Goal: Task Accomplishment & Management: Manage account settings

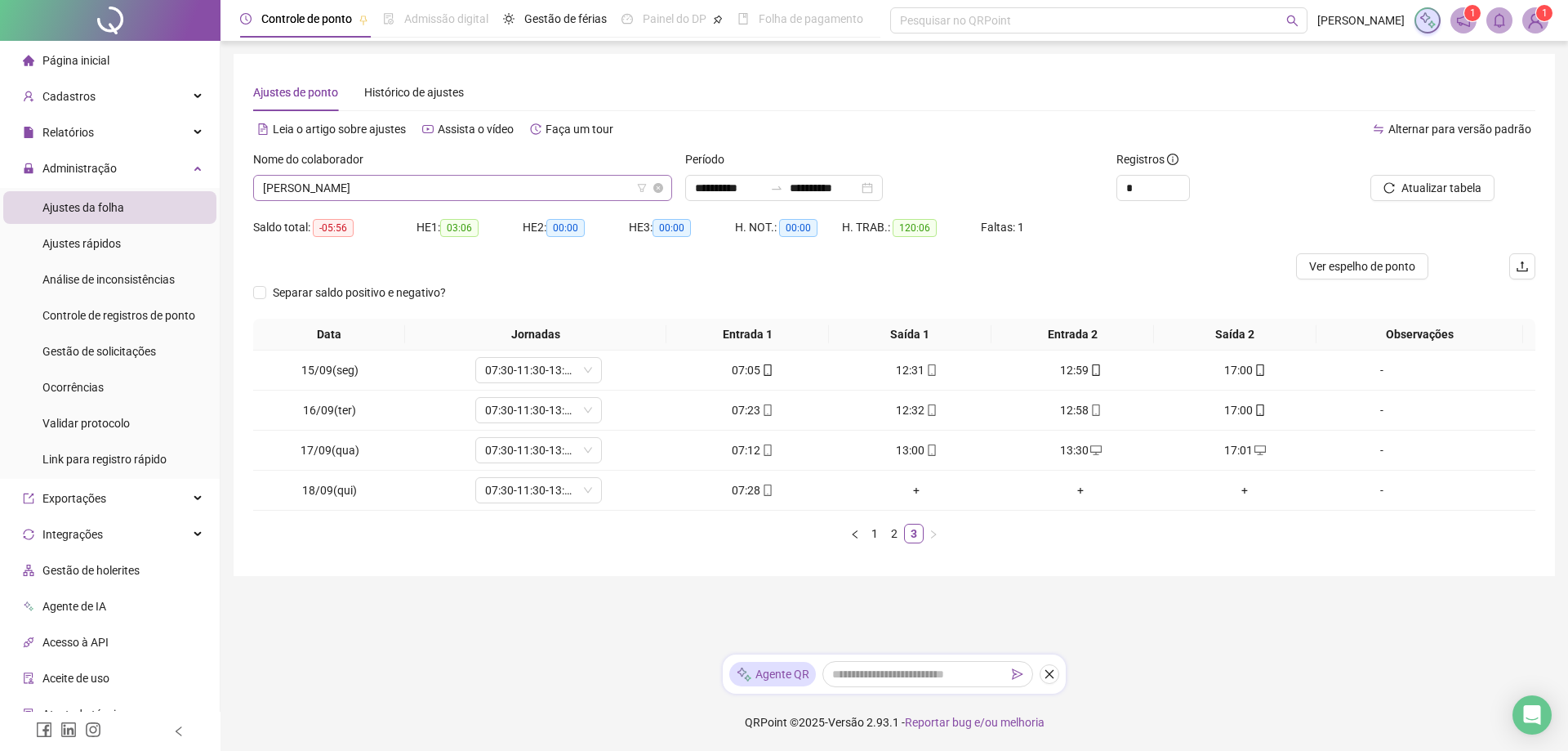
click at [432, 188] on span "[PERSON_NAME]" at bounding box center [463, 187] width 400 height 25
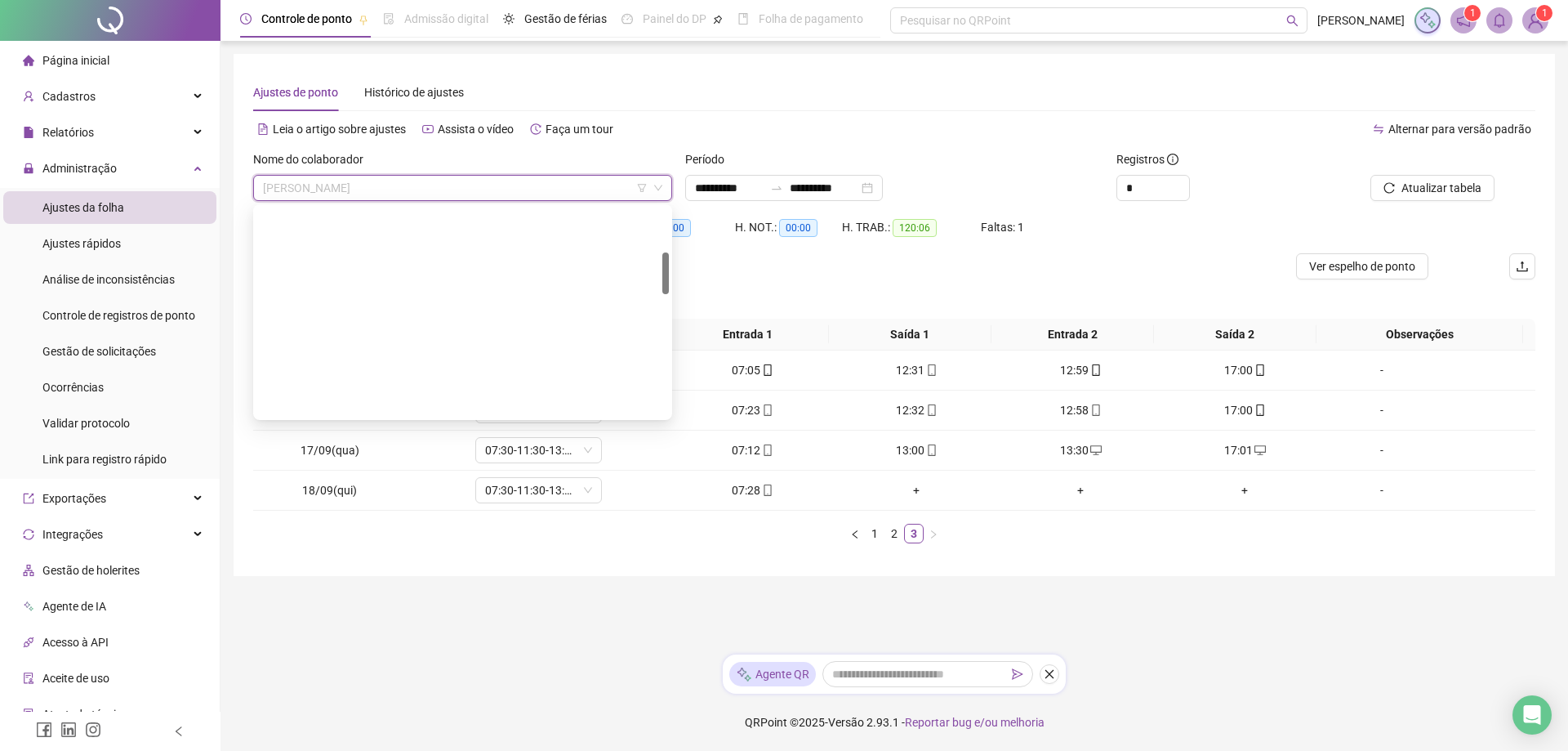
click at [396, 473] on div "ELDIMAR [PERSON_NAME]" at bounding box center [463, 481] width 393 height 18
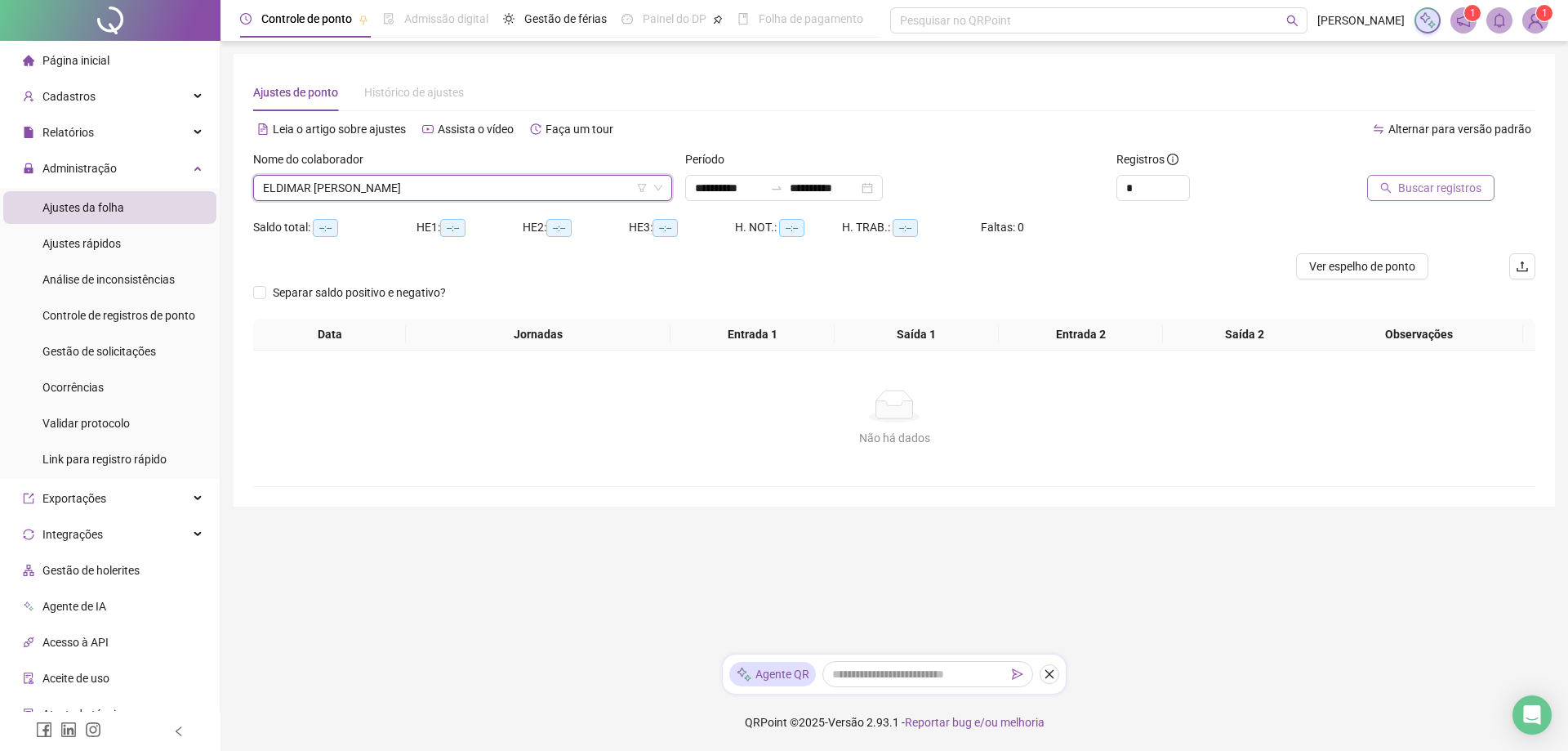
click at [1454, 192] on span "Buscar registros" at bounding box center [1440, 187] width 83 height 18
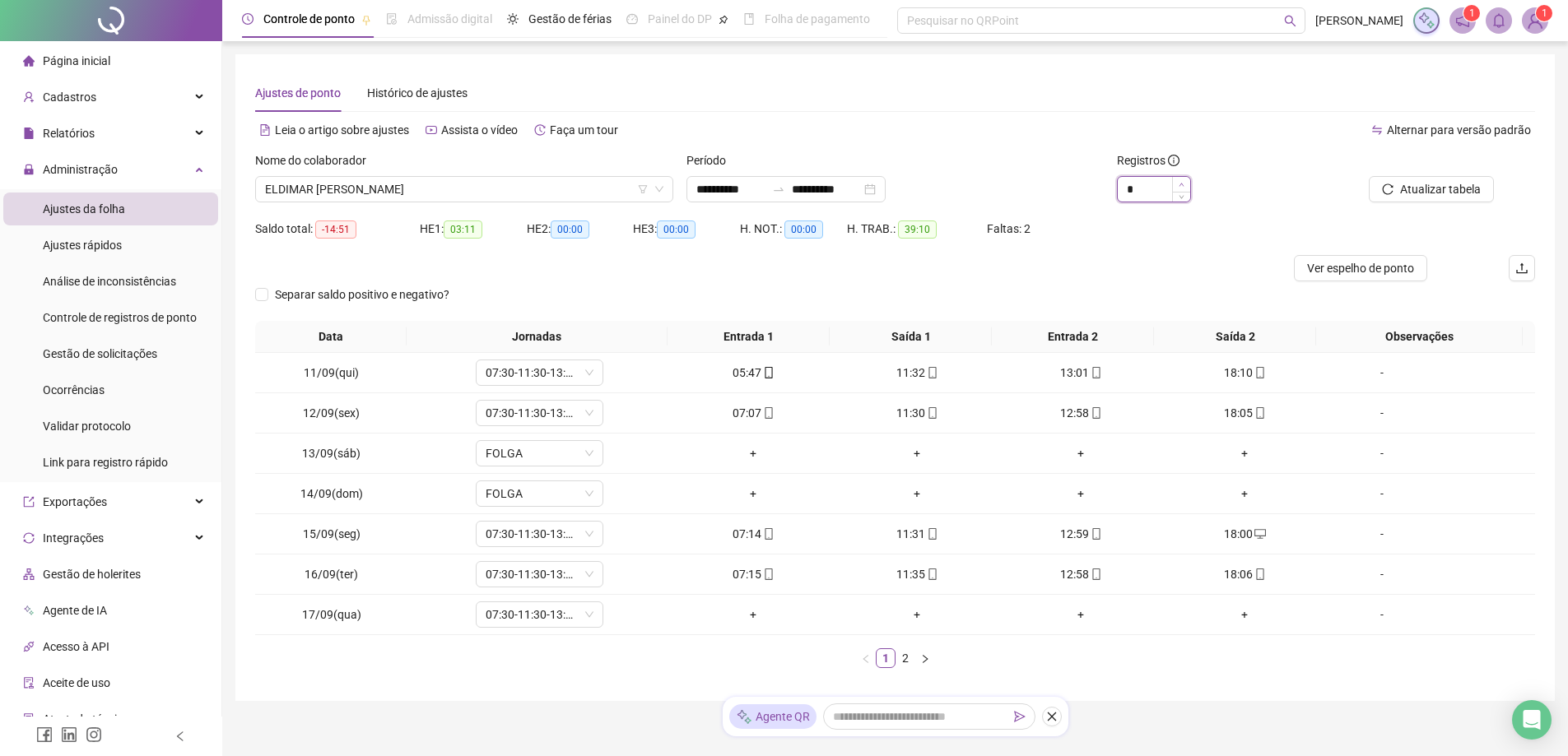
click at [1185, 182] on icon "up" at bounding box center [1181, 184] width 6 height 6
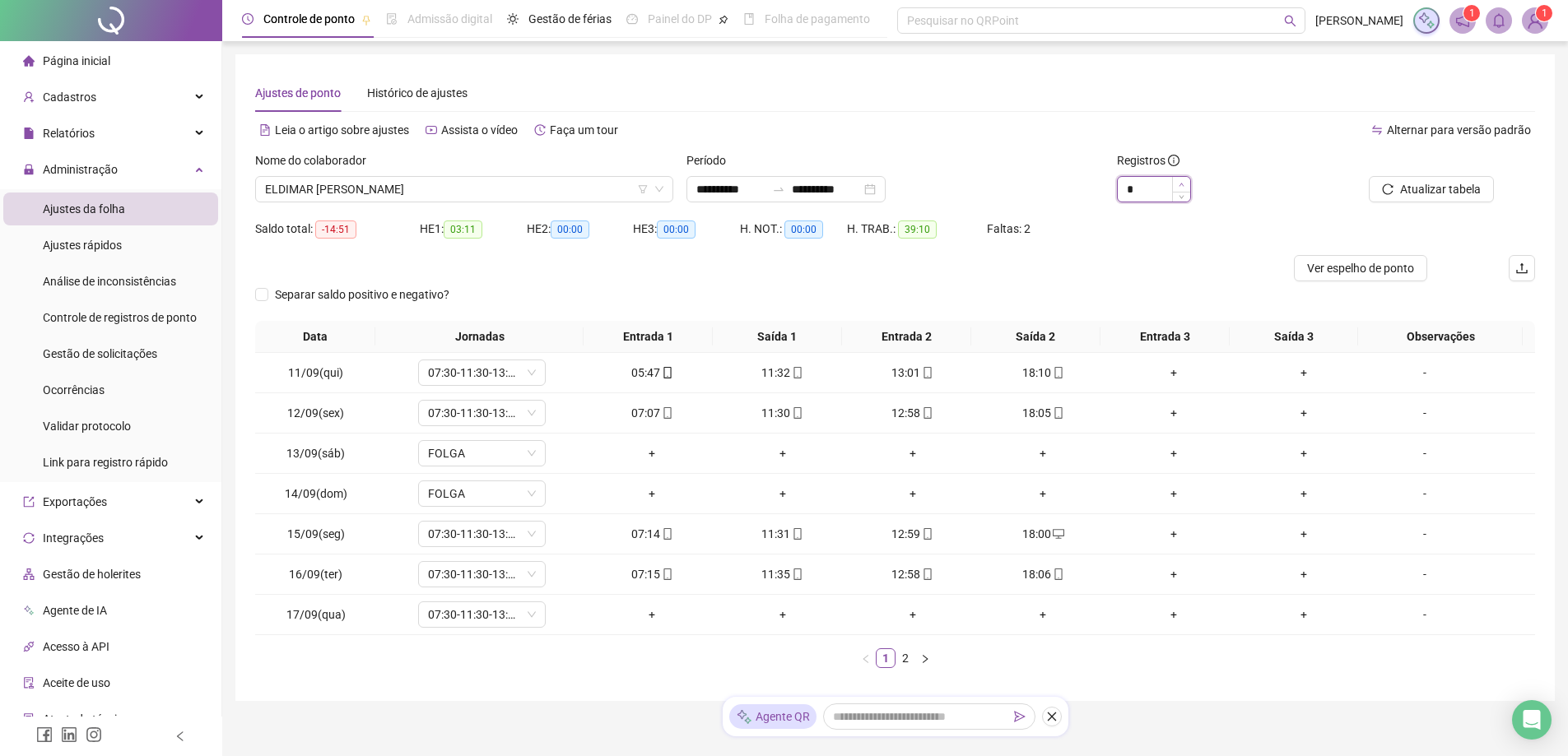
type input "*"
click at [1407, 614] on div "-" at bounding box center [1425, 614] width 97 height 18
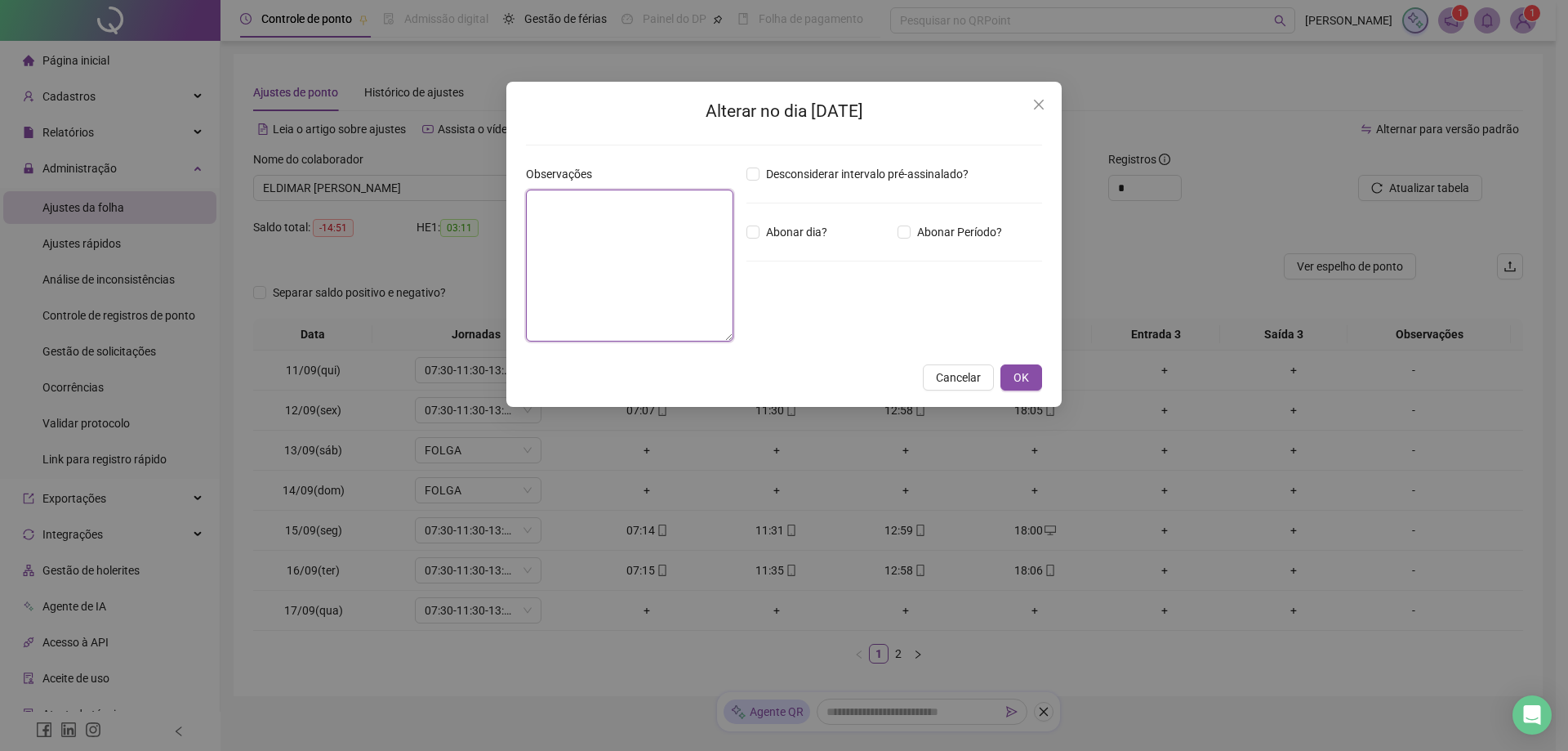
click at [579, 238] on textarea at bounding box center [629, 265] width 208 height 152
type textarea "*"
type textarea "**********"
click at [1027, 380] on span "OK" at bounding box center [1022, 377] width 15 height 18
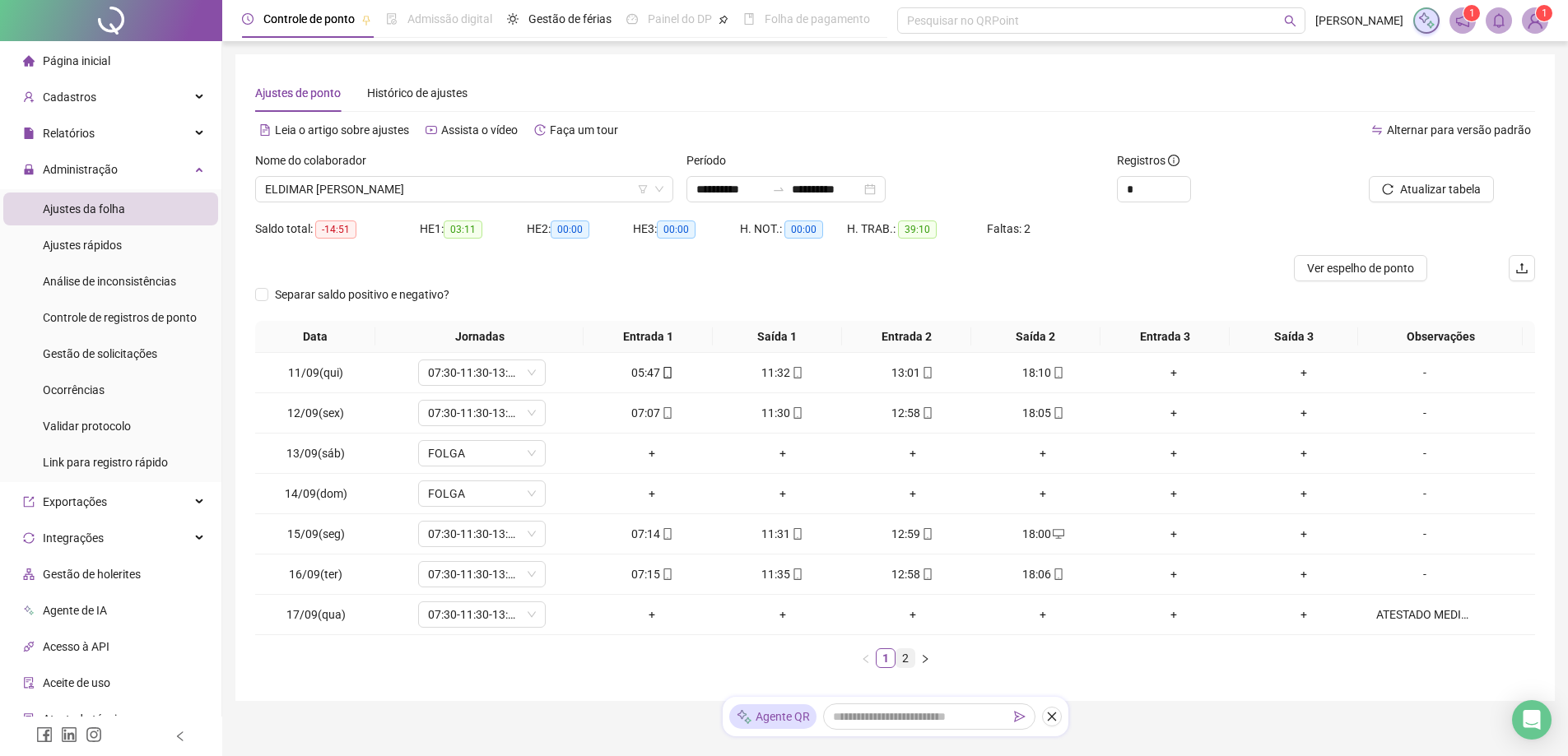
click at [901, 658] on link "2" at bounding box center [905, 658] width 18 height 18
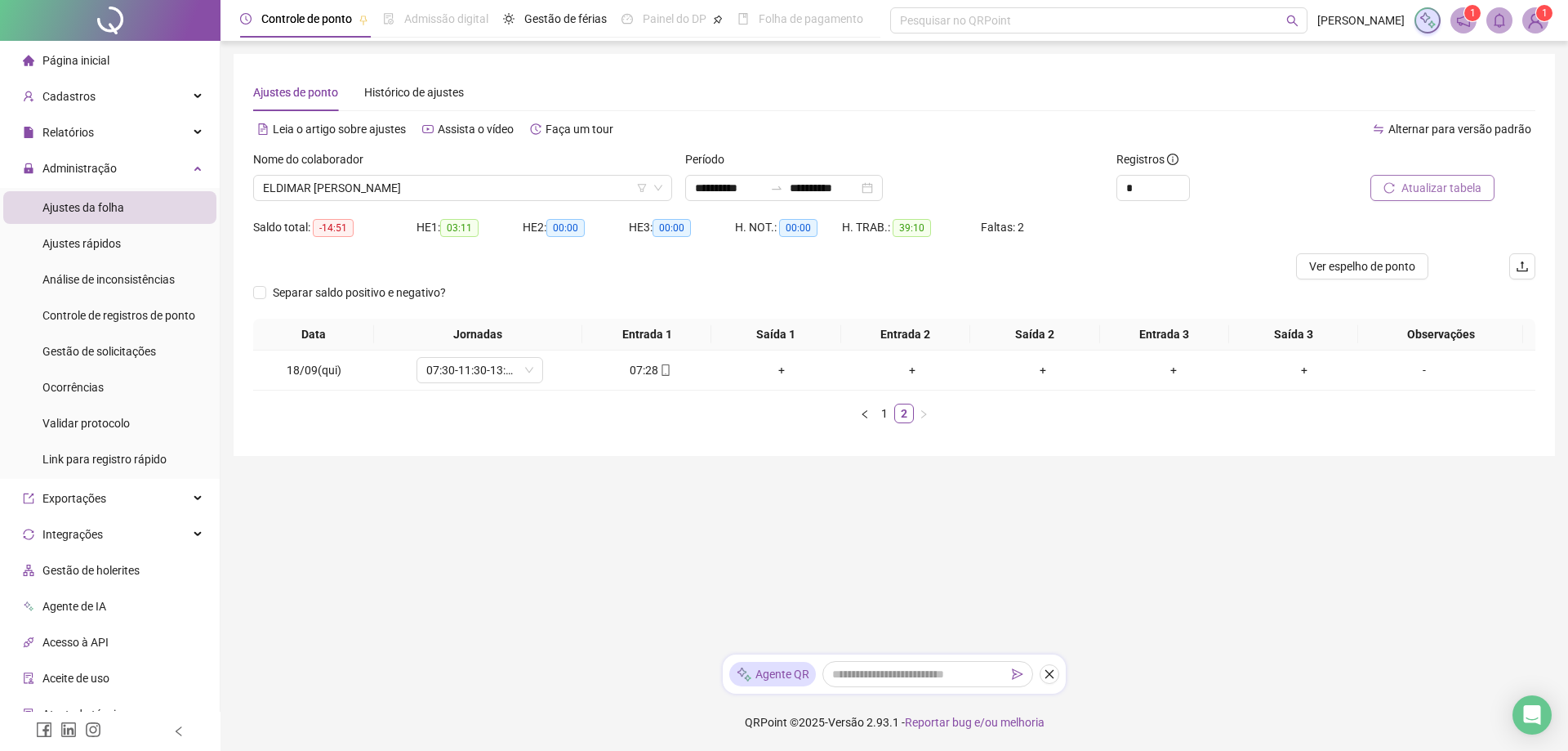
click at [1431, 193] on span "Atualizar tabela" at bounding box center [1442, 187] width 80 height 18
click at [122, 354] on span "Gestão de solicitações" at bounding box center [99, 351] width 114 height 13
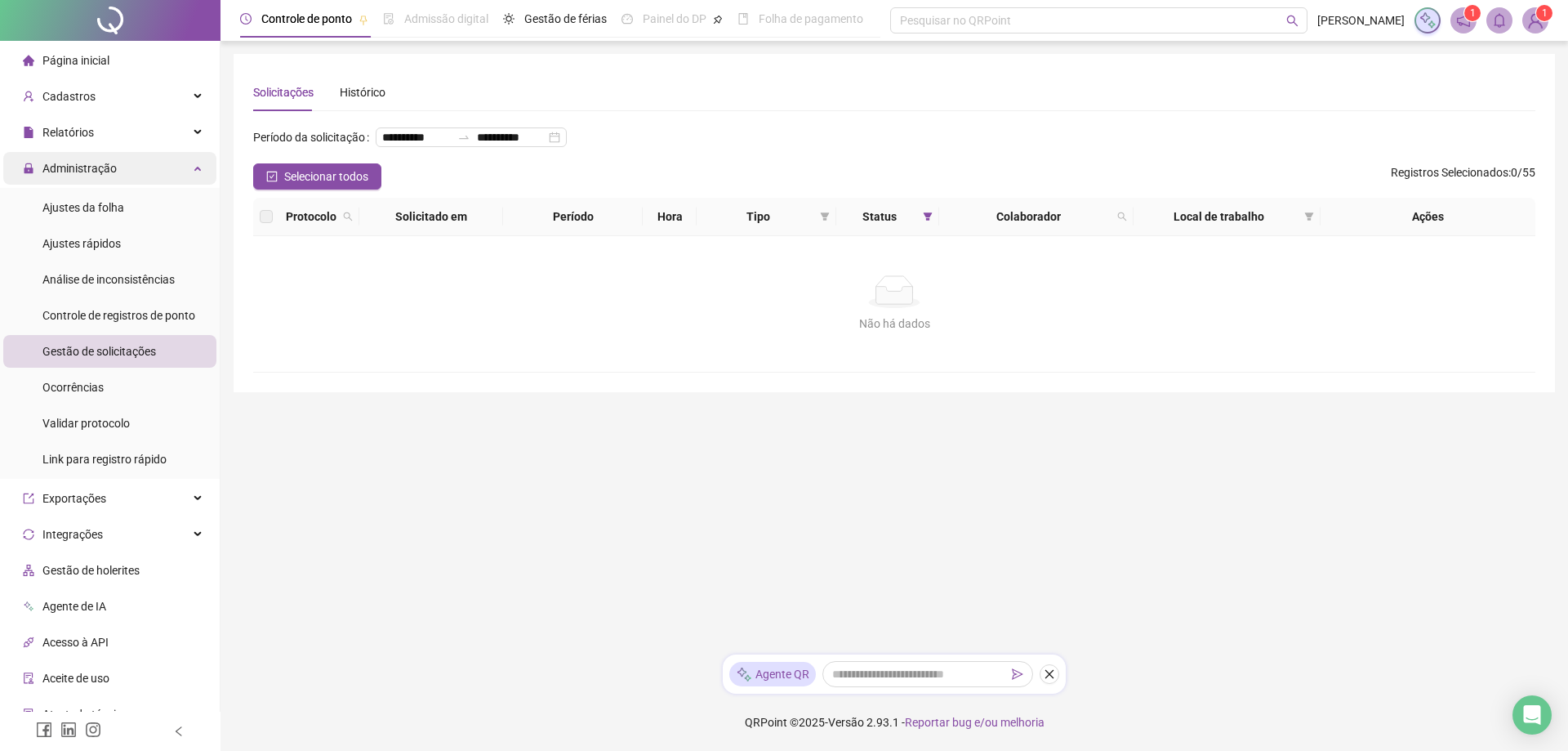
click at [114, 172] on span "Administração" at bounding box center [80, 168] width 75 height 13
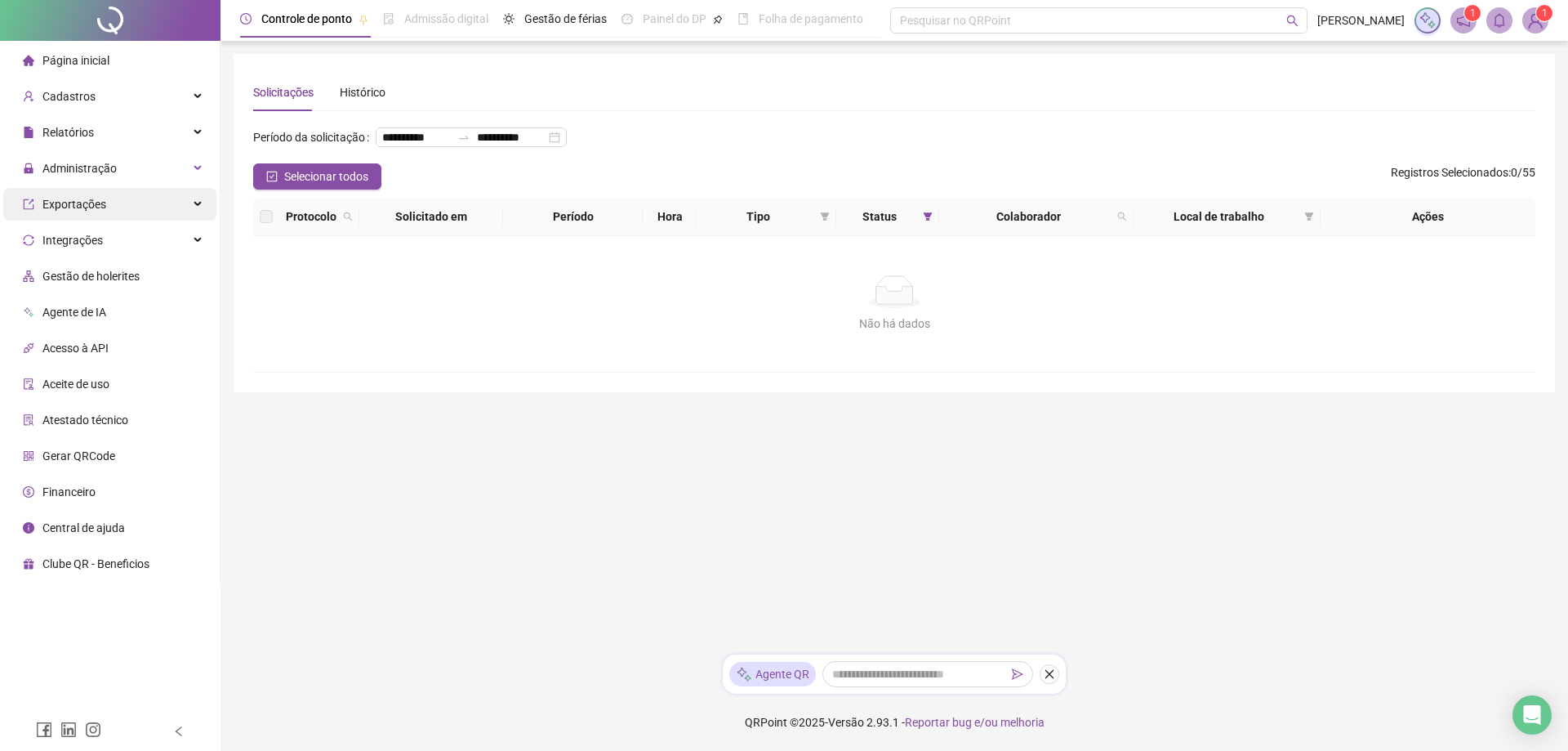
click at [108, 207] on div "Exportações" at bounding box center [110, 204] width 213 height 33
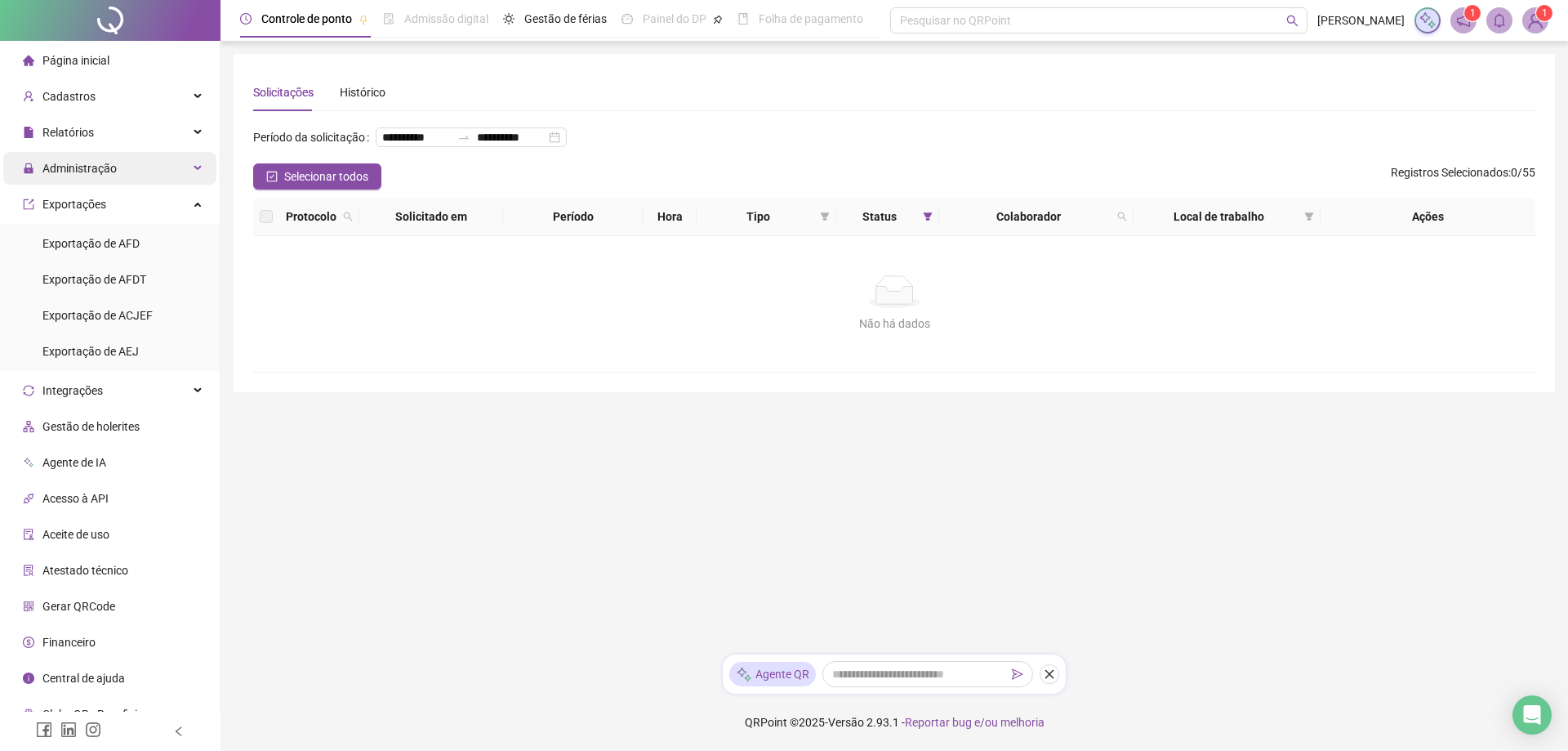
click at [109, 172] on span "Administração" at bounding box center [80, 168] width 75 height 13
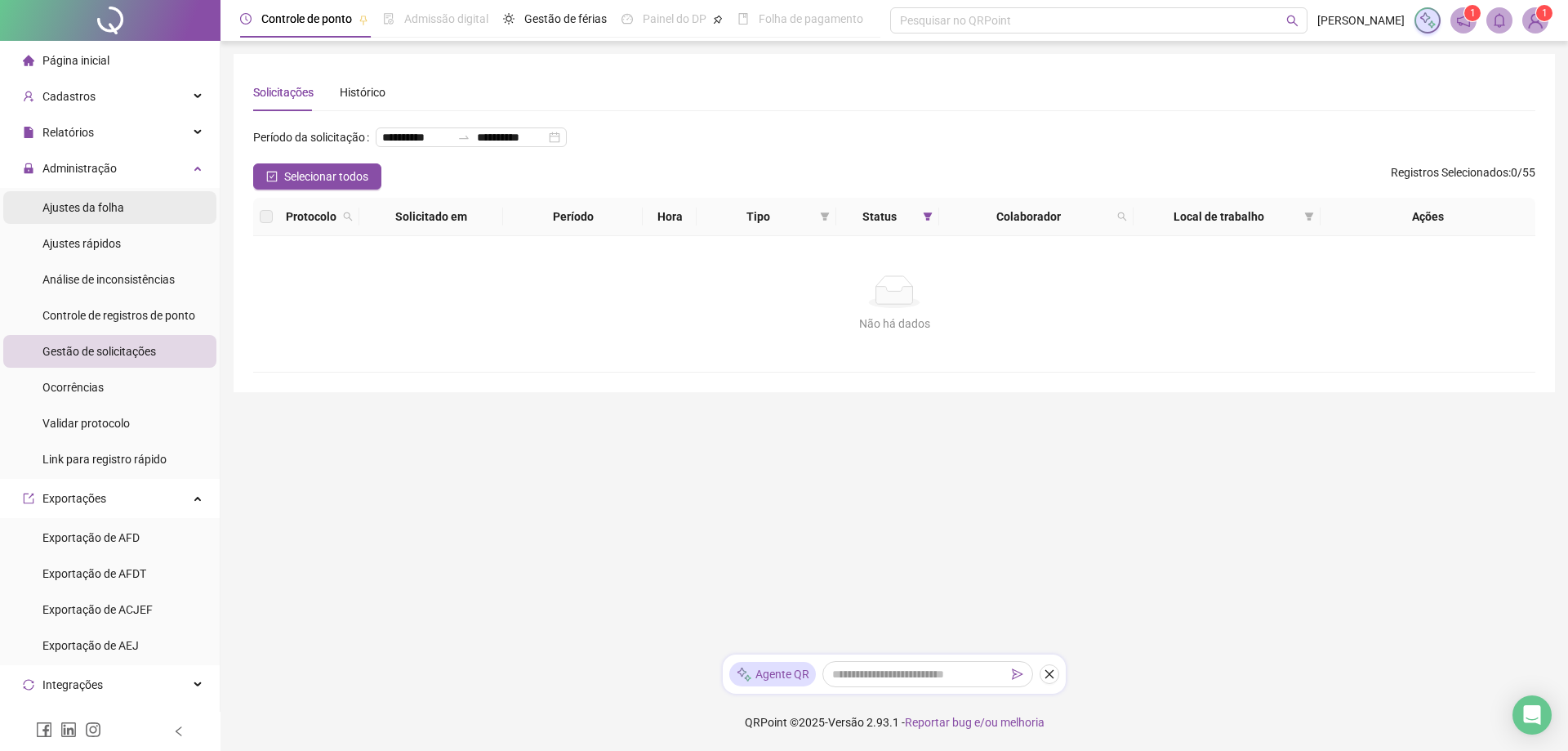
drag, startPoint x: 107, startPoint y: 215, endPoint x: 115, endPoint y: 210, distance: 9.4
click at [107, 214] on div "Ajustes da folha" at bounding box center [83, 208] width 81 height 33
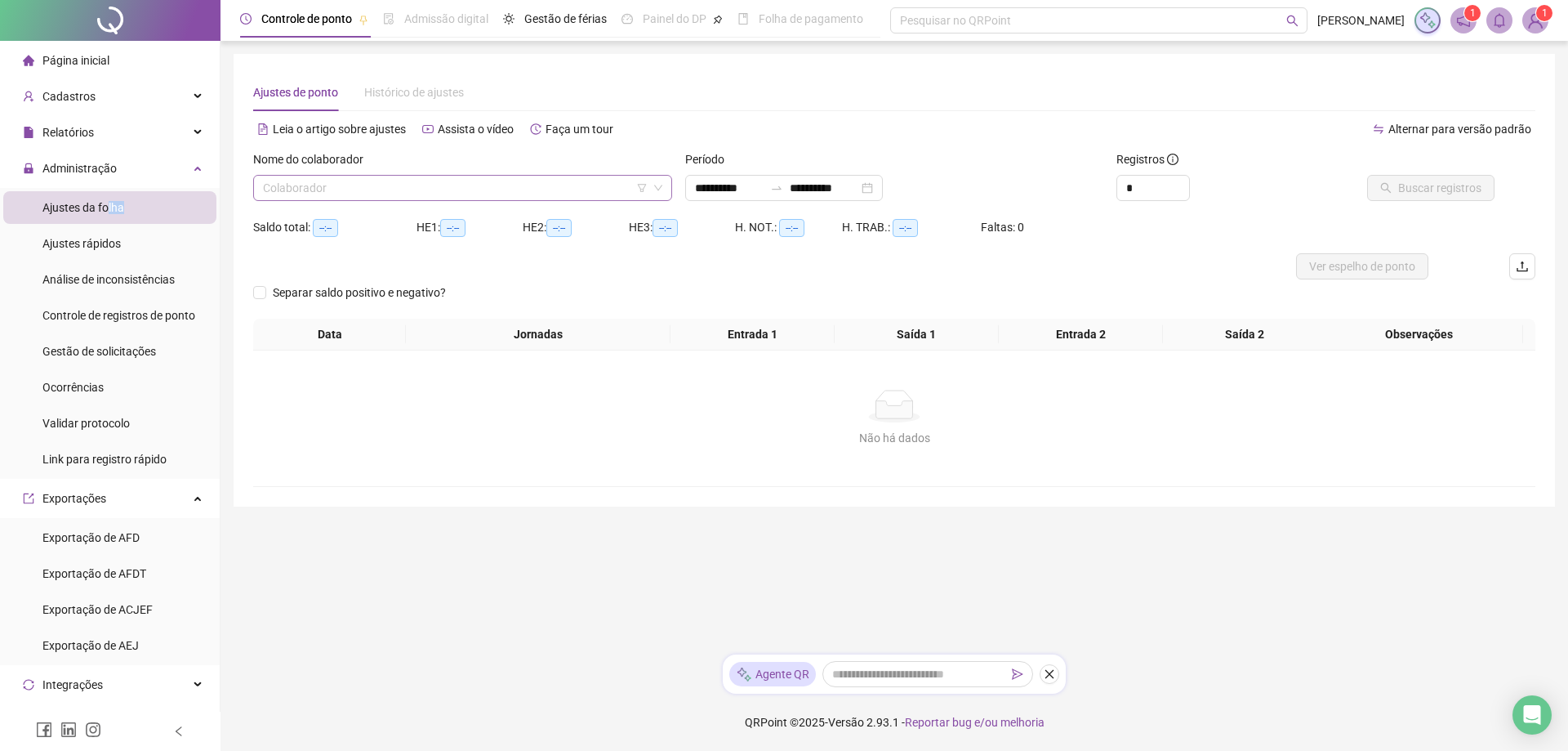
click at [367, 185] on input "search" at bounding box center [455, 187] width 385 height 25
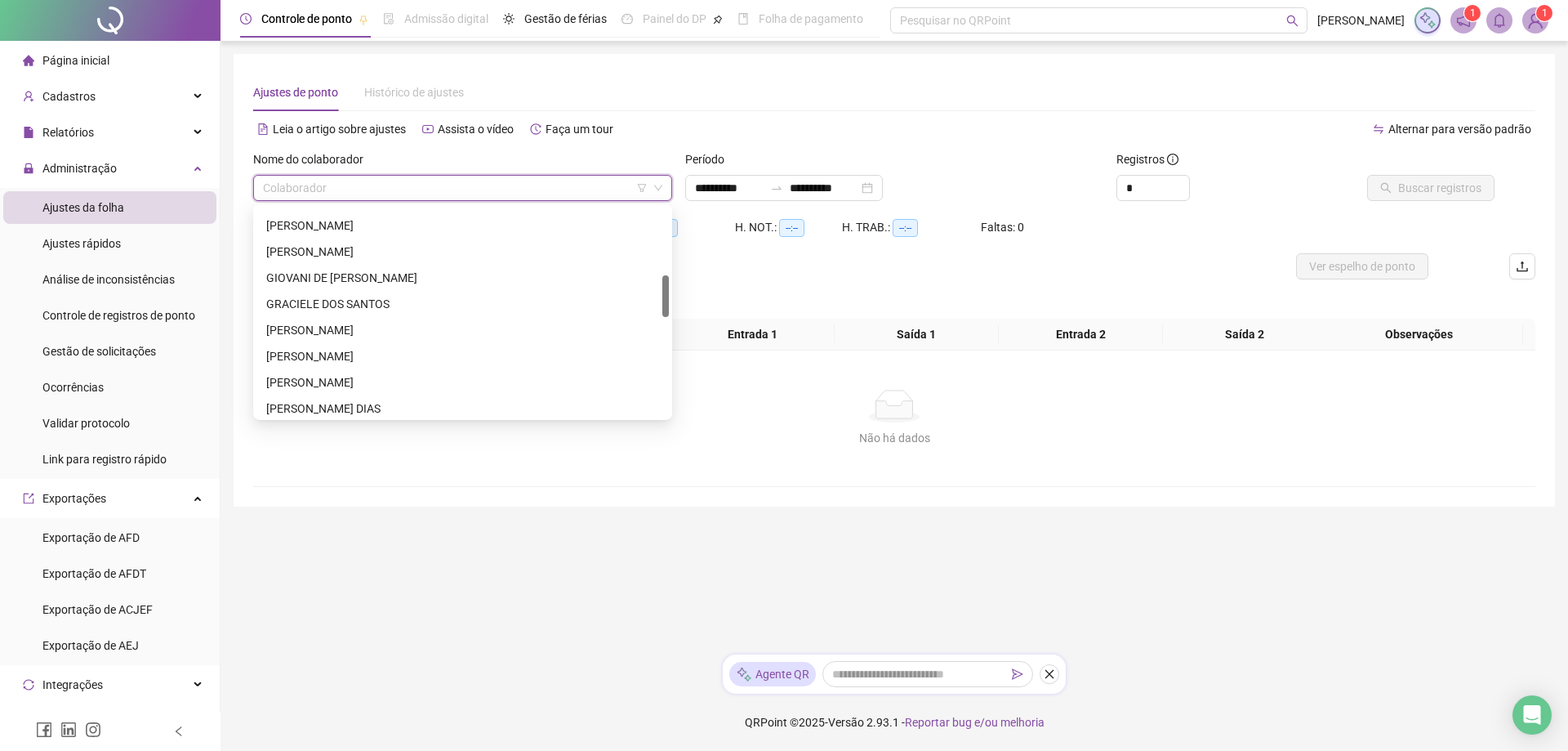
scroll to position [339, 0]
drag, startPoint x: 662, startPoint y: 230, endPoint x: 666, endPoint y: 298, distance: 68.1
click at [666, 298] on div at bounding box center [666, 296] width 7 height 42
click at [440, 370] on div "[PERSON_NAME]" at bounding box center [463, 378] width 393 height 18
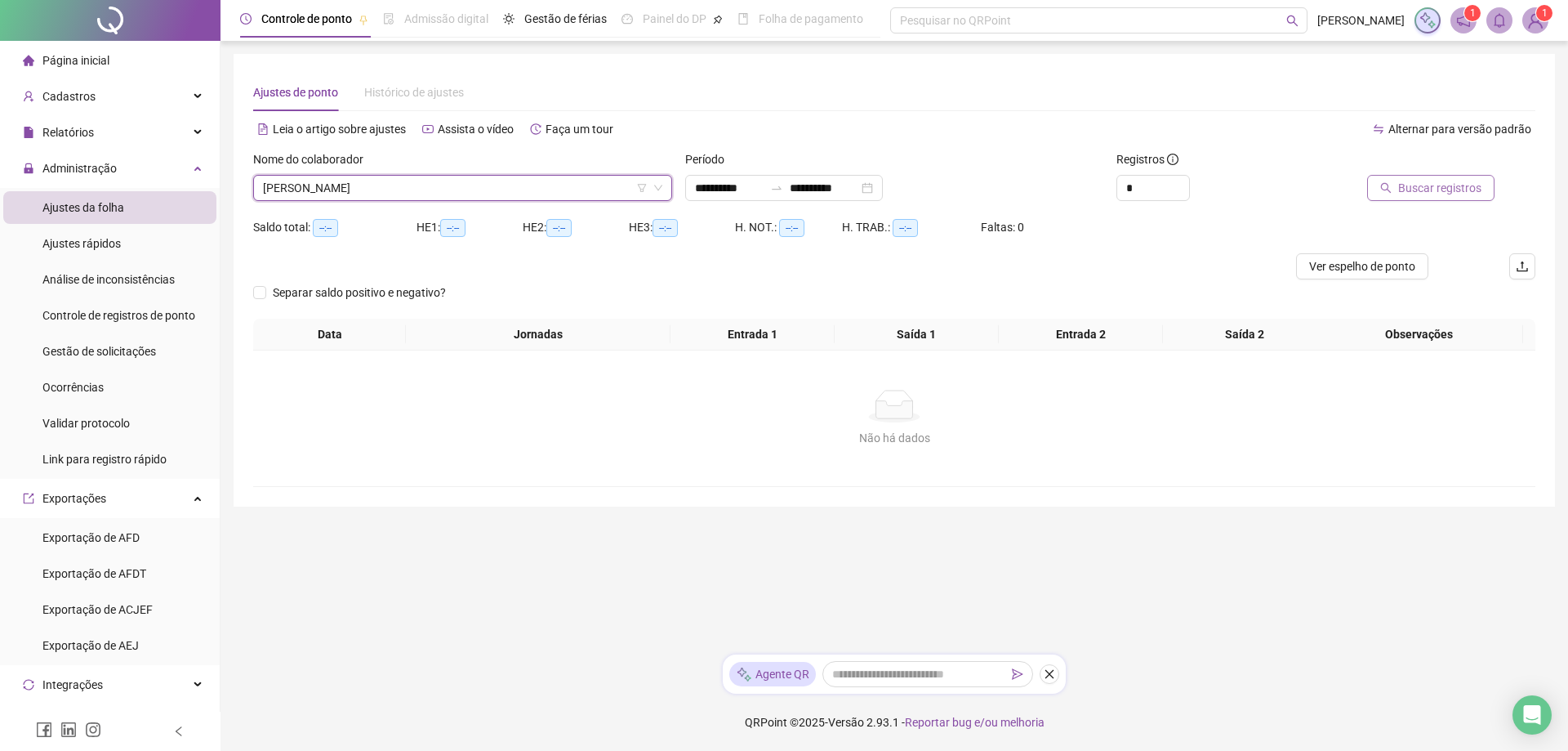
click at [1421, 189] on span "Buscar registros" at bounding box center [1440, 187] width 83 height 18
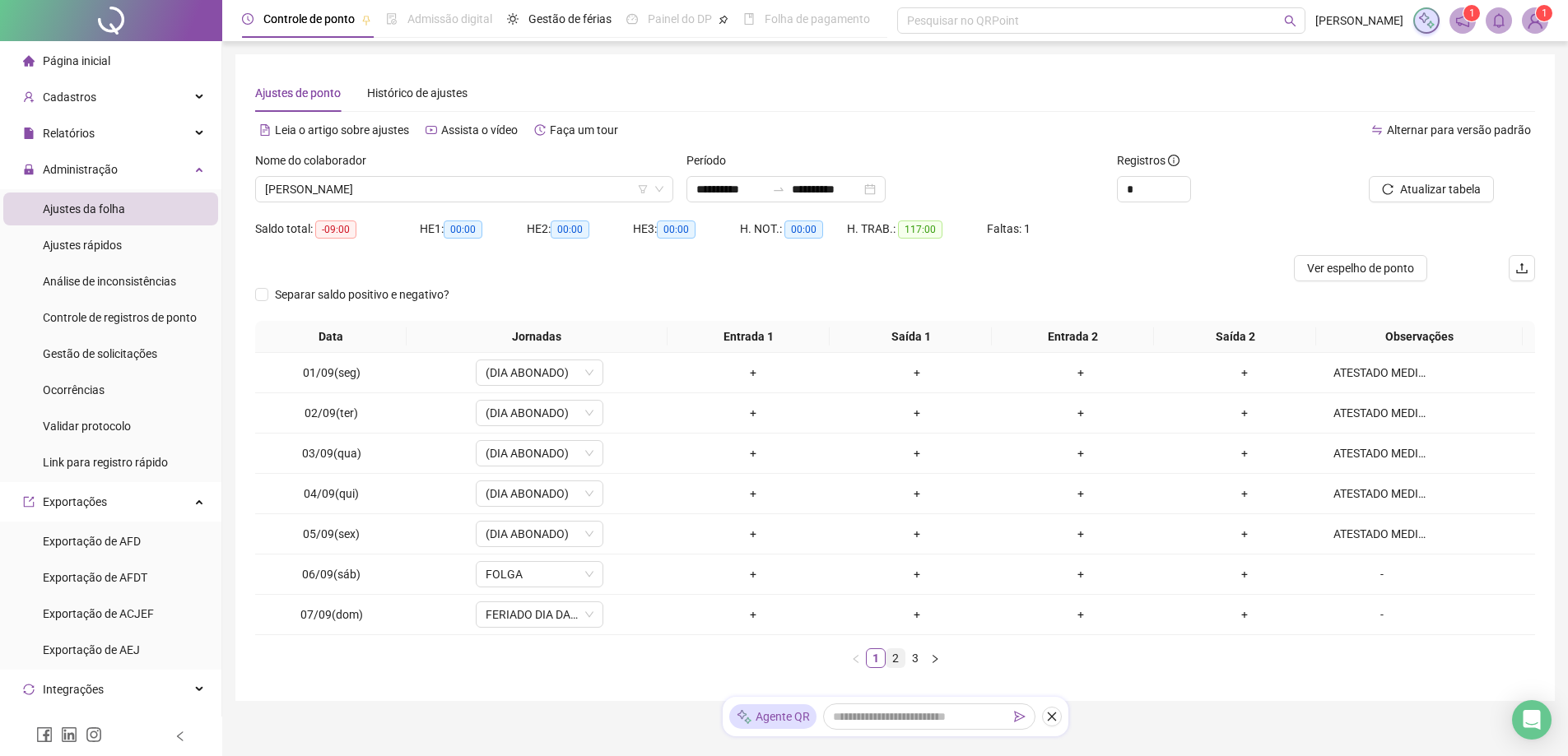
click at [896, 660] on link "2" at bounding box center [895, 658] width 18 height 18
click at [924, 661] on ul "1 2 3" at bounding box center [895, 658] width 1279 height 20
click at [914, 661] on link "3" at bounding box center [915, 658] width 18 height 18
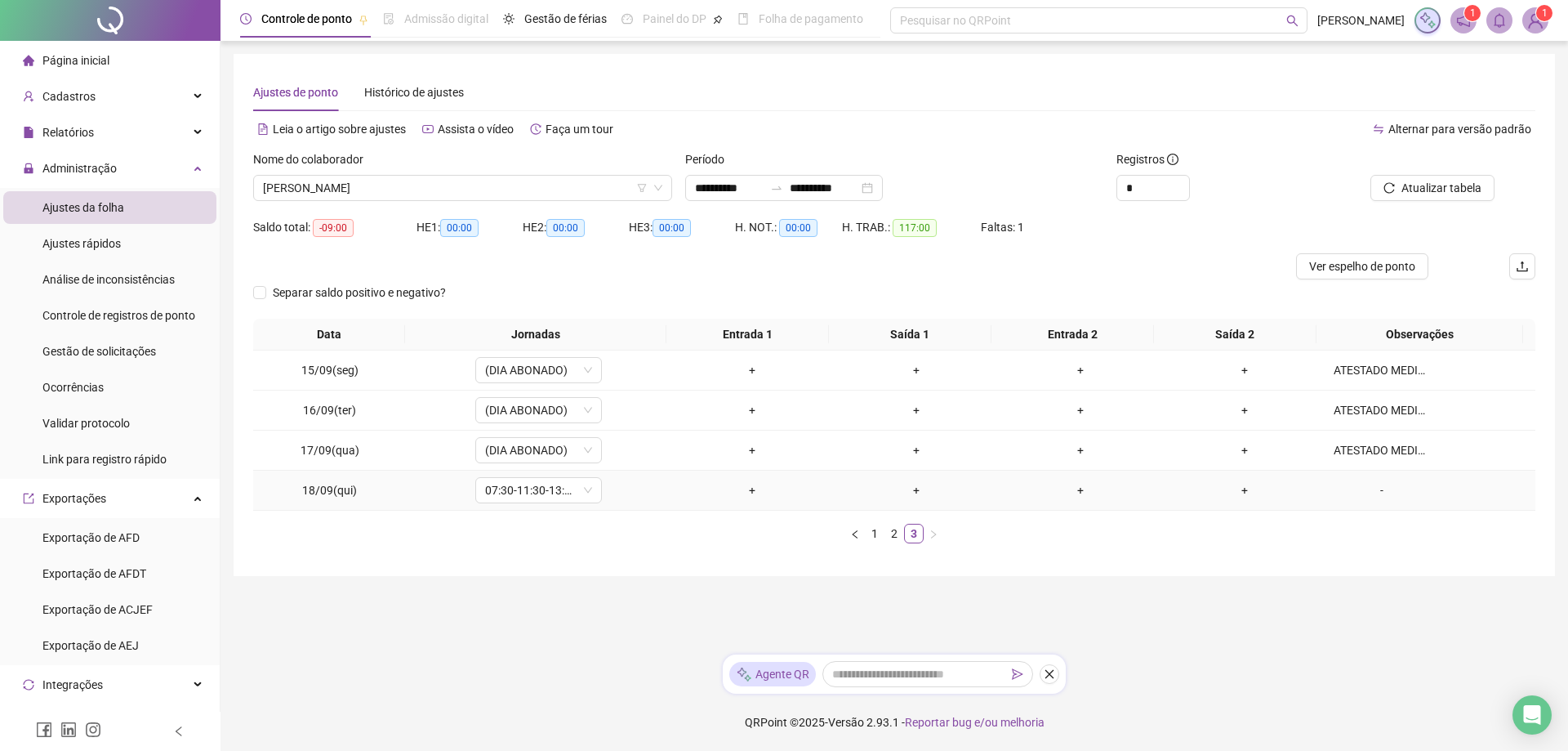
click at [1371, 494] on div "-" at bounding box center [1382, 490] width 97 height 18
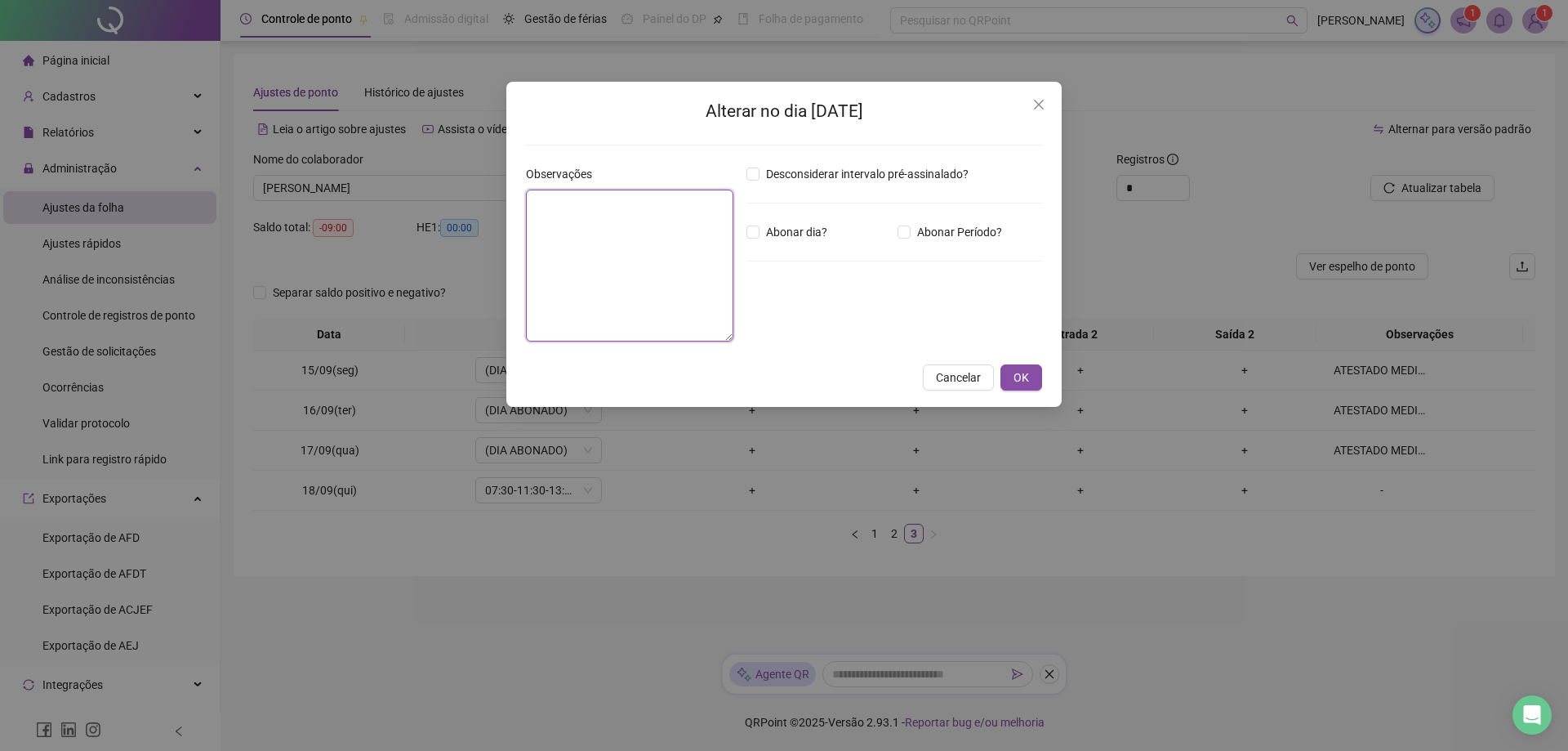
click at [649, 218] on textarea at bounding box center [629, 265] width 208 height 152
type textarea "**********"
click at [761, 232] on span "Abonar dia?" at bounding box center [797, 231] width 75 height 18
click at [1028, 375] on span "OK" at bounding box center [1022, 377] width 15 height 18
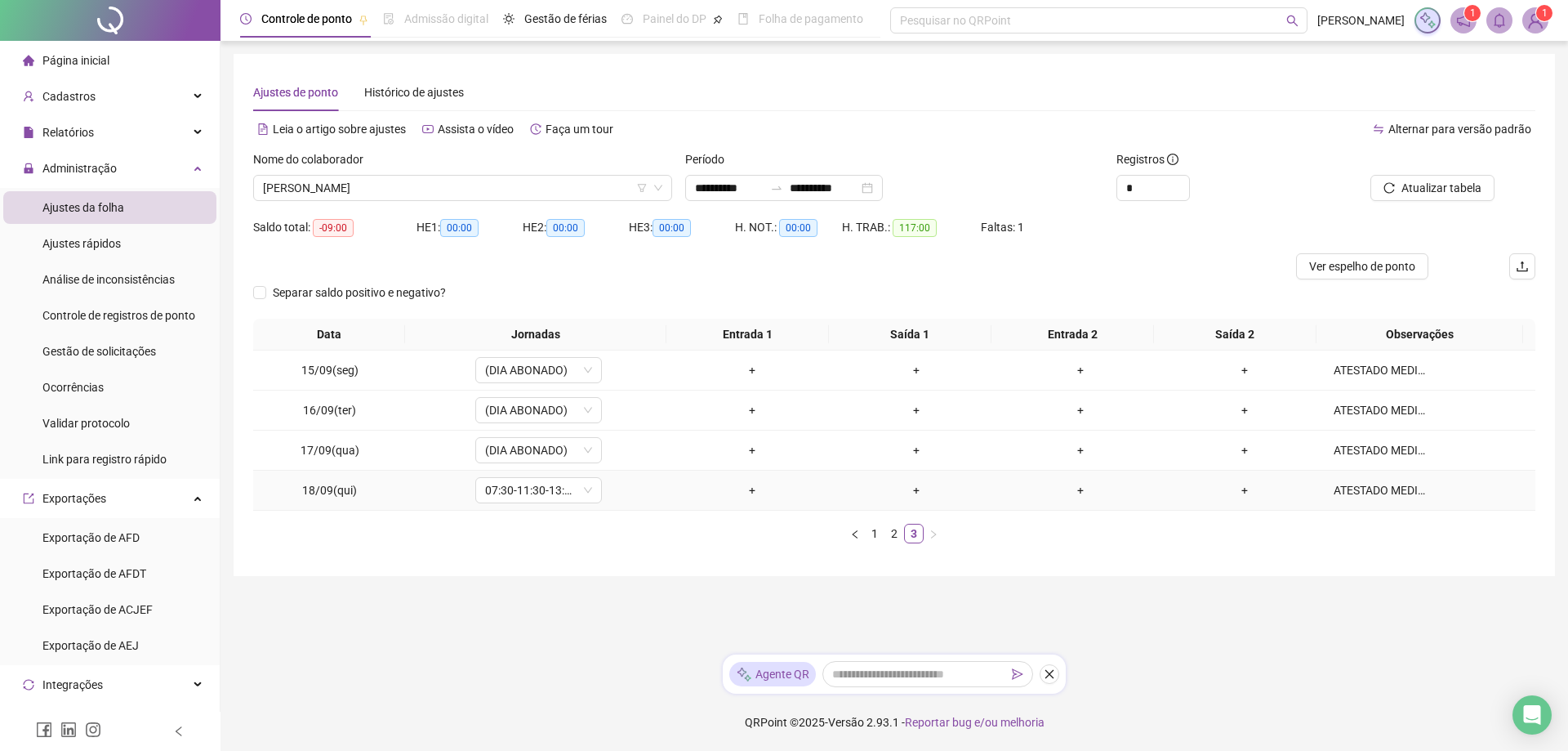
click at [1382, 493] on div "ATESTADO MEDICO" at bounding box center [1382, 490] width 97 height 18
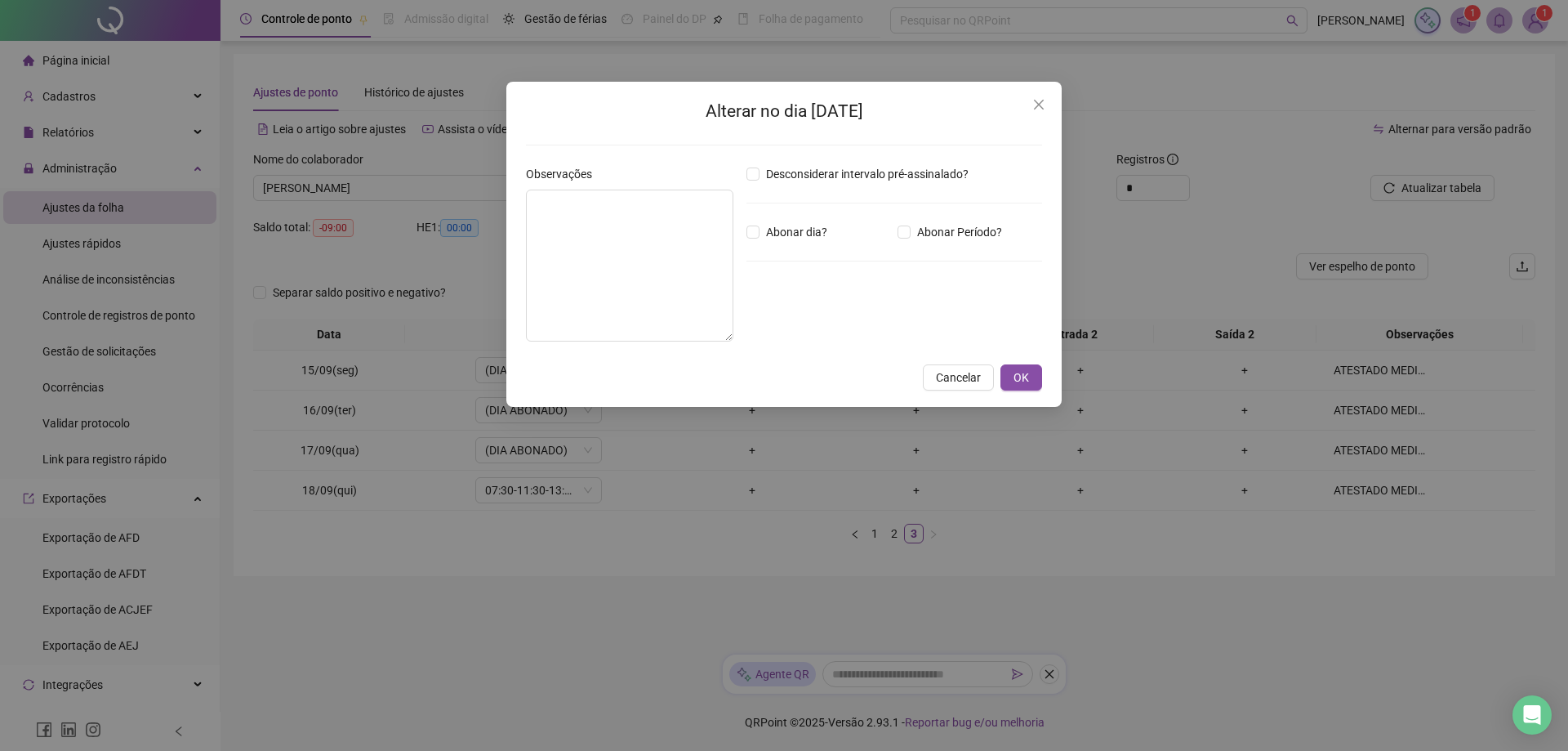
type textarea "**********"
click at [1017, 376] on span "OK" at bounding box center [1022, 377] width 15 height 18
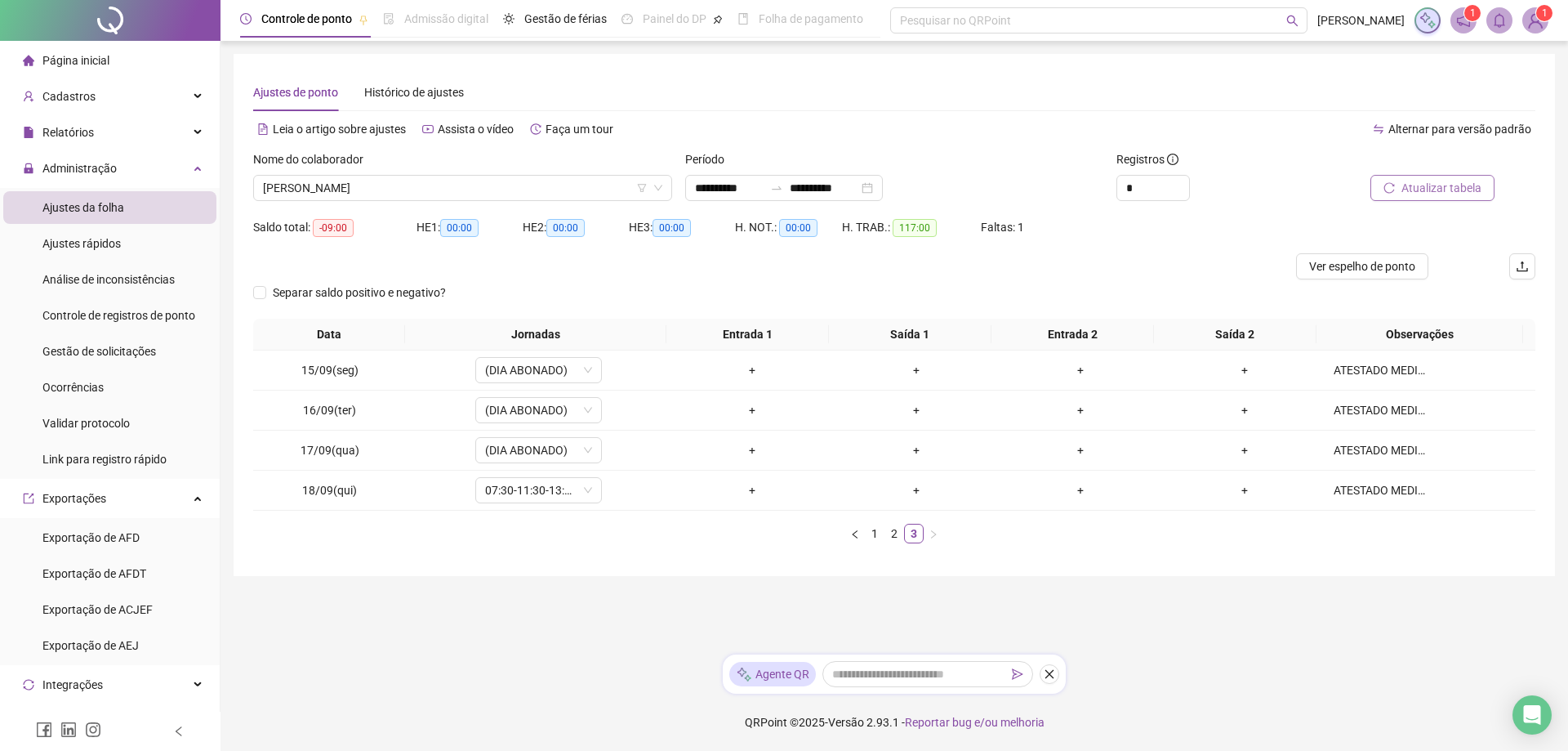
click at [1426, 191] on span "Atualizar tabela" at bounding box center [1442, 187] width 80 height 18
click at [486, 192] on span "[PERSON_NAME]" at bounding box center [463, 187] width 400 height 25
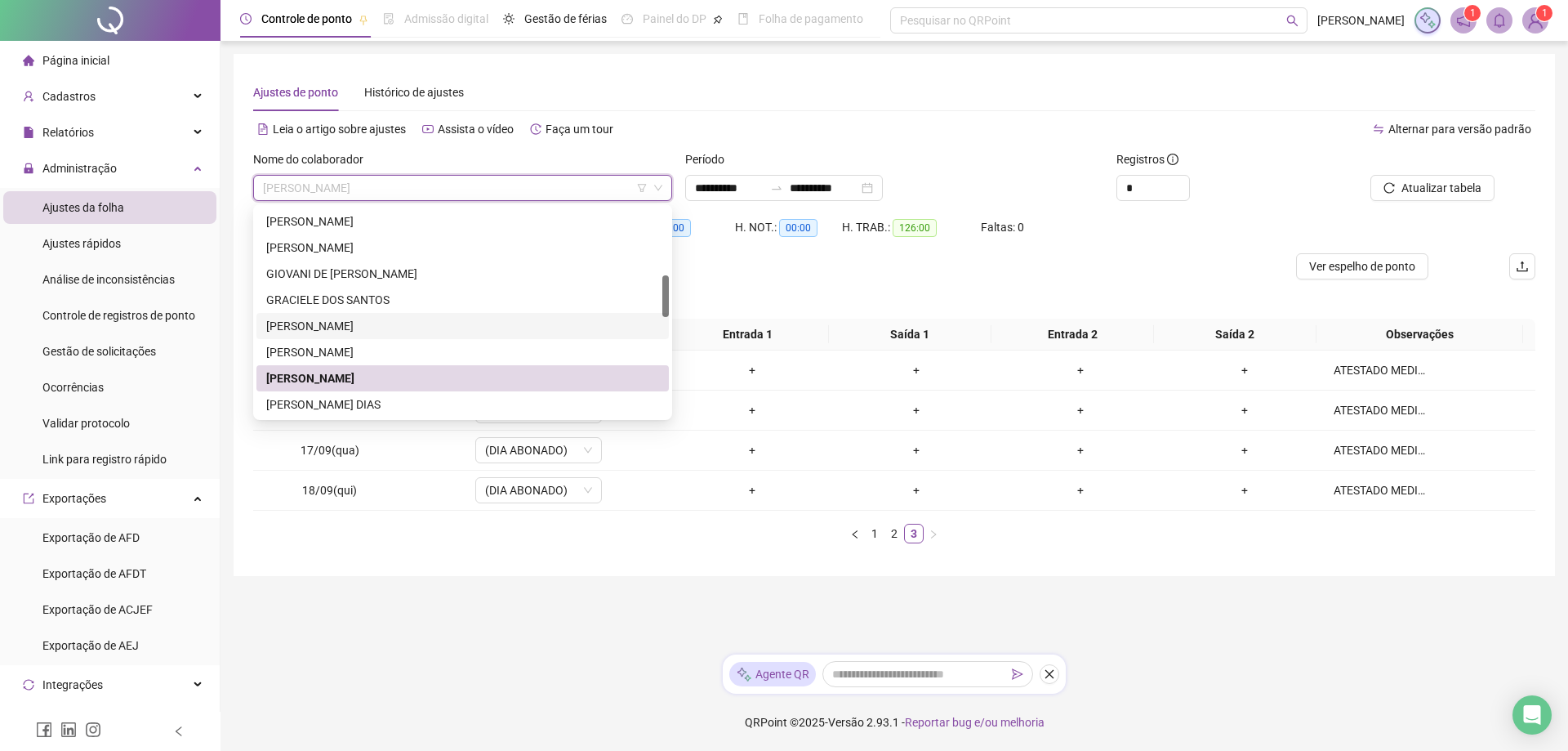
drag, startPoint x: 661, startPoint y: 314, endPoint x: 666, endPoint y: 214, distance: 100.1
click at [663, 207] on div "276497 219936 89067 [PERSON_NAME] GRACIELE DOS SANTOS [PERSON_NAME] [PERSON_NAM…" at bounding box center [463, 312] width 419 height 216
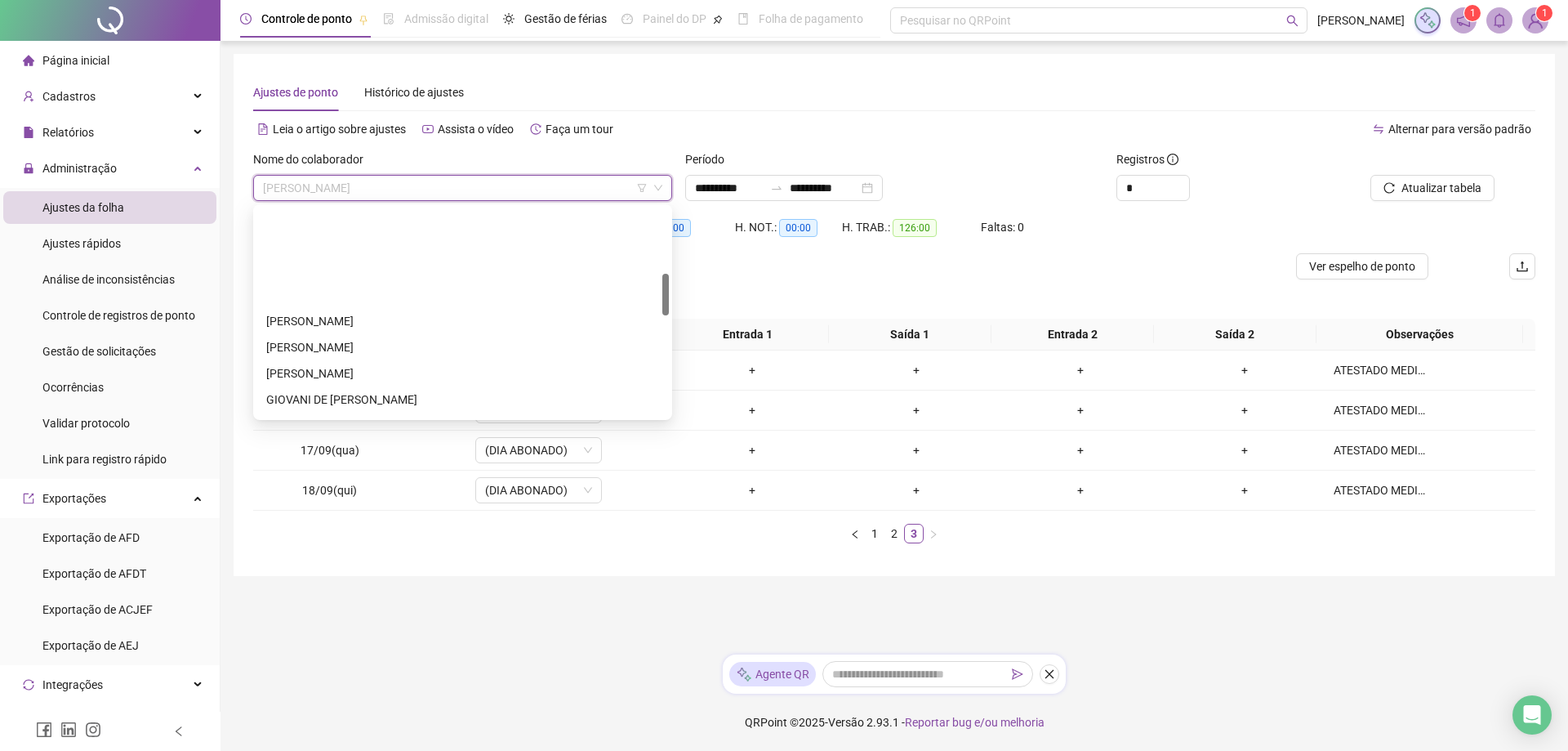
scroll to position [0, 0]
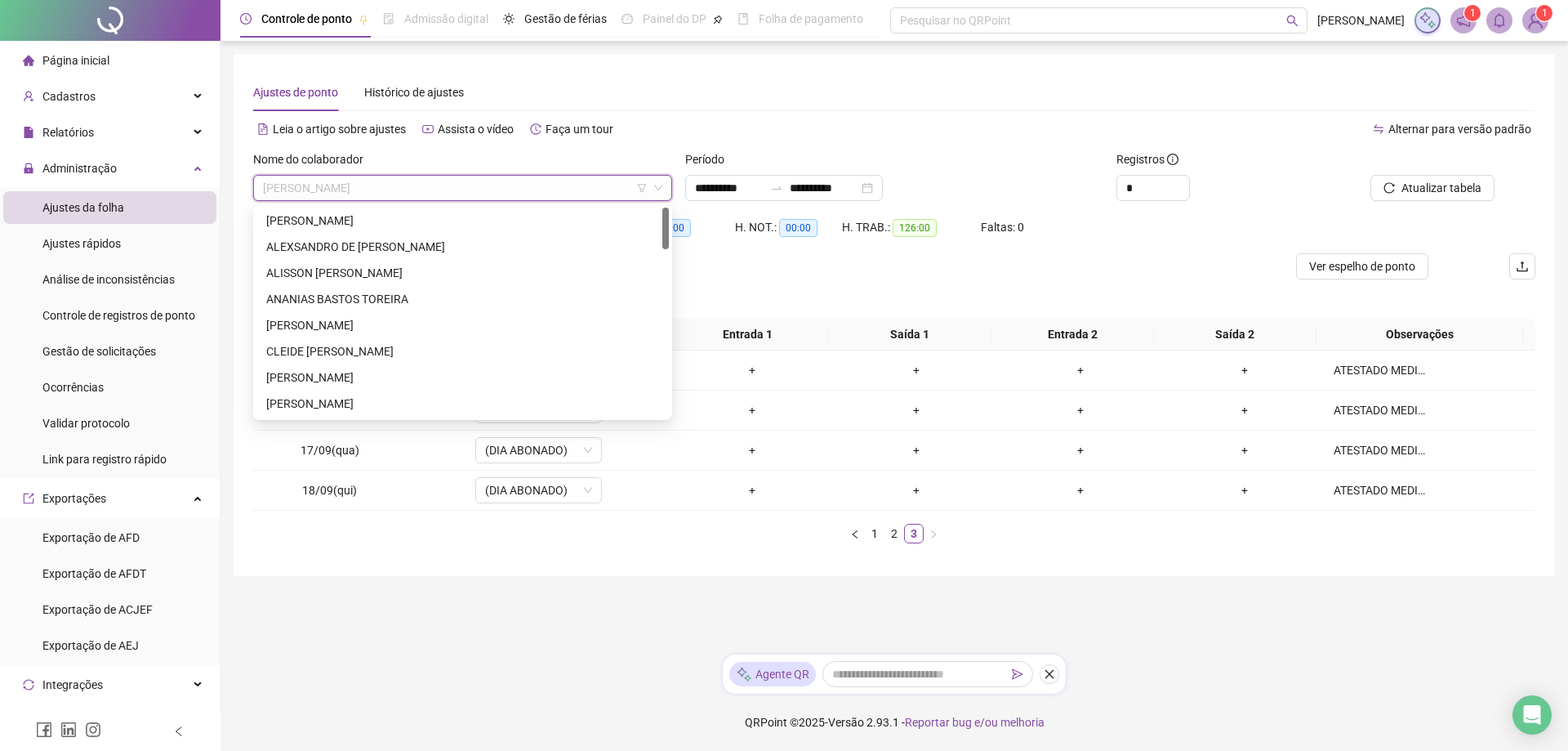
drag, startPoint x: 667, startPoint y: 308, endPoint x: 667, endPoint y: 222, distance: 86.0
click at [667, 222] on div at bounding box center [666, 228] width 7 height 42
click at [390, 270] on div "ALISSON [PERSON_NAME]" at bounding box center [463, 272] width 393 height 18
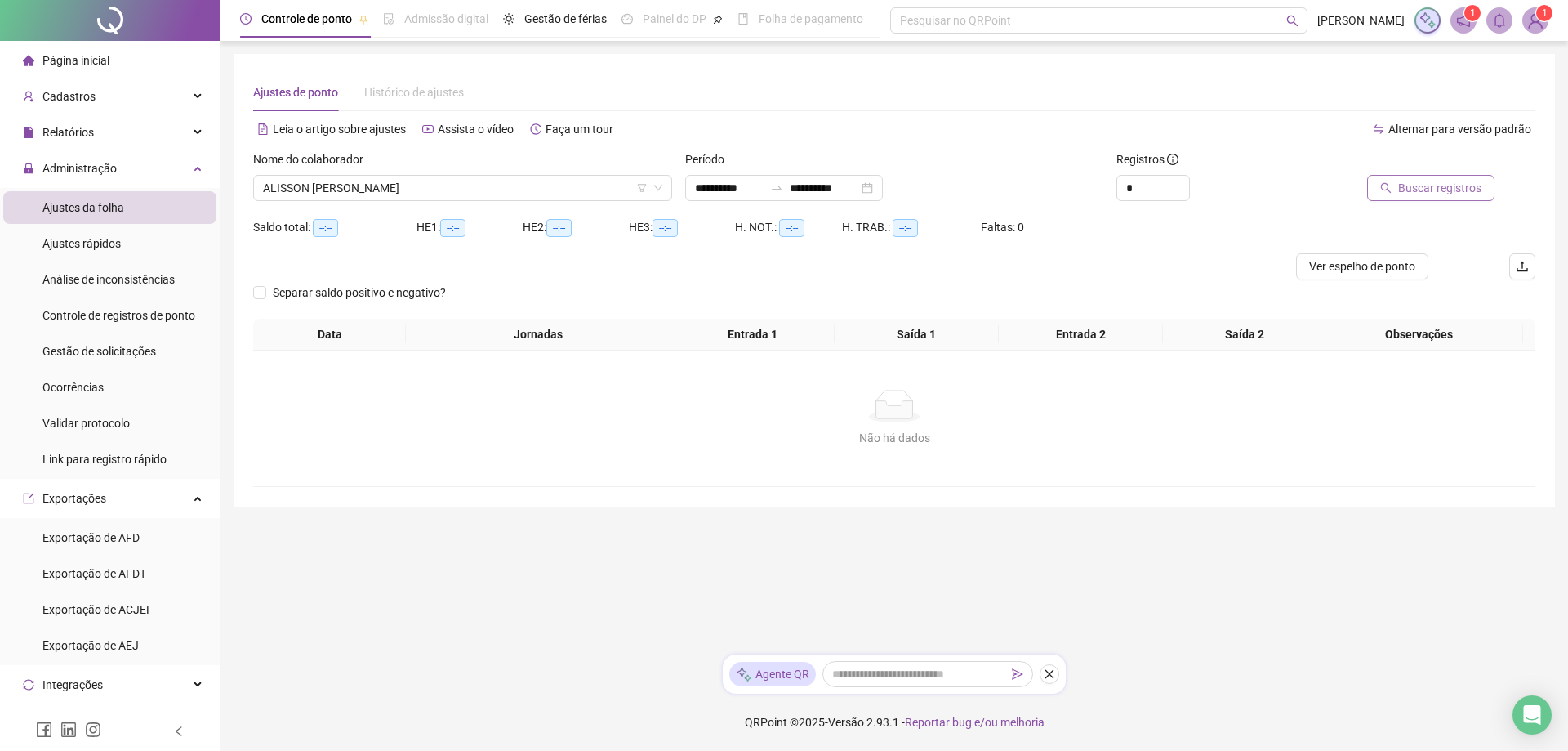
click at [1412, 185] on span "Buscar registros" at bounding box center [1440, 187] width 83 height 18
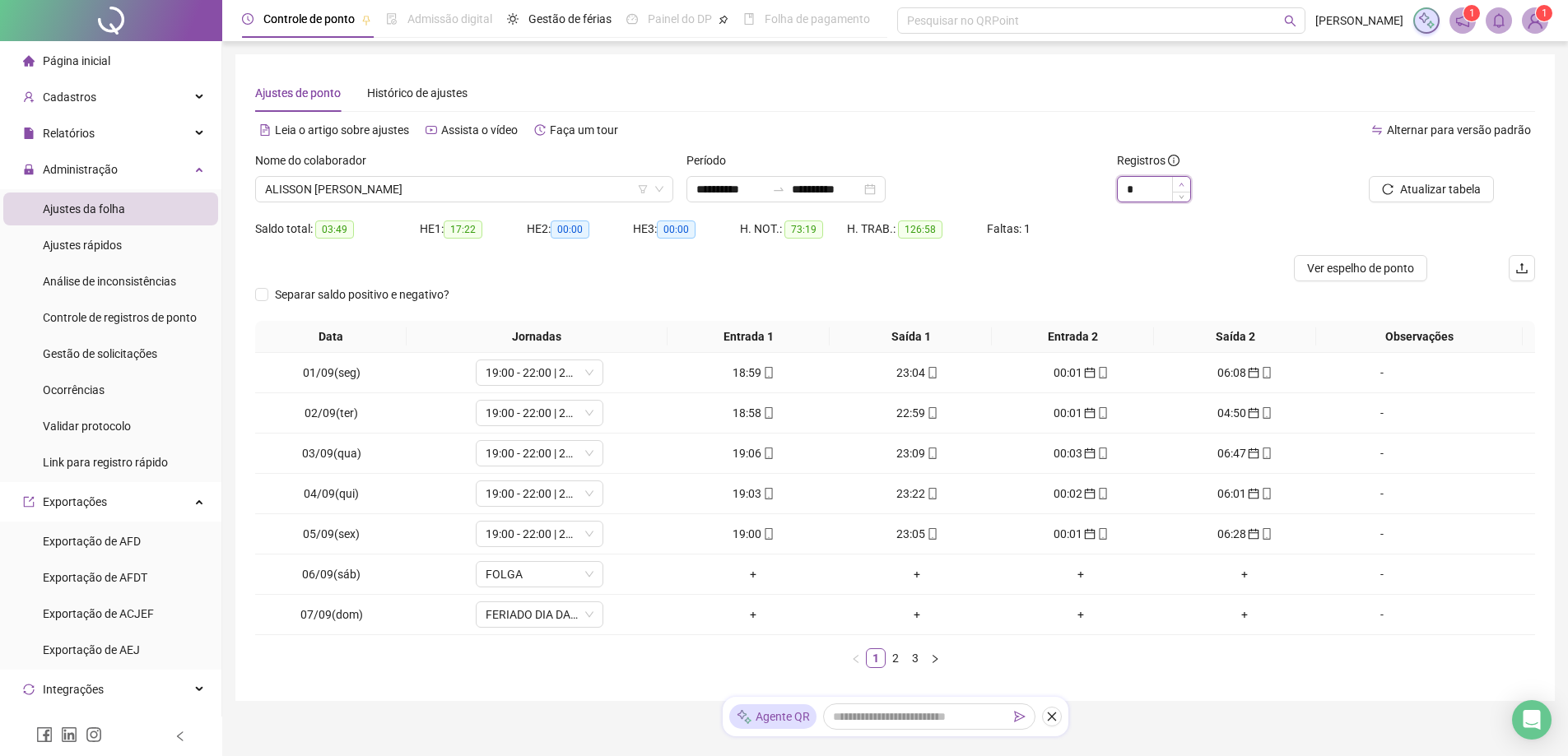
click at [1180, 183] on icon "up" at bounding box center [1181, 184] width 6 height 6
type input "*"
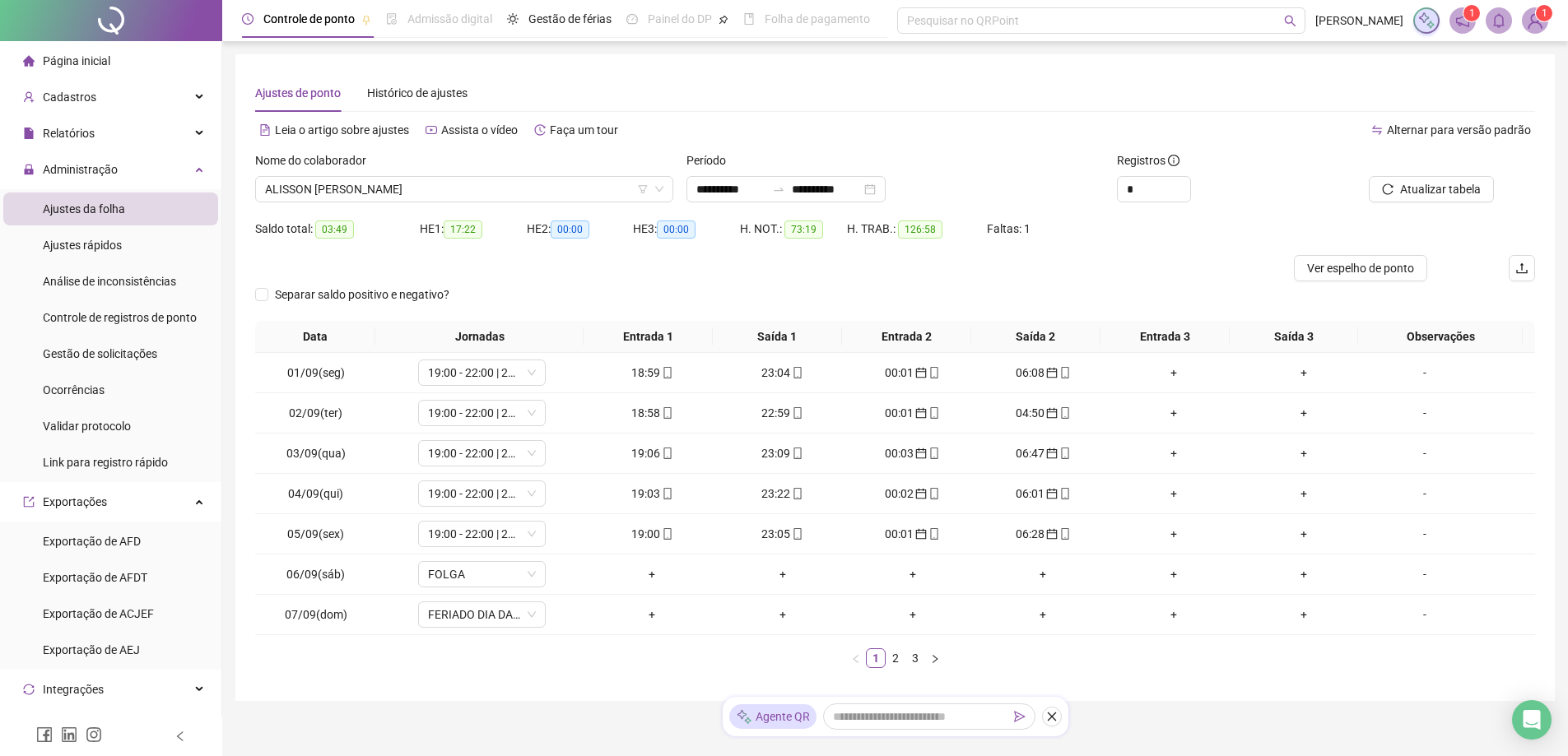
click at [892, 657] on link "2" at bounding box center [895, 658] width 18 height 18
click at [919, 666] on link "3" at bounding box center [915, 658] width 18 height 18
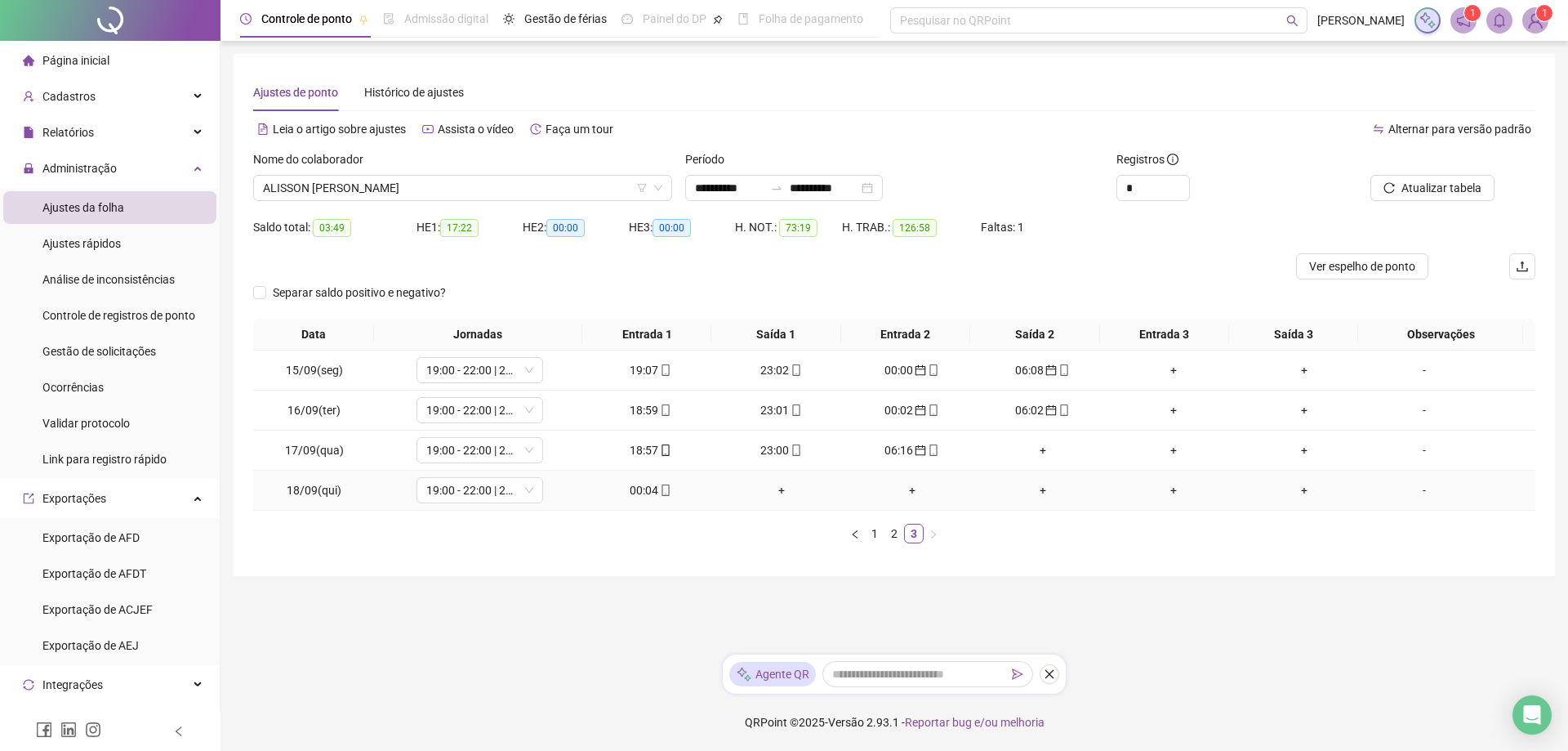
click at [638, 493] on div "00:04" at bounding box center [651, 490] width 118 height 18
type input "**********"
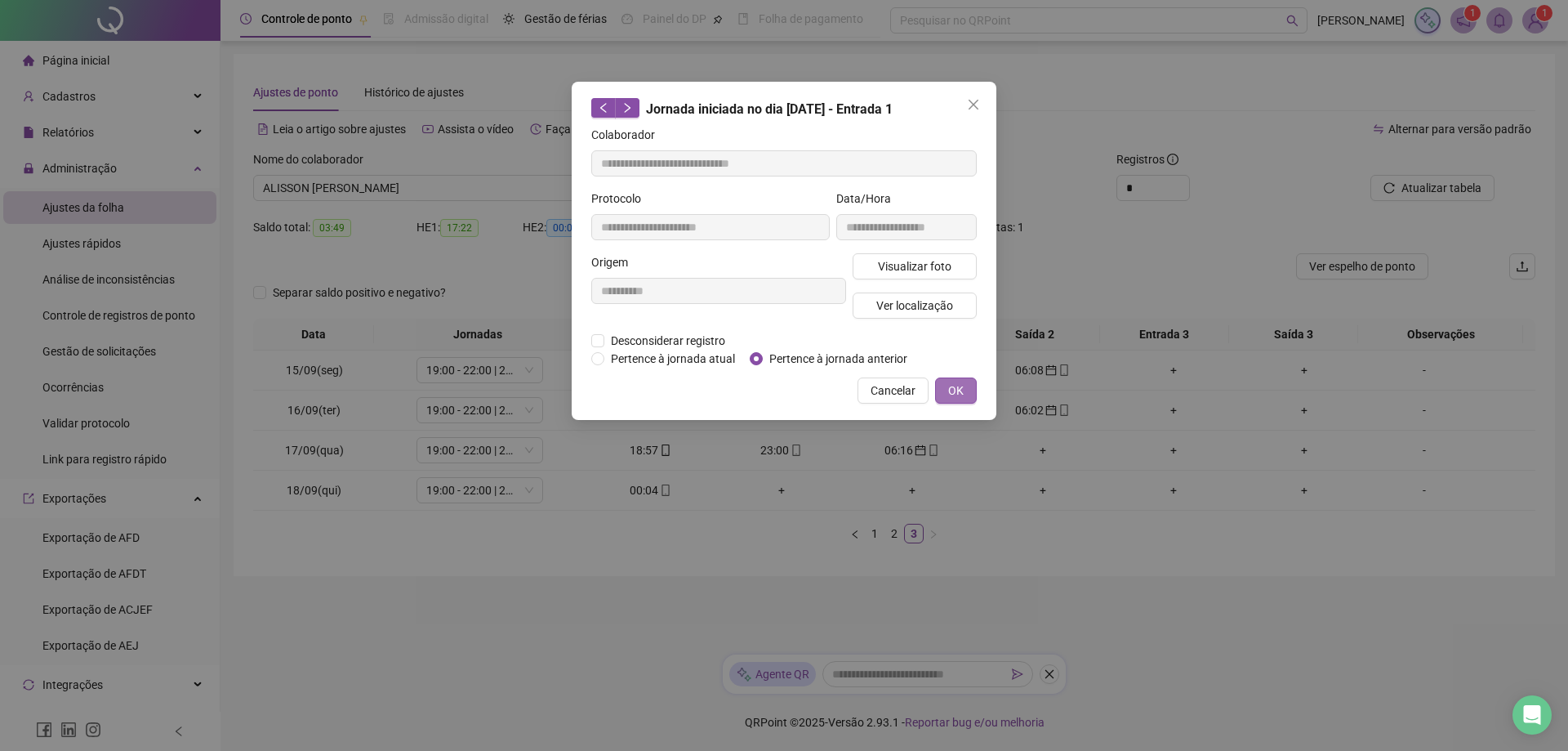
click at [954, 389] on span "OK" at bounding box center [956, 390] width 15 height 18
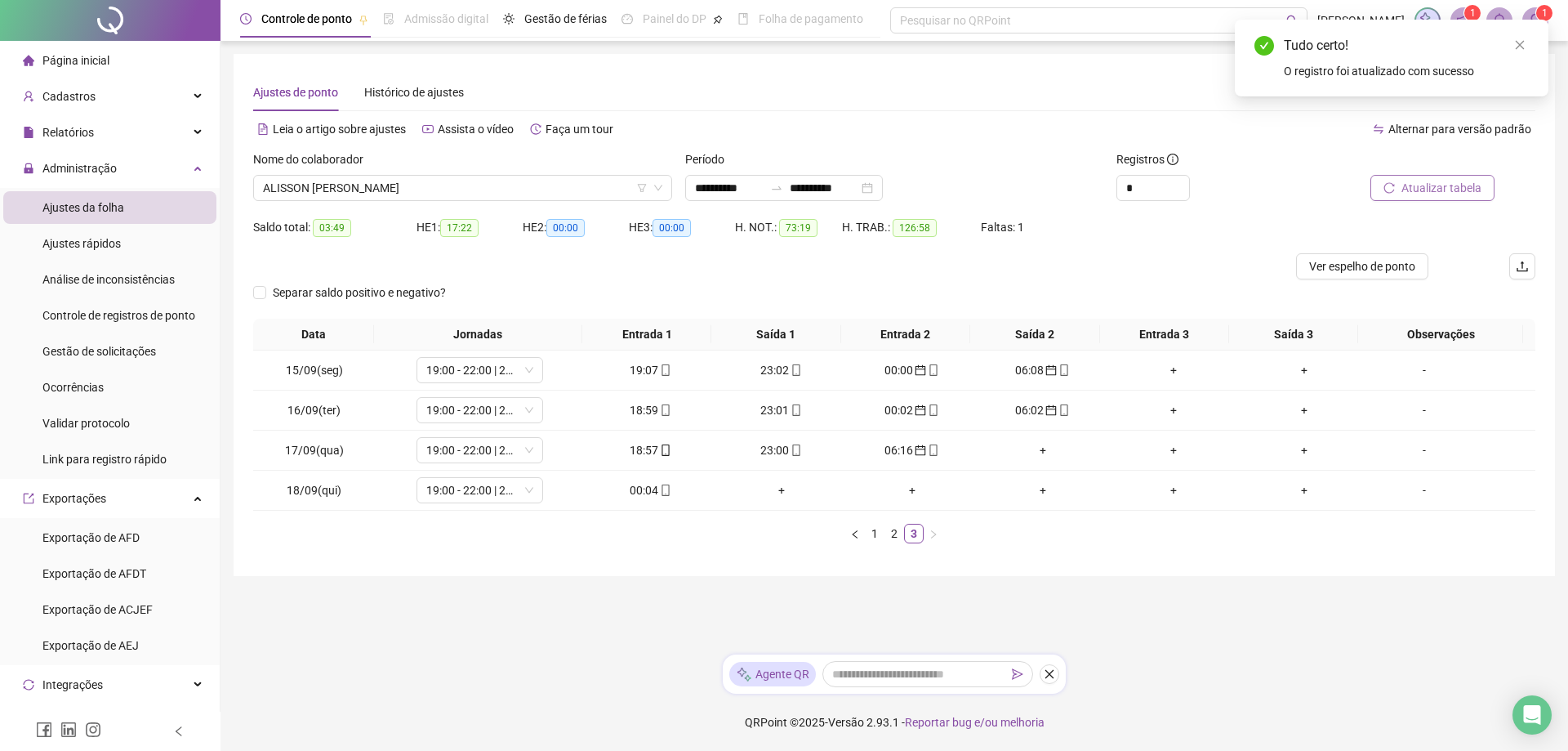
click at [1433, 185] on span "Atualizar tabela" at bounding box center [1442, 187] width 80 height 18
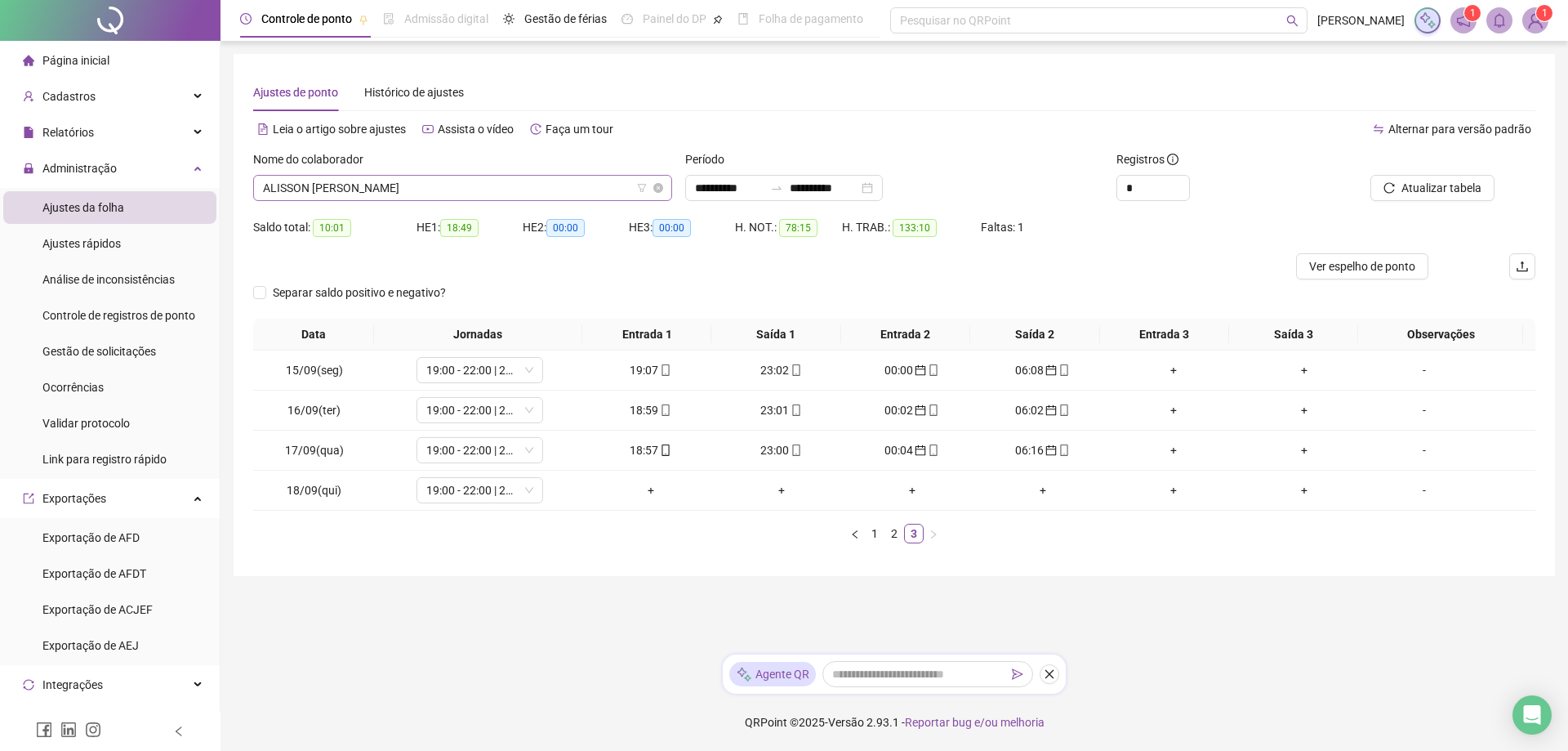
click at [453, 187] on span "ALISSON [PERSON_NAME]" at bounding box center [463, 187] width 400 height 25
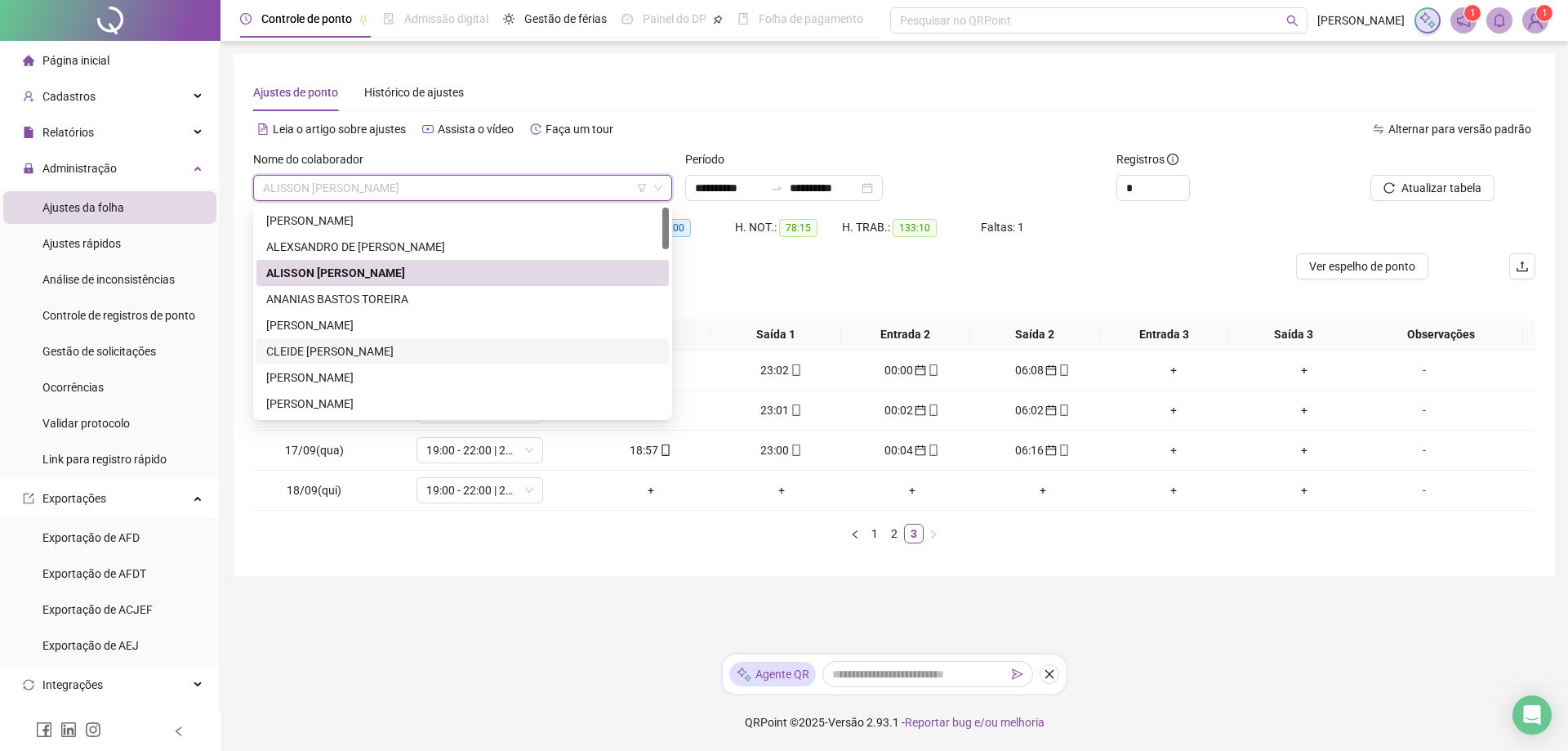
click at [379, 348] on div "CLEIDE [PERSON_NAME]" at bounding box center [463, 351] width 393 height 18
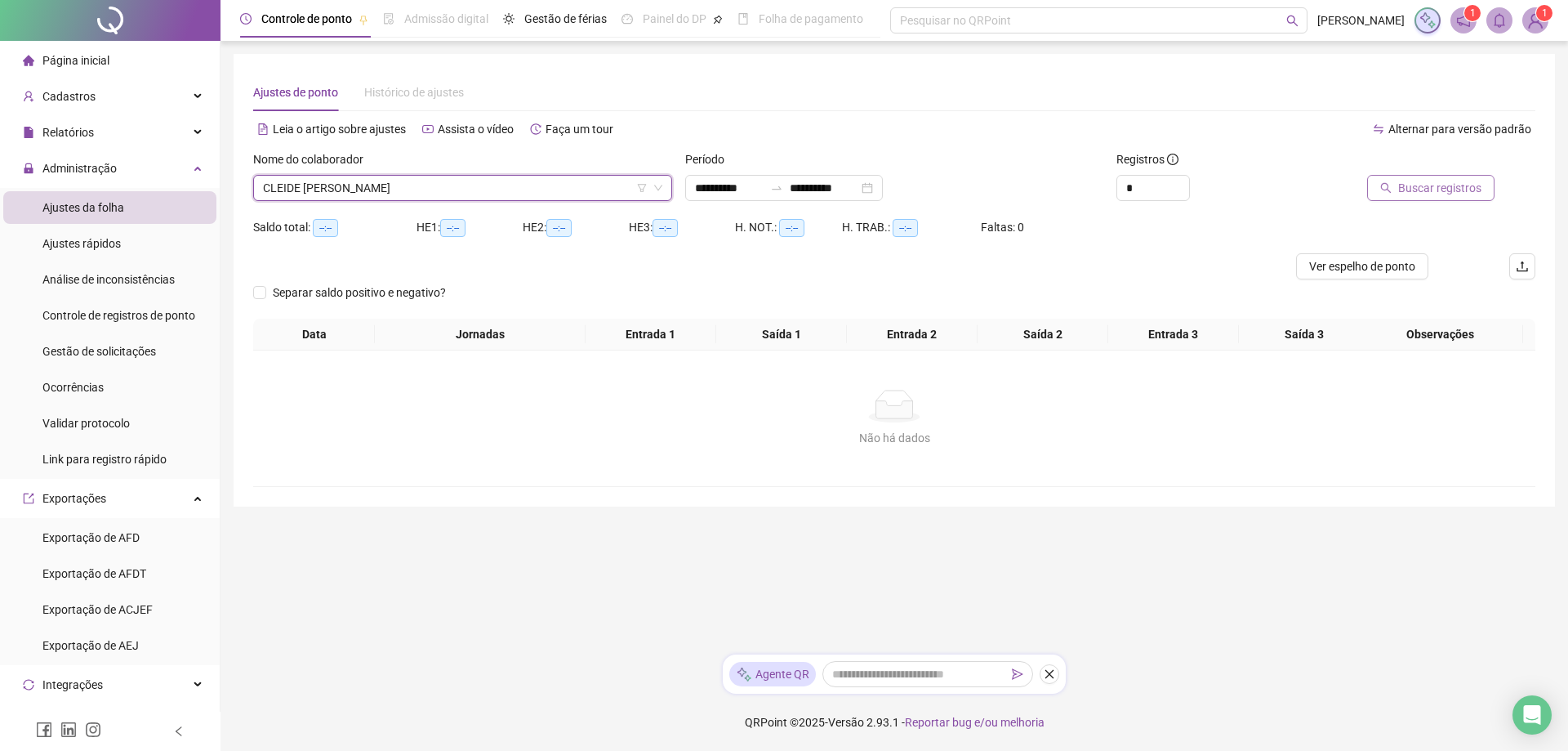
click at [1419, 186] on span "Buscar registros" at bounding box center [1440, 187] width 83 height 18
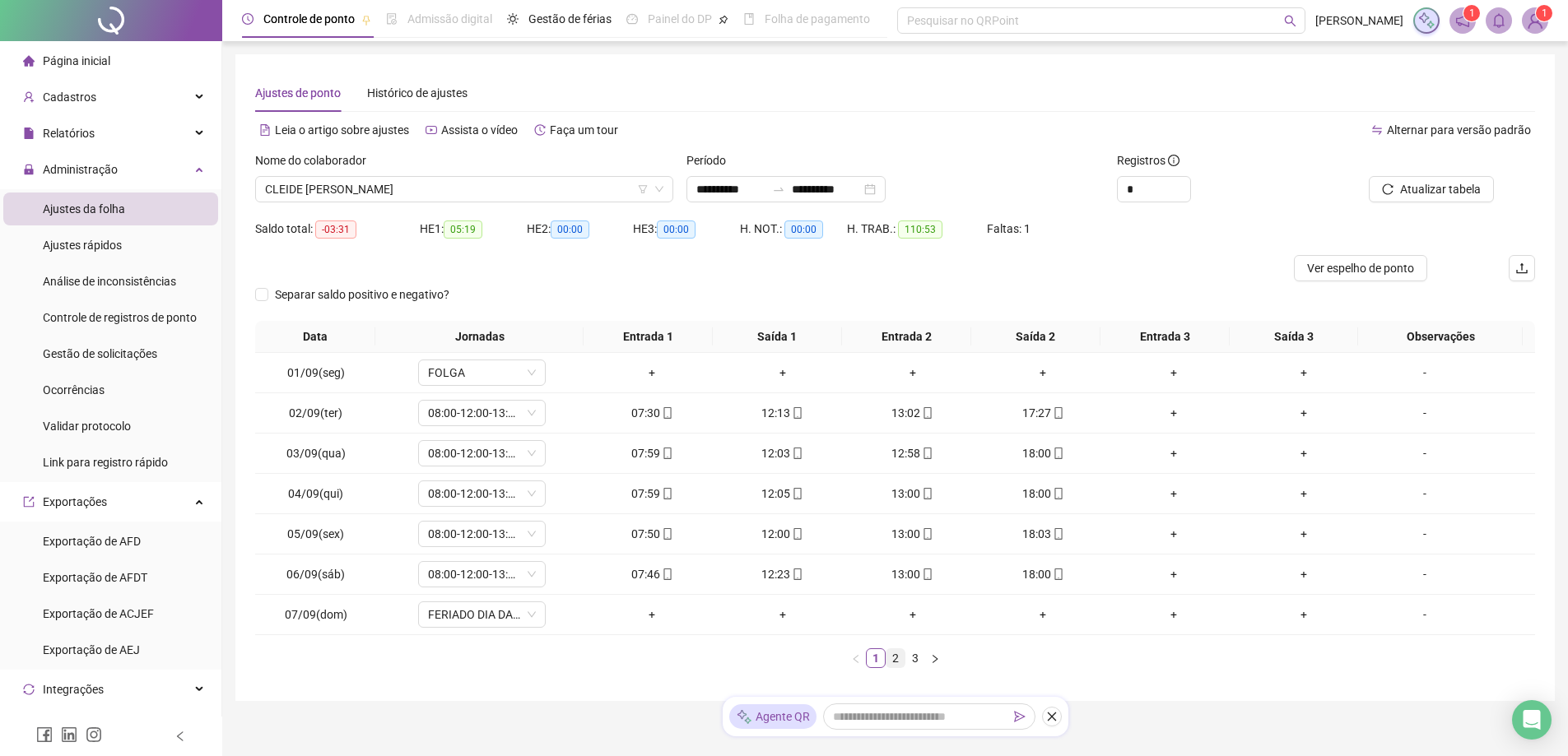
click at [896, 659] on link "2" at bounding box center [895, 658] width 18 height 18
click at [912, 660] on link "3" at bounding box center [915, 658] width 18 height 18
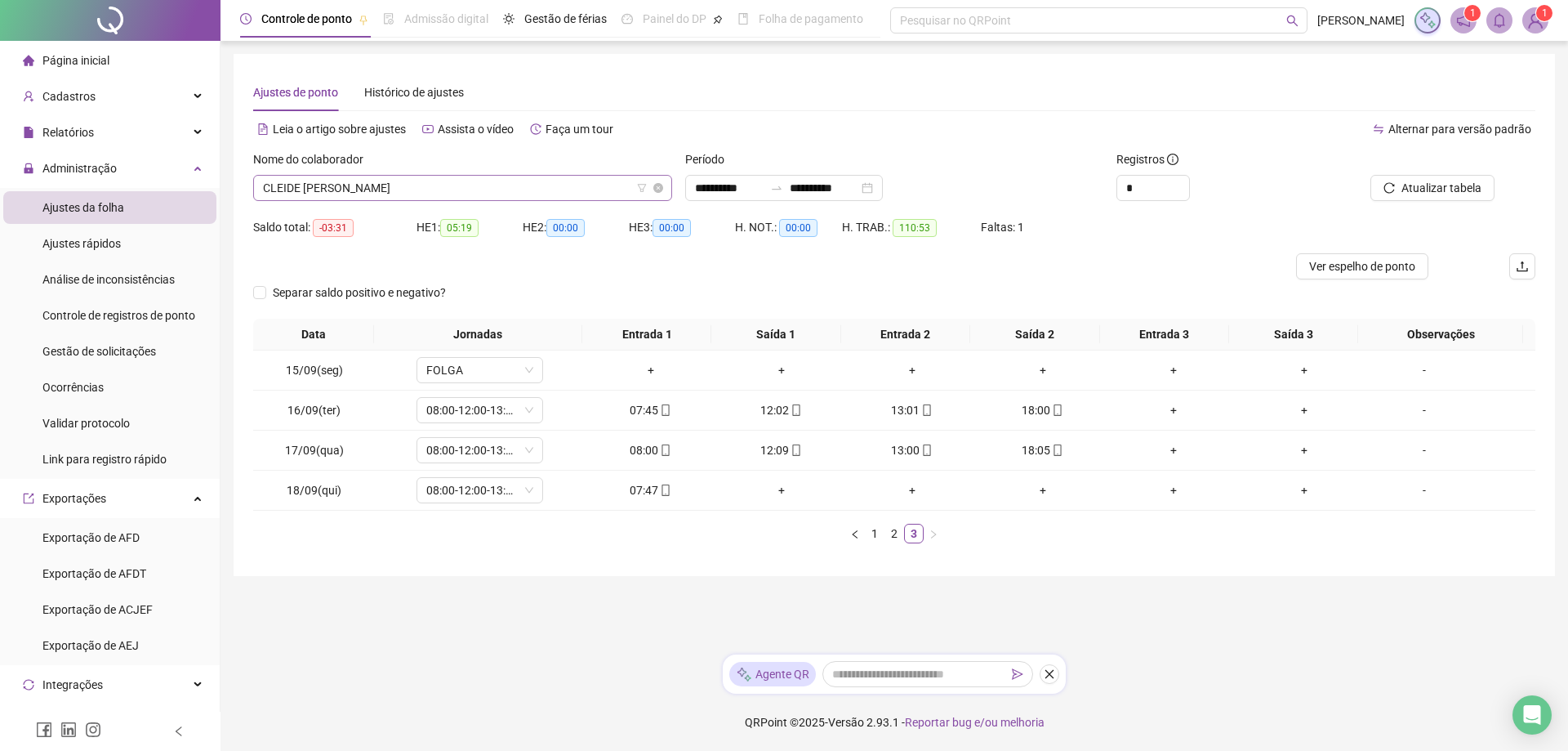
click at [439, 194] on span "CLEIDE [PERSON_NAME]" at bounding box center [463, 187] width 400 height 25
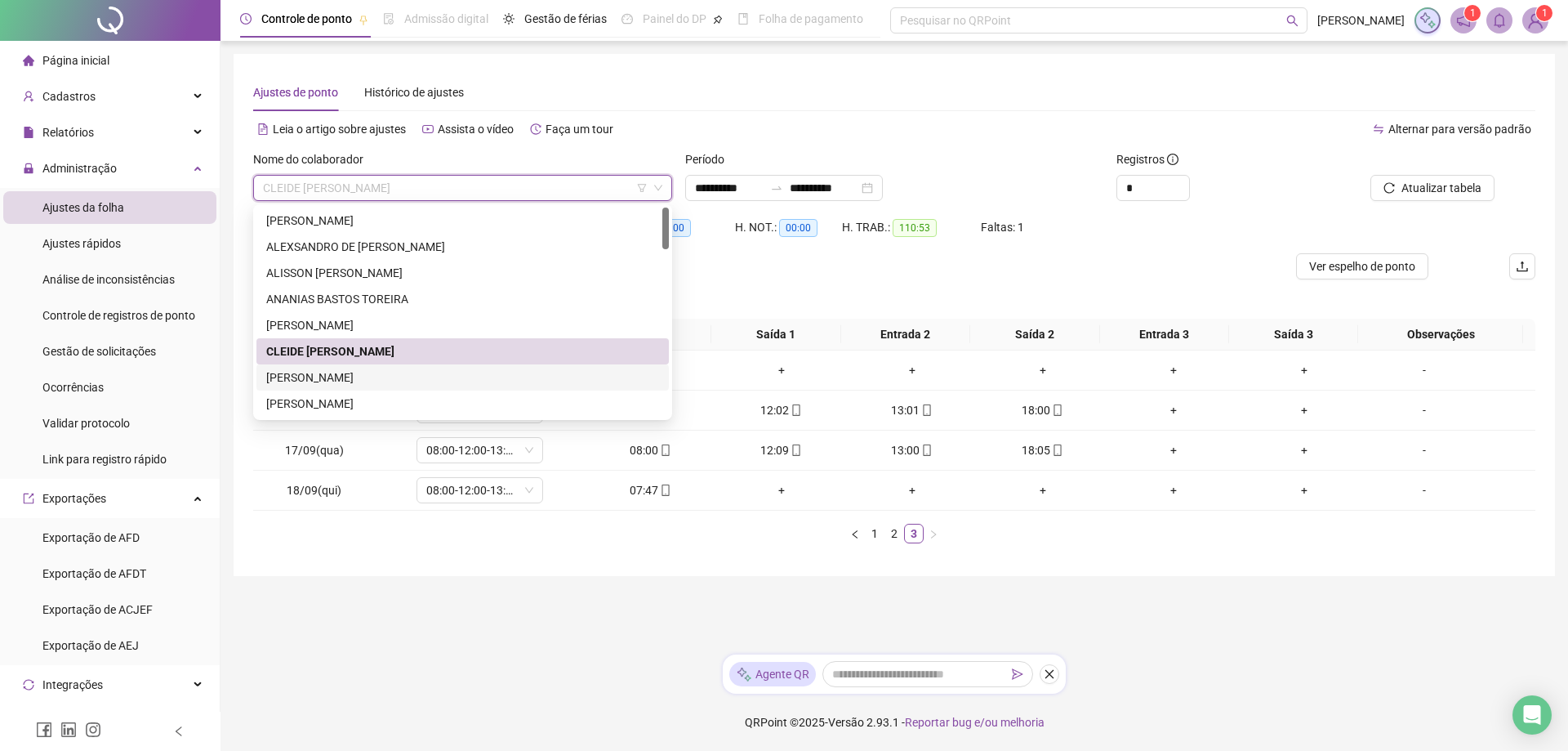
click at [330, 377] on div "[PERSON_NAME]" at bounding box center [463, 377] width 393 height 18
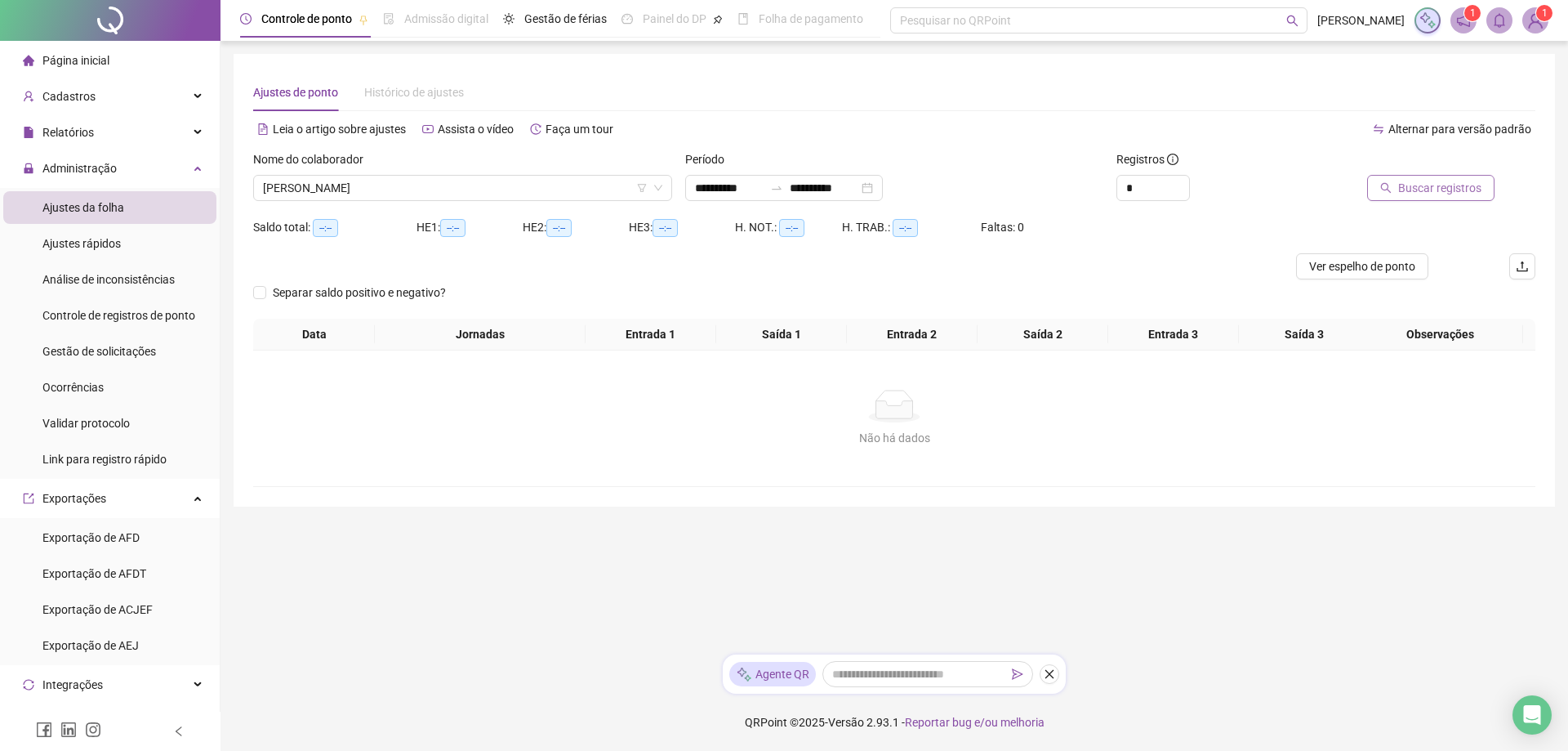
click at [1430, 185] on span "Buscar registros" at bounding box center [1440, 187] width 83 height 18
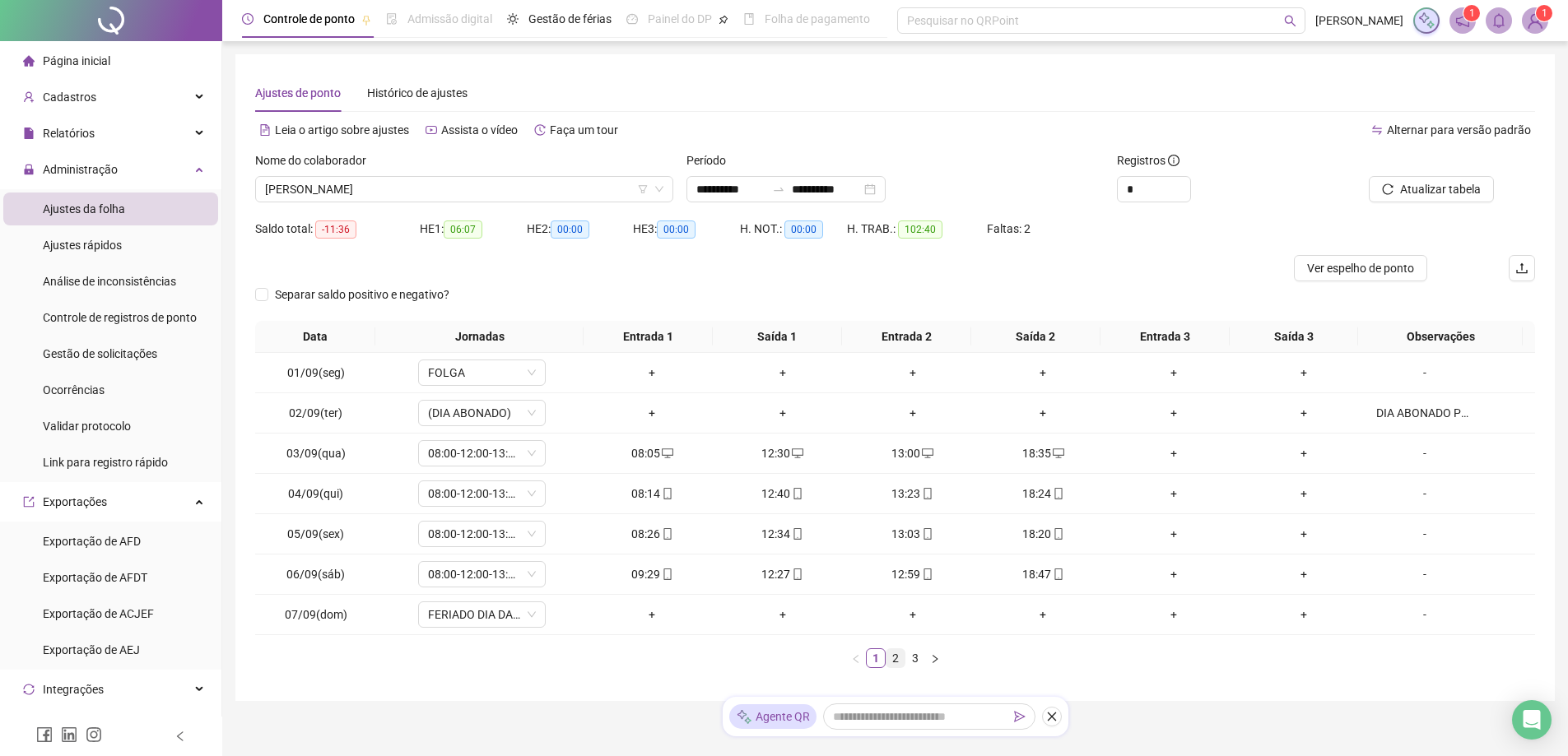
click at [892, 659] on link "2" at bounding box center [895, 658] width 18 height 18
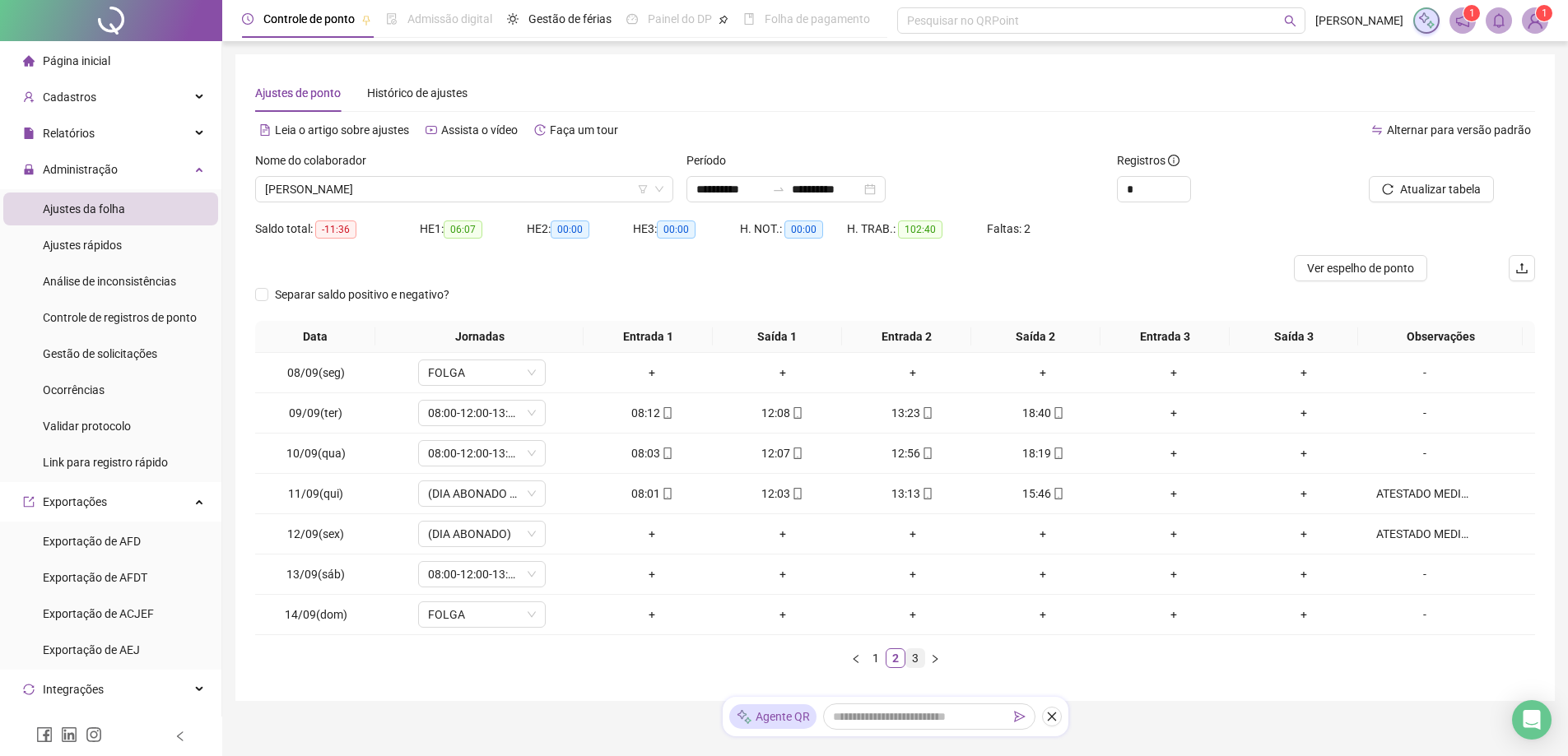
click at [914, 661] on link "3" at bounding box center [915, 658] width 18 height 18
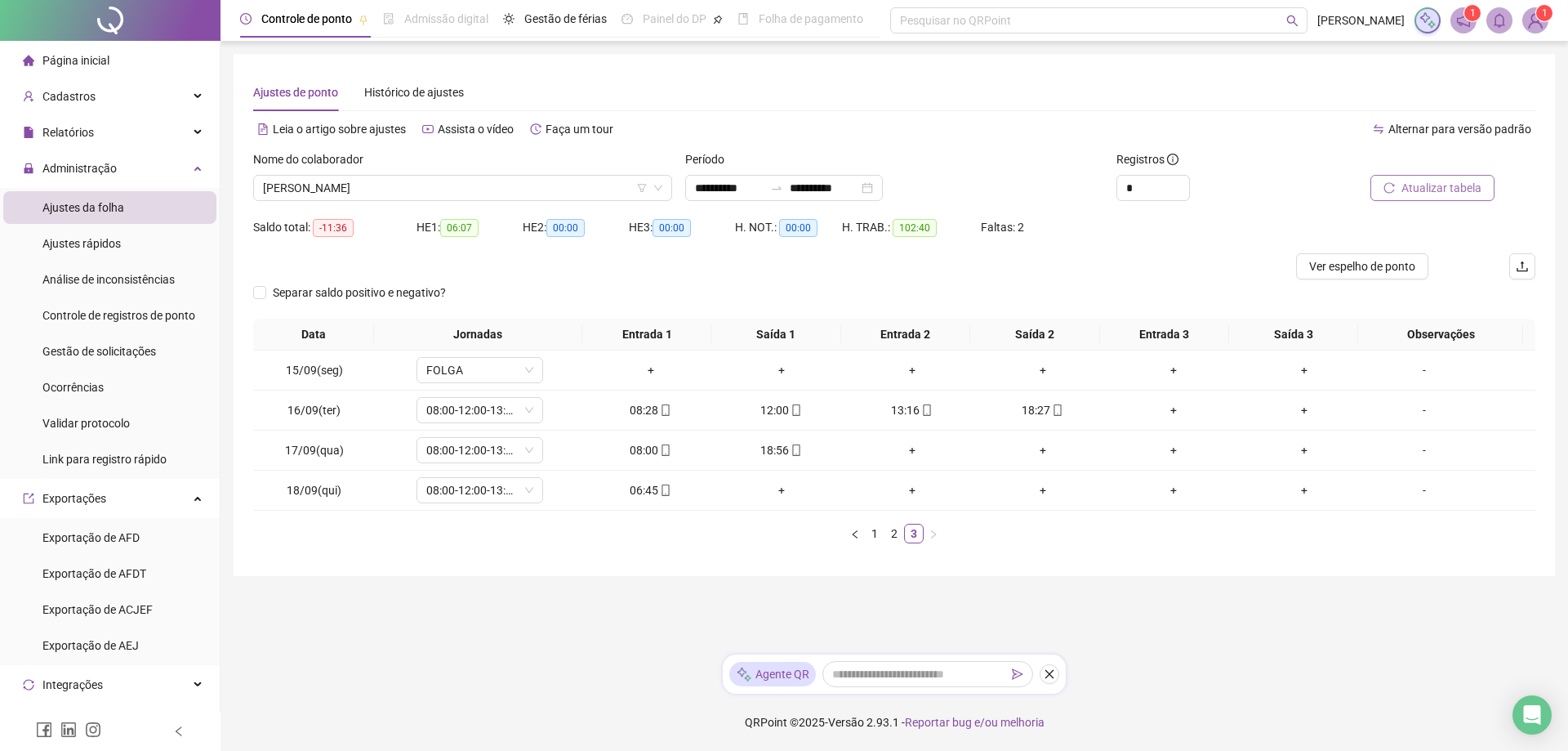
click at [1419, 186] on span "Atualizar tabela" at bounding box center [1442, 187] width 80 height 18
click at [435, 188] on span "[PERSON_NAME]" at bounding box center [463, 187] width 400 height 25
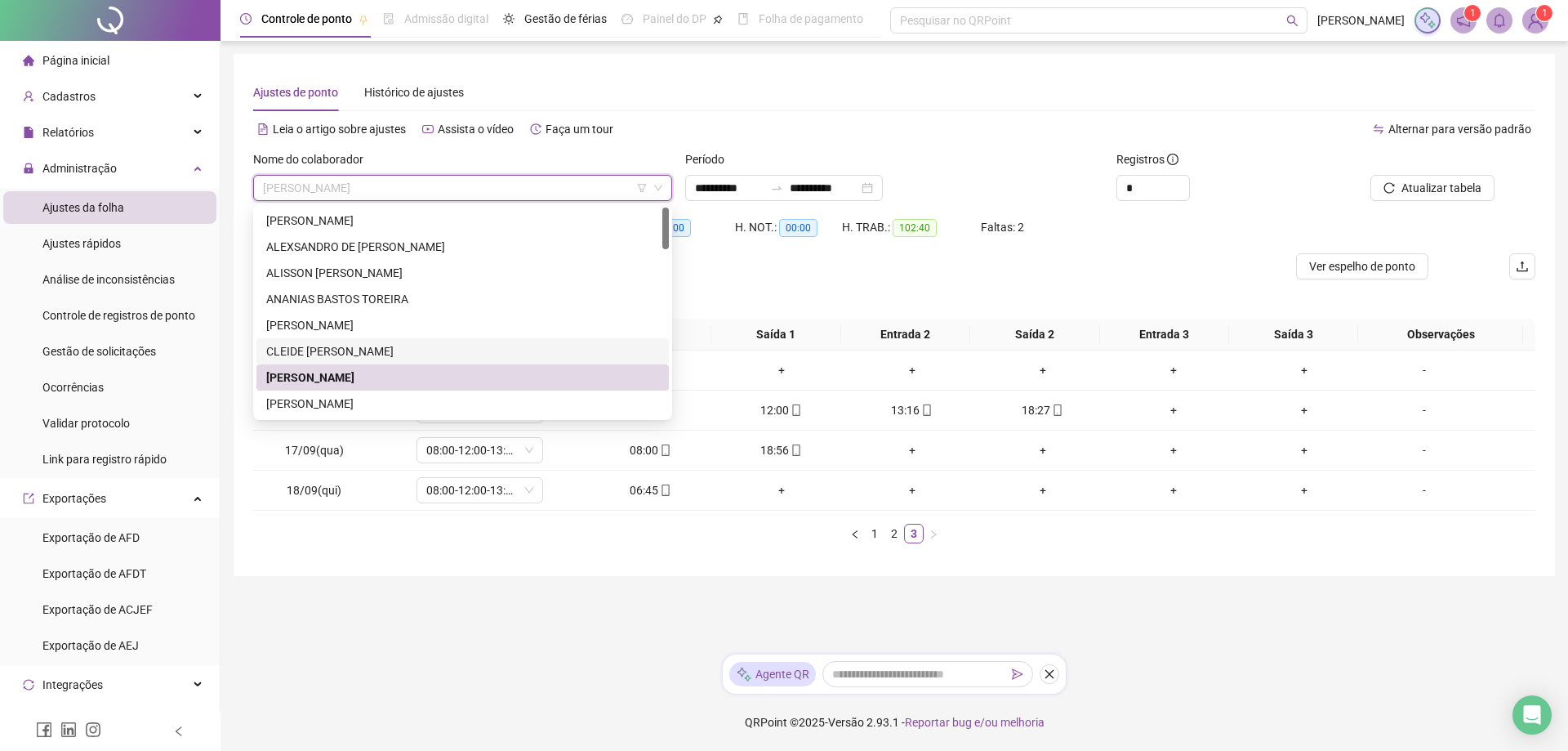
click at [352, 349] on div "CLEIDE [PERSON_NAME]" at bounding box center [463, 351] width 393 height 18
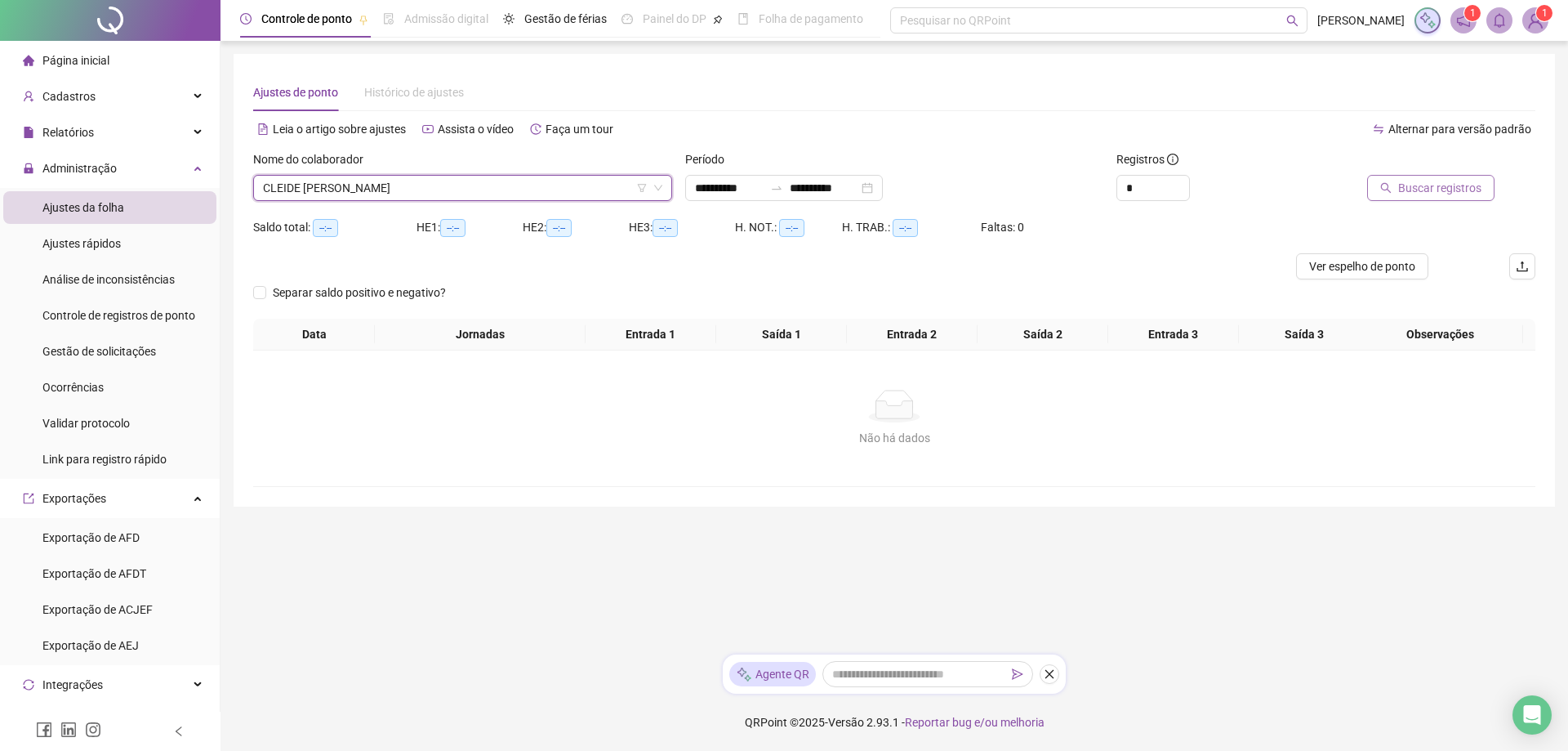
click at [1416, 180] on span "Buscar registros" at bounding box center [1440, 187] width 83 height 18
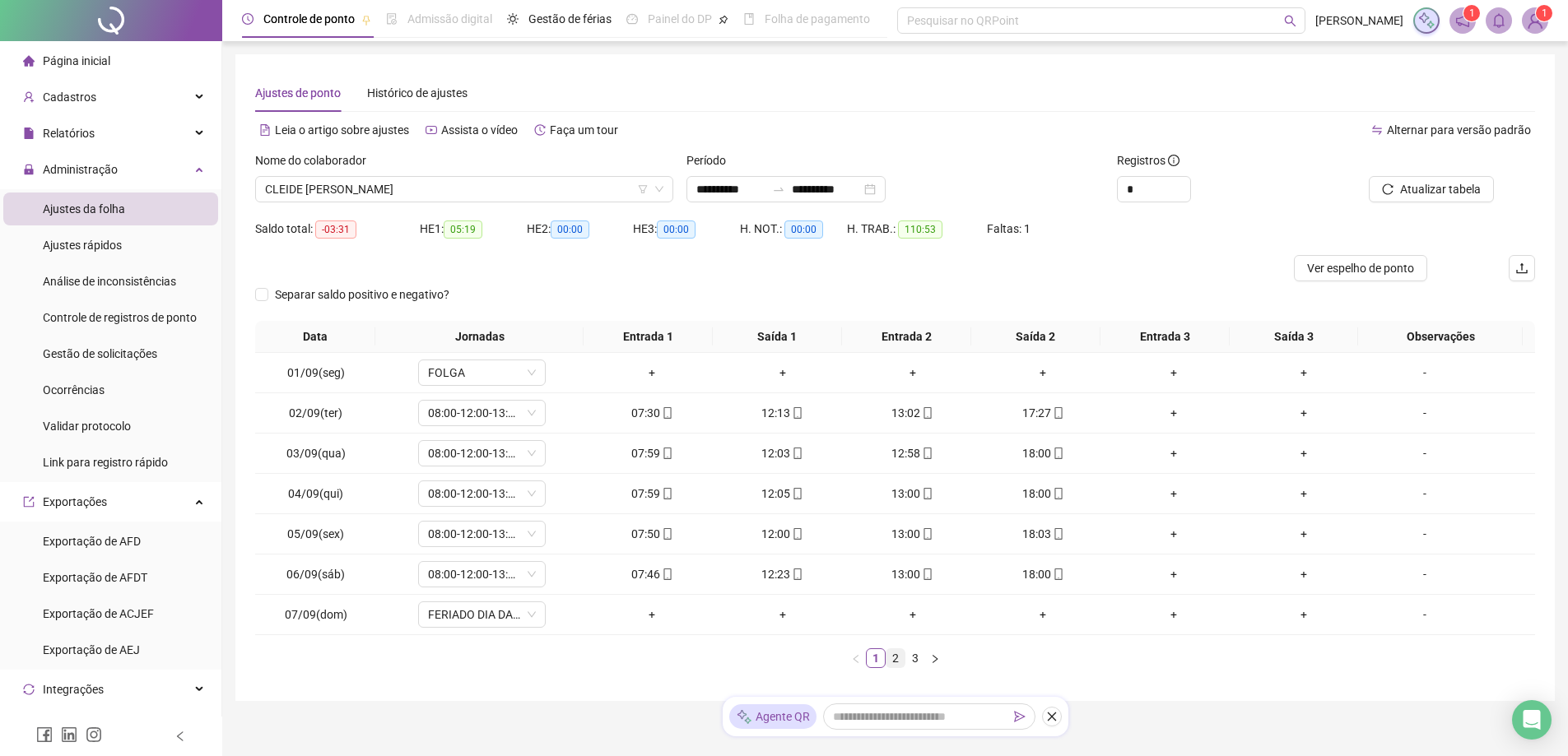
click at [900, 660] on link "2" at bounding box center [895, 658] width 18 height 18
click at [919, 660] on link "3" at bounding box center [915, 658] width 18 height 18
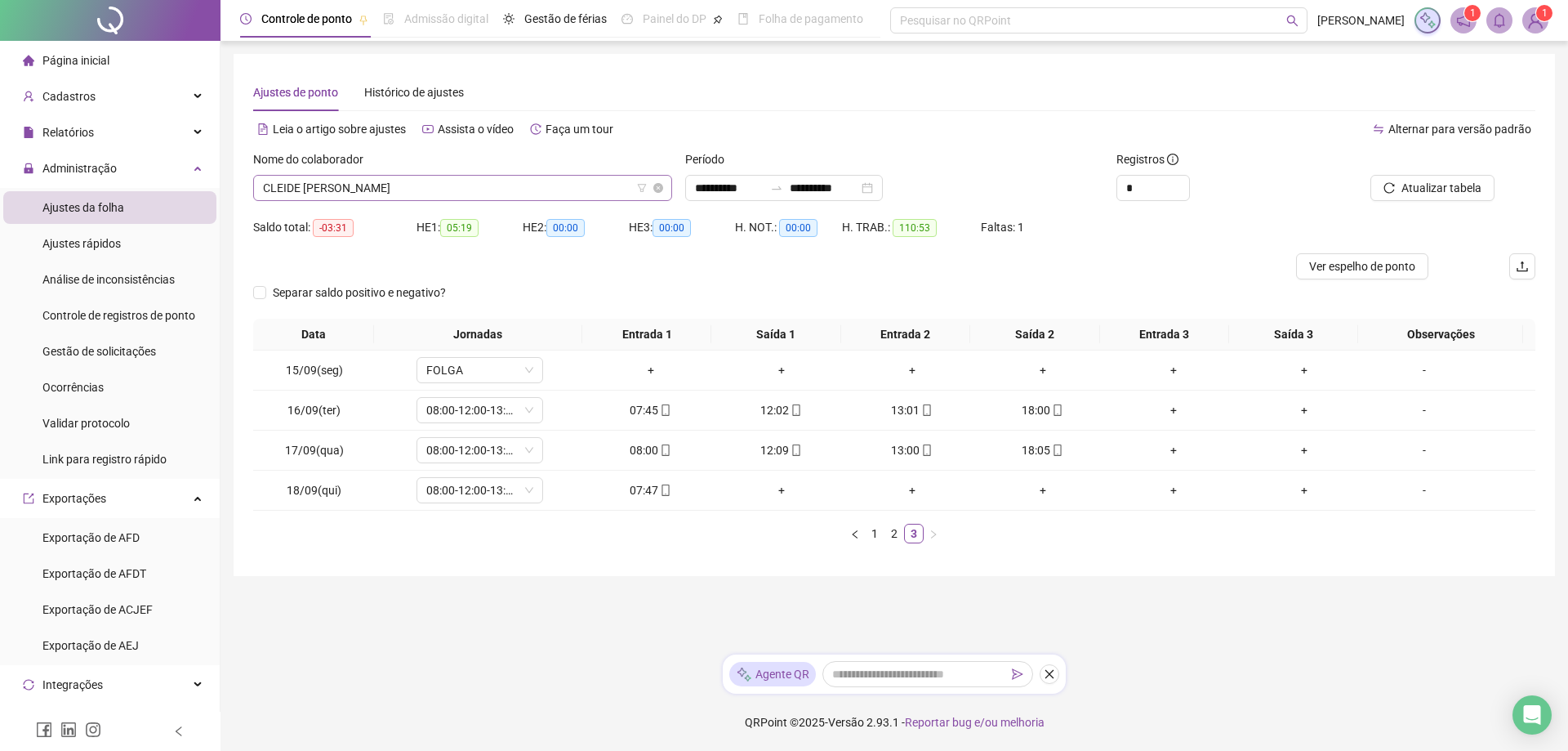
click at [499, 175] on span "CLEIDE [PERSON_NAME]" at bounding box center [463, 187] width 400 height 25
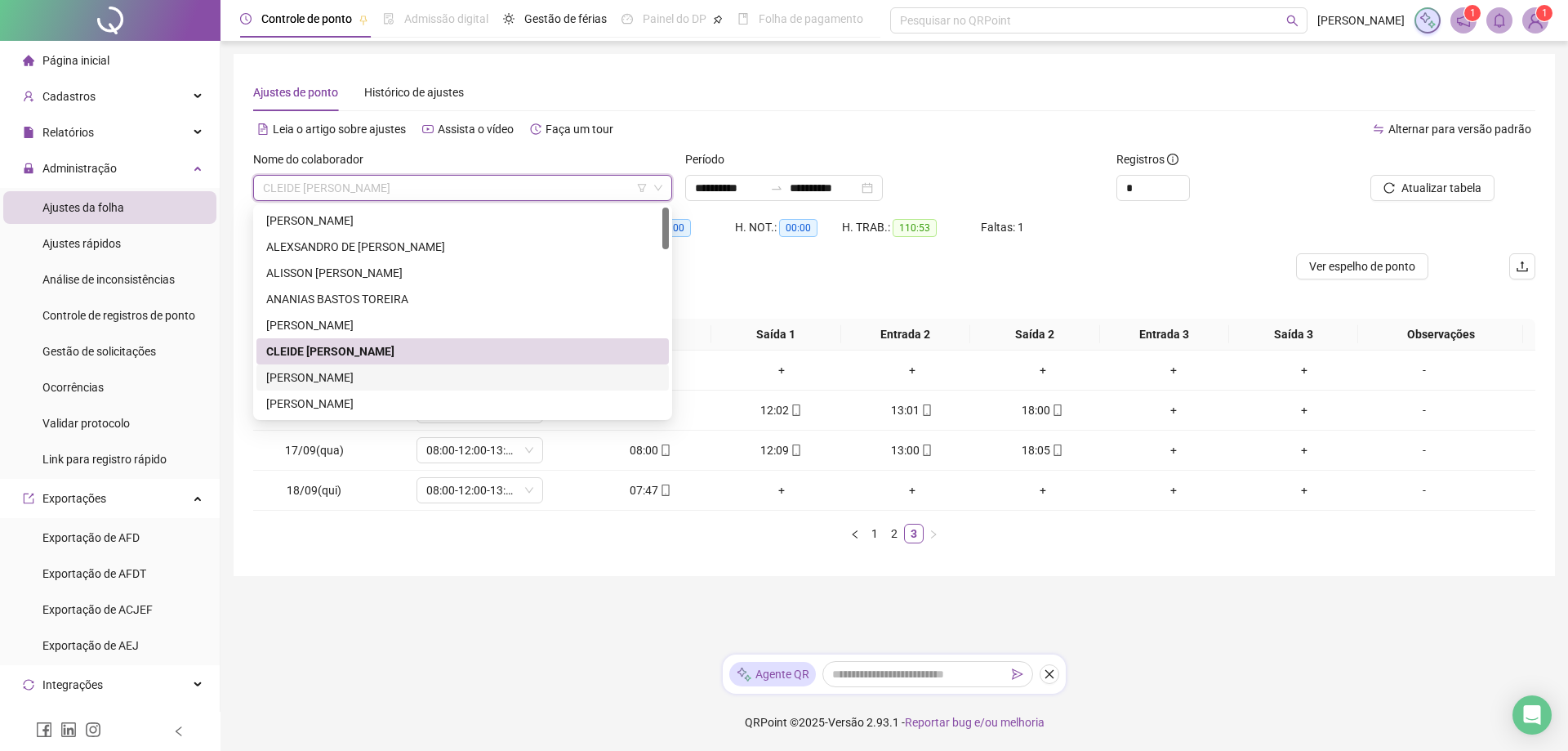
click at [338, 380] on div "[PERSON_NAME]" at bounding box center [463, 377] width 393 height 18
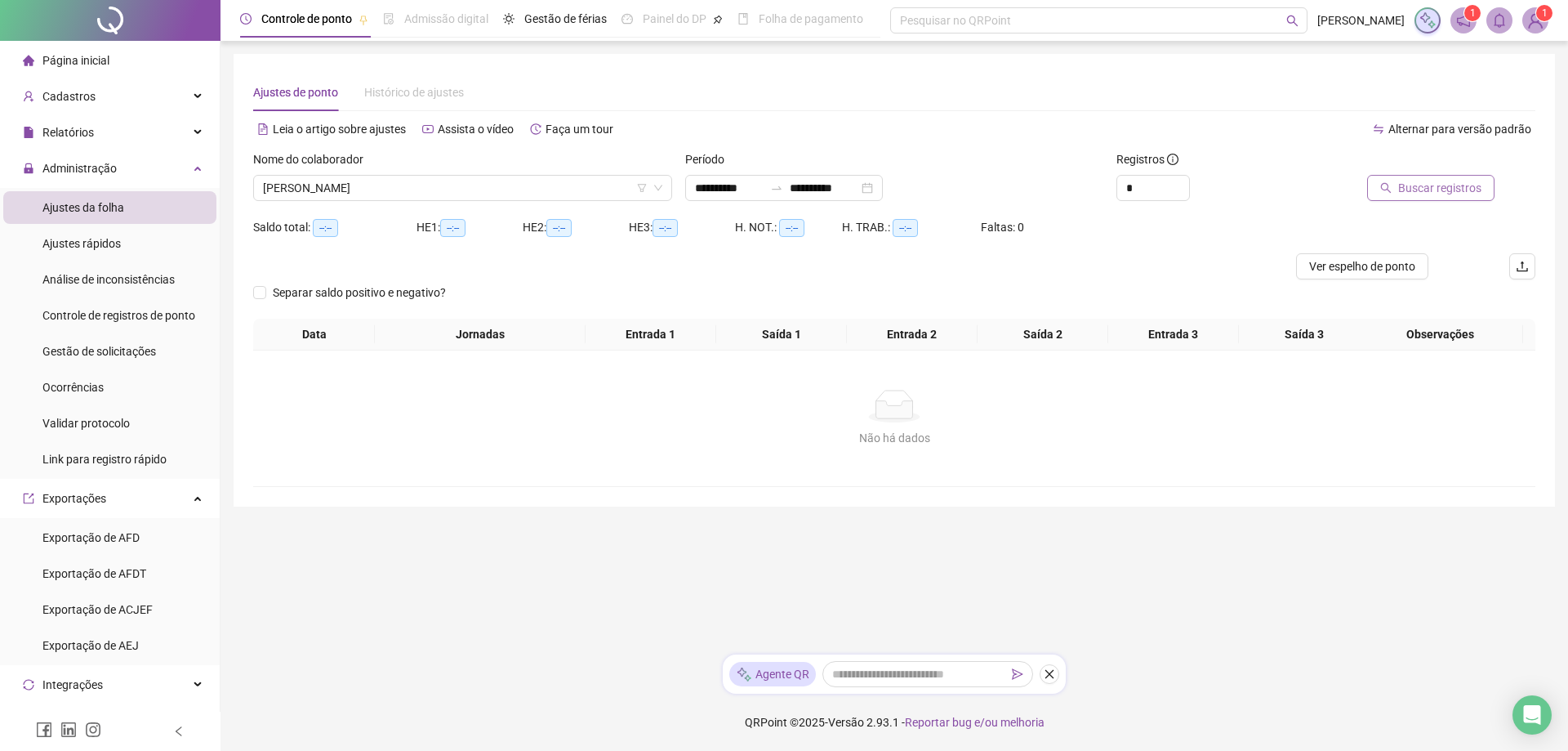
click at [1422, 195] on span "Buscar registros" at bounding box center [1440, 187] width 83 height 18
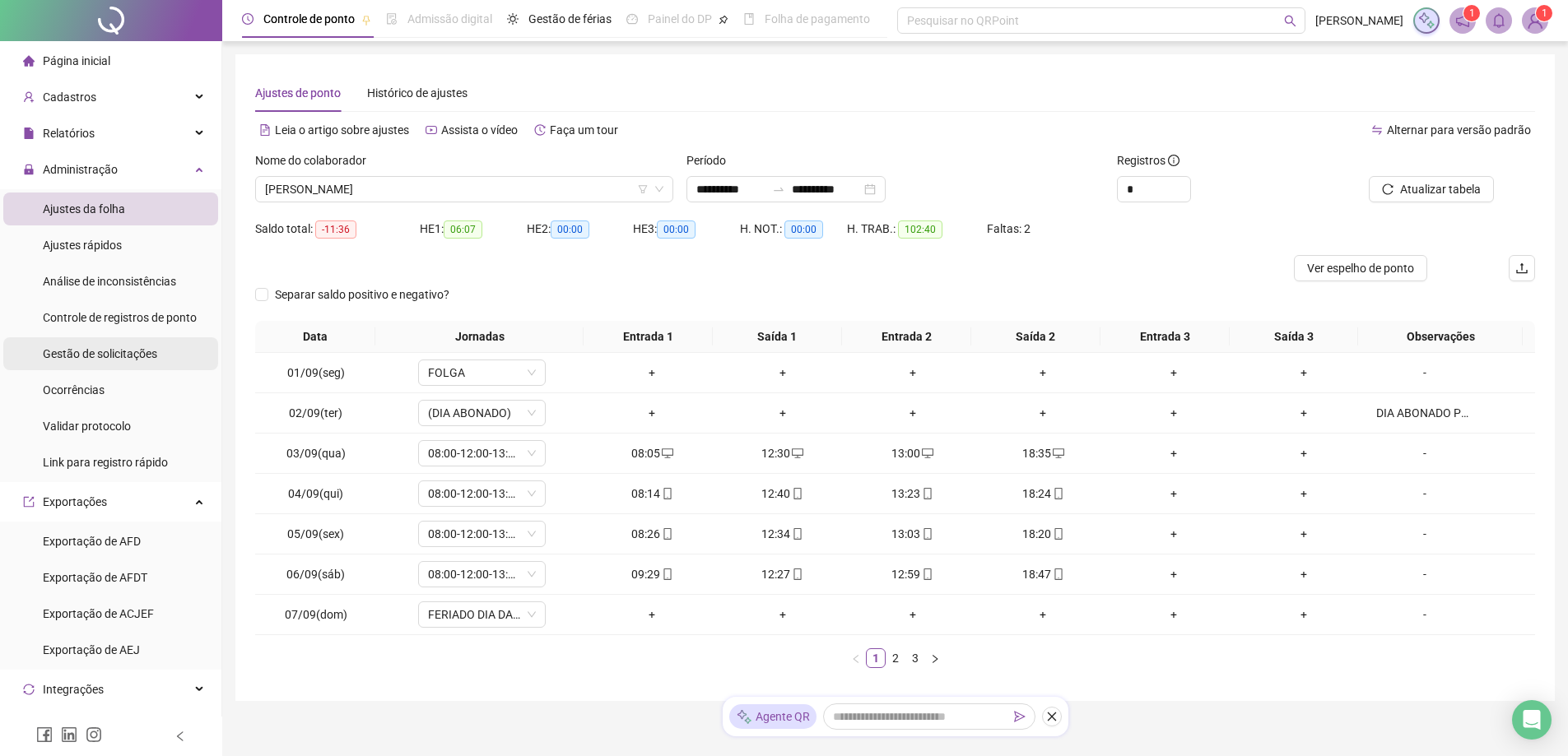
click at [109, 350] on span "Gestão de solicitações" at bounding box center [100, 353] width 114 height 13
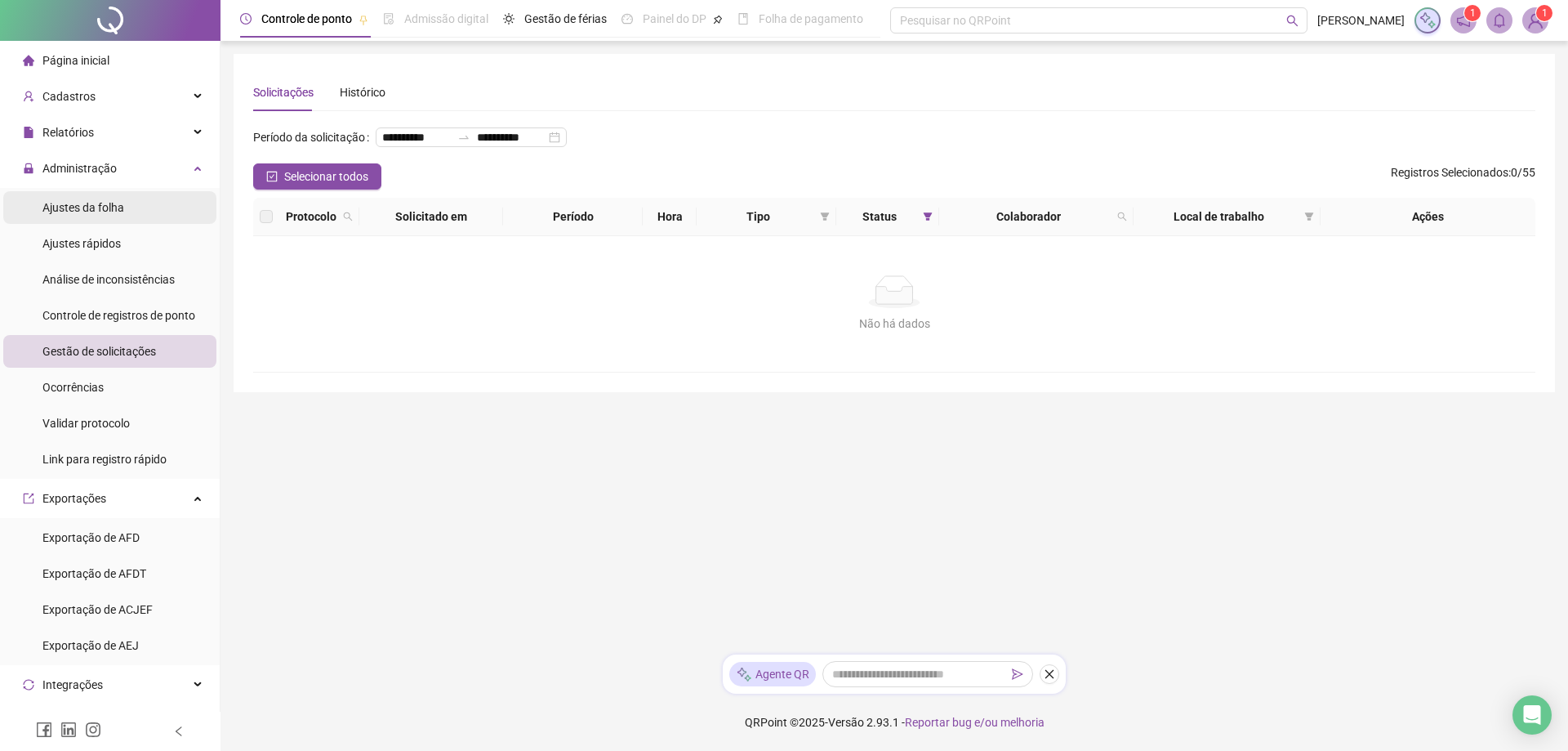
click at [106, 212] on span "Ajustes da folha" at bounding box center [83, 207] width 81 height 13
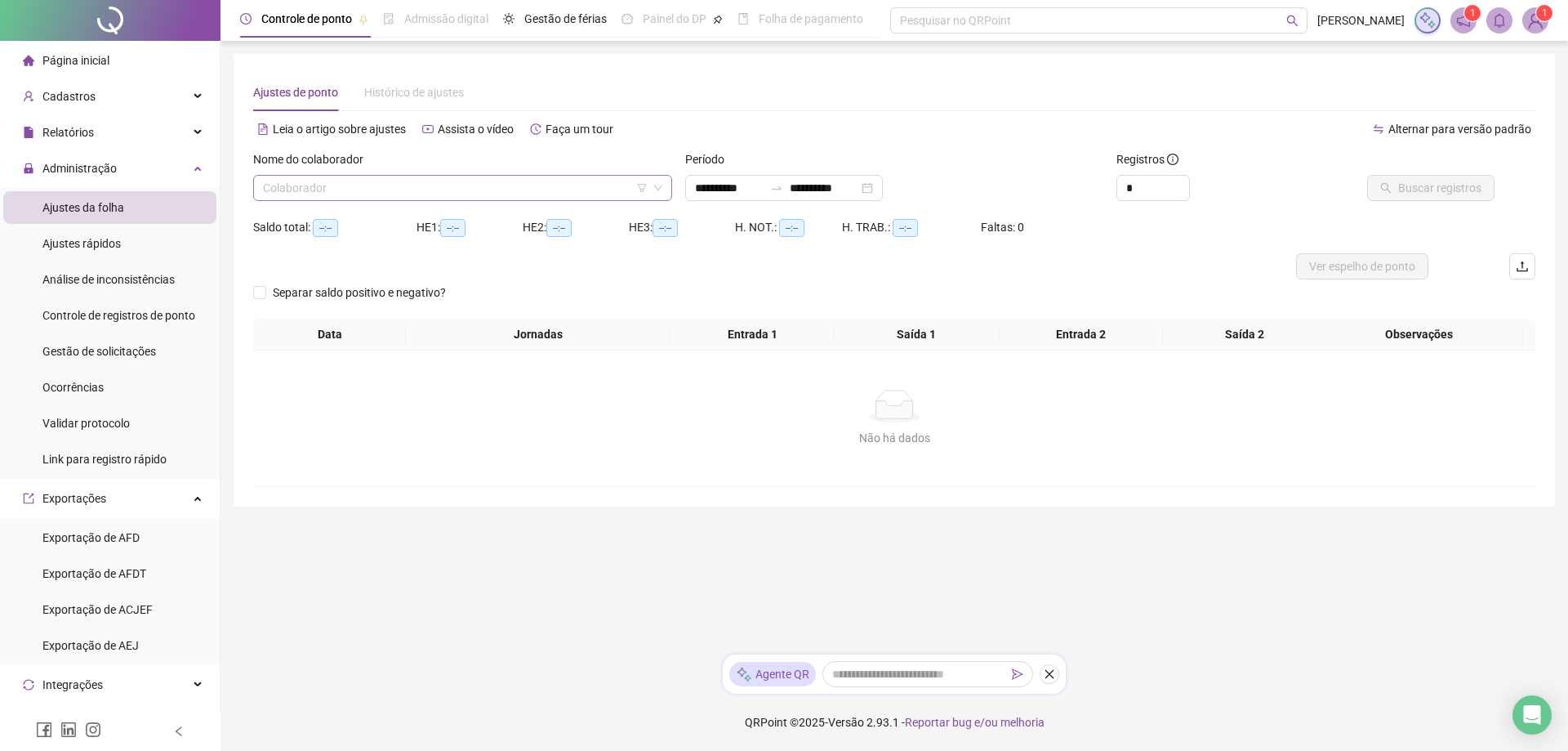
click at [358, 192] on input "search" at bounding box center [455, 187] width 385 height 25
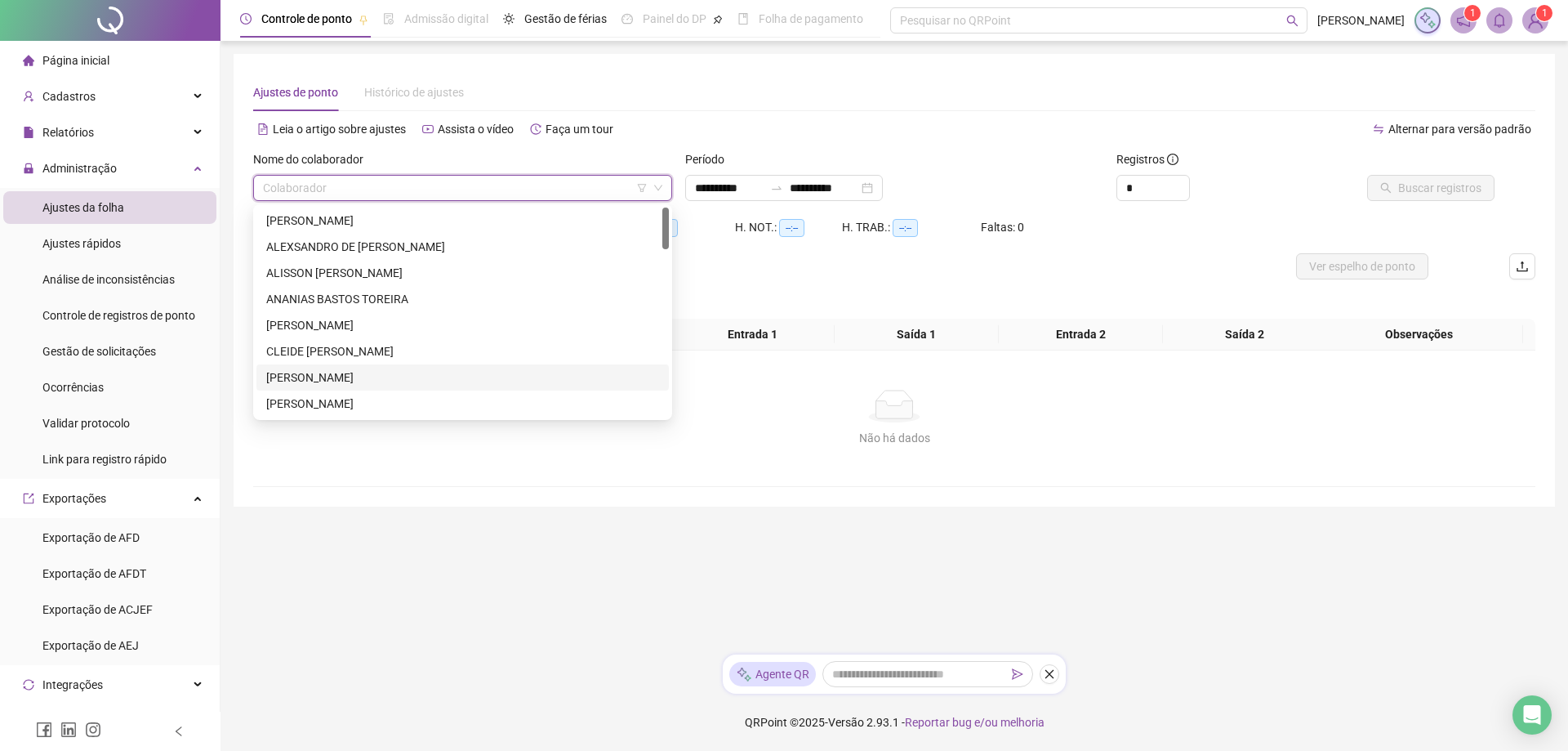
click at [329, 377] on div "[PERSON_NAME]" at bounding box center [463, 377] width 393 height 18
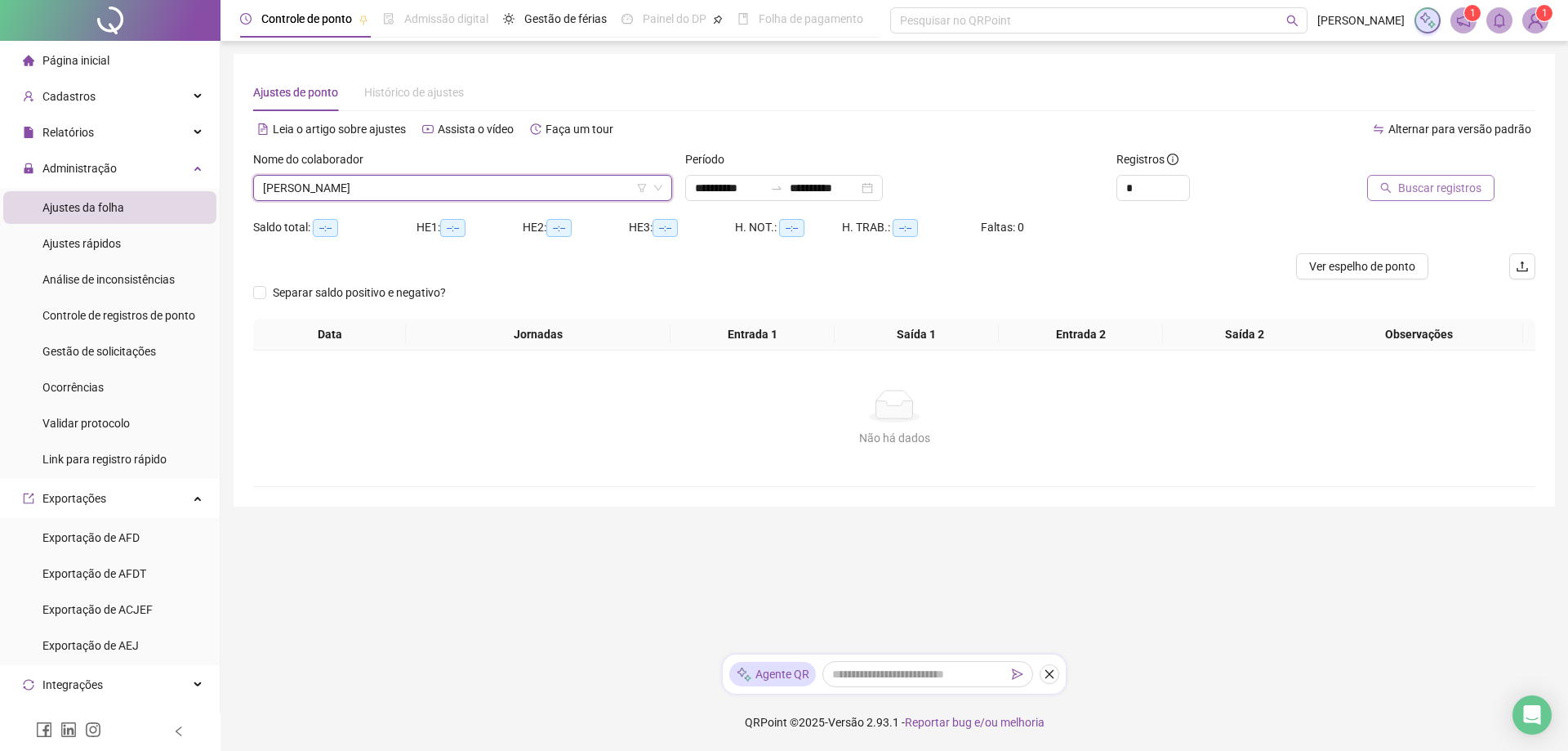
click at [1423, 185] on span "Buscar registros" at bounding box center [1440, 187] width 83 height 18
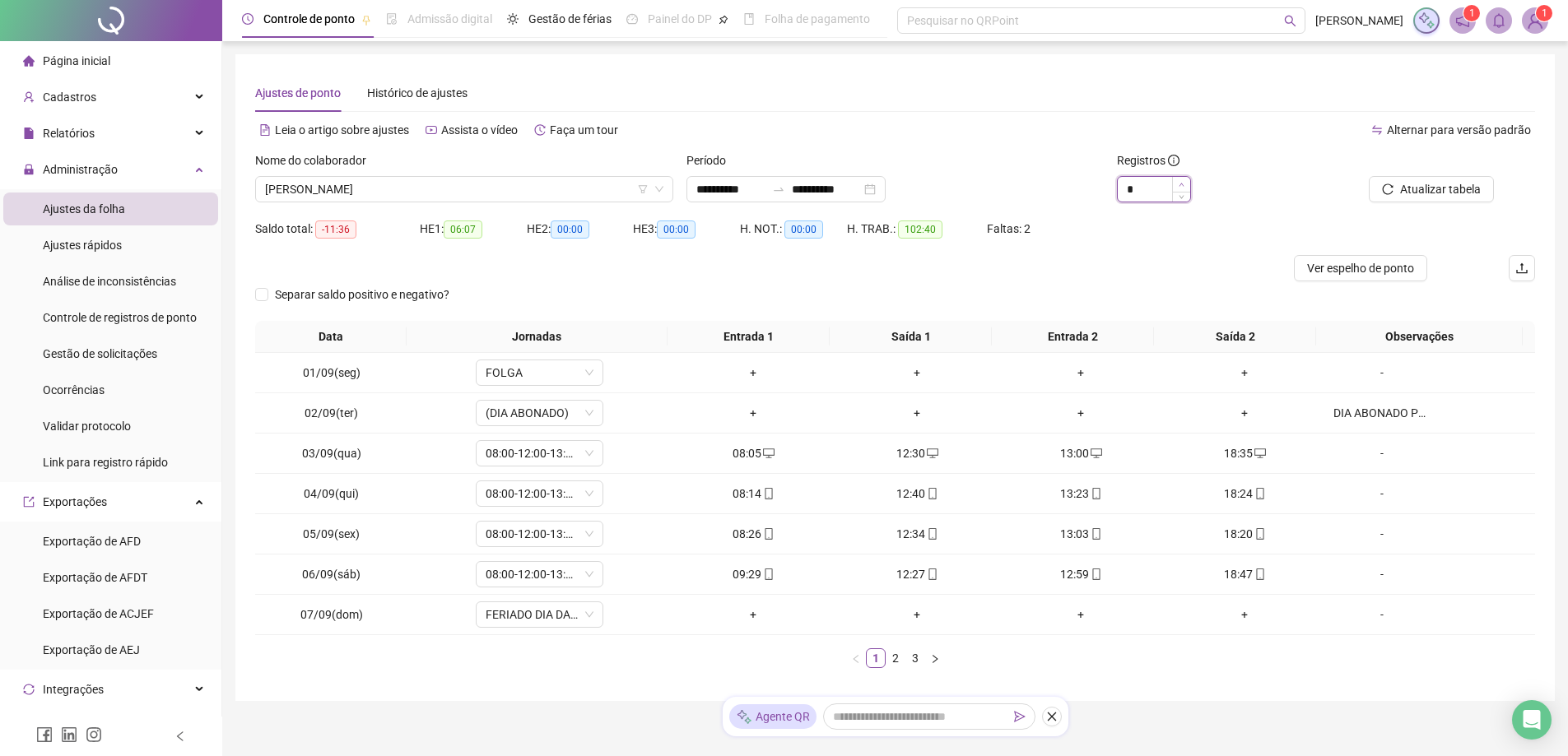
click at [1183, 183] on icon "up" at bounding box center [1181, 184] width 6 height 6
type input "*"
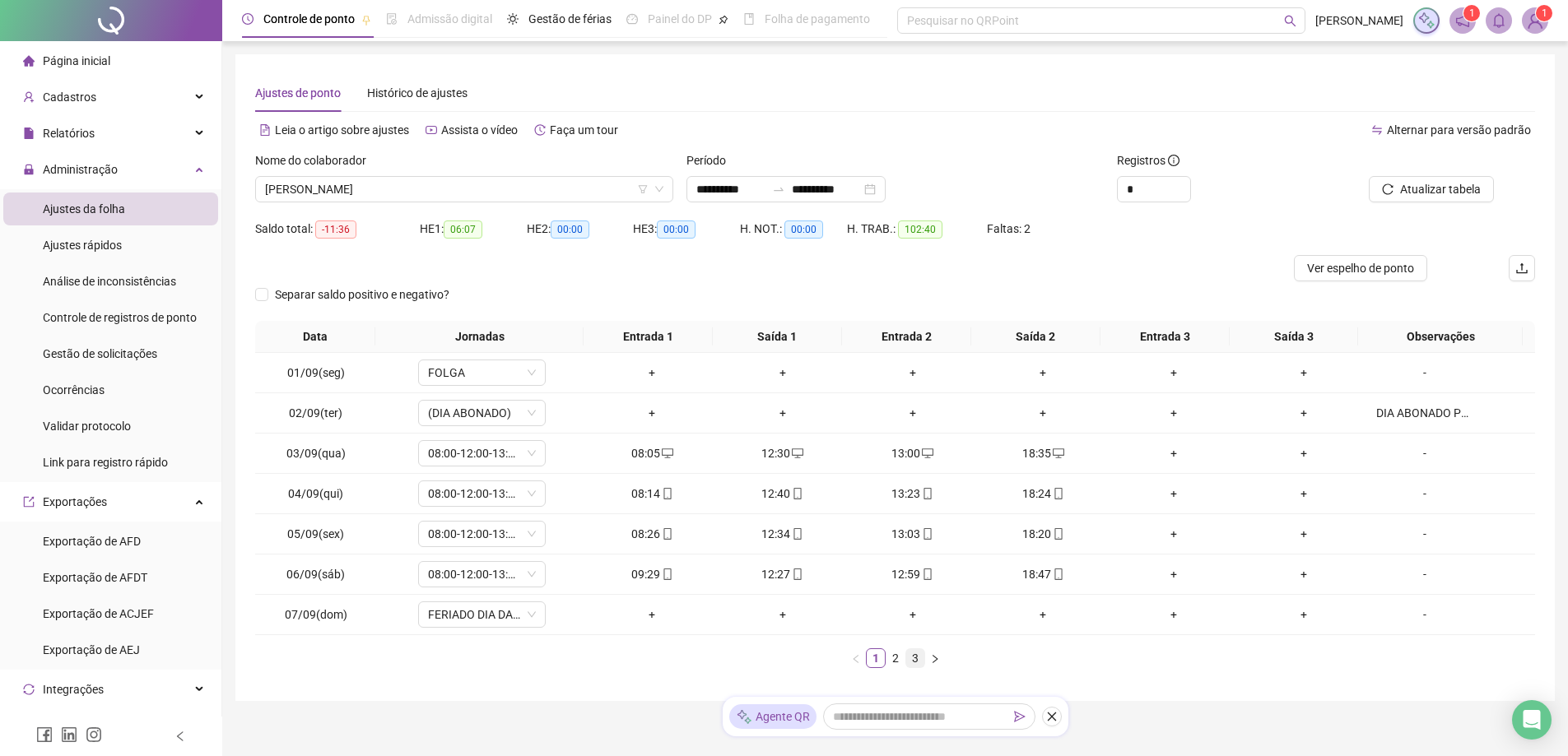
click at [912, 654] on link "3" at bounding box center [915, 658] width 18 height 18
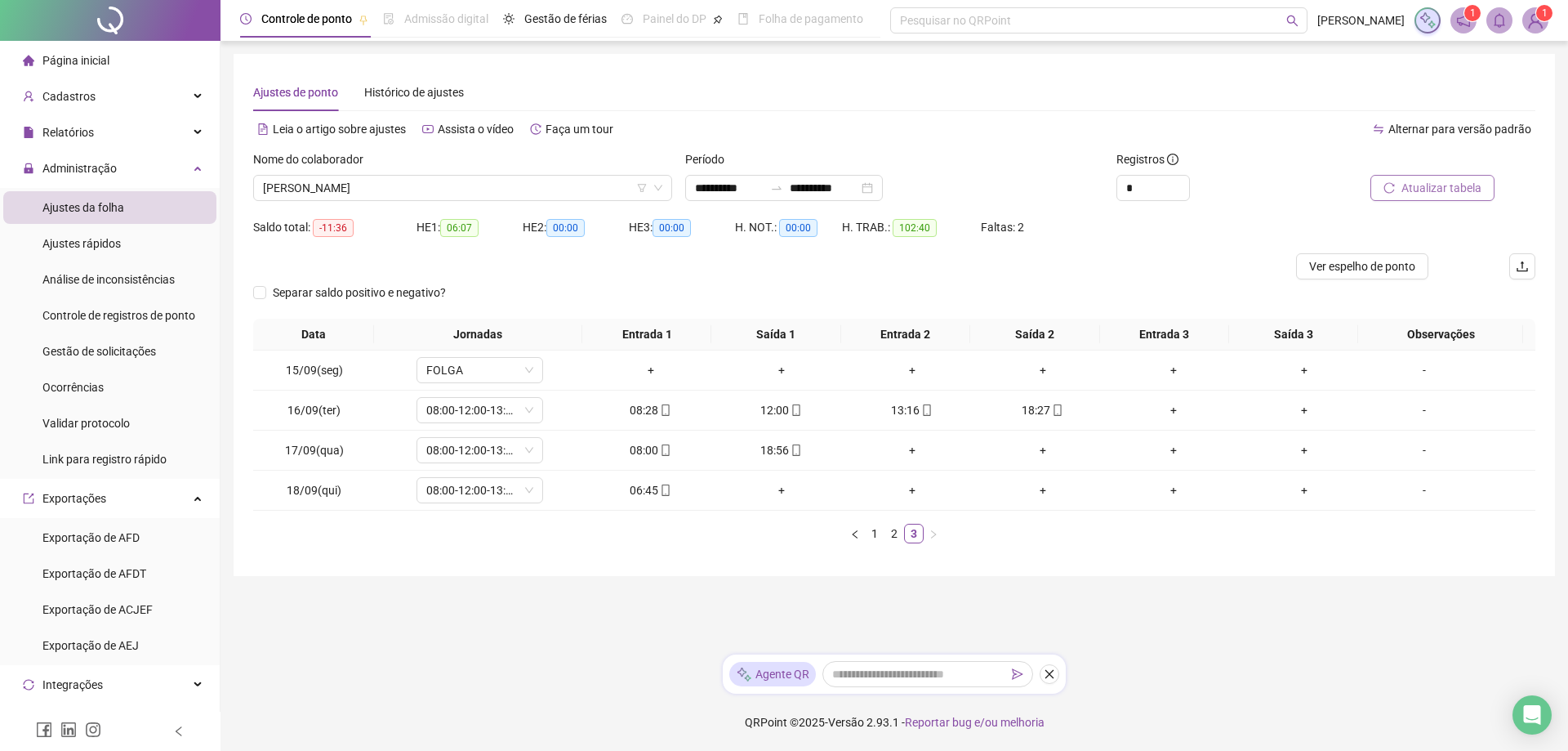
click at [1443, 183] on span "Atualizar tabela" at bounding box center [1442, 187] width 80 height 18
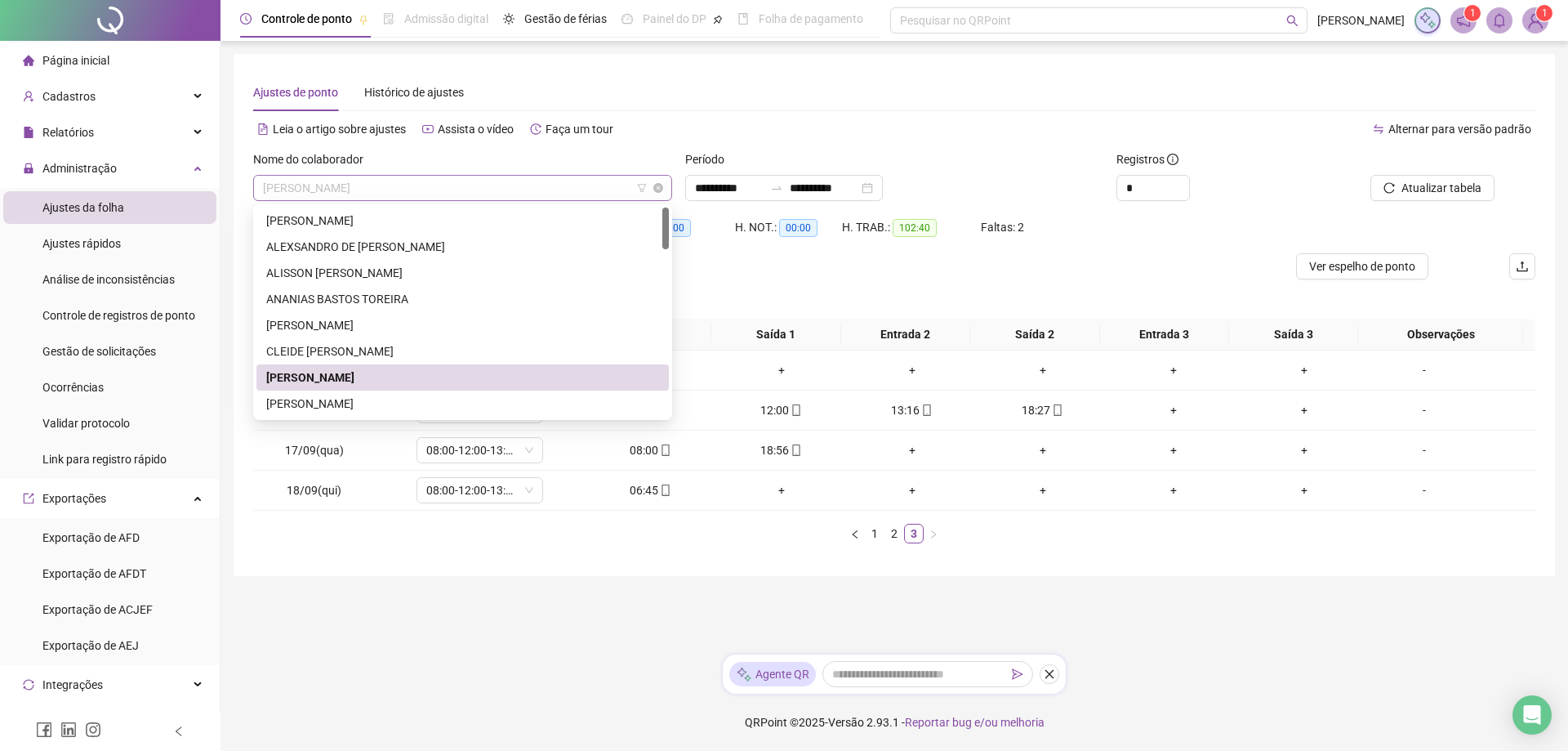
click at [387, 184] on span "[PERSON_NAME]" at bounding box center [463, 187] width 400 height 25
click at [346, 403] on div "[PERSON_NAME]" at bounding box center [463, 403] width 393 height 18
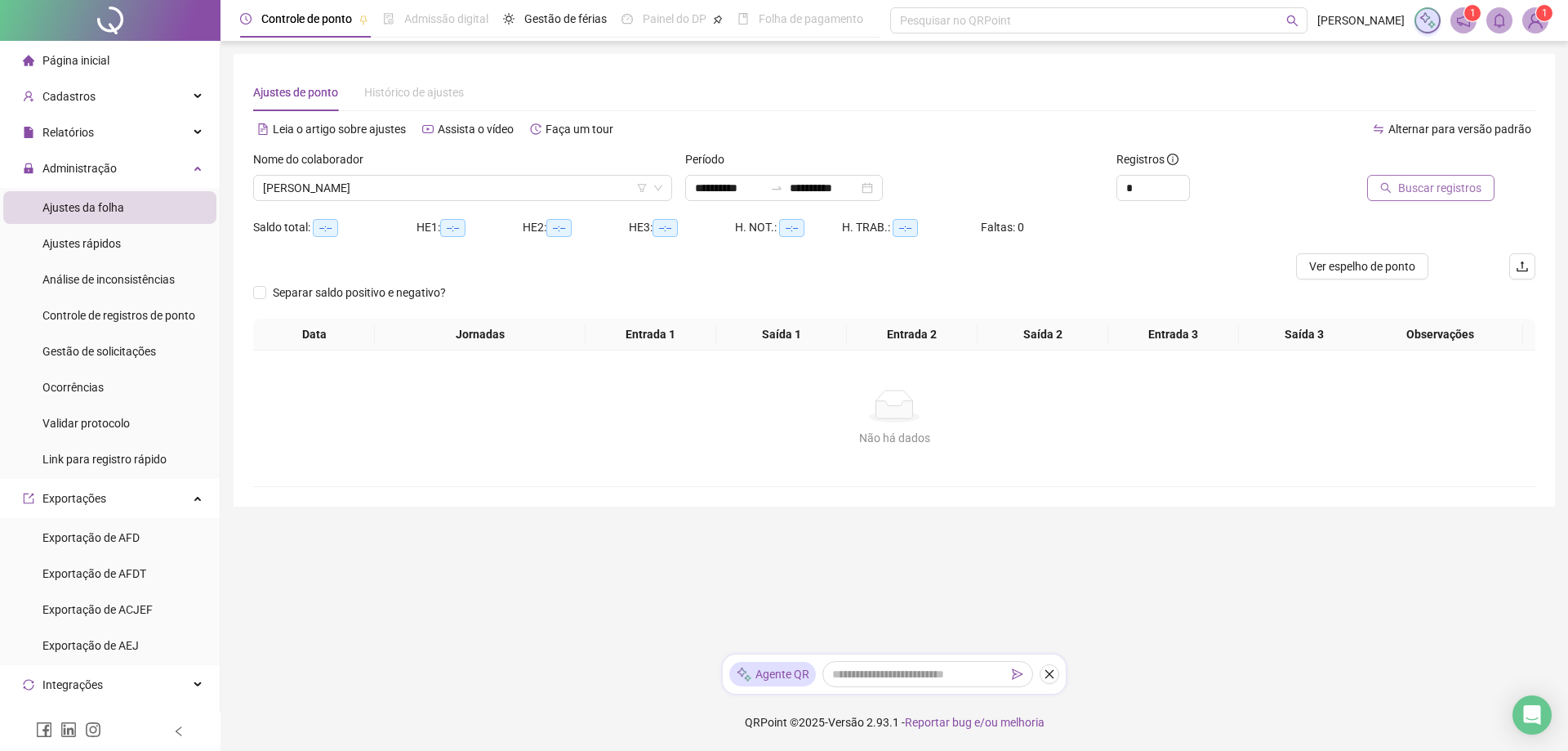
click at [1417, 192] on span "Buscar registros" at bounding box center [1440, 187] width 83 height 18
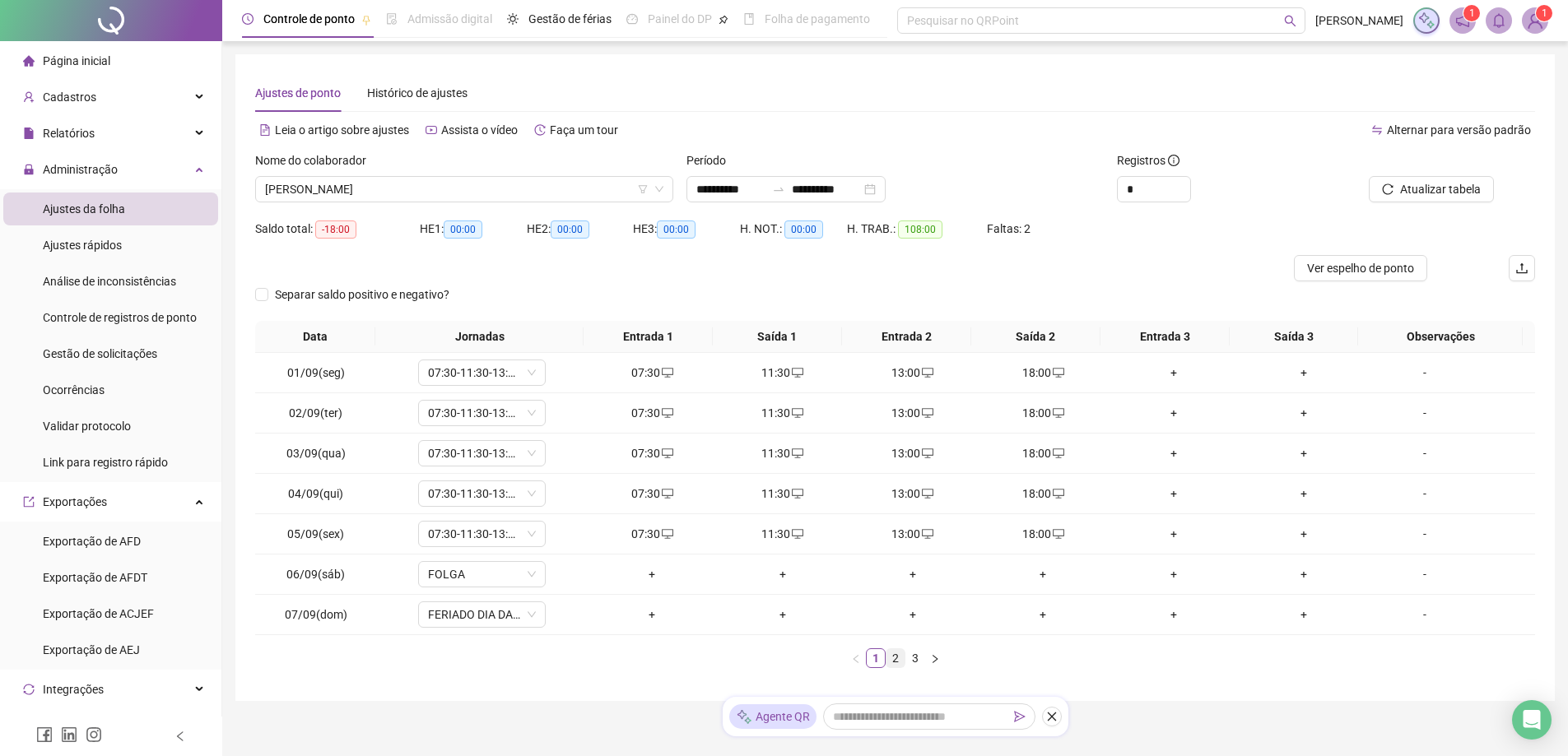
click at [897, 658] on link "2" at bounding box center [895, 658] width 18 height 18
click at [915, 660] on link "3" at bounding box center [915, 658] width 18 height 18
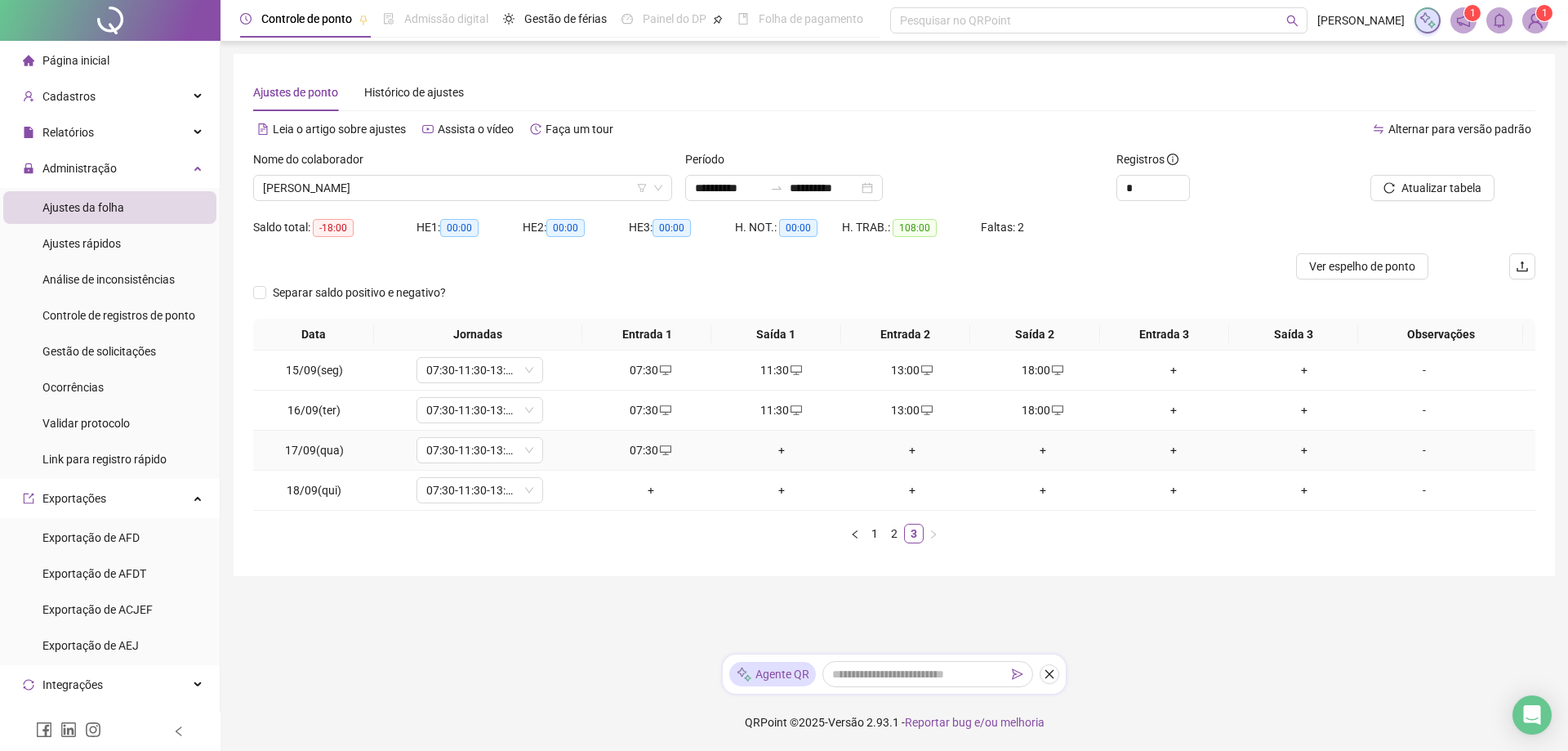
click at [779, 447] on div "+" at bounding box center [781, 450] width 118 height 18
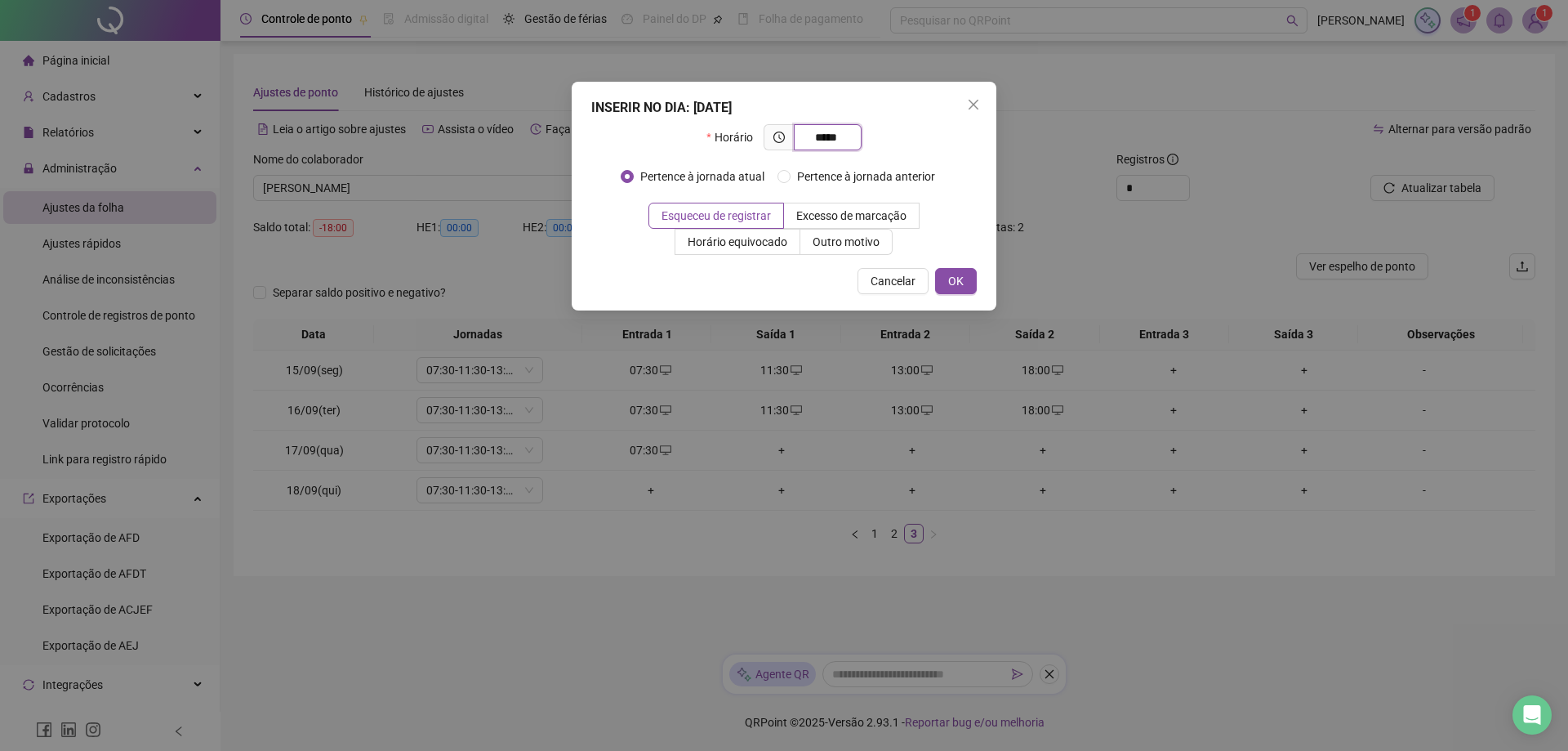
type input "*****"
click at [955, 294] on div "INSERIR NO DIA : [DATE] Horário ***** Pertence à jornada atual Pertence à jorna…" at bounding box center [784, 196] width 424 height 229
click at [962, 287] on span "OK" at bounding box center [956, 281] width 15 height 18
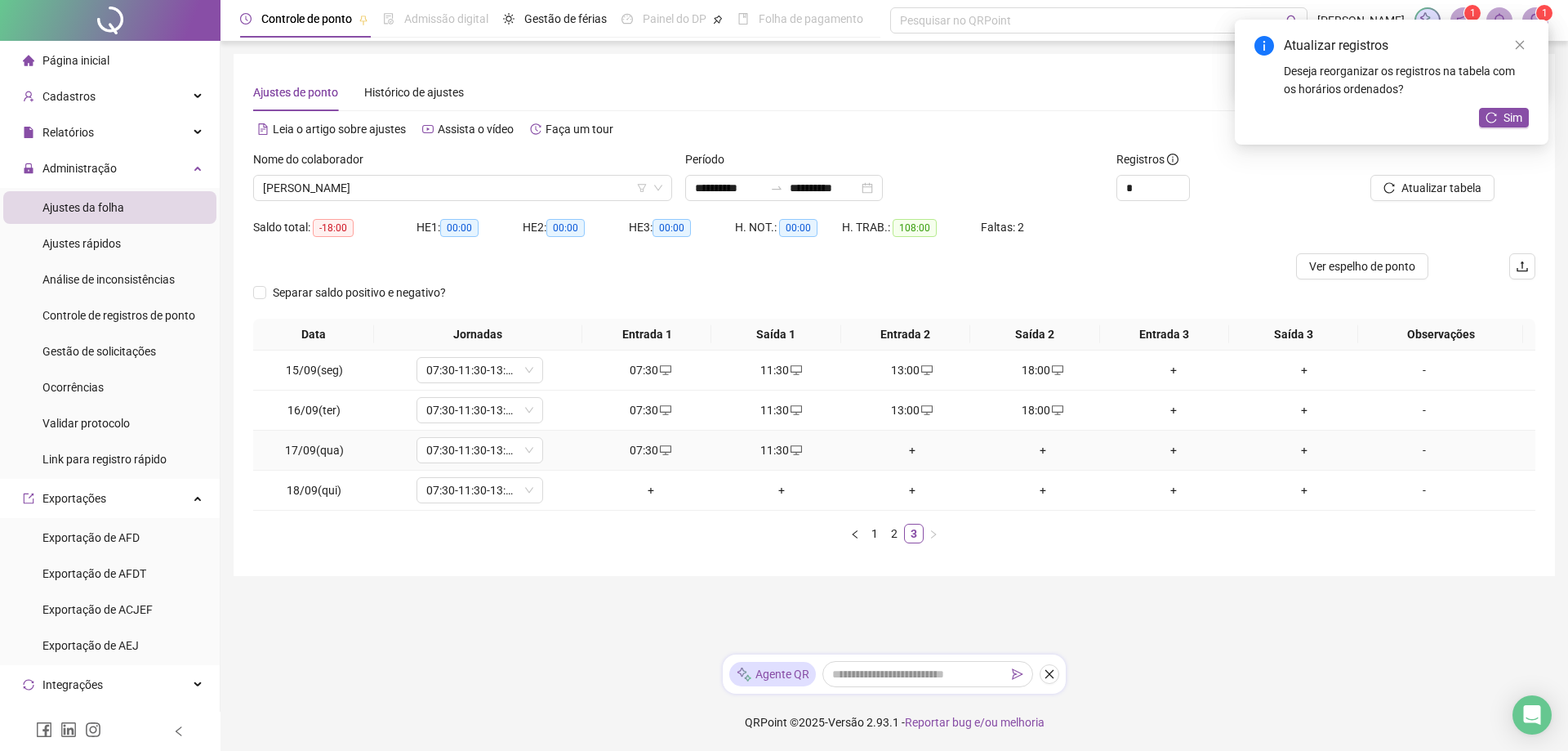
click at [898, 449] on div "+" at bounding box center [912, 450] width 118 height 18
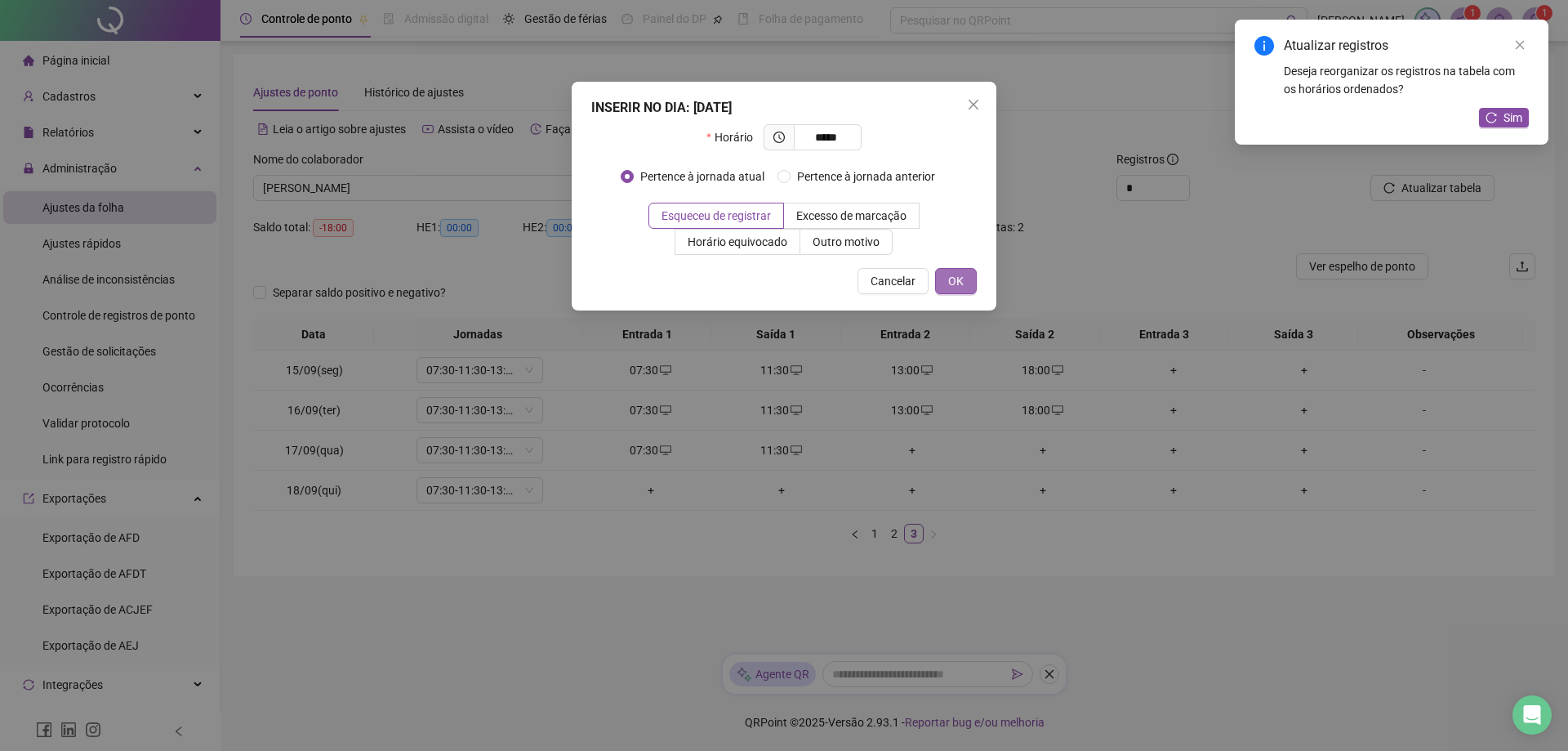
type input "*****"
click at [956, 282] on span "OK" at bounding box center [956, 281] width 15 height 18
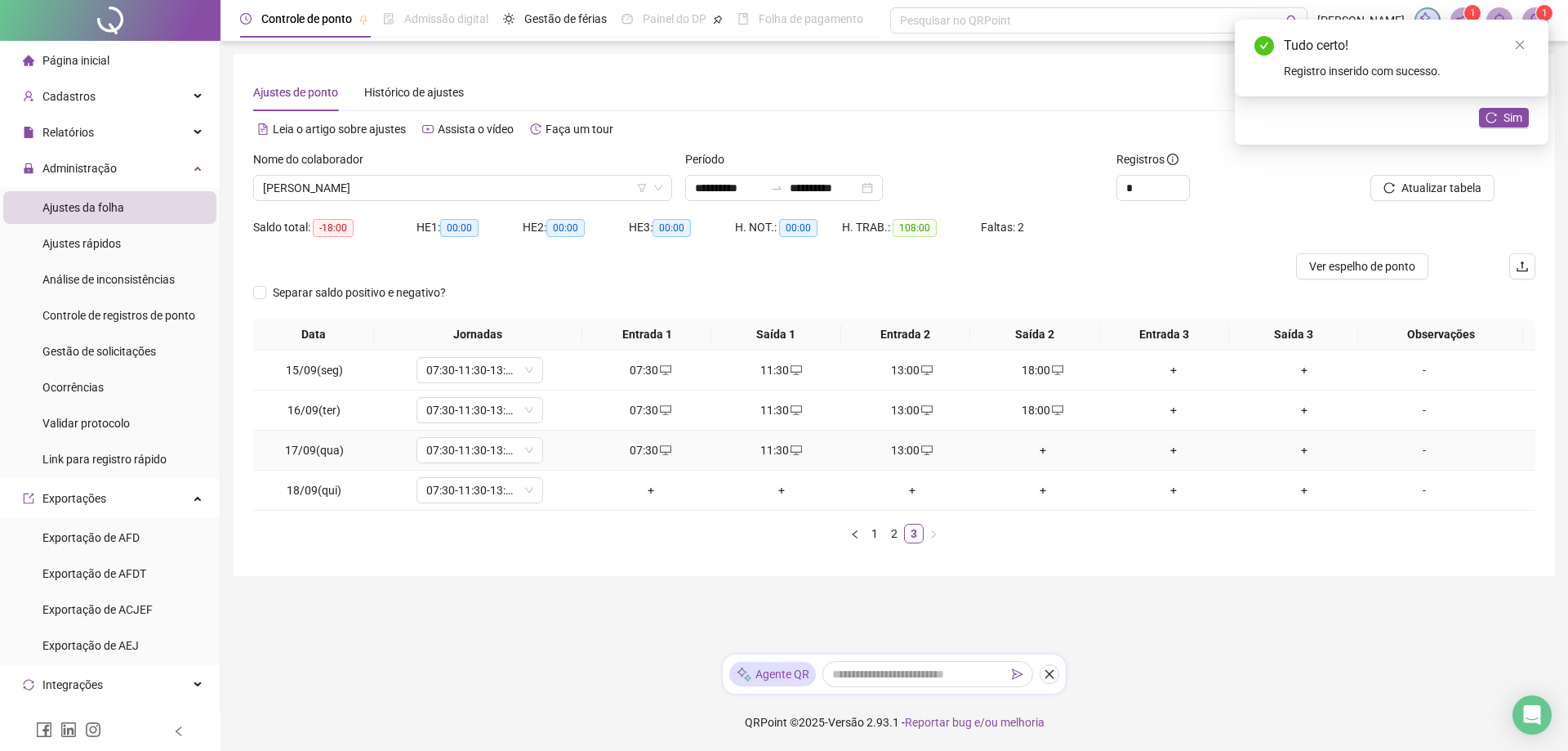
click at [1042, 453] on div "+" at bounding box center [1043, 450] width 118 height 18
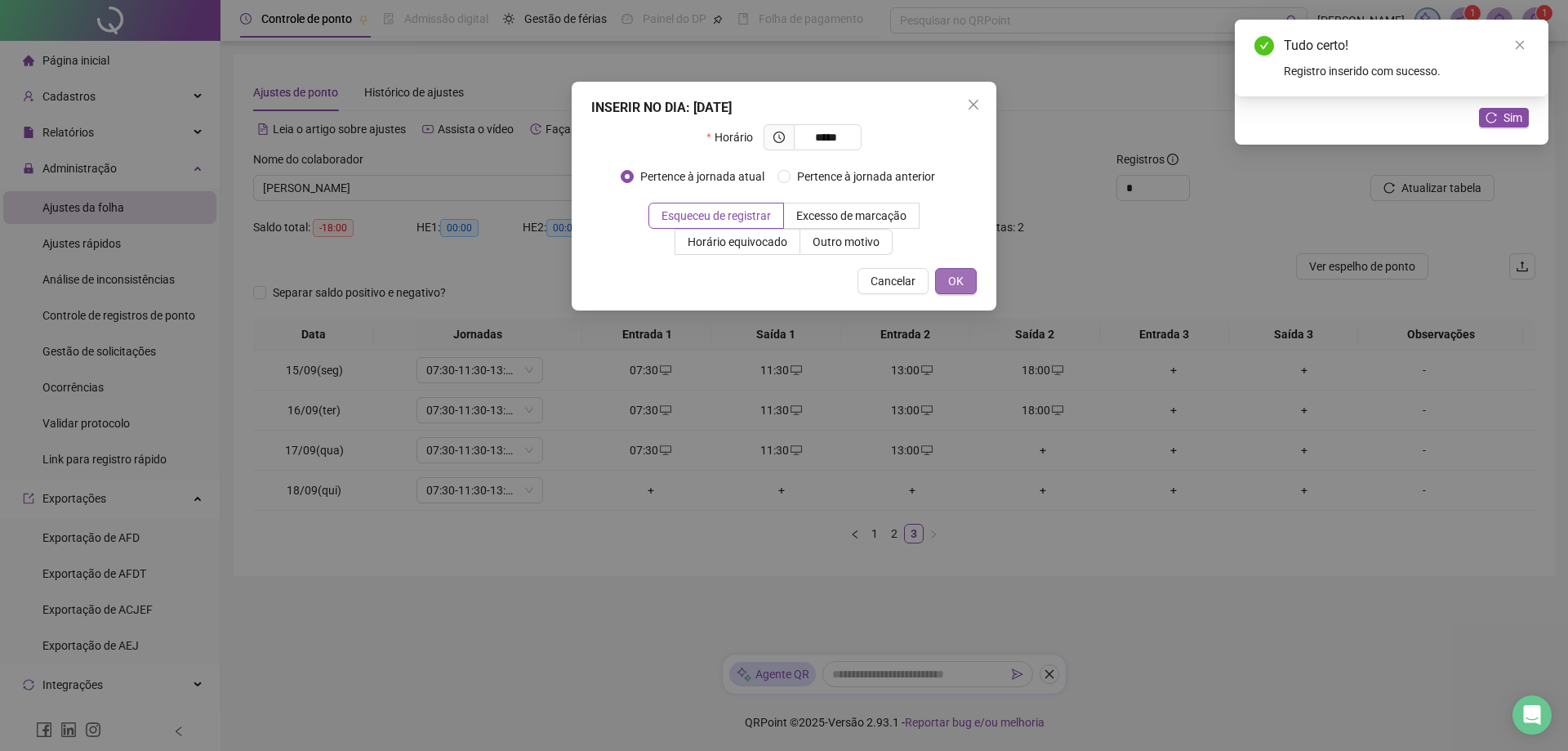
type input "*****"
click at [964, 286] on button "OK" at bounding box center [956, 281] width 42 height 26
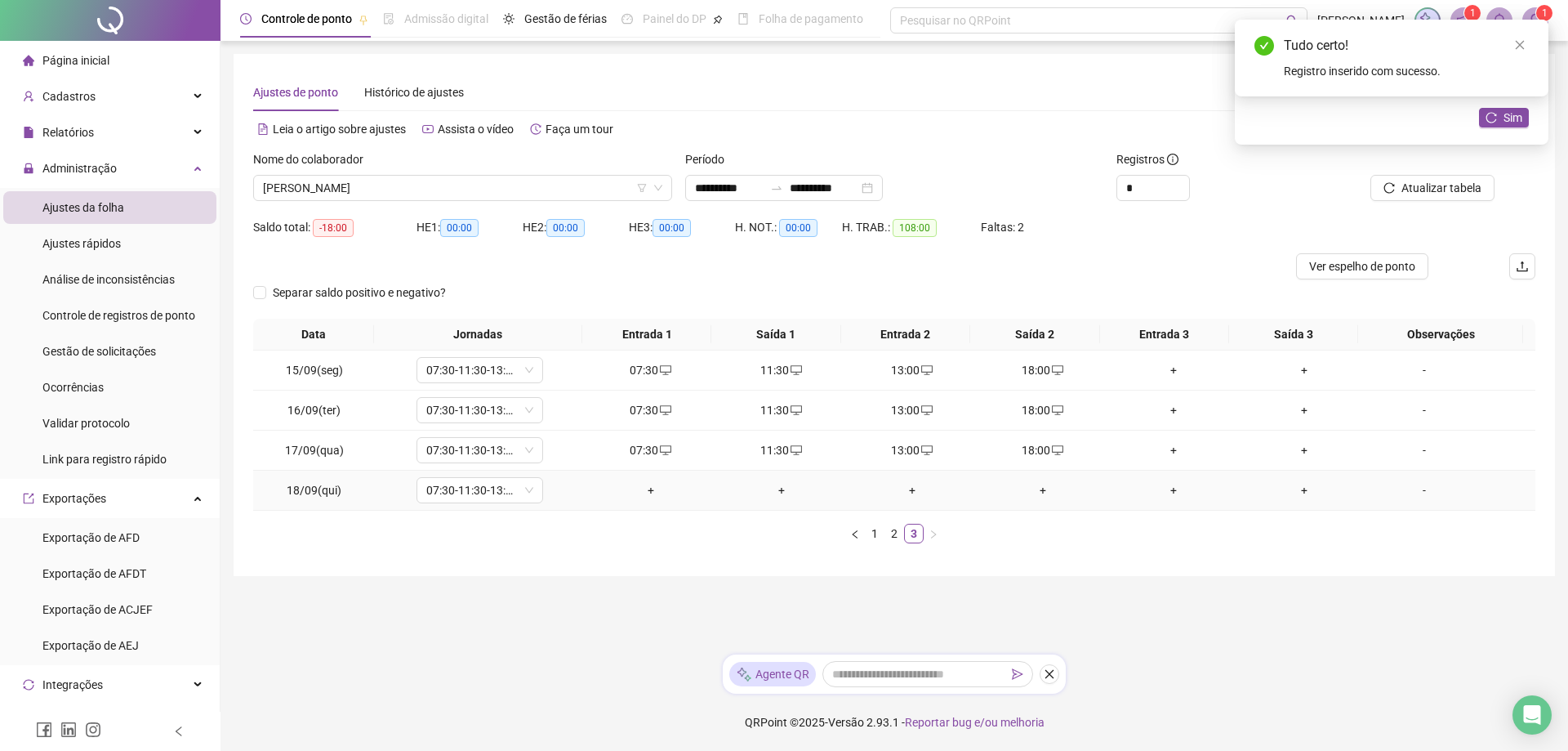
click at [642, 496] on div "+" at bounding box center [651, 490] width 118 height 18
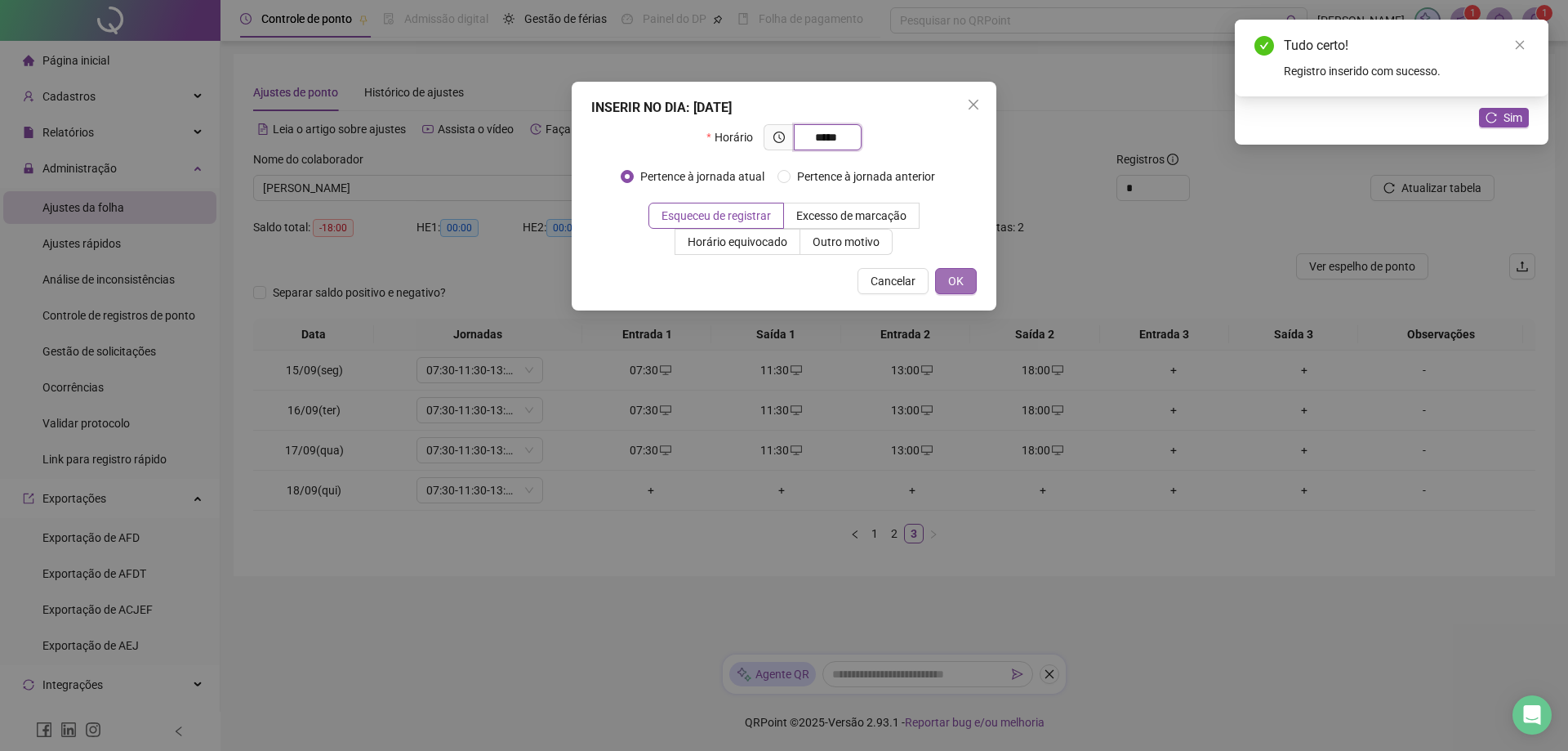
type input "*****"
click at [945, 284] on button "OK" at bounding box center [956, 281] width 42 height 26
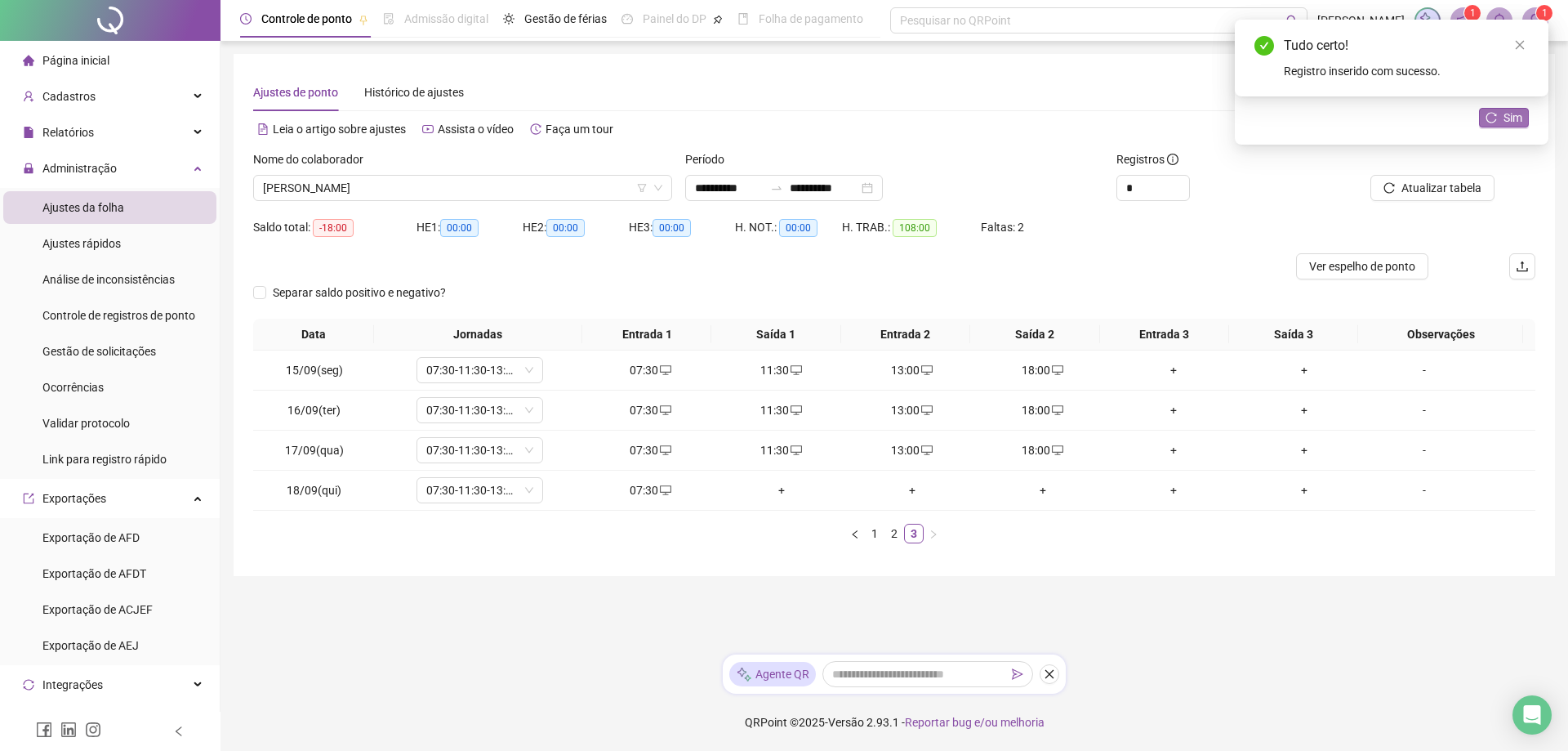
click at [1504, 125] on span "Sim" at bounding box center [1513, 117] width 19 height 18
click at [411, 187] on span "[PERSON_NAME]" at bounding box center [463, 187] width 400 height 25
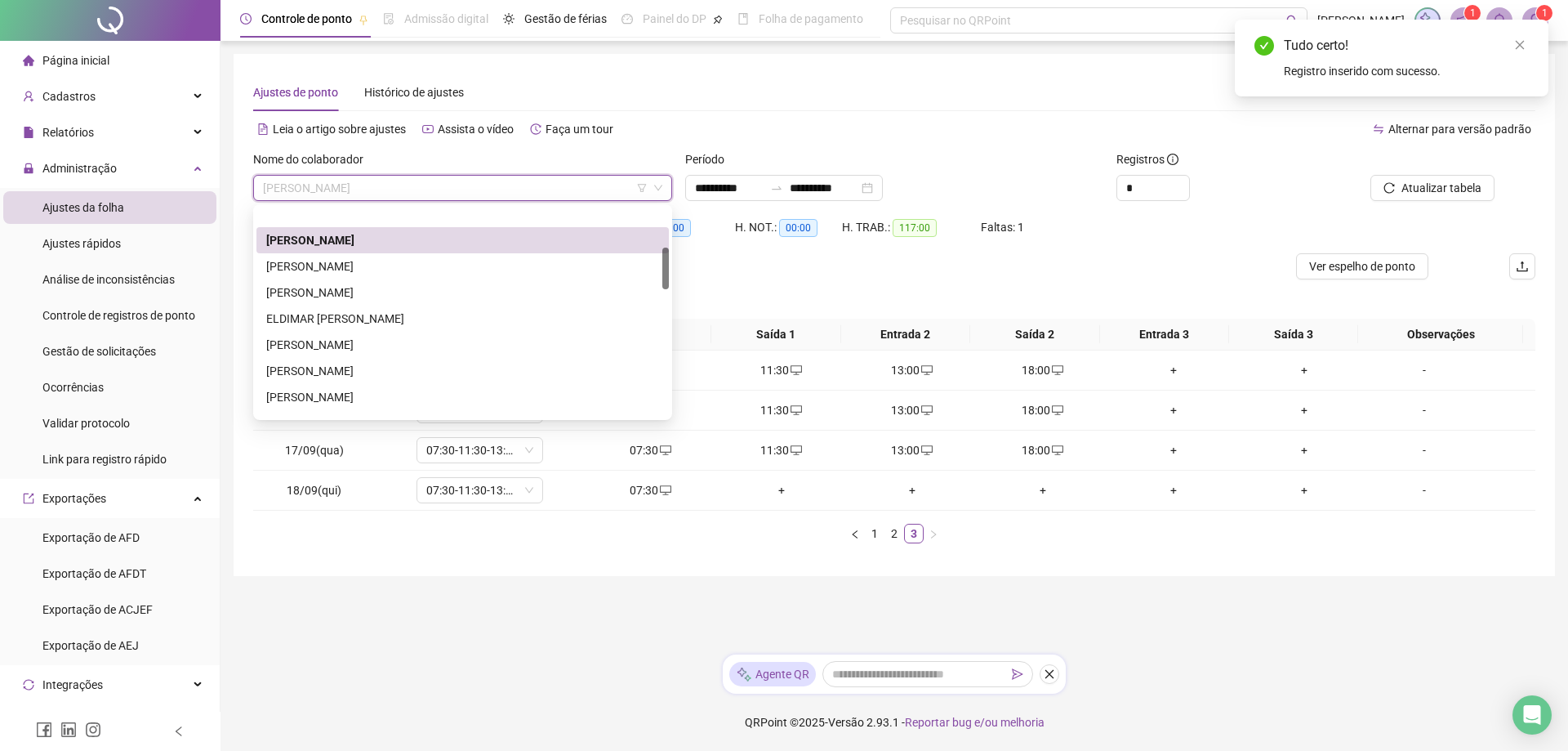
scroll to position [200, 0]
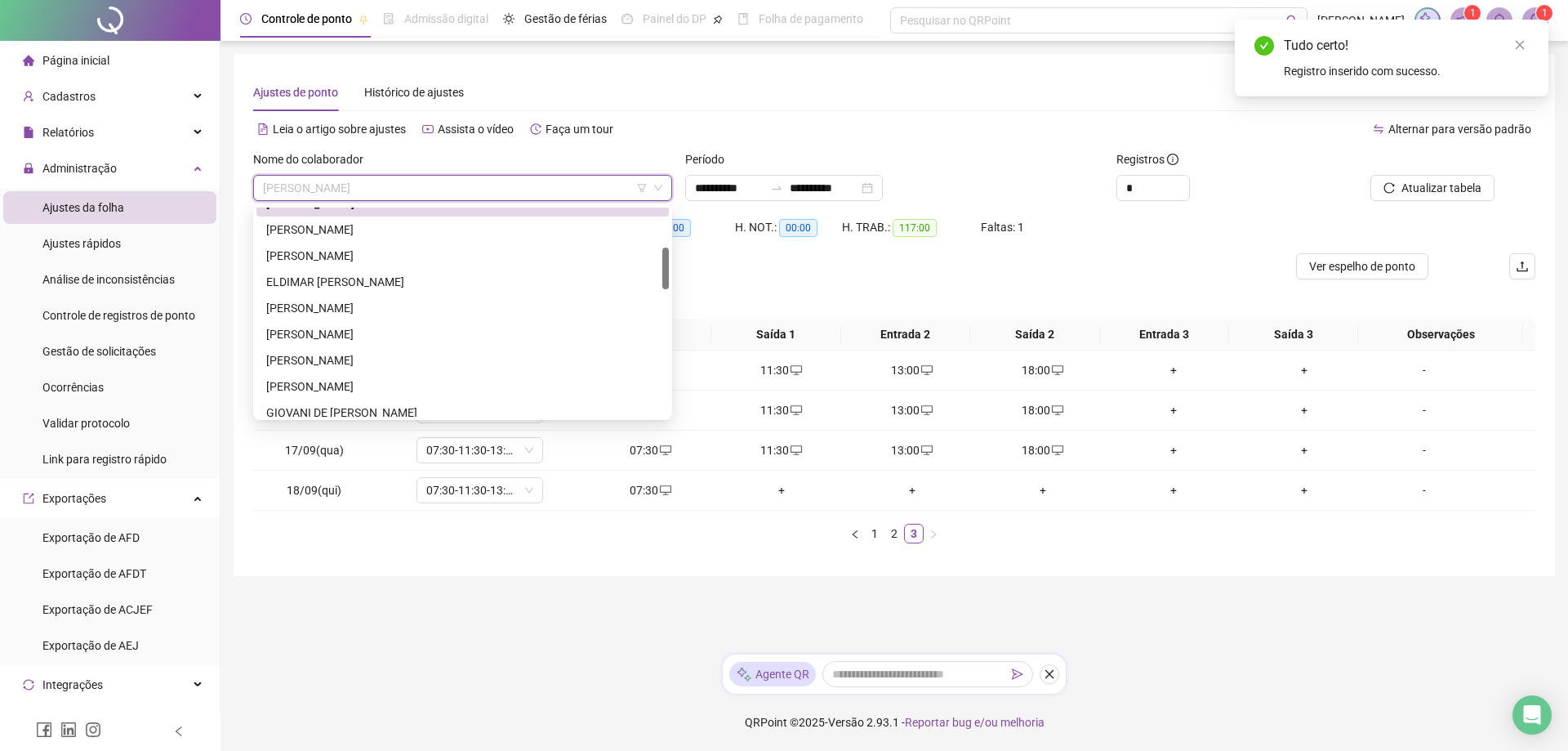
drag, startPoint x: 668, startPoint y: 225, endPoint x: 668, endPoint y: 265, distance: 40.0
click at [668, 265] on div at bounding box center [666, 268] width 7 height 42
click at [359, 234] on div "[PERSON_NAME]" at bounding box center [463, 229] width 393 height 18
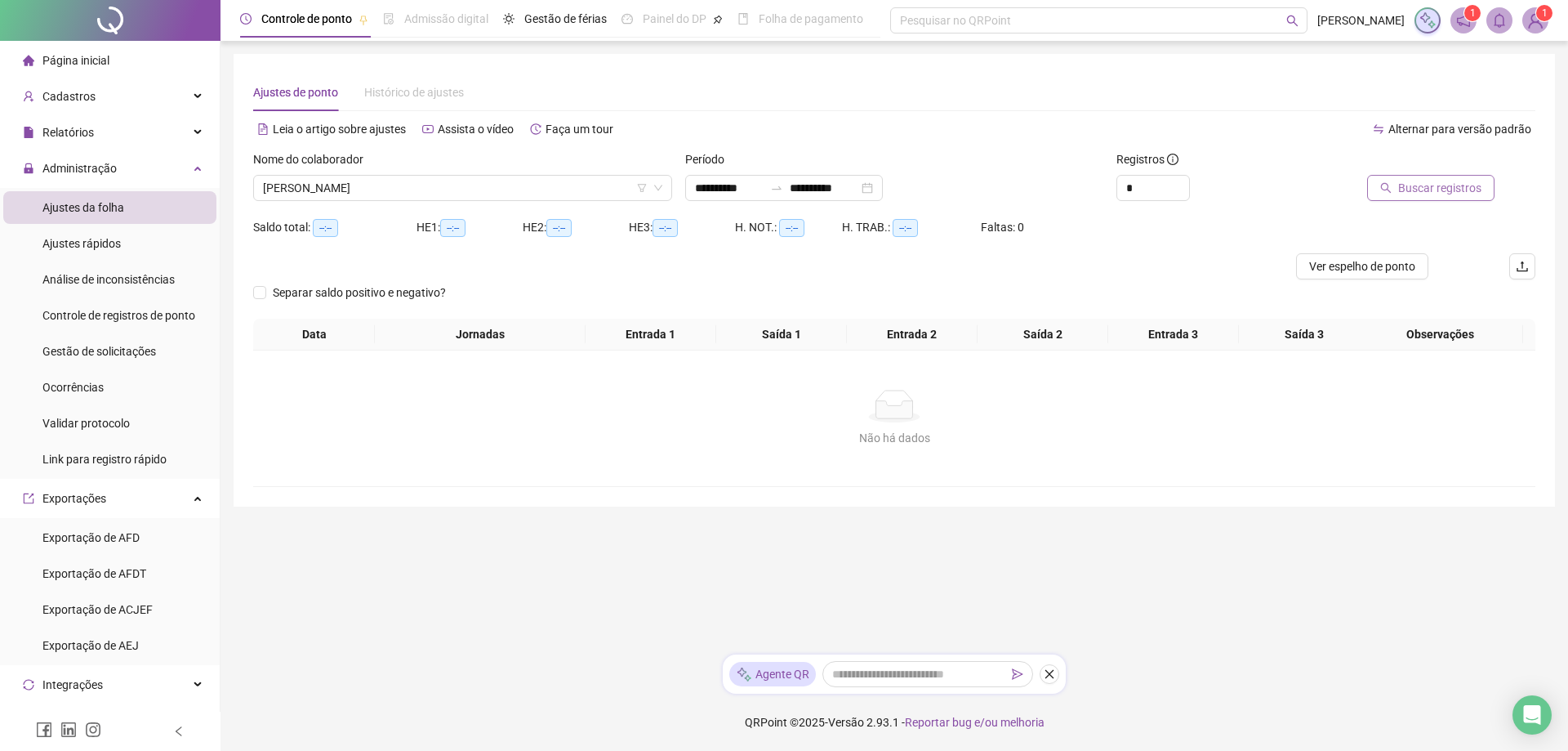
click at [1440, 186] on span "Buscar registros" at bounding box center [1440, 187] width 83 height 18
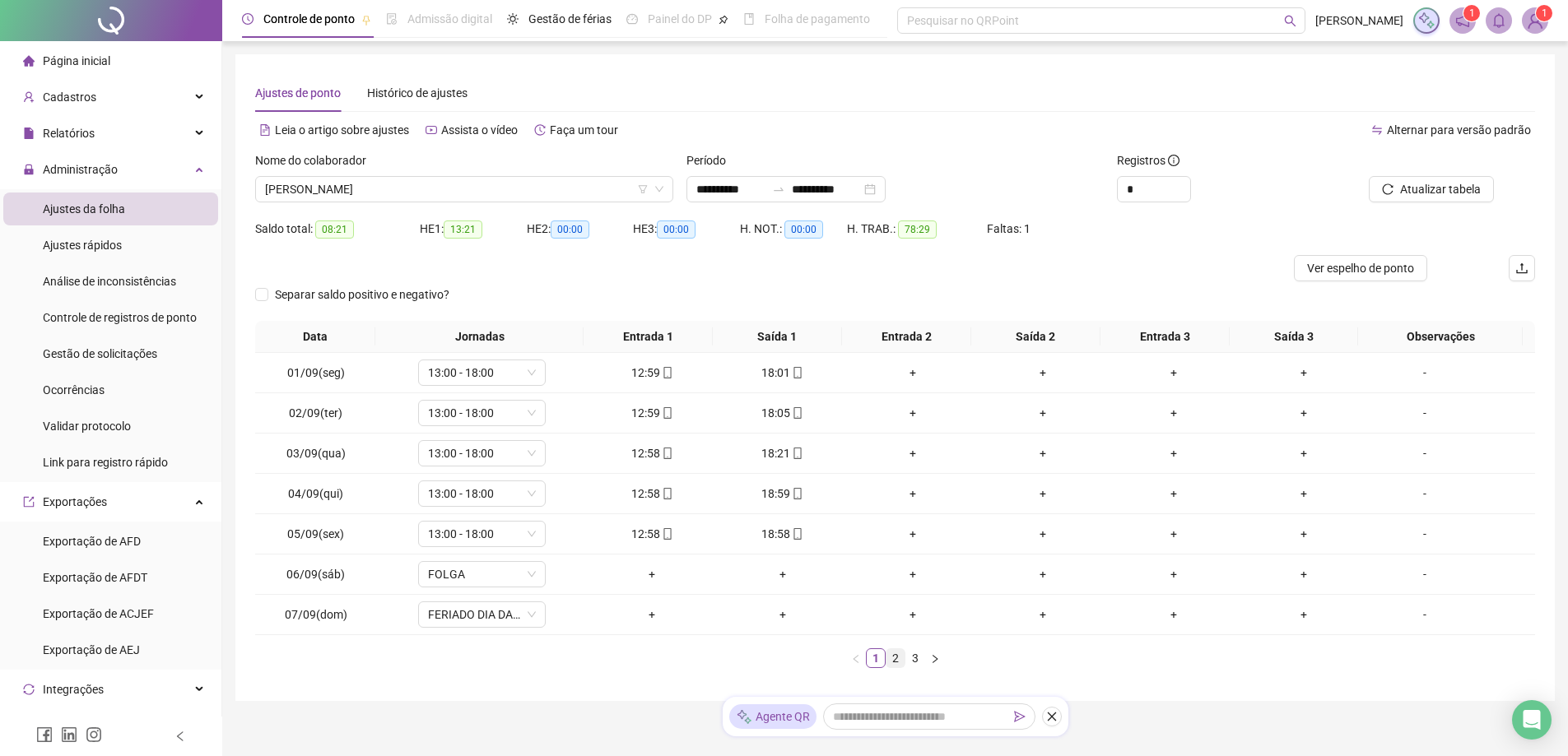
click at [898, 658] on link "2" at bounding box center [895, 658] width 18 height 18
click at [918, 659] on link "3" at bounding box center [915, 658] width 18 height 18
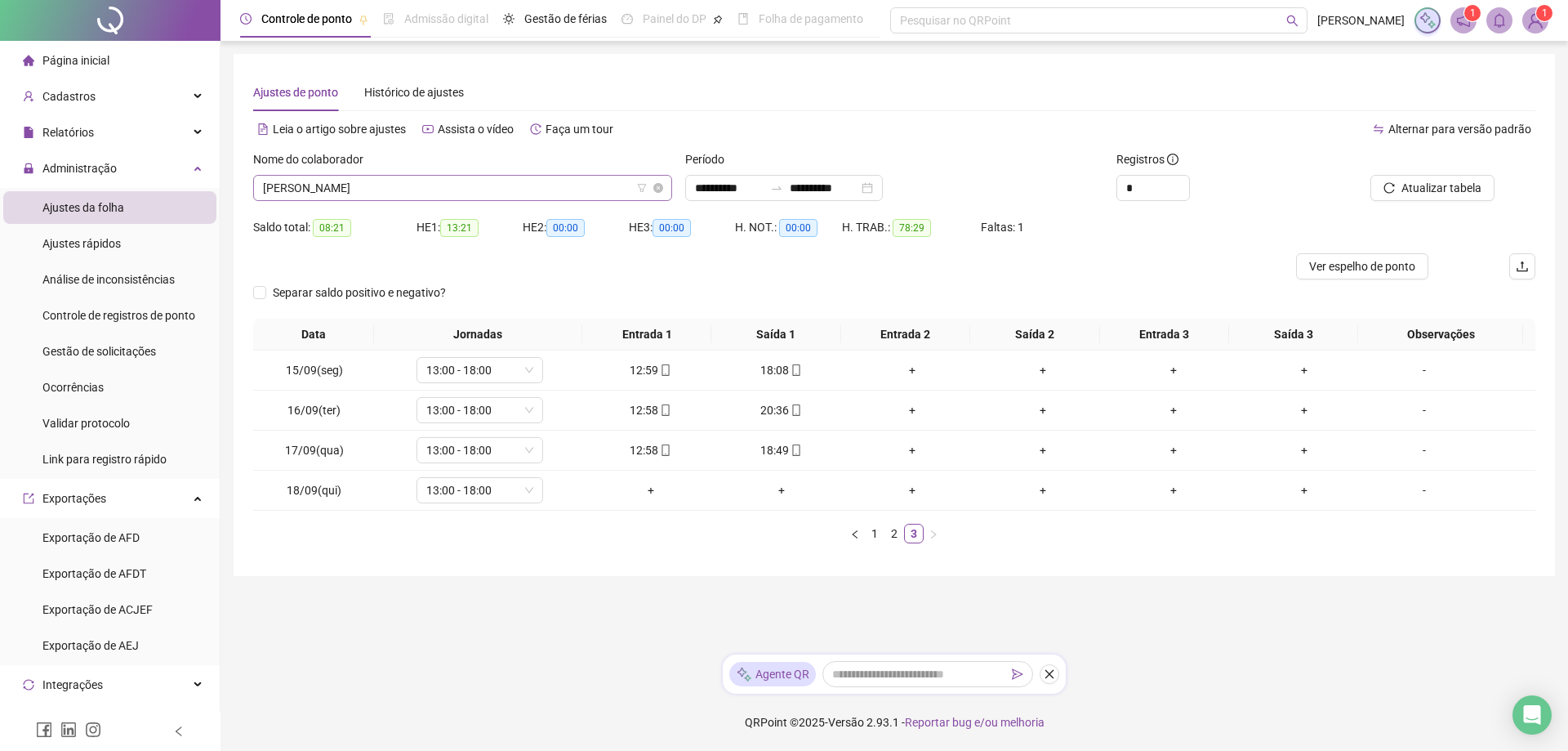
click at [479, 183] on span "[PERSON_NAME]" at bounding box center [463, 187] width 400 height 25
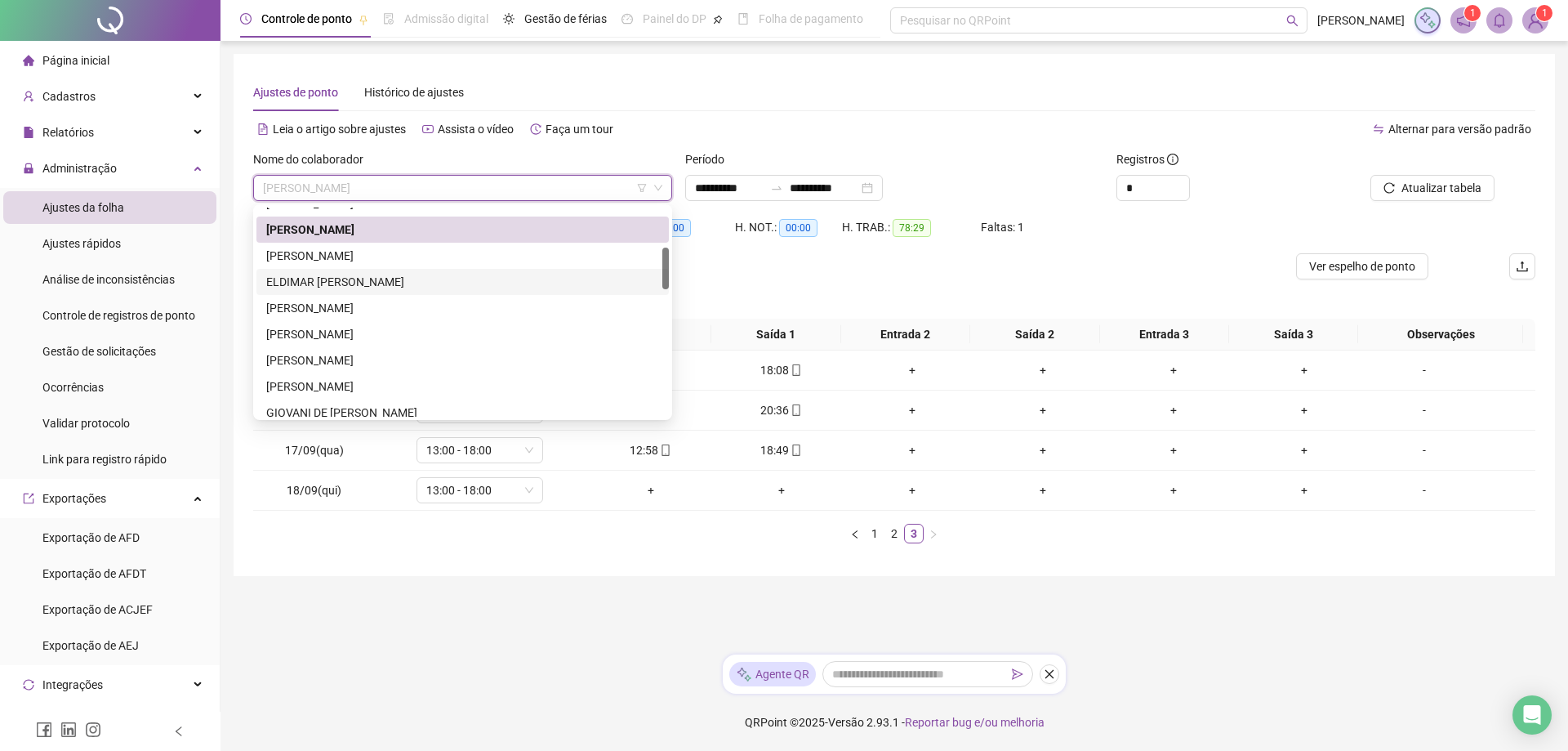
click at [348, 281] on div "ELDIMAR [PERSON_NAME]" at bounding box center [463, 281] width 393 height 18
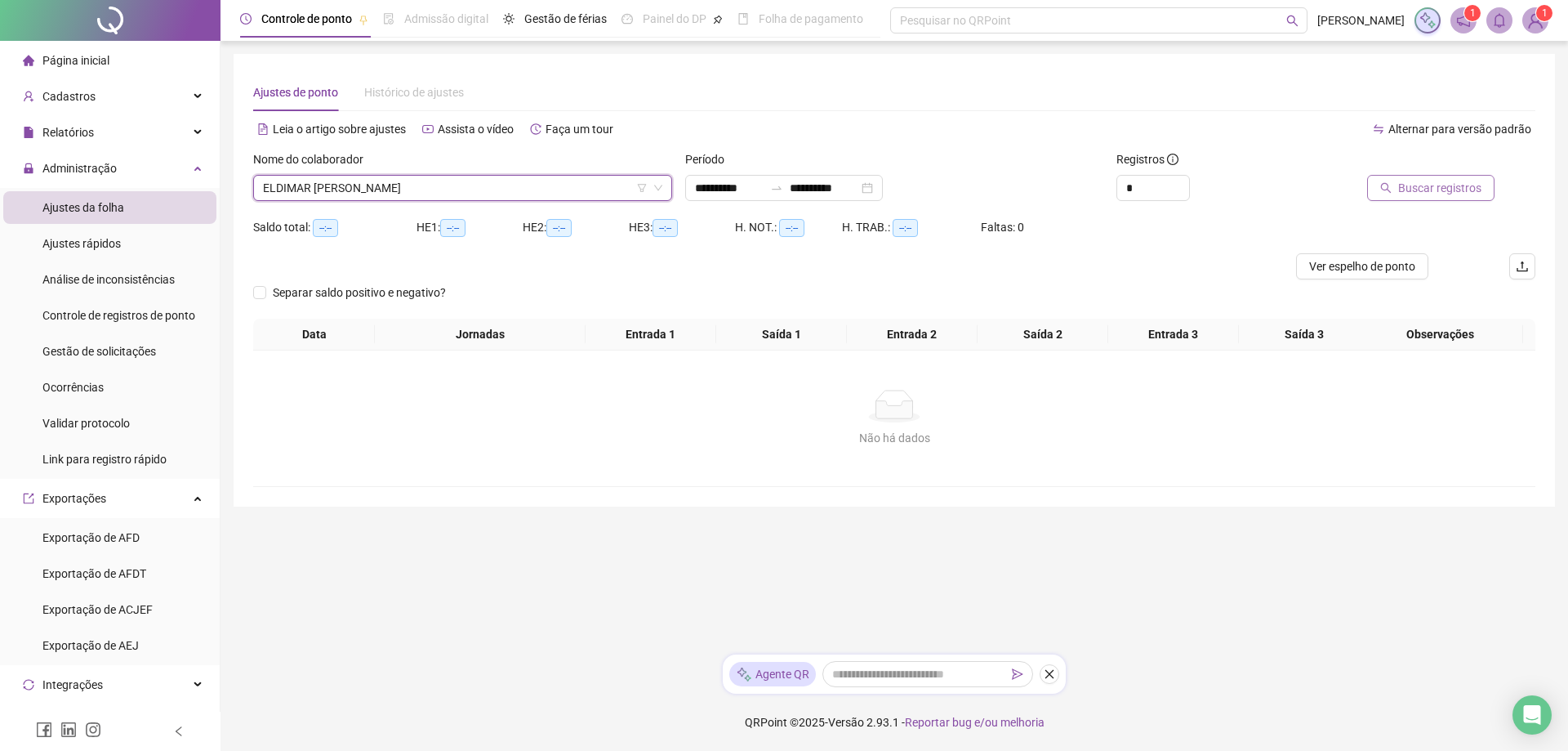
click at [1412, 190] on span "Buscar registros" at bounding box center [1440, 187] width 83 height 18
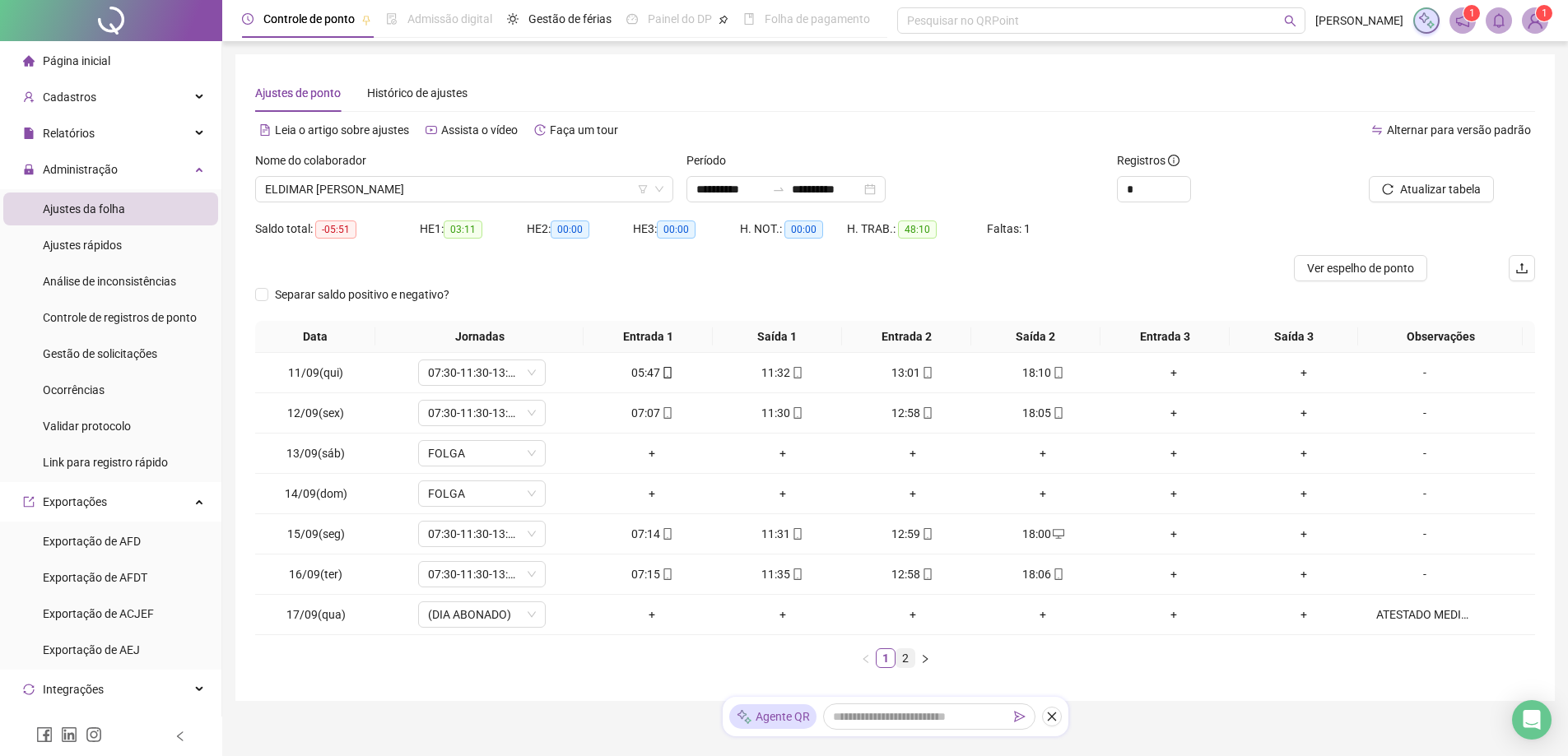
click at [906, 660] on link "2" at bounding box center [905, 658] width 18 height 18
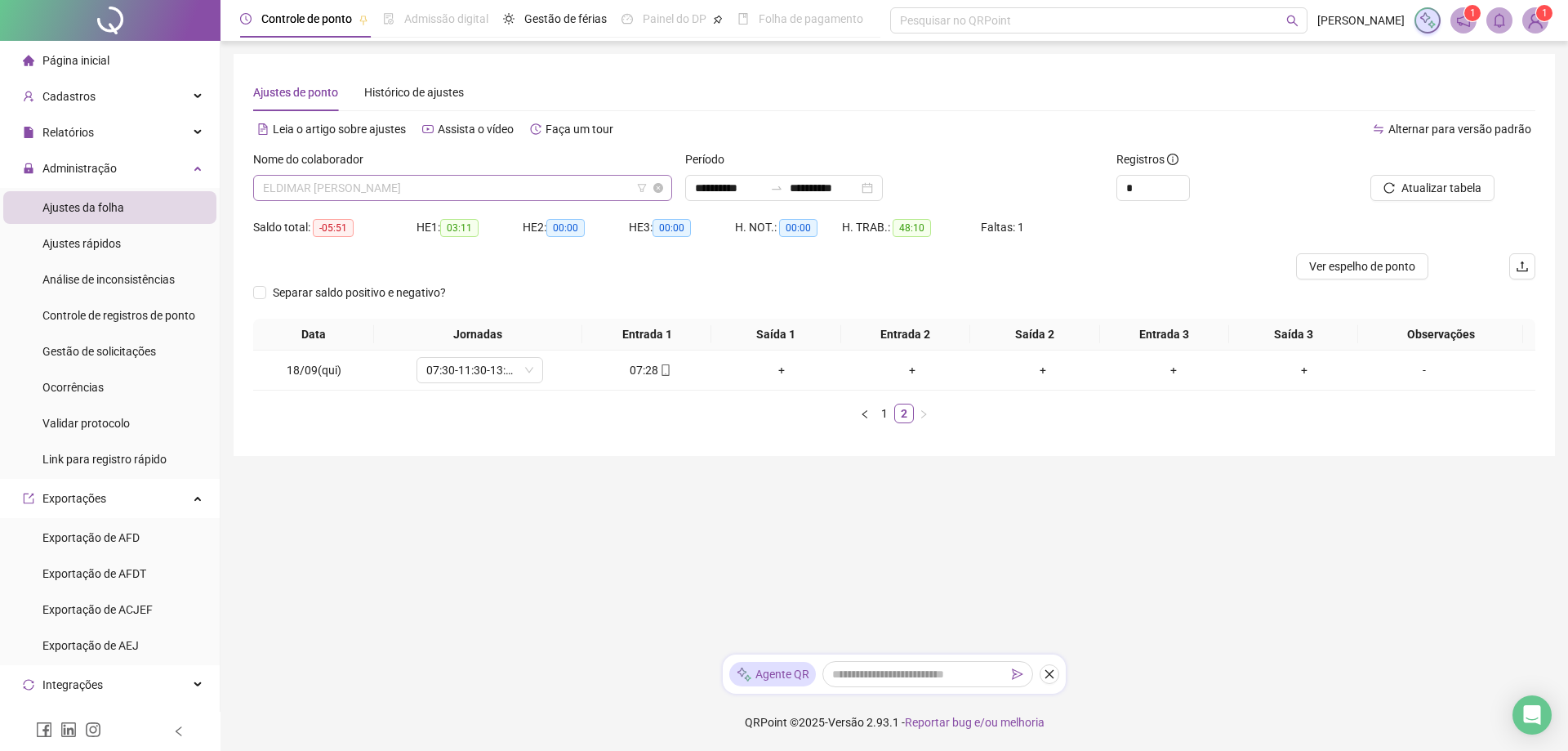
click at [400, 184] on span "ELDIMAR [PERSON_NAME]" at bounding box center [463, 187] width 400 height 25
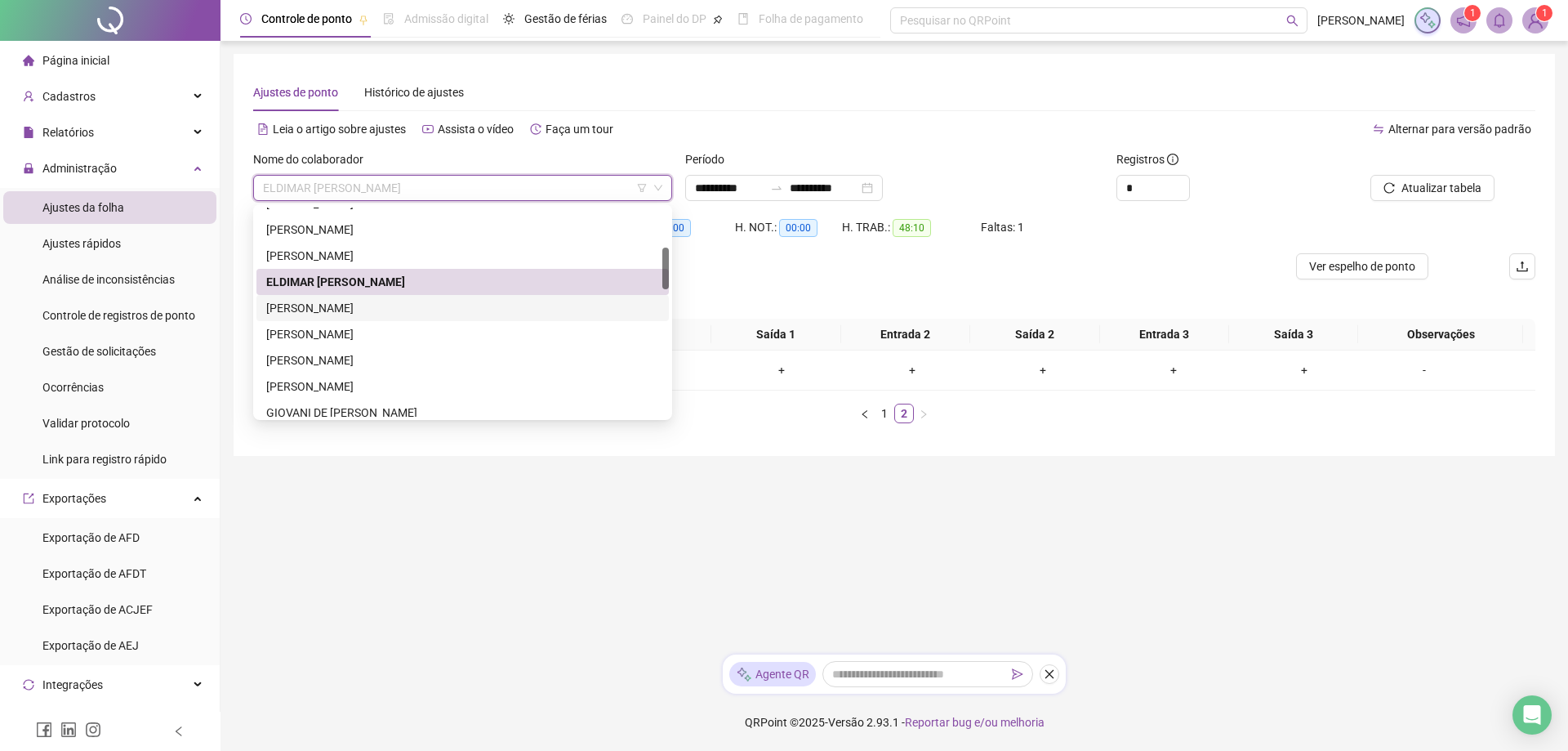
click at [353, 311] on div "[PERSON_NAME]" at bounding box center [463, 308] width 393 height 18
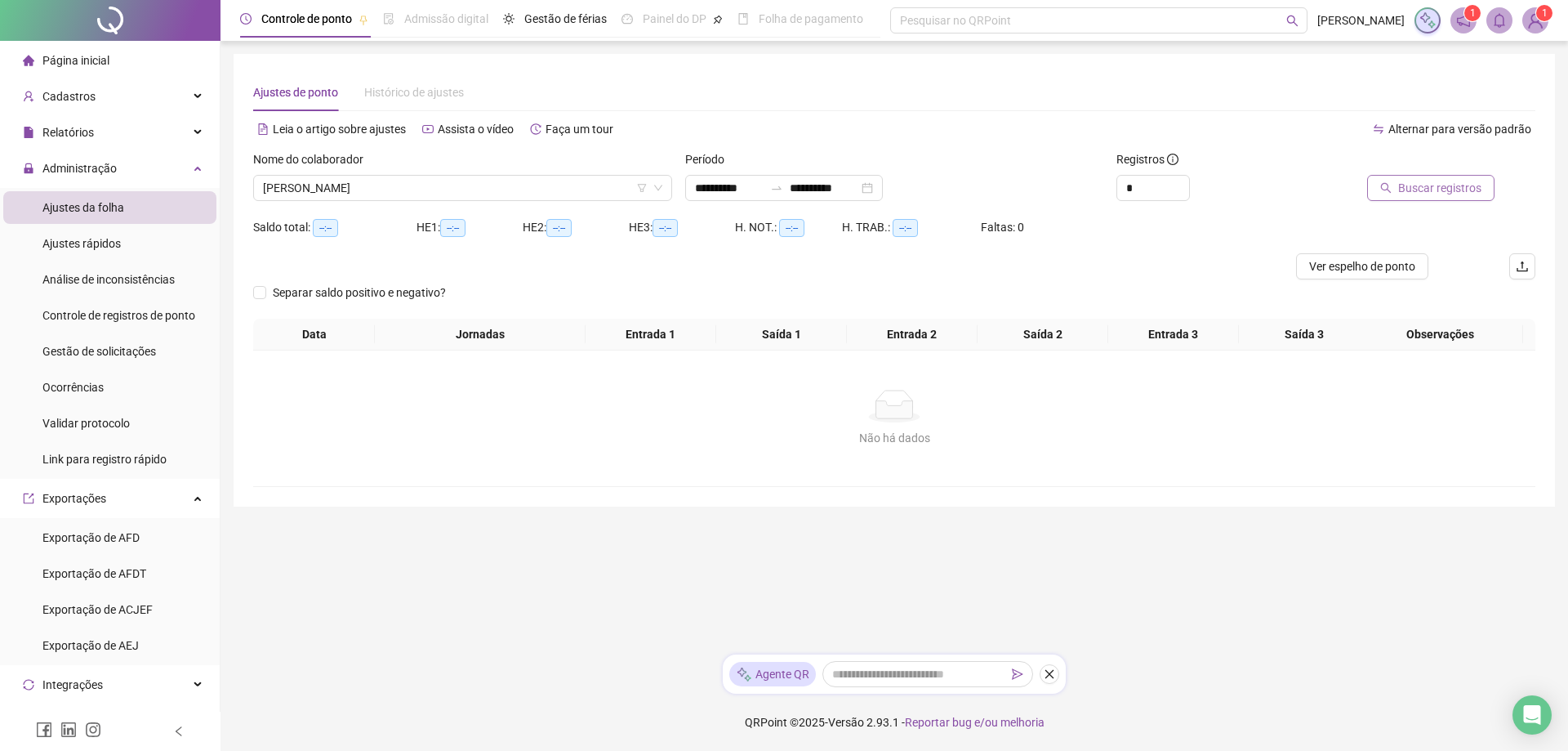
click at [1432, 192] on span "Buscar registros" at bounding box center [1440, 187] width 83 height 18
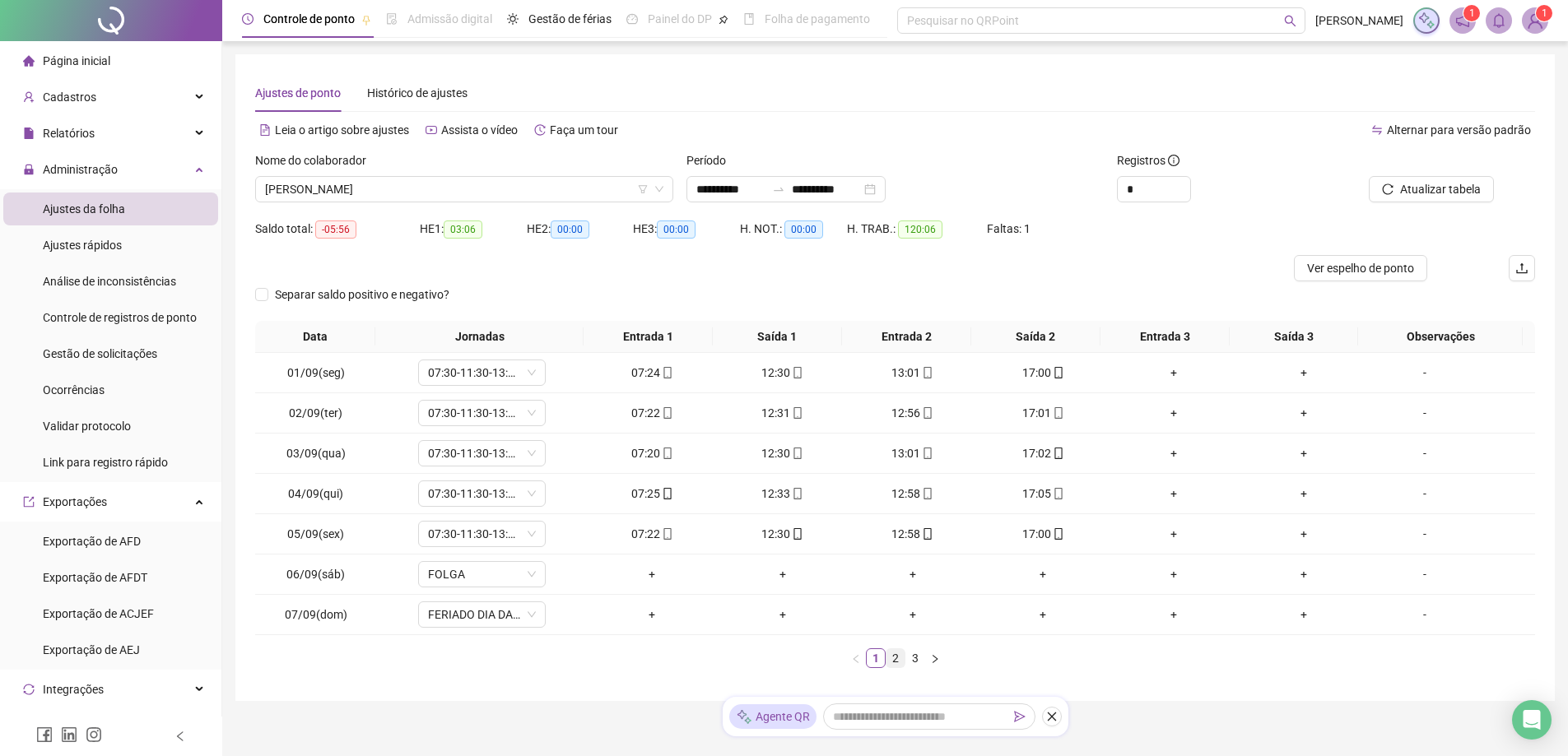
click at [894, 657] on link "2" at bounding box center [895, 658] width 18 height 18
click at [923, 659] on link "3" at bounding box center [915, 658] width 18 height 18
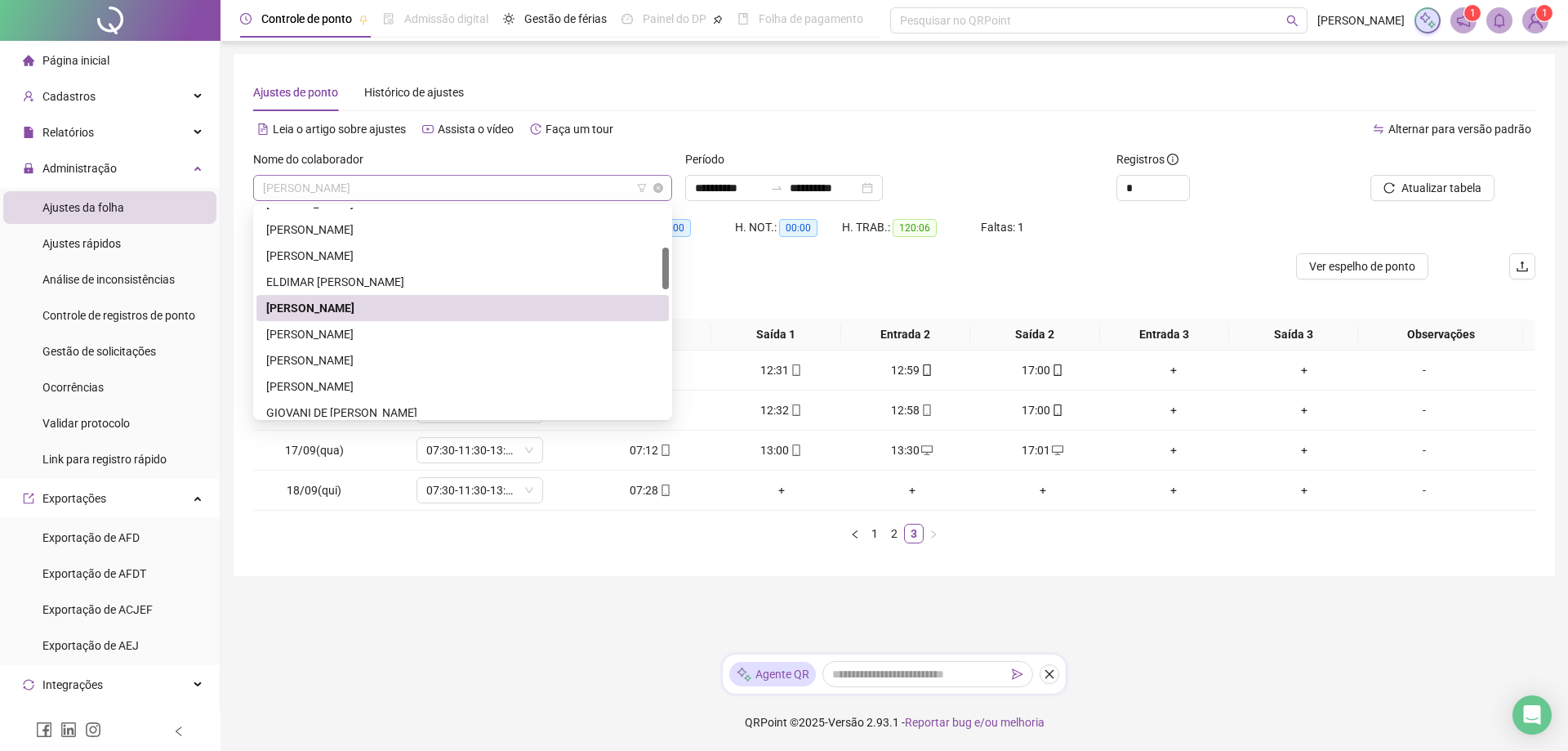
click at [441, 191] on span "[PERSON_NAME]" at bounding box center [463, 187] width 400 height 25
click at [349, 331] on div "[PERSON_NAME]" at bounding box center [463, 334] width 393 height 18
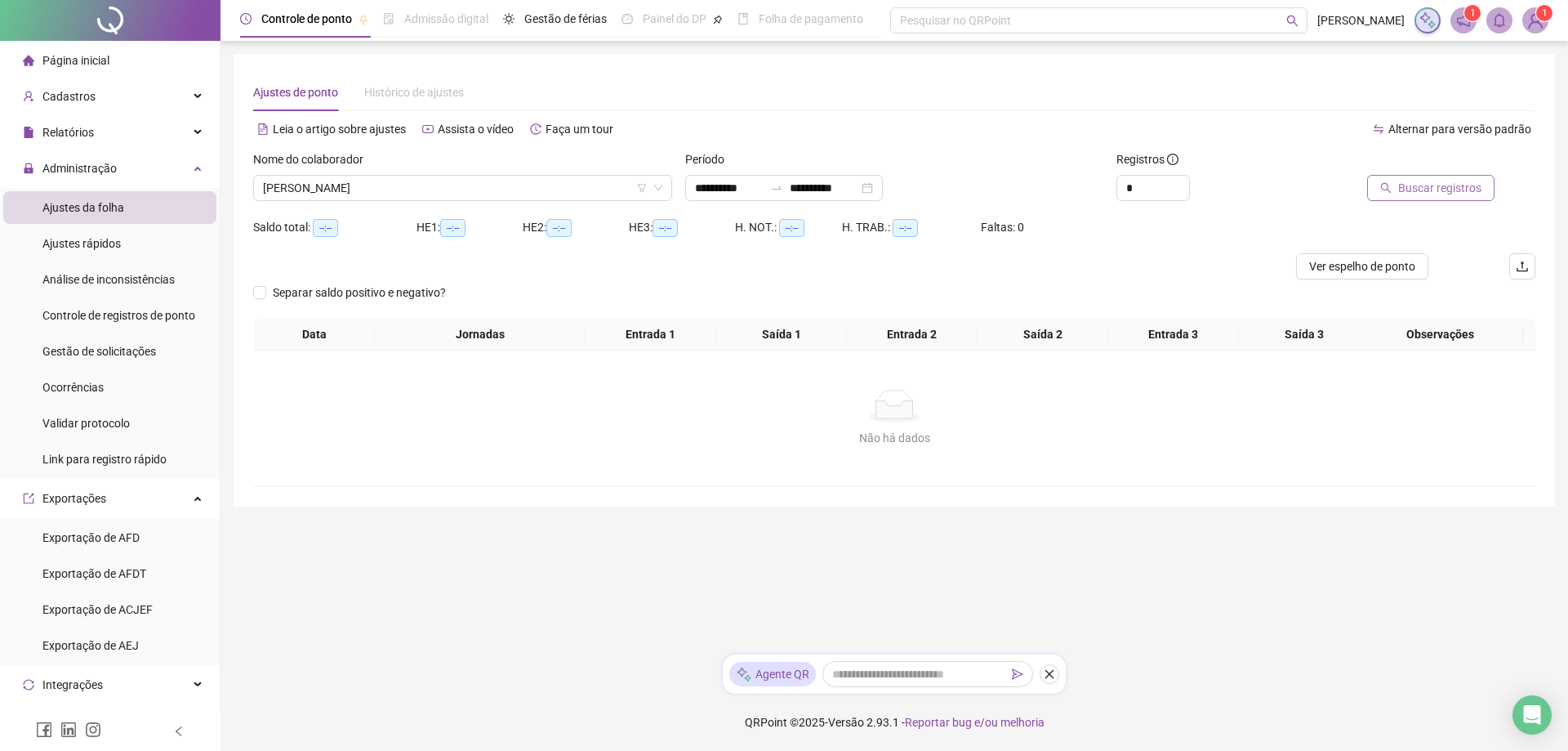
click at [1404, 185] on span "Buscar registros" at bounding box center [1440, 187] width 83 height 18
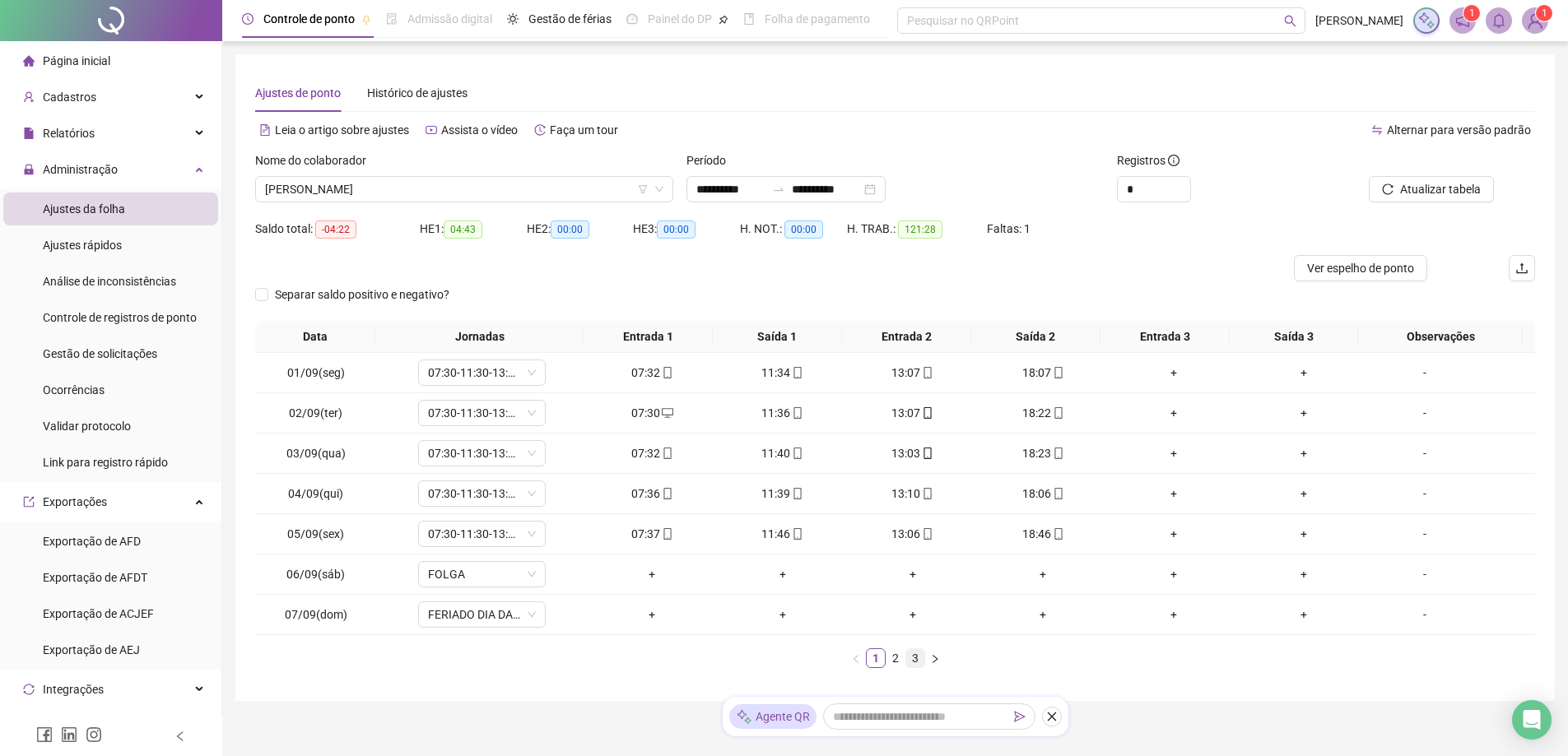
click at [919, 661] on link "3" at bounding box center [915, 658] width 18 height 18
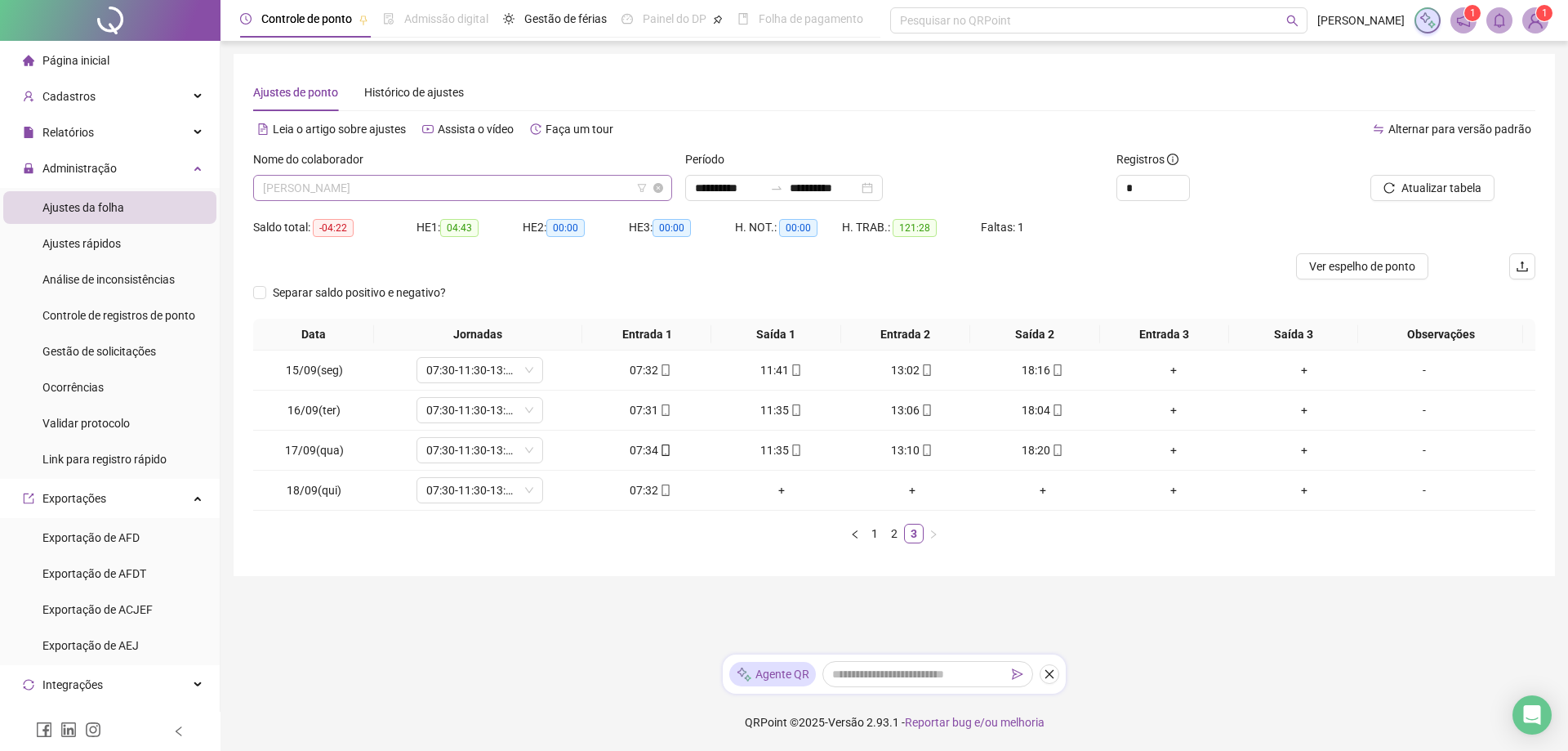
click at [508, 188] on span "[PERSON_NAME]" at bounding box center [463, 187] width 400 height 25
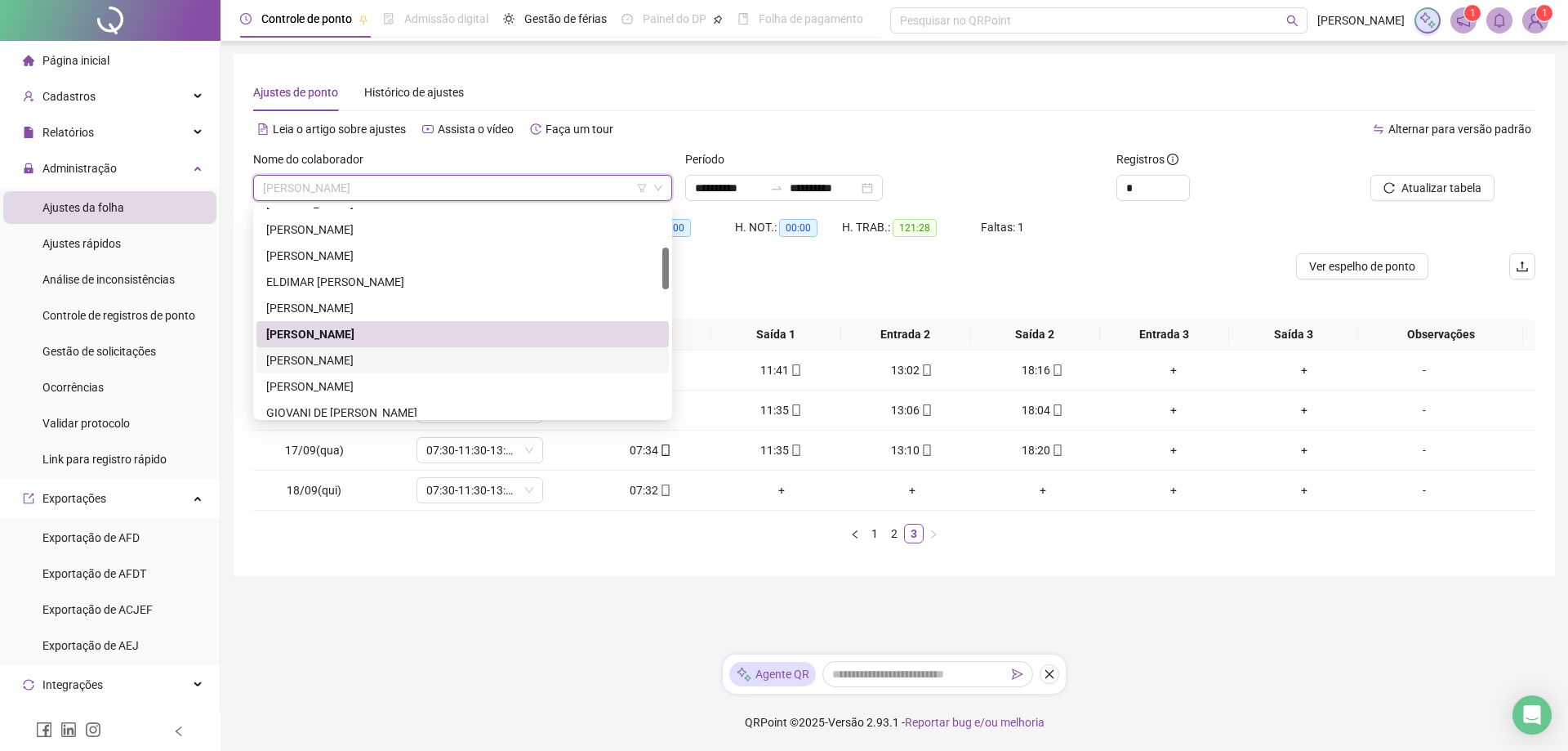
click at [321, 363] on div "[PERSON_NAME]" at bounding box center [463, 360] width 393 height 18
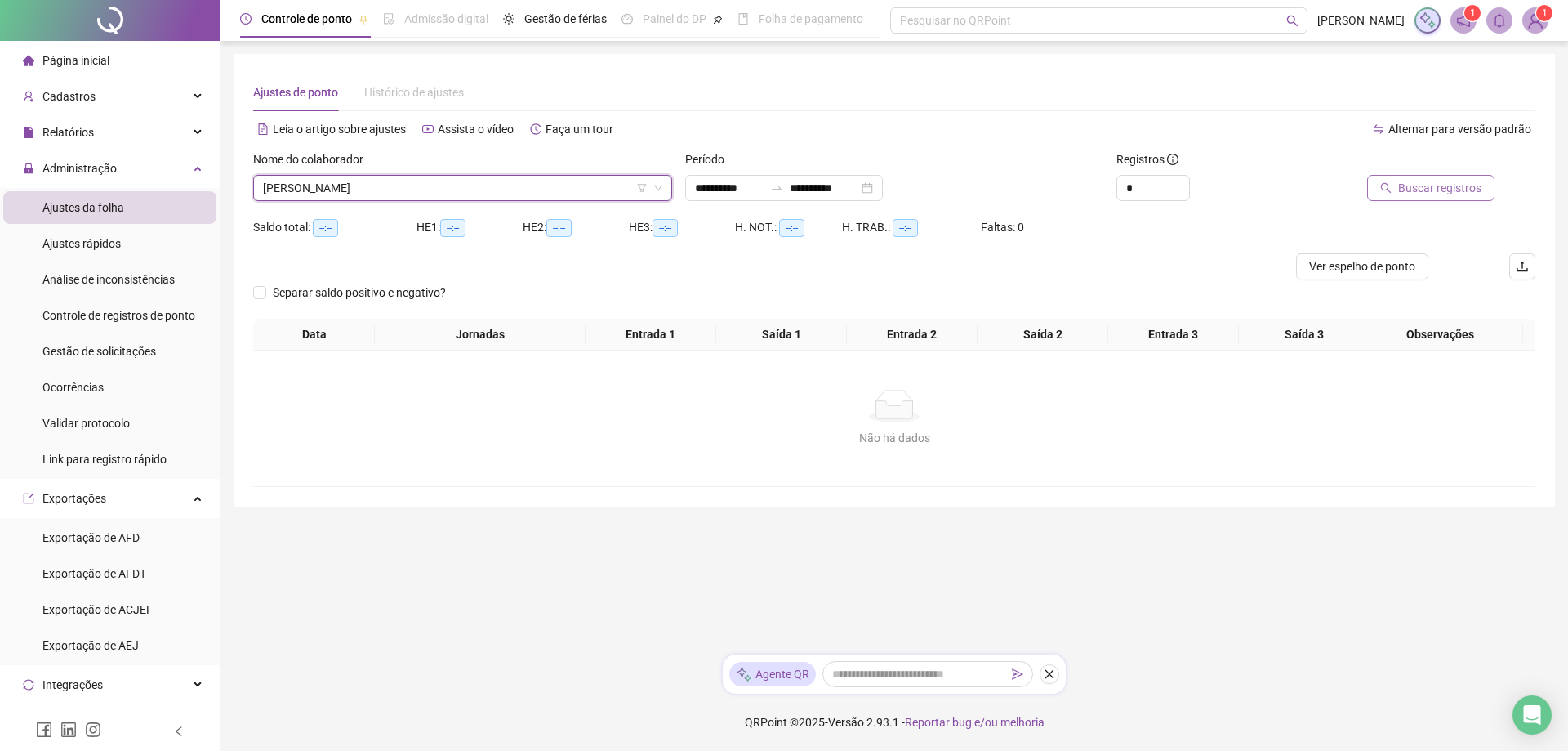
click at [1434, 197] on button "Buscar registros" at bounding box center [1431, 187] width 127 height 26
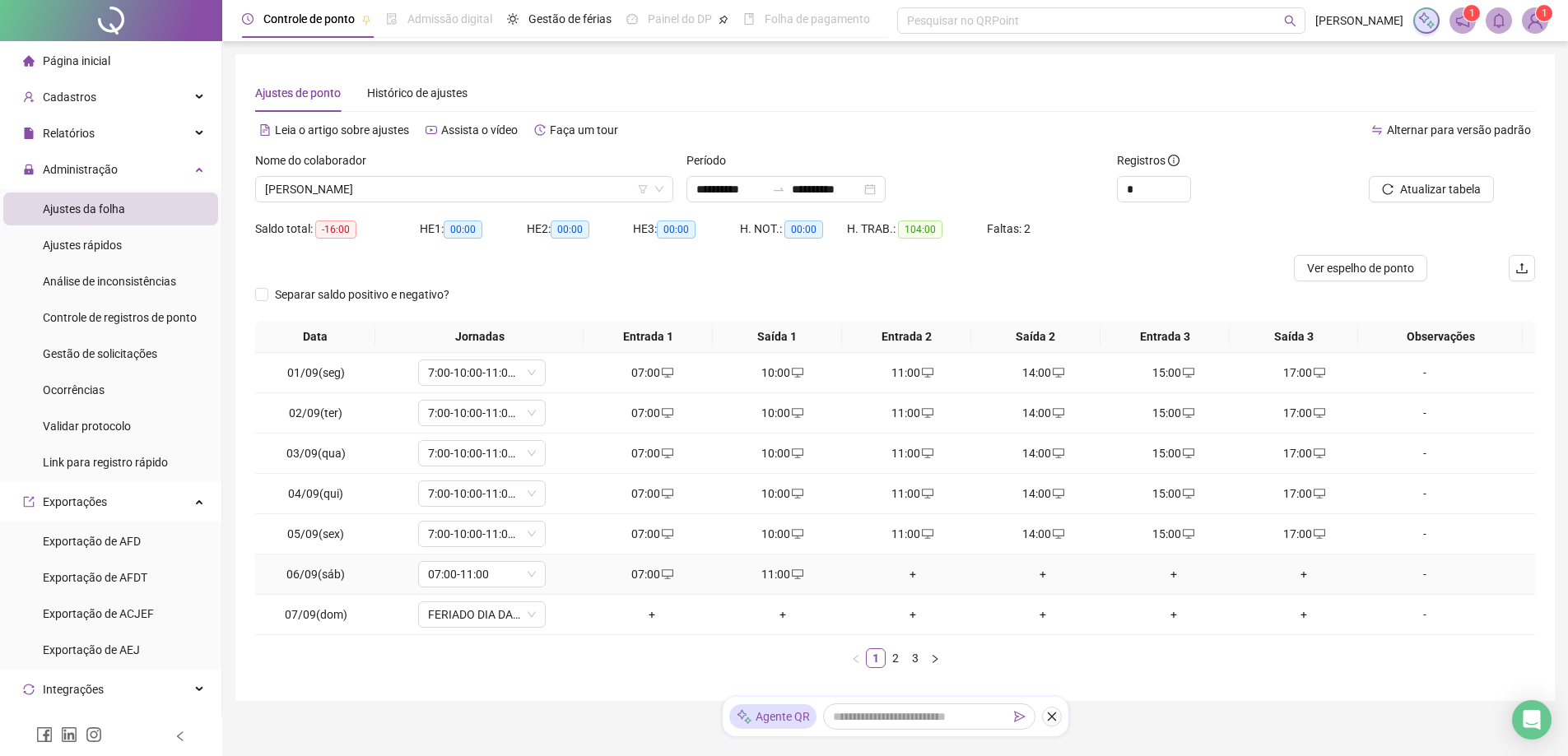
click at [910, 579] on div "+" at bounding box center [912, 573] width 117 height 18
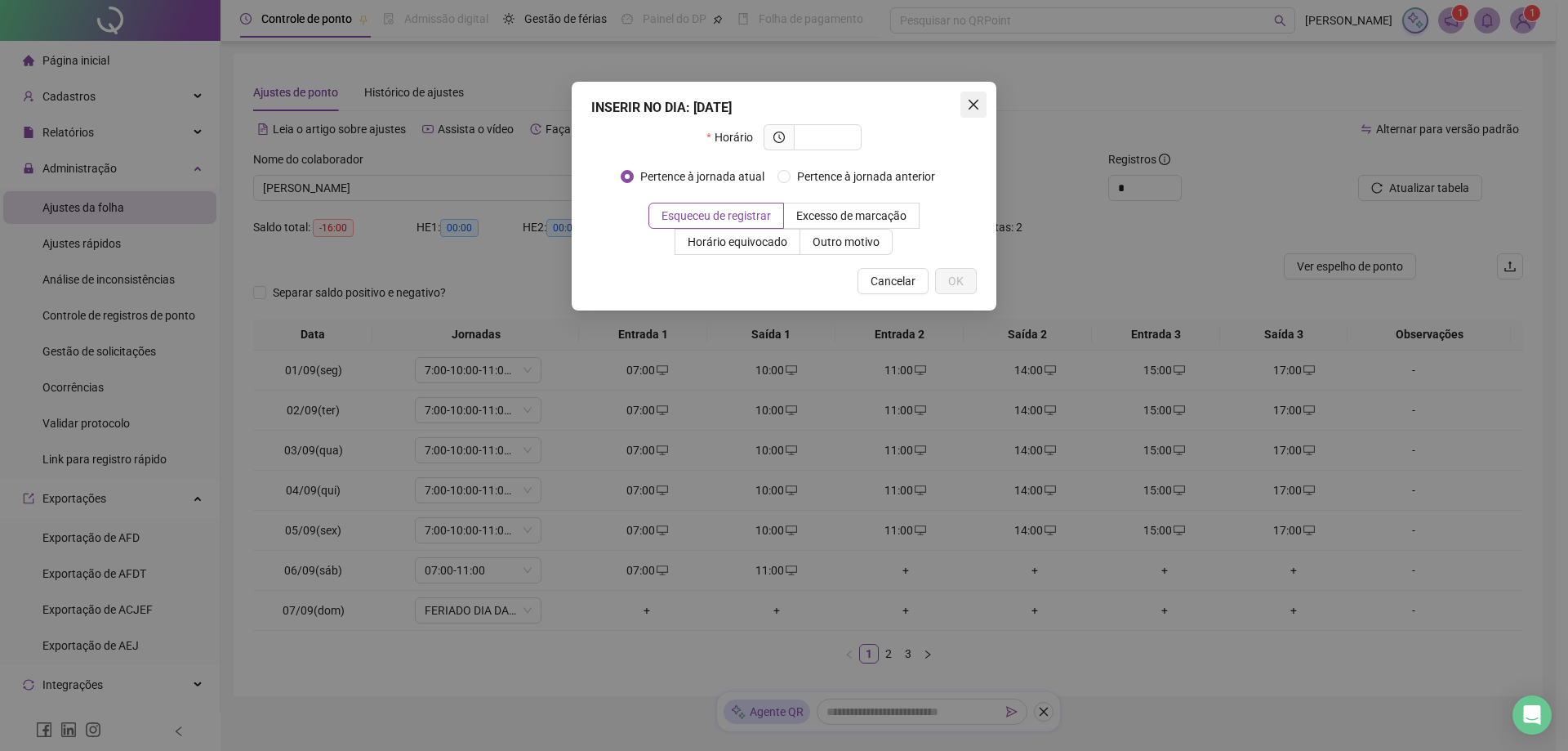
click at [972, 105] on icon "close" at bounding box center [974, 105] width 10 height 10
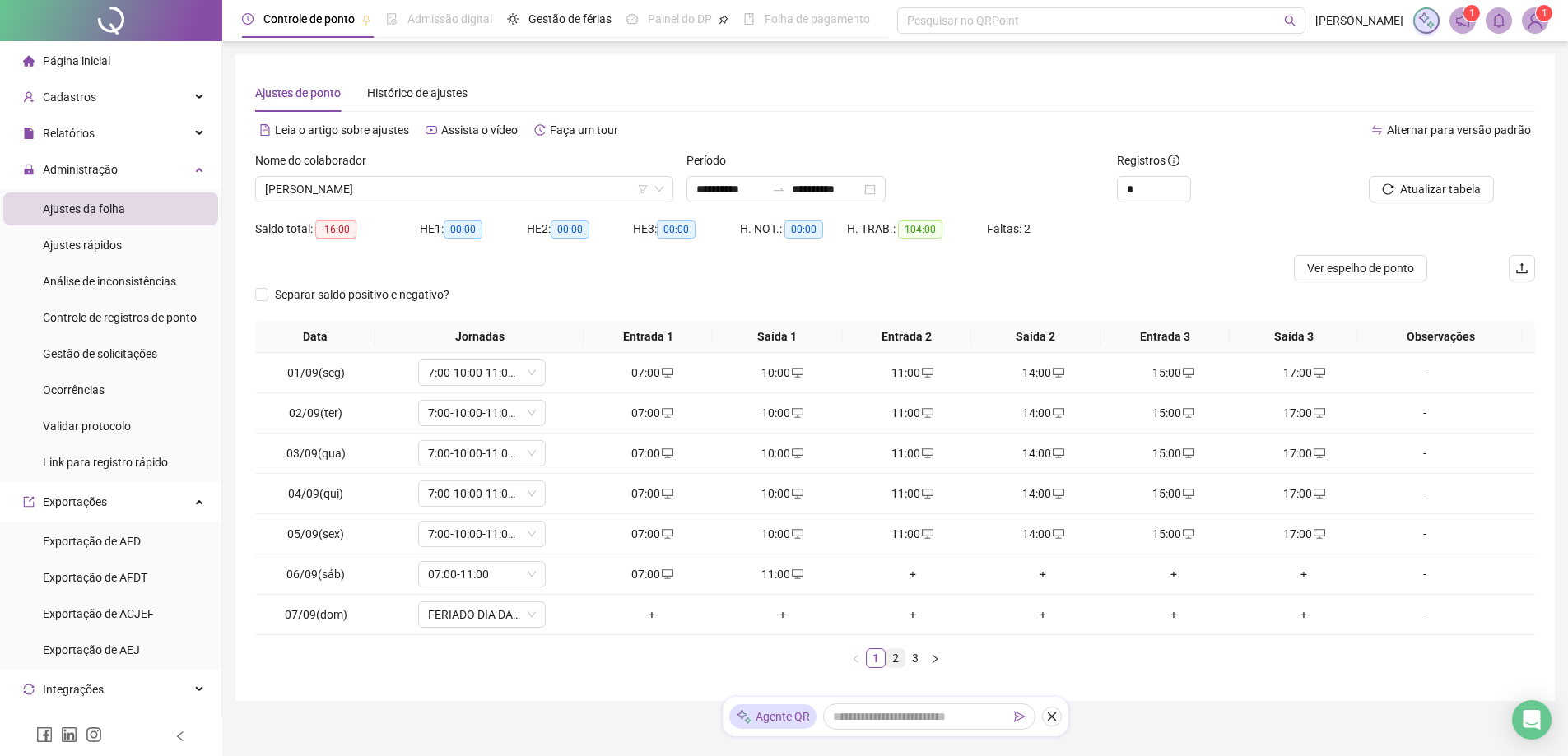
click at [890, 656] on link "2" at bounding box center [895, 658] width 18 height 18
click at [916, 656] on link "3" at bounding box center [915, 658] width 18 height 18
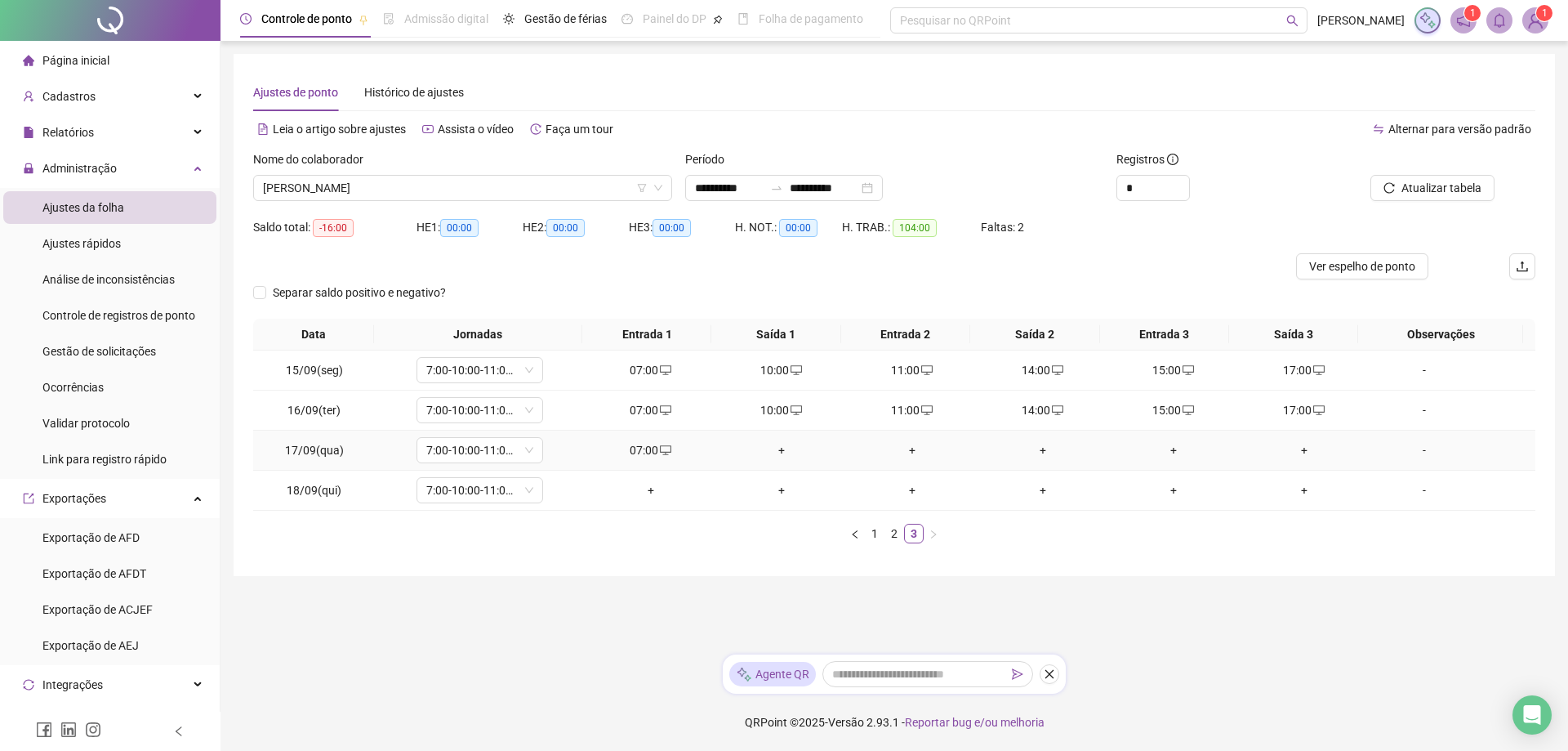
click at [764, 459] on td "+" at bounding box center [782, 450] width 130 height 40
click at [776, 451] on div "+" at bounding box center [781, 450] width 118 height 18
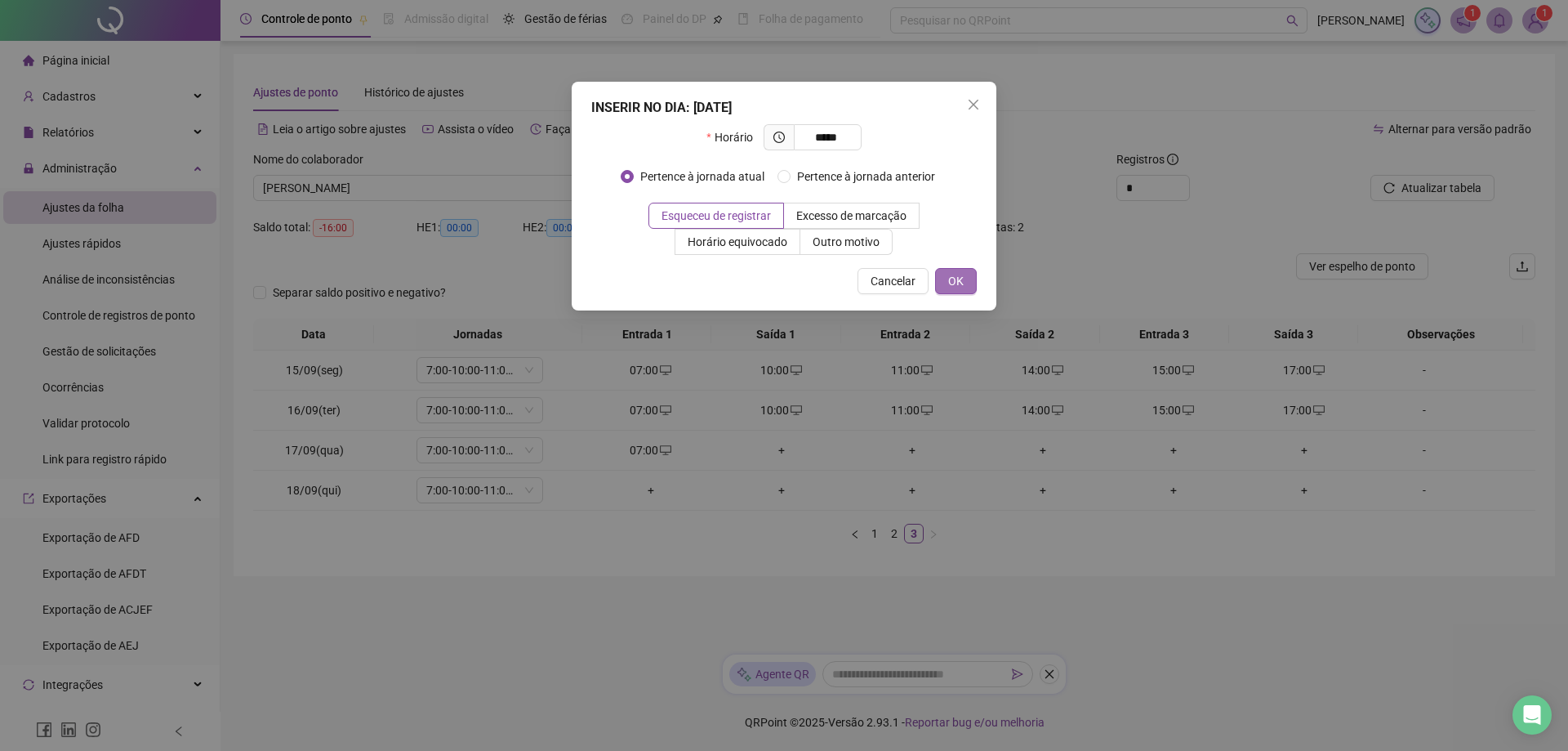
type input "*****"
click at [971, 288] on button "OK" at bounding box center [956, 281] width 42 height 26
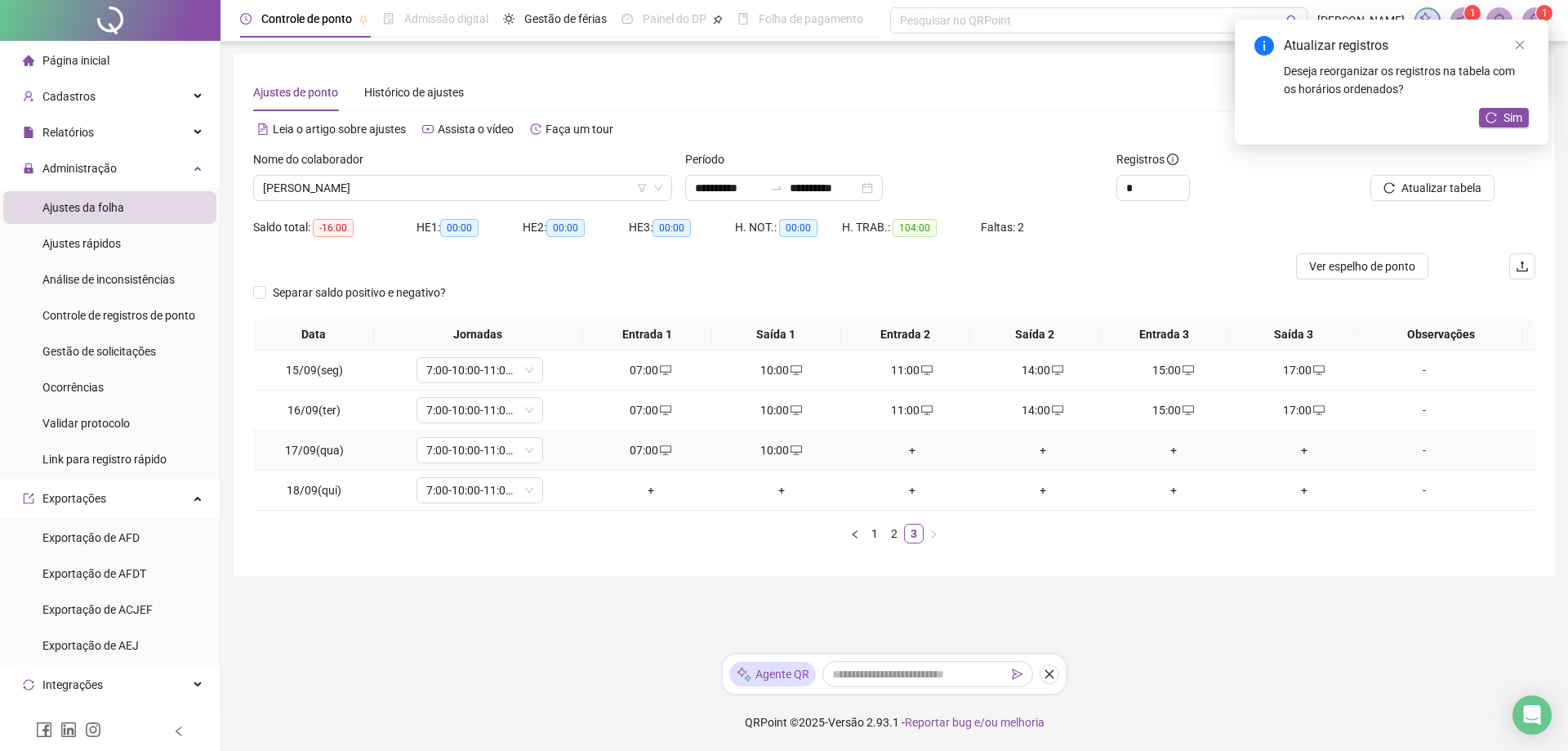
click at [906, 449] on div "+" at bounding box center [912, 450] width 118 height 18
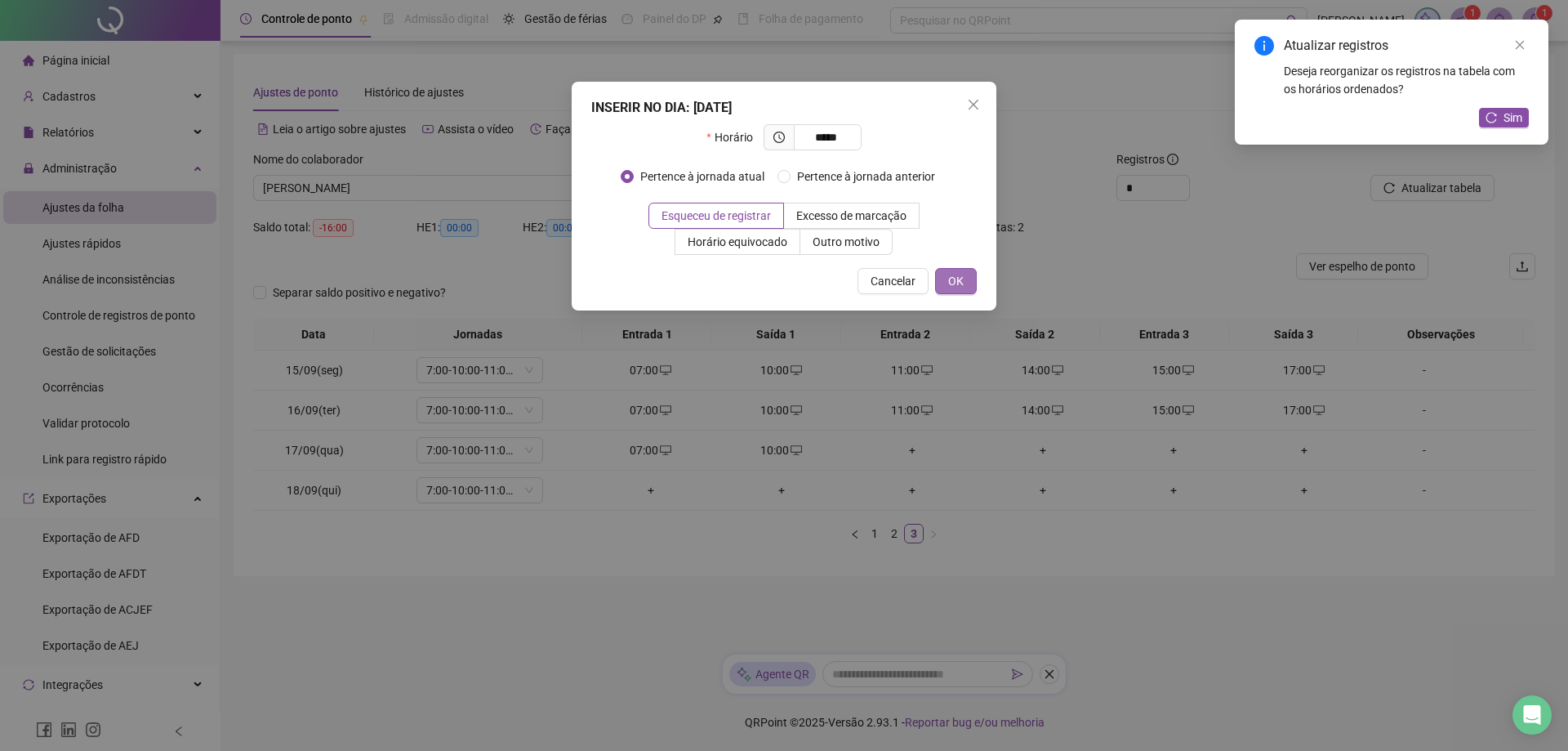
type input "*****"
click at [964, 288] on button "OK" at bounding box center [956, 281] width 42 height 26
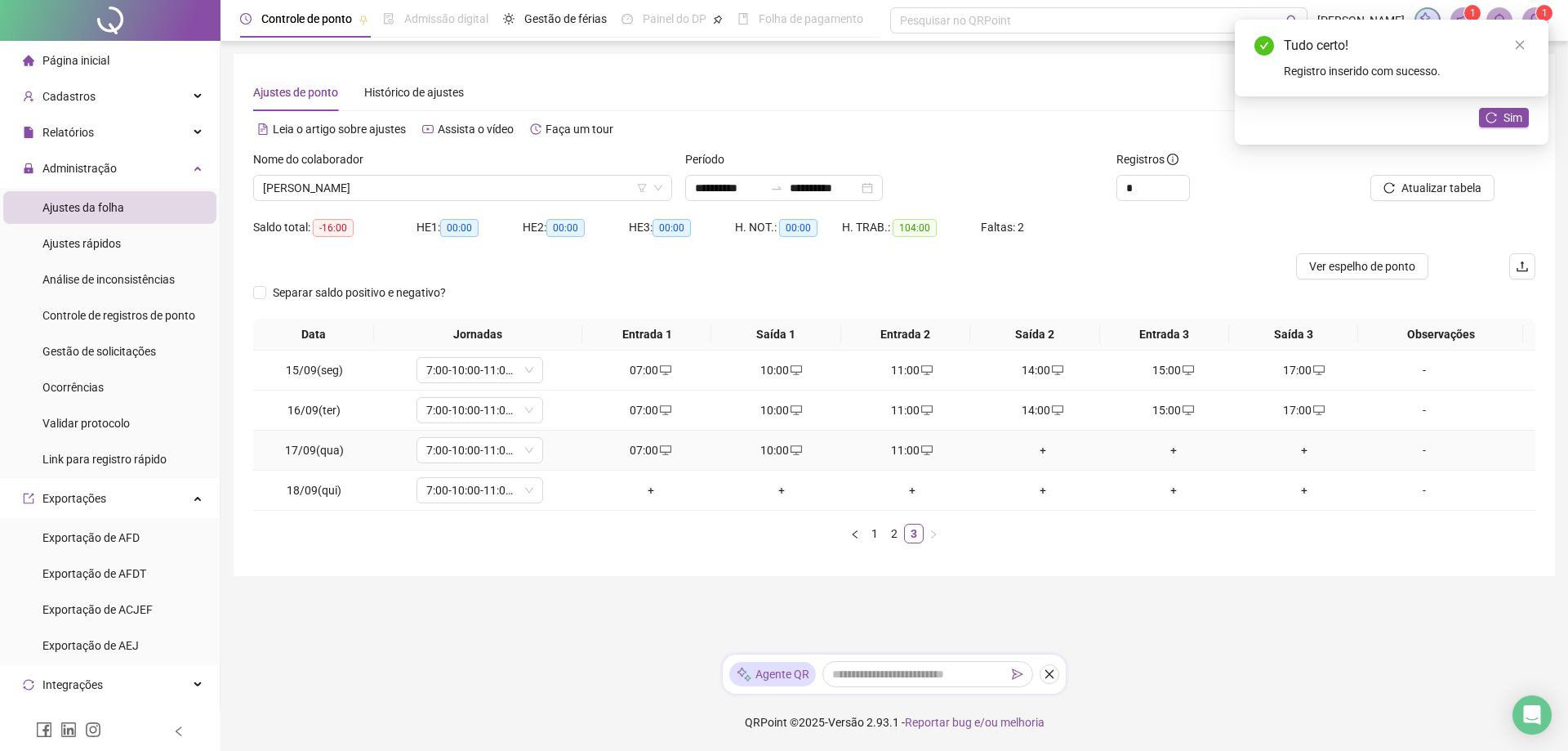
click at [1035, 455] on div "+" at bounding box center [1043, 450] width 118 height 18
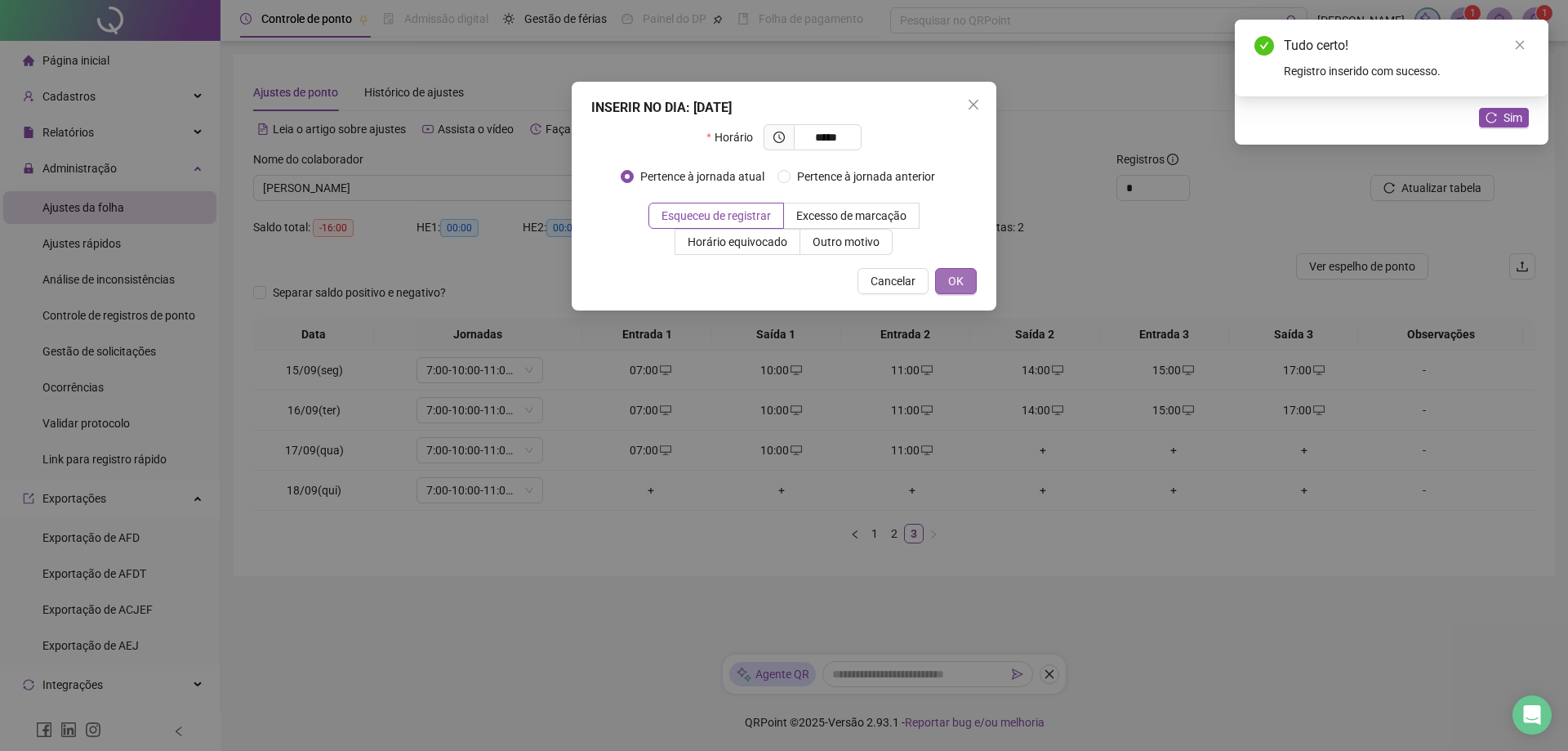
type input "*****"
click at [971, 286] on button "OK" at bounding box center [956, 281] width 42 height 26
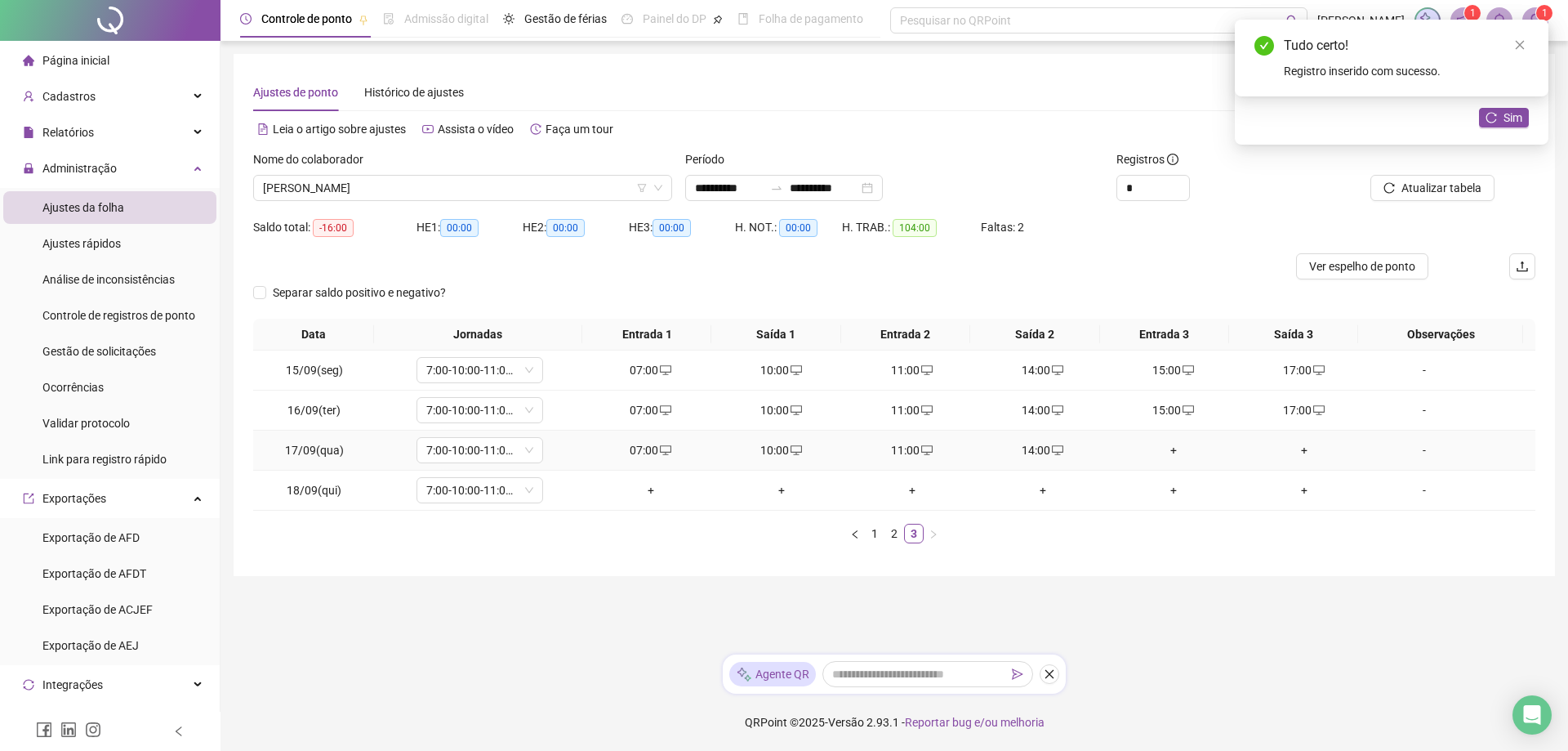
click at [1162, 450] on div "+" at bounding box center [1173, 450] width 118 height 18
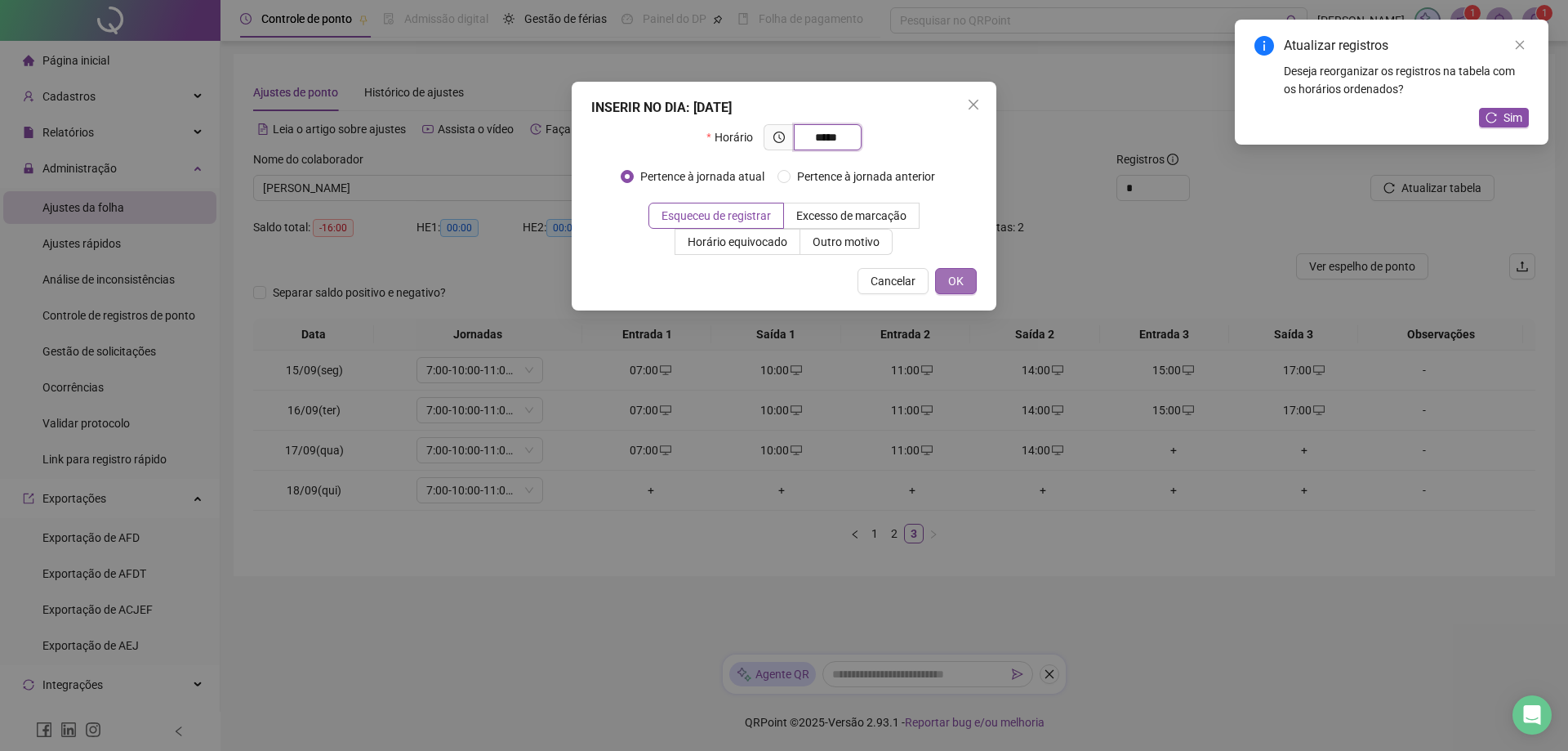
type input "*****"
click at [949, 280] on span "OK" at bounding box center [956, 281] width 15 height 18
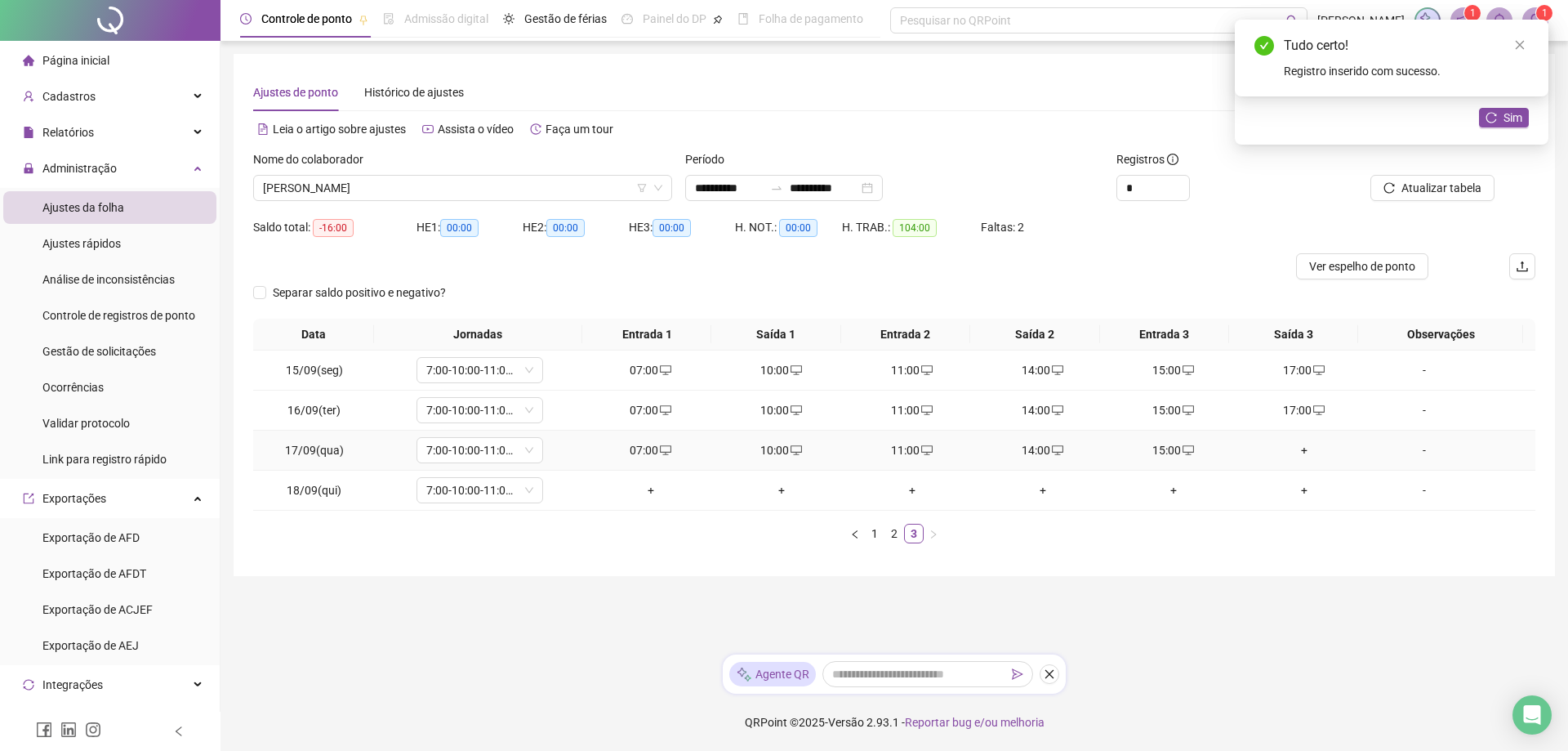
click at [1291, 453] on div "+" at bounding box center [1304, 450] width 118 height 18
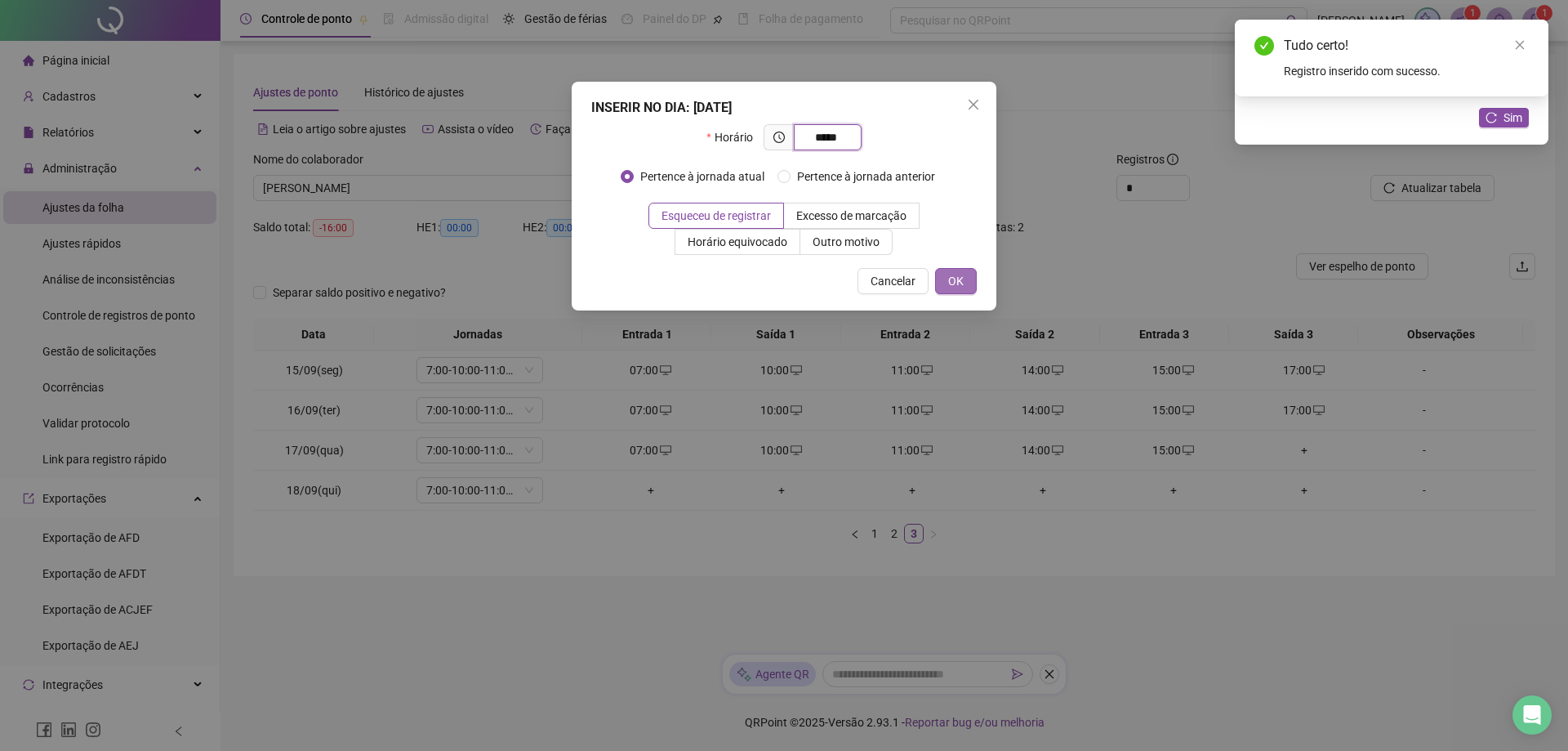
type input "*****"
click at [950, 280] on span "OK" at bounding box center [956, 281] width 15 height 18
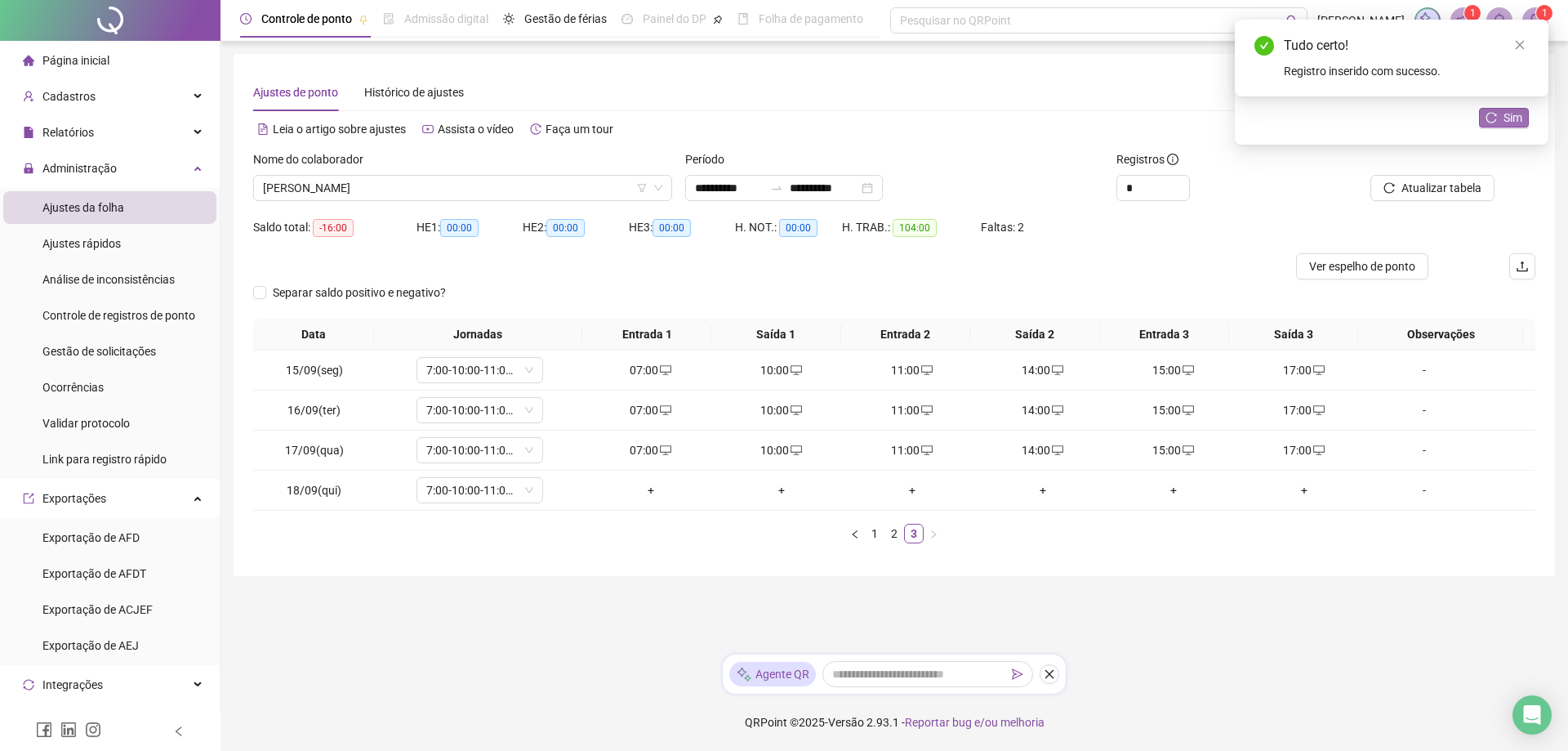
click at [1500, 123] on button "Sim" at bounding box center [1504, 117] width 50 height 19
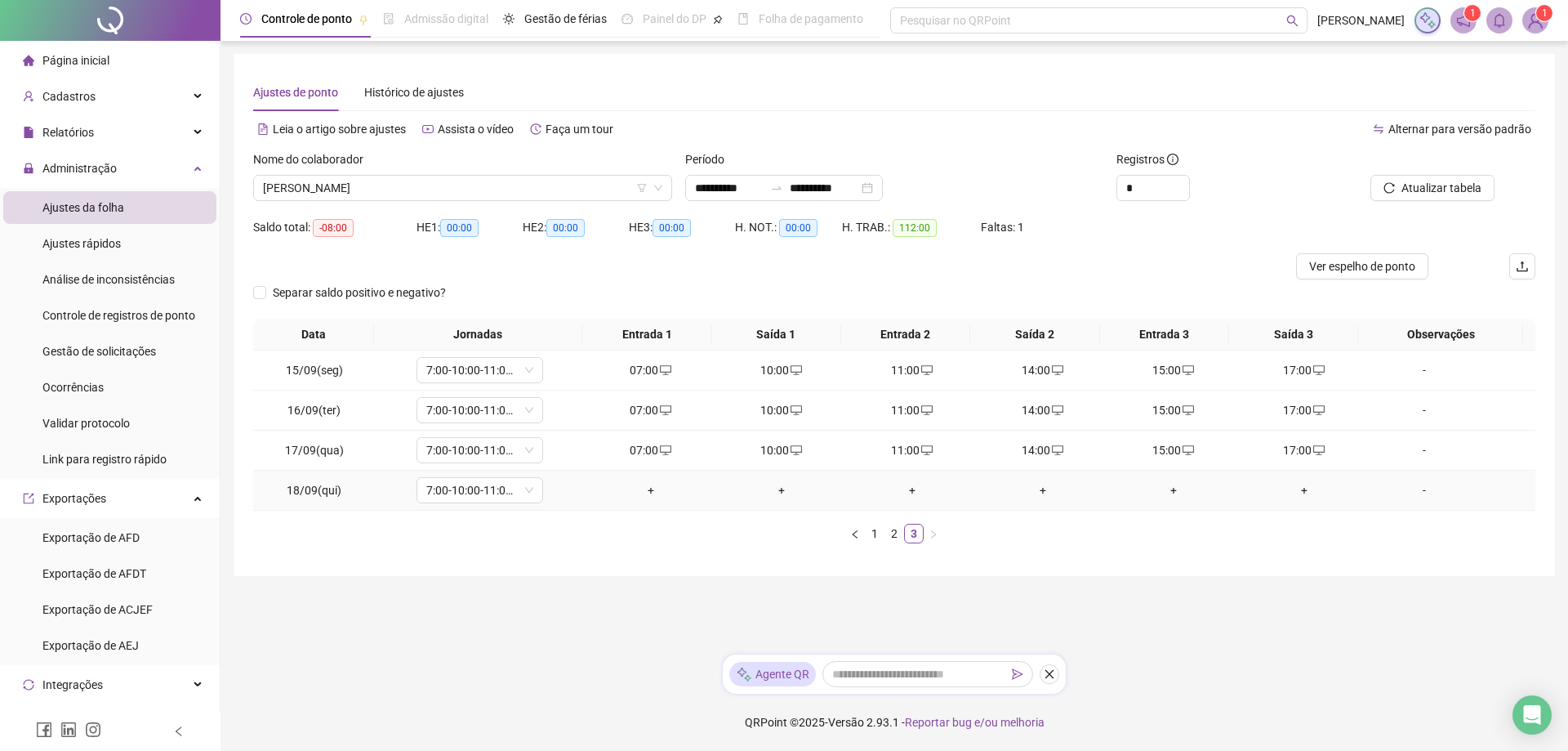
click at [638, 491] on div "+" at bounding box center [651, 490] width 118 height 18
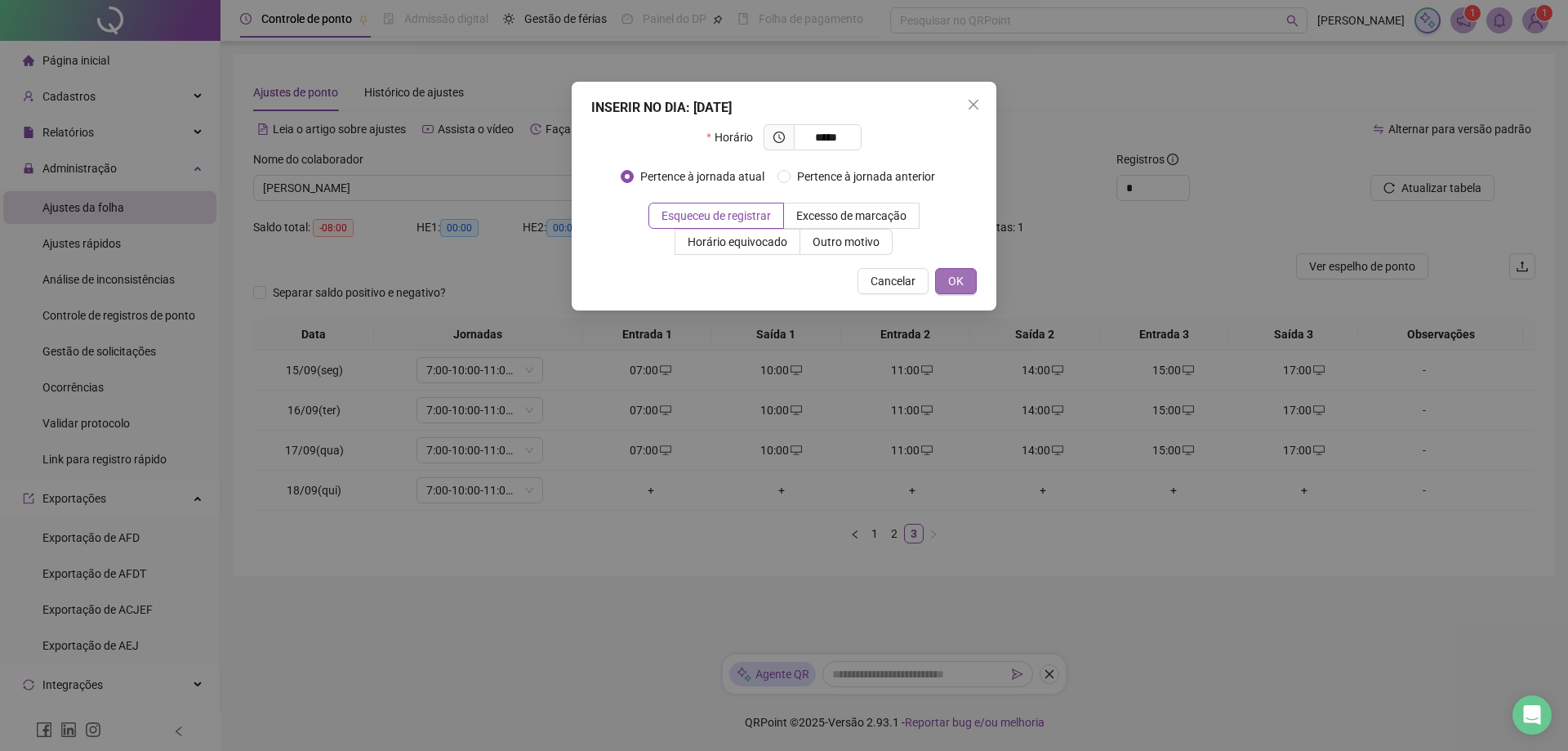
type input "*****"
click at [967, 282] on button "OK" at bounding box center [956, 281] width 42 height 26
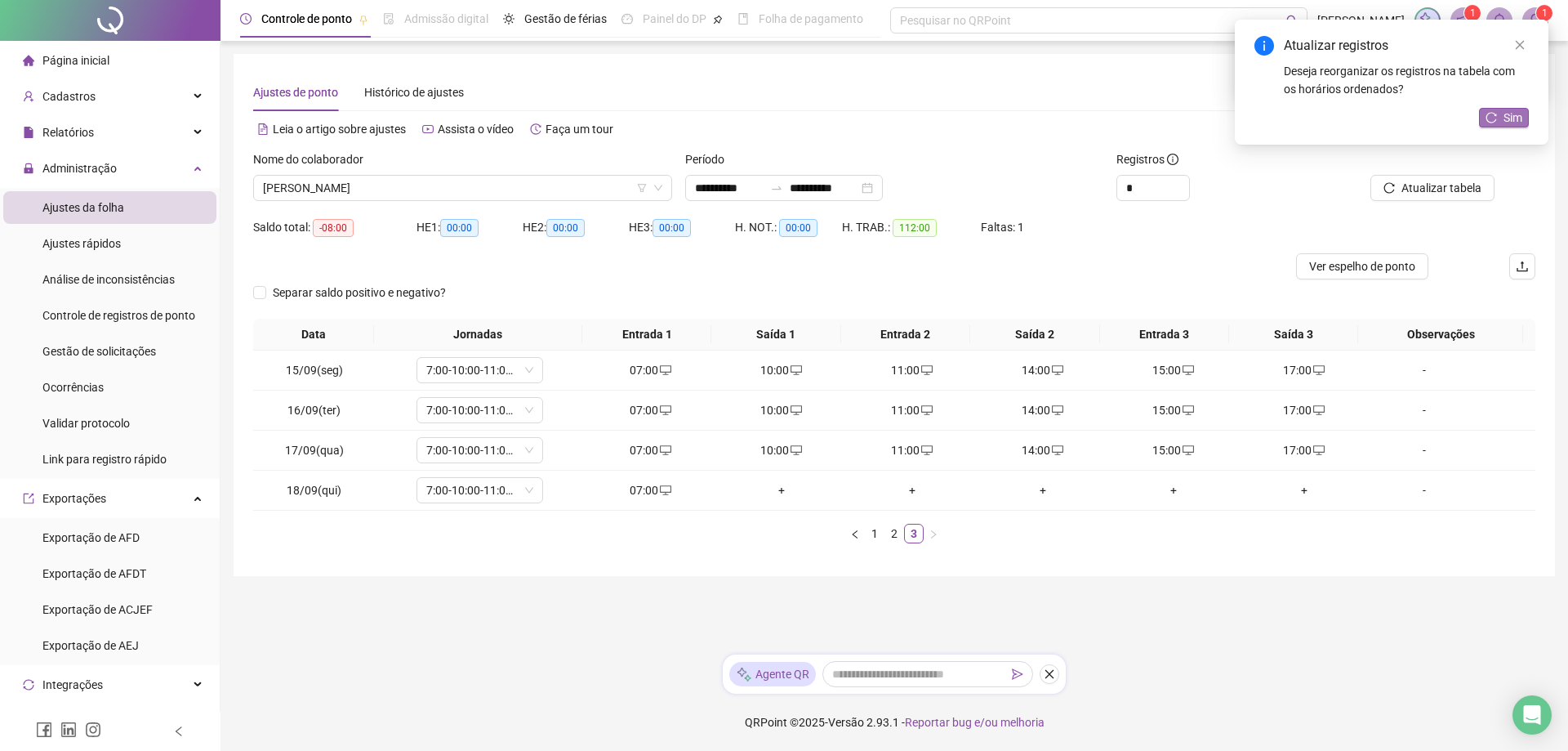
click at [1493, 116] on icon "reload" at bounding box center [1491, 117] width 11 height 11
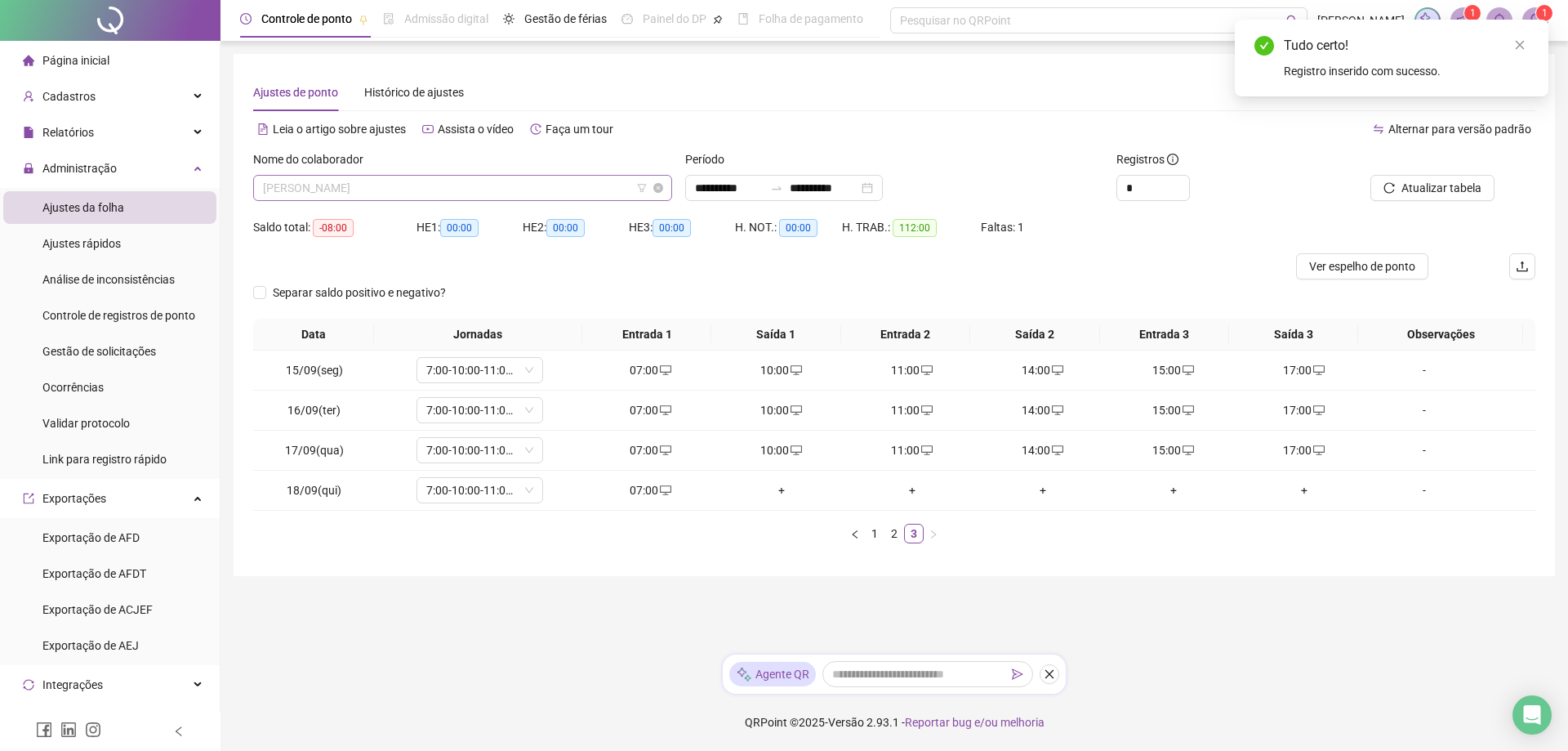
click at [423, 187] on span "[PERSON_NAME]" at bounding box center [463, 187] width 400 height 25
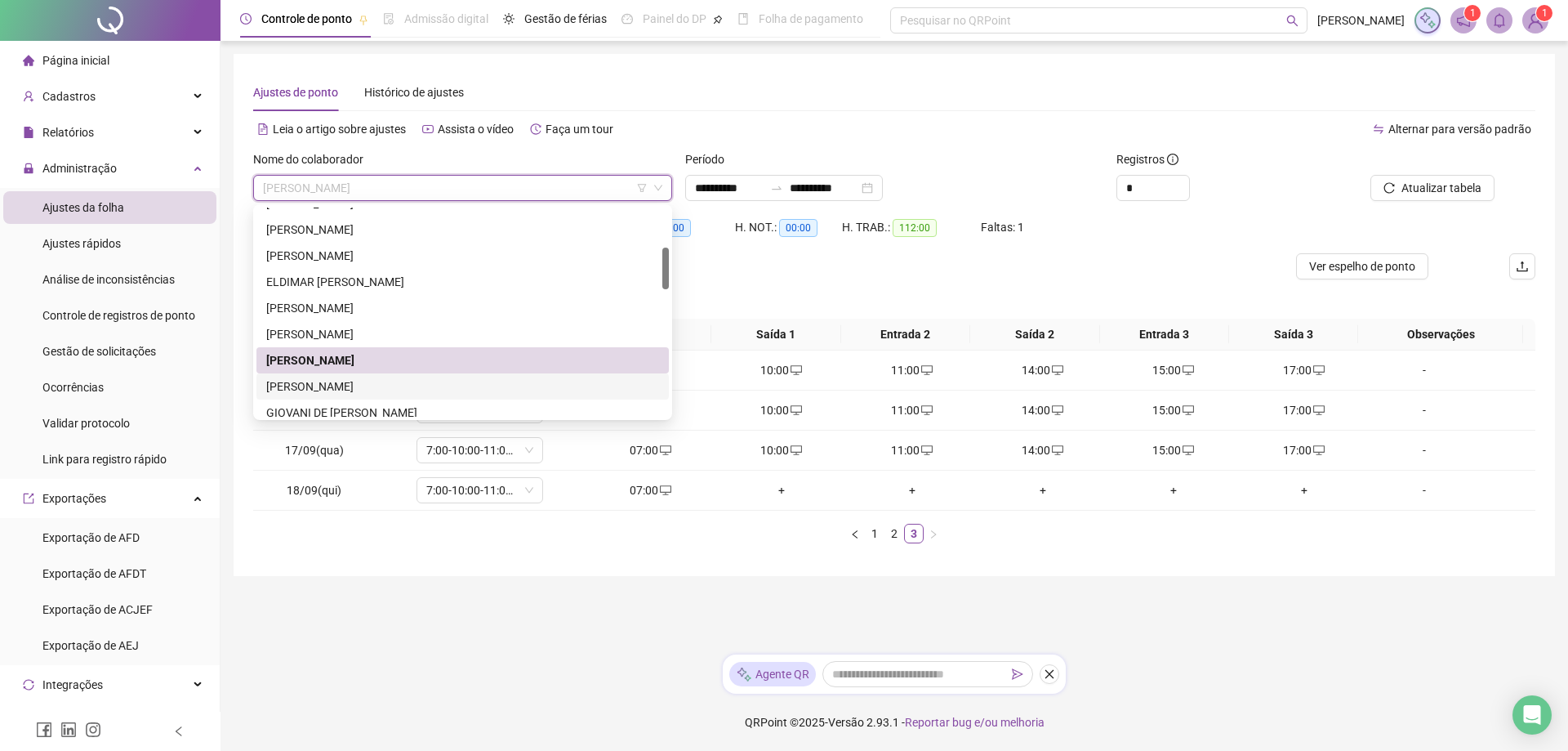
click at [322, 391] on div "[PERSON_NAME]" at bounding box center [463, 386] width 393 height 18
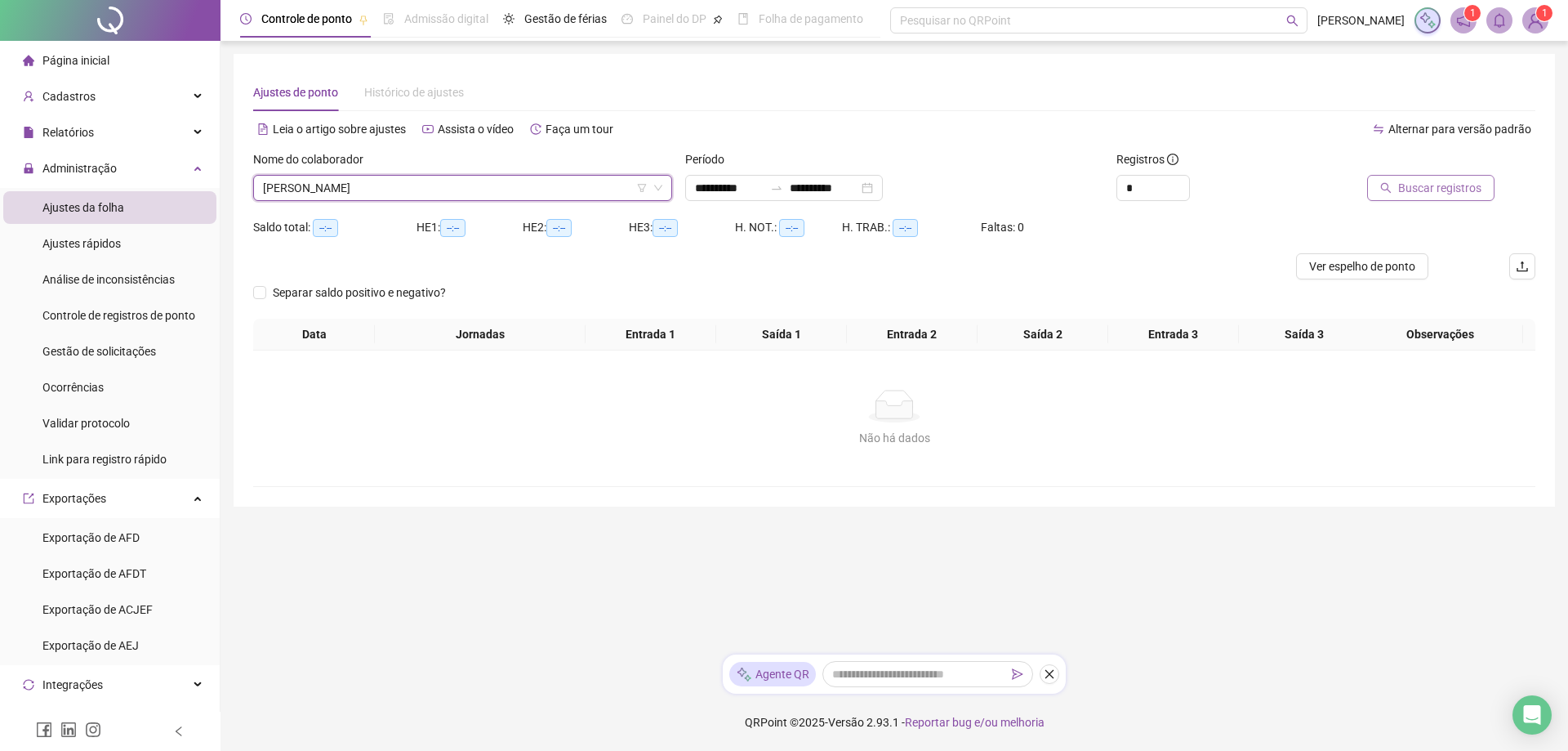
click at [1422, 196] on span "Buscar registros" at bounding box center [1440, 187] width 83 height 18
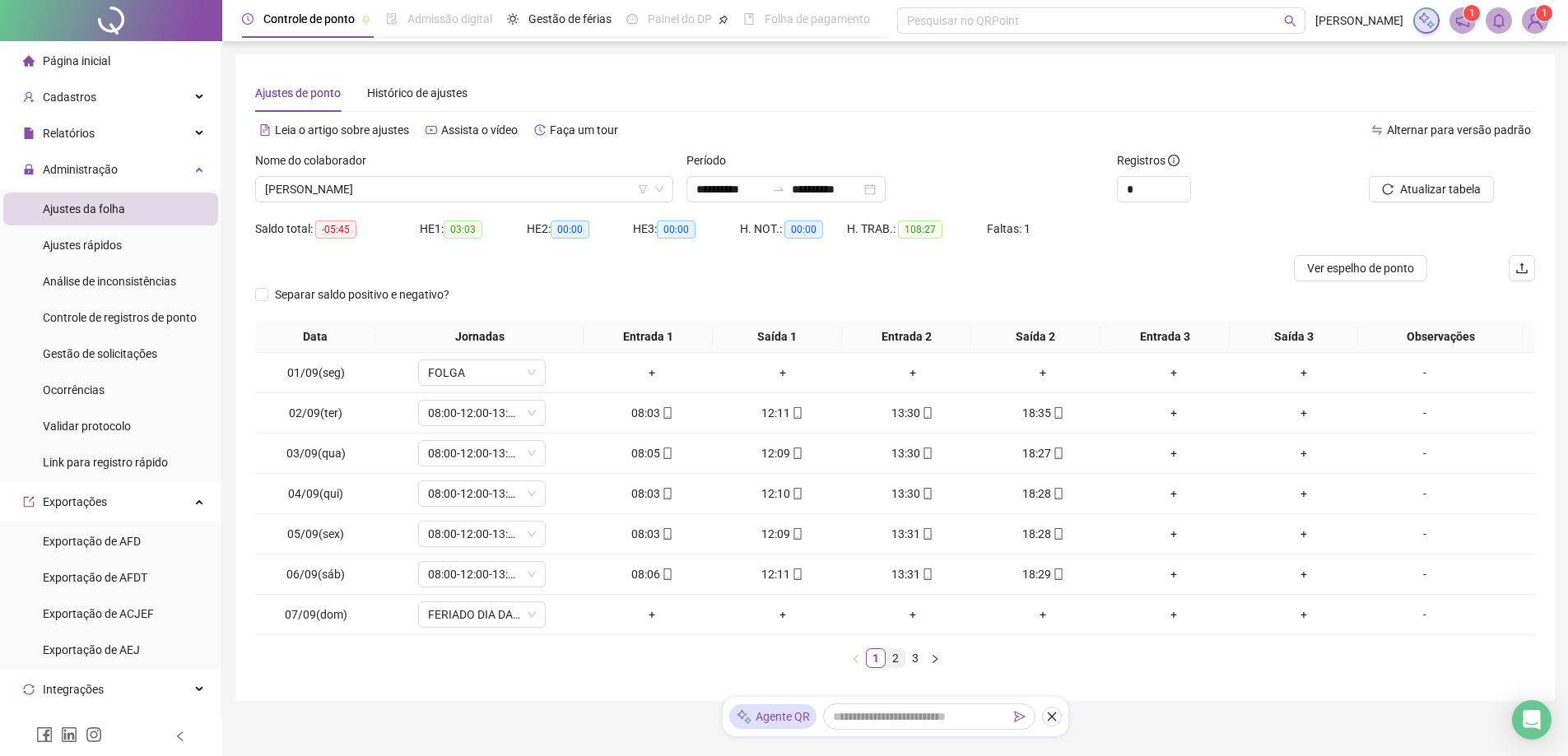
click at [895, 656] on link "2" at bounding box center [895, 658] width 18 height 18
click at [910, 657] on link "3" at bounding box center [915, 658] width 18 height 18
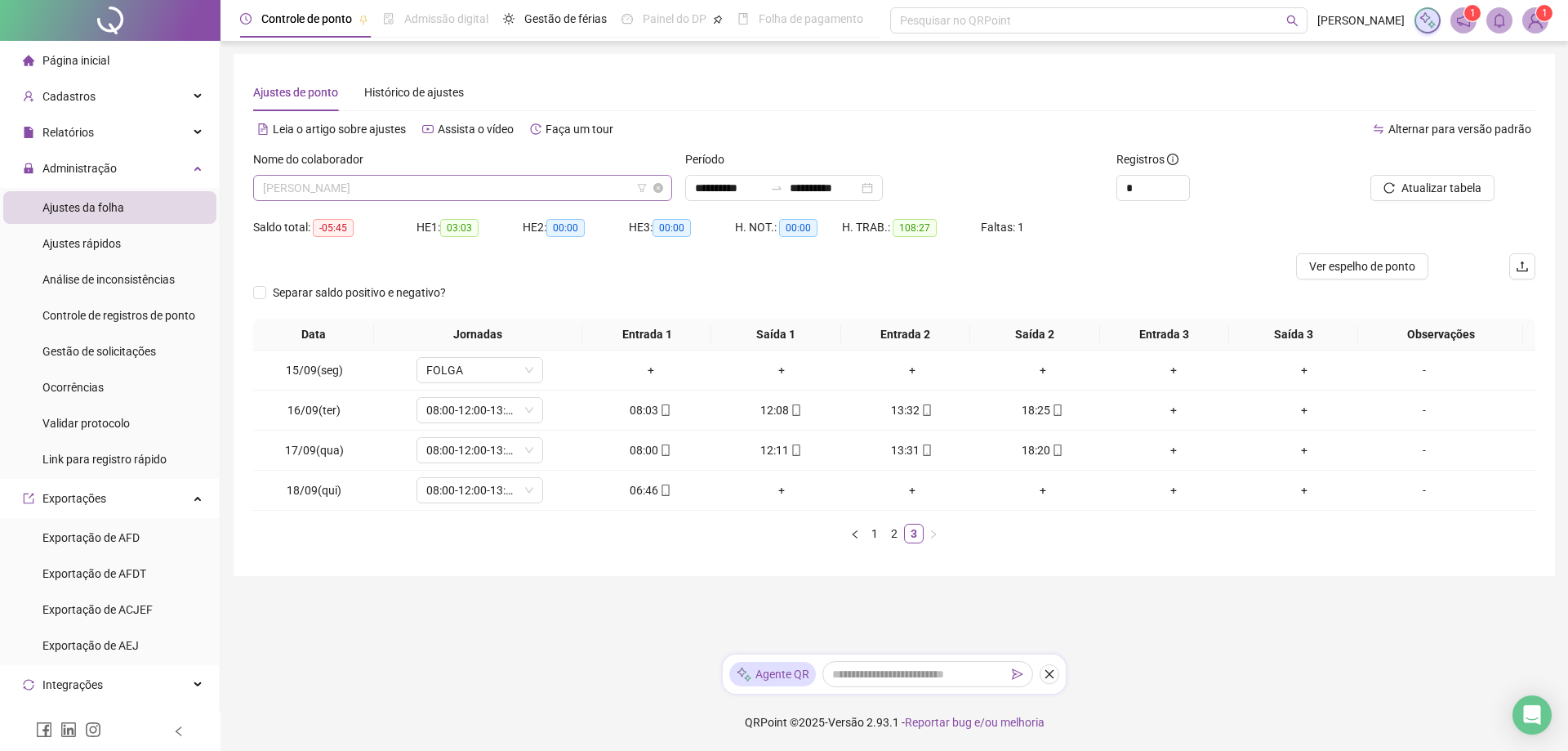
click at [427, 189] on span "[PERSON_NAME]" at bounding box center [463, 187] width 400 height 25
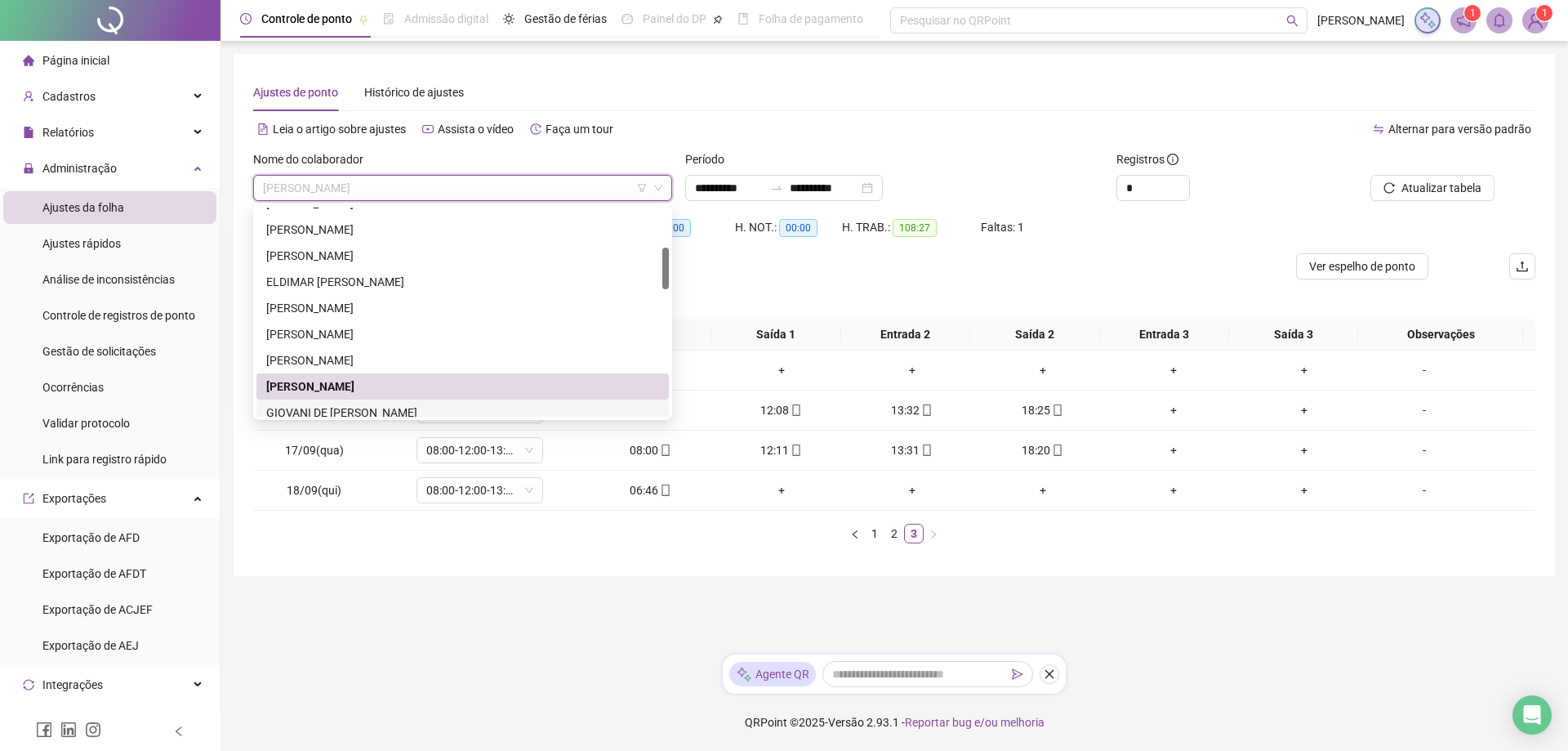
click at [375, 407] on div "GIOVANI DE [PERSON_NAME]" at bounding box center [463, 412] width 393 height 18
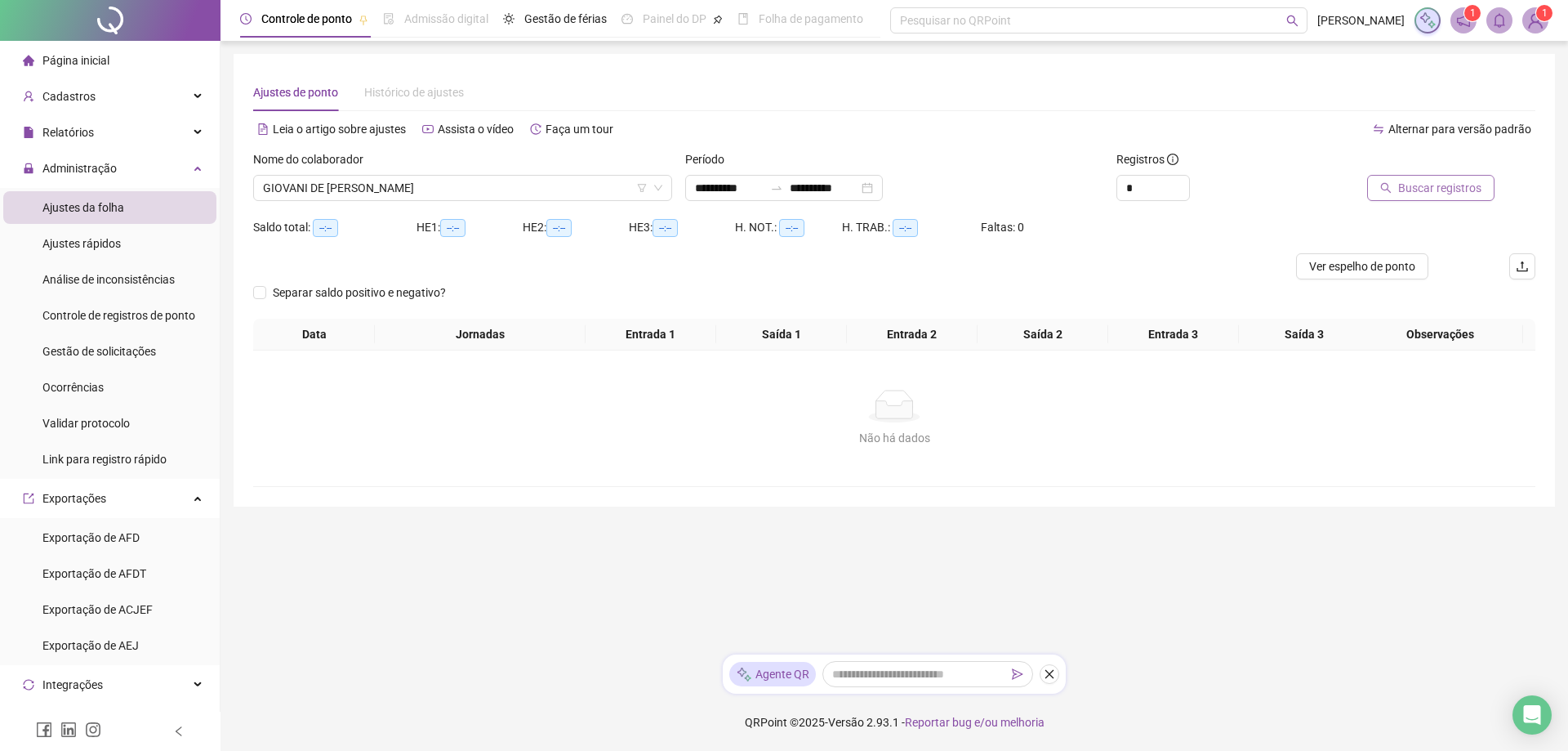
click at [1426, 188] on span "Buscar registros" at bounding box center [1440, 187] width 83 height 18
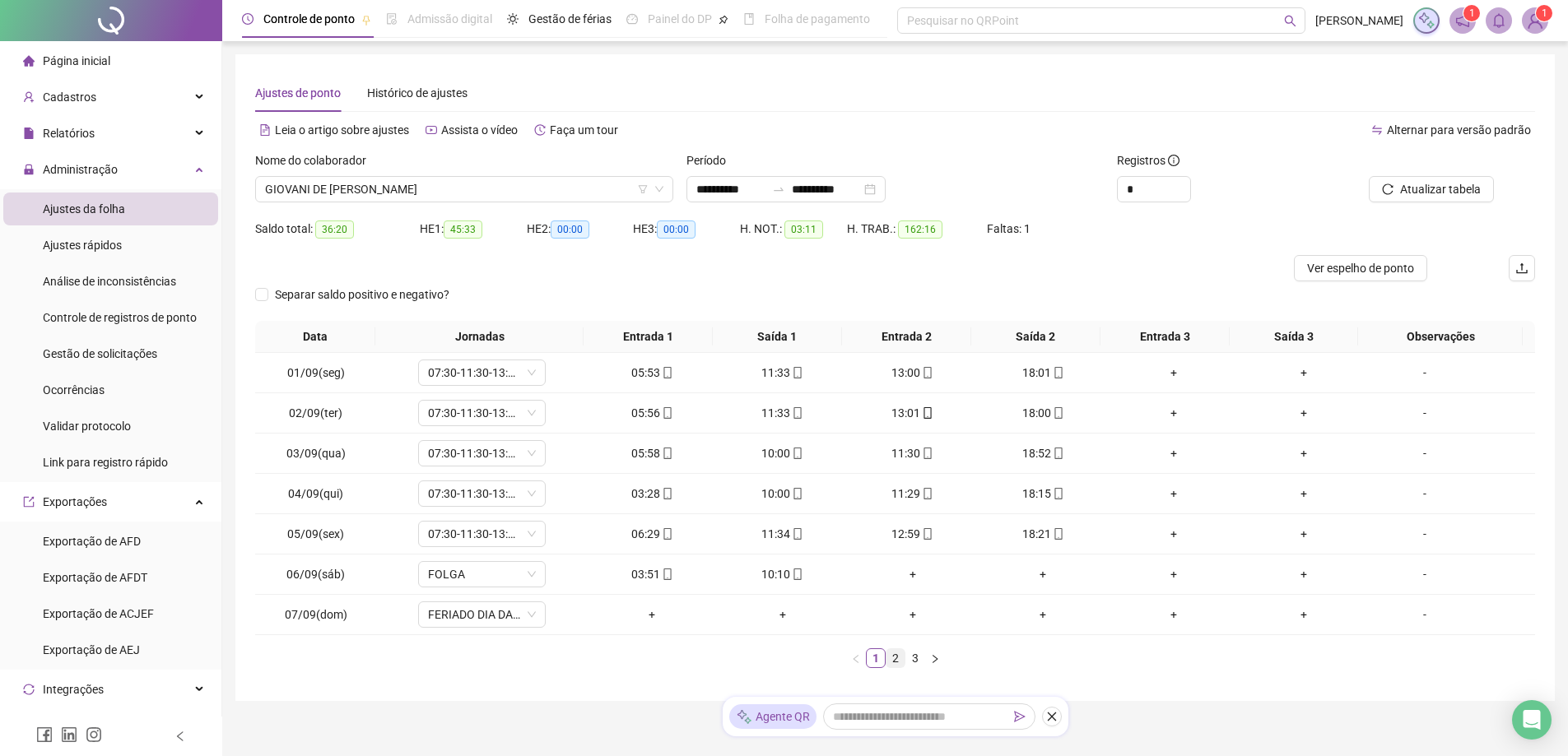
click at [895, 658] on link "2" at bounding box center [895, 658] width 18 height 18
click at [918, 656] on link "3" at bounding box center [915, 658] width 18 height 18
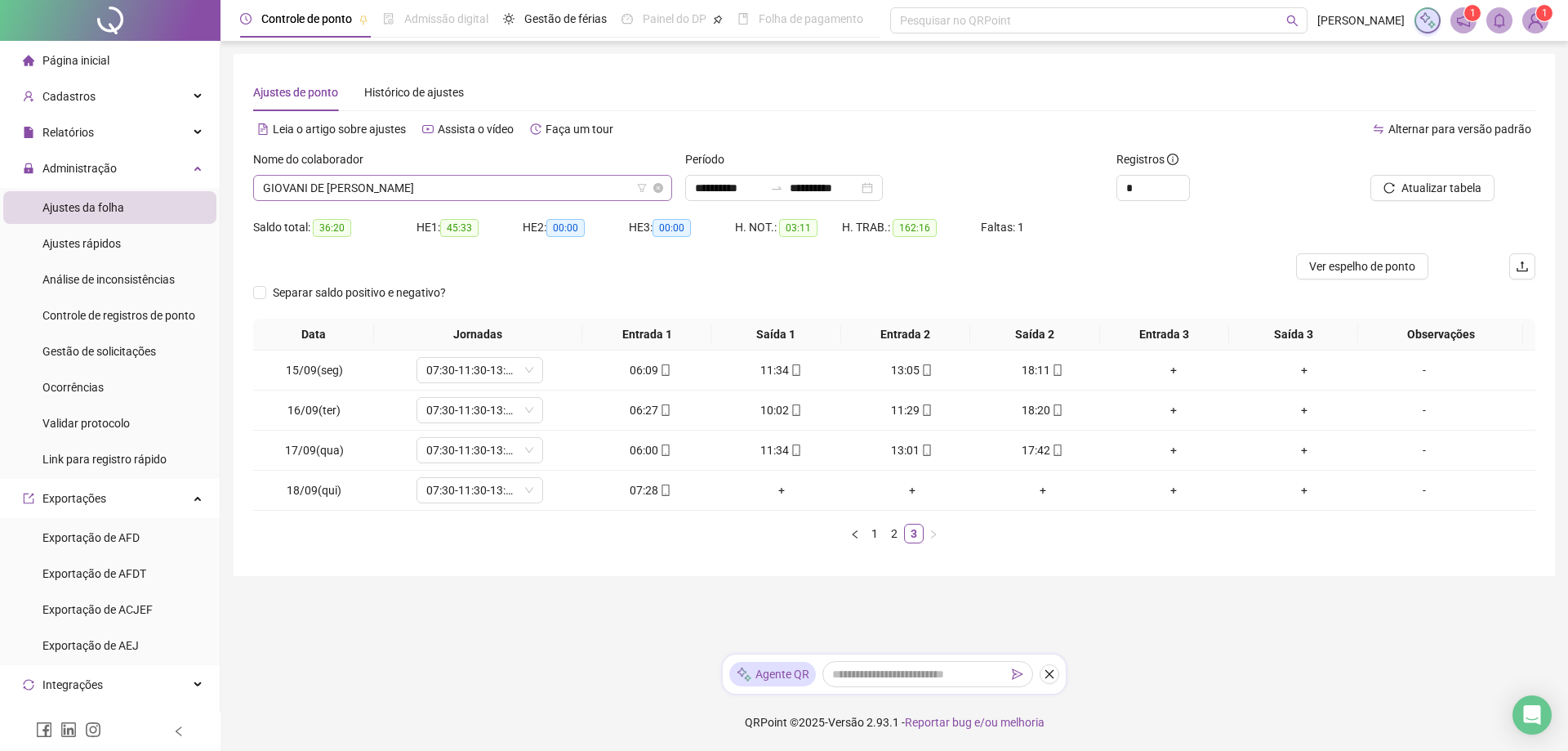
click at [490, 181] on span "GIOVANI DE [PERSON_NAME]" at bounding box center [463, 187] width 400 height 25
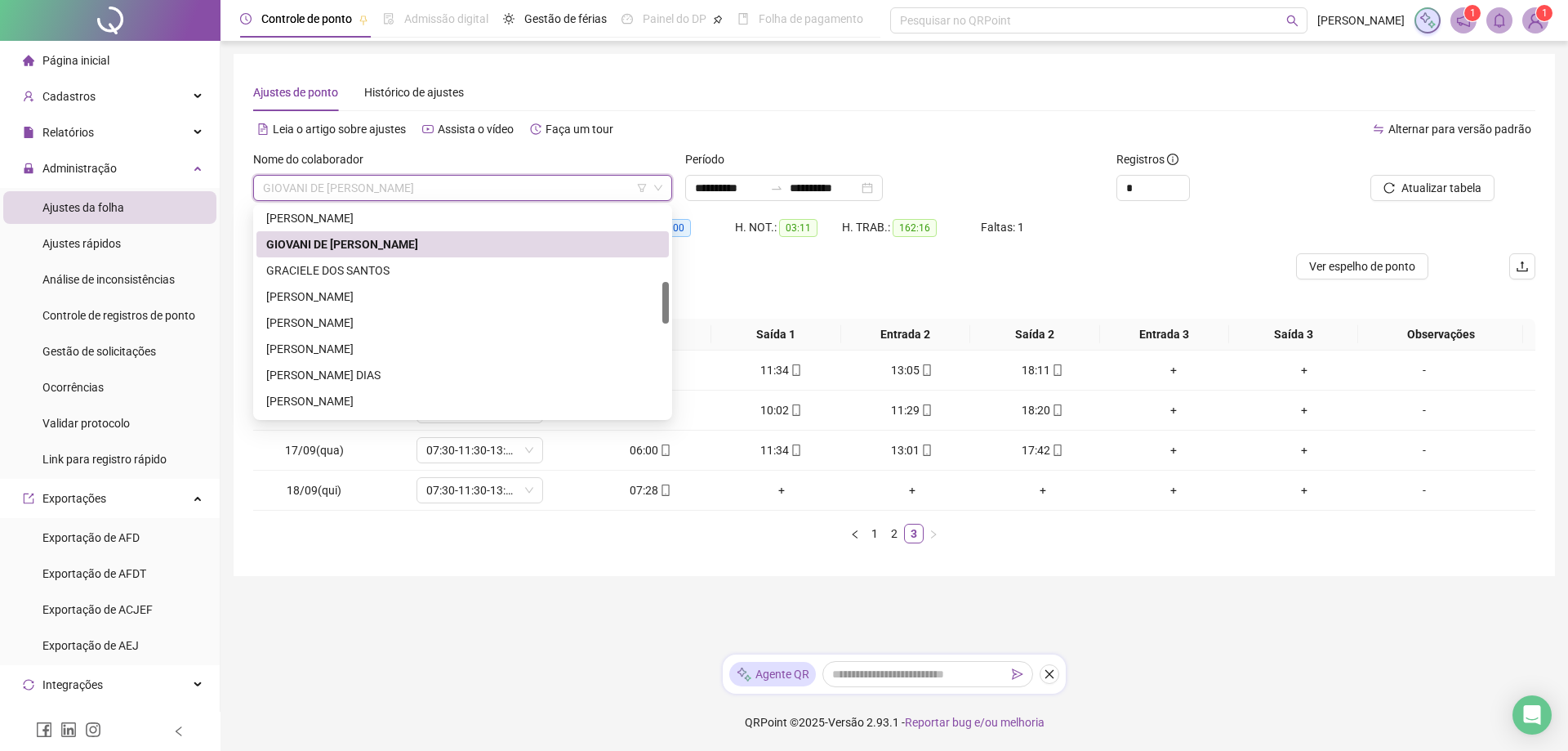
scroll to position [377, 0]
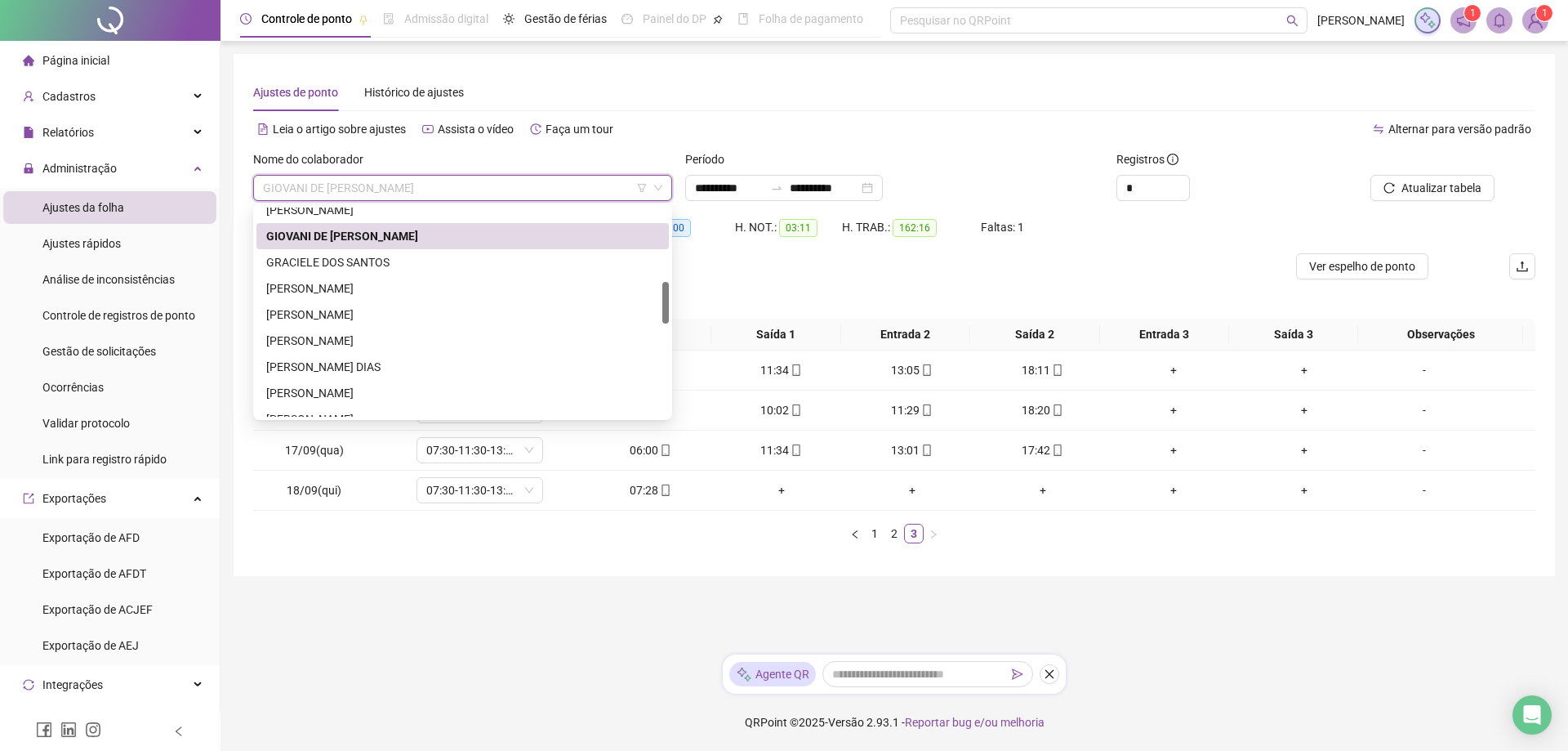
drag, startPoint x: 665, startPoint y: 258, endPoint x: 667, endPoint y: 291, distance: 33.1
click at [667, 291] on div at bounding box center [666, 303] width 7 height 42
click at [331, 256] on div "GRACIELE DOS SANTOS" at bounding box center [463, 262] width 393 height 18
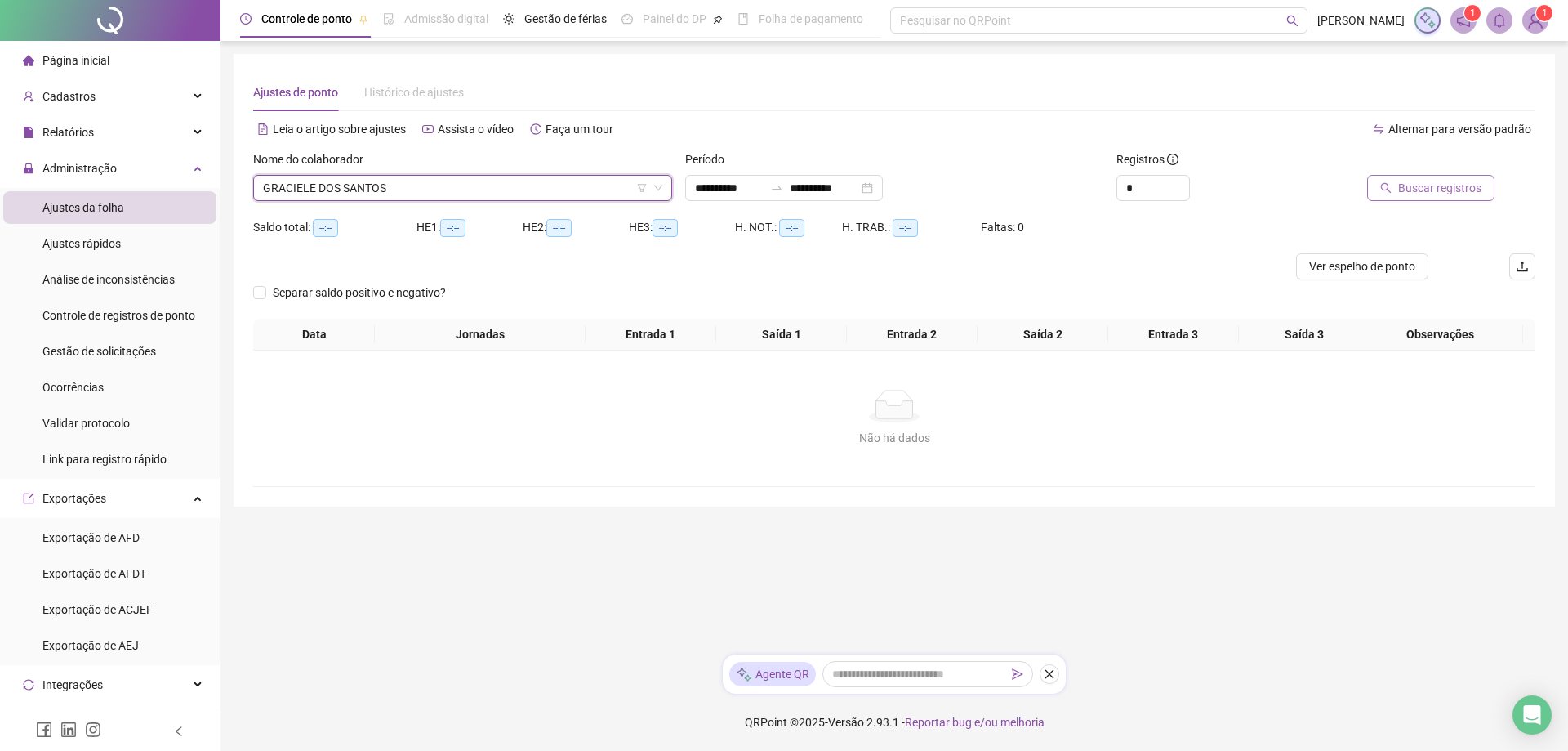
click at [1449, 182] on span "Buscar registros" at bounding box center [1440, 187] width 83 height 18
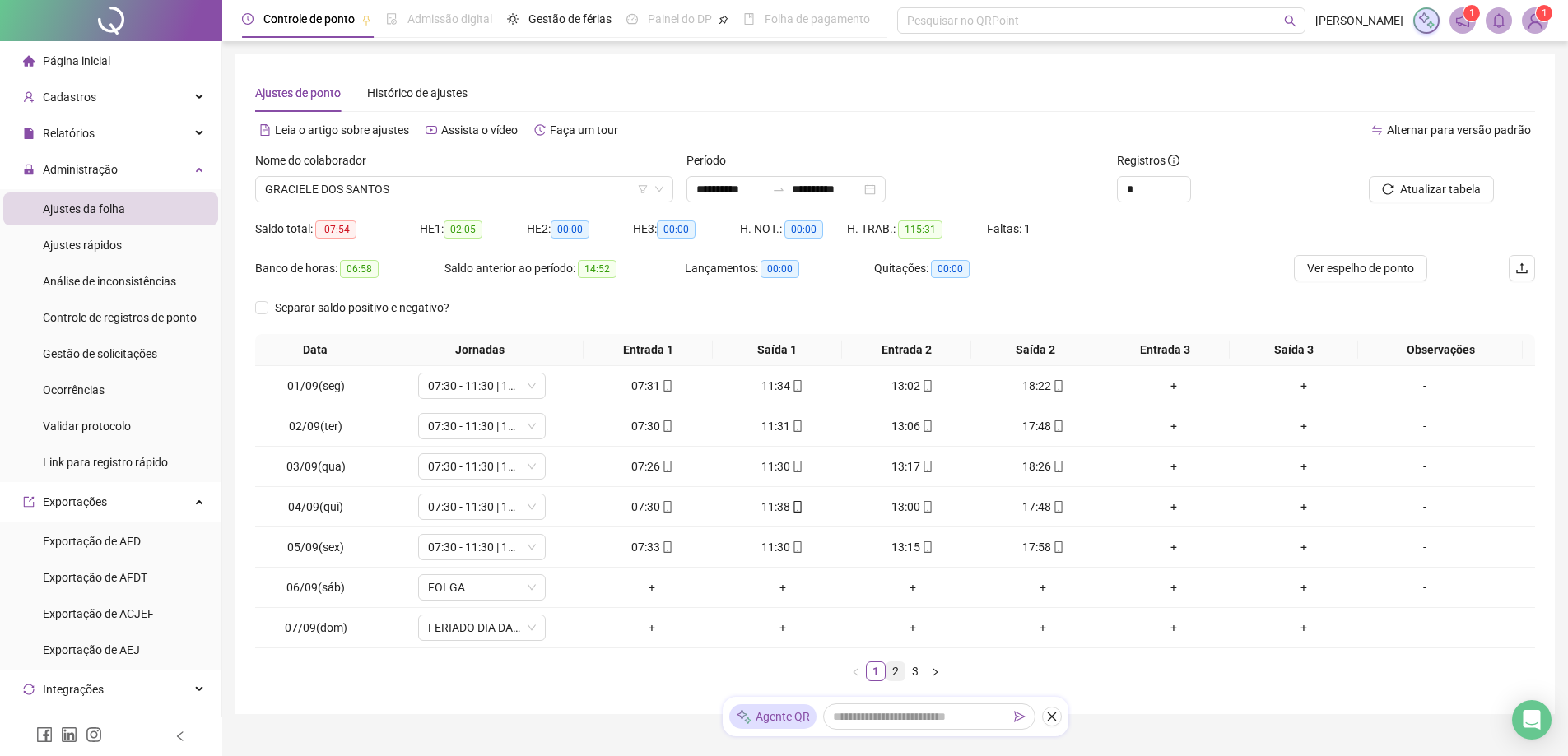
click at [896, 672] on link "2" at bounding box center [895, 671] width 18 height 18
click at [910, 671] on link "3" at bounding box center [915, 671] width 18 height 18
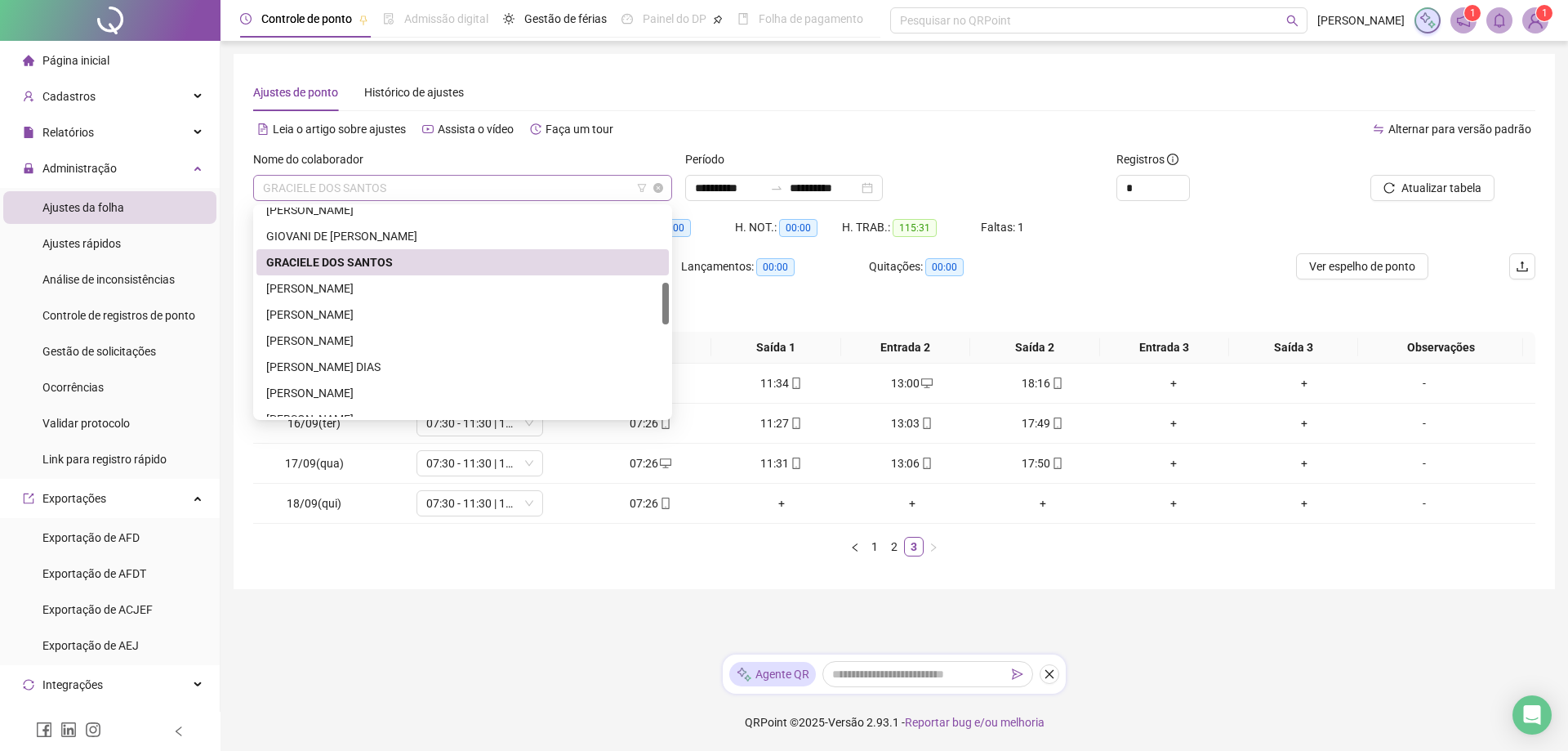
click at [405, 181] on span "GRACIELE DOS SANTOS" at bounding box center [463, 187] width 400 height 25
click at [341, 309] on div "[PERSON_NAME]" at bounding box center [463, 314] width 393 height 18
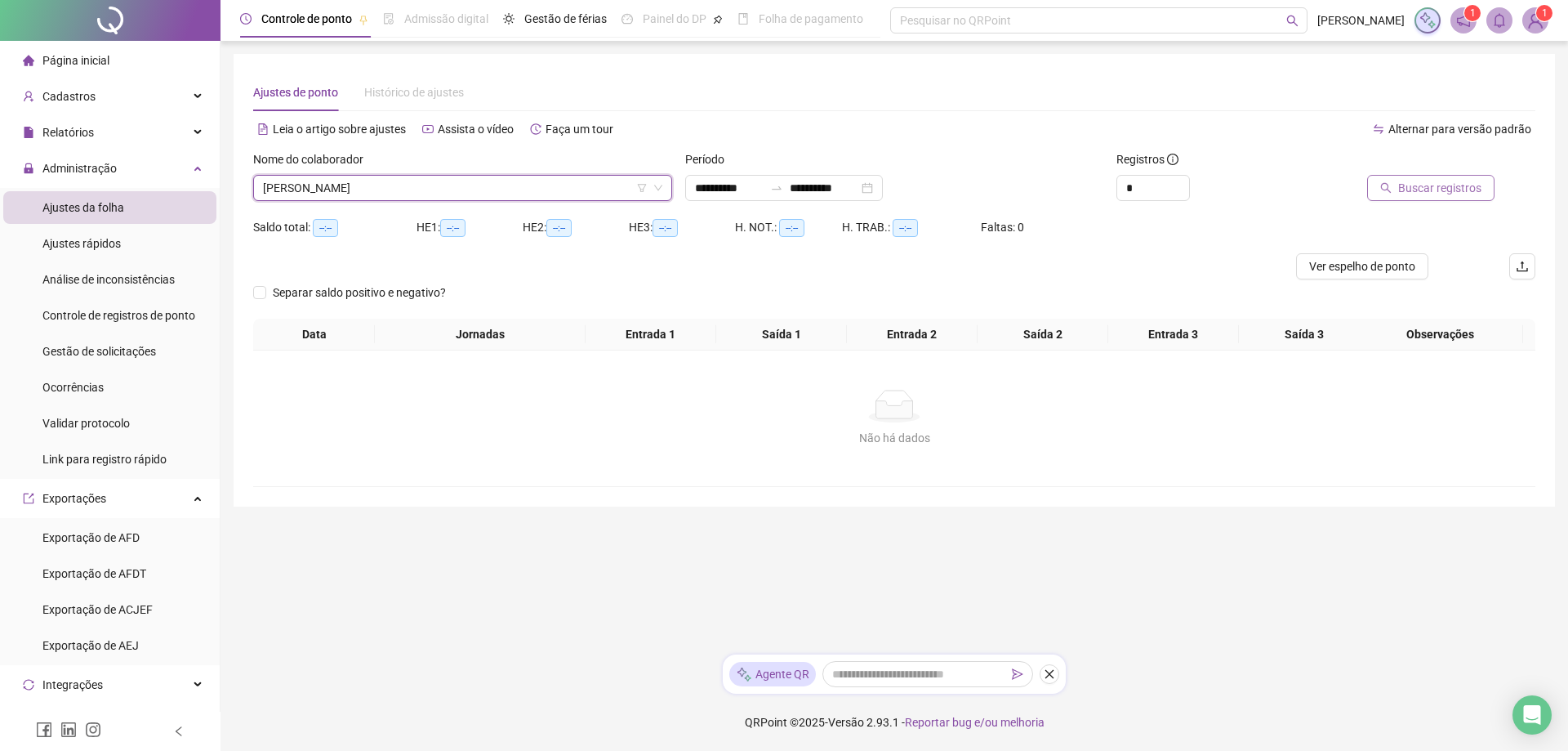
click at [1424, 187] on span "Buscar registros" at bounding box center [1440, 187] width 83 height 18
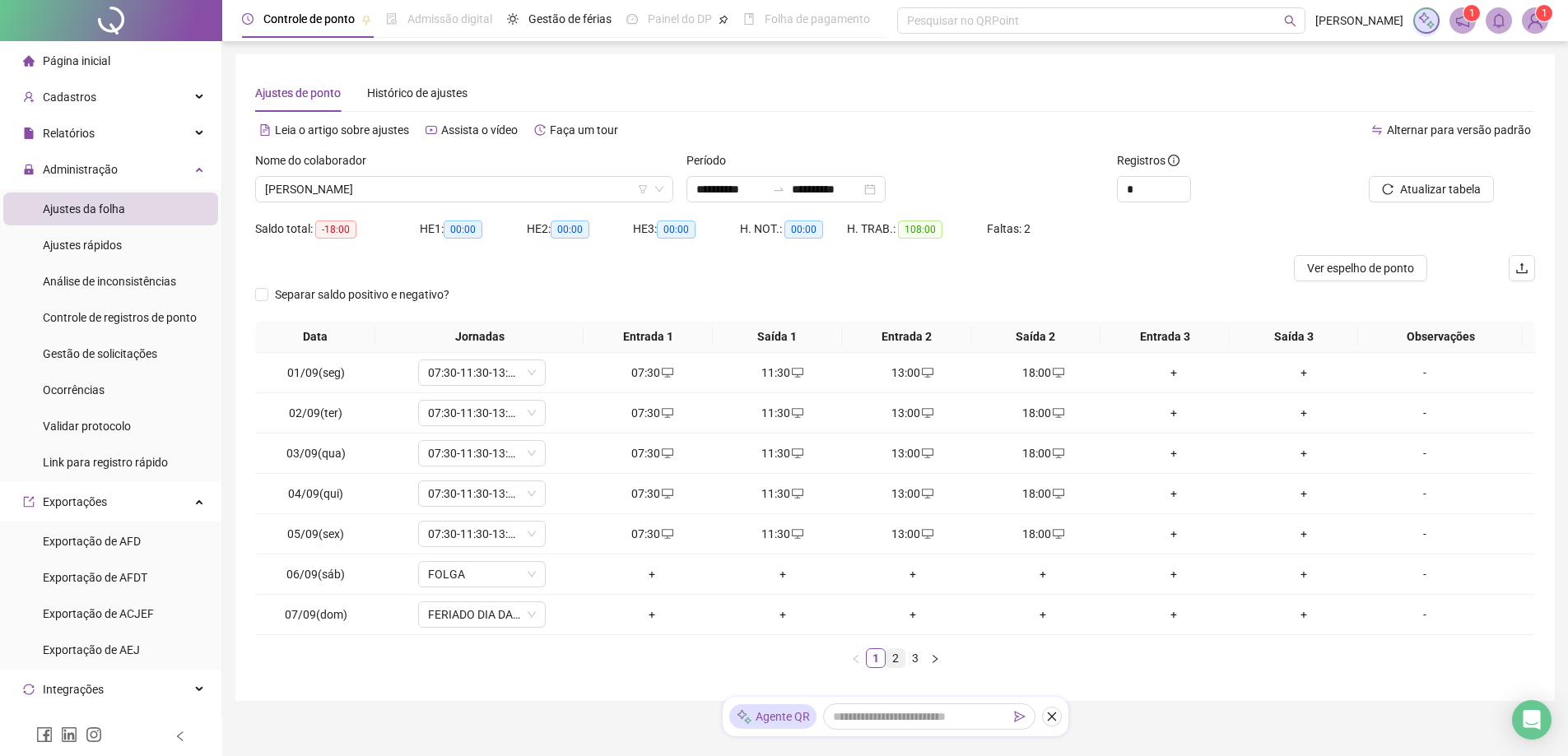
click at [897, 655] on link "2" at bounding box center [895, 658] width 18 height 18
click at [910, 655] on link "3" at bounding box center [915, 658] width 18 height 18
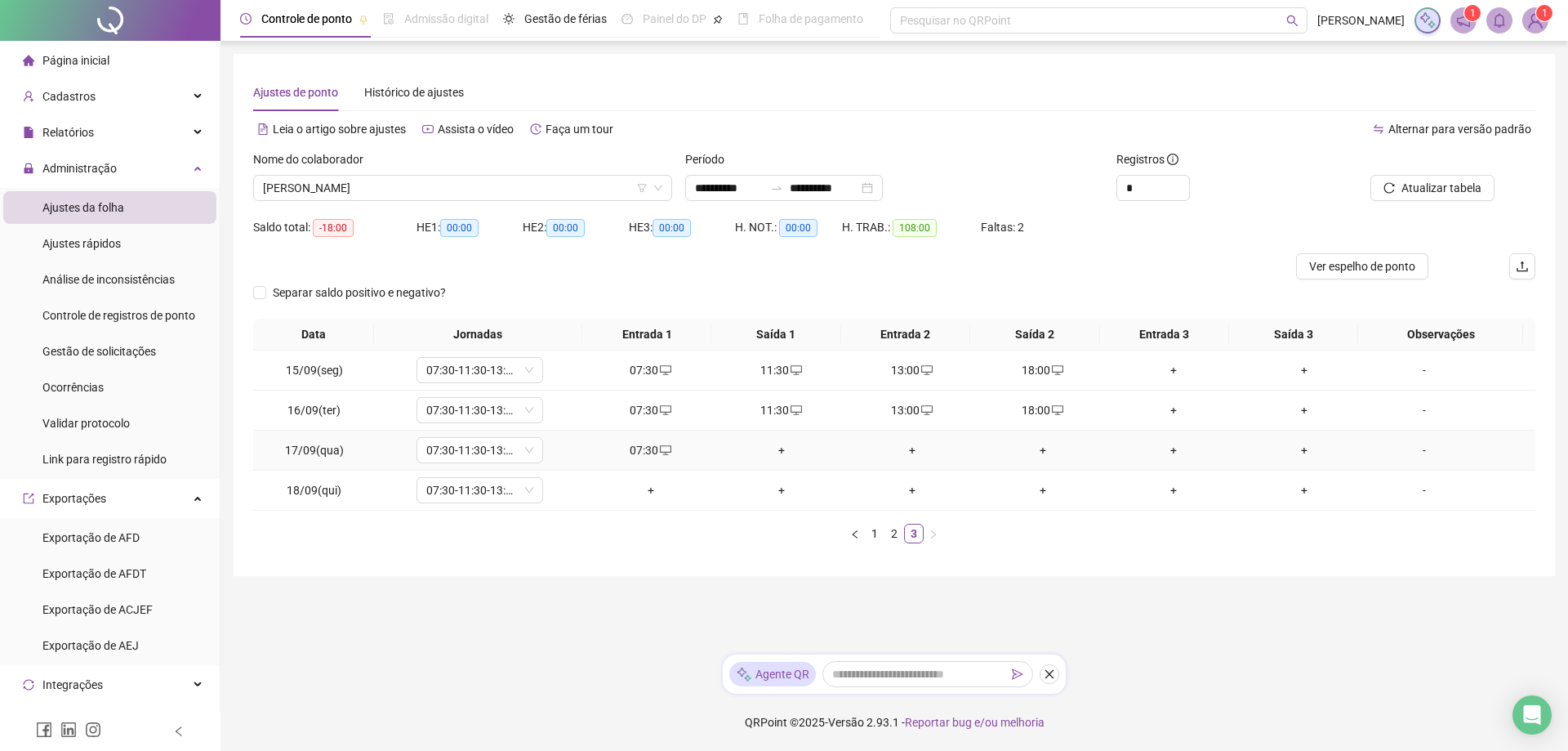
click at [772, 453] on div "+" at bounding box center [781, 450] width 118 height 18
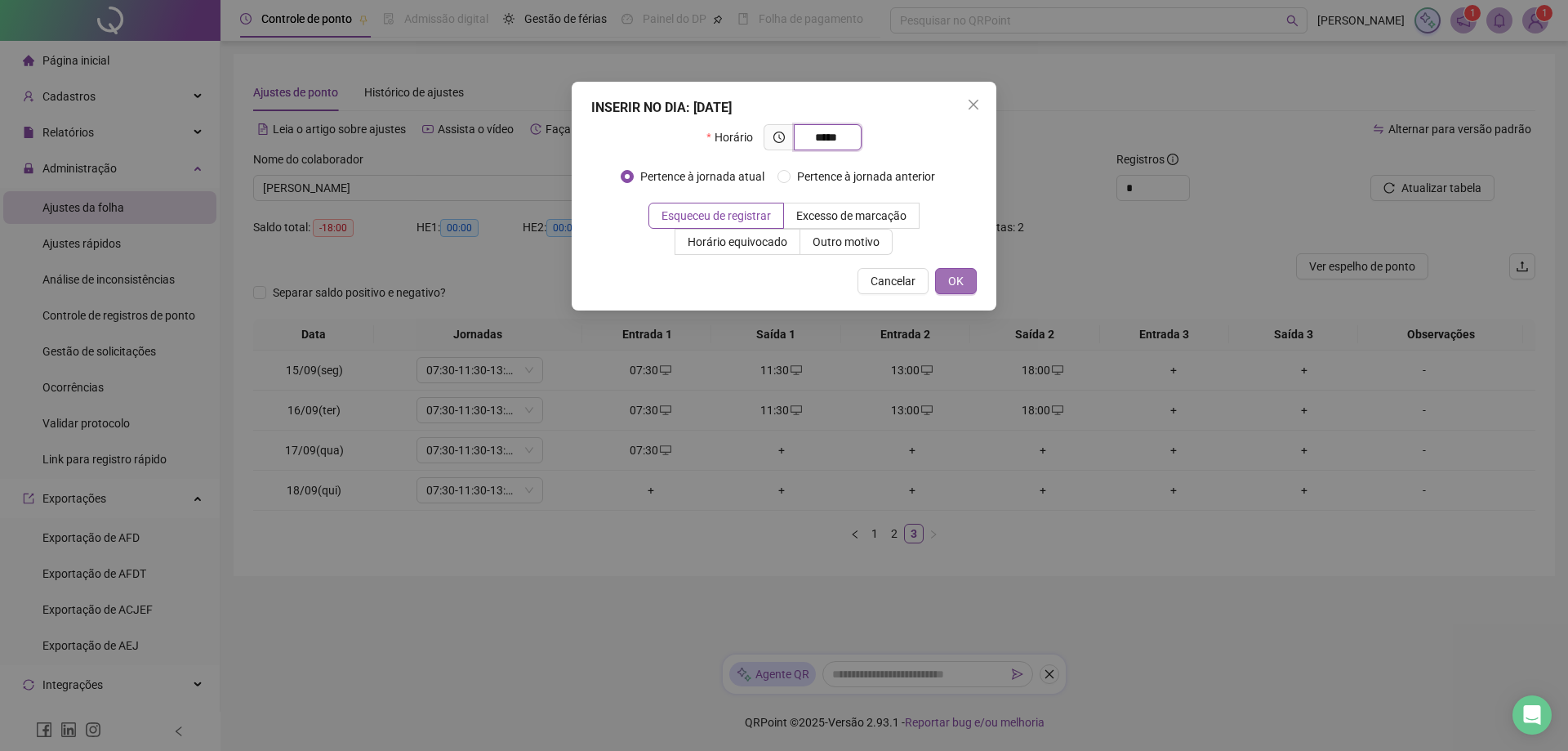
type input "*****"
click at [968, 284] on button "OK" at bounding box center [956, 281] width 42 height 26
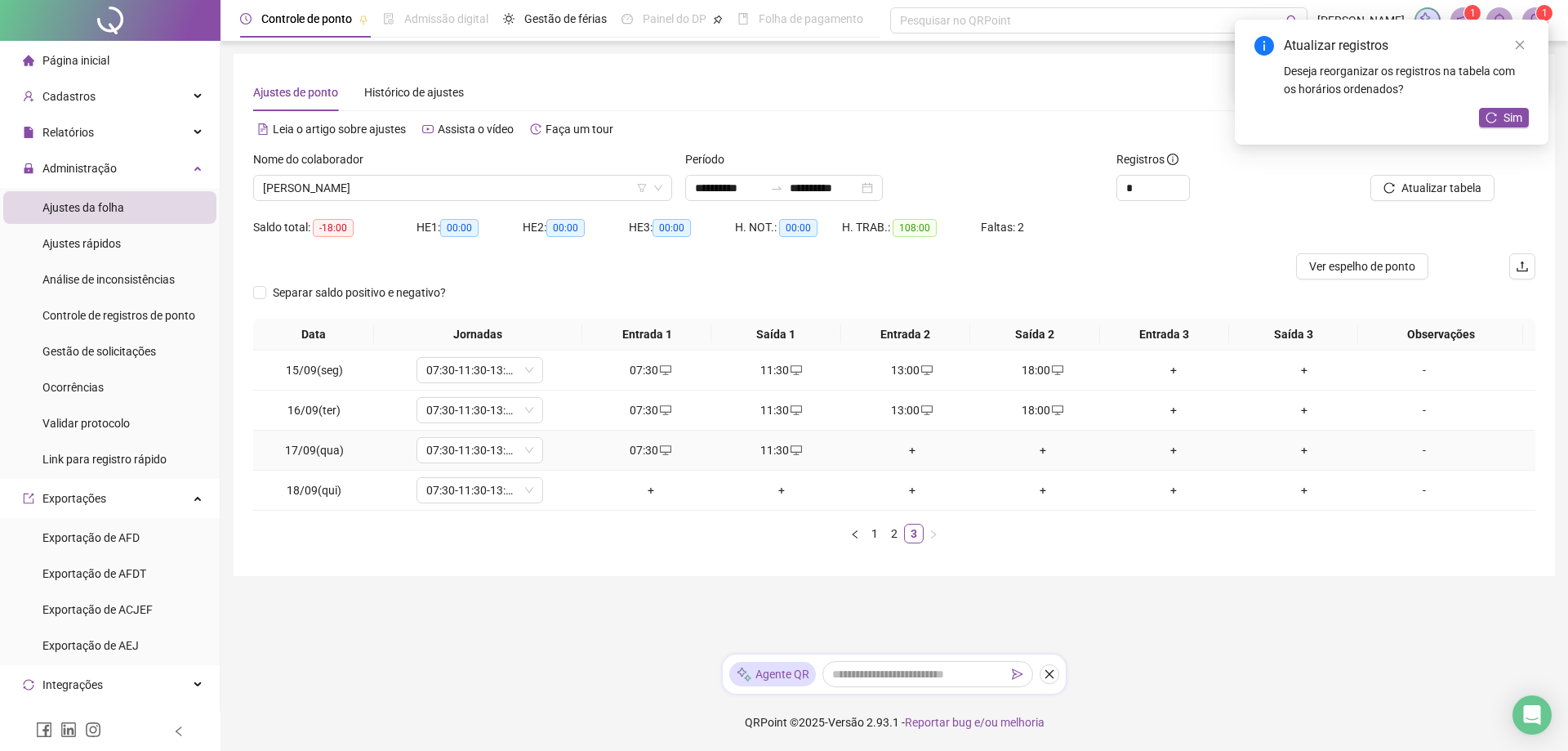
click at [911, 446] on div "+" at bounding box center [912, 450] width 118 height 18
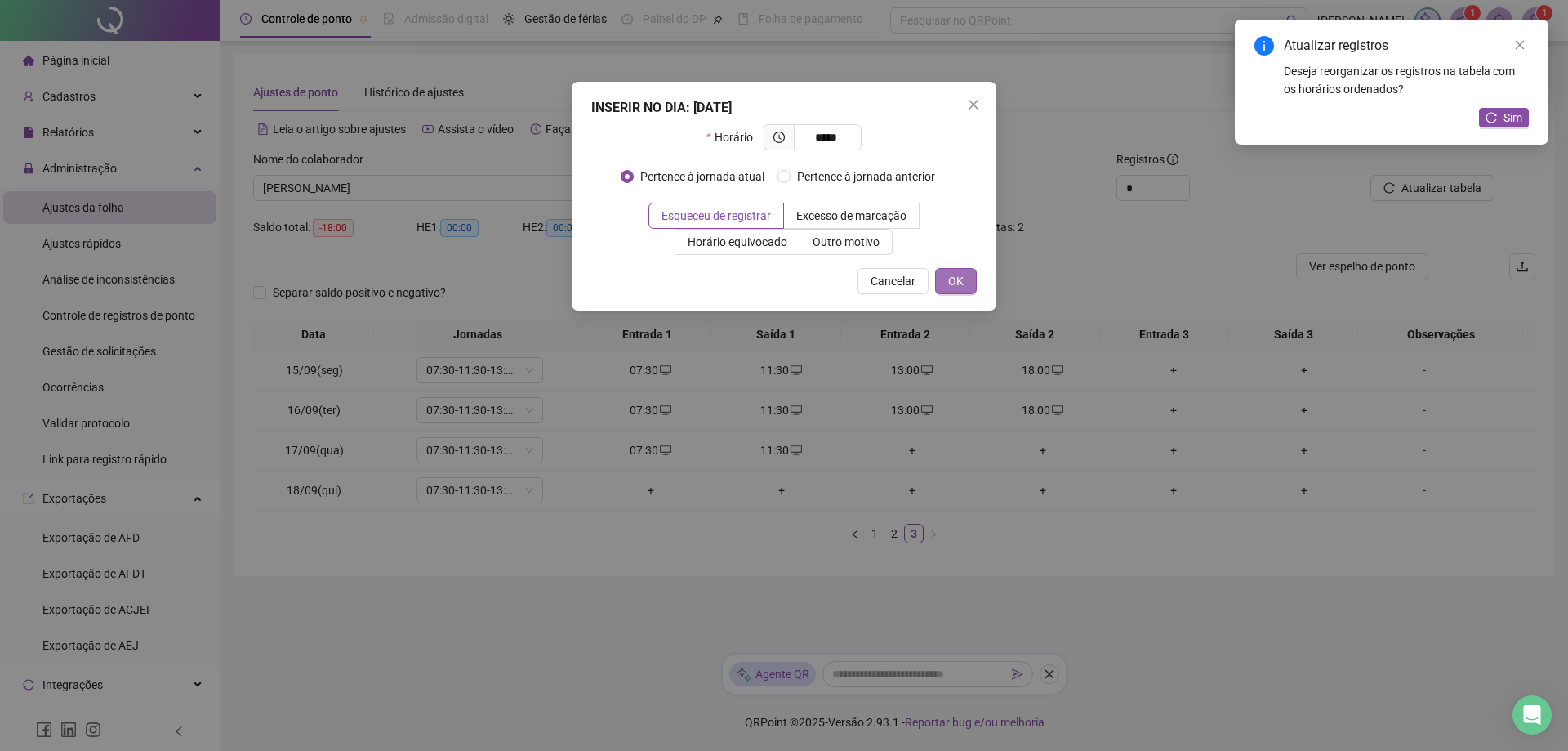
type input "*****"
click at [961, 283] on span "OK" at bounding box center [956, 281] width 15 height 18
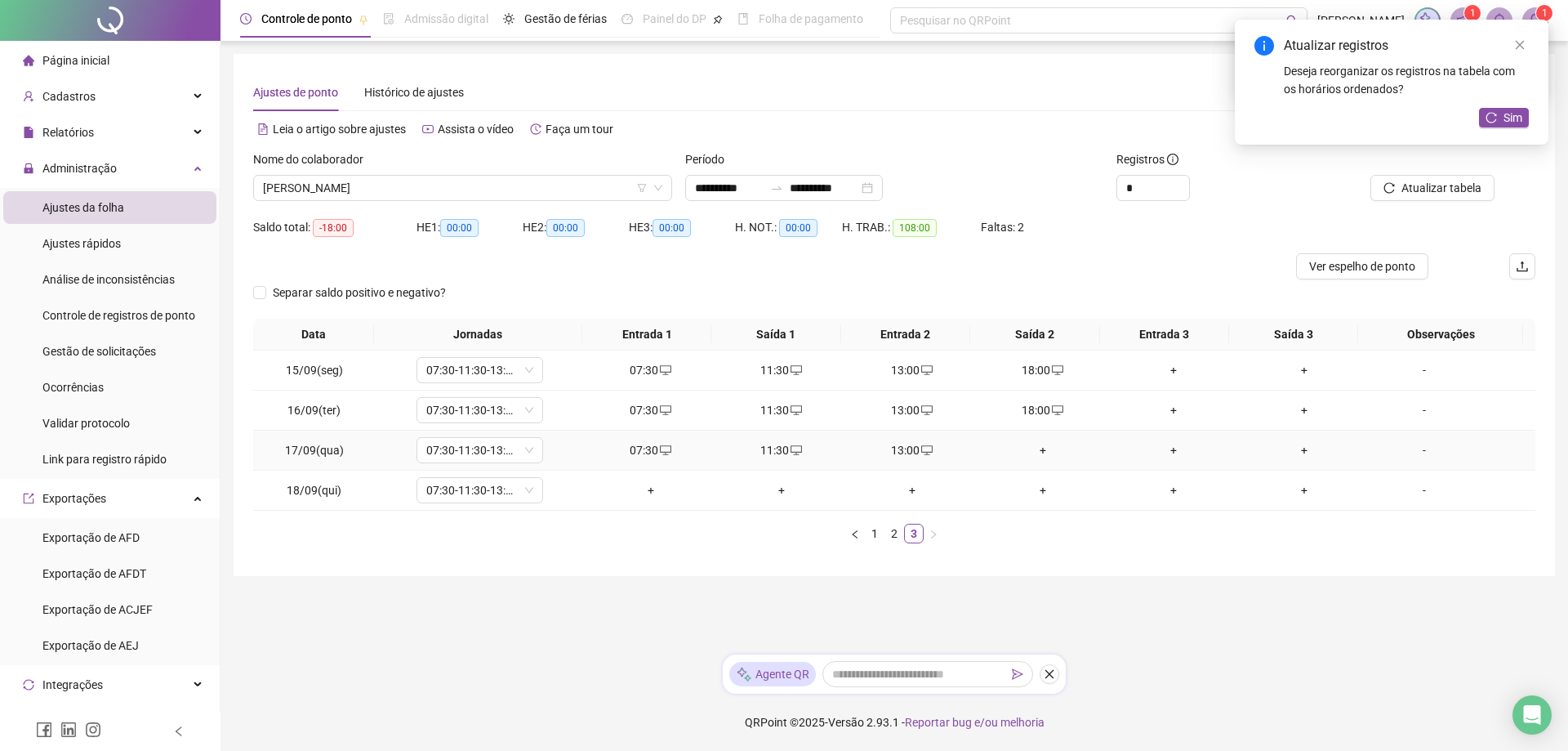
click at [1028, 444] on div "+" at bounding box center [1043, 450] width 118 height 18
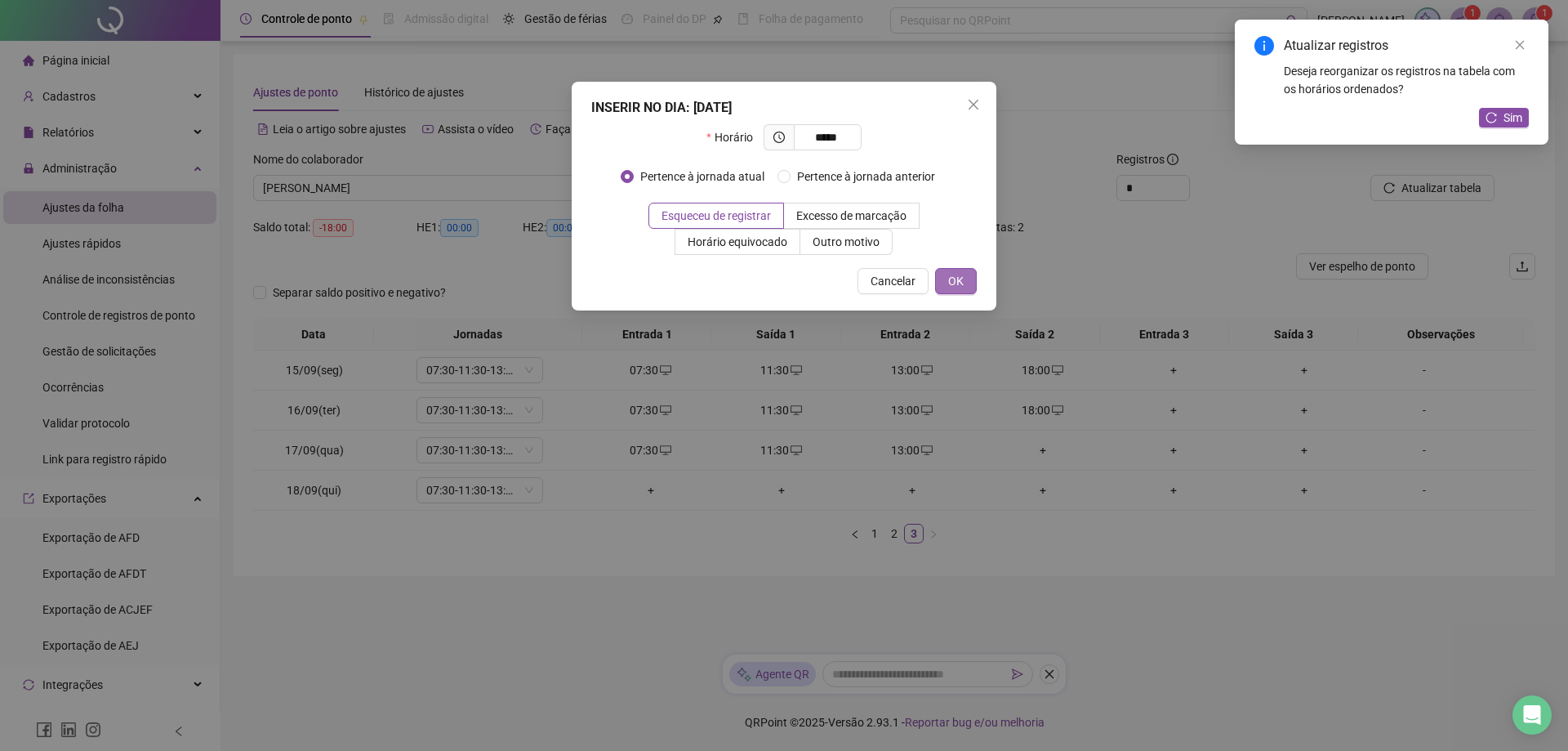
type input "*****"
click at [968, 292] on button "OK" at bounding box center [956, 281] width 42 height 26
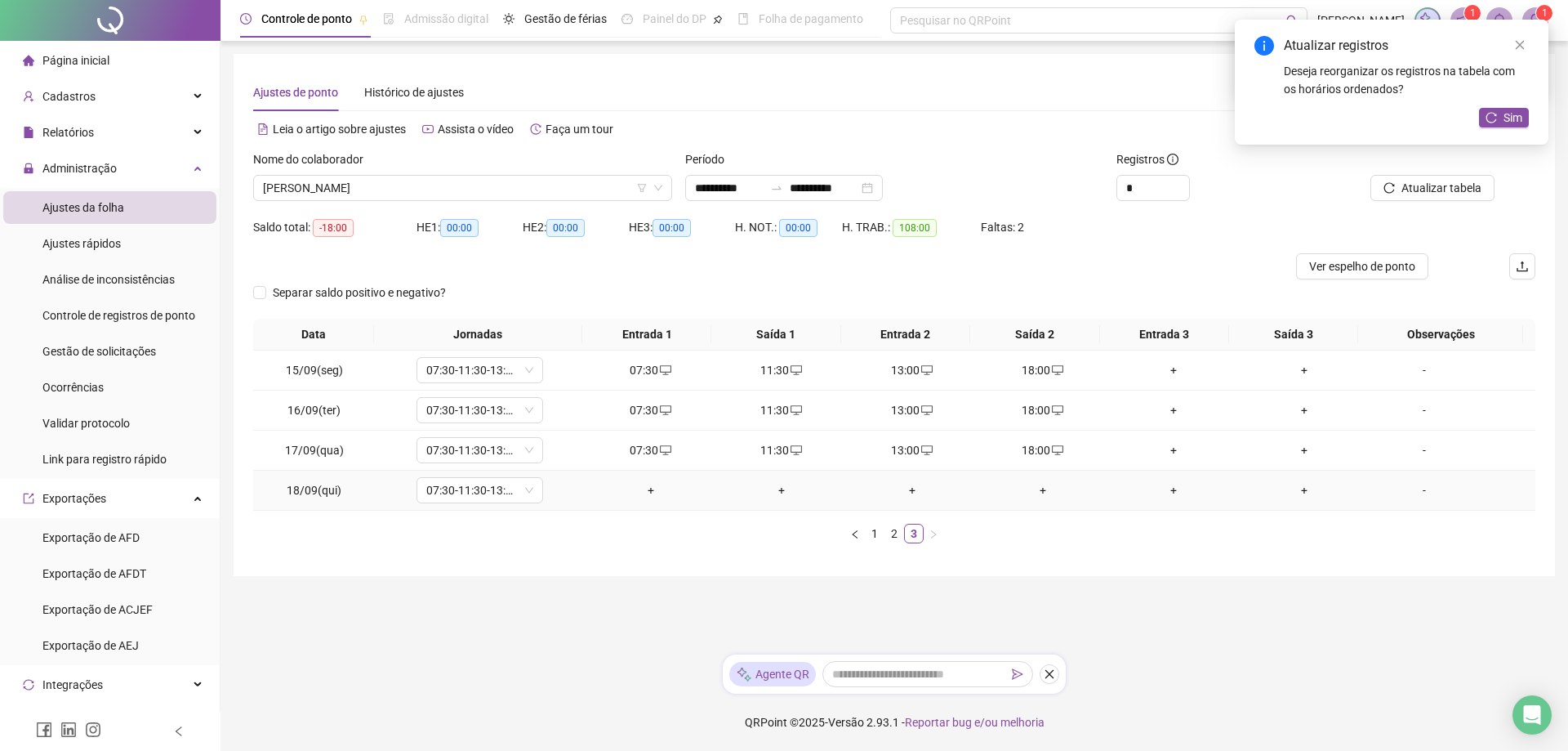
click at [640, 487] on div "+" at bounding box center [651, 490] width 118 height 18
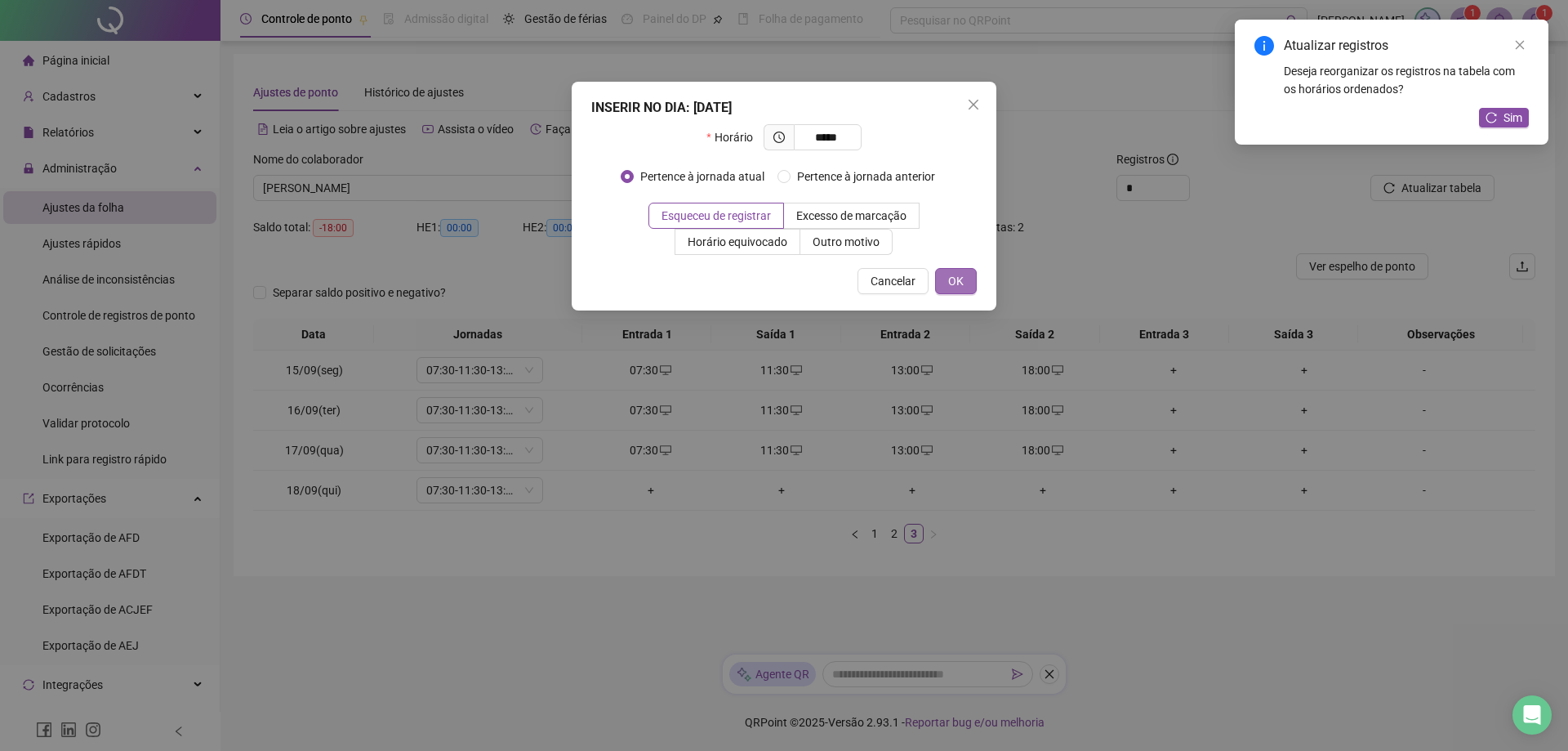
type input "*****"
click at [966, 283] on button "OK" at bounding box center [956, 281] width 42 height 26
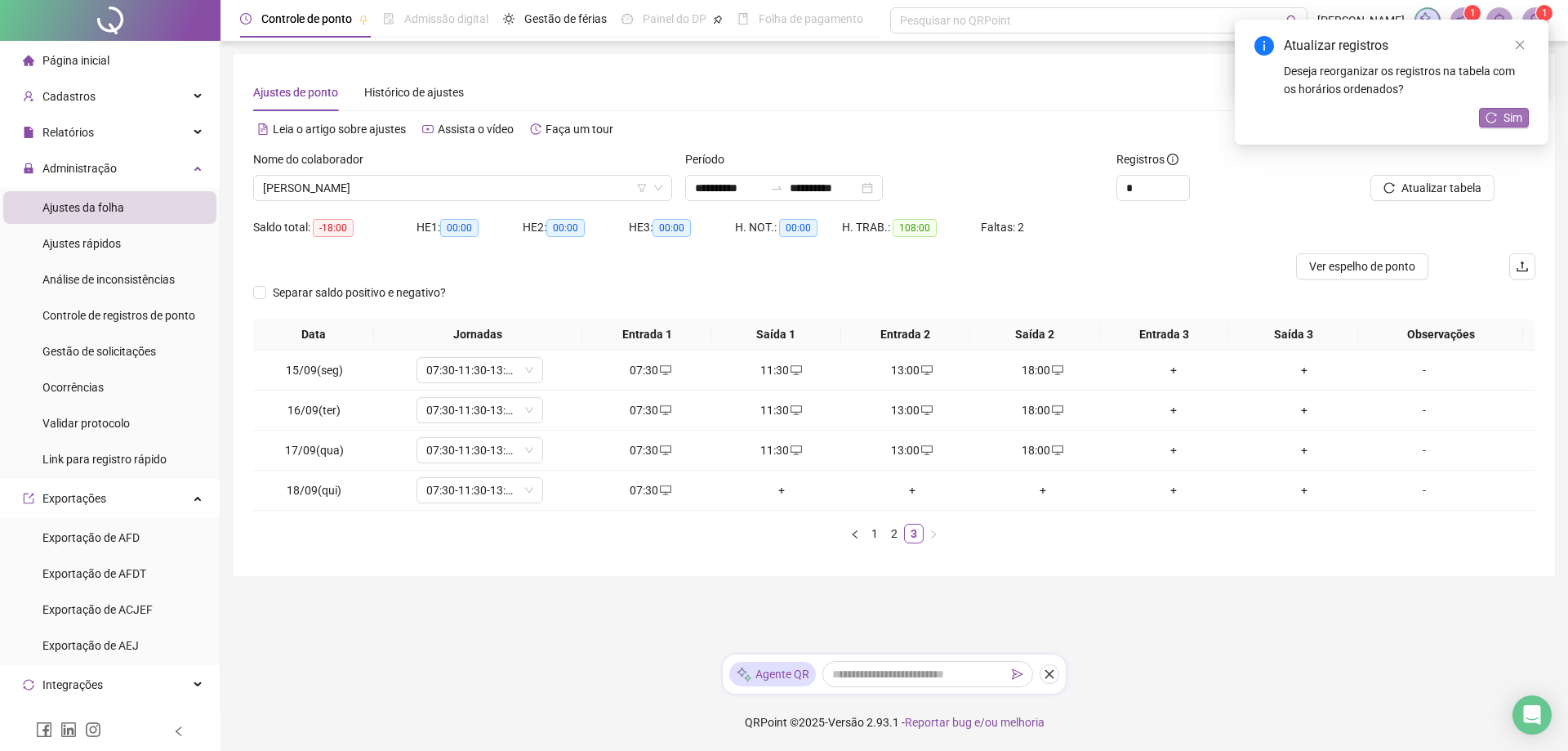
click at [1491, 124] on button "Sim" at bounding box center [1504, 117] width 50 height 19
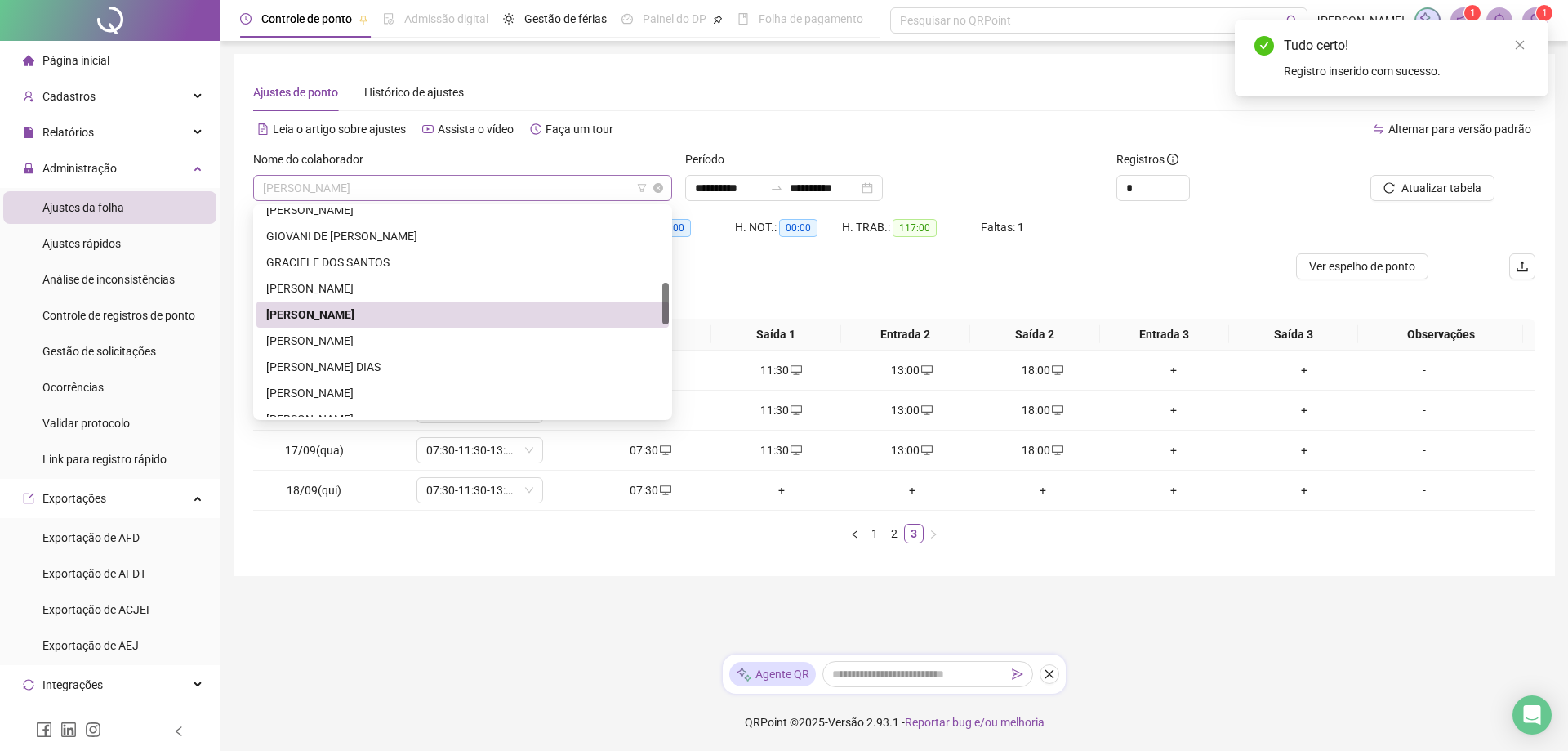
click at [410, 175] on div "[PERSON_NAME]" at bounding box center [463, 187] width 419 height 26
click at [331, 344] on div "[PERSON_NAME]" at bounding box center [463, 340] width 393 height 18
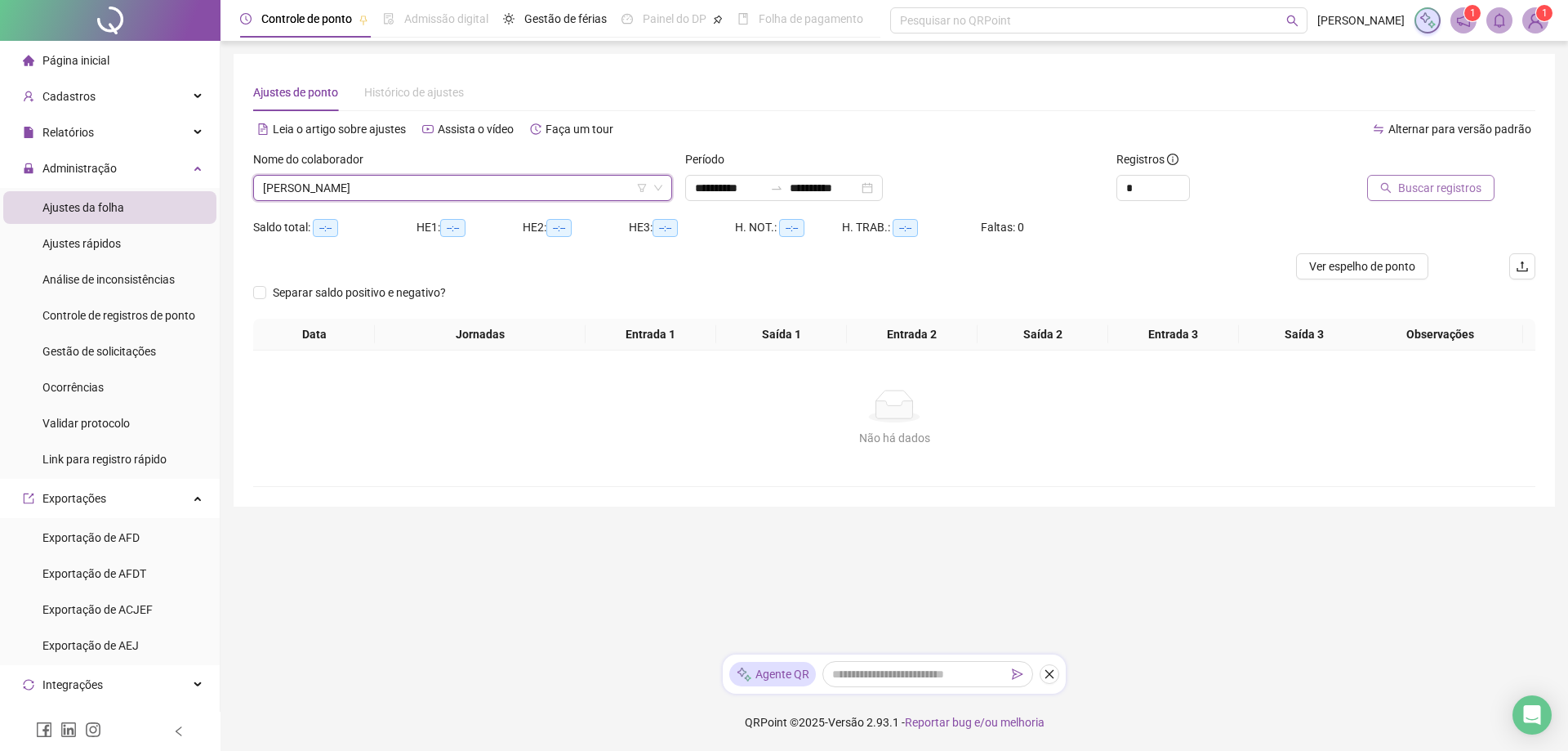
click at [1426, 184] on span "Buscar registros" at bounding box center [1440, 187] width 83 height 18
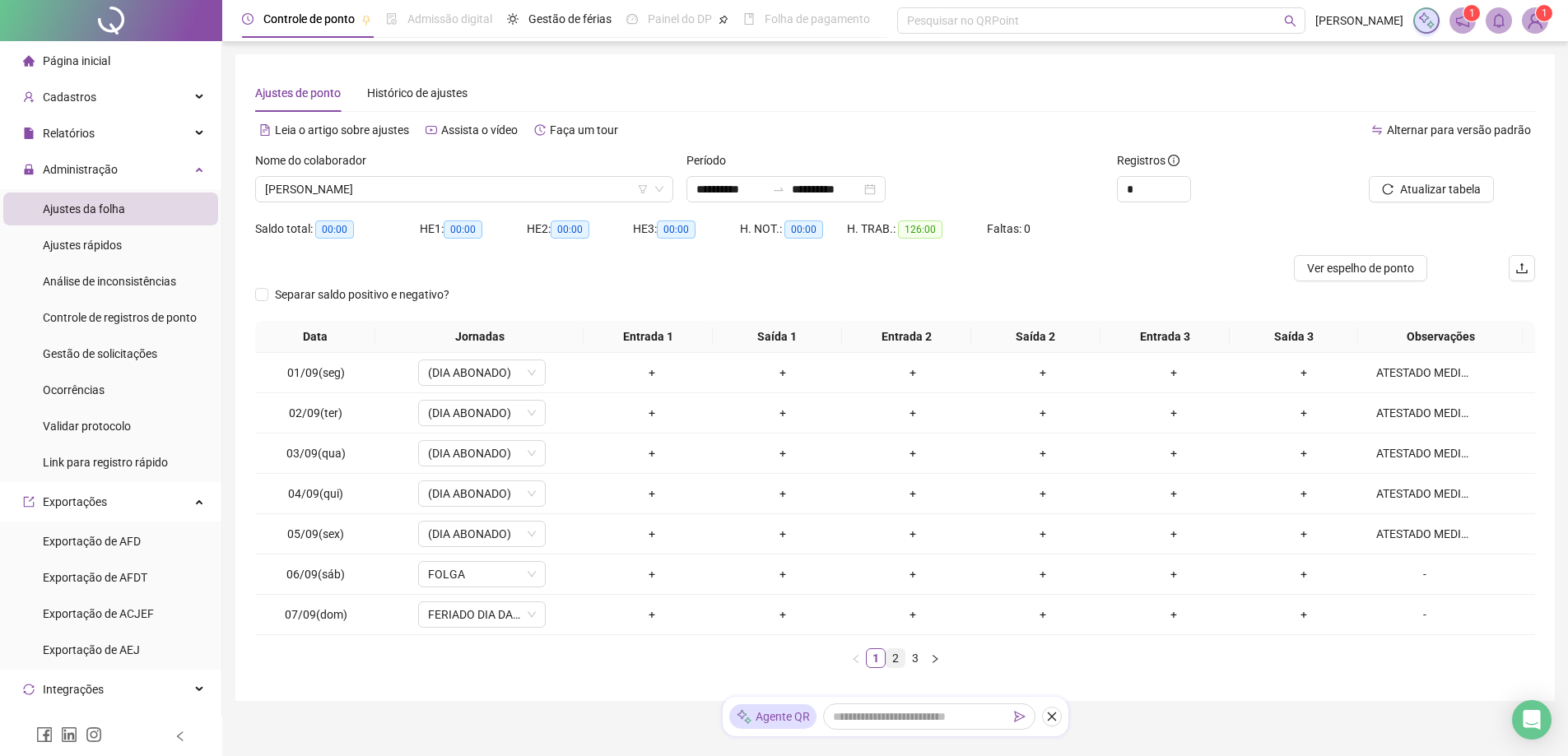
click at [891, 665] on link "2" at bounding box center [895, 658] width 18 height 18
click at [915, 660] on link "3" at bounding box center [915, 658] width 18 height 18
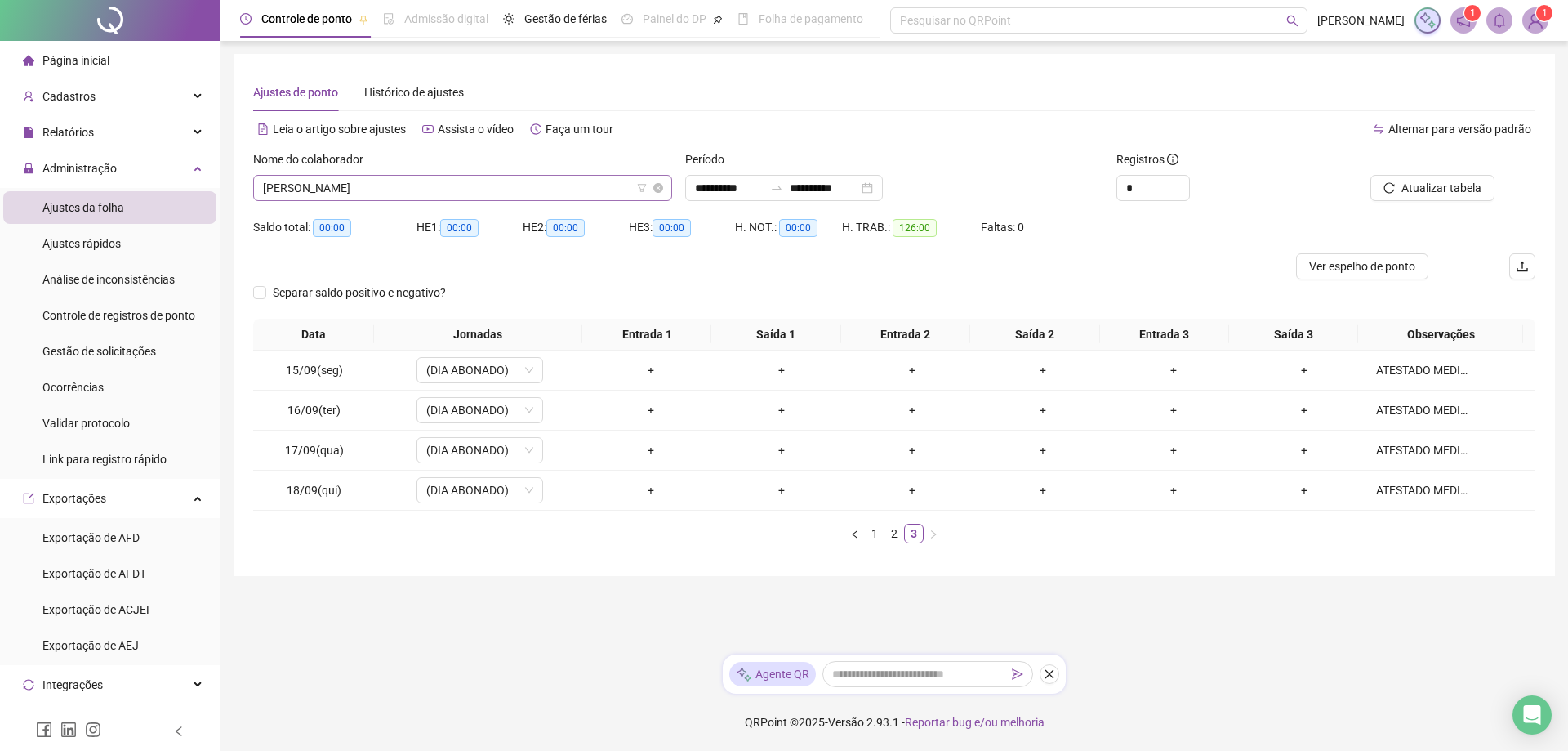
click at [485, 195] on span "[PERSON_NAME]" at bounding box center [463, 187] width 400 height 25
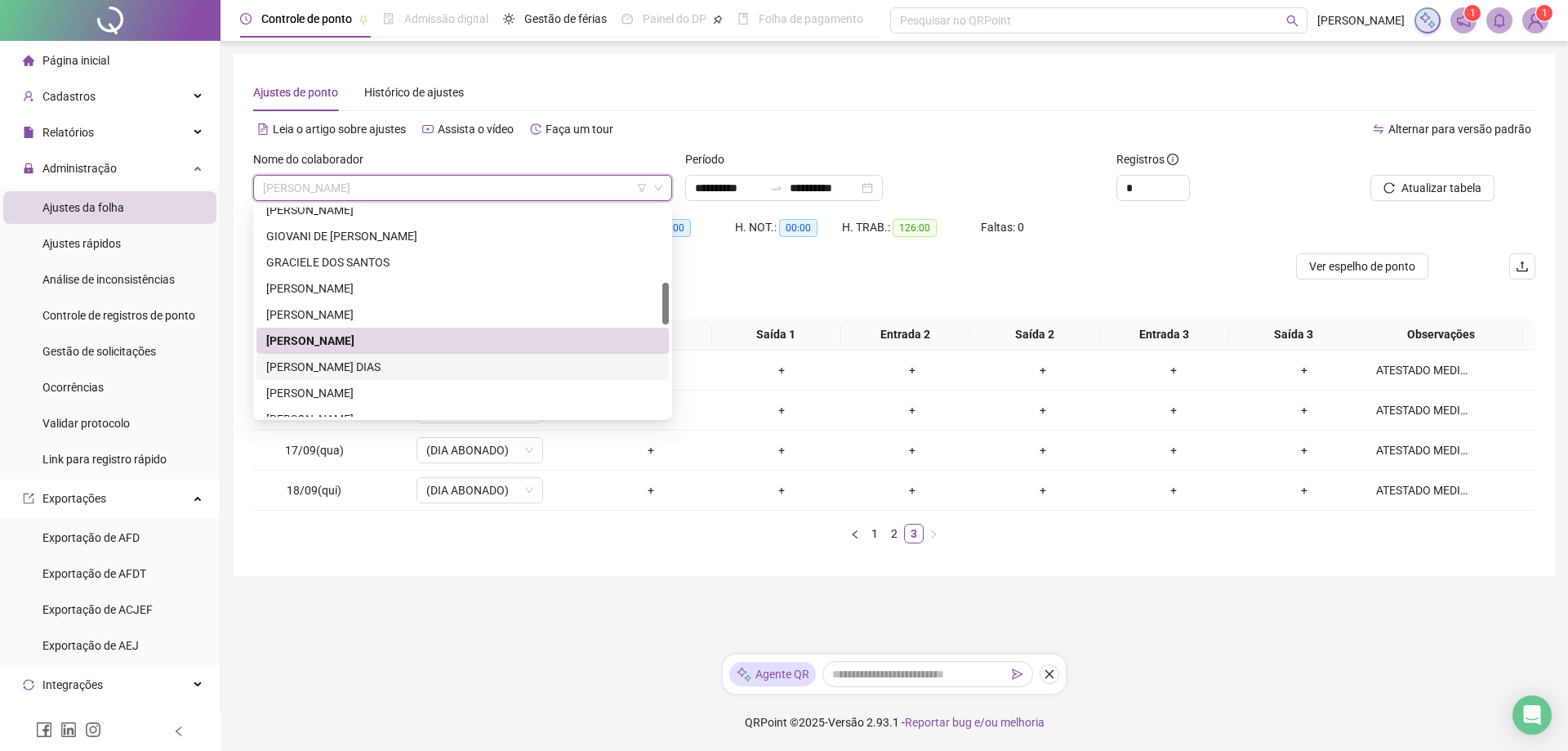
click at [395, 363] on div "[PERSON_NAME] DIAS" at bounding box center [463, 366] width 393 height 18
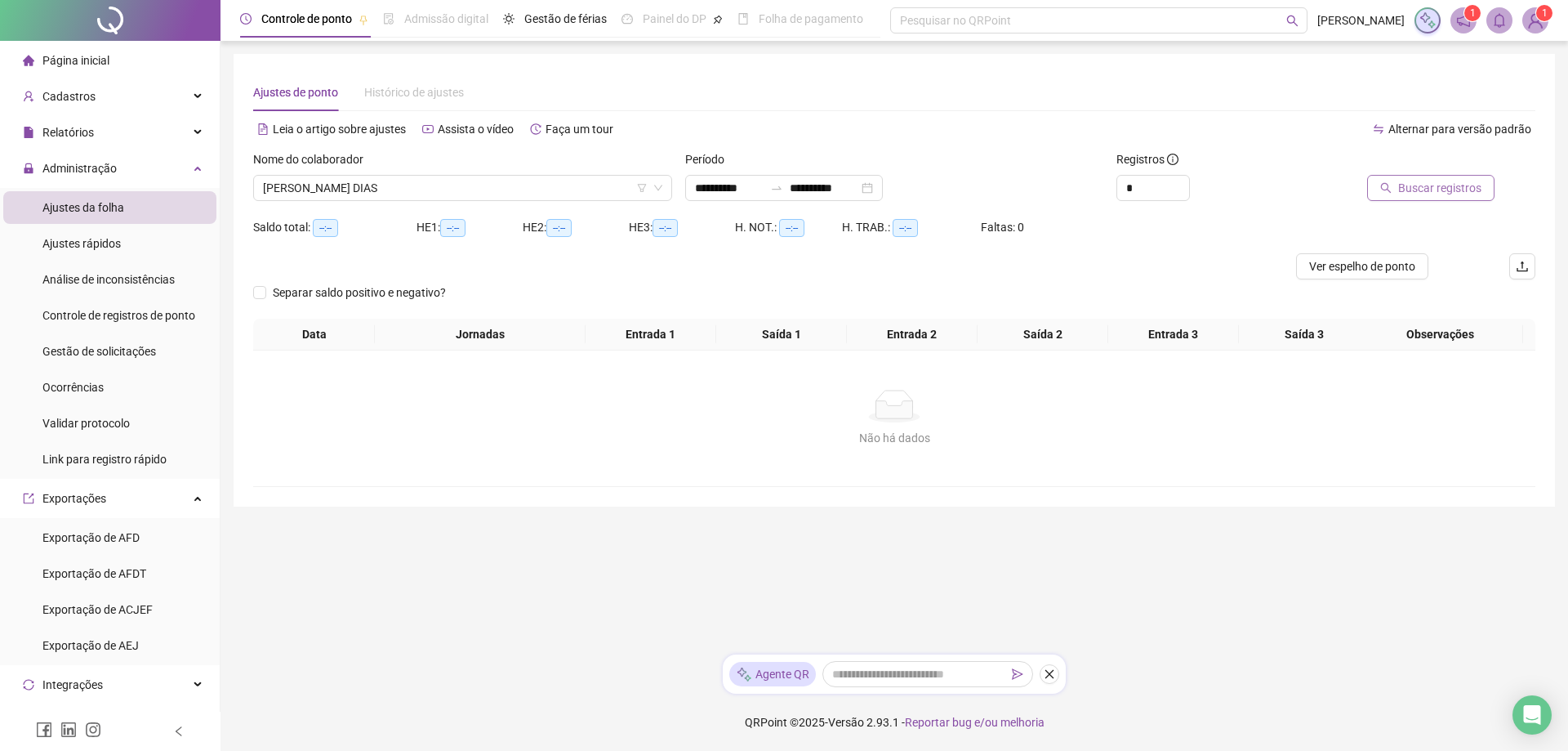
click at [1430, 188] on span "Buscar registros" at bounding box center [1440, 187] width 83 height 18
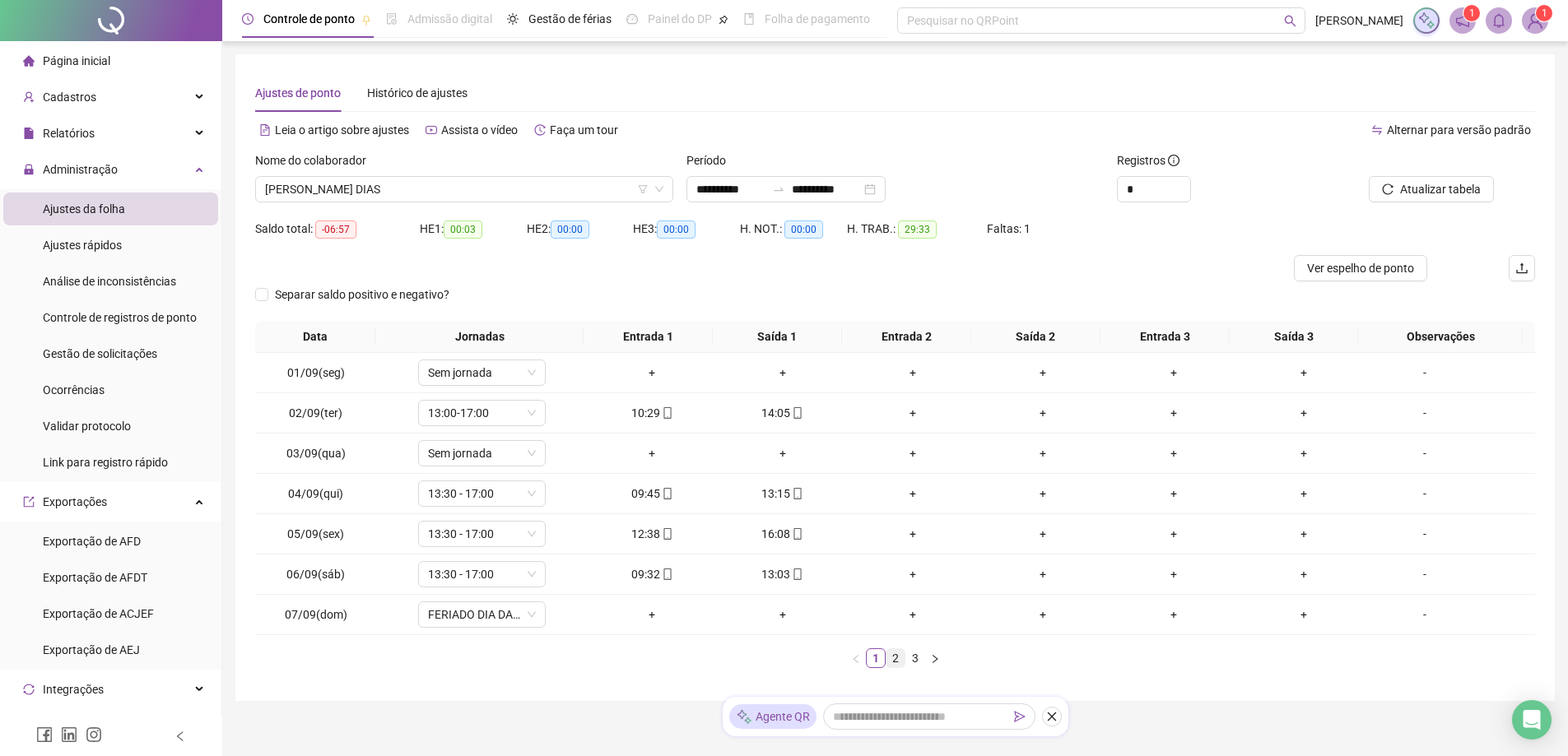
click at [894, 657] on link "2" at bounding box center [895, 658] width 18 height 18
click at [916, 659] on link "3" at bounding box center [915, 658] width 18 height 18
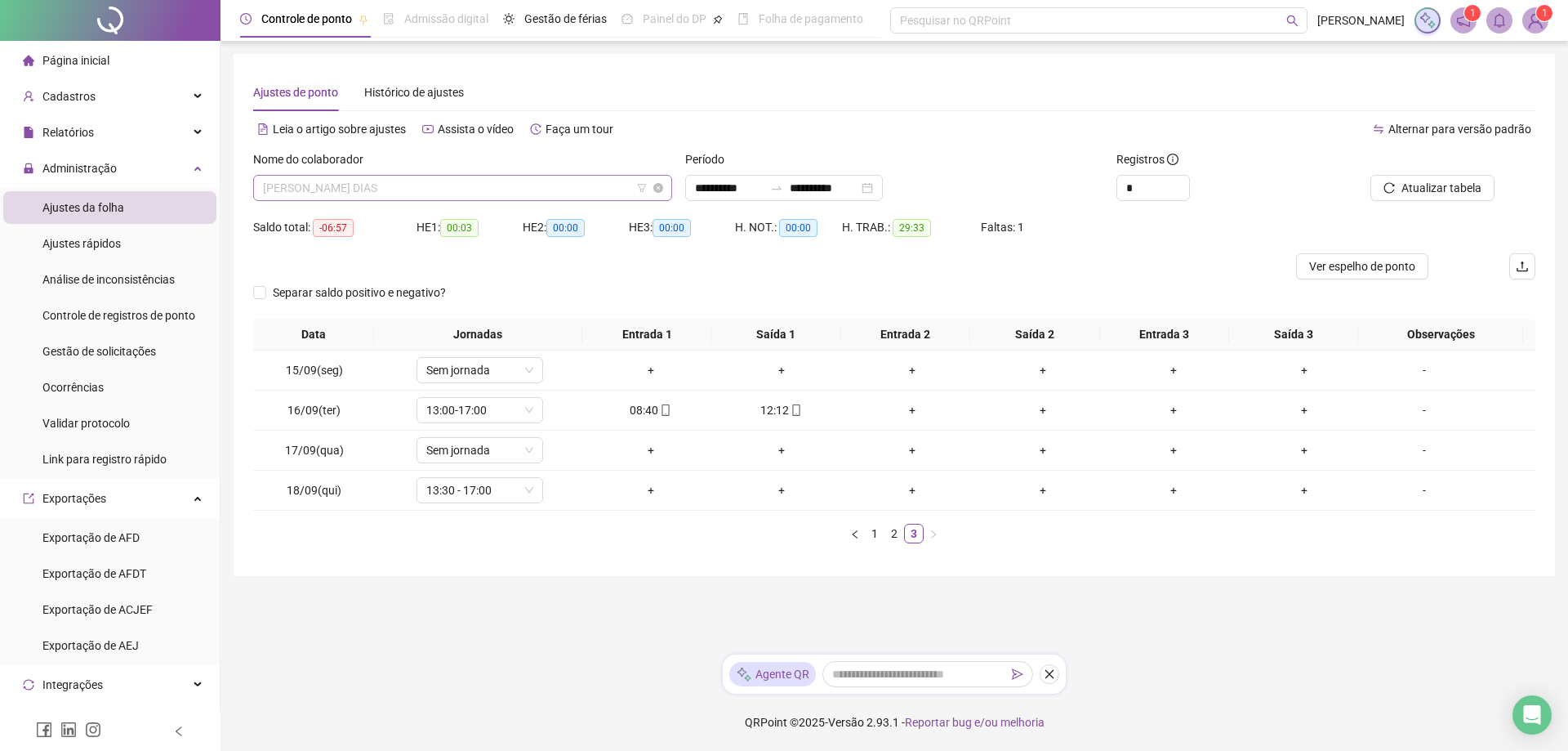
click at [460, 183] on span "[PERSON_NAME] DIAS" at bounding box center [463, 187] width 400 height 25
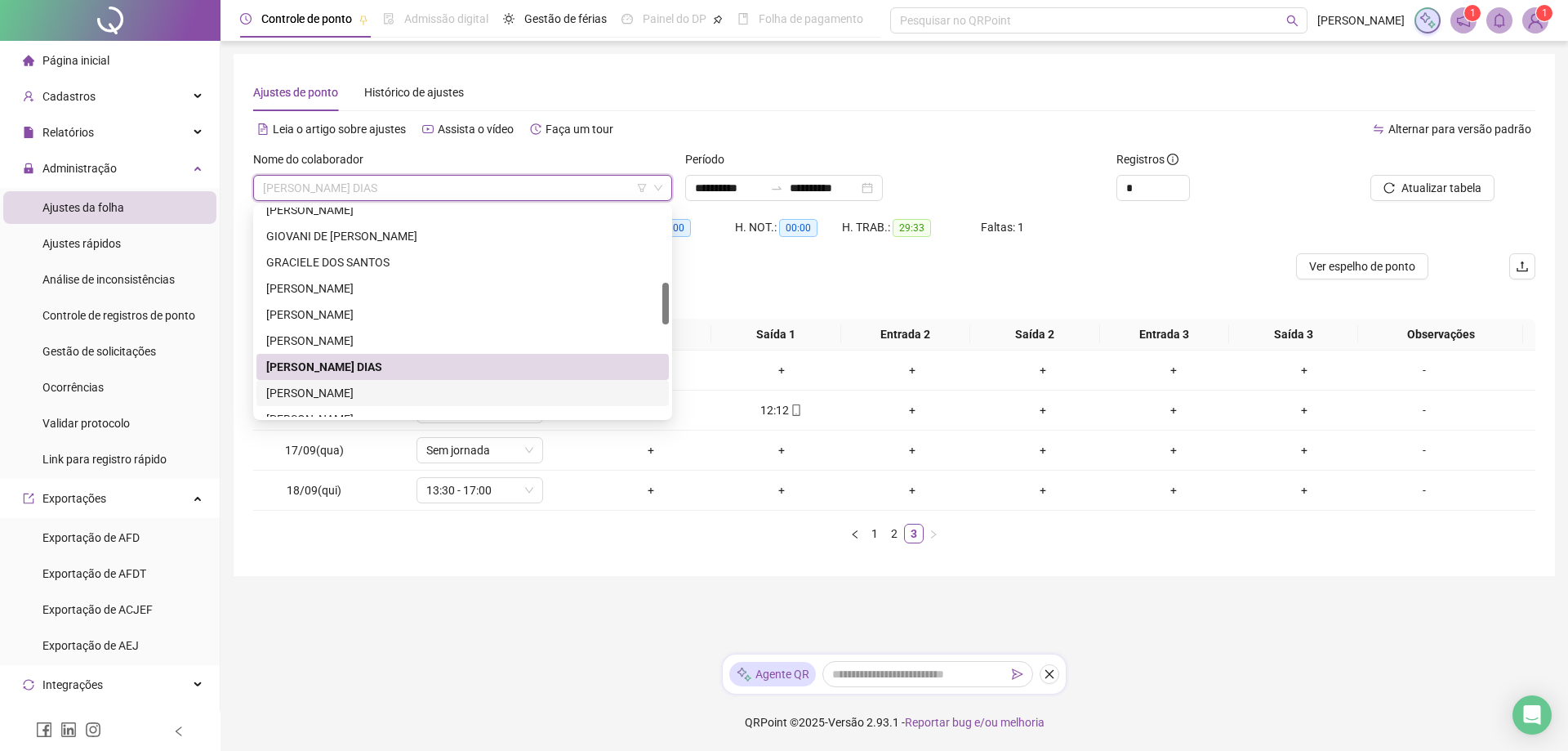
click at [371, 396] on div "[PERSON_NAME]" at bounding box center [463, 392] width 393 height 18
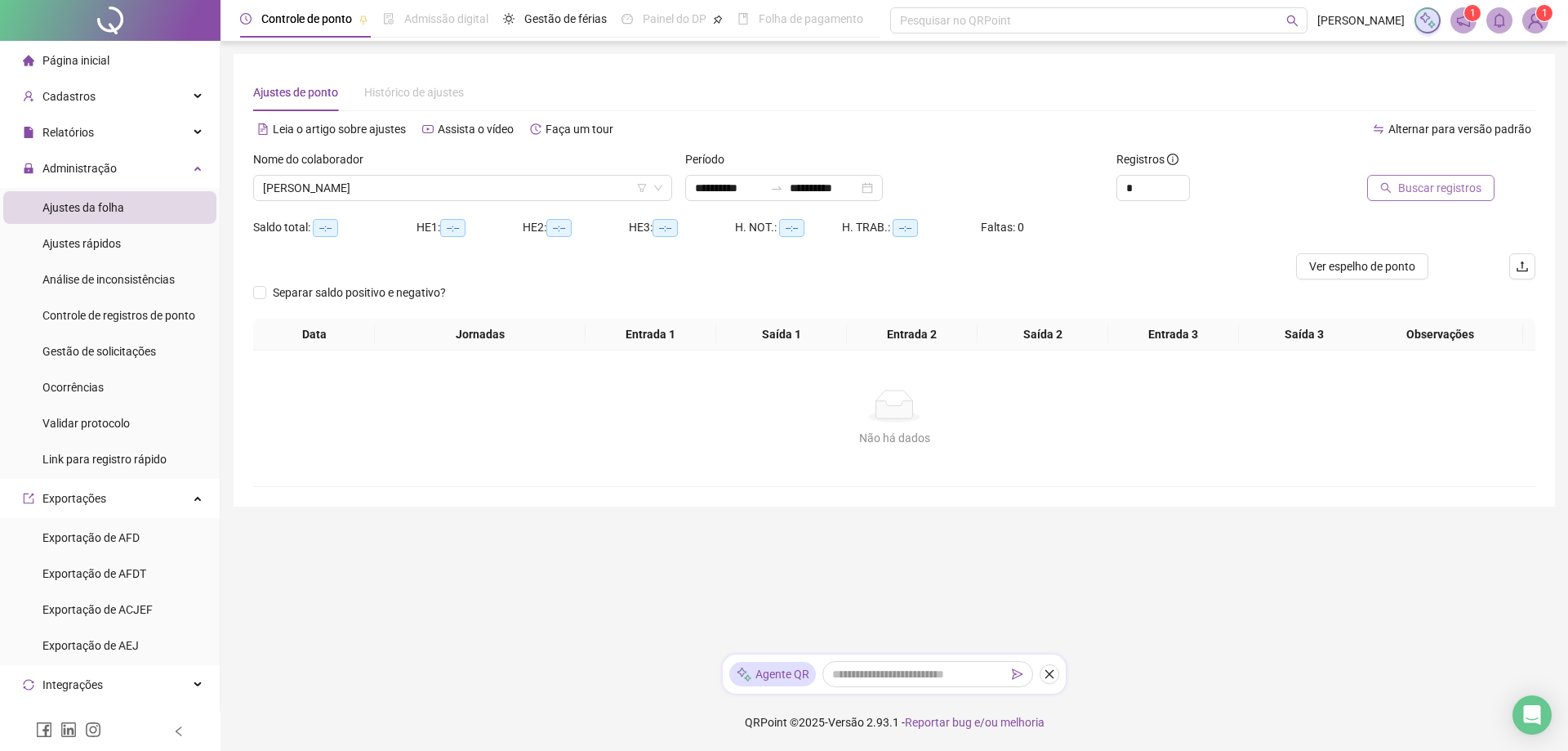
click at [1443, 186] on span "Buscar registros" at bounding box center [1440, 187] width 83 height 18
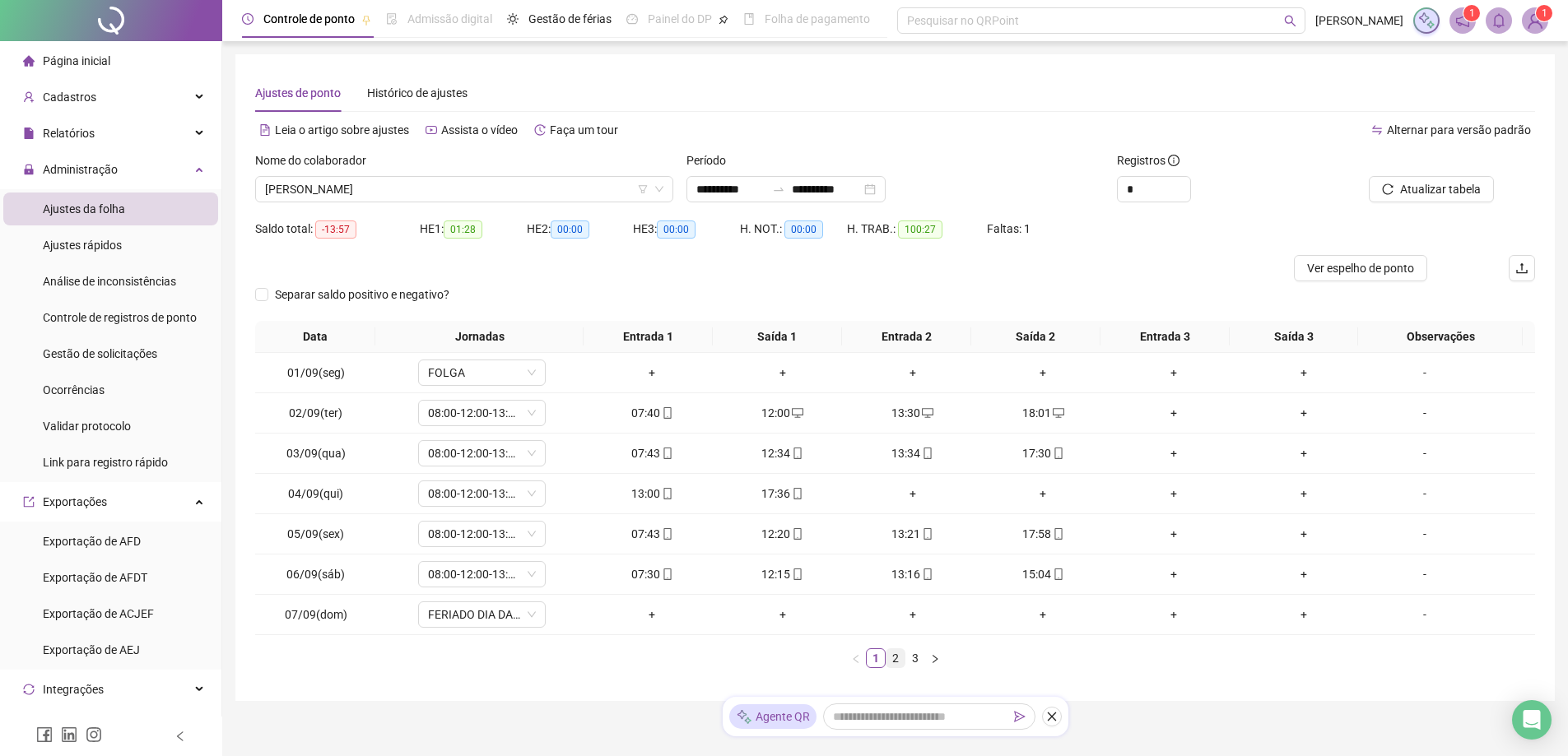
click at [897, 659] on link "2" at bounding box center [895, 658] width 18 height 18
click at [917, 661] on link "3" at bounding box center [915, 658] width 18 height 18
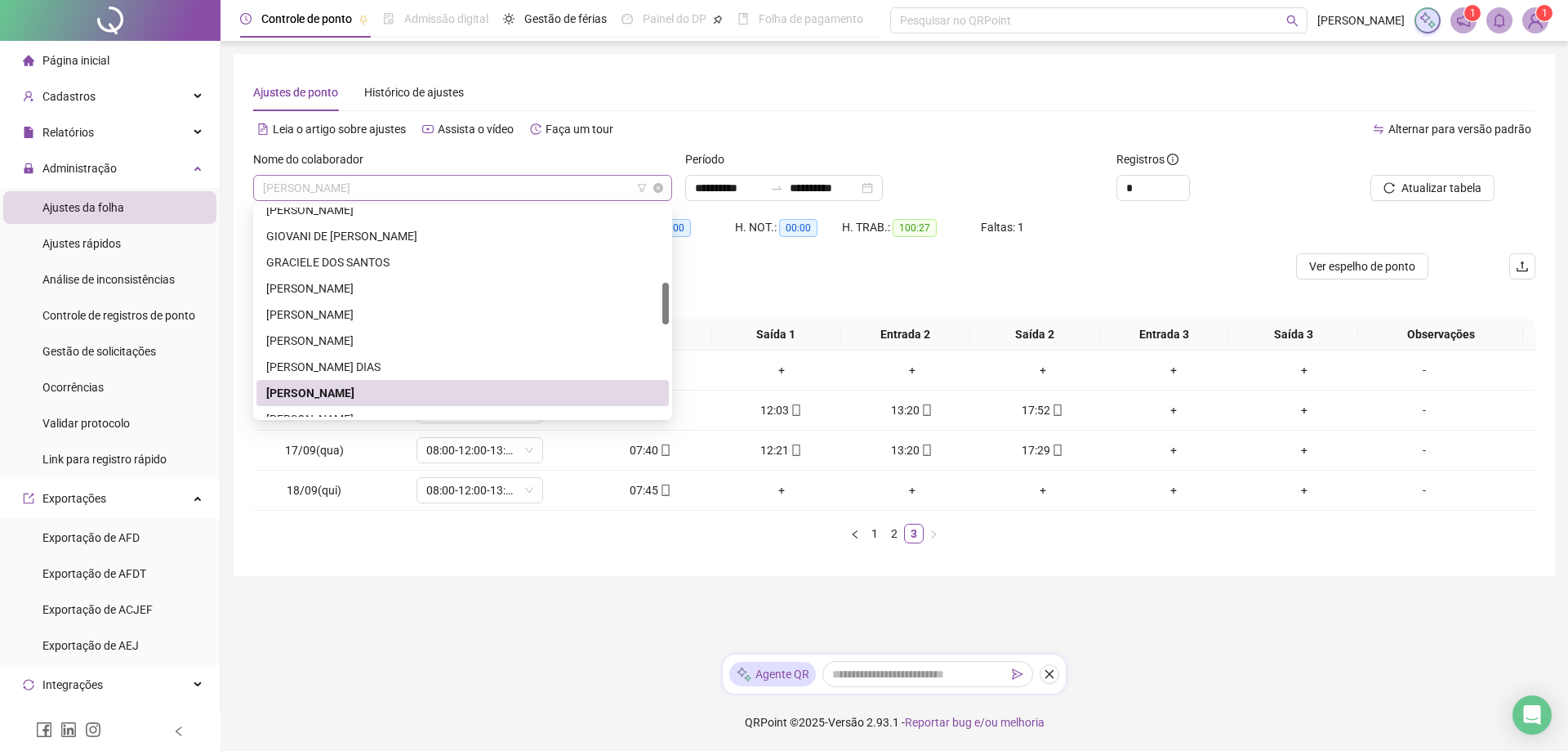
click at [431, 184] on span "[PERSON_NAME]" at bounding box center [463, 187] width 400 height 25
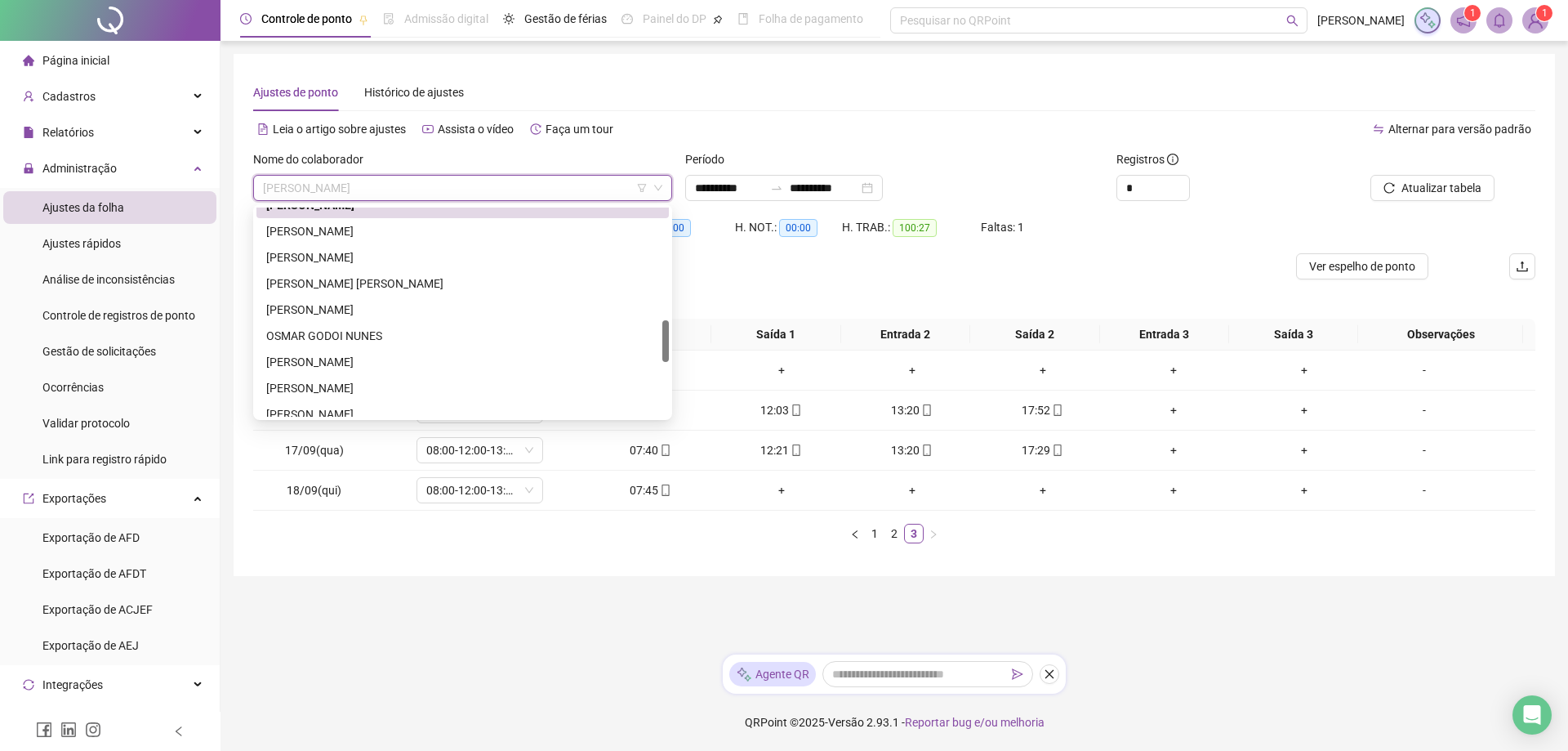
scroll to position [512, 0]
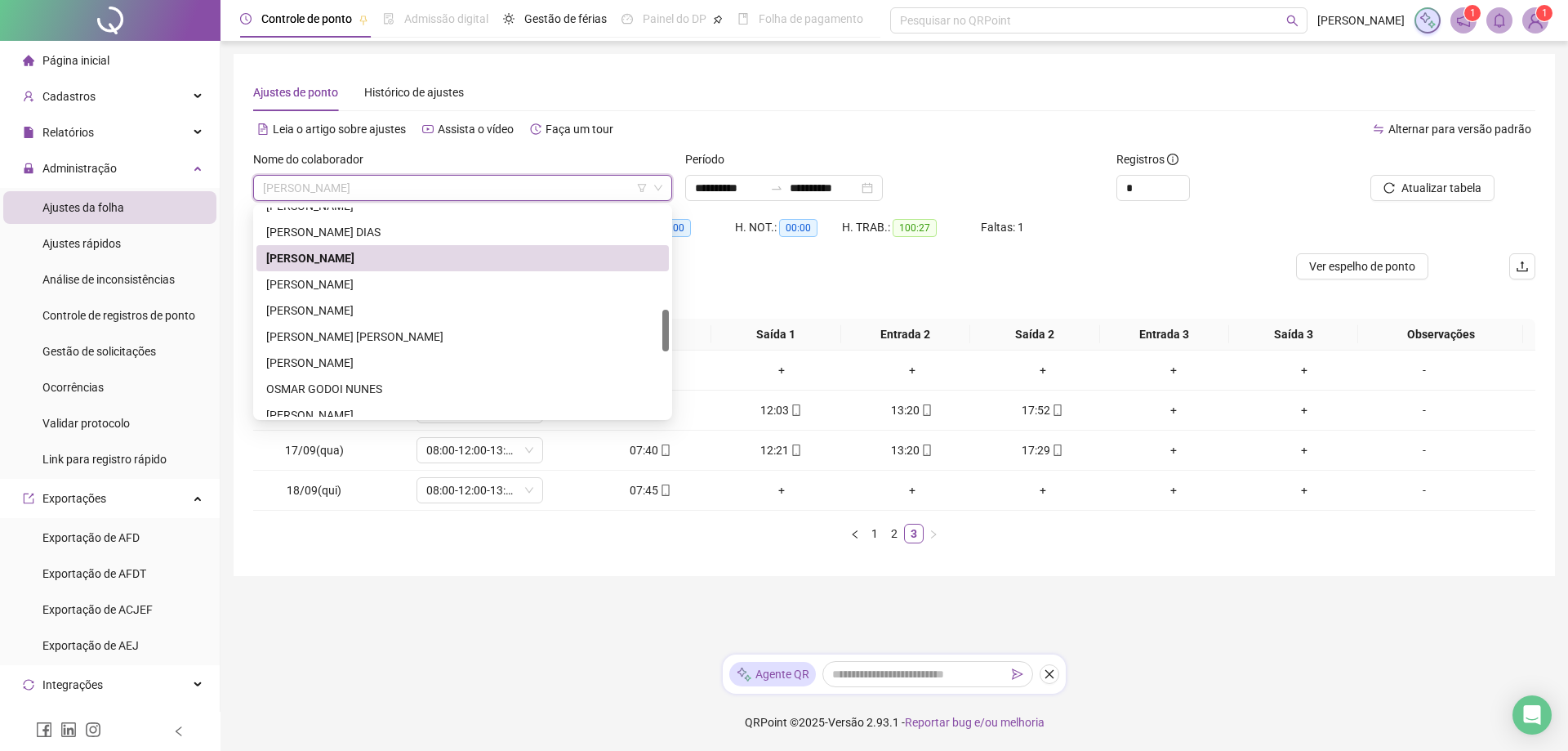
drag, startPoint x: 666, startPoint y: 314, endPoint x: 668, endPoint y: 334, distance: 20.1
click at [668, 334] on div at bounding box center [666, 330] width 7 height 42
click at [331, 284] on div "[PERSON_NAME]" at bounding box center [463, 284] width 393 height 18
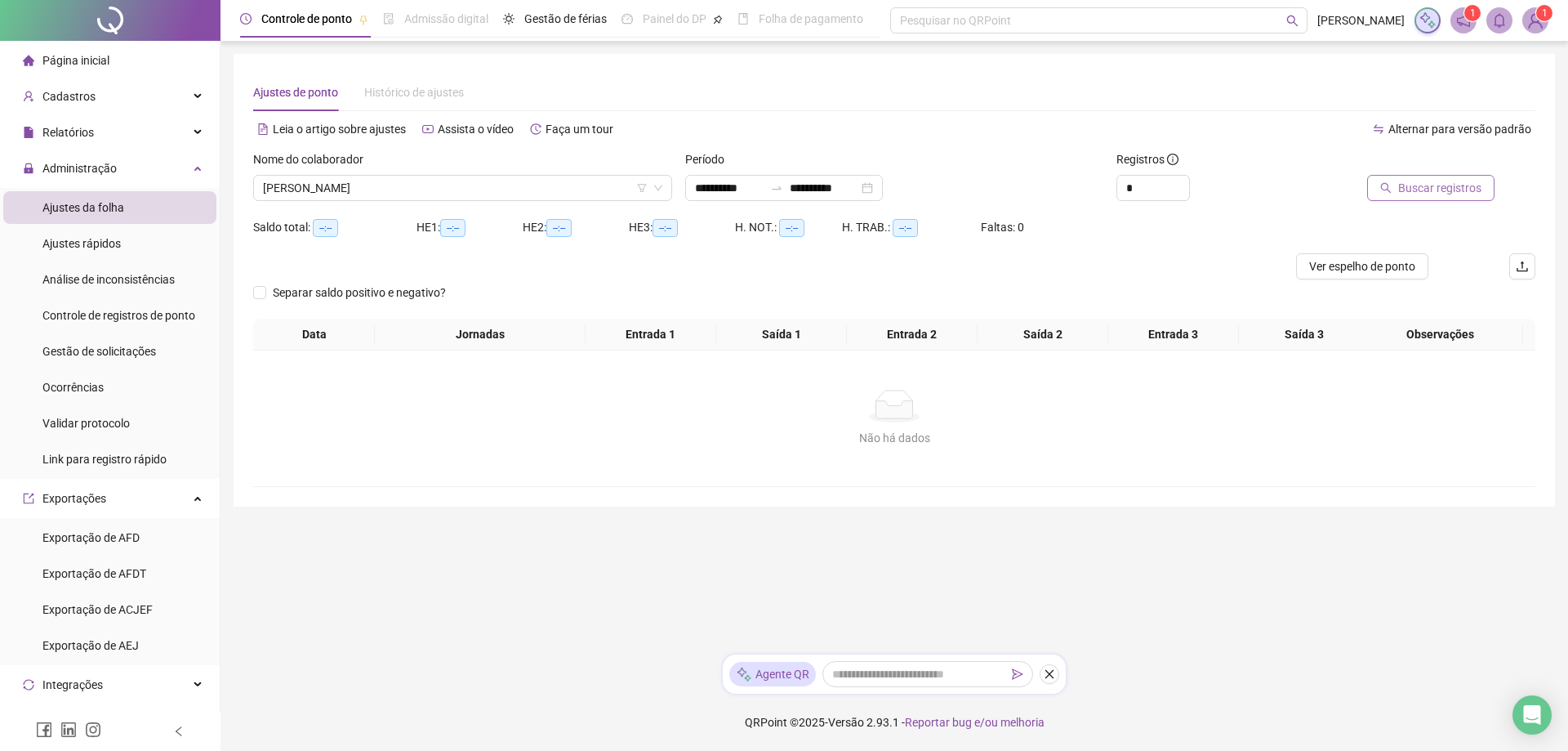
click at [1440, 190] on span "Buscar registros" at bounding box center [1440, 187] width 83 height 18
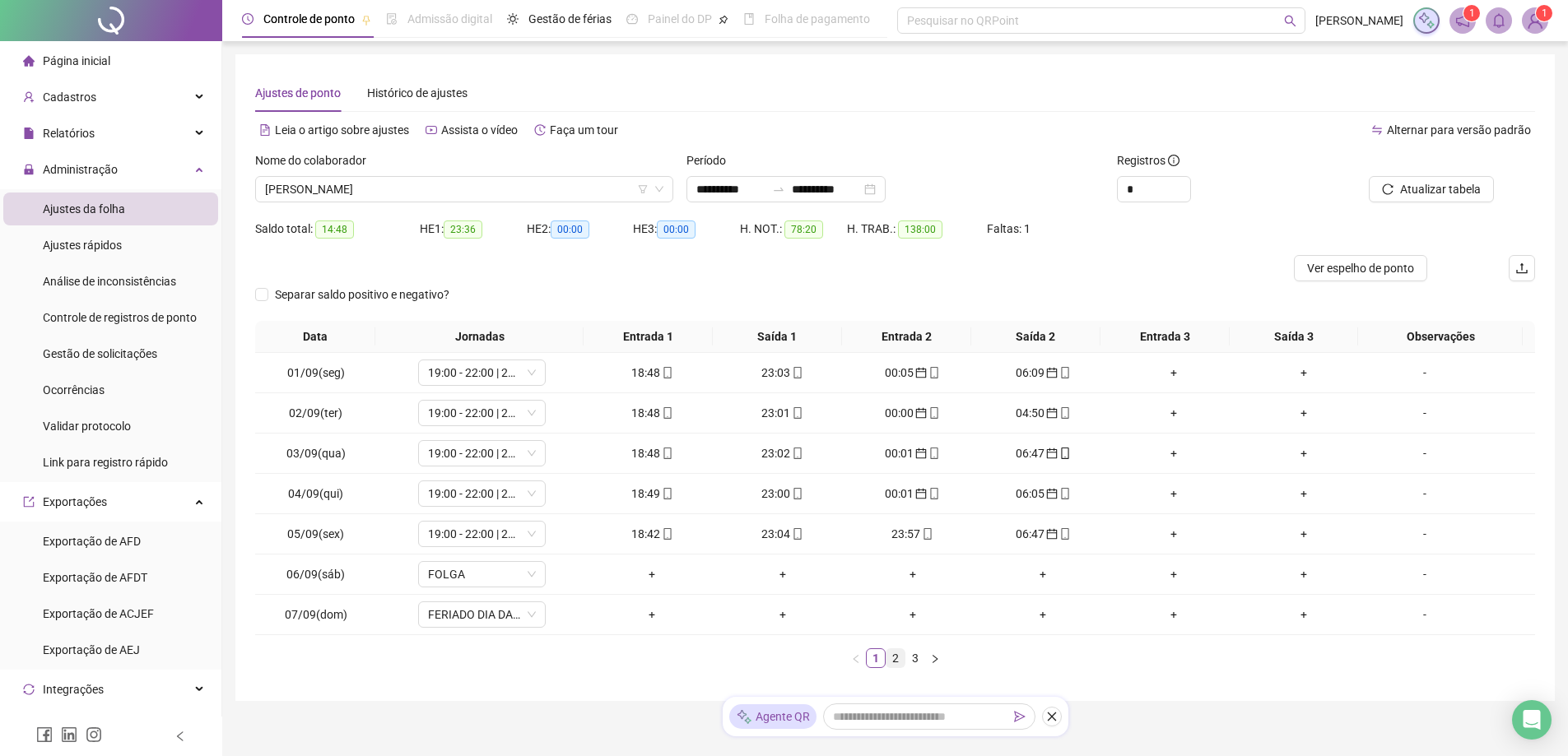
click at [898, 658] on link "2" at bounding box center [895, 658] width 18 height 18
click at [918, 661] on link "3" at bounding box center [915, 658] width 18 height 18
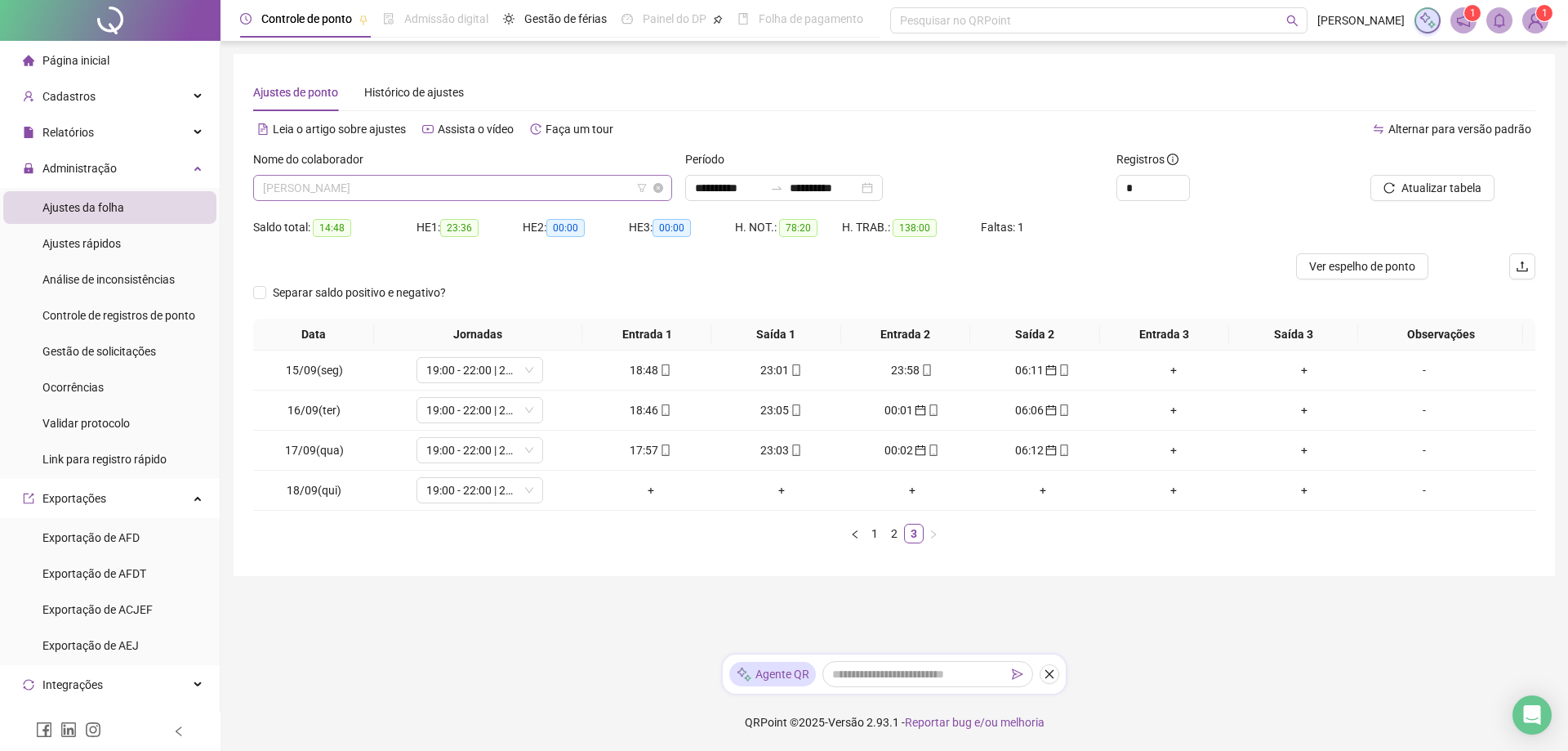
click at [514, 185] on span "[PERSON_NAME]" at bounding box center [463, 187] width 400 height 25
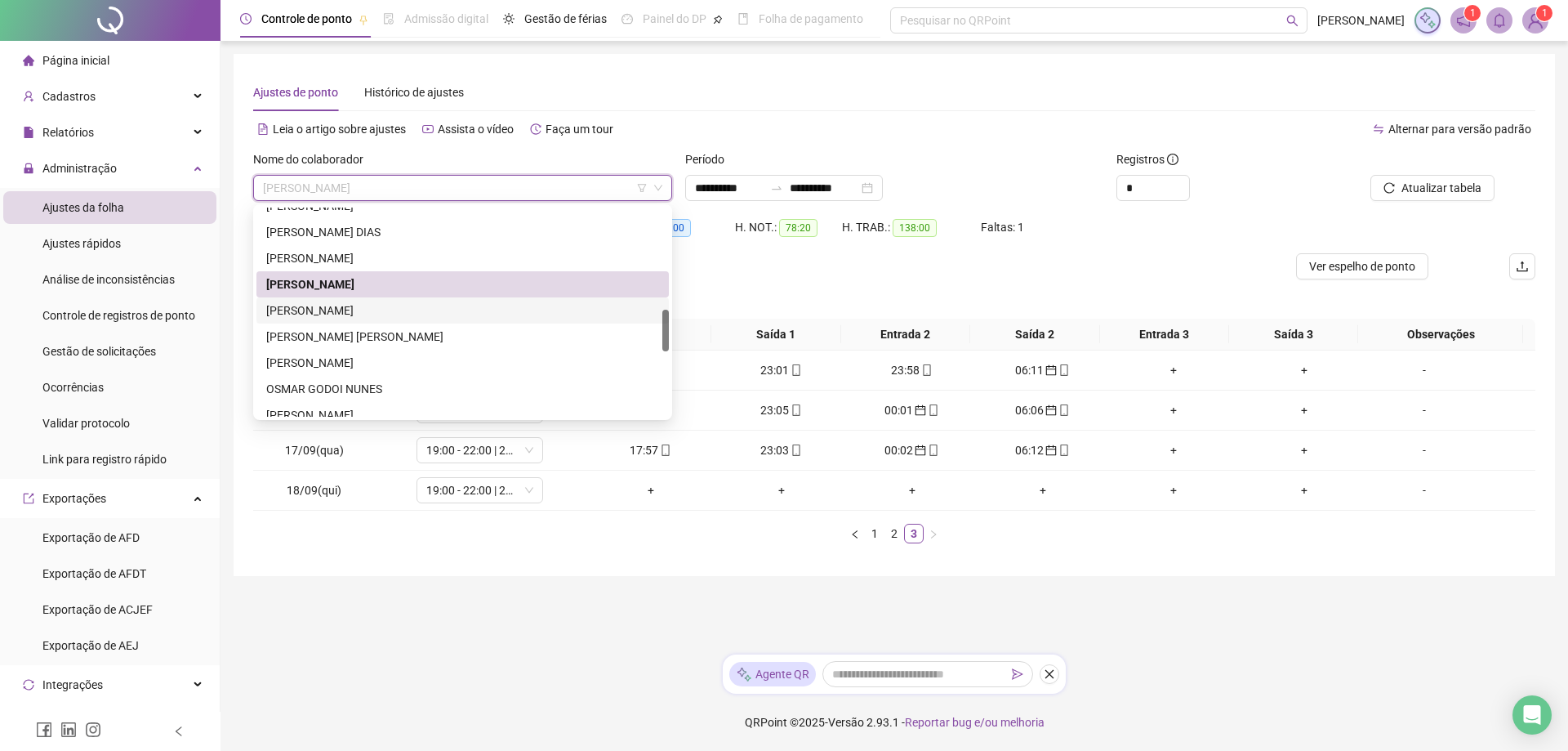
click at [402, 309] on div "[PERSON_NAME]" at bounding box center [463, 310] width 393 height 18
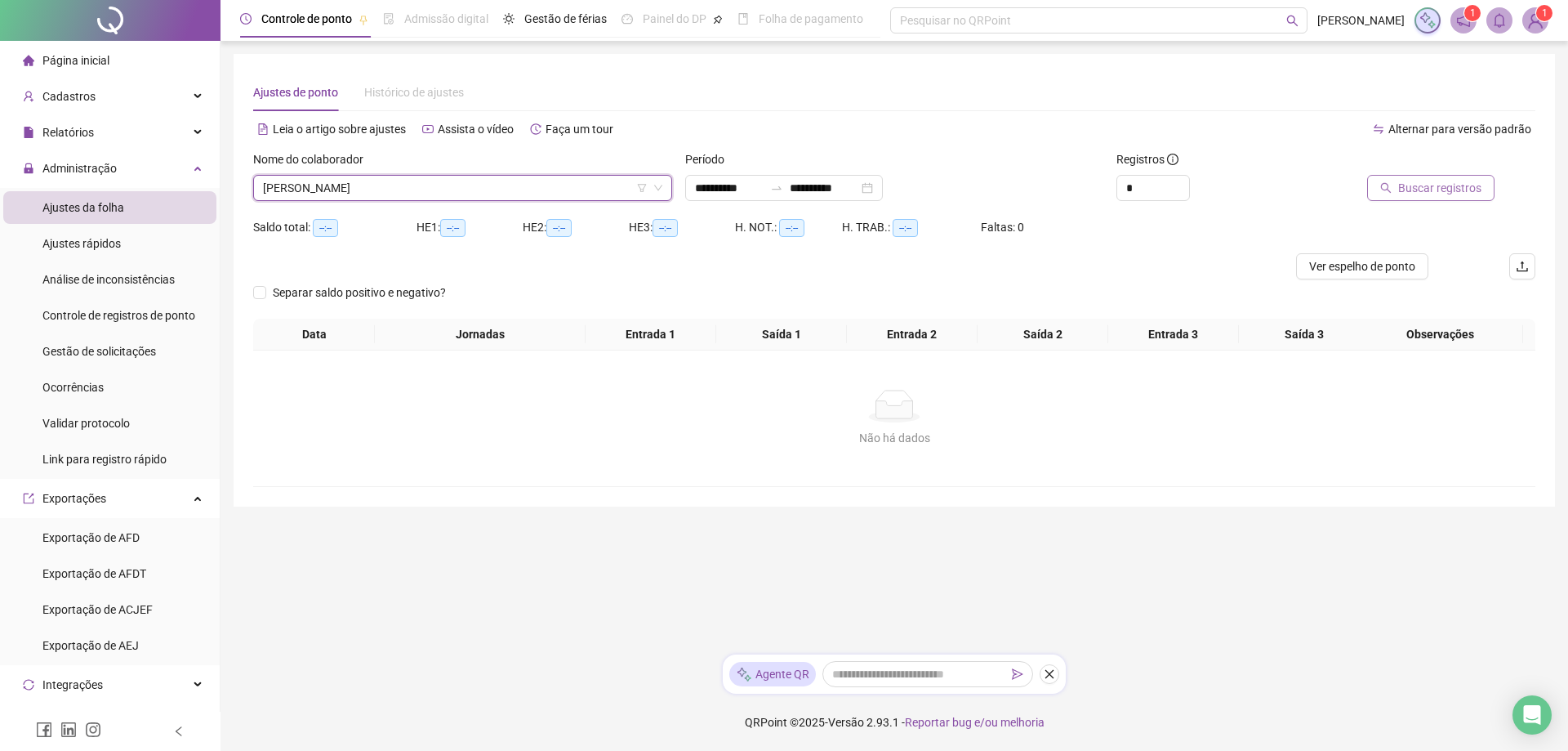
click at [1453, 191] on span "Buscar registros" at bounding box center [1440, 187] width 83 height 18
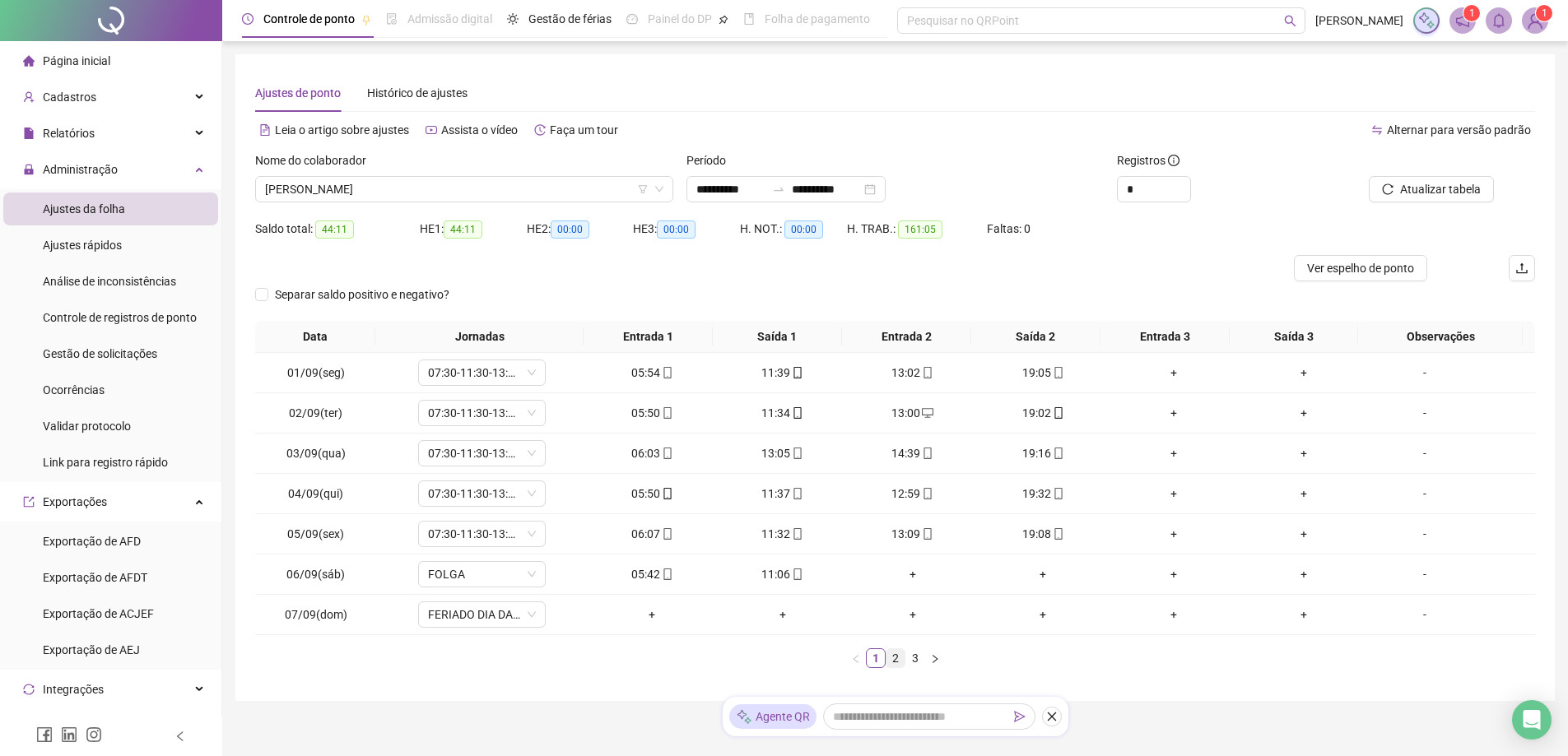
click at [895, 654] on link "2" at bounding box center [895, 658] width 18 height 18
click at [918, 656] on link "3" at bounding box center [915, 658] width 18 height 18
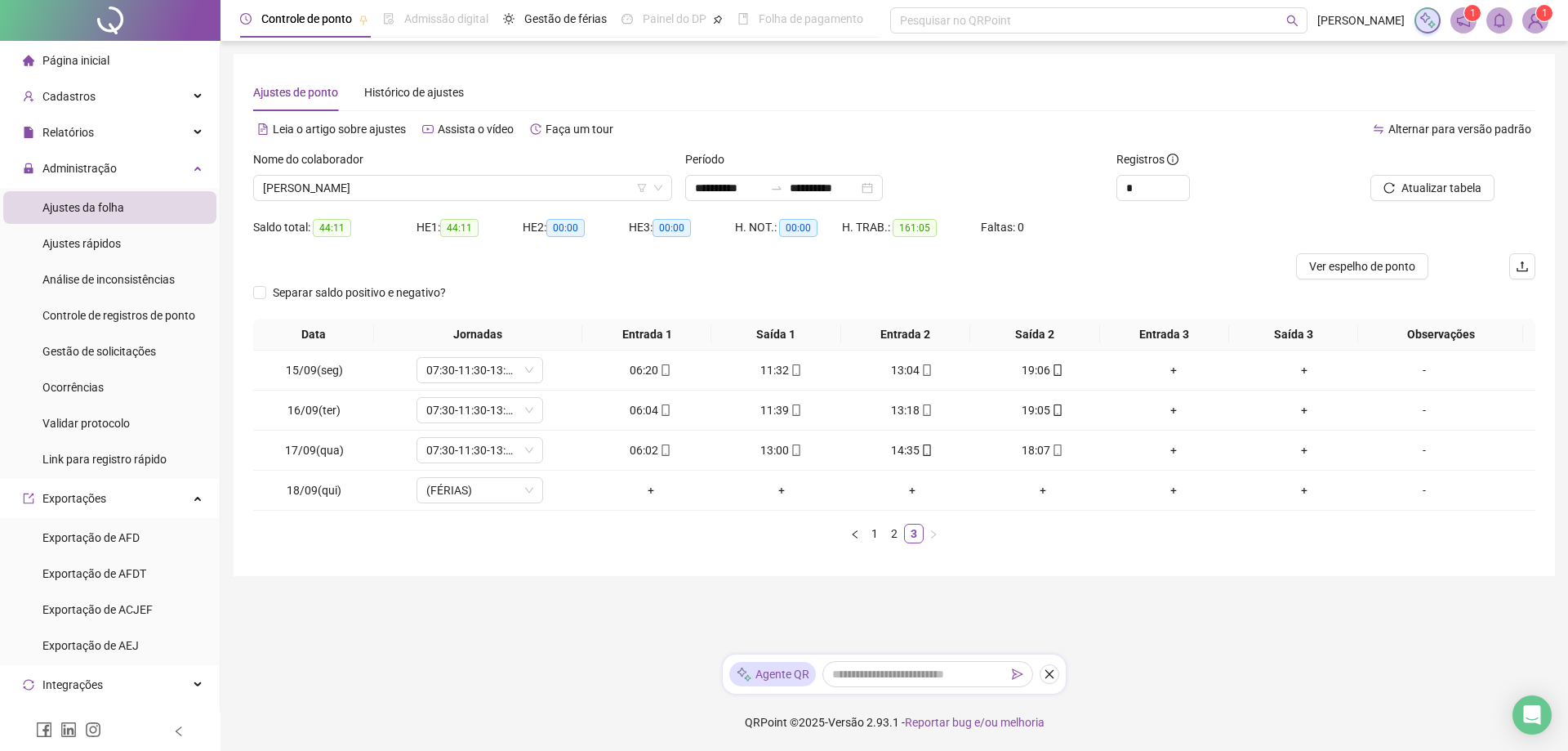
drag, startPoint x: 684, startPoint y: 604, endPoint x: 739, endPoint y: 604, distance: 55.0
click at [686, 604] on main "**********" at bounding box center [895, 348] width 1321 height 587
click at [413, 184] on span "[PERSON_NAME]" at bounding box center [463, 187] width 400 height 25
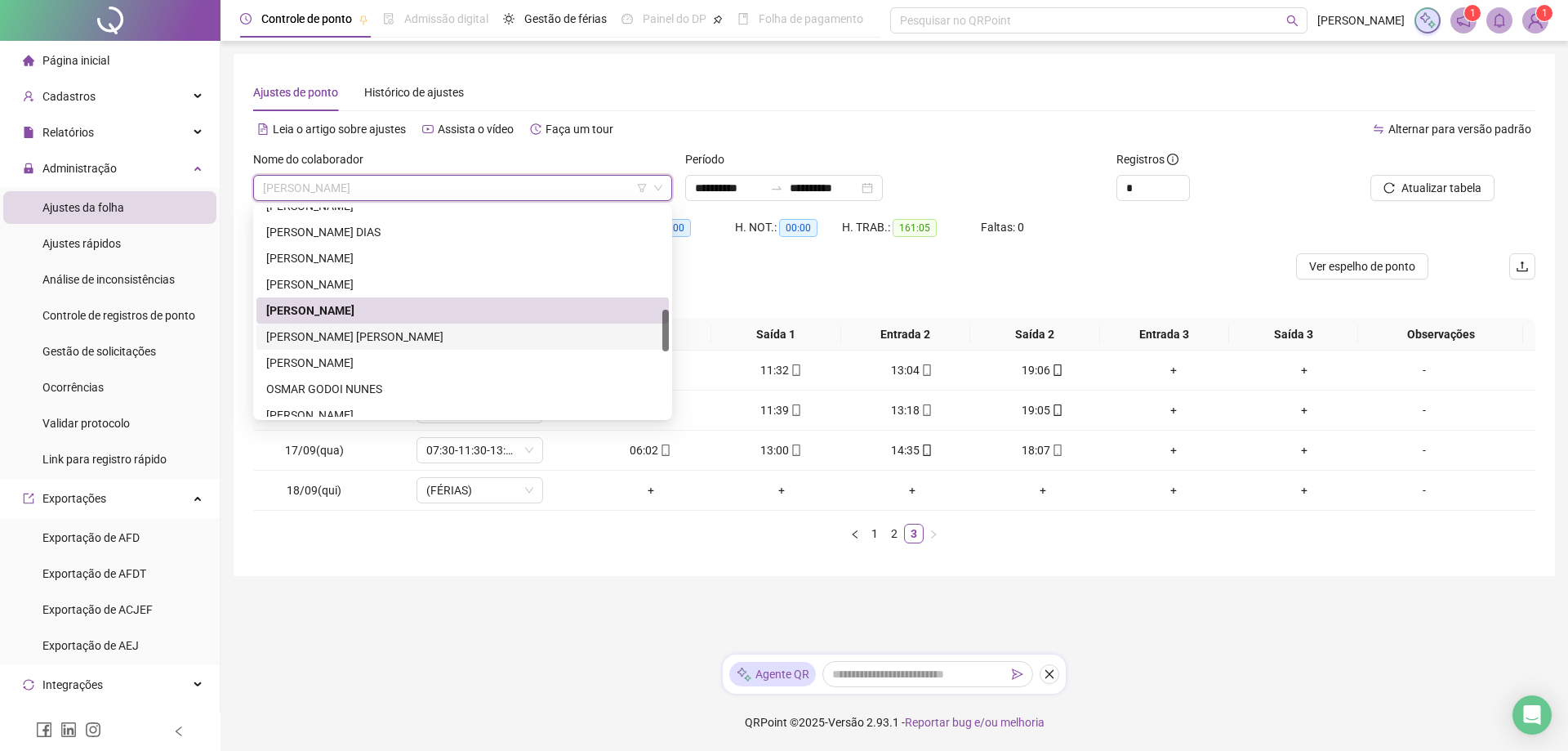
click at [361, 333] on div "[PERSON_NAME] [PERSON_NAME]" at bounding box center [463, 337] width 393 height 18
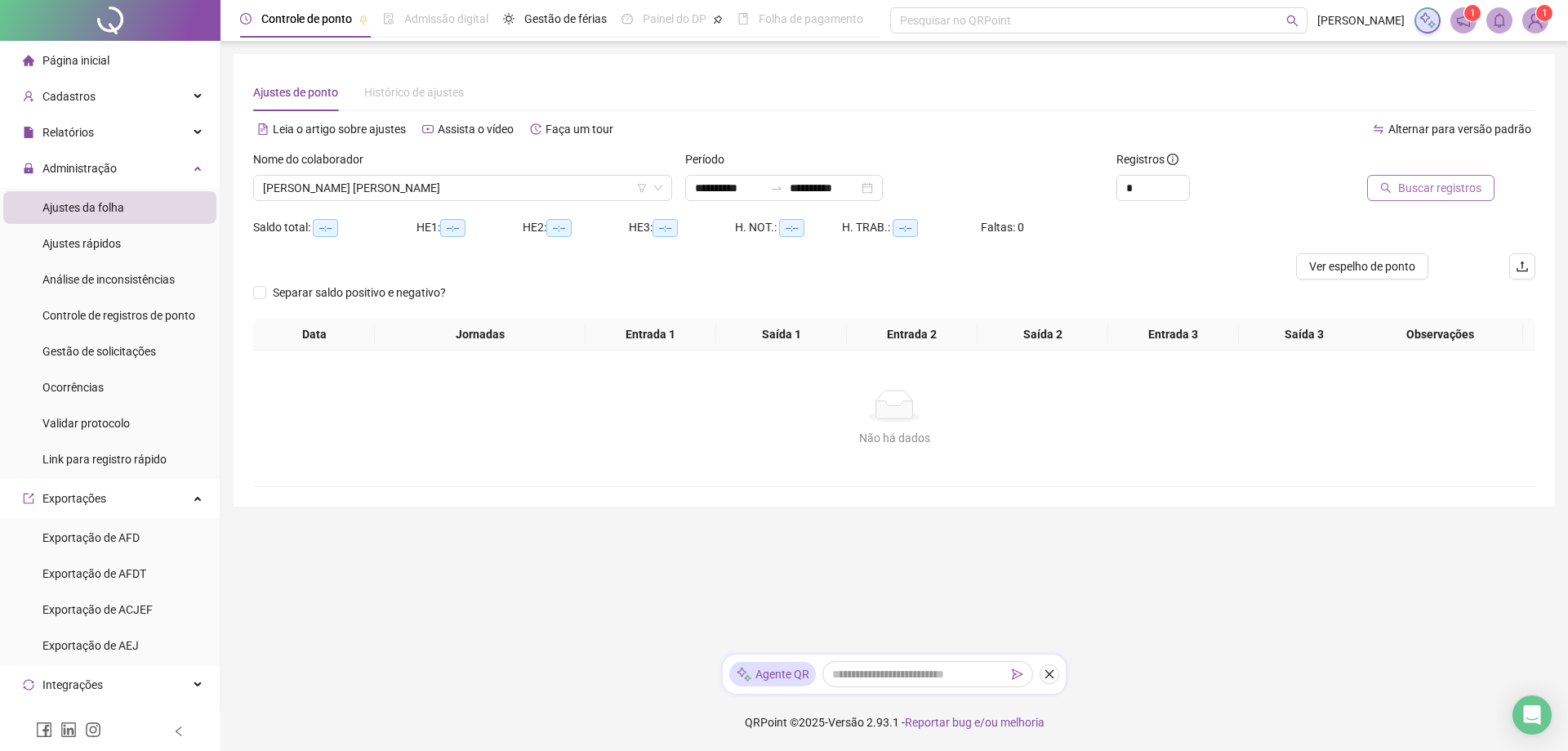
click at [1428, 180] on span "Buscar registros" at bounding box center [1440, 187] width 83 height 18
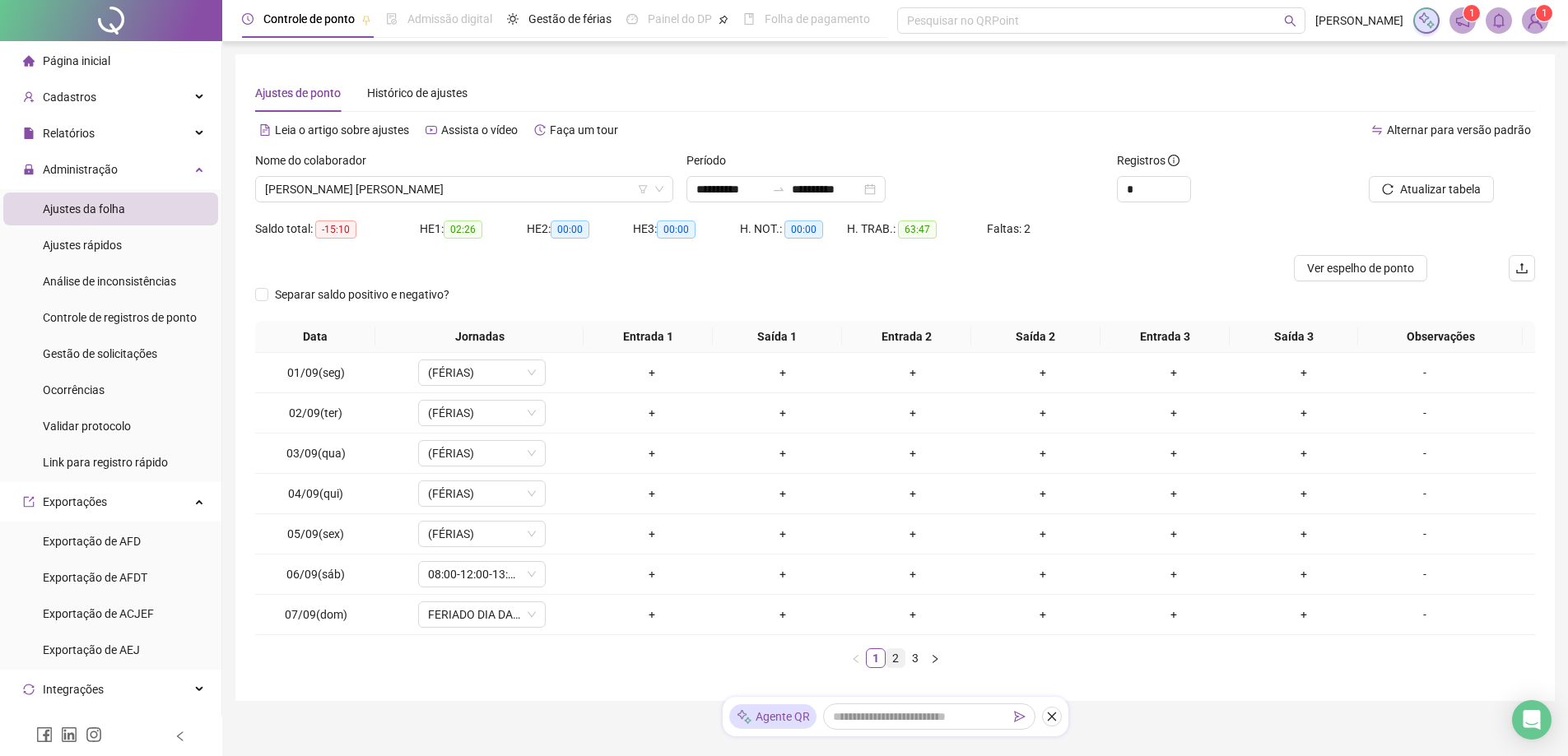
click at [896, 654] on link "2" at bounding box center [895, 658] width 18 height 18
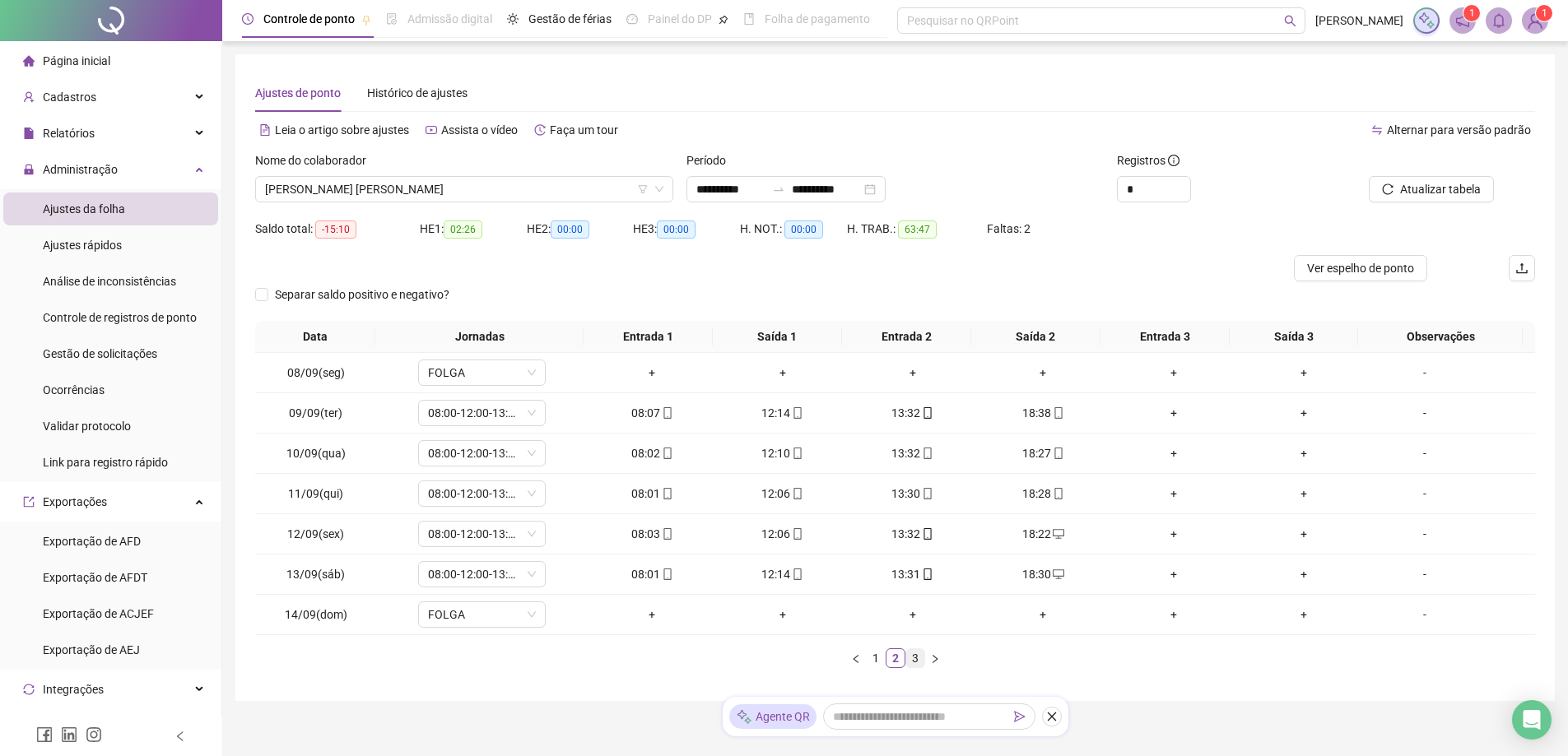
click at [912, 657] on link "3" at bounding box center [915, 658] width 18 height 18
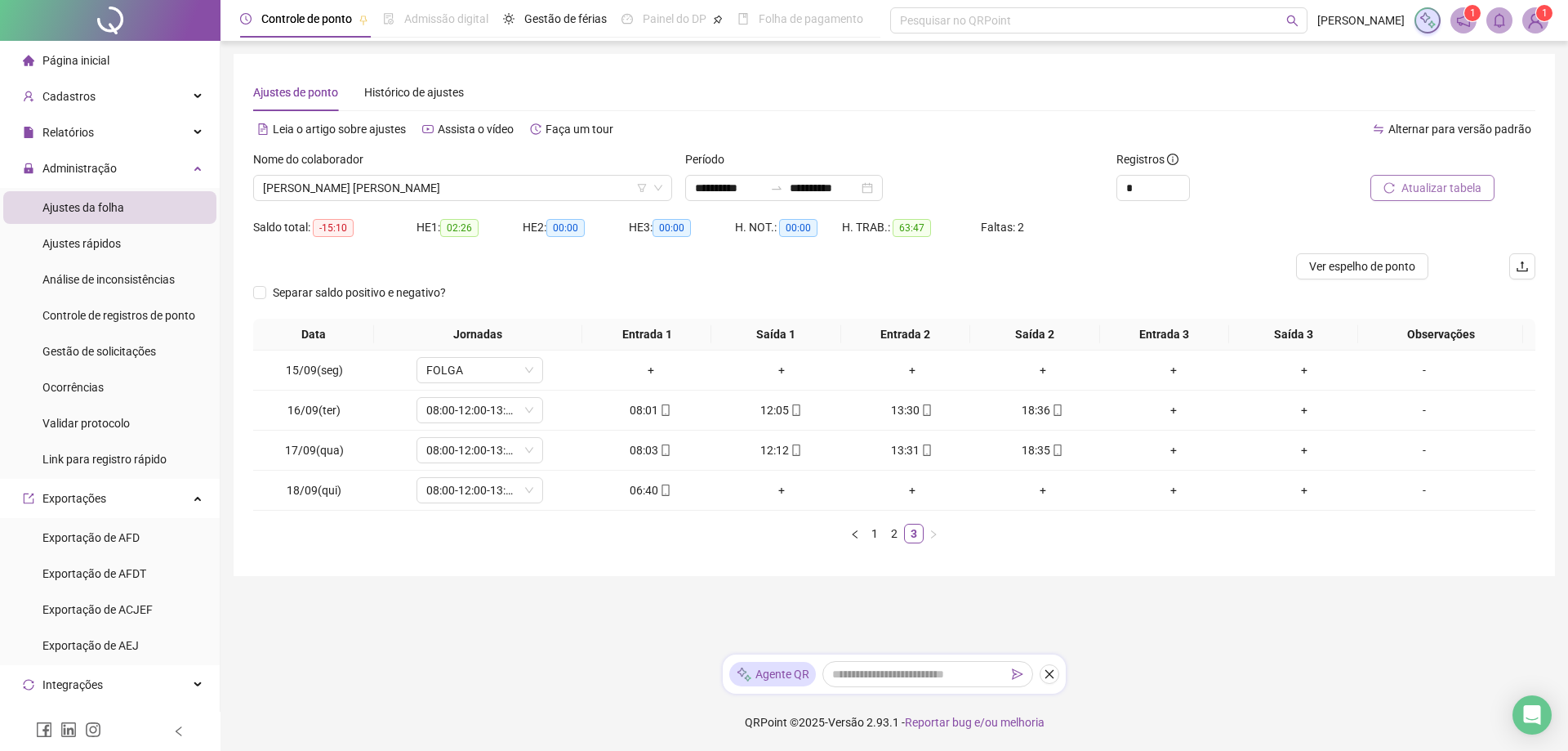
click at [1420, 181] on span "Atualizar tabela" at bounding box center [1442, 187] width 80 height 18
click at [451, 195] on span "[PERSON_NAME] [PERSON_NAME]" at bounding box center [463, 187] width 400 height 25
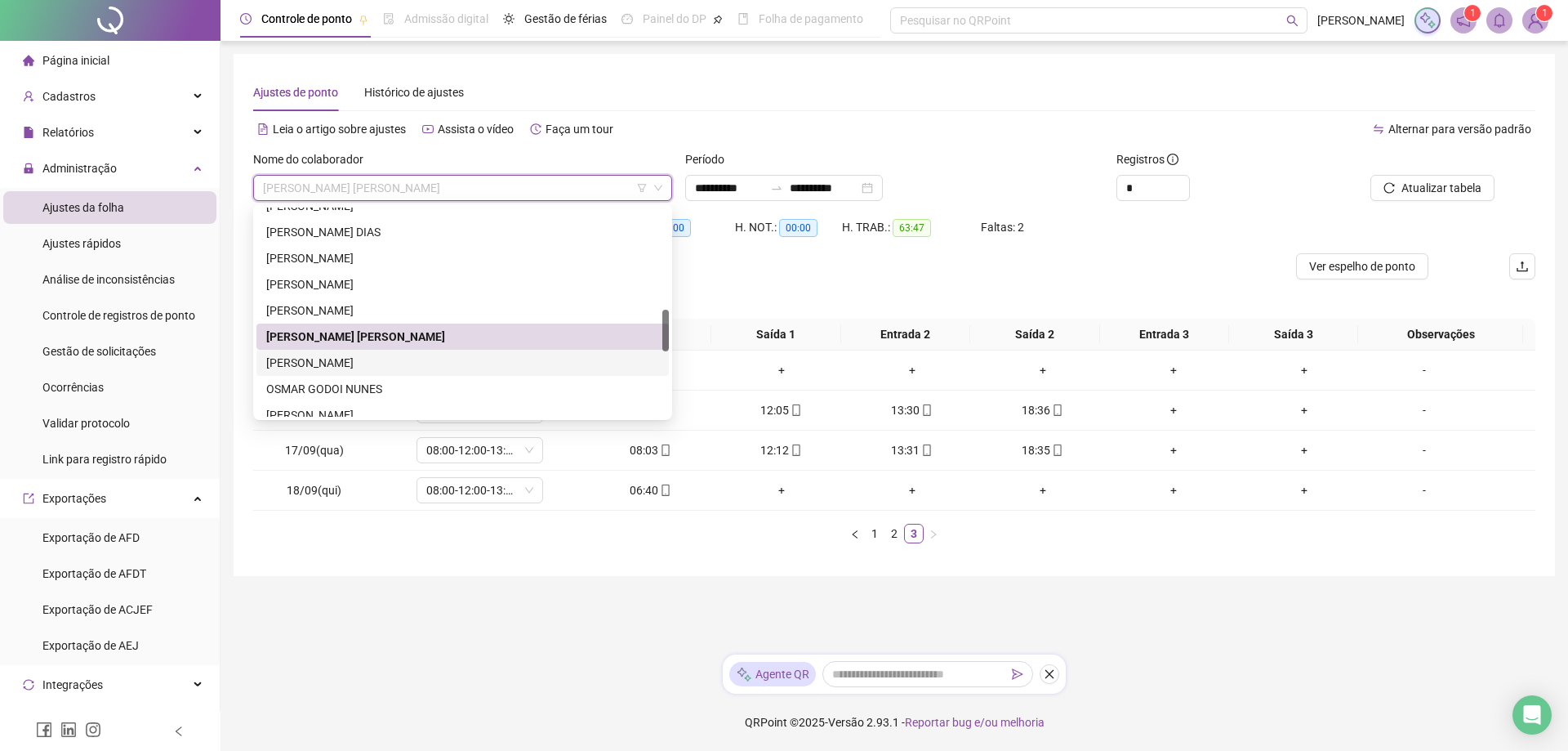
click at [331, 369] on div "[PERSON_NAME]" at bounding box center [463, 363] width 393 height 18
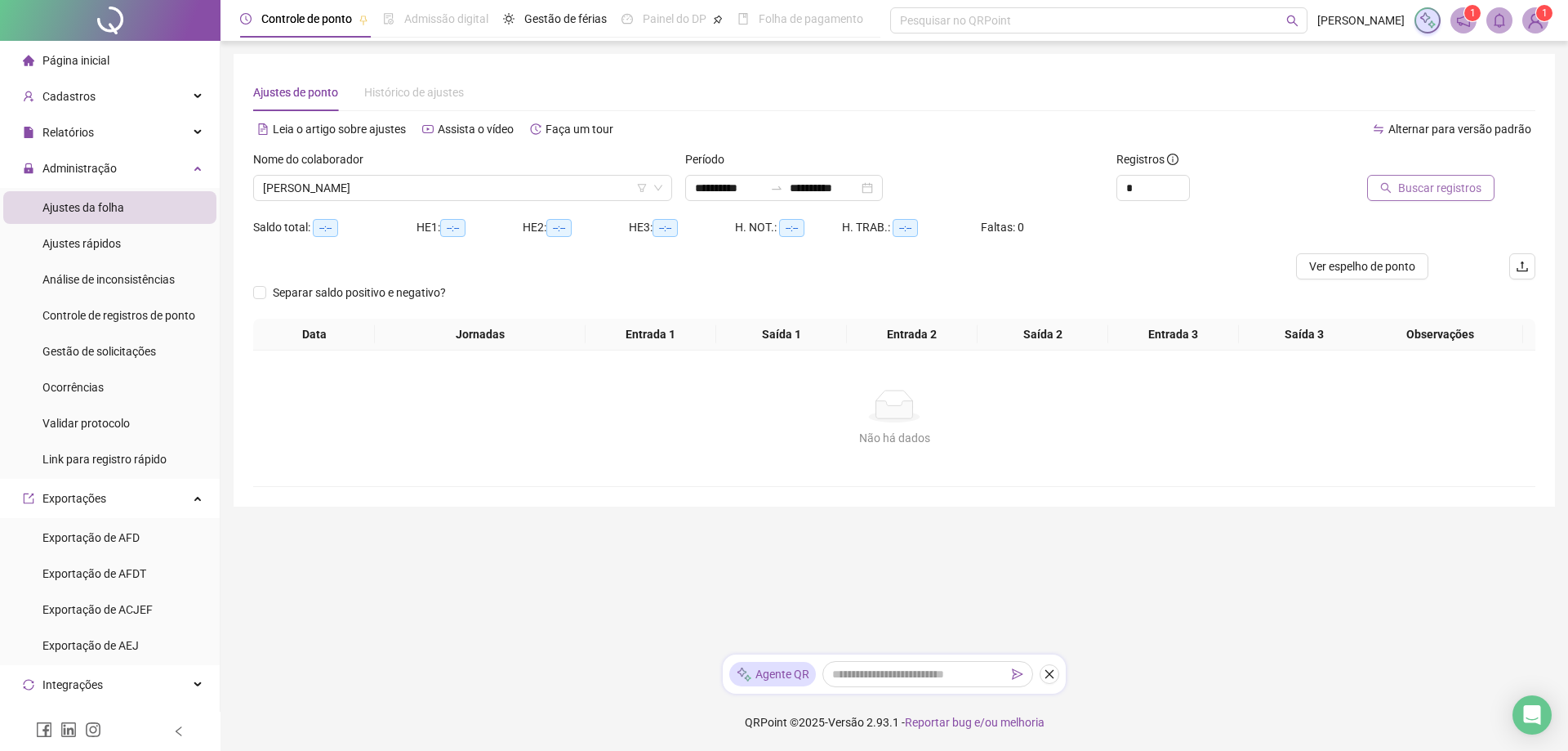
click at [1454, 188] on span "Buscar registros" at bounding box center [1440, 187] width 83 height 18
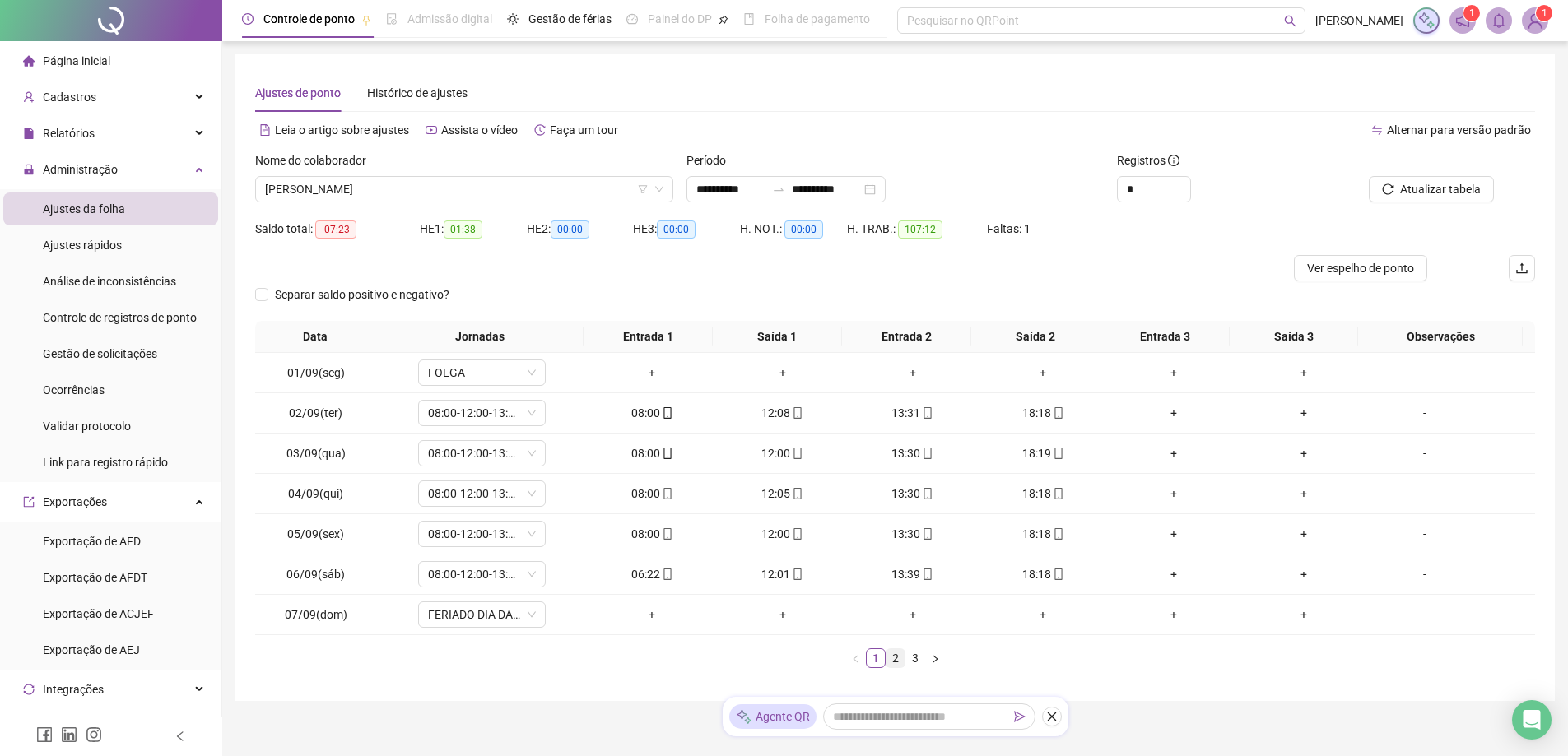
click at [895, 664] on link "2" at bounding box center [895, 658] width 18 height 18
click at [910, 659] on link "3" at bounding box center [915, 658] width 18 height 18
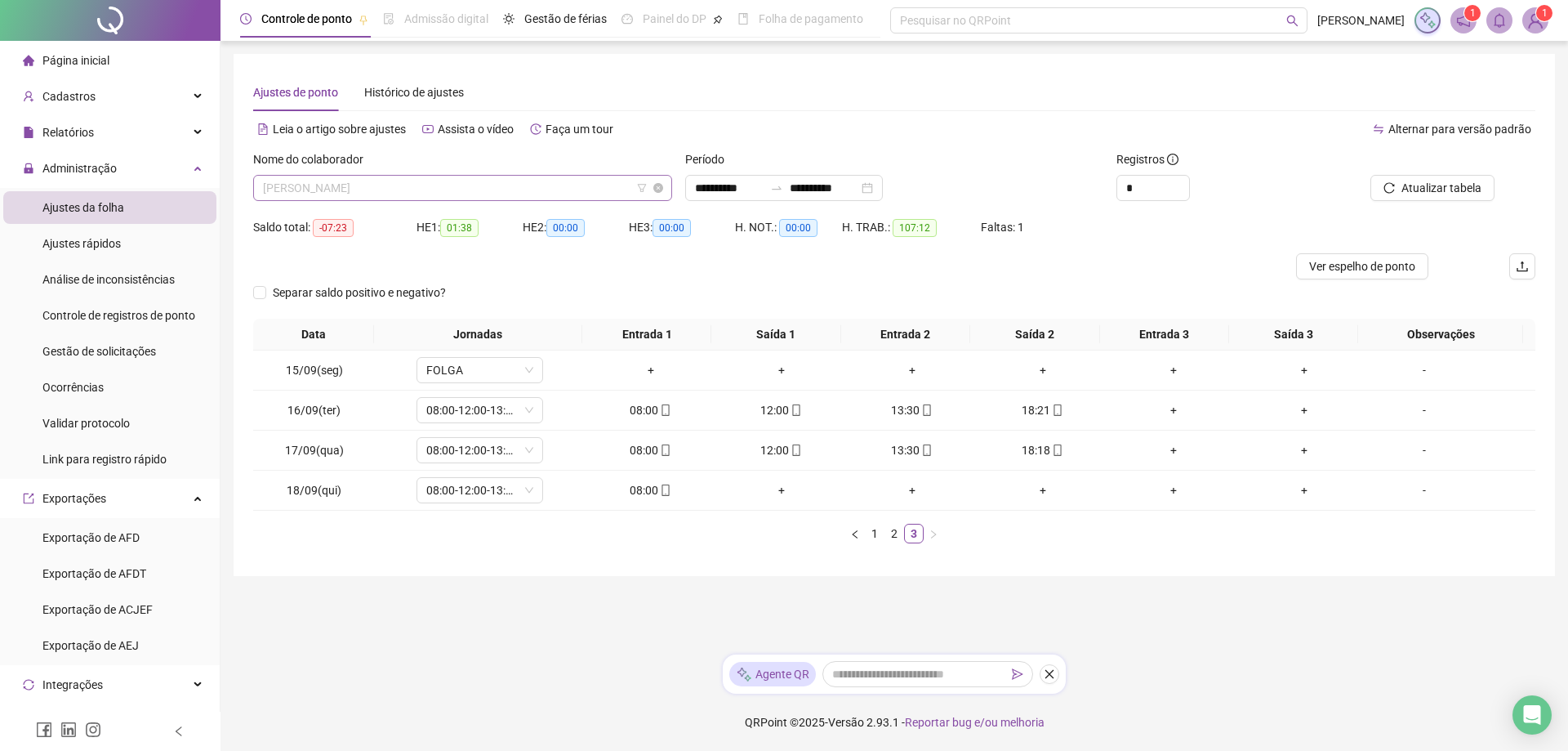
click at [437, 183] on span "[PERSON_NAME]" at bounding box center [463, 187] width 400 height 25
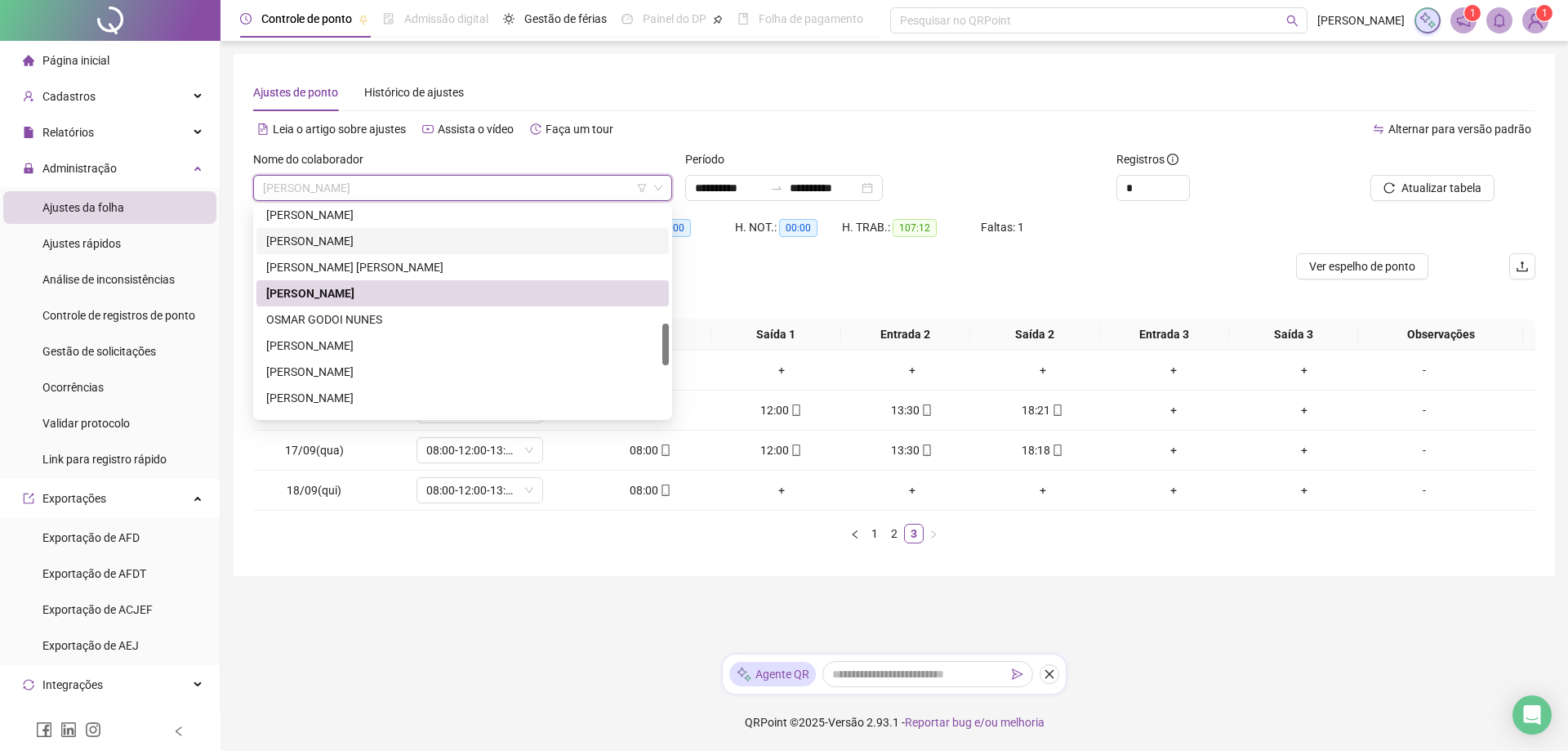
scroll to position [609, 0]
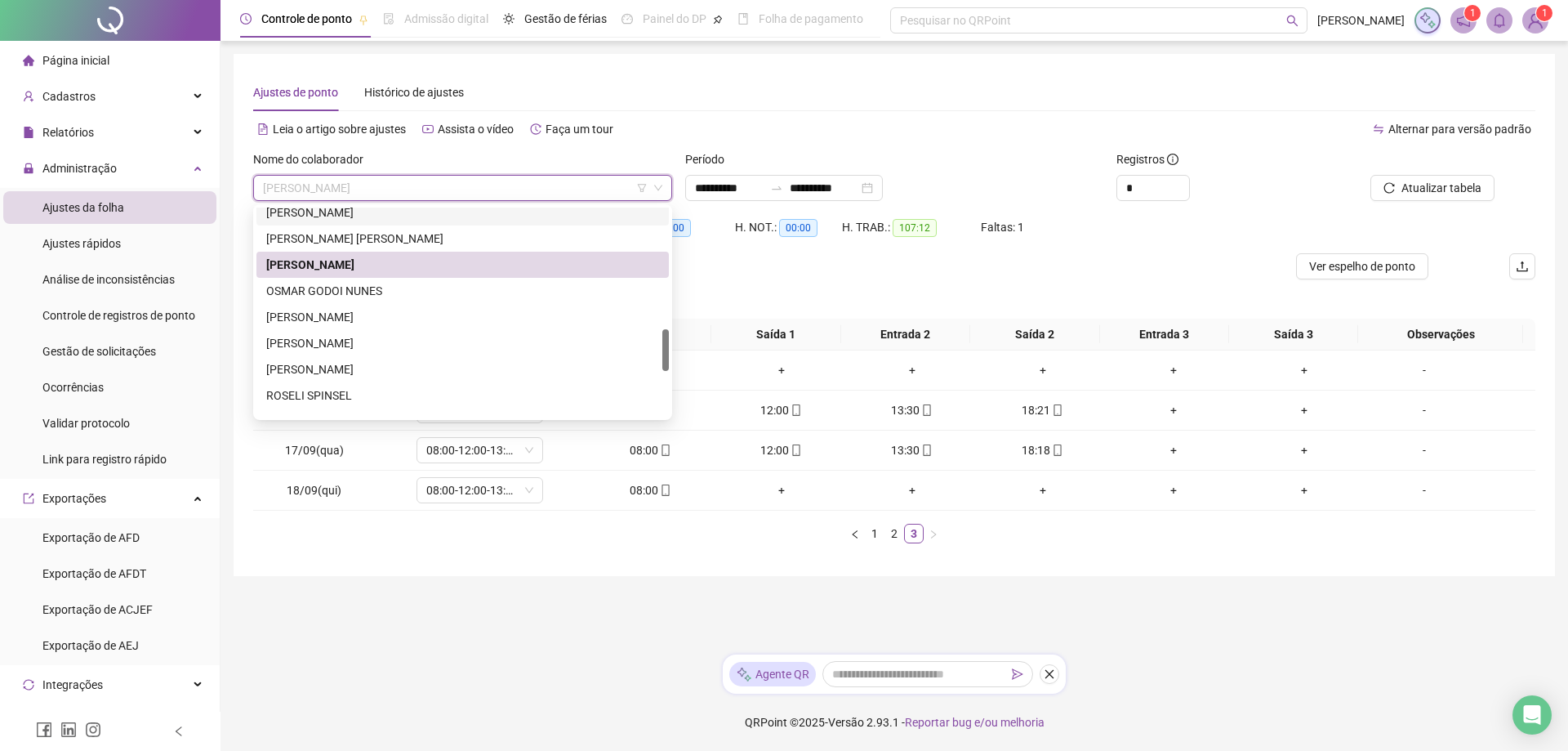
drag, startPoint x: 668, startPoint y: 327, endPoint x: 669, endPoint y: 346, distance: 19.0
click at [669, 346] on div "200131 89086 199883 [PERSON_NAME] SALETE [PERSON_NAME] APARECIDA VERARDI [PERSO…" at bounding box center [463, 312] width 419 height 216
click at [341, 343] on div "[PERSON_NAME]" at bounding box center [463, 342] width 393 height 18
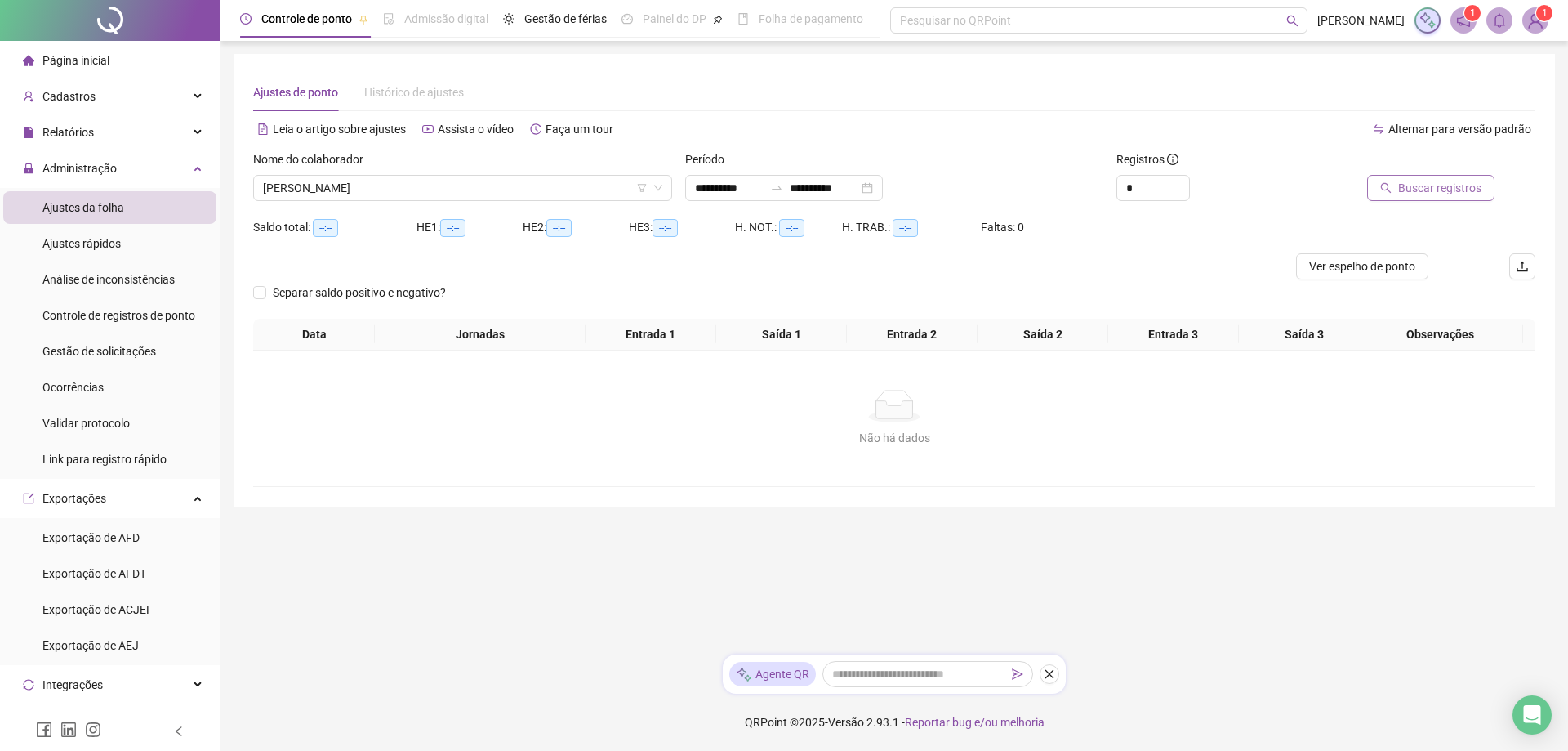
click at [1434, 182] on span "Buscar registros" at bounding box center [1440, 187] width 83 height 18
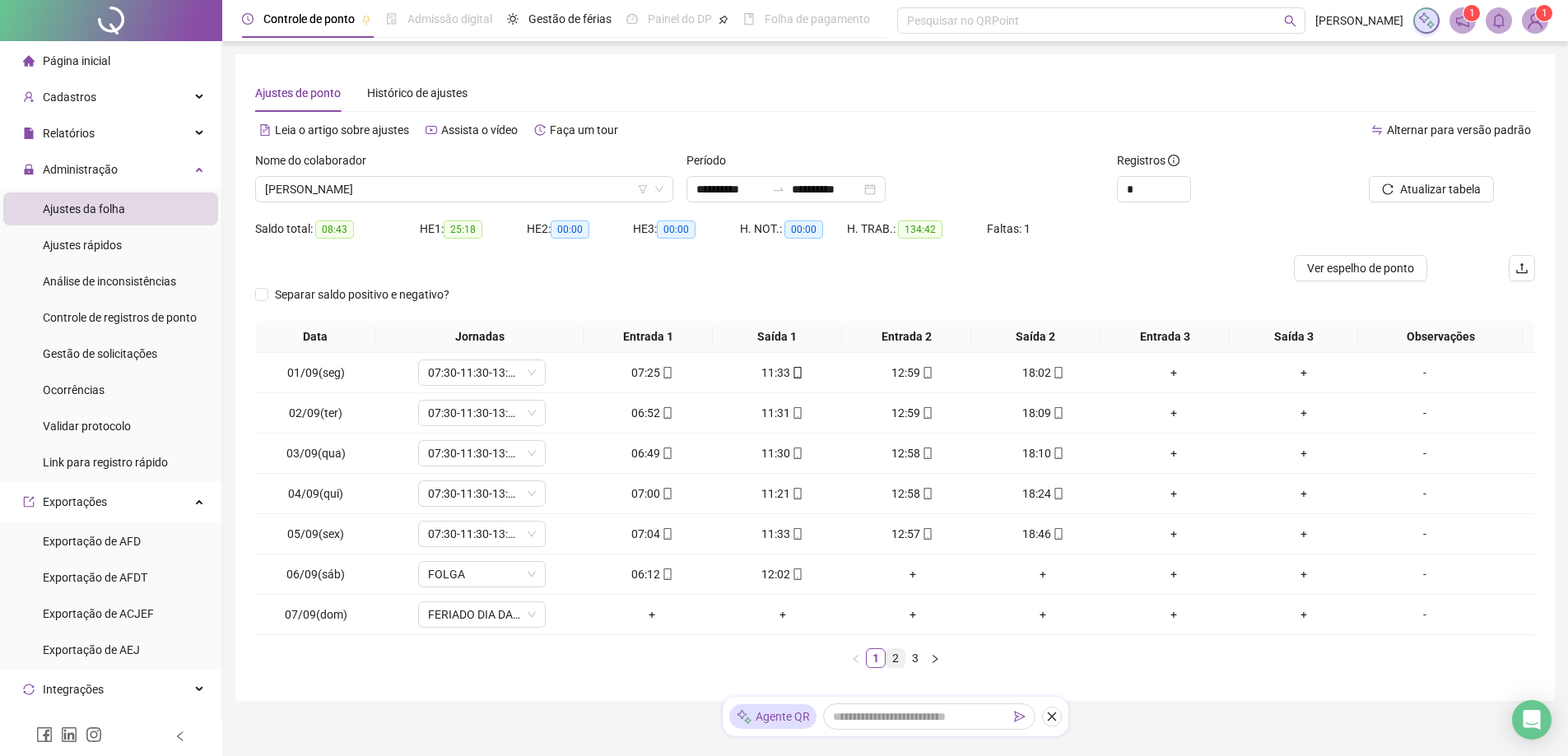
click at [895, 657] on link "2" at bounding box center [895, 658] width 18 height 18
click at [918, 662] on link "3" at bounding box center [915, 658] width 18 height 18
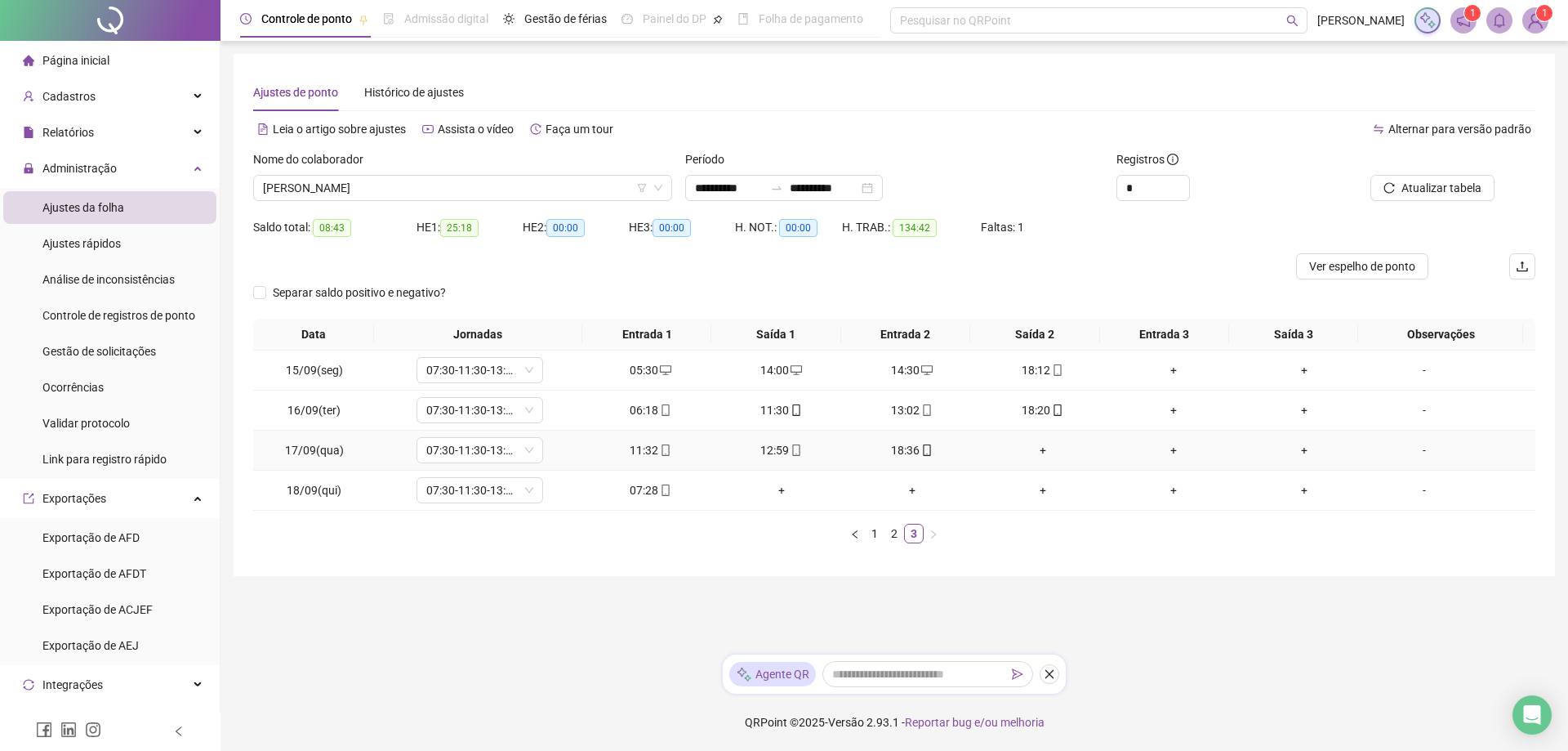
click at [1035, 453] on div "+" at bounding box center [1043, 450] width 118 height 18
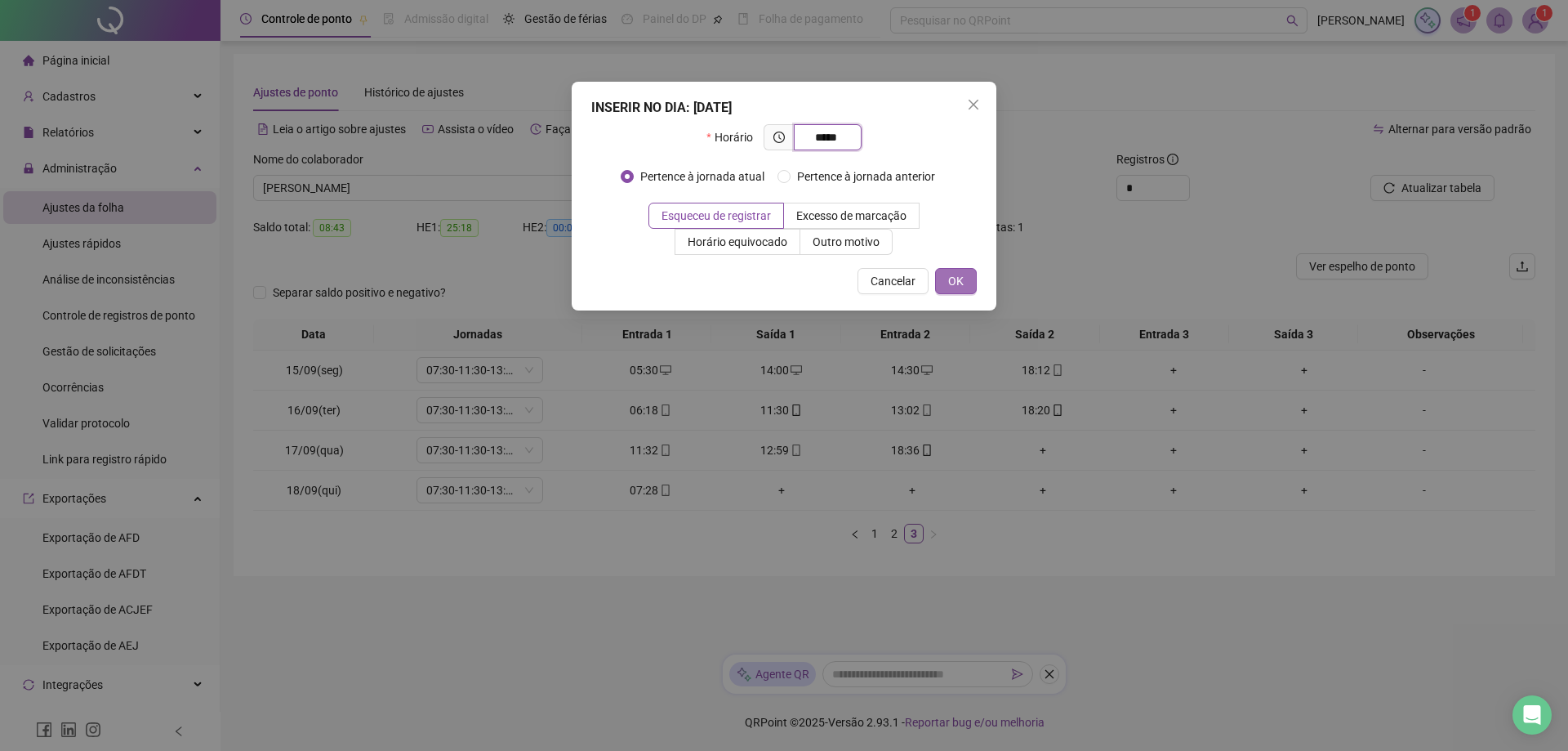
type input "*****"
click at [951, 286] on span "OK" at bounding box center [956, 281] width 15 height 18
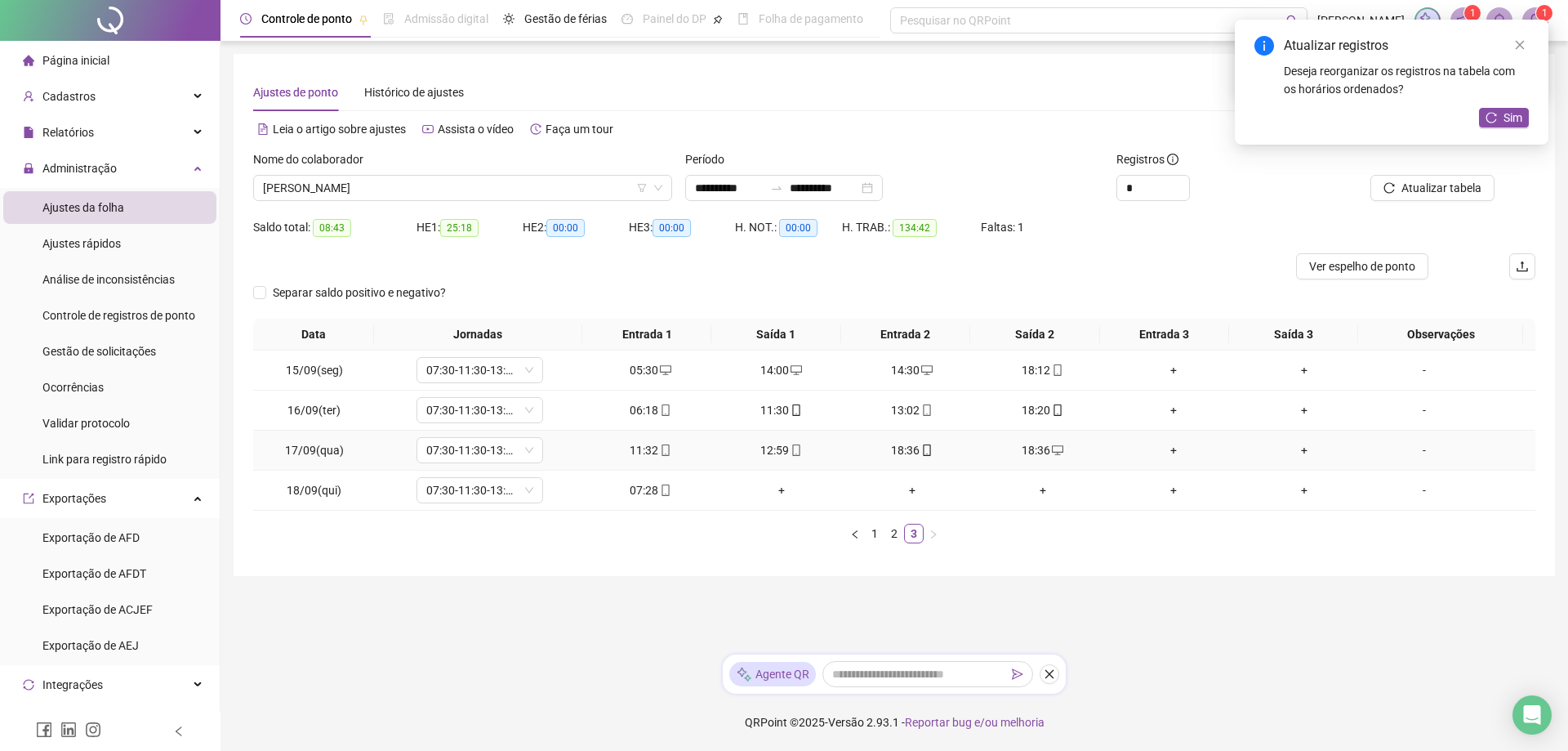
click at [904, 446] on div "18:36" at bounding box center [912, 450] width 118 height 18
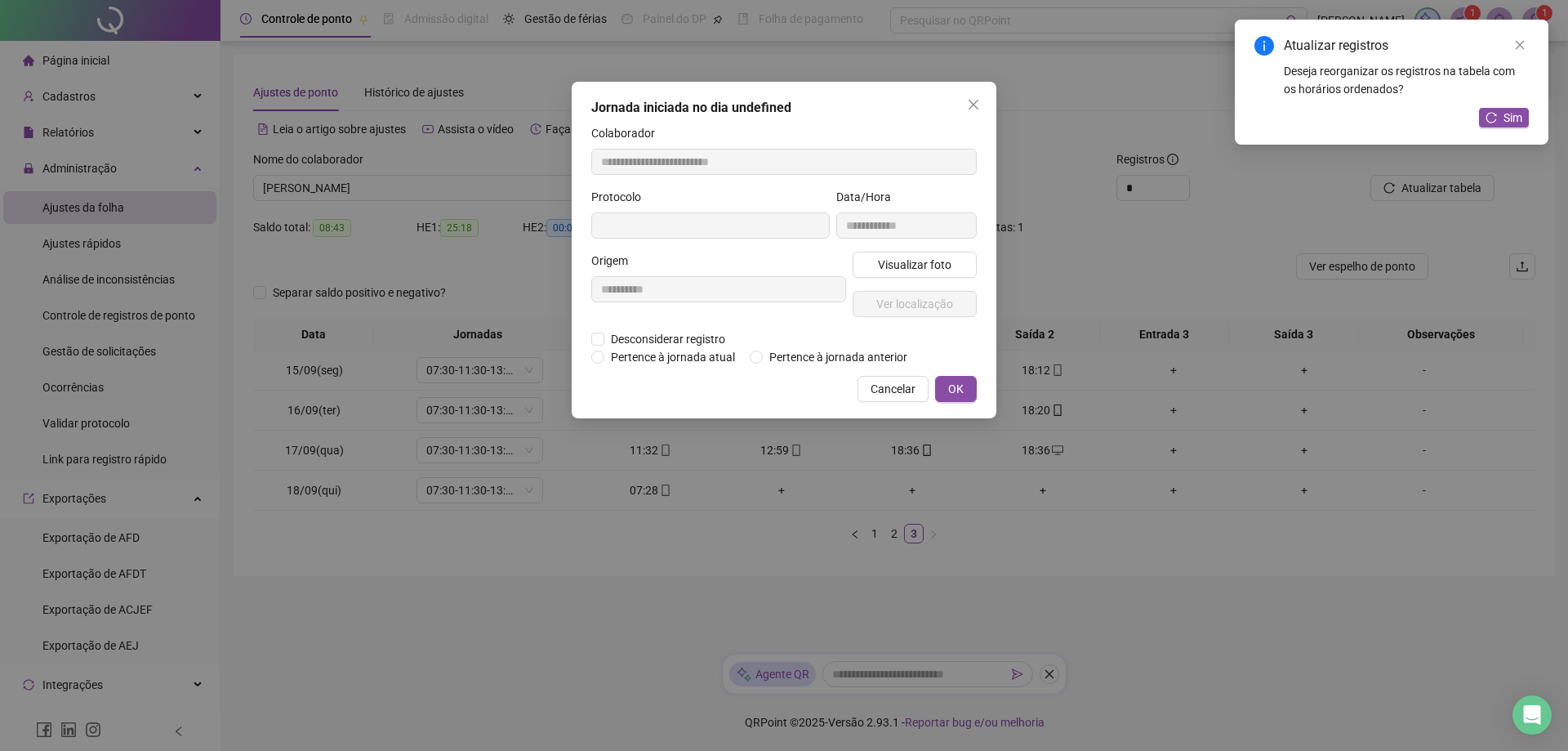
type input "**********"
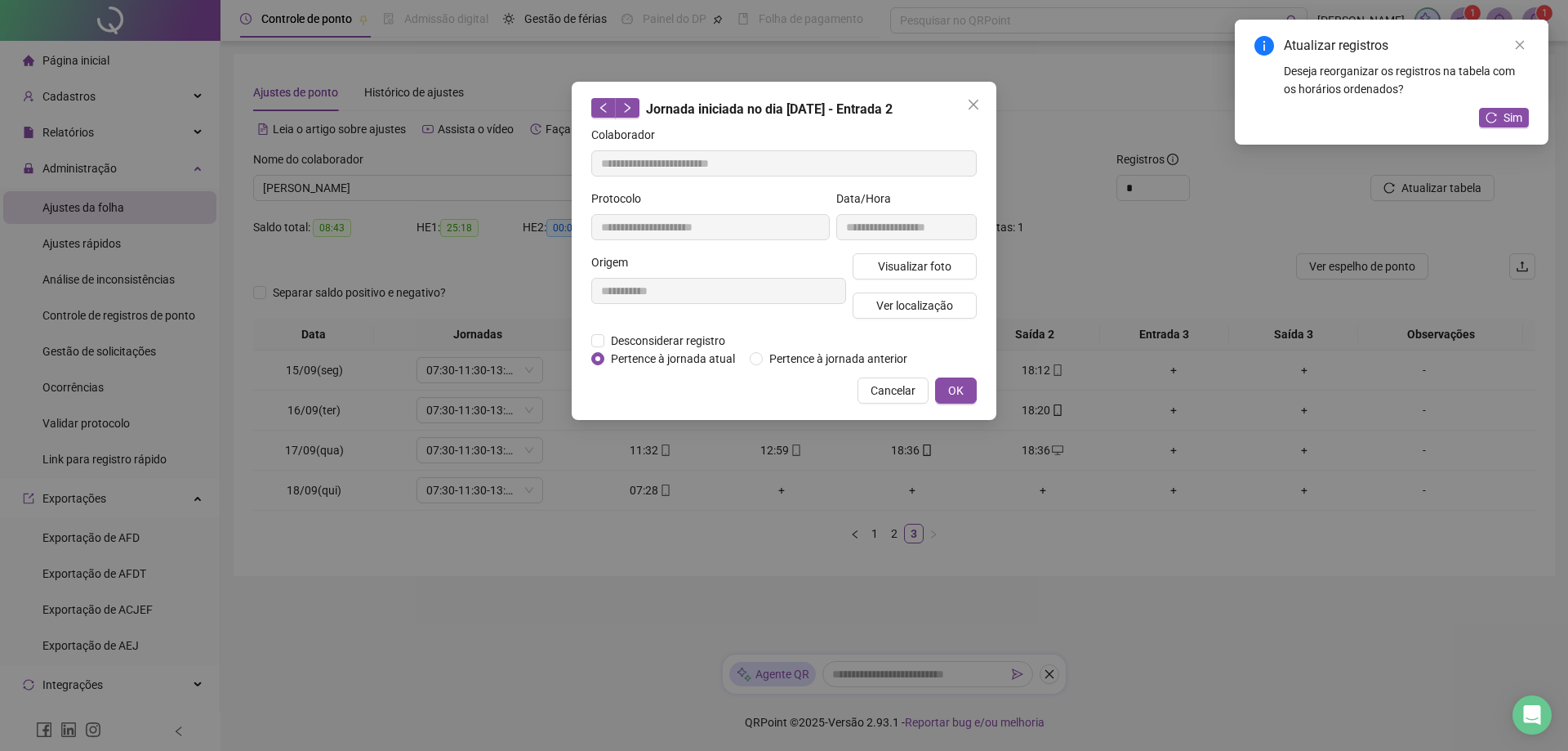
click at [589, 337] on div "**********" at bounding box center [784, 250] width 424 height 338
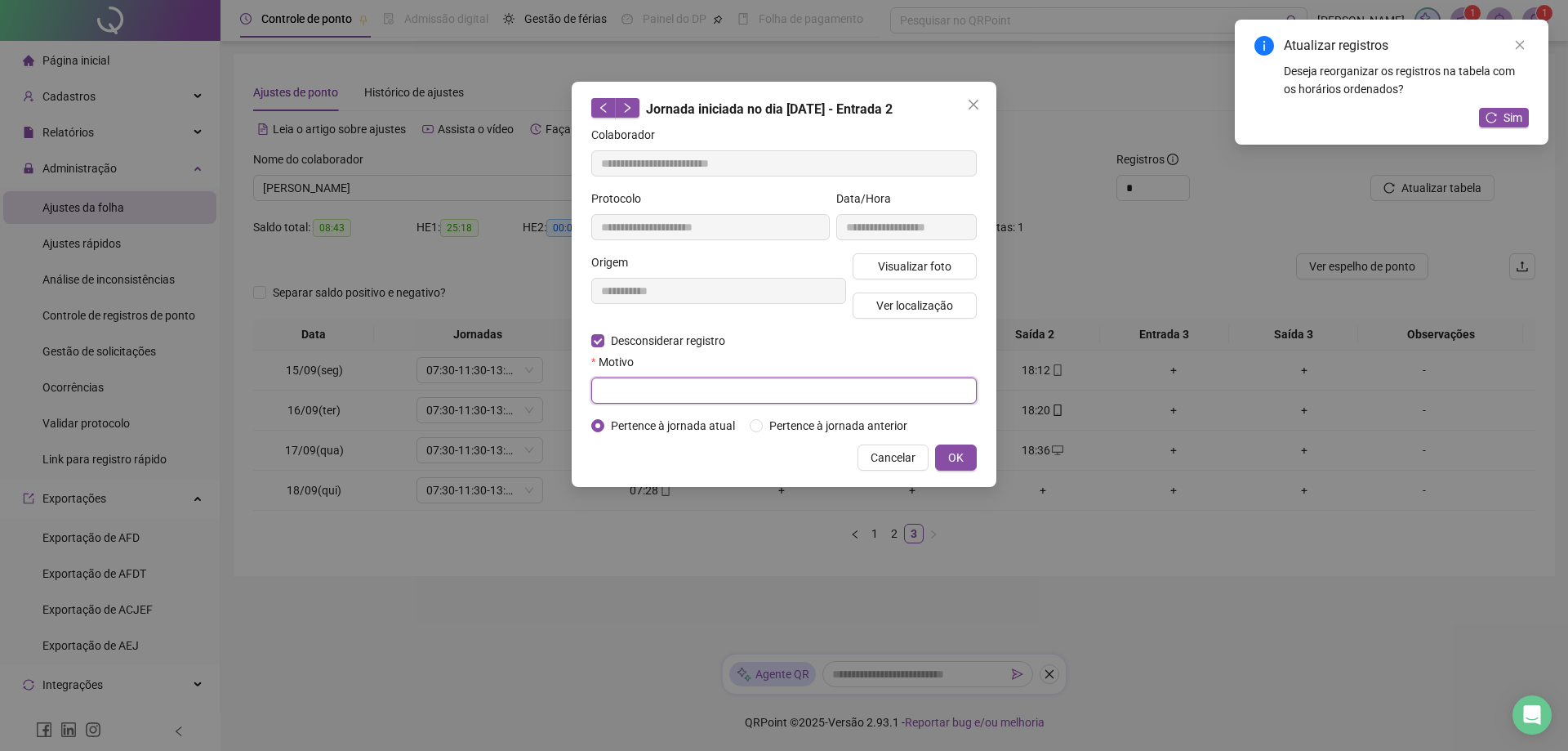
click at [659, 386] on input "text" at bounding box center [784, 390] width 385 height 26
type input "**********"
click at [967, 456] on button "OK" at bounding box center [956, 458] width 42 height 26
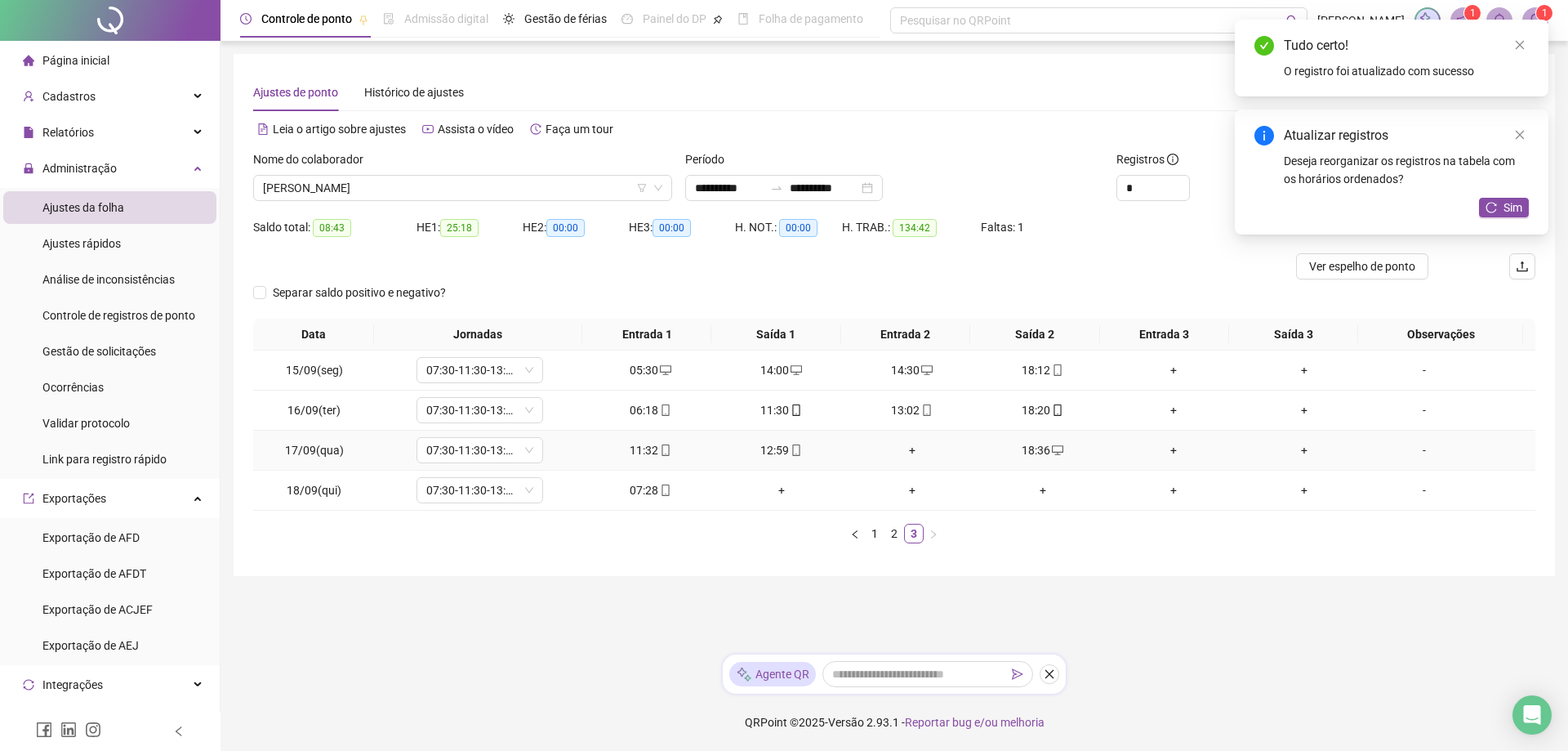
click at [899, 451] on div "+" at bounding box center [912, 450] width 118 height 18
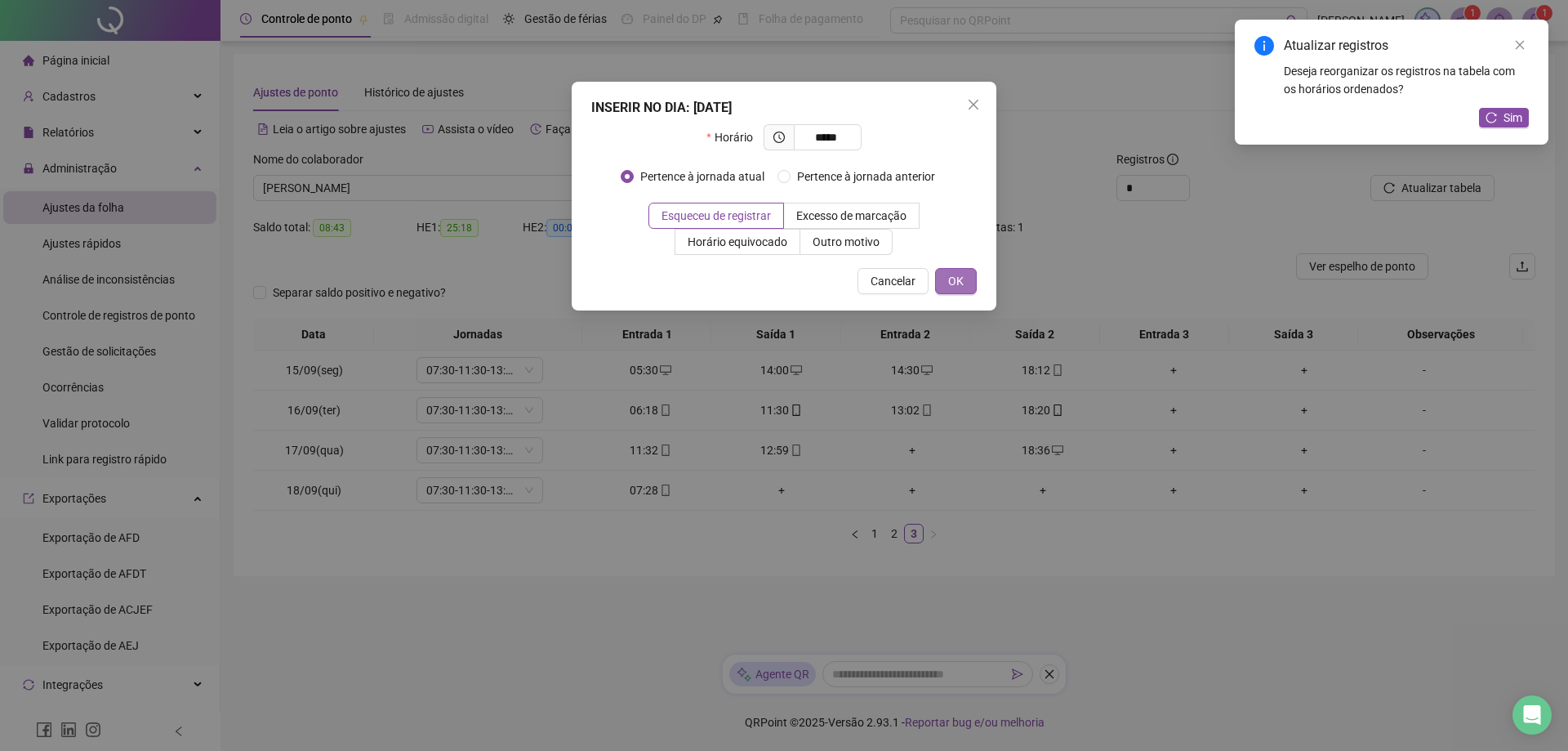
type input "*****"
click at [954, 275] on span "OK" at bounding box center [956, 281] width 15 height 18
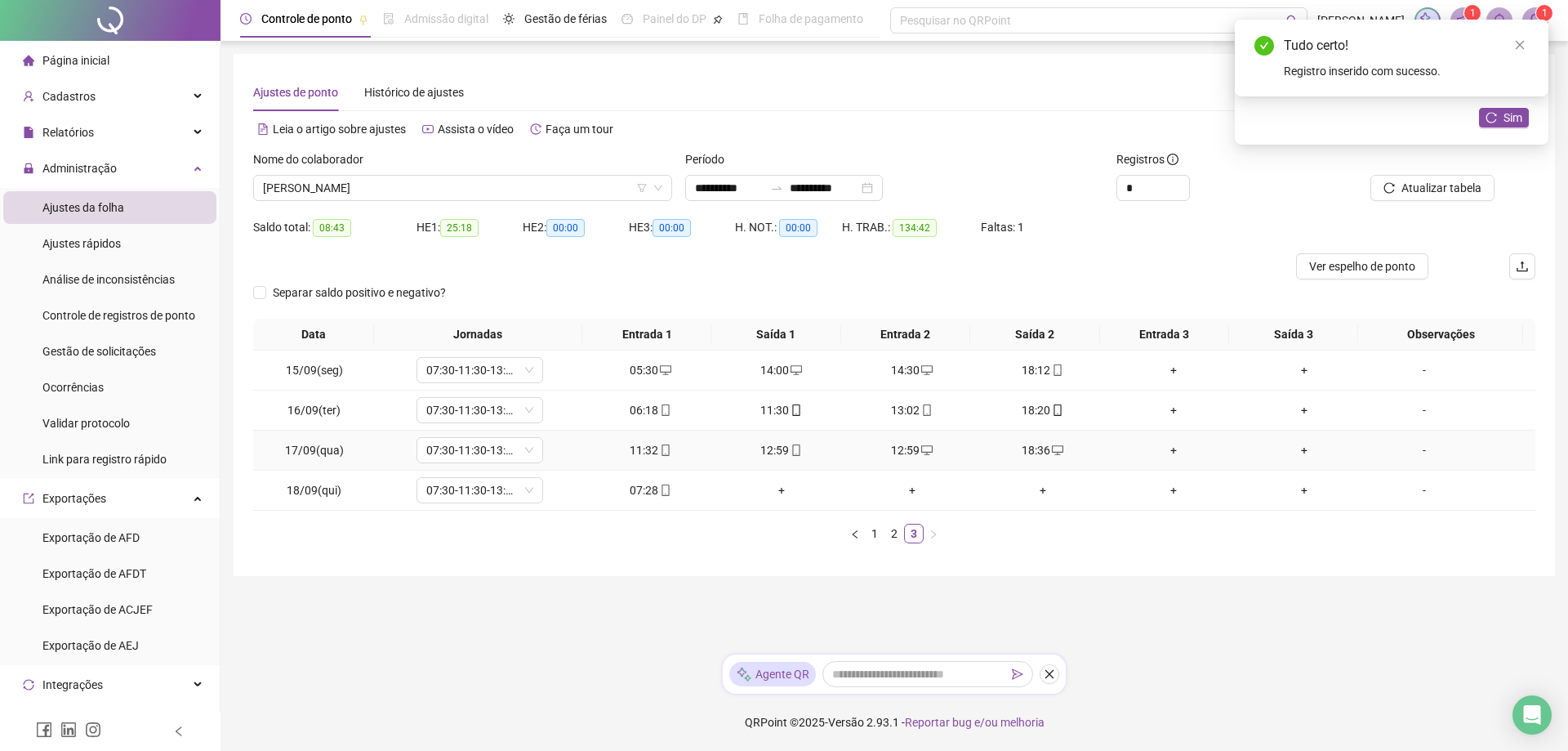
click at [762, 455] on div "12:59" at bounding box center [781, 450] width 118 height 18
type input "**********"
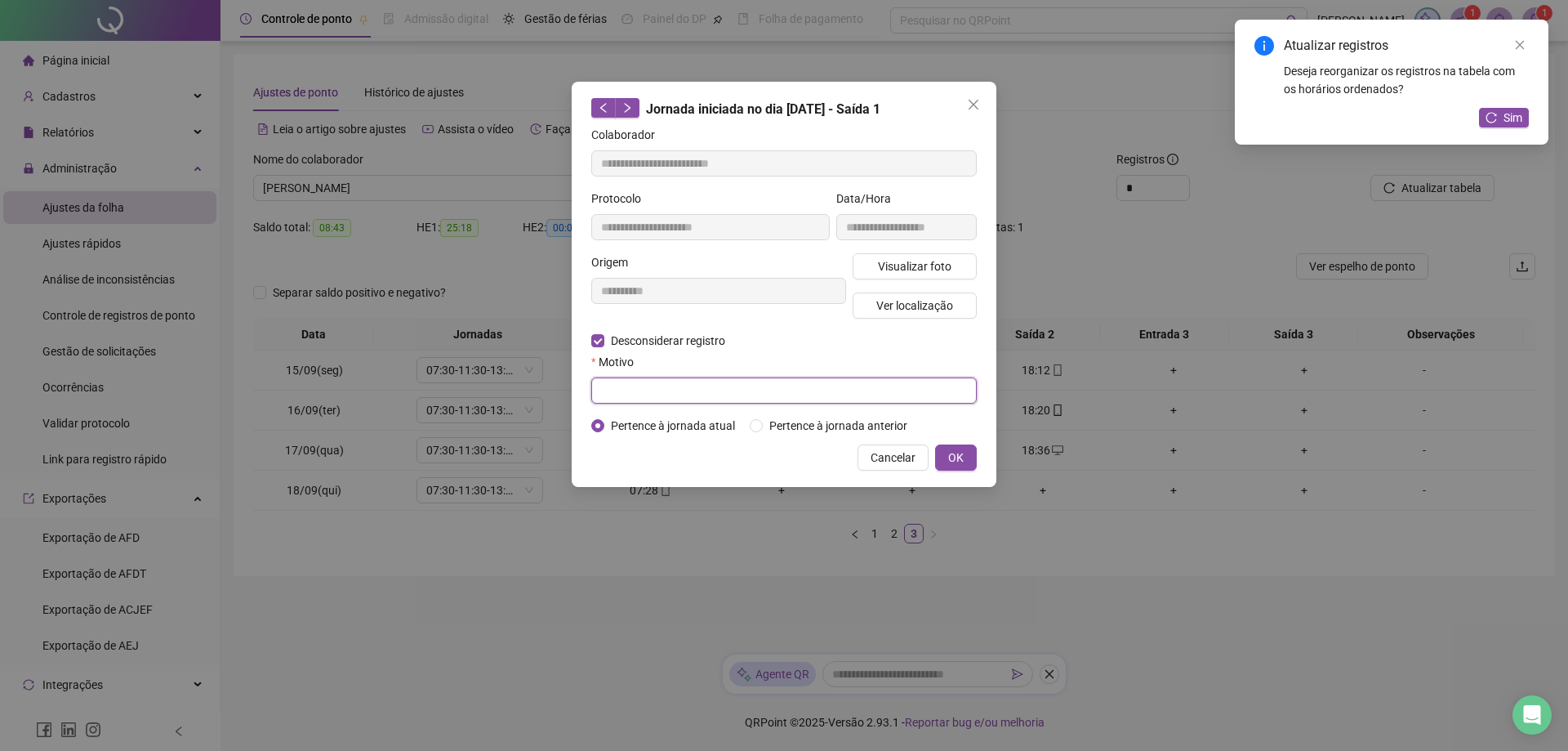
click at [688, 400] on input "text" at bounding box center [784, 390] width 385 height 26
type input "**********"
click at [954, 459] on span "OK" at bounding box center [956, 457] width 15 height 18
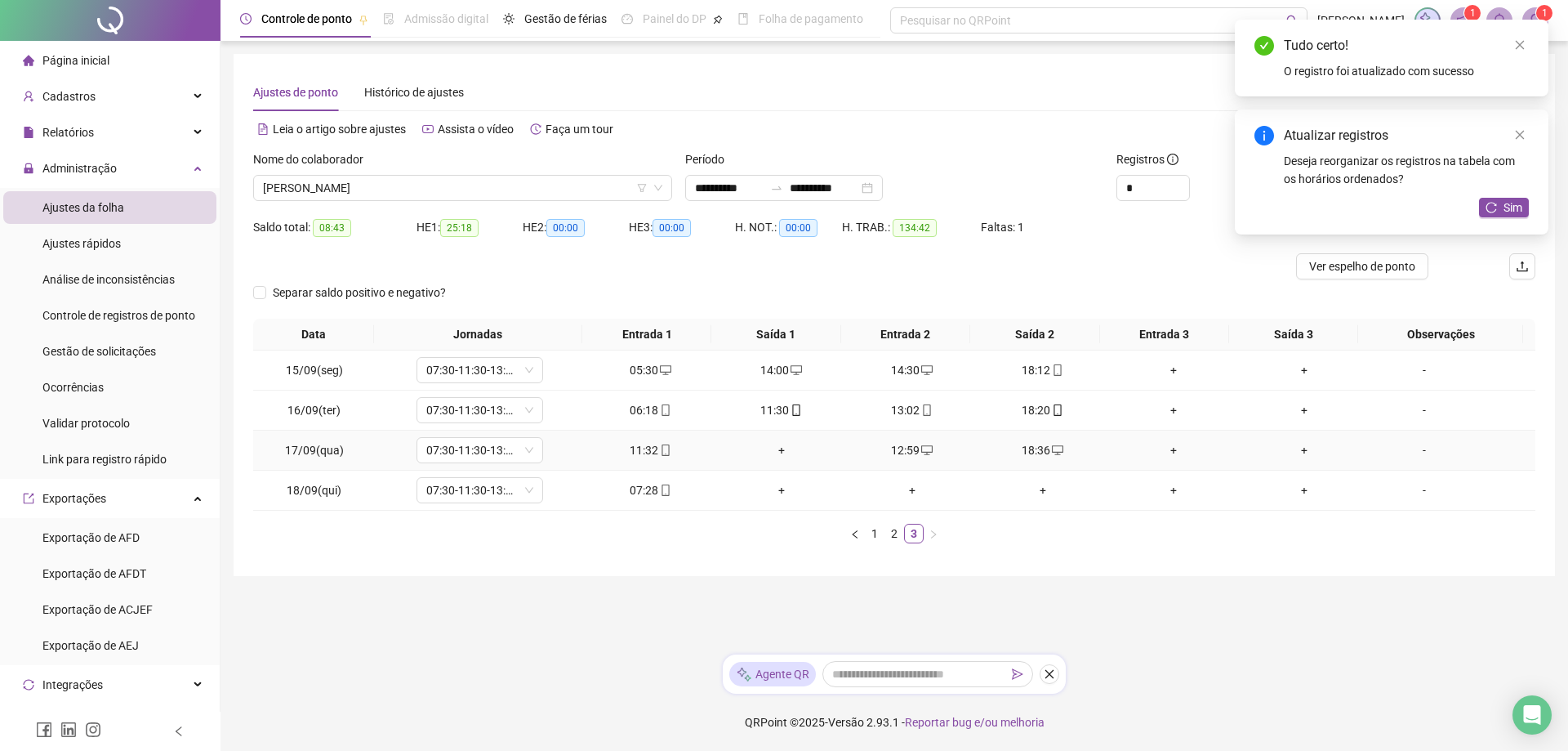
click at [777, 453] on div "+" at bounding box center [781, 450] width 118 height 18
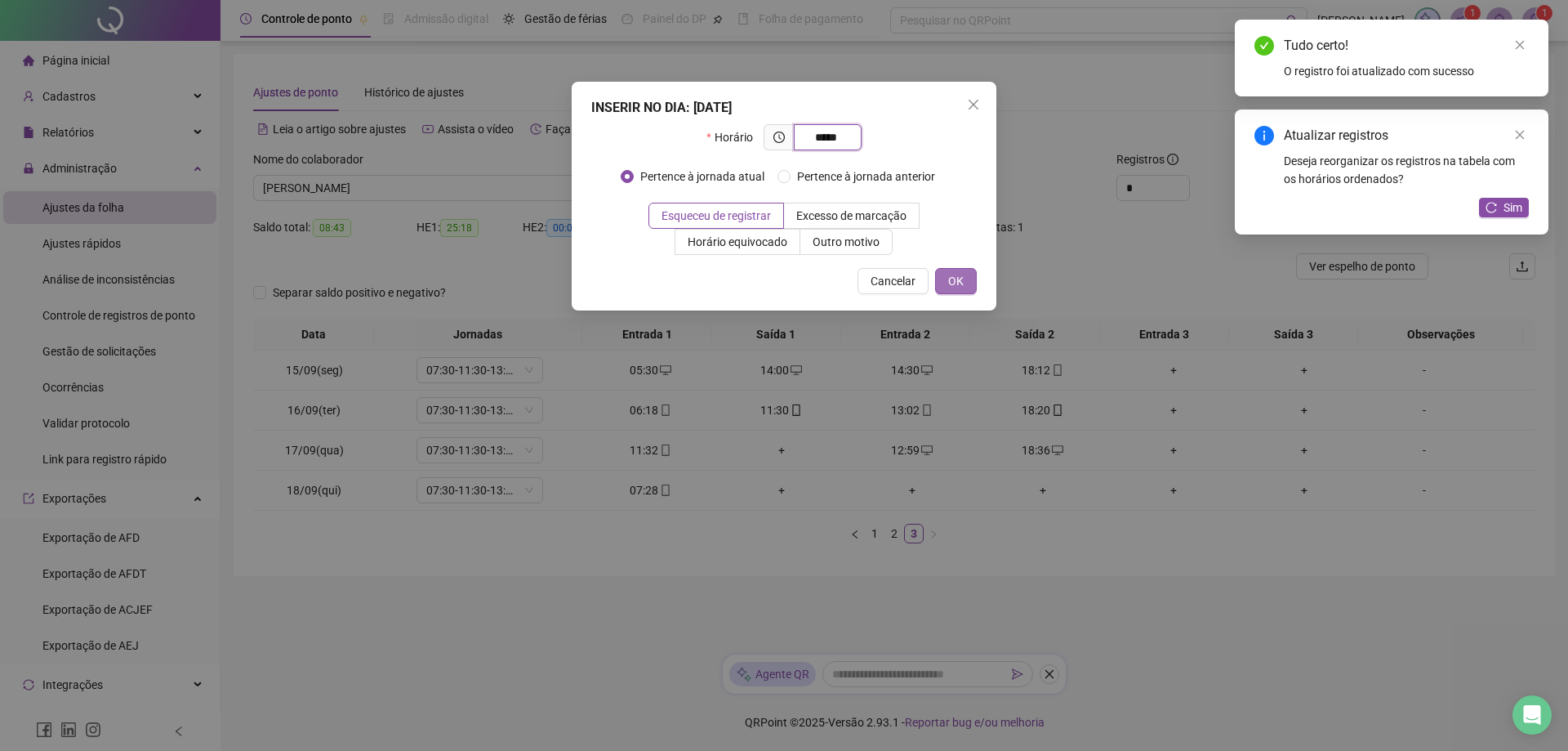
type input "*****"
click at [949, 281] on span "OK" at bounding box center [956, 281] width 15 height 18
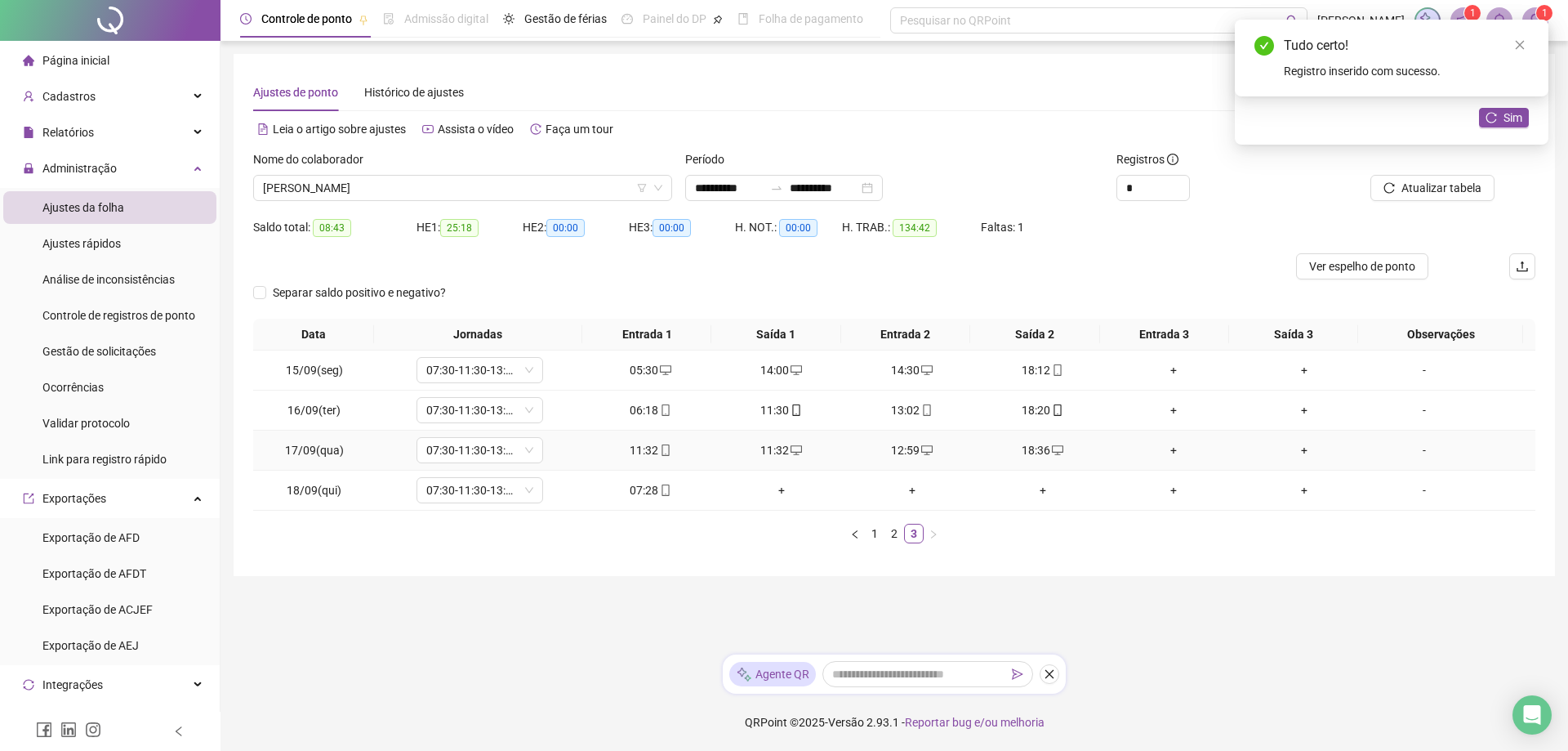
click at [662, 452] on icon "mobile" at bounding box center [665, 450] width 11 height 11
type input "**********"
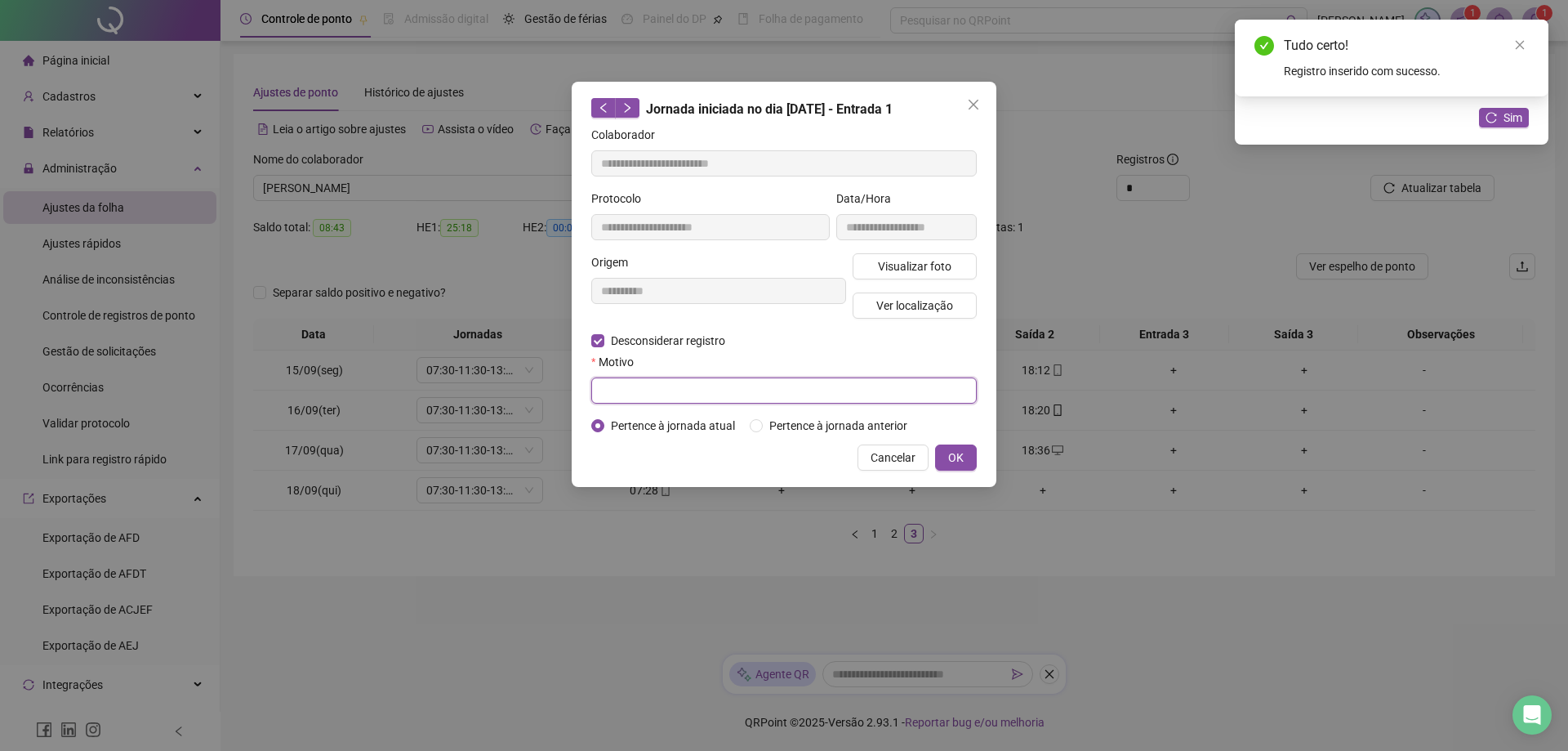
click at [635, 387] on input "text" at bounding box center [784, 390] width 385 height 26
type input "**********"
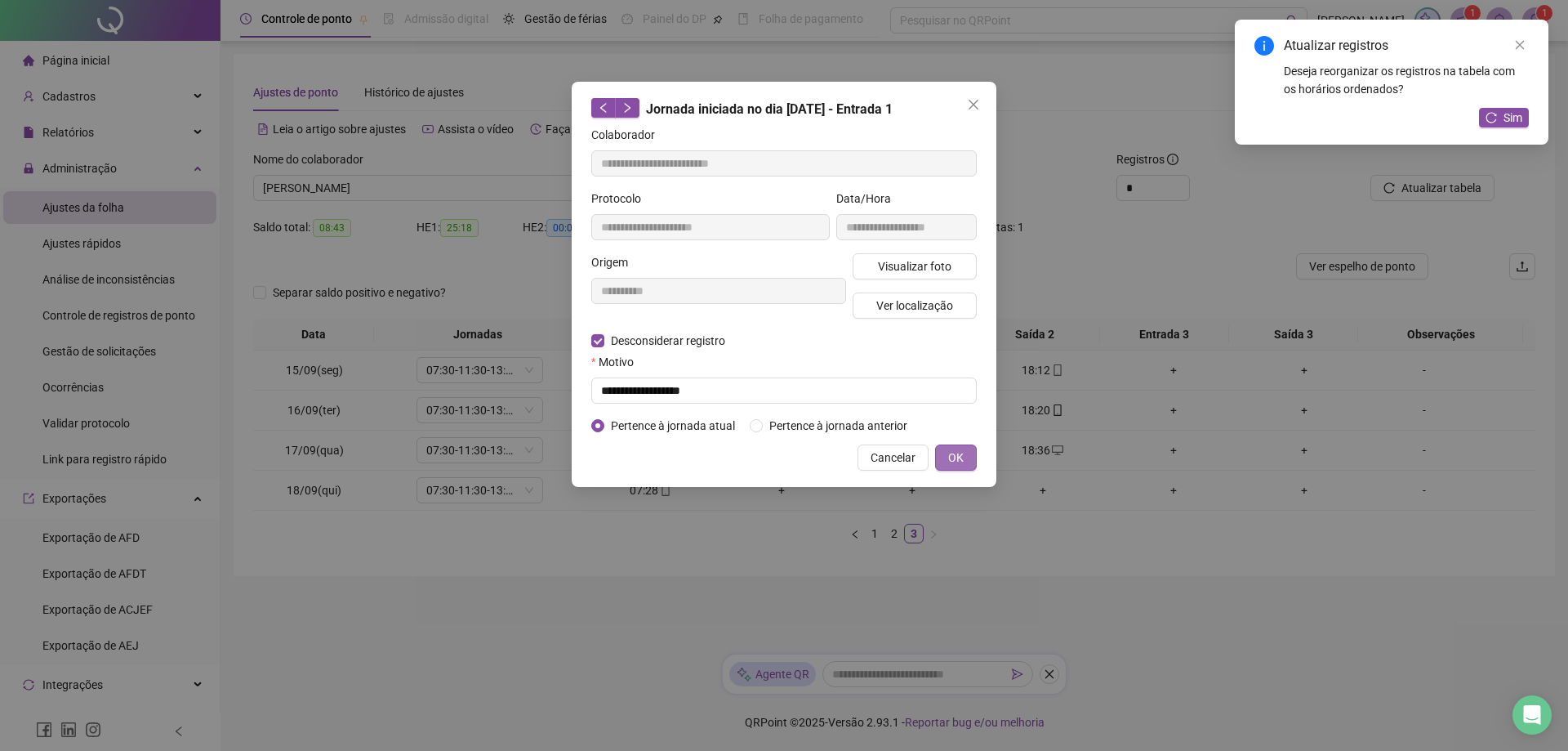
click at [972, 465] on button "OK" at bounding box center [956, 458] width 42 height 26
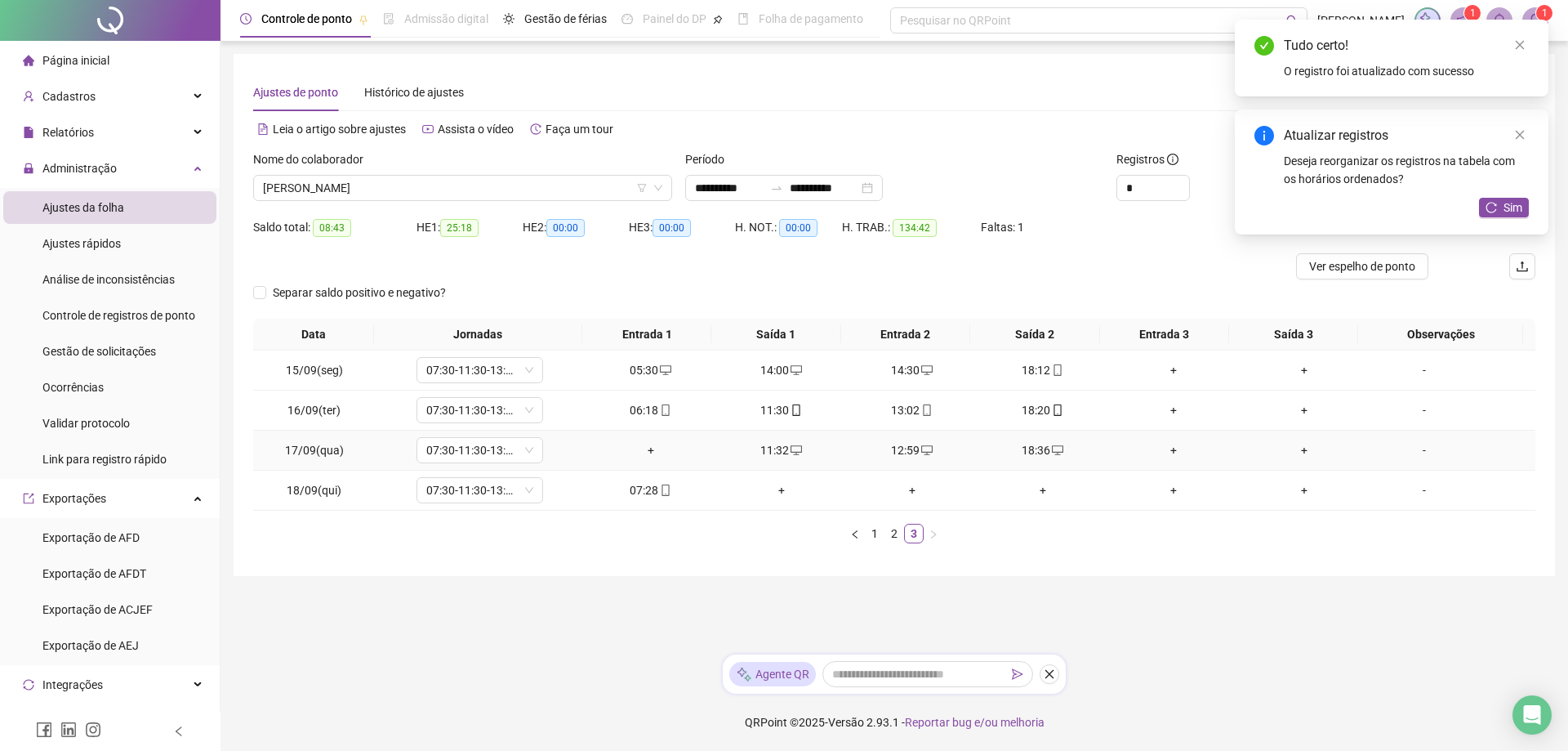
click at [645, 453] on div "+" at bounding box center [651, 450] width 118 height 18
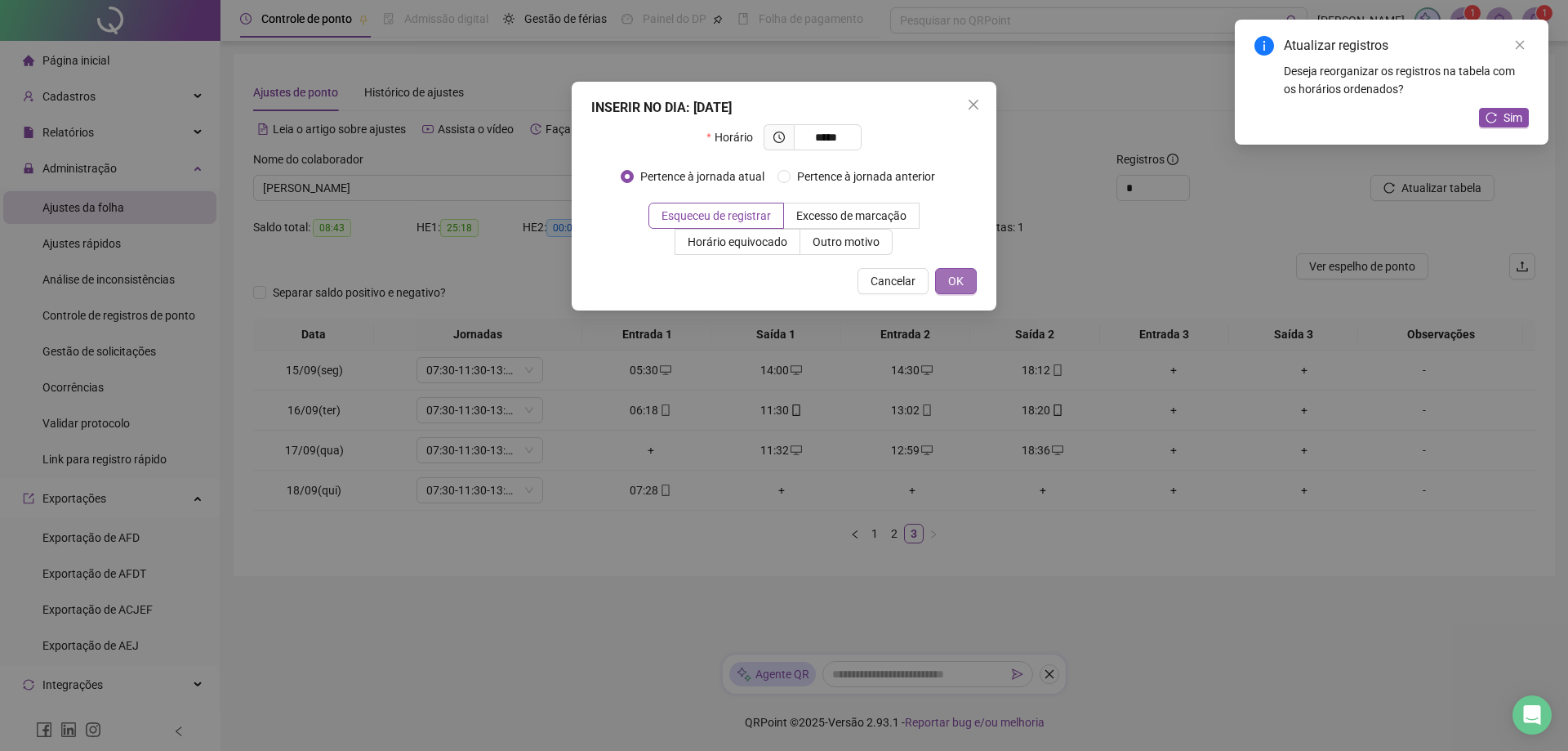
type input "*****"
click at [956, 282] on span "OK" at bounding box center [956, 281] width 15 height 18
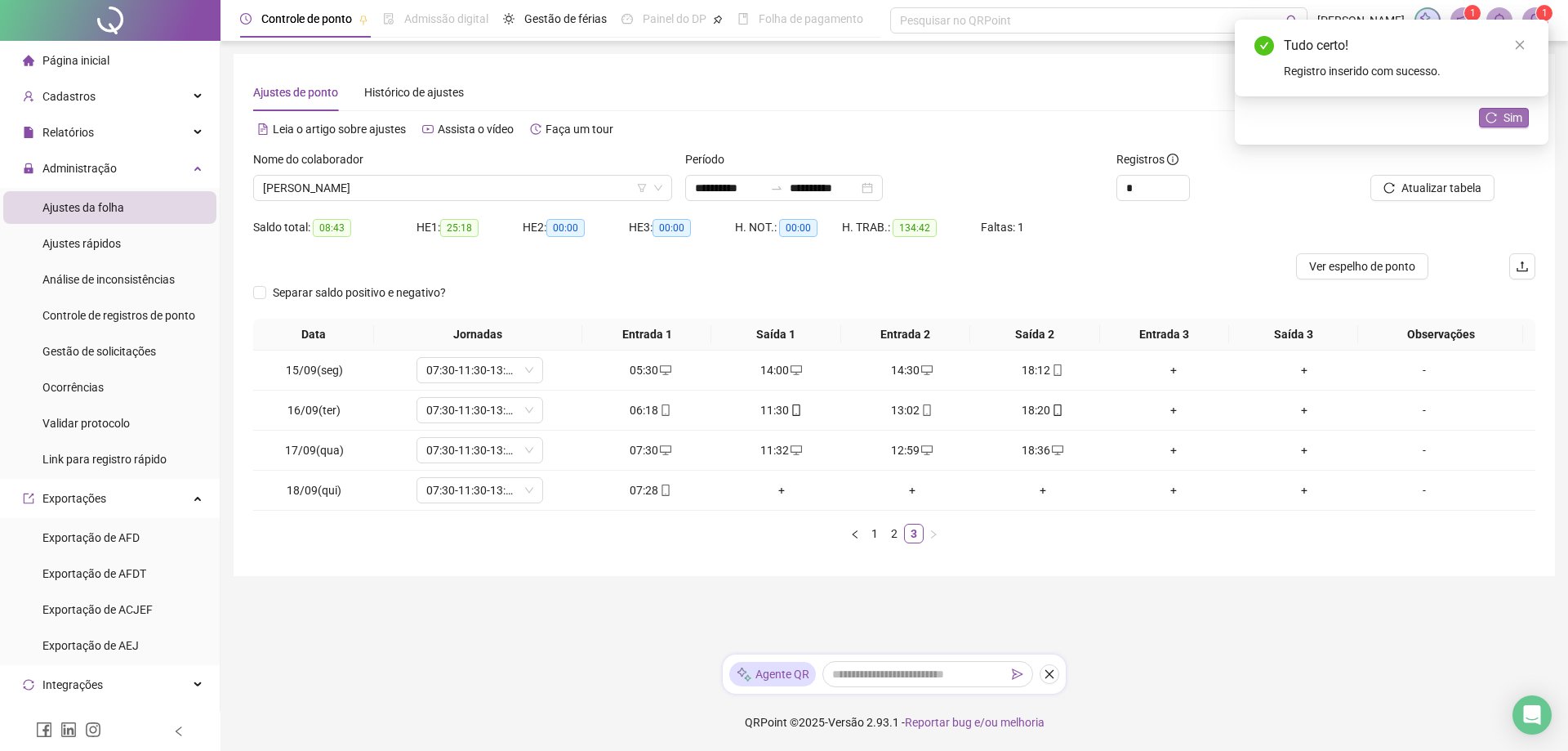
click at [1489, 120] on icon "reload" at bounding box center [1491, 117] width 11 height 11
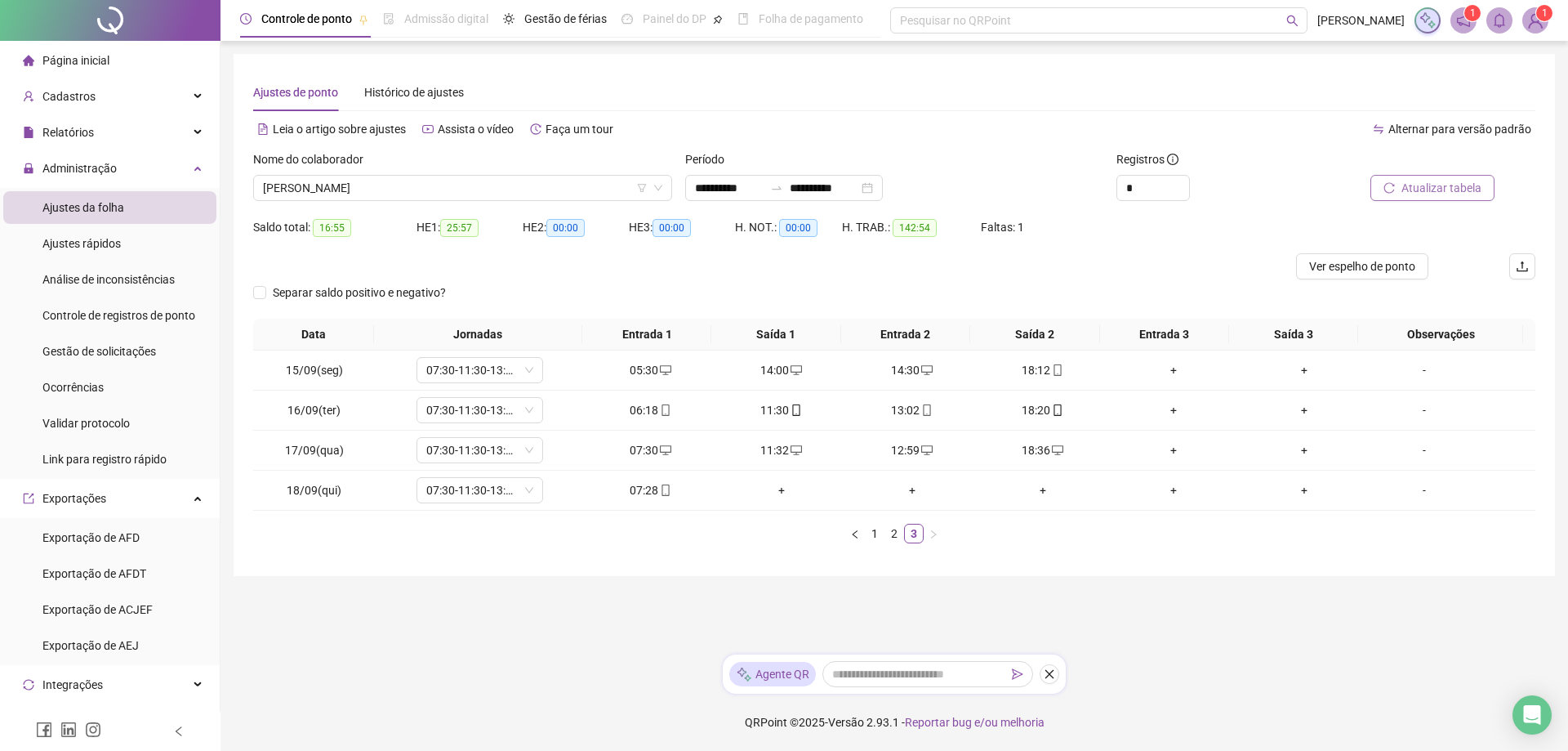
click at [1428, 186] on span "Atualizar tabela" at bounding box center [1442, 187] width 80 height 18
click at [895, 533] on link "2" at bounding box center [894, 533] width 18 height 18
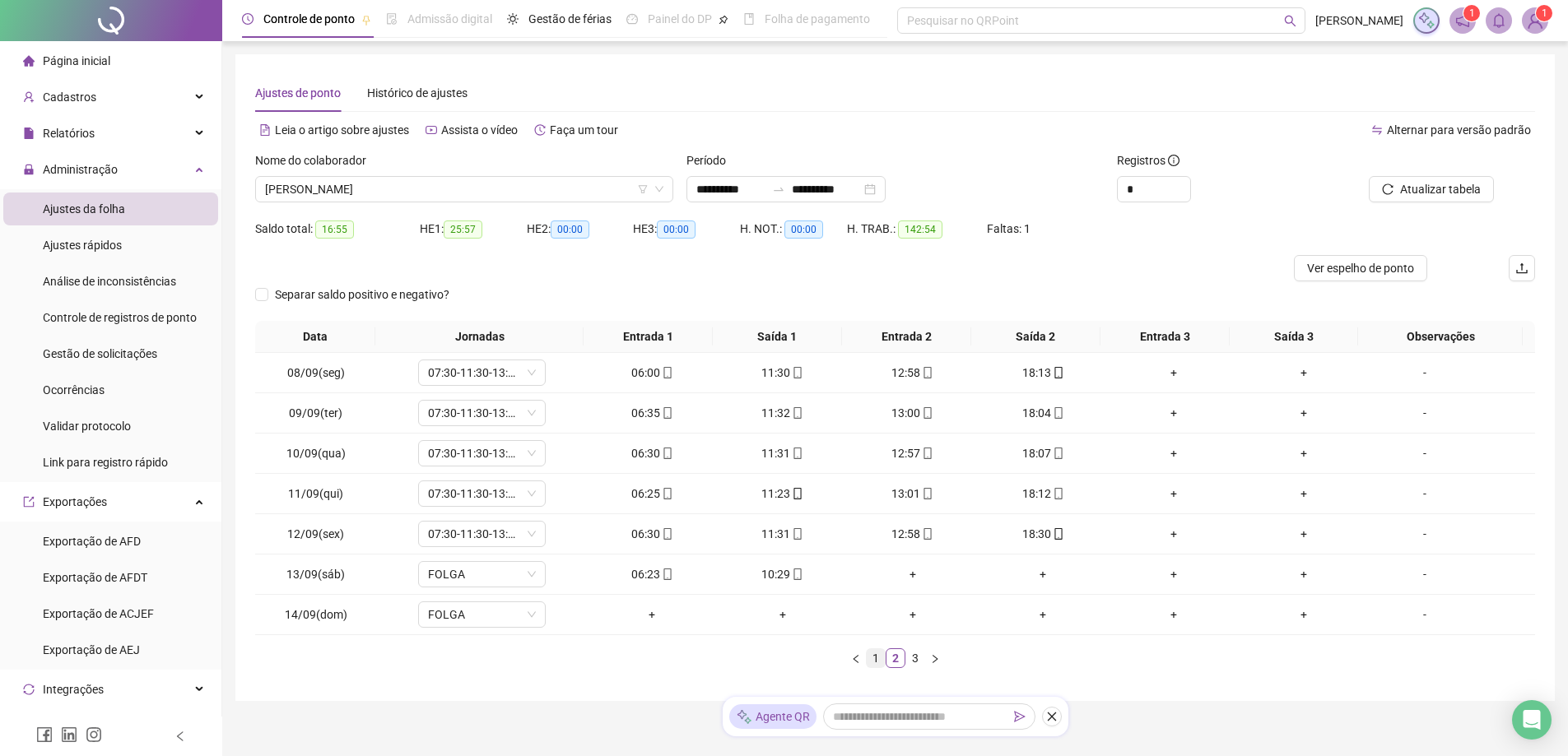
click at [873, 660] on link "1" at bounding box center [875, 658] width 18 height 18
click at [475, 189] on span "[PERSON_NAME]" at bounding box center [463, 189] width 399 height 25
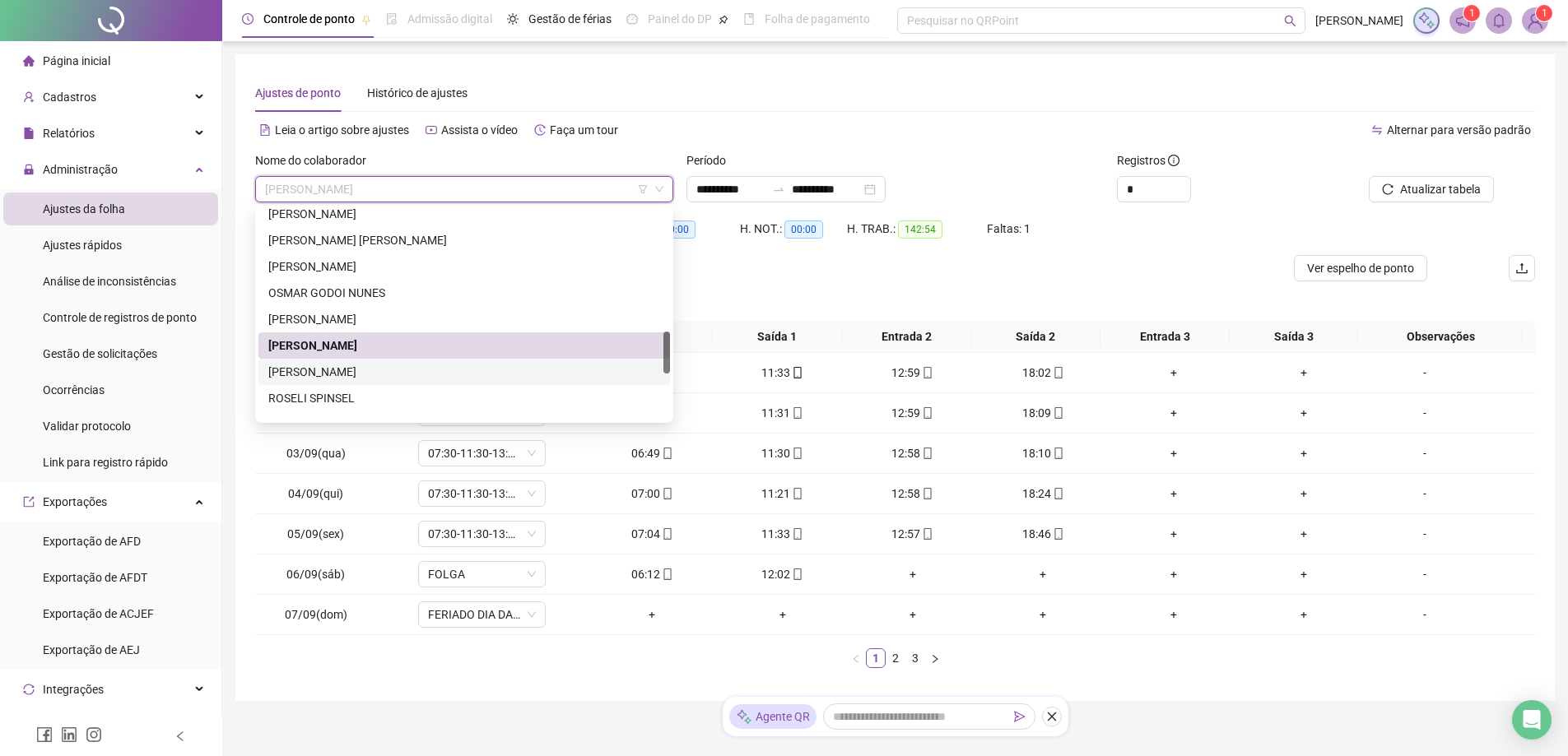
click at [416, 369] on div "[PERSON_NAME]" at bounding box center [463, 371] width 392 height 18
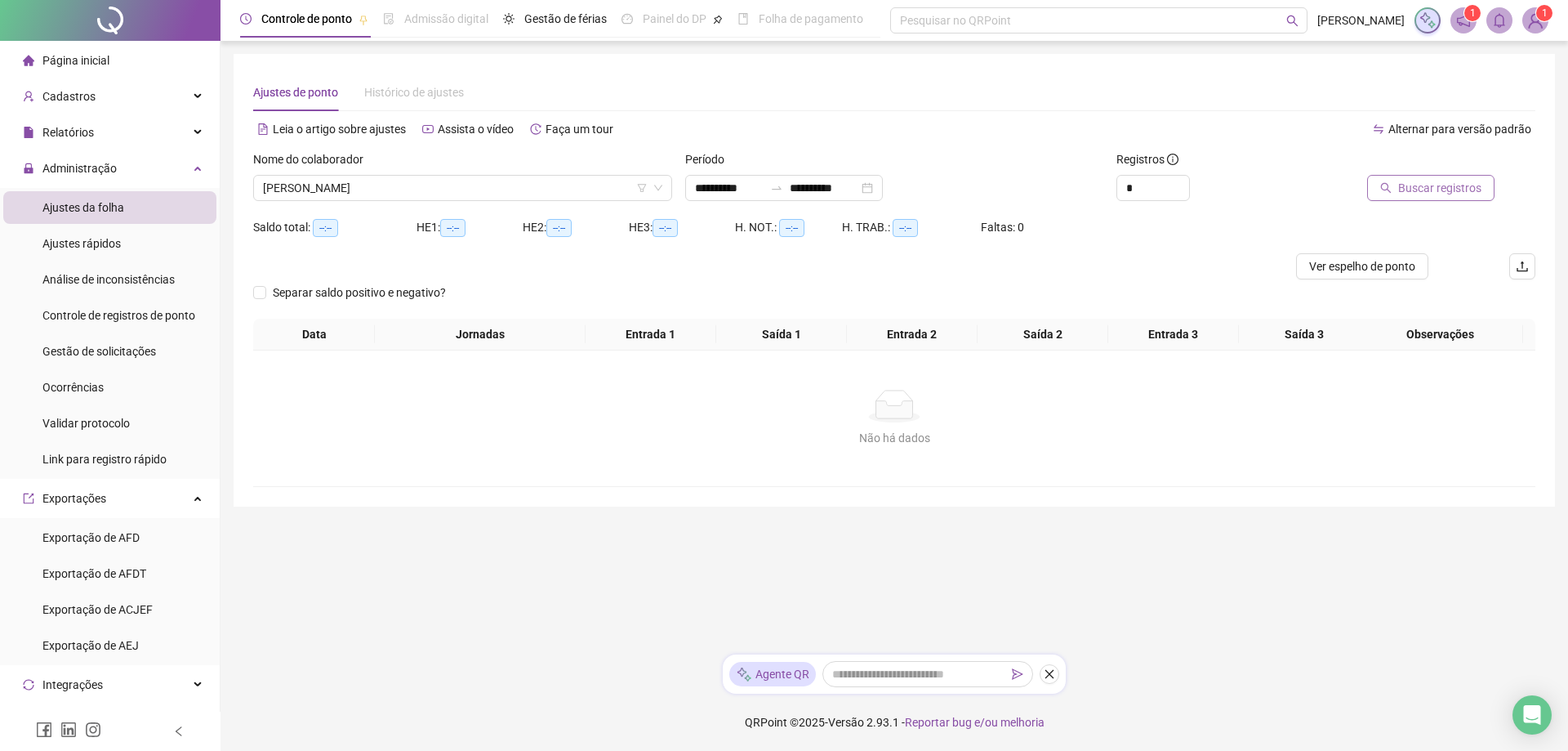
click at [1442, 194] on span "Buscar registros" at bounding box center [1440, 187] width 83 height 18
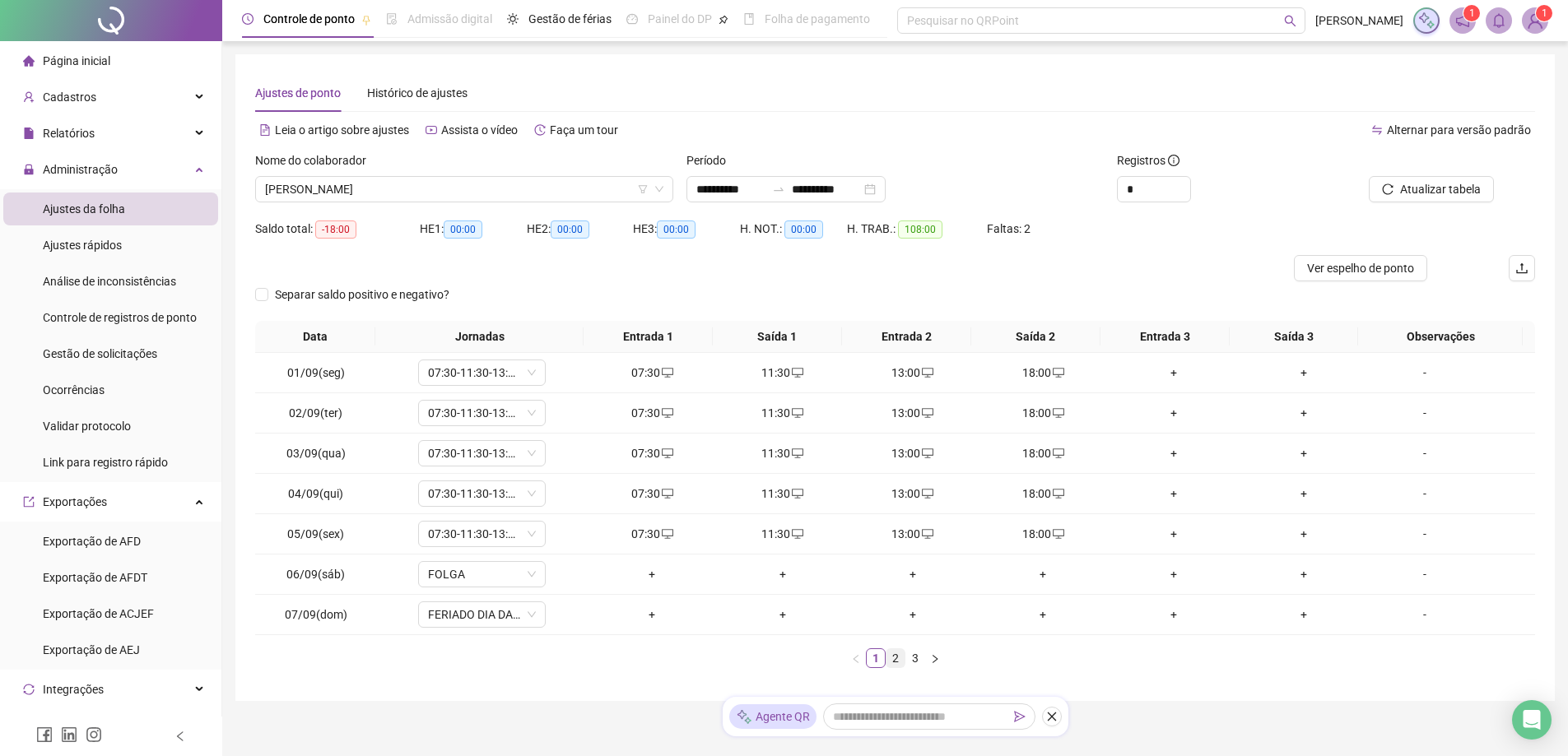
click at [890, 658] on link "2" at bounding box center [895, 658] width 18 height 18
click at [912, 658] on link "3" at bounding box center [915, 658] width 18 height 18
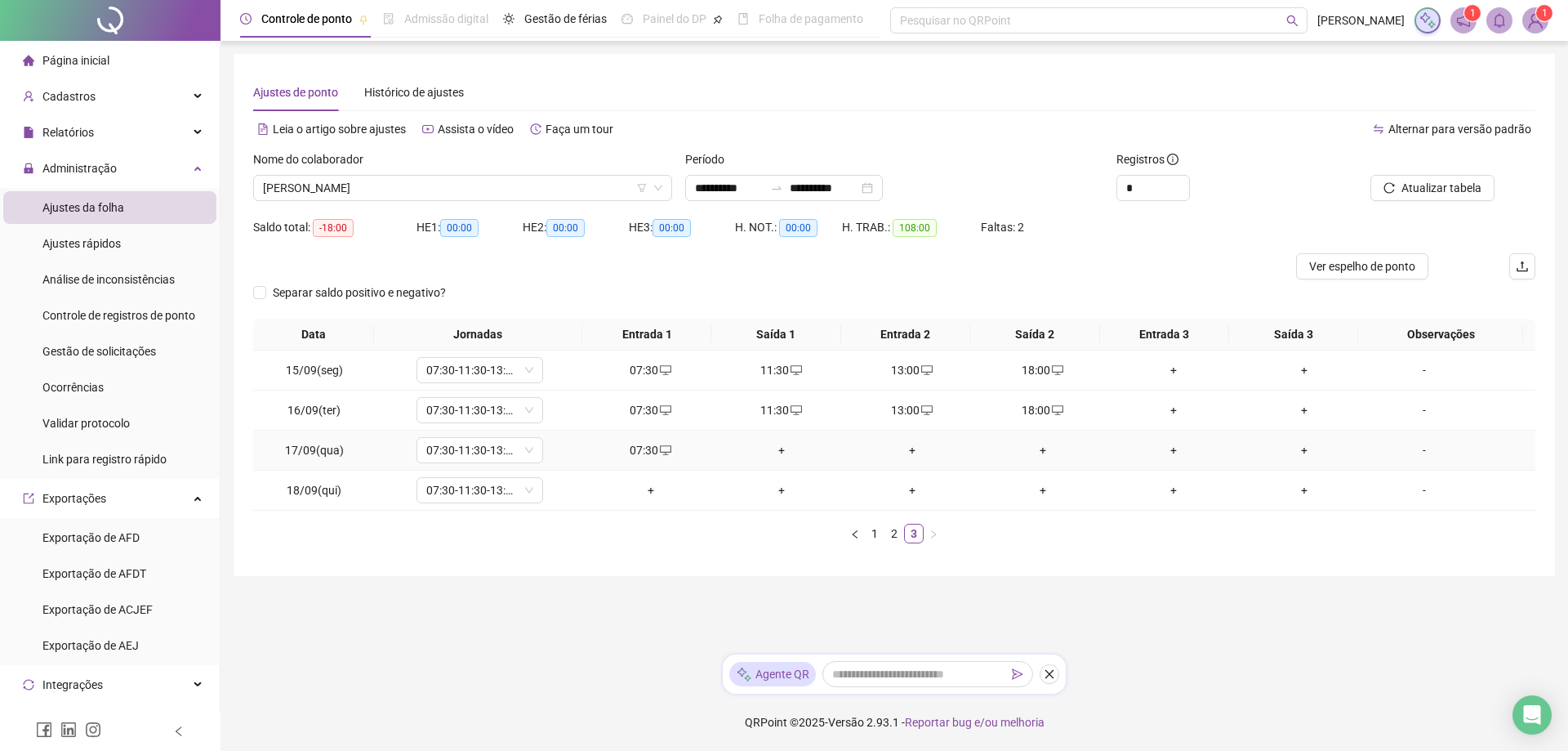
click at [768, 453] on div "+" at bounding box center [781, 450] width 118 height 18
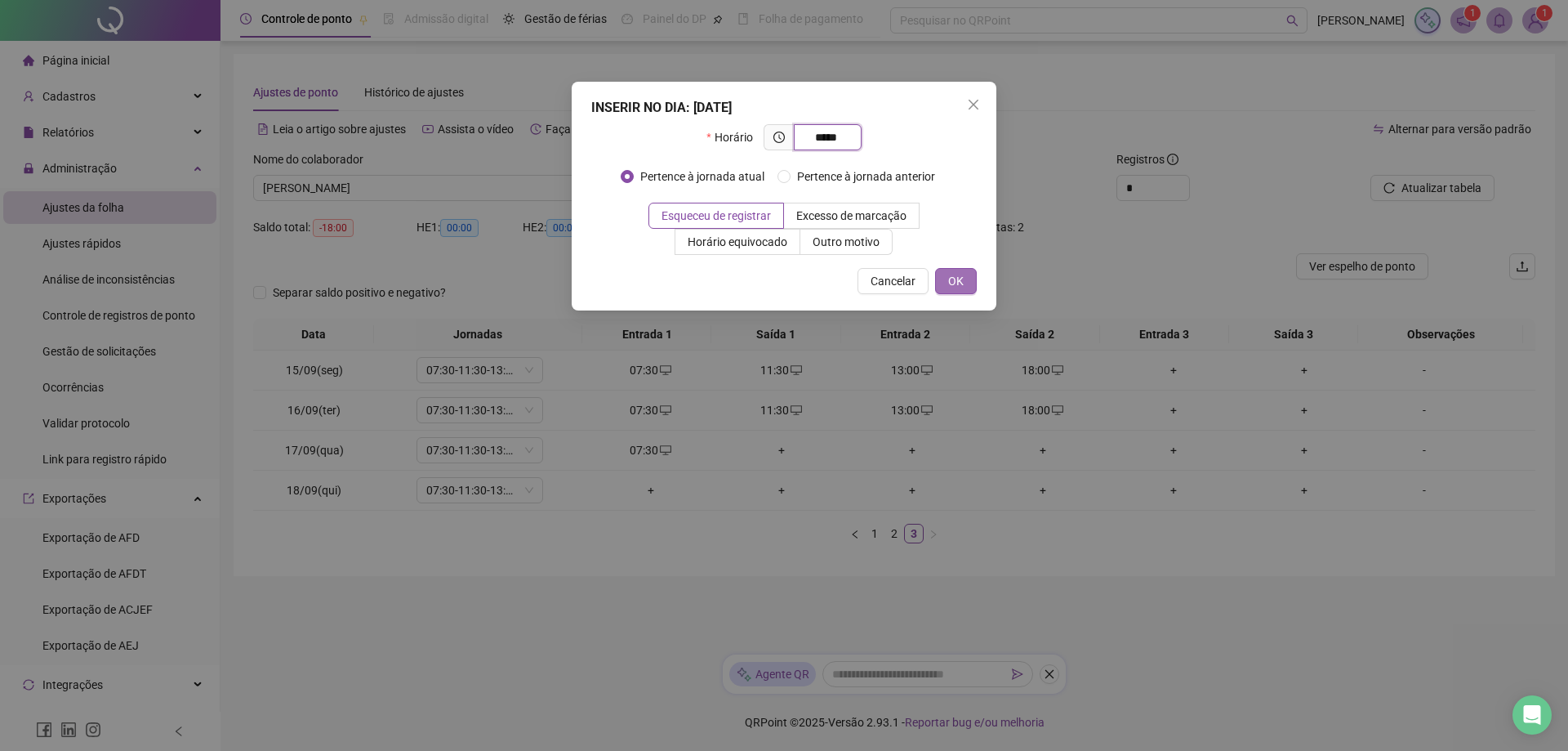
type input "*****"
click at [957, 279] on span "OK" at bounding box center [956, 281] width 15 height 18
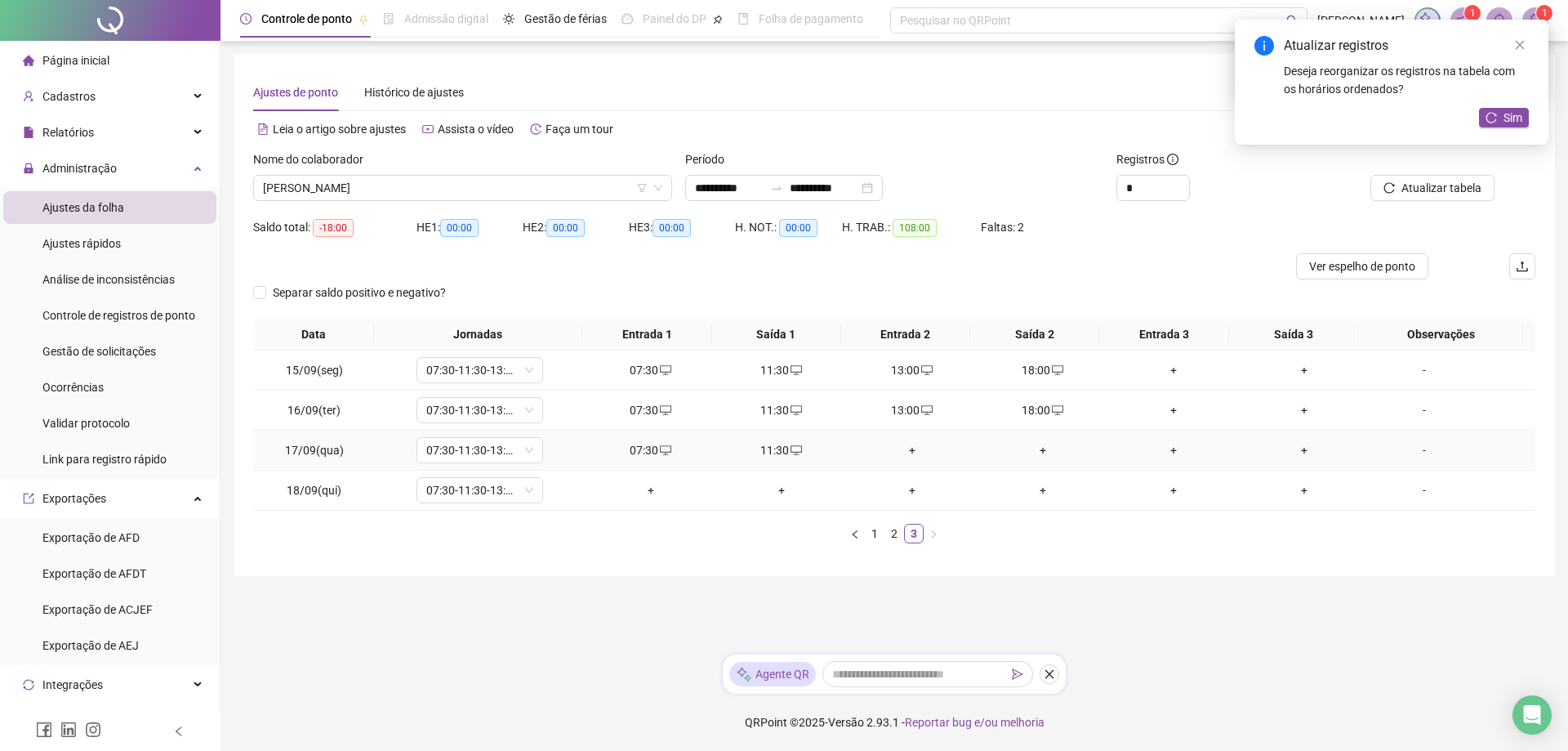
click at [898, 451] on div "+" at bounding box center [912, 450] width 118 height 18
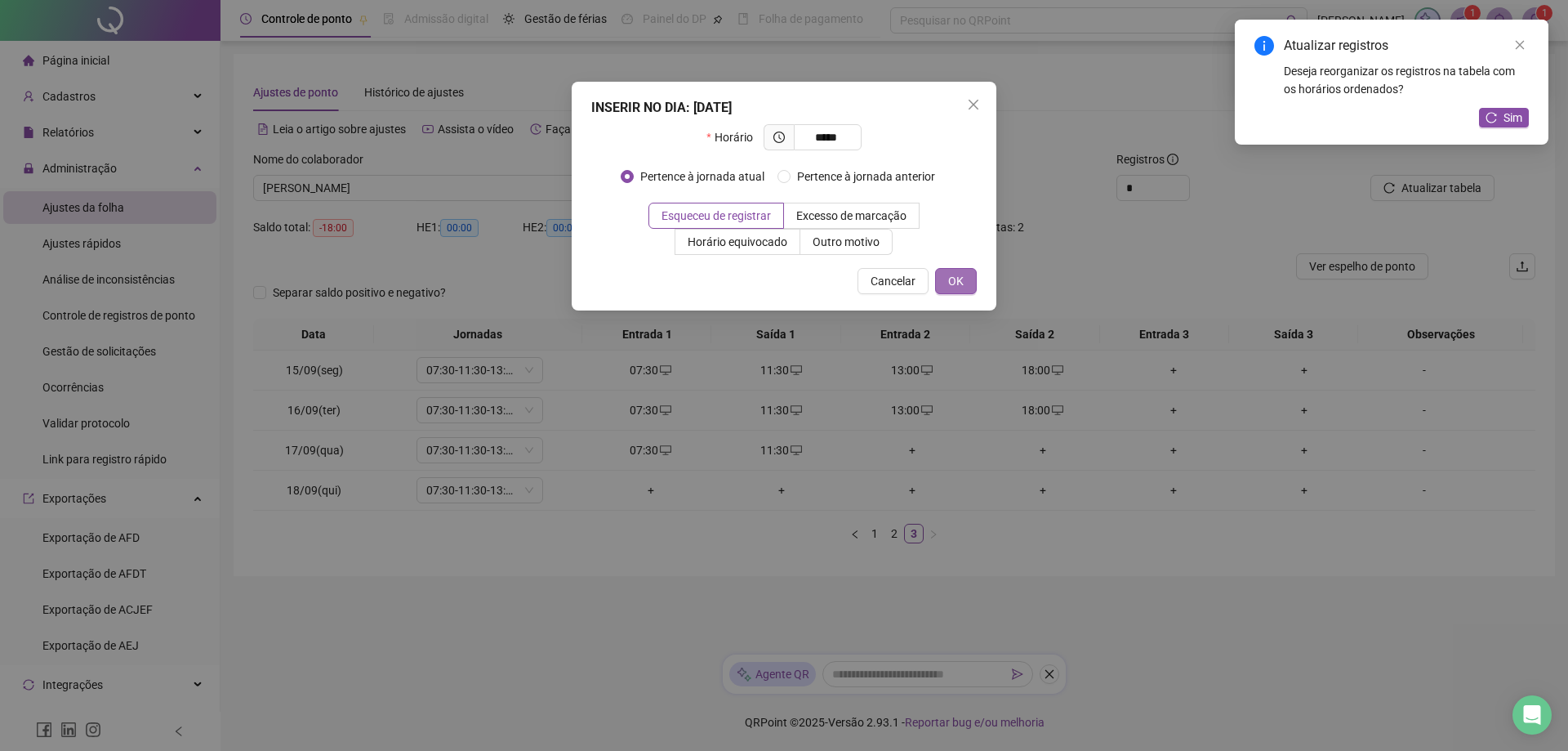
type input "*****"
click at [956, 286] on span "OK" at bounding box center [956, 281] width 15 height 18
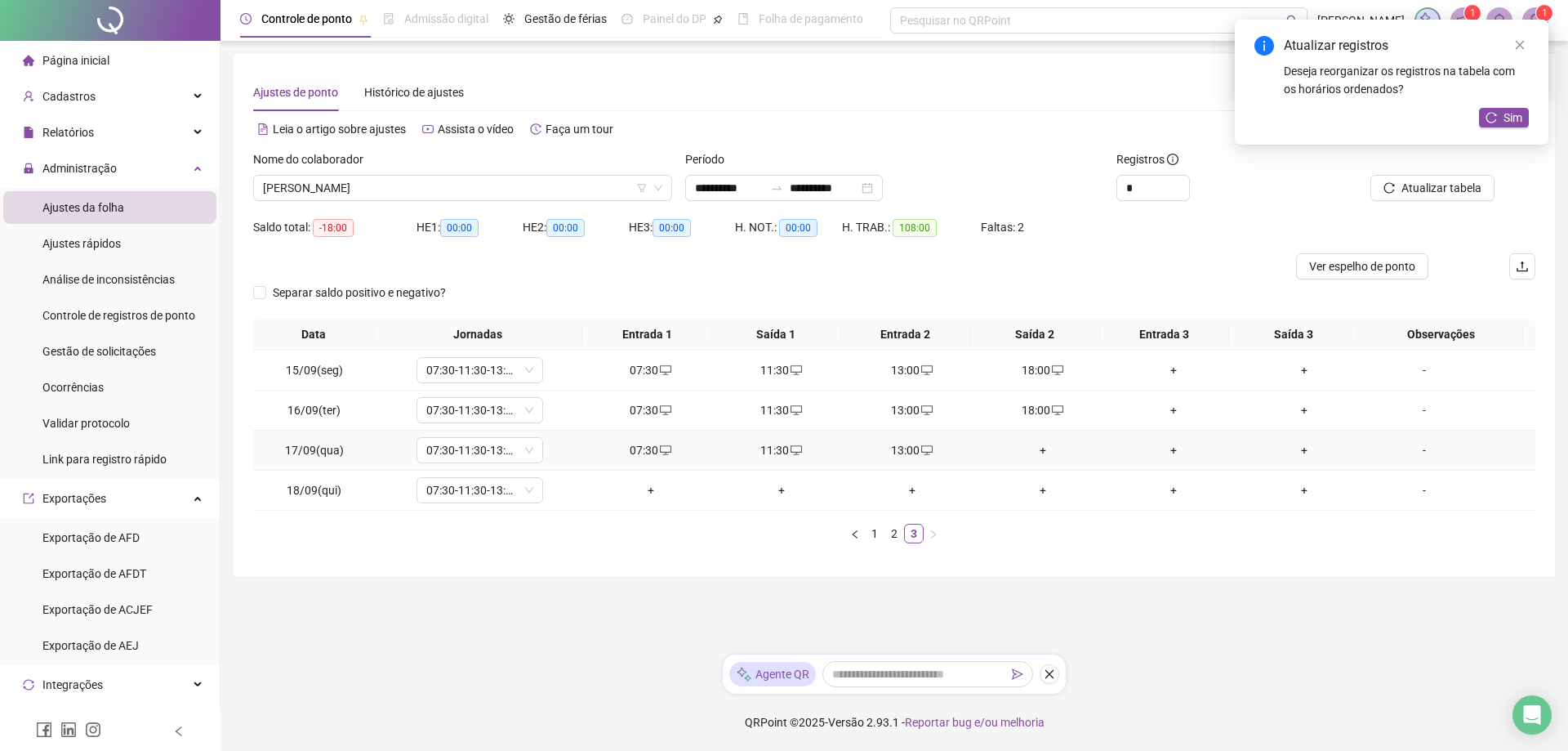
click at [1042, 451] on div "+" at bounding box center [1043, 450] width 118 height 18
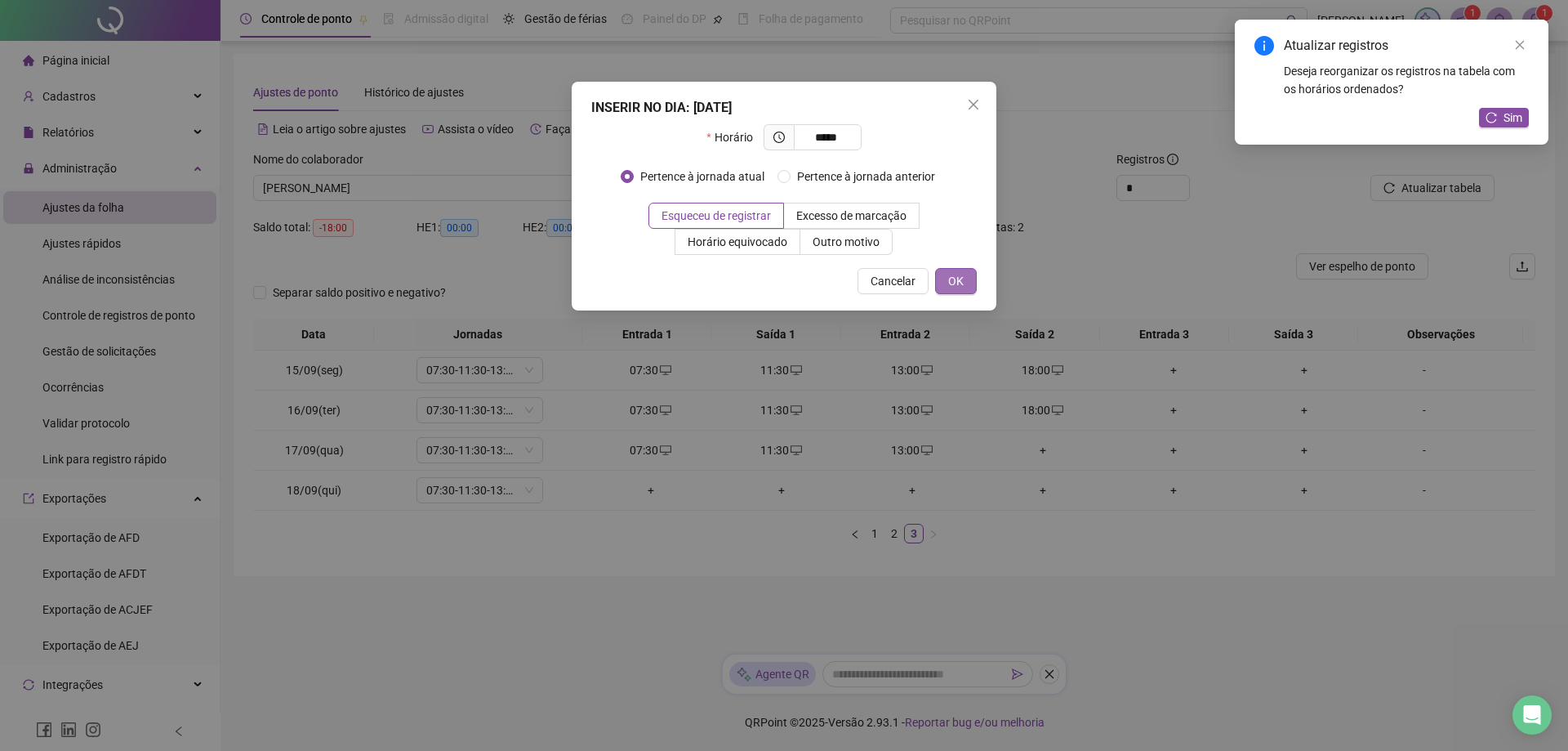
type input "*****"
click at [945, 279] on button "OK" at bounding box center [956, 281] width 42 height 26
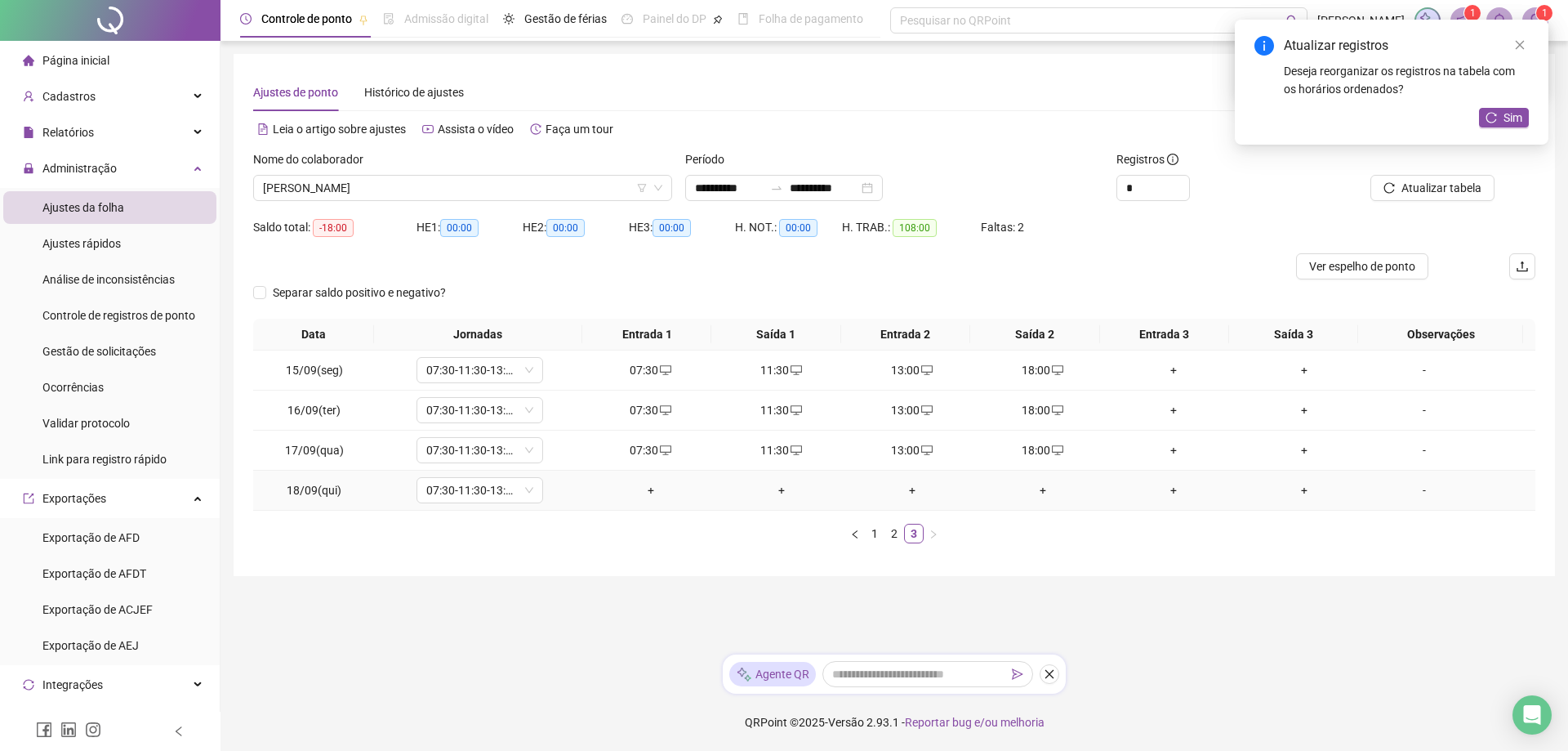
click at [639, 495] on div "+" at bounding box center [651, 490] width 118 height 18
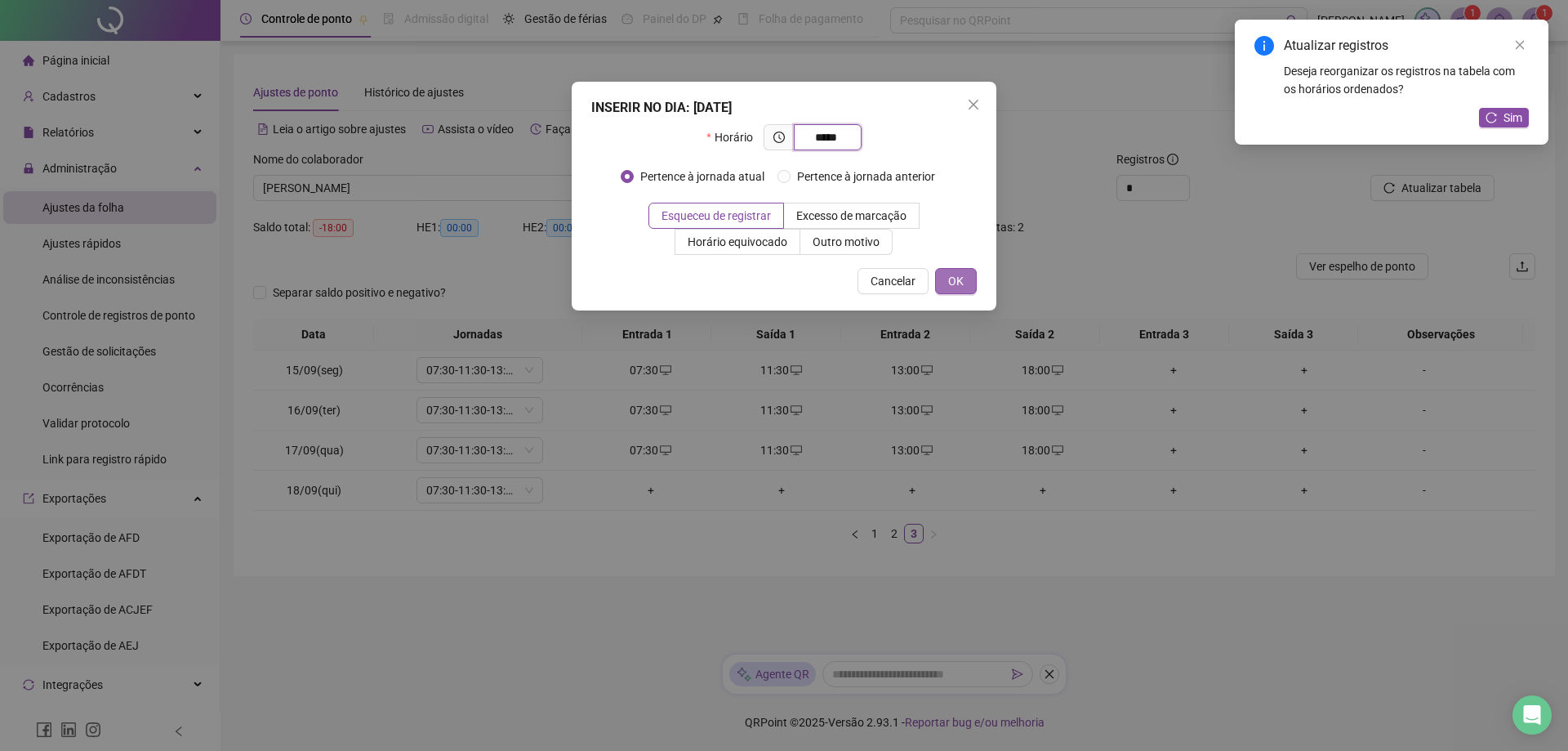
type input "*****"
click at [949, 283] on span "OK" at bounding box center [956, 281] width 15 height 18
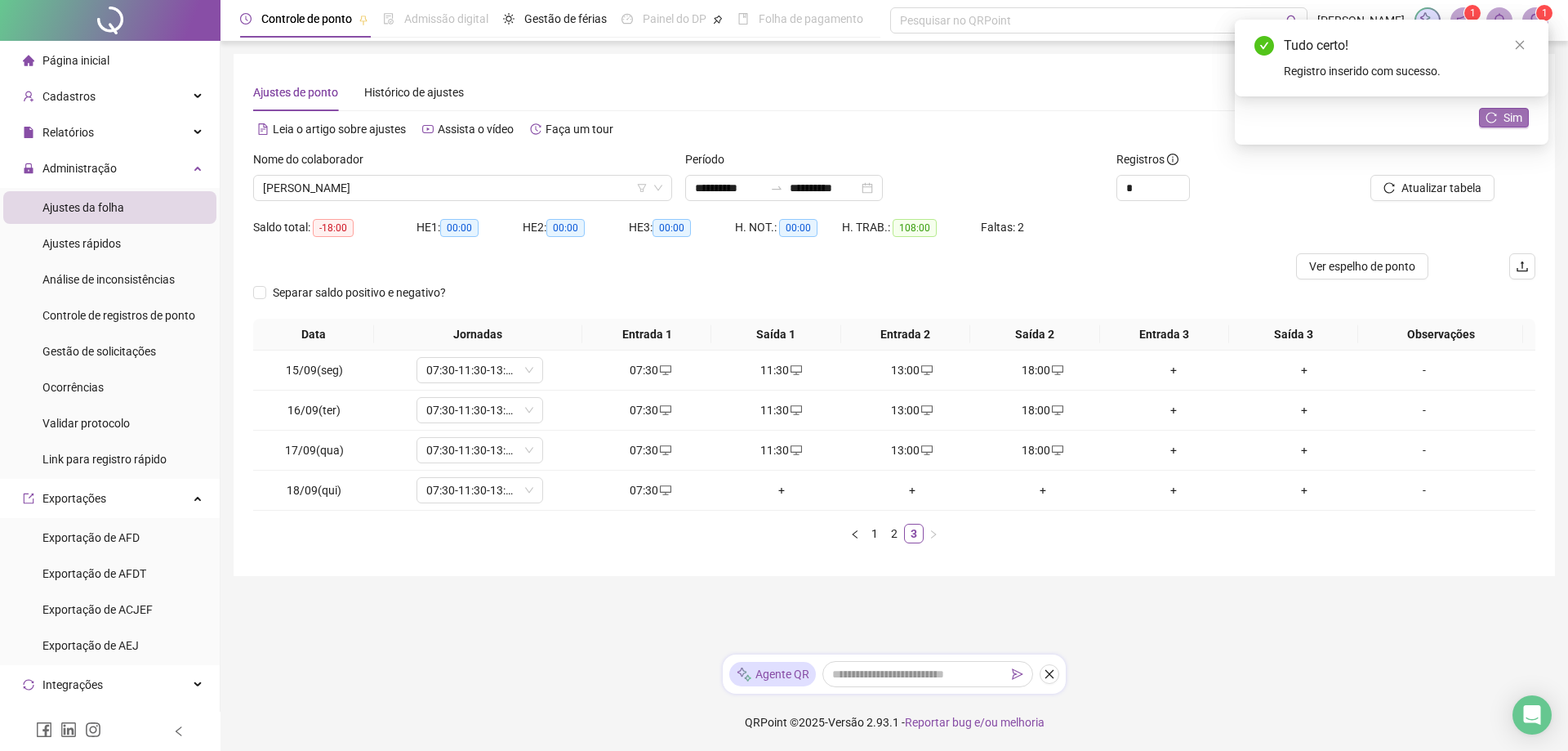
click at [1500, 114] on button "Sim" at bounding box center [1504, 117] width 50 height 19
click at [448, 186] on span "[PERSON_NAME]" at bounding box center [463, 187] width 400 height 25
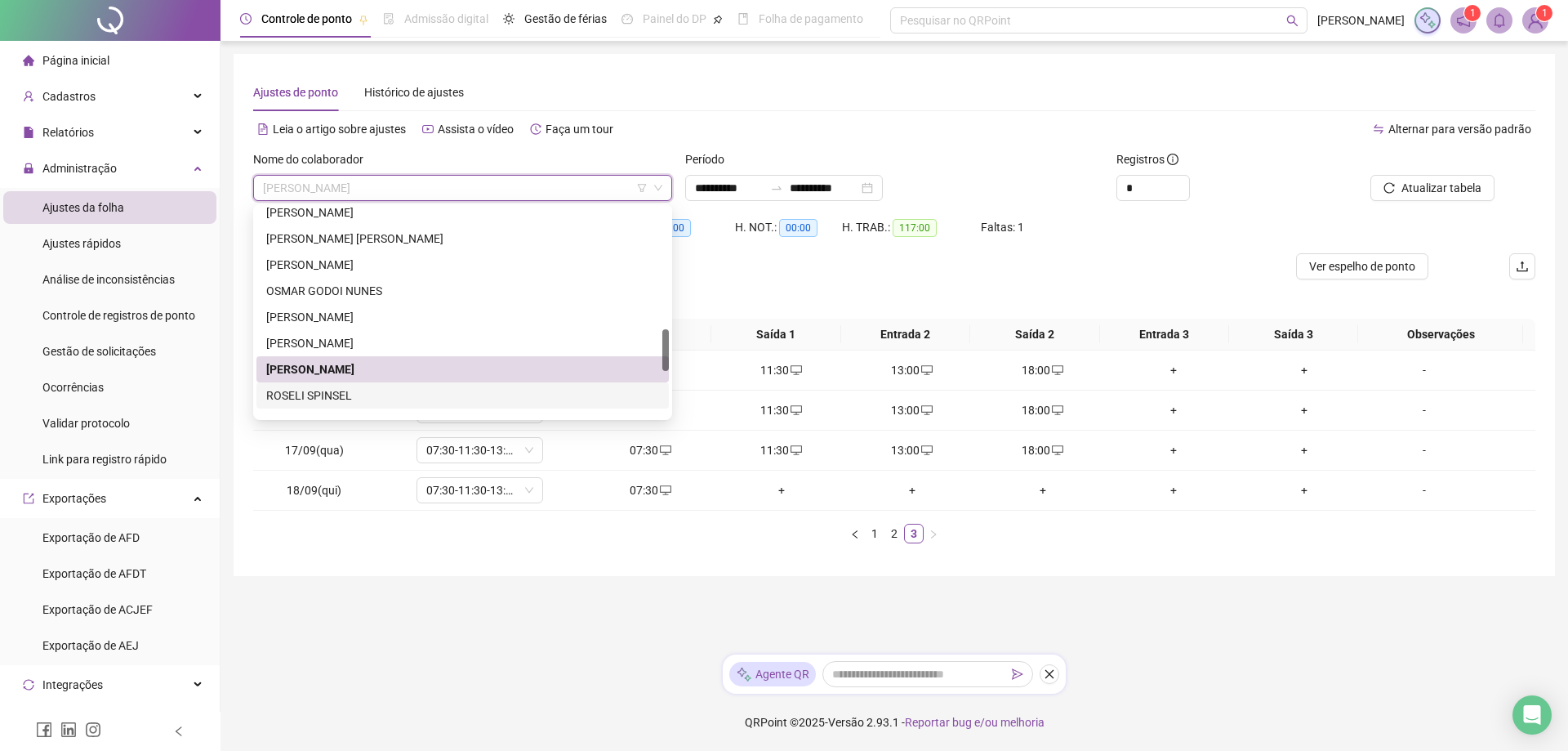
click at [331, 401] on div "ROSELI SPINSEL" at bounding box center [463, 395] width 393 height 18
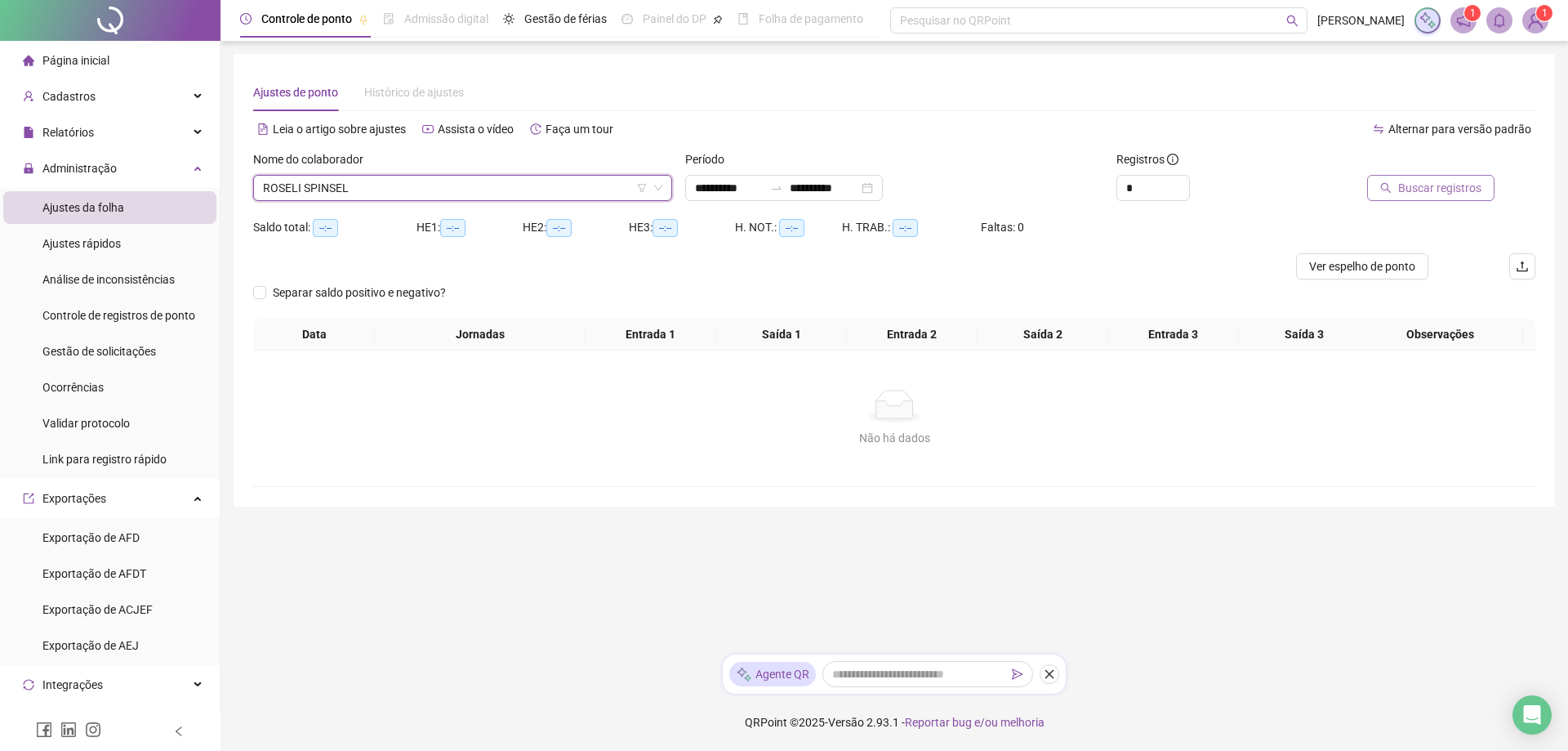
click at [1450, 193] on span "Buscar registros" at bounding box center [1440, 187] width 83 height 18
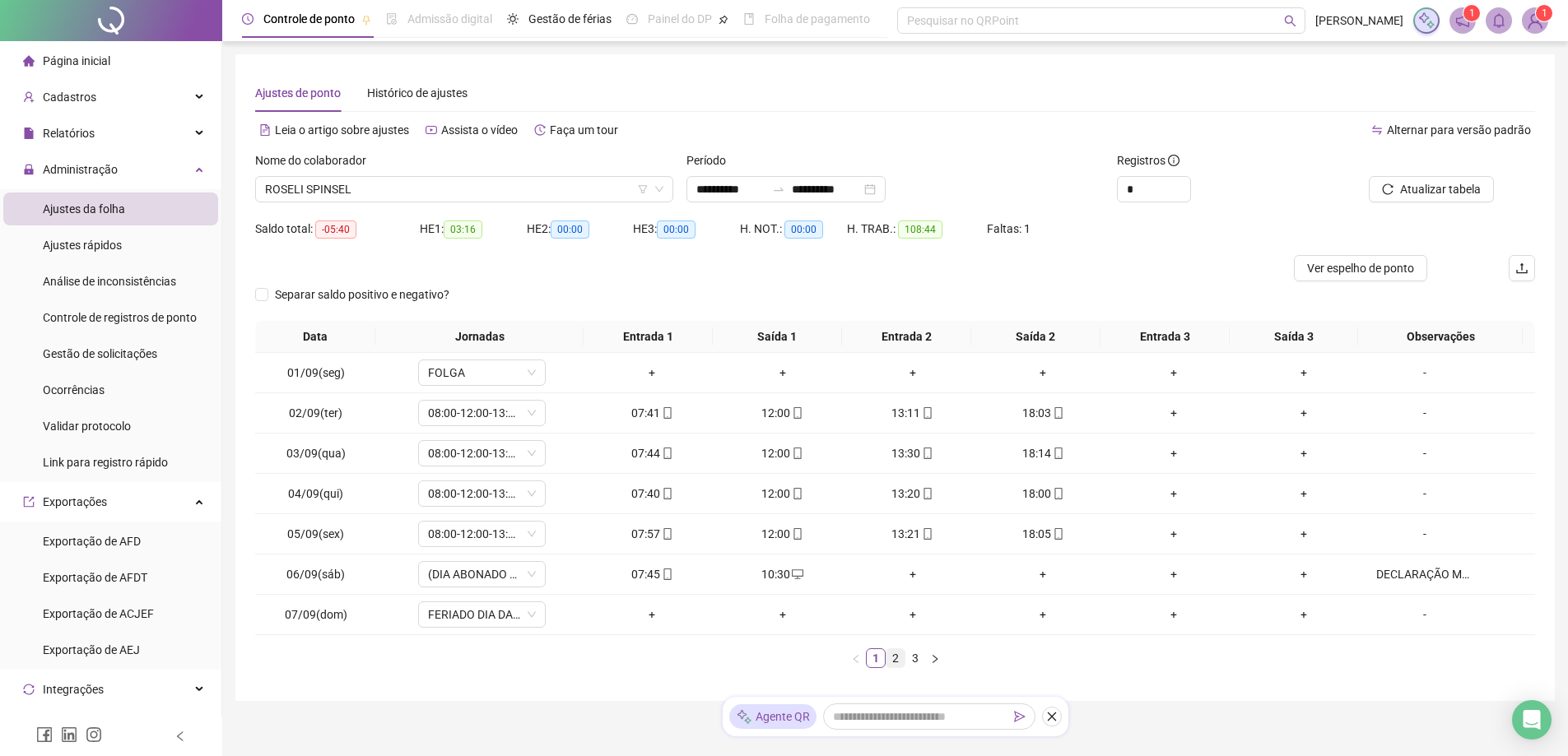
click at [894, 659] on link "2" at bounding box center [895, 658] width 18 height 18
click at [913, 663] on link "3" at bounding box center [915, 658] width 18 height 18
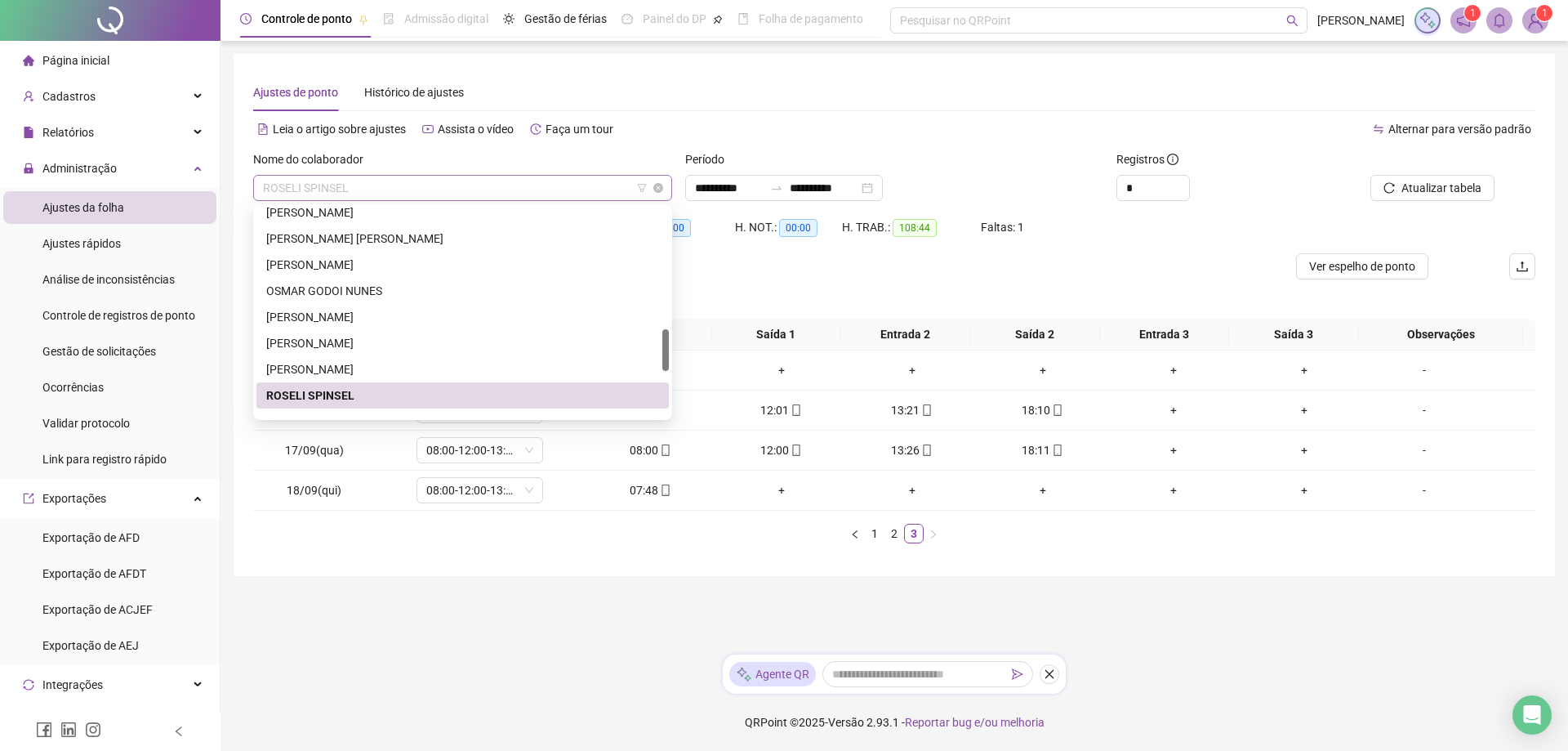
click at [377, 186] on span "ROSELI SPINSEL" at bounding box center [463, 187] width 400 height 25
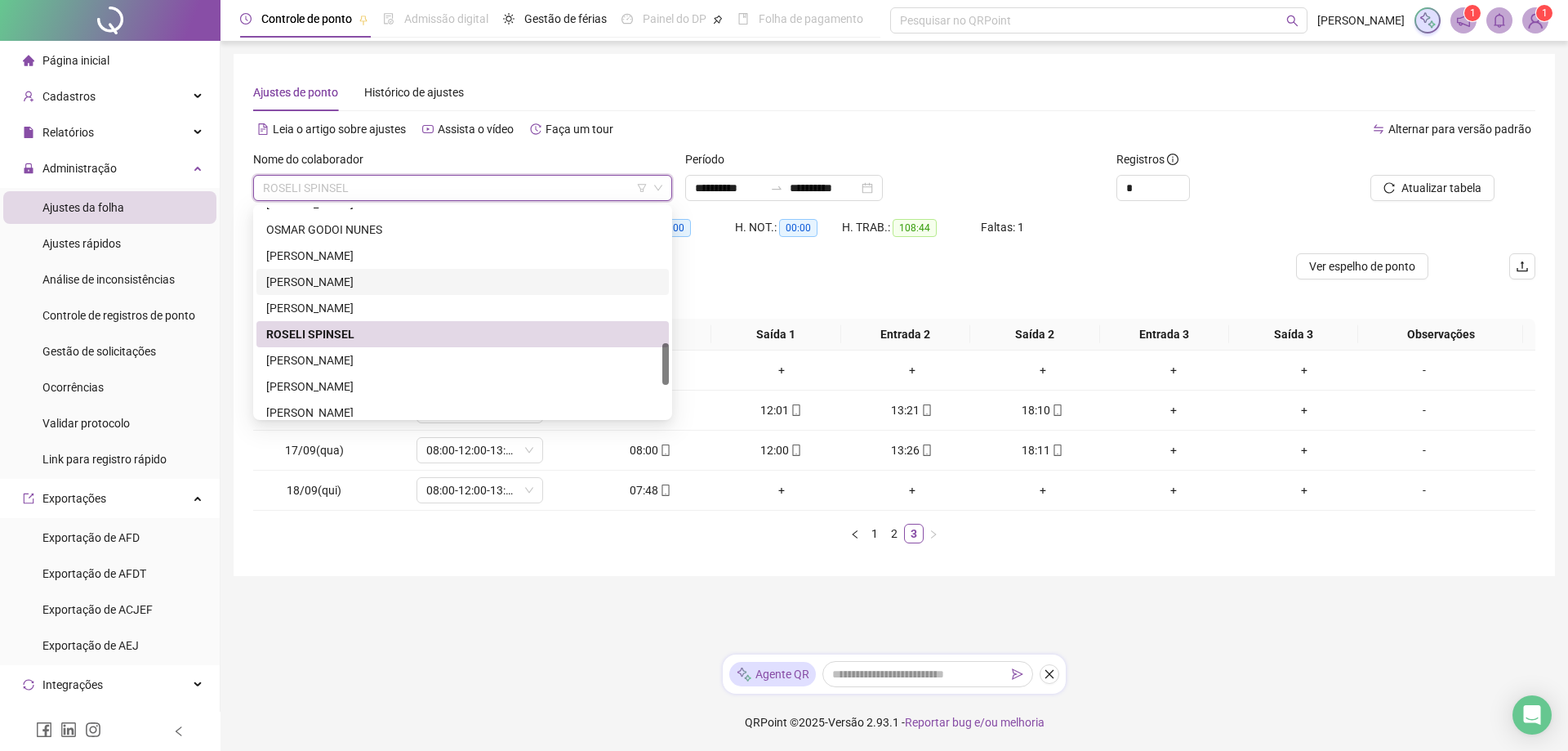
scroll to position [720, 0]
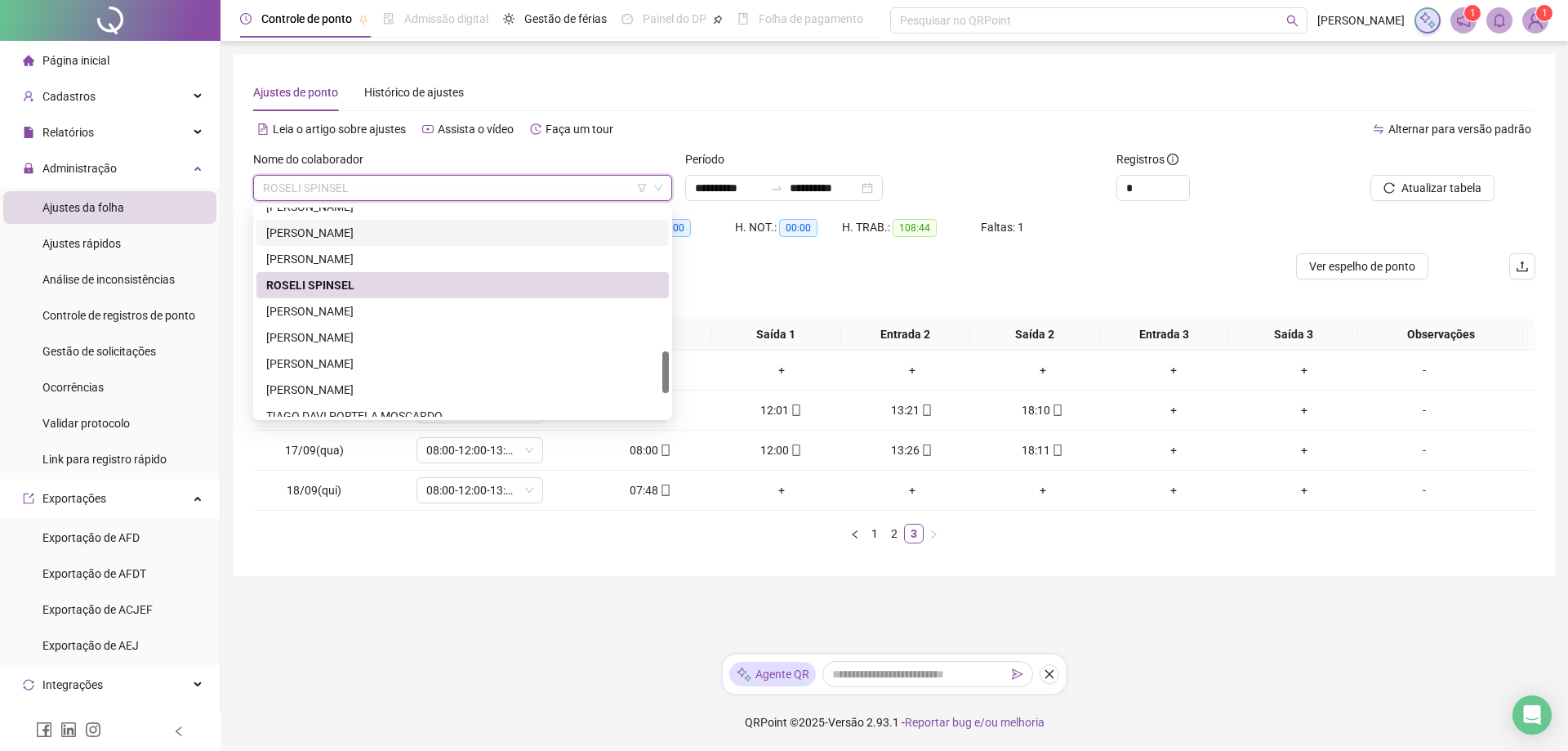
drag, startPoint x: 664, startPoint y: 340, endPoint x: 664, endPoint y: 362, distance: 22.0
click at [664, 362] on div at bounding box center [666, 372] width 7 height 42
click at [366, 305] on div "[PERSON_NAME]" at bounding box center [463, 311] width 393 height 18
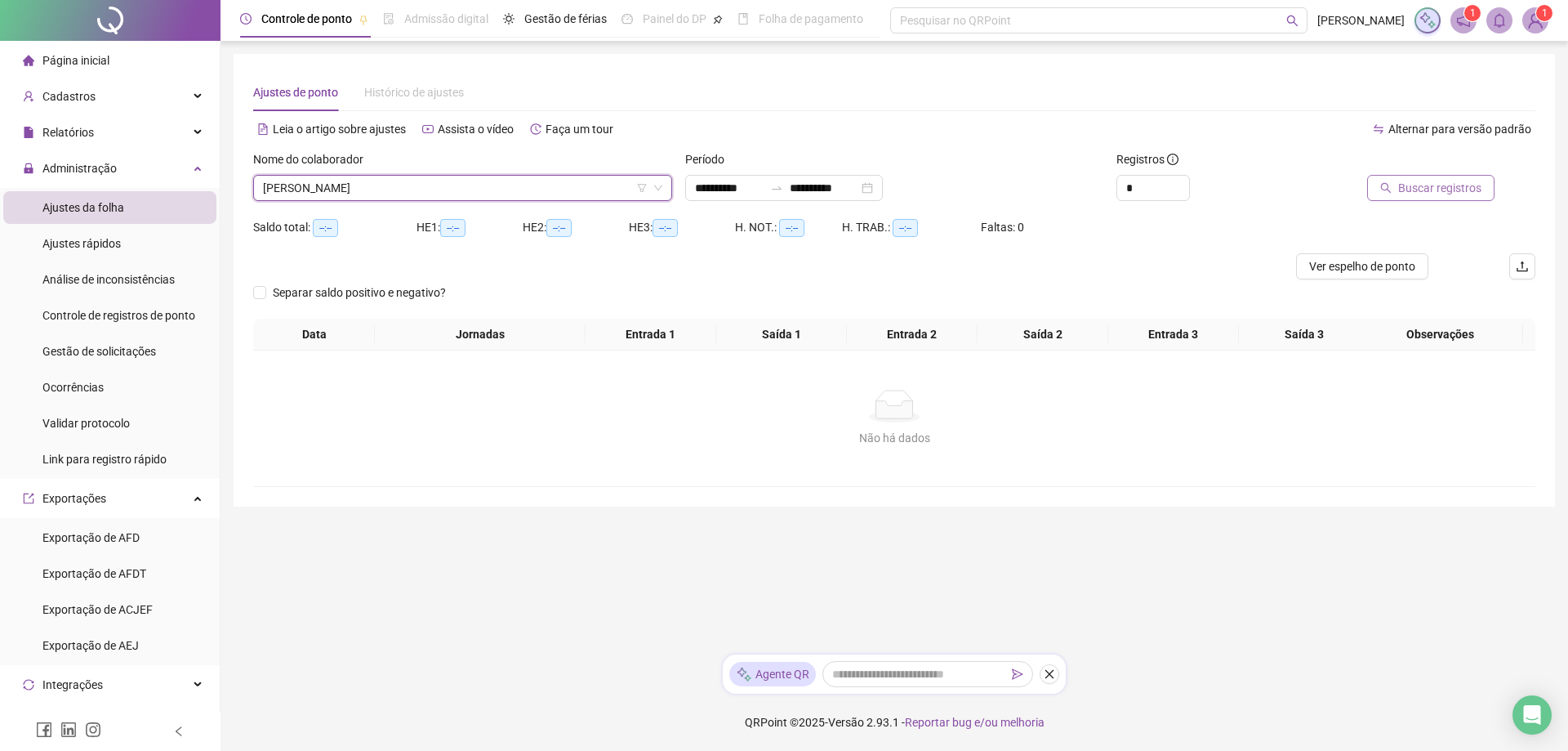
click at [1427, 192] on span "Buscar registros" at bounding box center [1440, 187] width 83 height 18
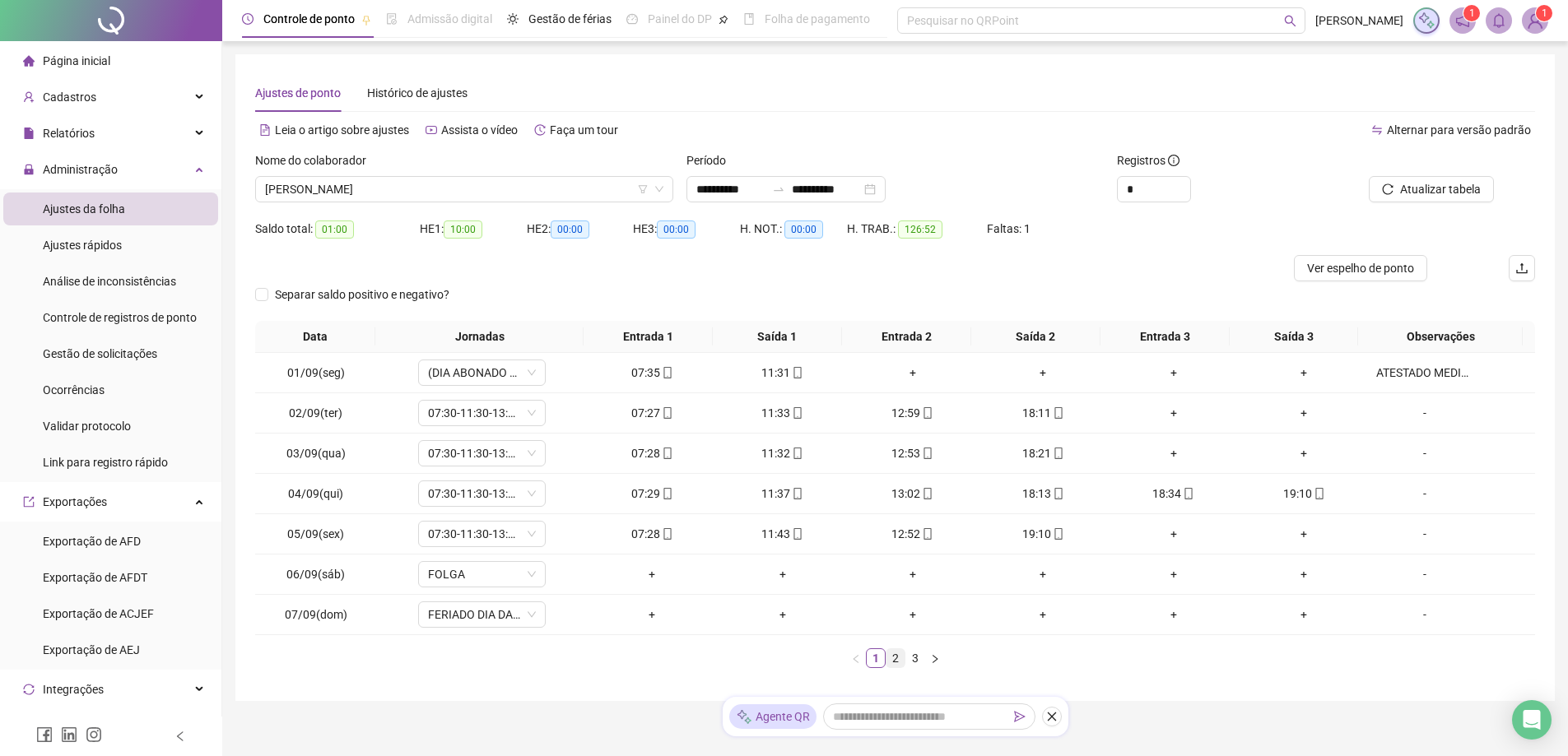
click at [897, 659] on link "2" at bounding box center [895, 658] width 18 height 18
click at [910, 657] on link "3" at bounding box center [915, 658] width 18 height 18
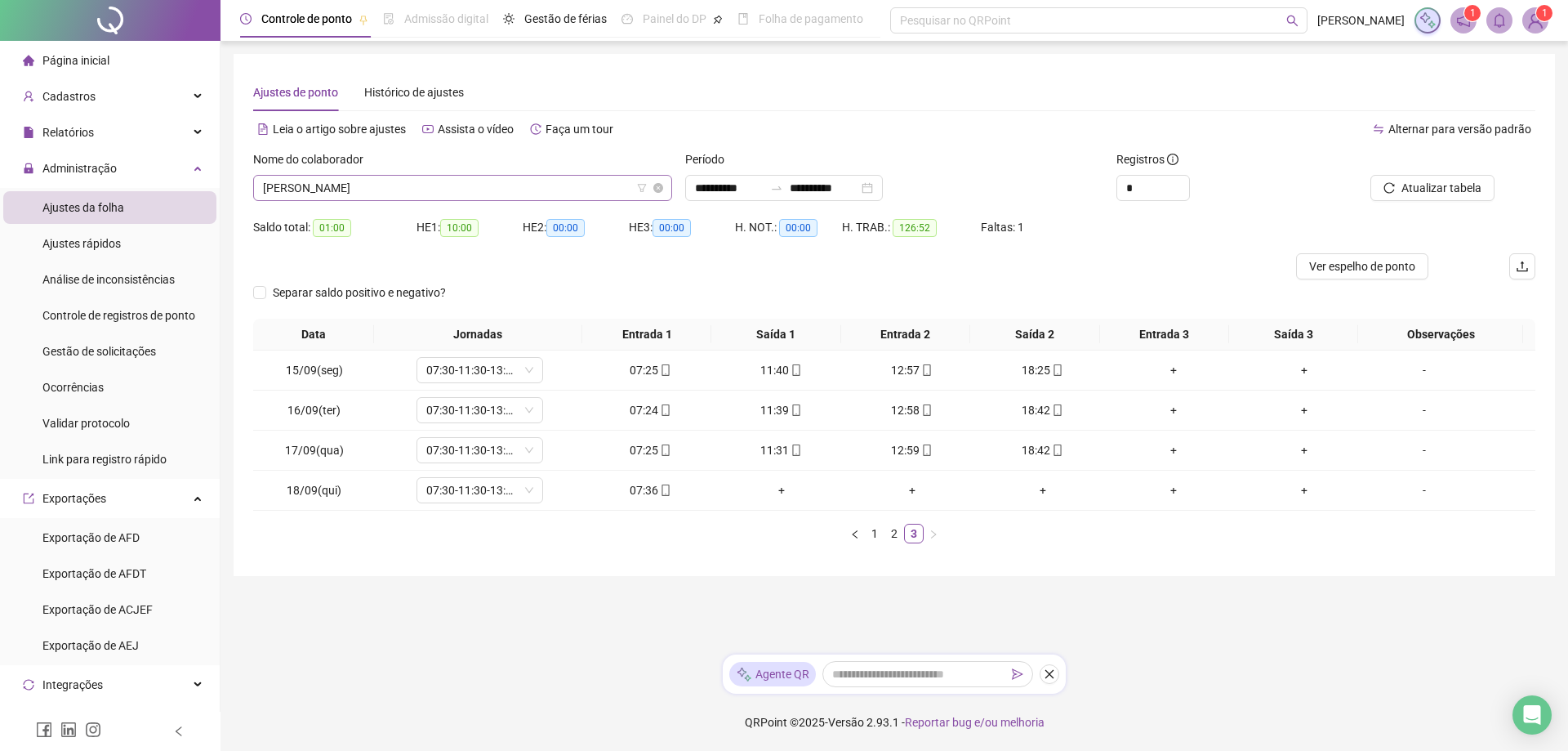
click at [482, 187] on span "[PERSON_NAME]" at bounding box center [463, 187] width 400 height 25
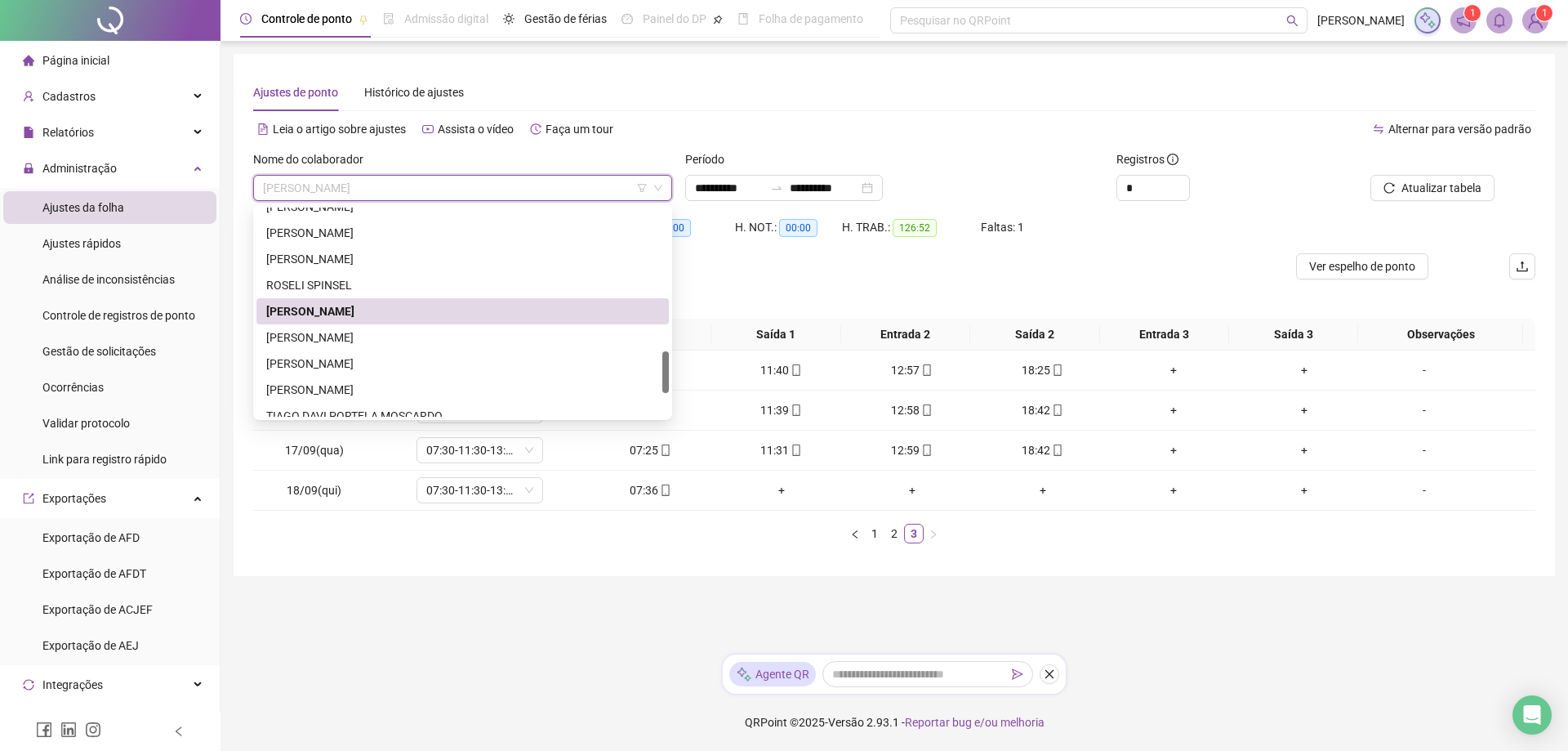
click at [645, 127] on div "Leia o artigo sobre ajustes Assista o vídeo Faça um tour" at bounding box center [573, 129] width 641 height 26
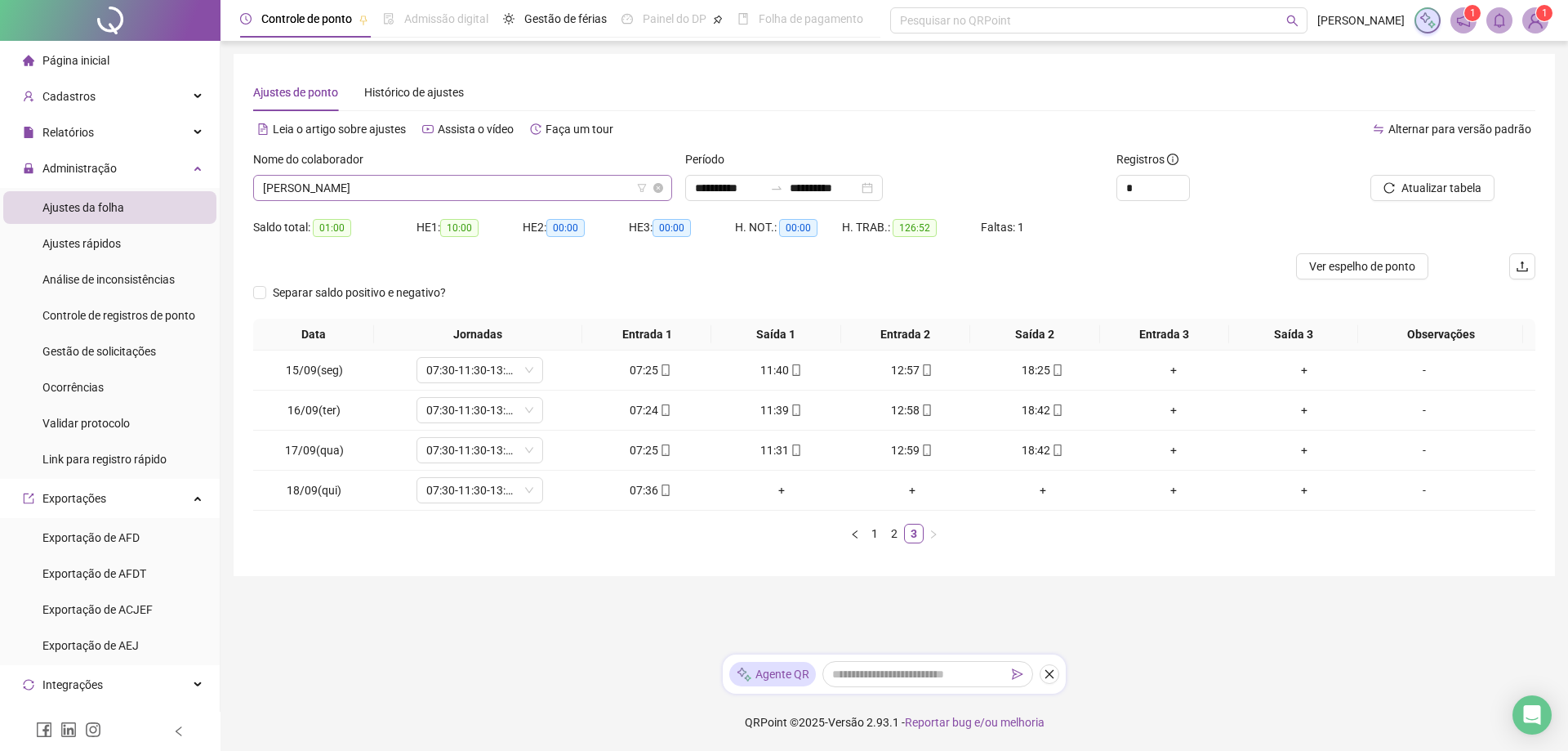
click at [470, 184] on span "[PERSON_NAME]" at bounding box center [463, 187] width 400 height 25
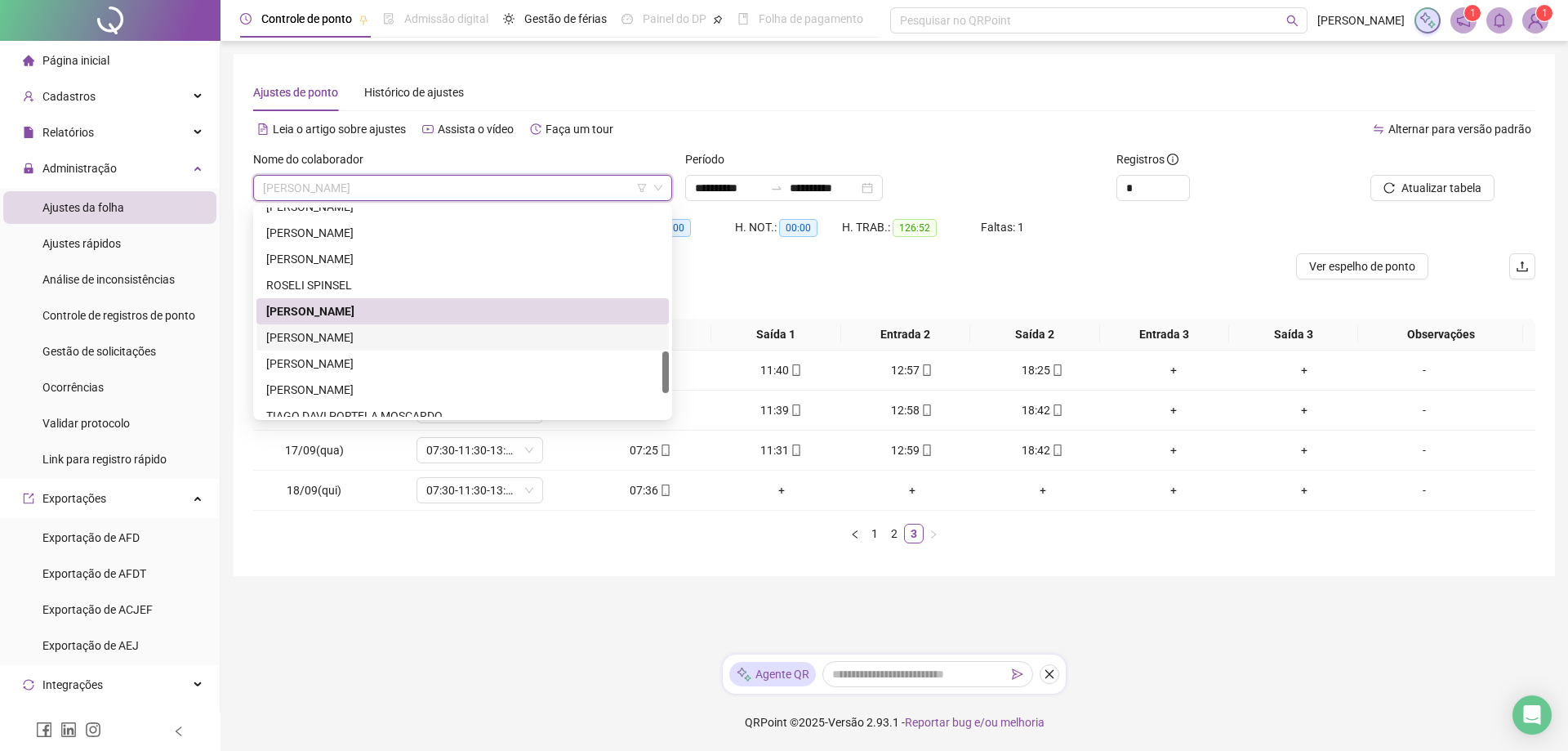
click at [352, 339] on div "[PERSON_NAME]" at bounding box center [463, 337] width 393 height 18
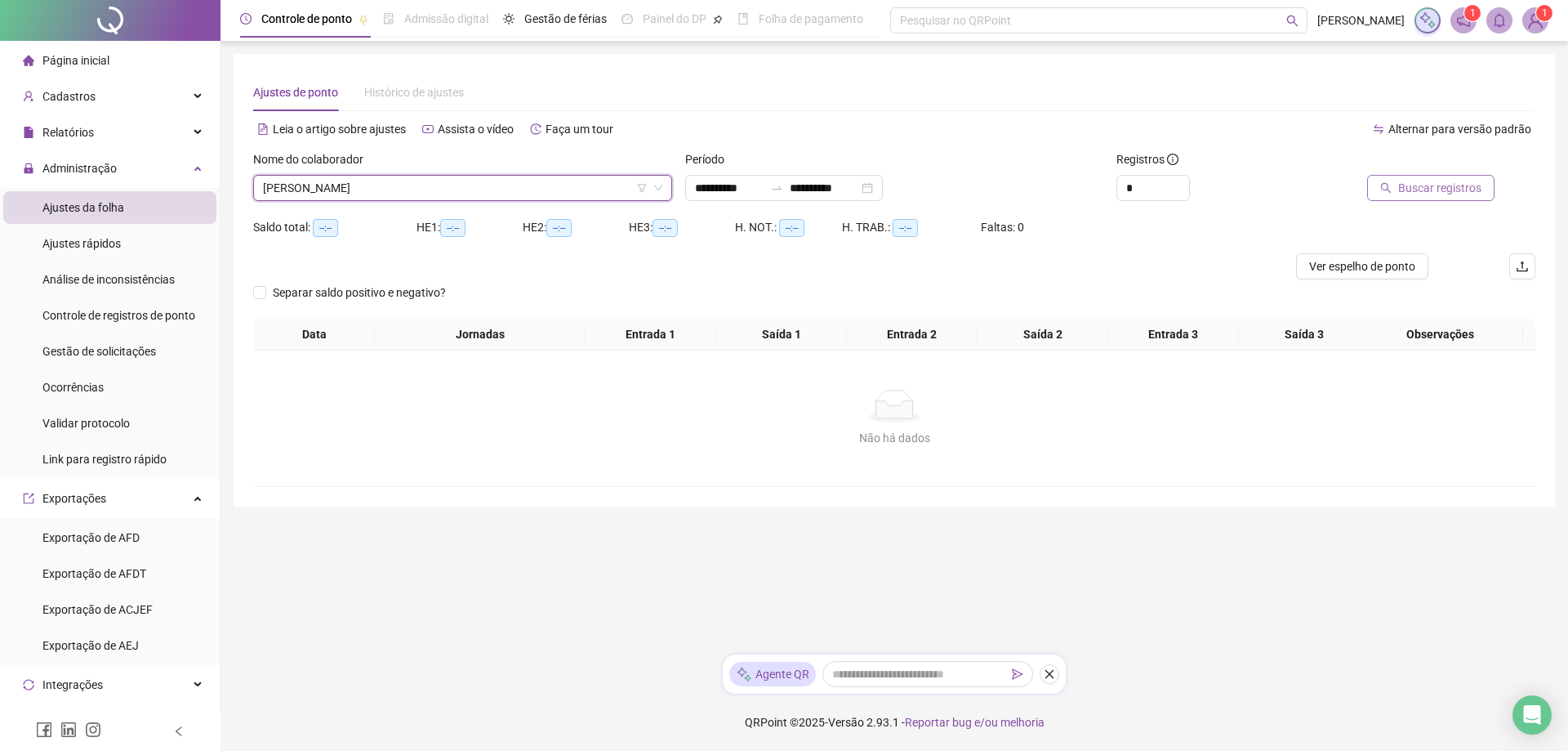
click at [1404, 194] on span "Buscar registros" at bounding box center [1440, 187] width 83 height 18
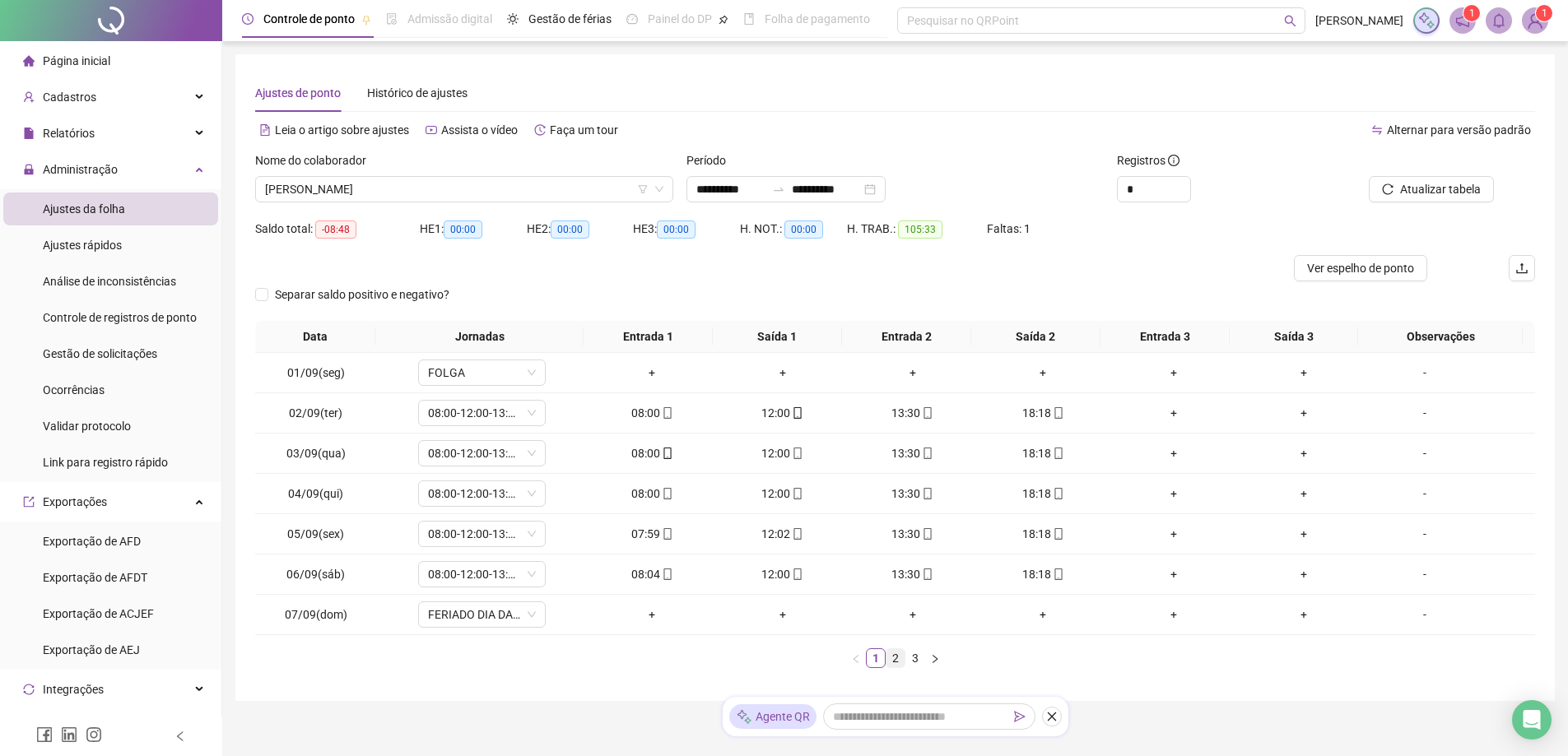
click at [894, 658] on link "2" at bounding box center [895, 658] width 18 height 18
click at [917, 662] on link "3" at bounding box center [915, 658] width 18 height 18
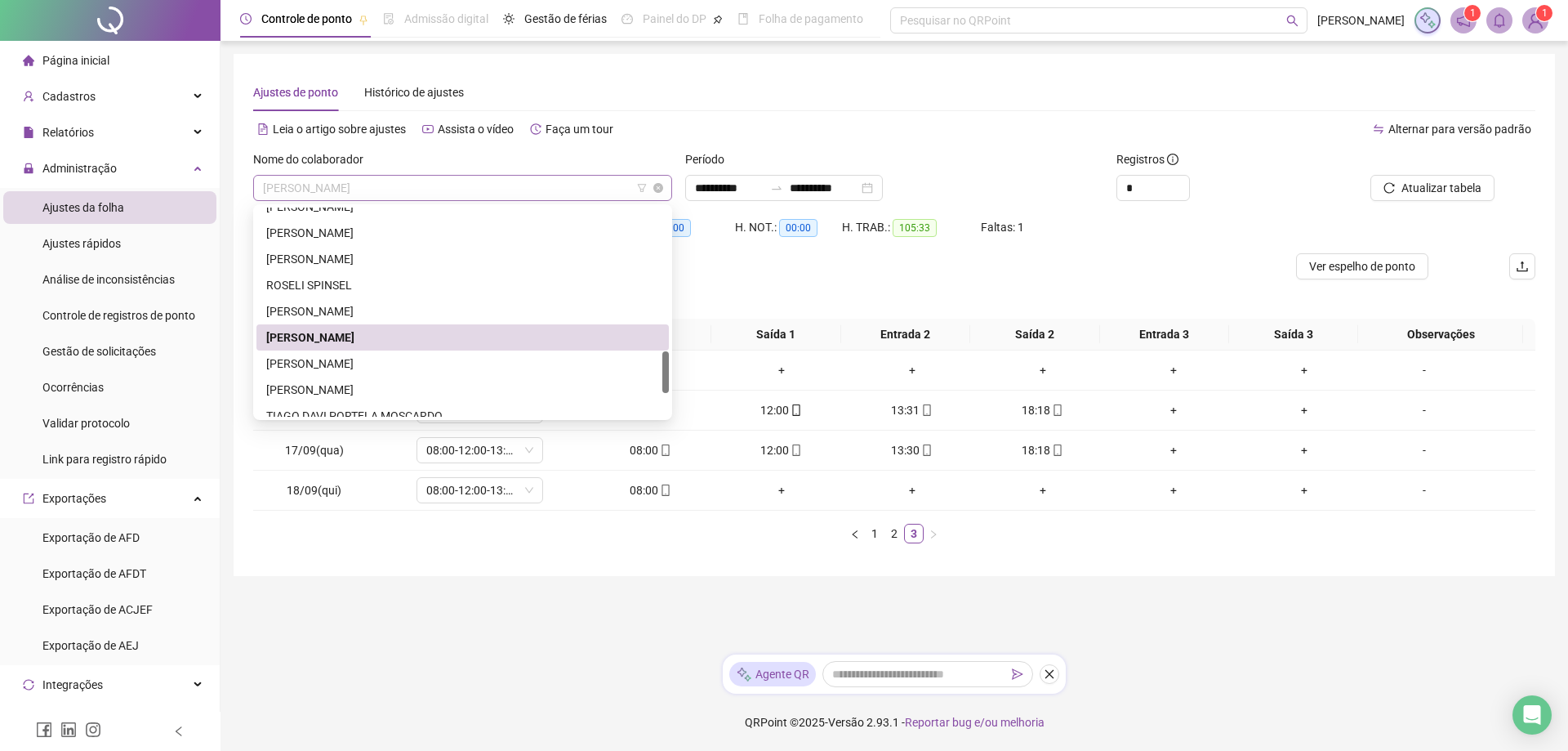
click at [459, 192] on span "[PERSON_NAME]" at bounding box center [463, 187] width 400 height 25
click at [393, 359] on div "[PERSON_NAME]" at bounding box center [463, 363] width 393 height 18
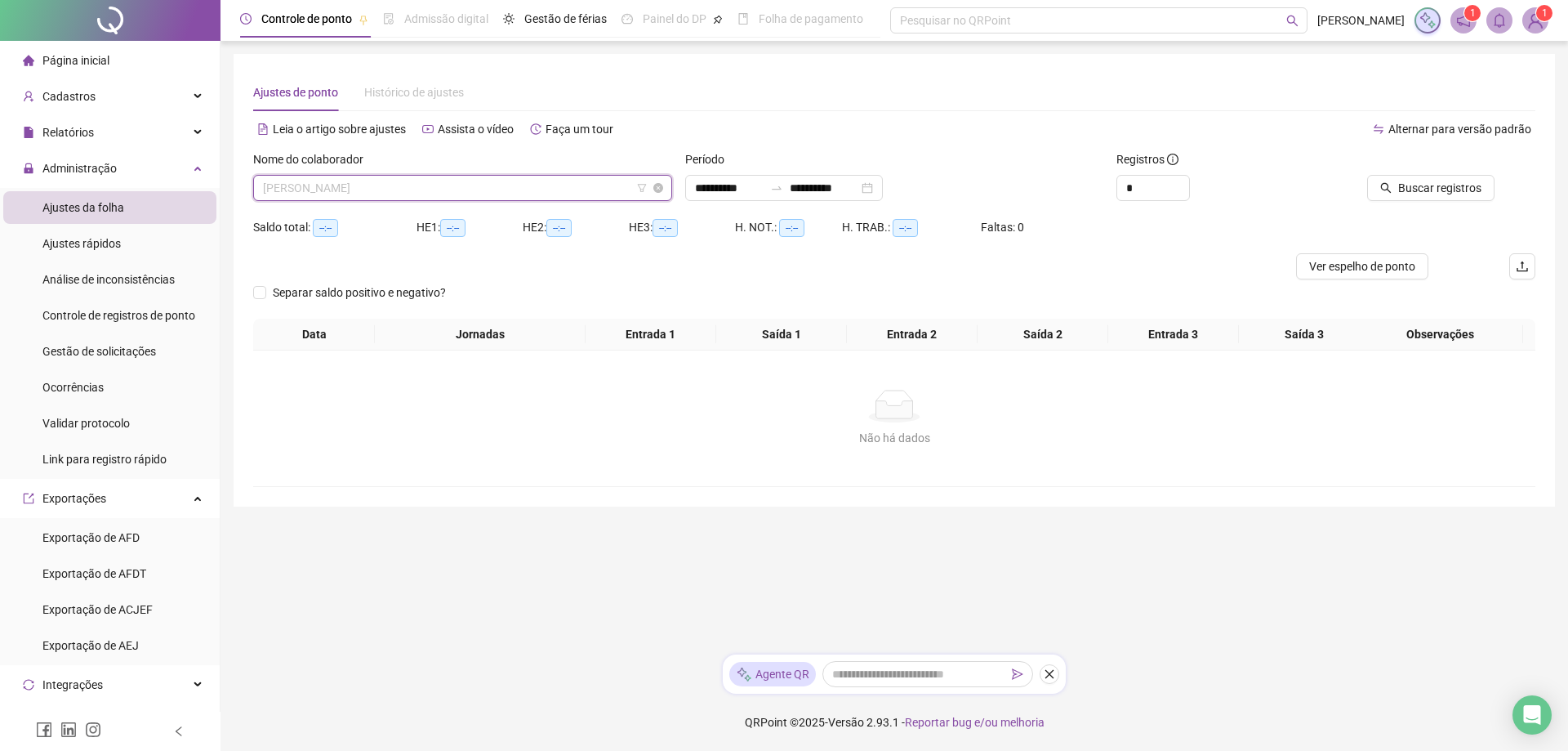
click at [452, 178] on span "[PERSON_NAME]" at bounding box center [463, 187] width 400 height 25
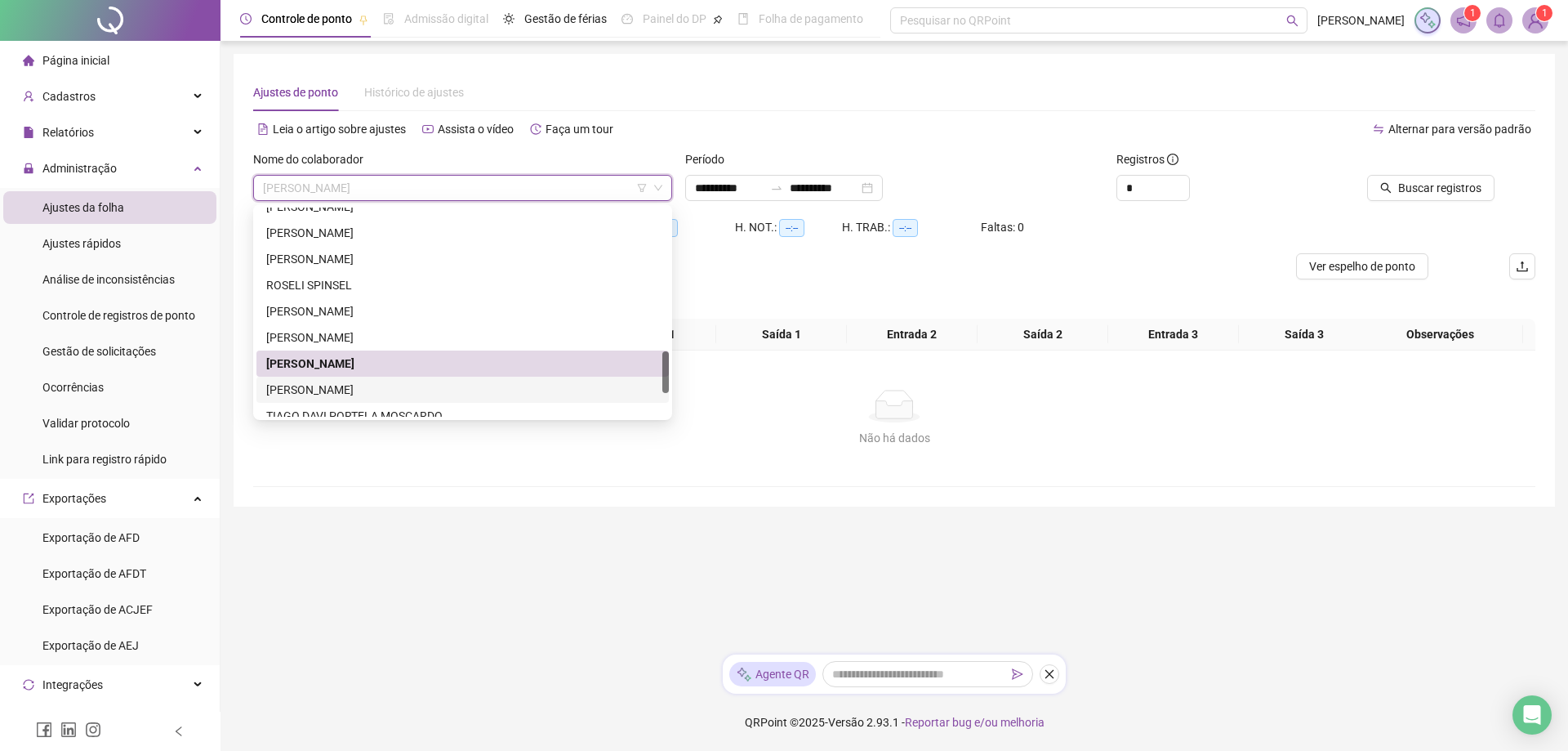
click at [372, 389] on div "[PERSON_NAME]" at bounding box center [463, 389] width 393 height 18
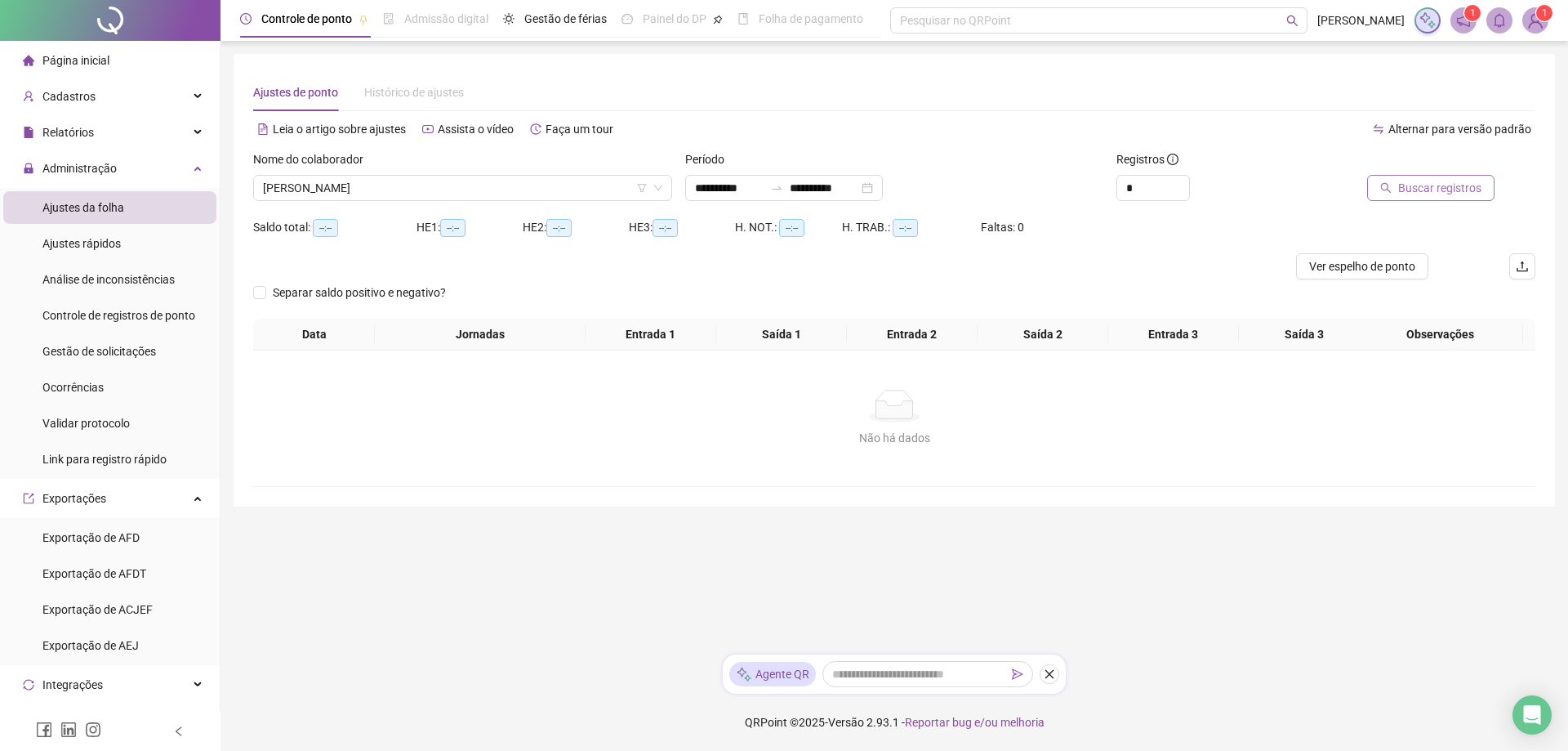
click at [1435, 190] on span "Buscar registros" at bounding box center [1440, 187] width 83 height 18
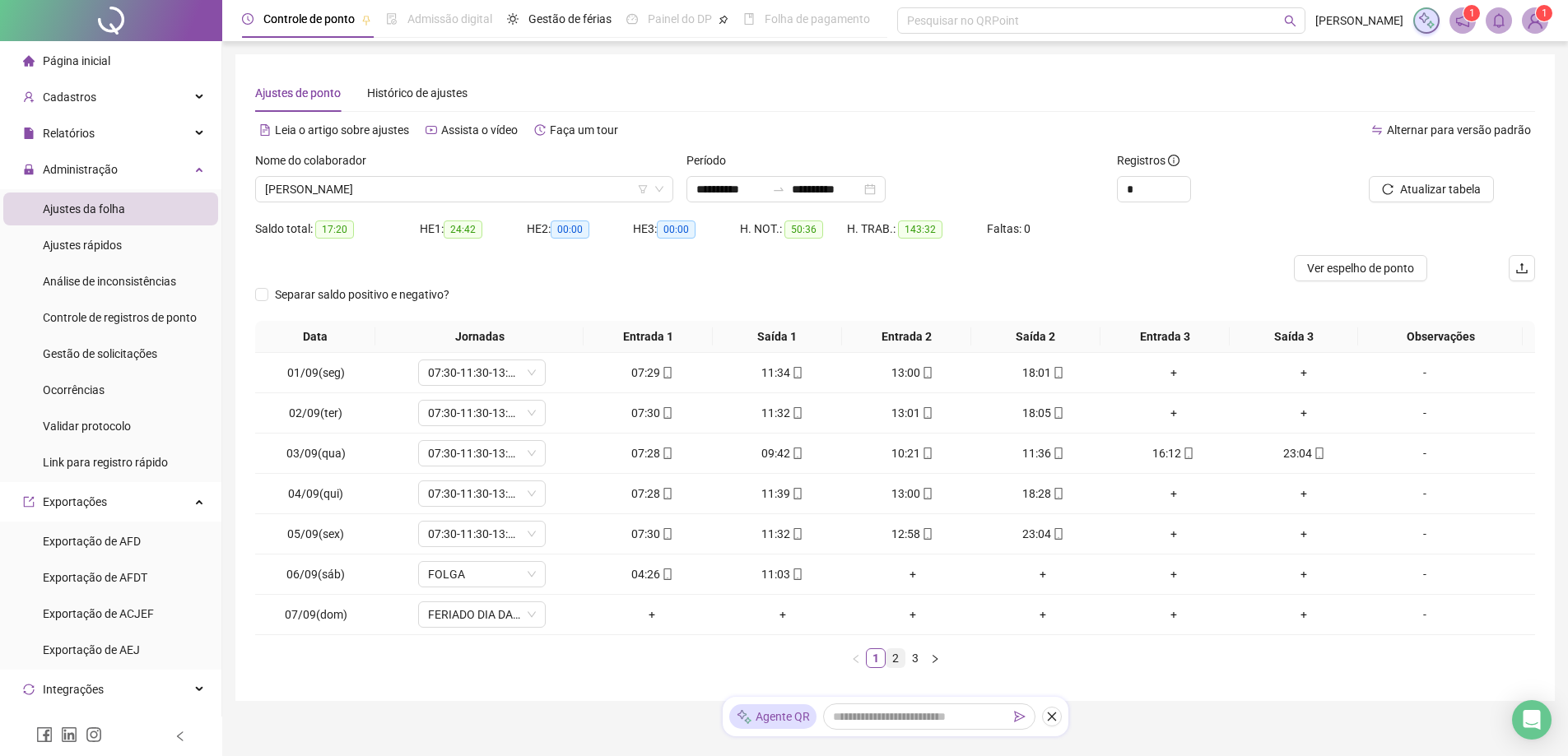
click at [898, 661] on link "2" at bounding box center [895, 658] width 18 height 18
click at [913, 658] on link "3" at bounding box center [915, 658] width 18 height 18
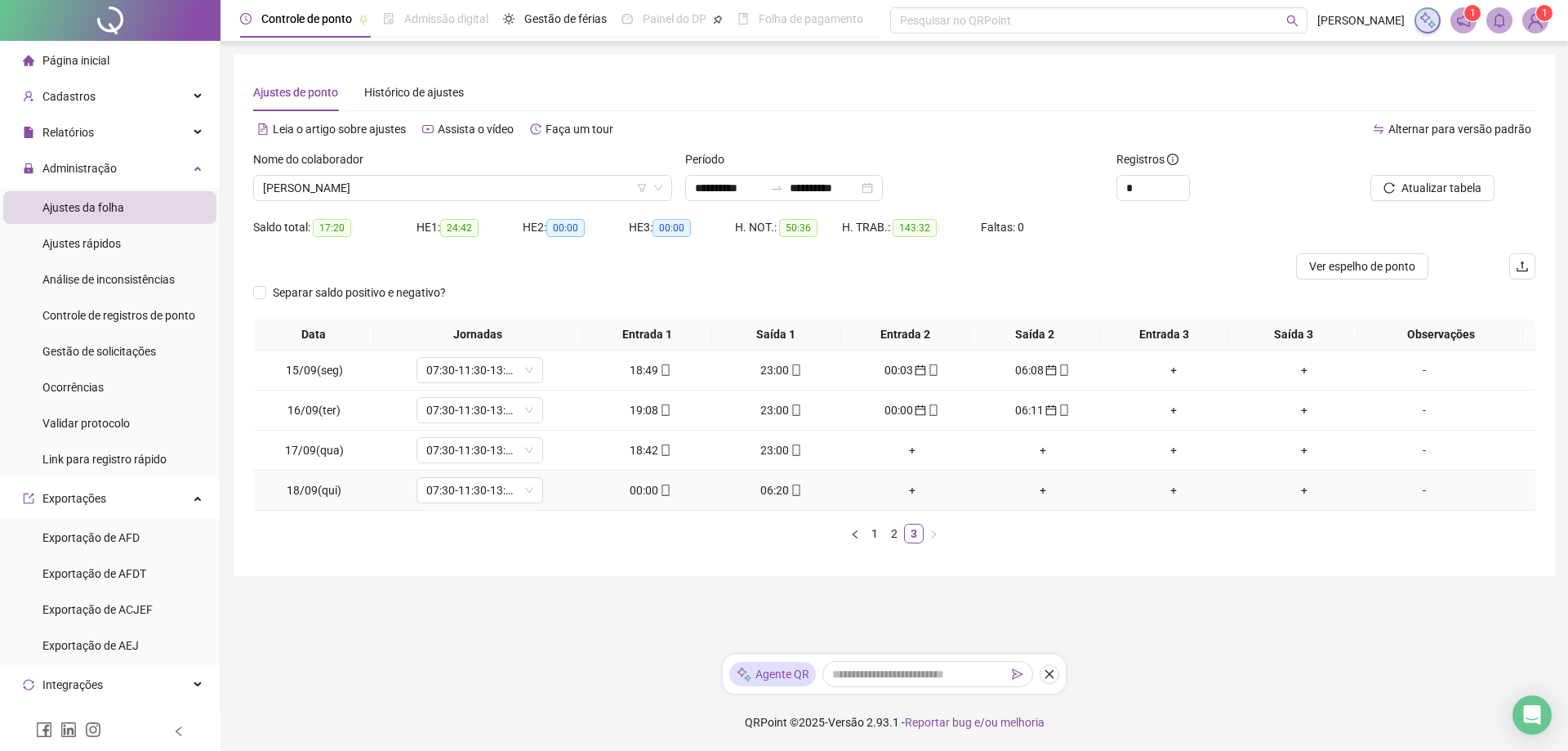
click at [637, 489] on div "00:00" at bounding box center [651, 490] width 118 height 18
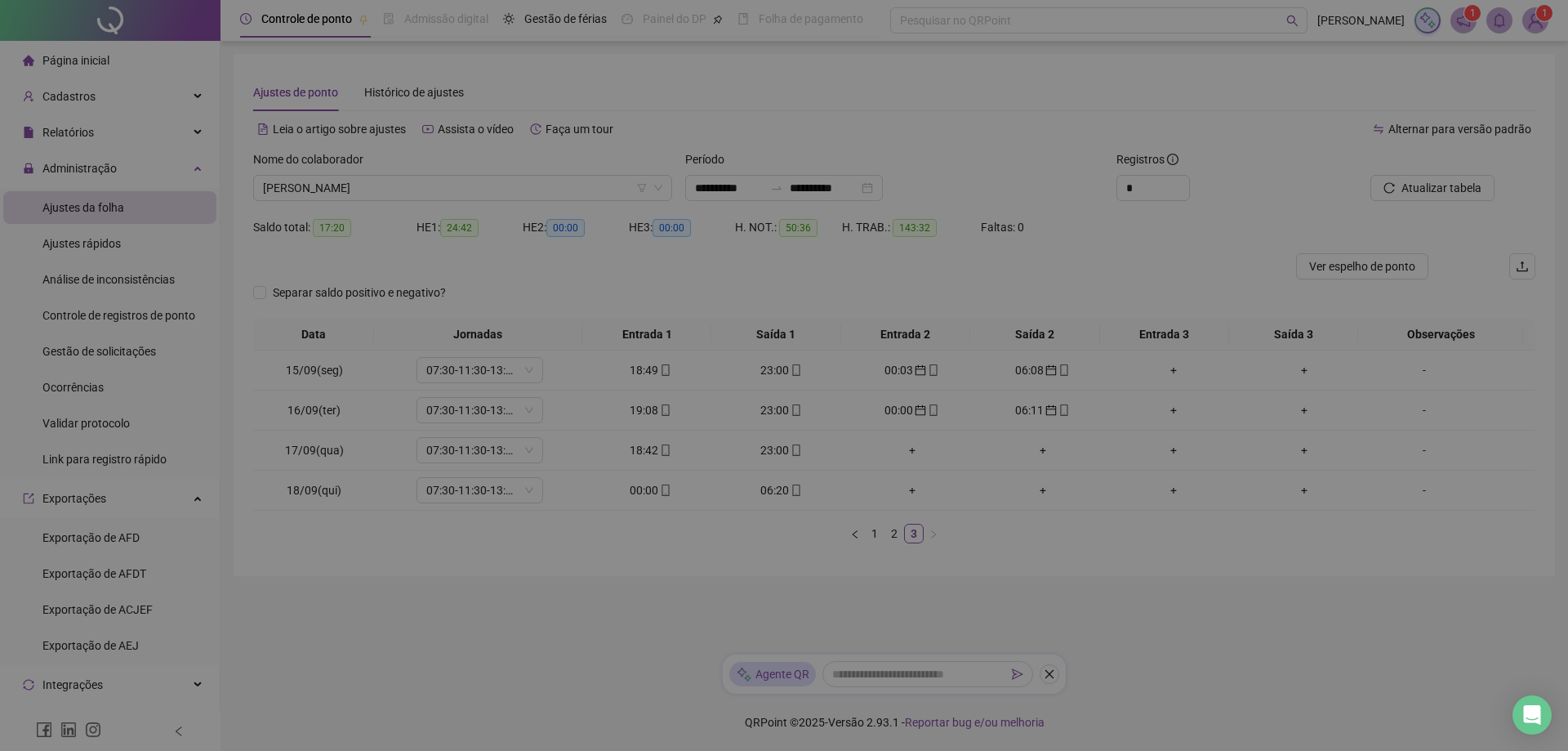
type input "**********"
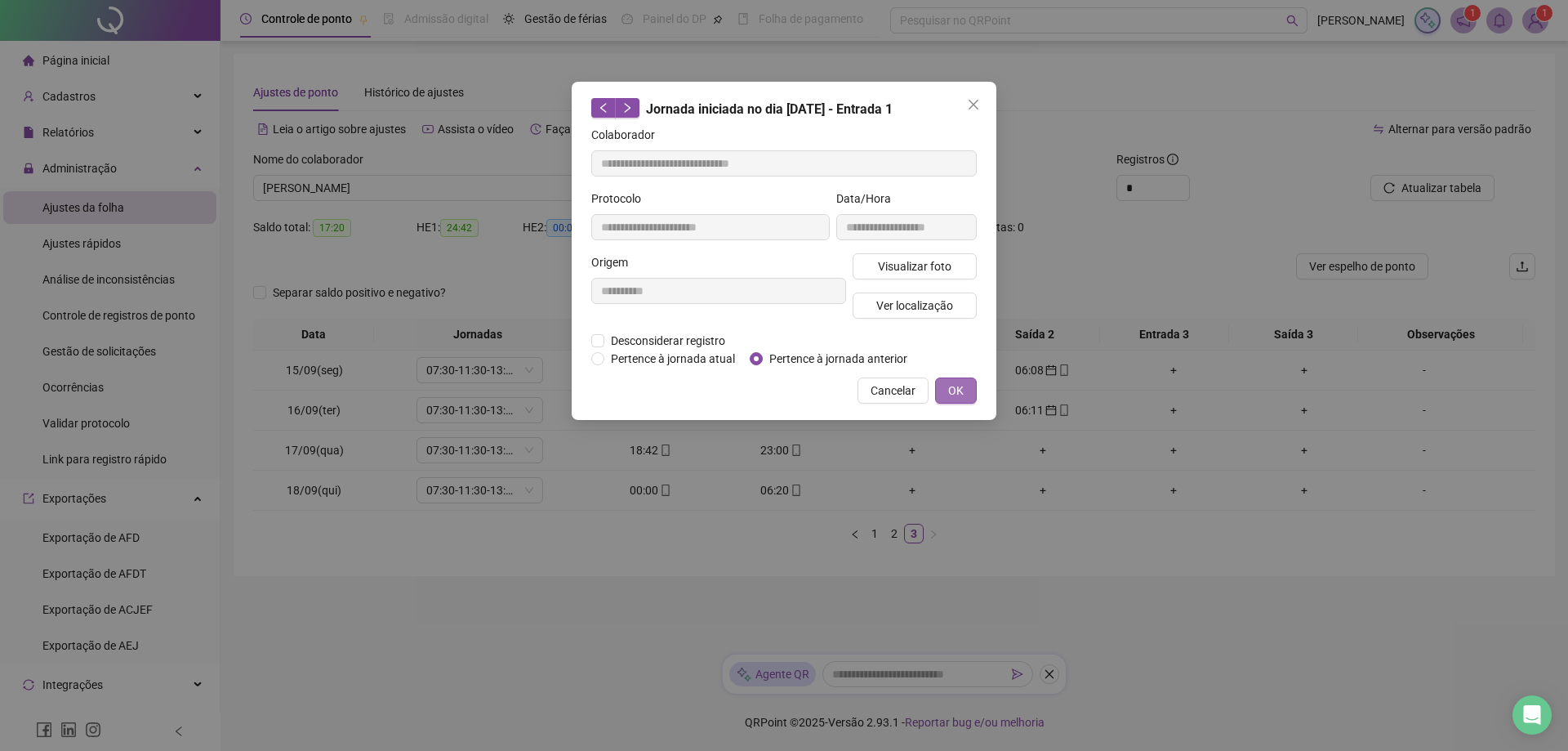
click at [966, 384] on button "OK" at bounding box center [956, 390] width 42 height 26
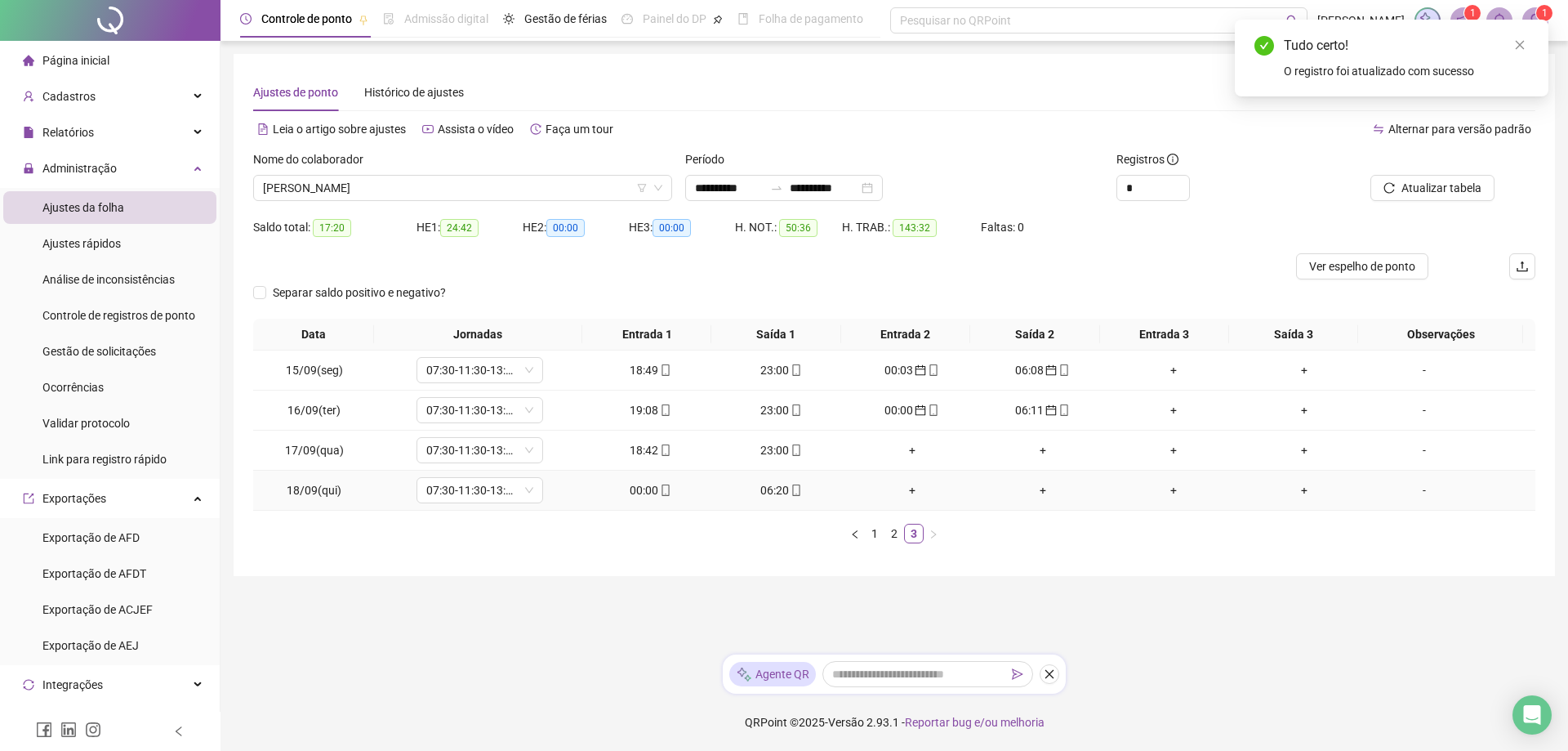
click at [773, 499] on td "06:20" at bounding box center [782, 490] width 130 height 40
click at [772, 495] on div "06:20" at bounding box center [781, 490] width 118 height 18
type input "**********"
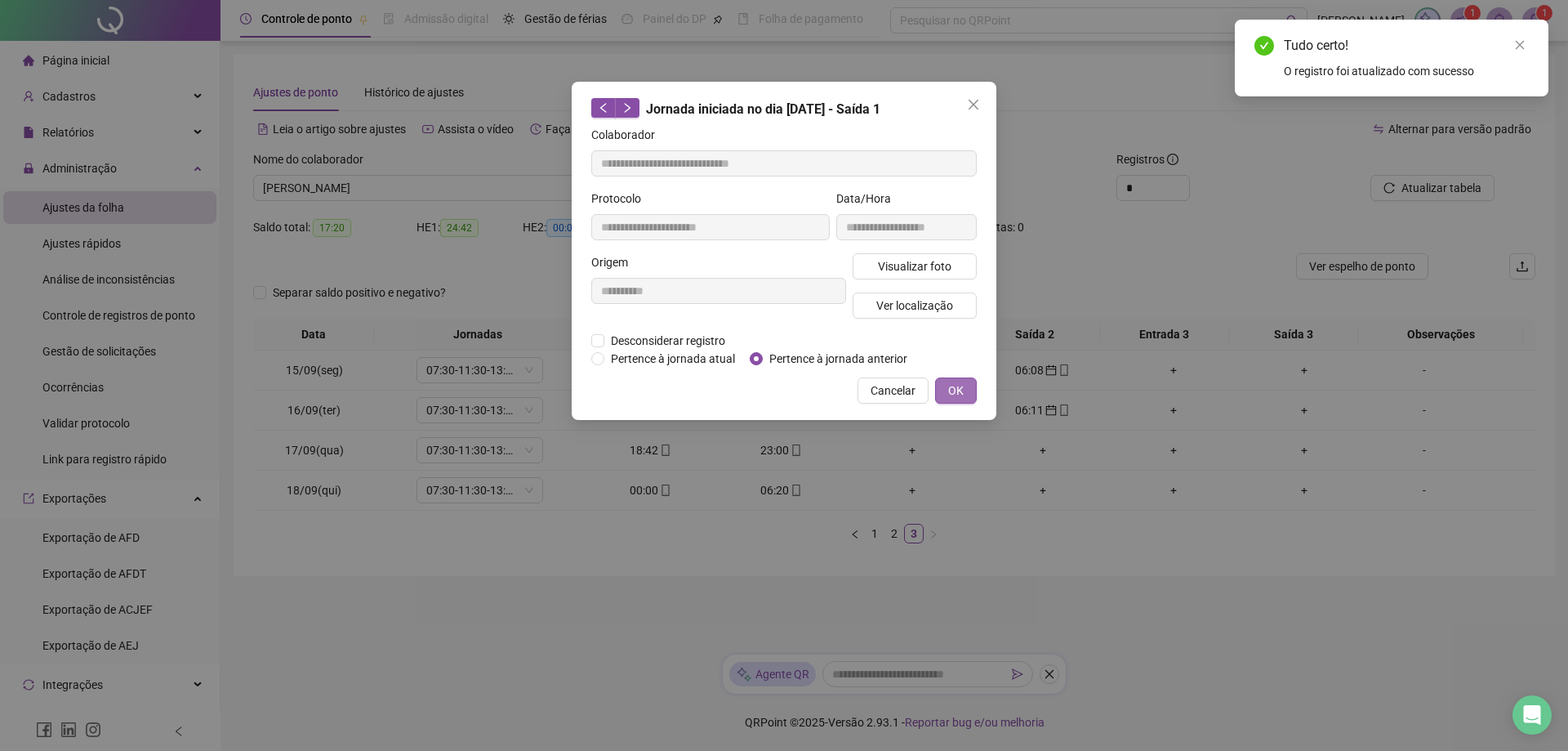
click at [961, 391] on span "OK" at bounding box center [956, 390] width 15 height 18
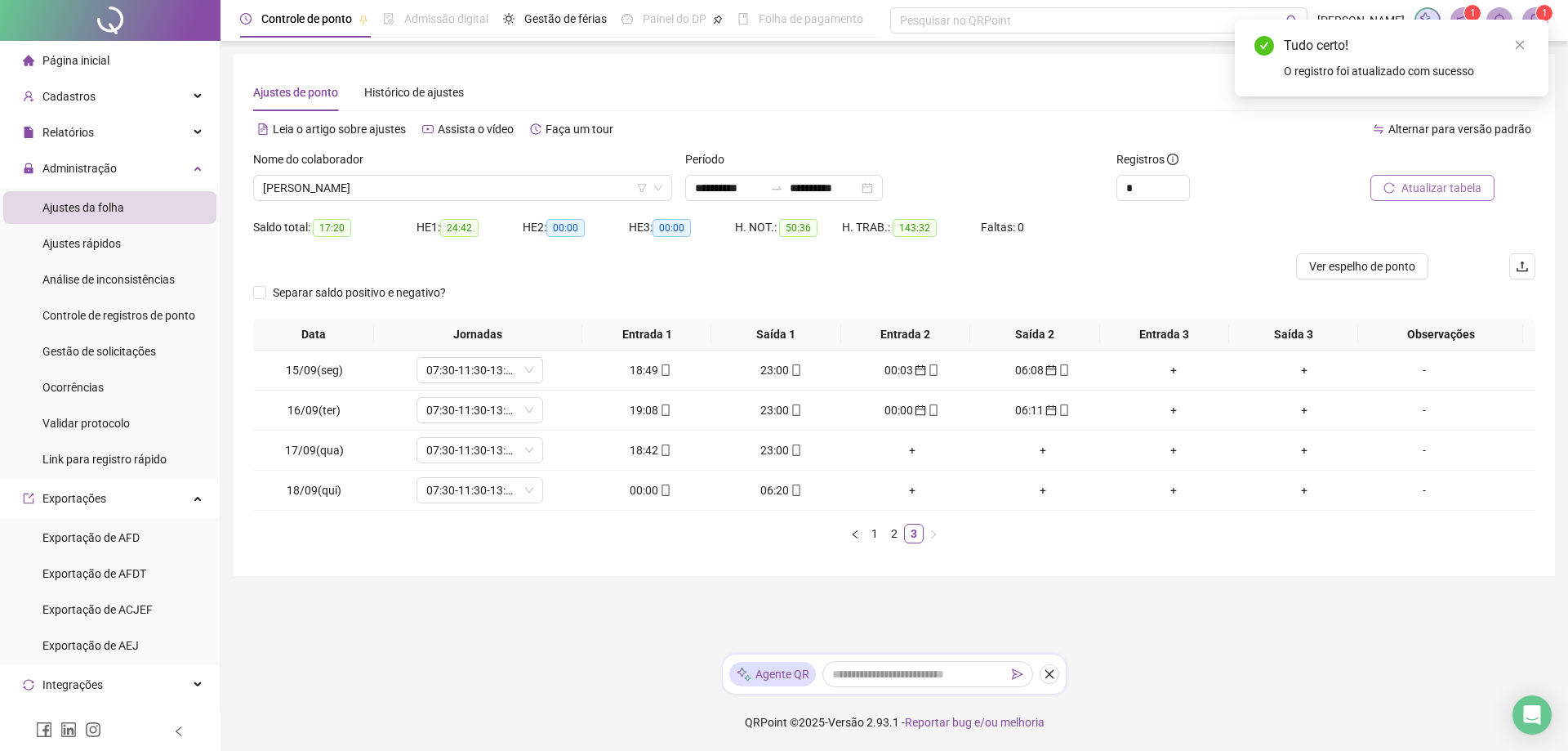
click at [1465, 186] on span "Atualizar tabela" at bounding box center [1442, 187] width 80 height 18
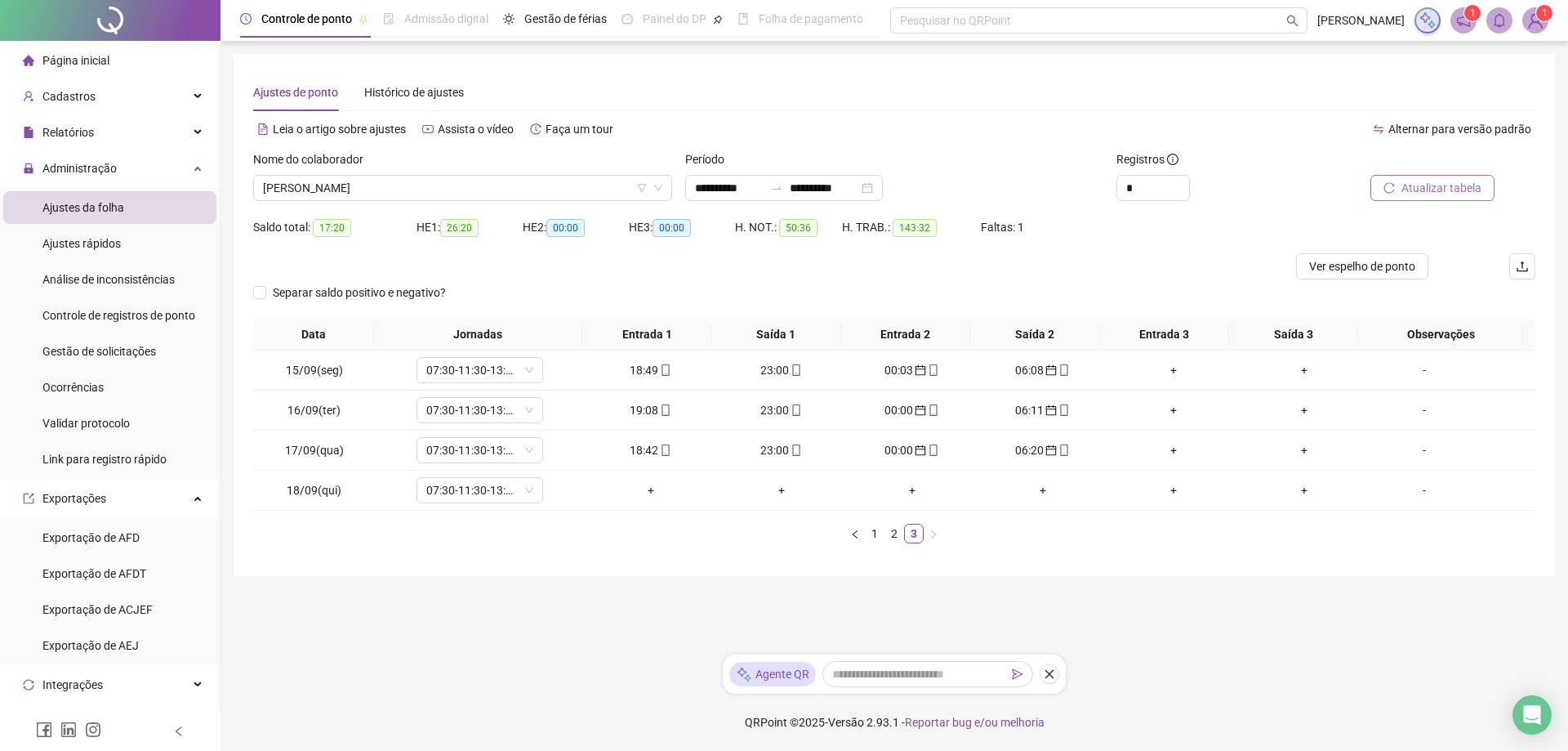
click at [1431, 180] on span "Atualizar tabela" at bounding box center [1442, 187] width 80 height 18
click at [477, 189] on span "[PERSON_NAME]" at bounding box center [463, 187] width 400 height 25
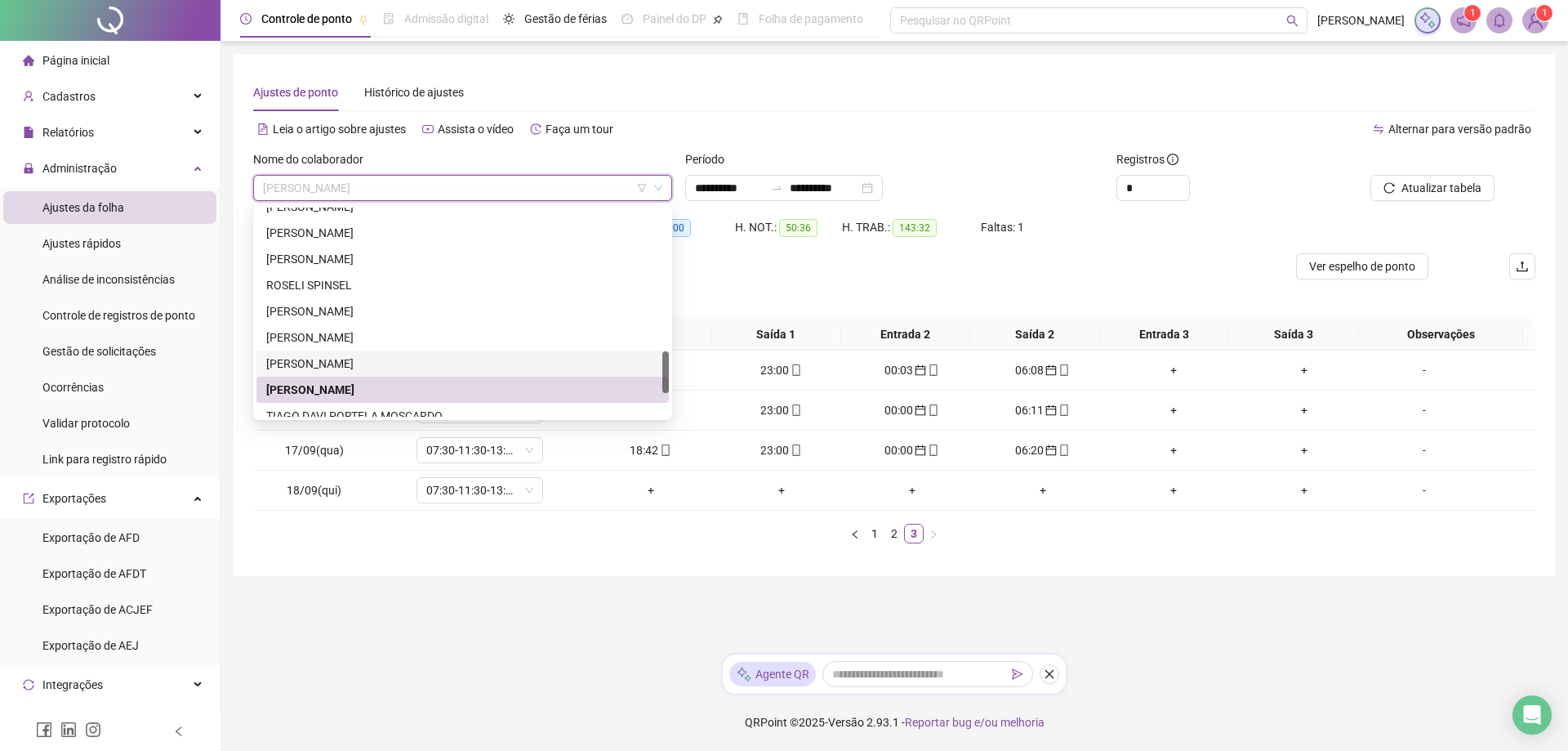
scroll to position [837, 0]
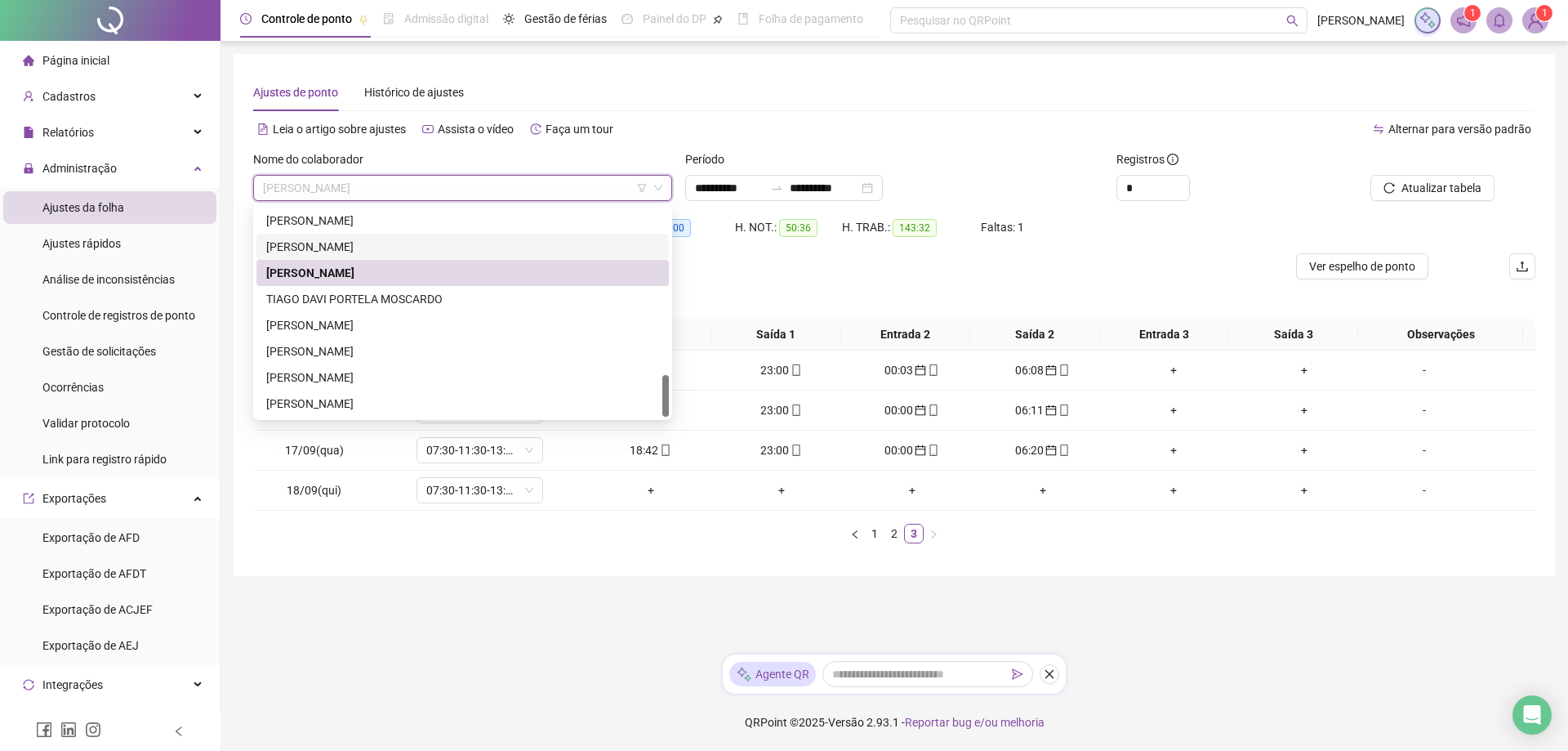
drag, startPoint x: 663, startPoint y: 387, endPoint x: 663, endPoint y: 402, distance: 15.0
click at [663, 402] on div at bounding box center [666, 396] width 7 height 42
click at [401, 301] on div "TIAGO DAVI PORTELA MOSCARDO" at bounding box center [463, 298] width 393 height 18
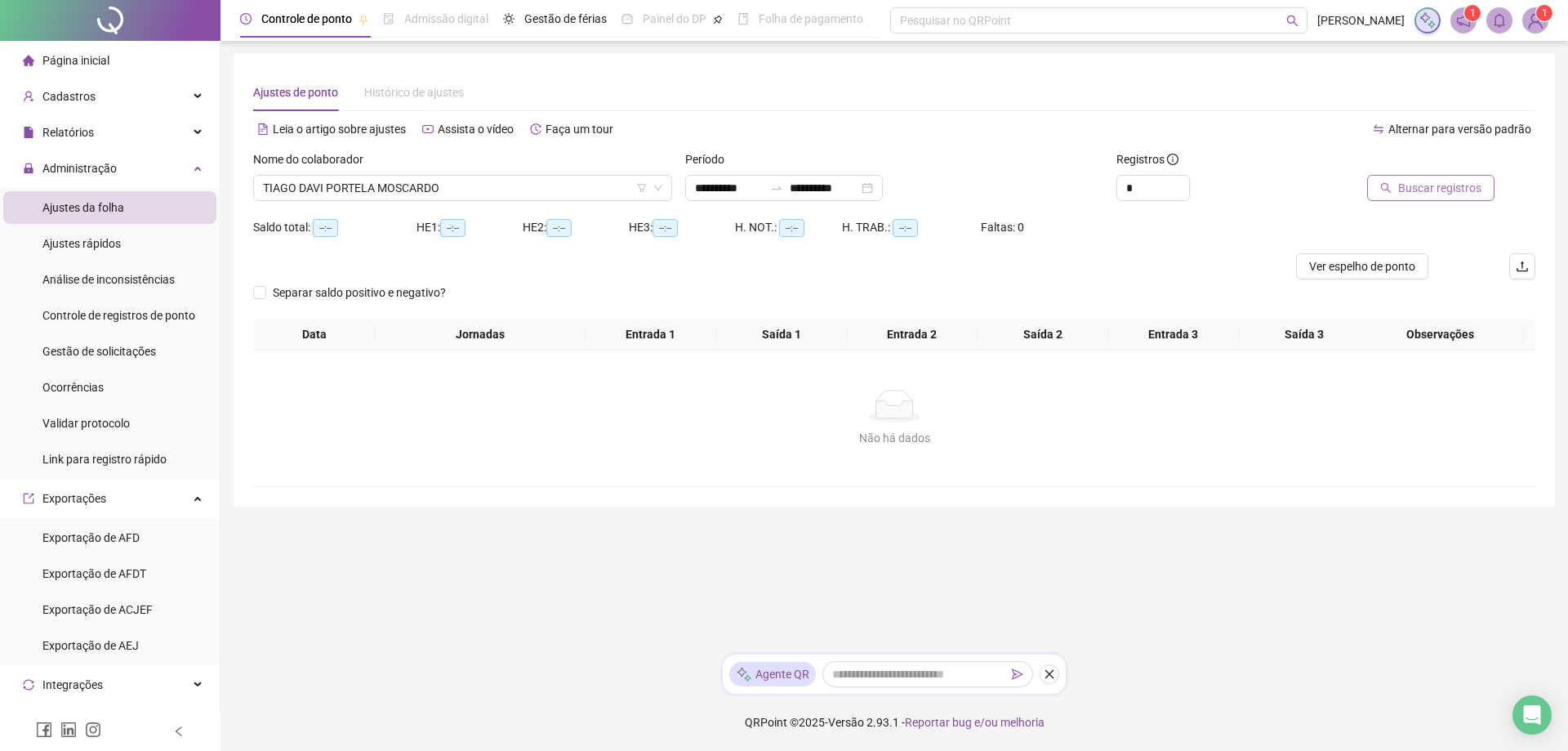
click at [1437, 185] on span "Buscar registros" at bounding box center [1440, 187] width 83 height 18
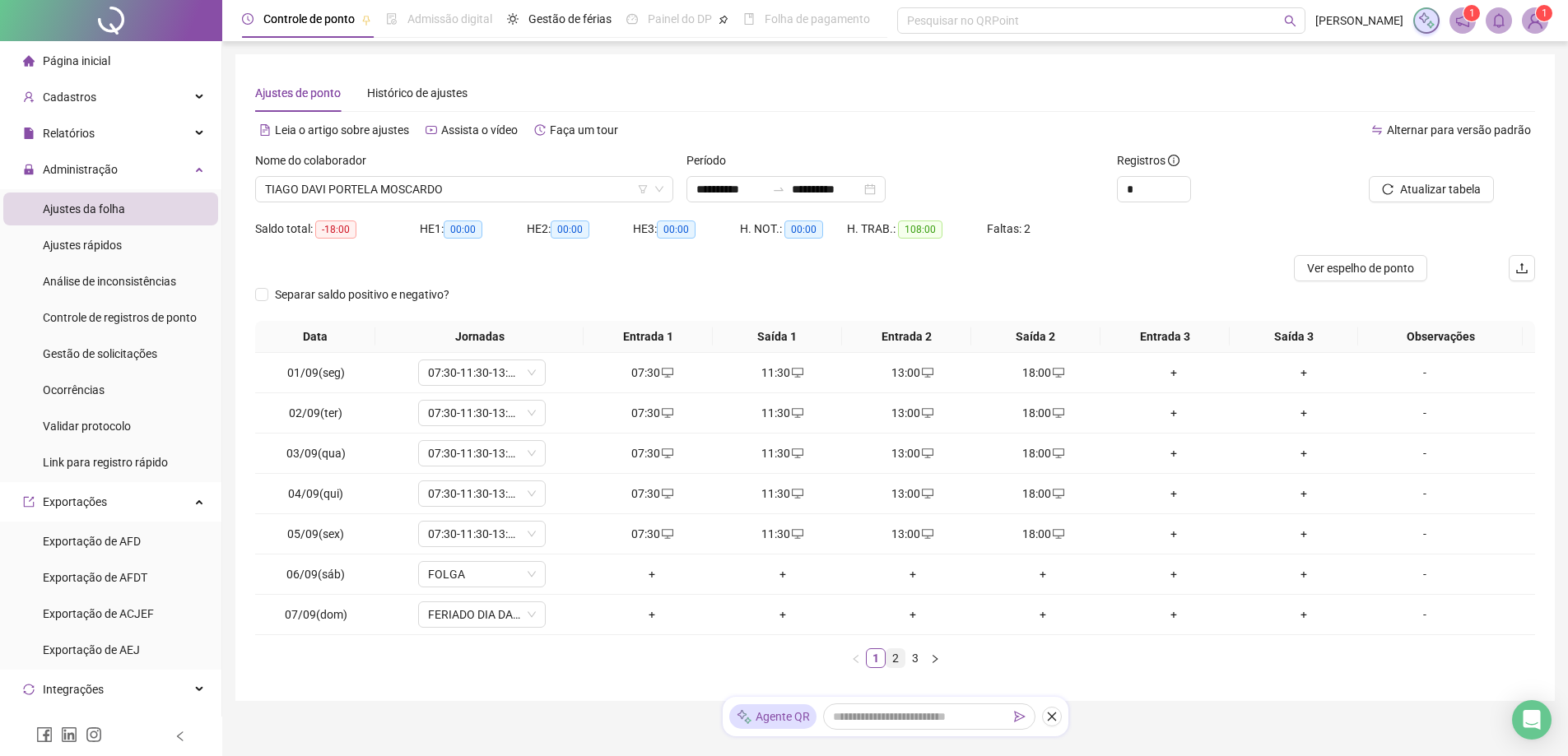
click at [896, 659] on link "2" at bounding box center [895, 658] width 18 height 18
click at [919, 660] on link "3" at bounding box center [915, 658] width 18 height 18
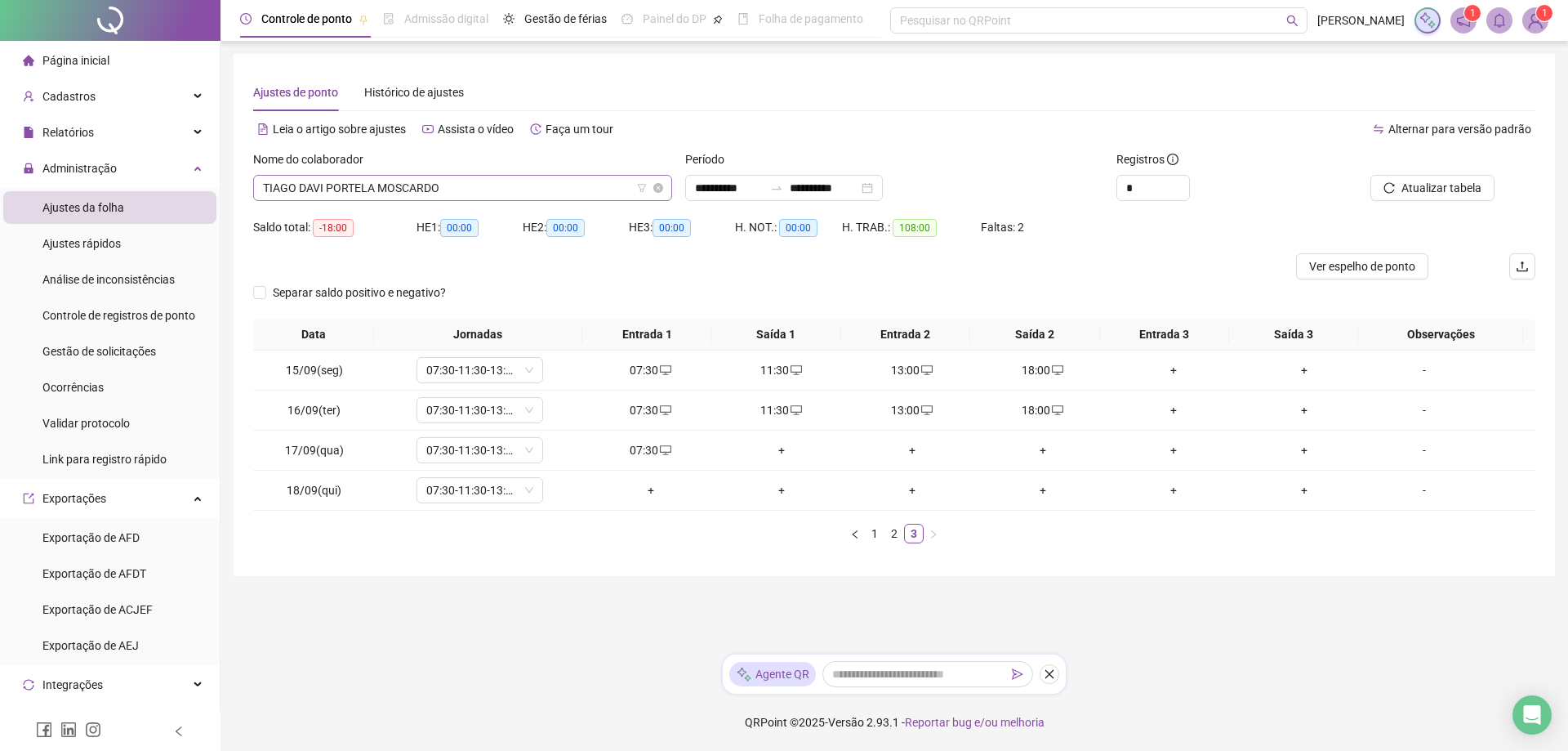
click at [517, 192] on span "TIAGO DAVI PORTELA MOSCARDO" at bounding box center [463, 187] width 400 height 25
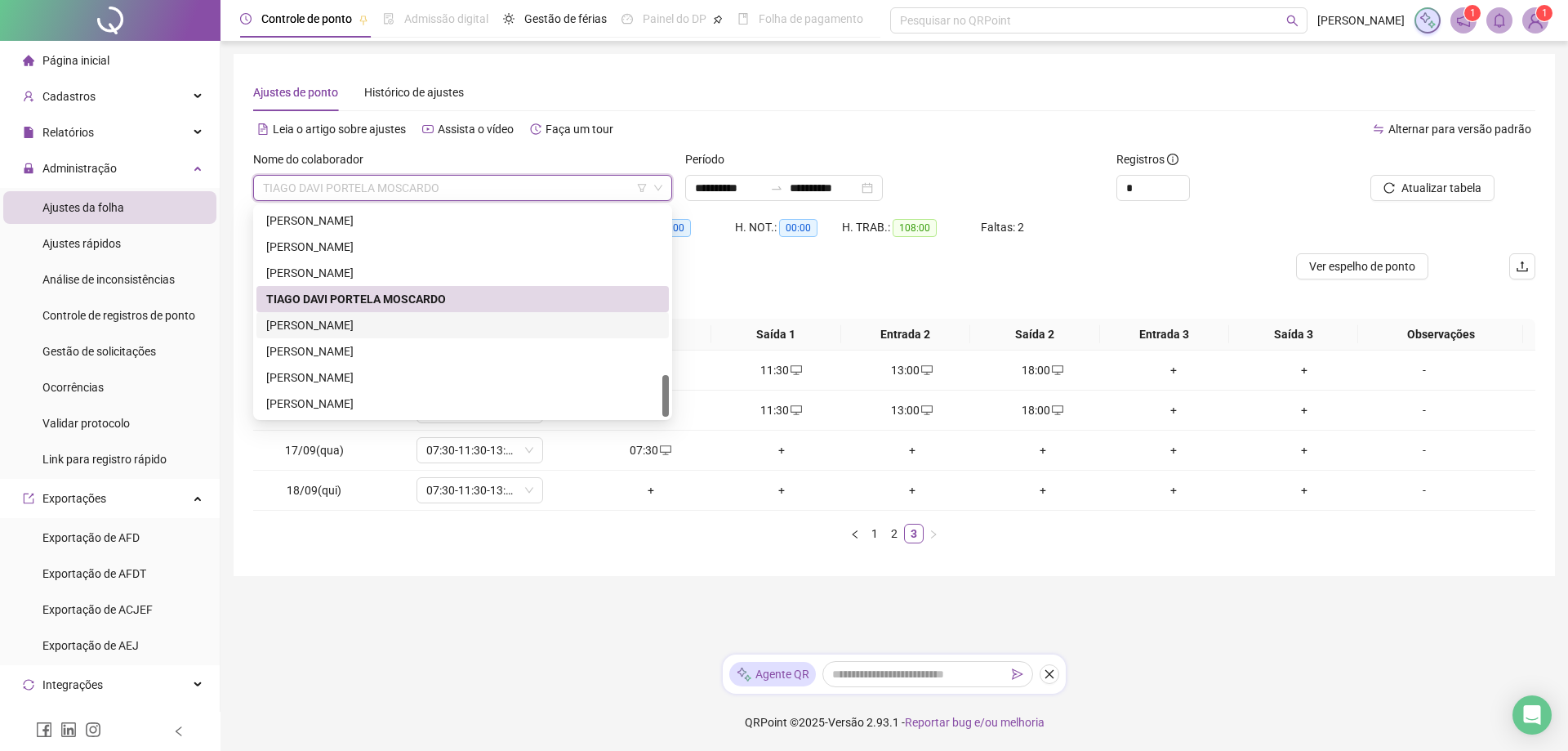
click at [384, 315] on div "[PERSON_NAME]" at bounding box center [463, 325] width 413 height 26
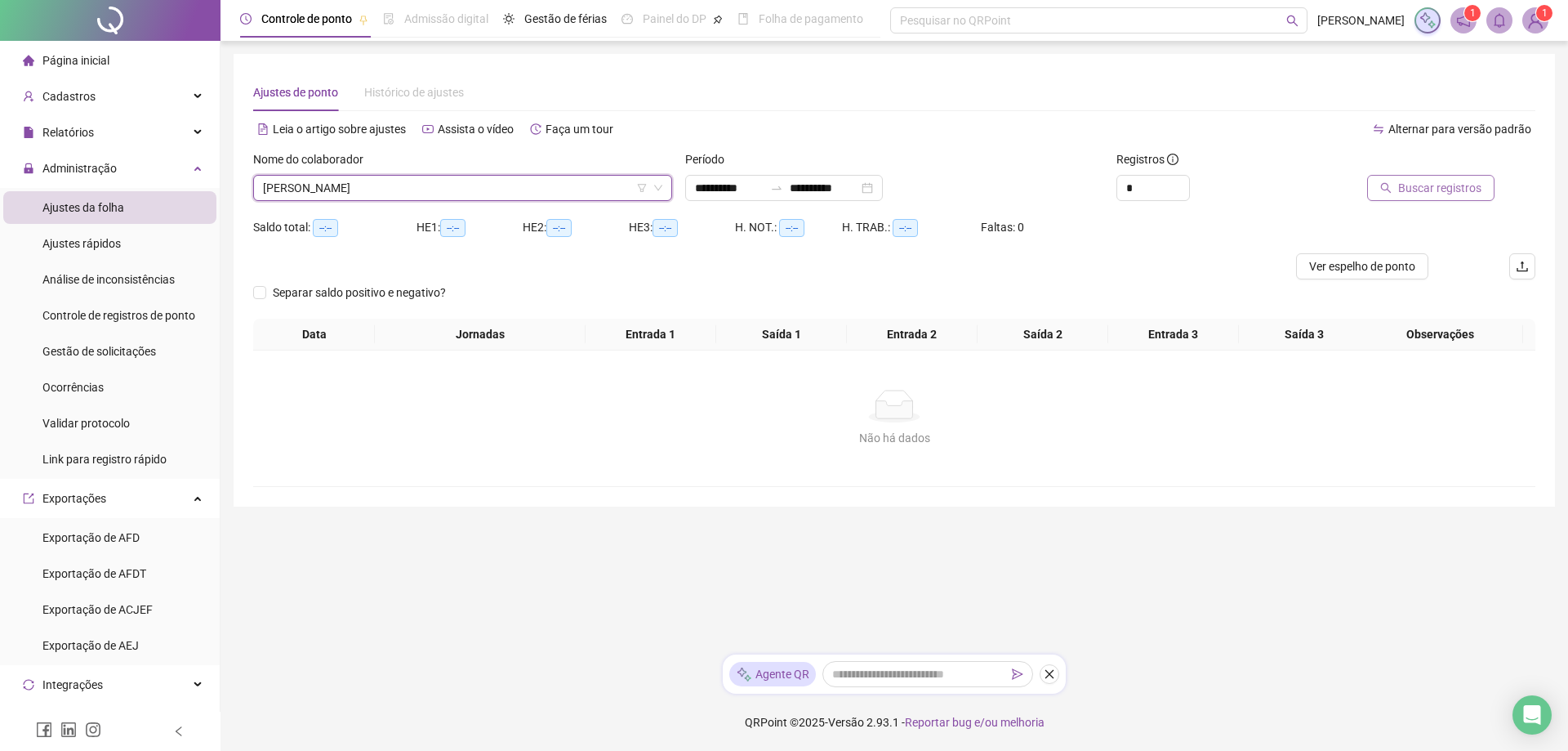
click at [1427, 194] on span "Buscar registros" at bounding box center [1440, 187] width 83 height 18
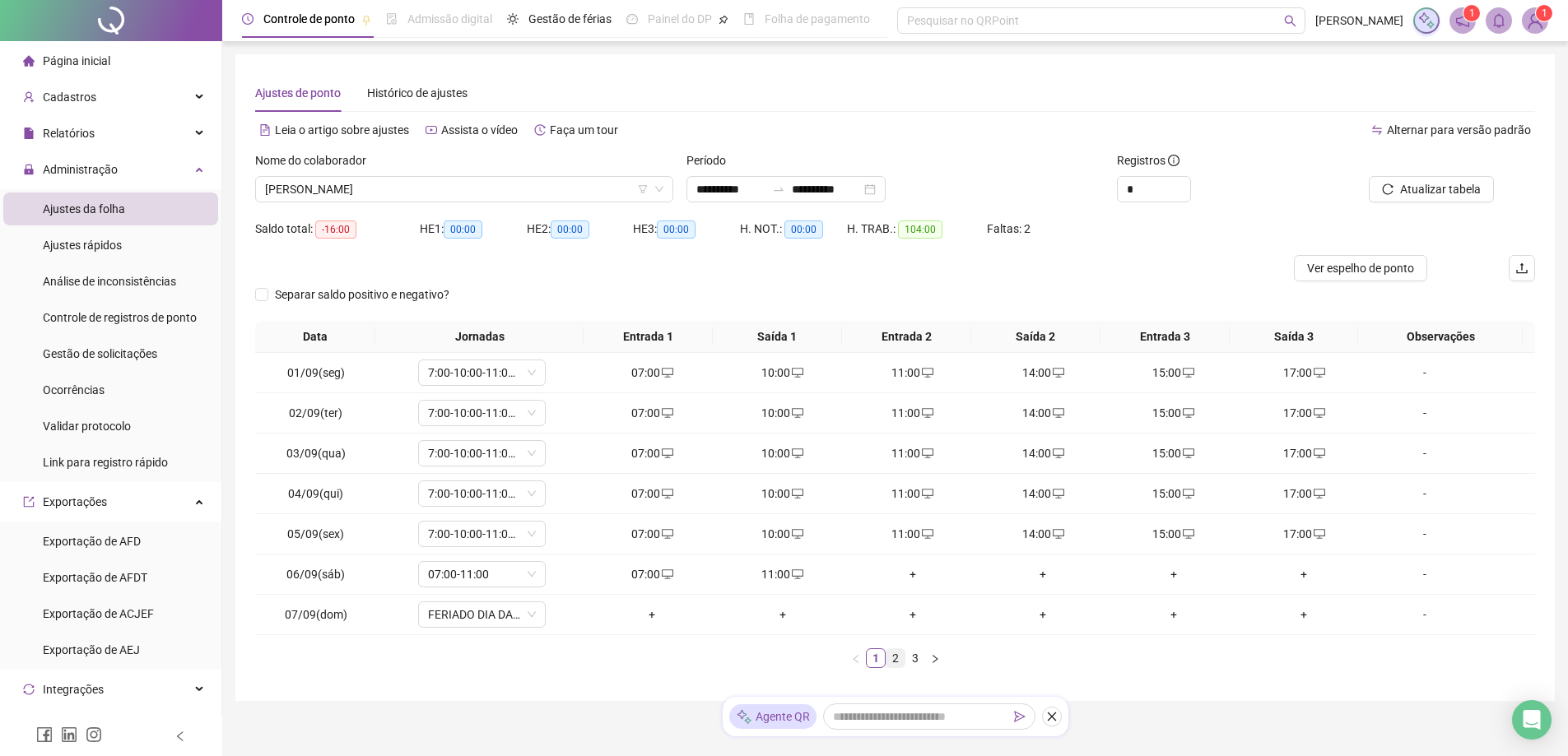
click at [887, 660] on link "2" at bounding box center [895, 658] width 18 height 18
click at [918, 660] on link "3" at bounding box center [915, 658] width 18 height 18
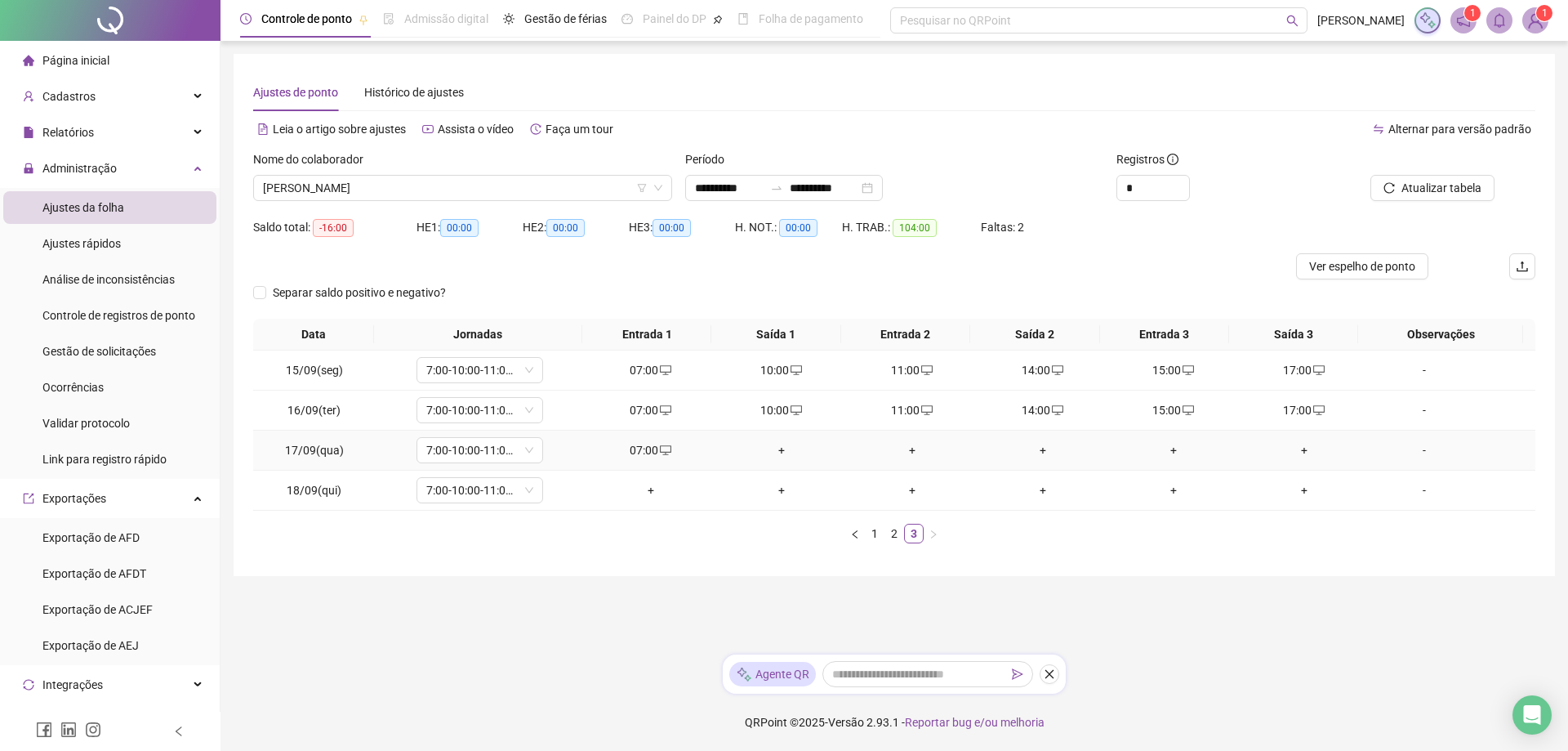
click at [770, 450] on div "+" at bounding box center [781, 450] width 118 height 18
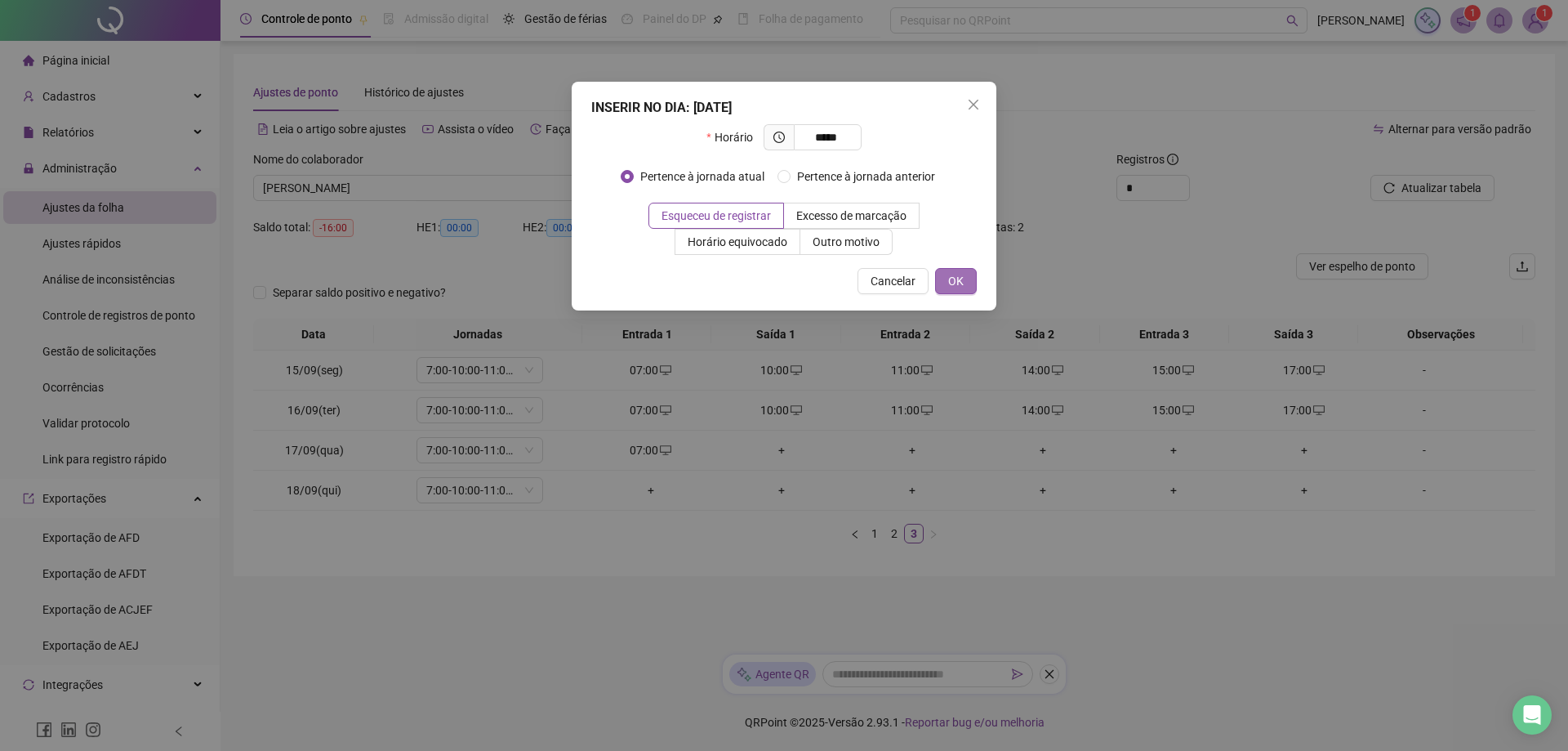
type input "*****"
click at [947, 285] on button "OK" at bounding box center [956, 281] width 42 height 26
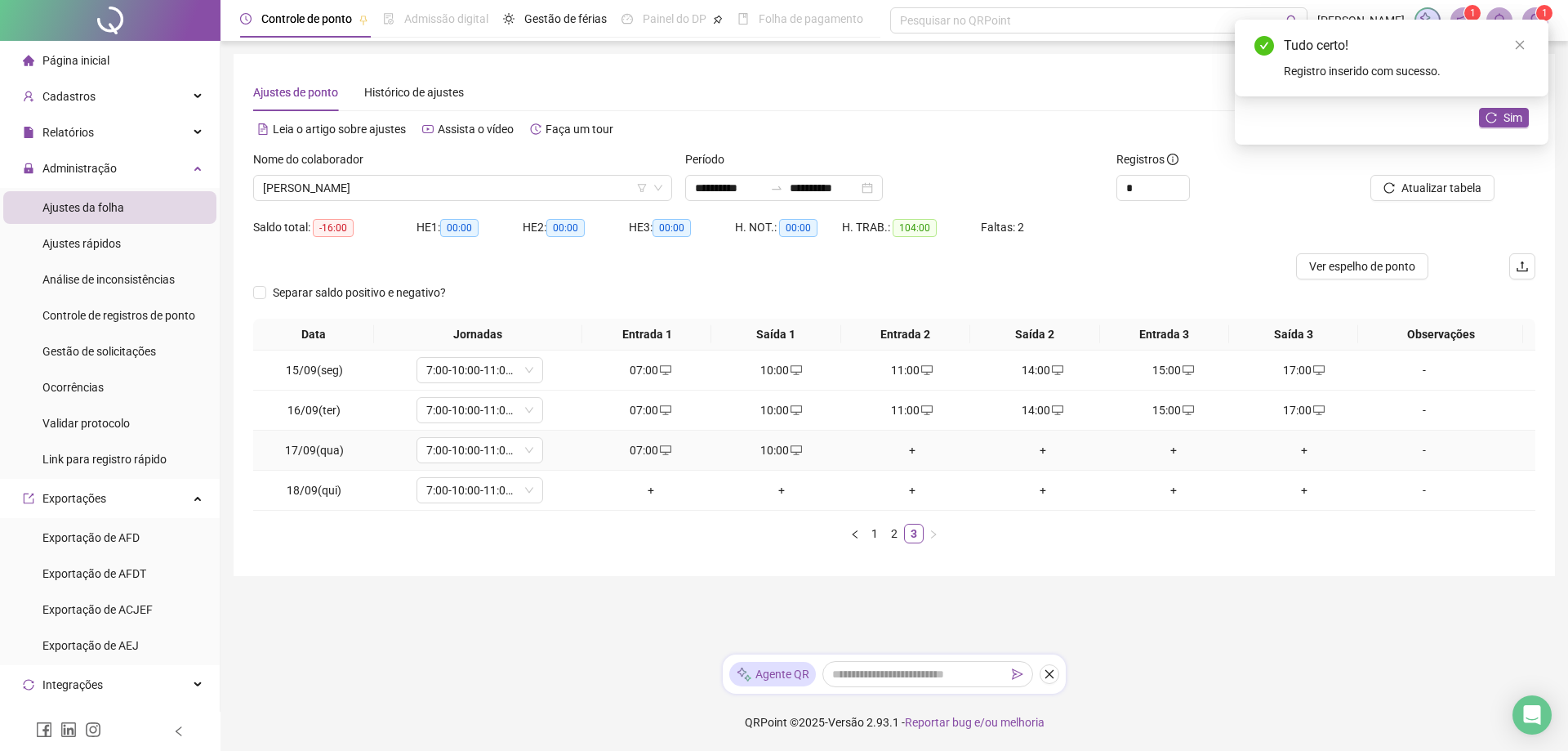
click at [902, 451] on div "+" at bounding box center [912, 450] width 118 height 18
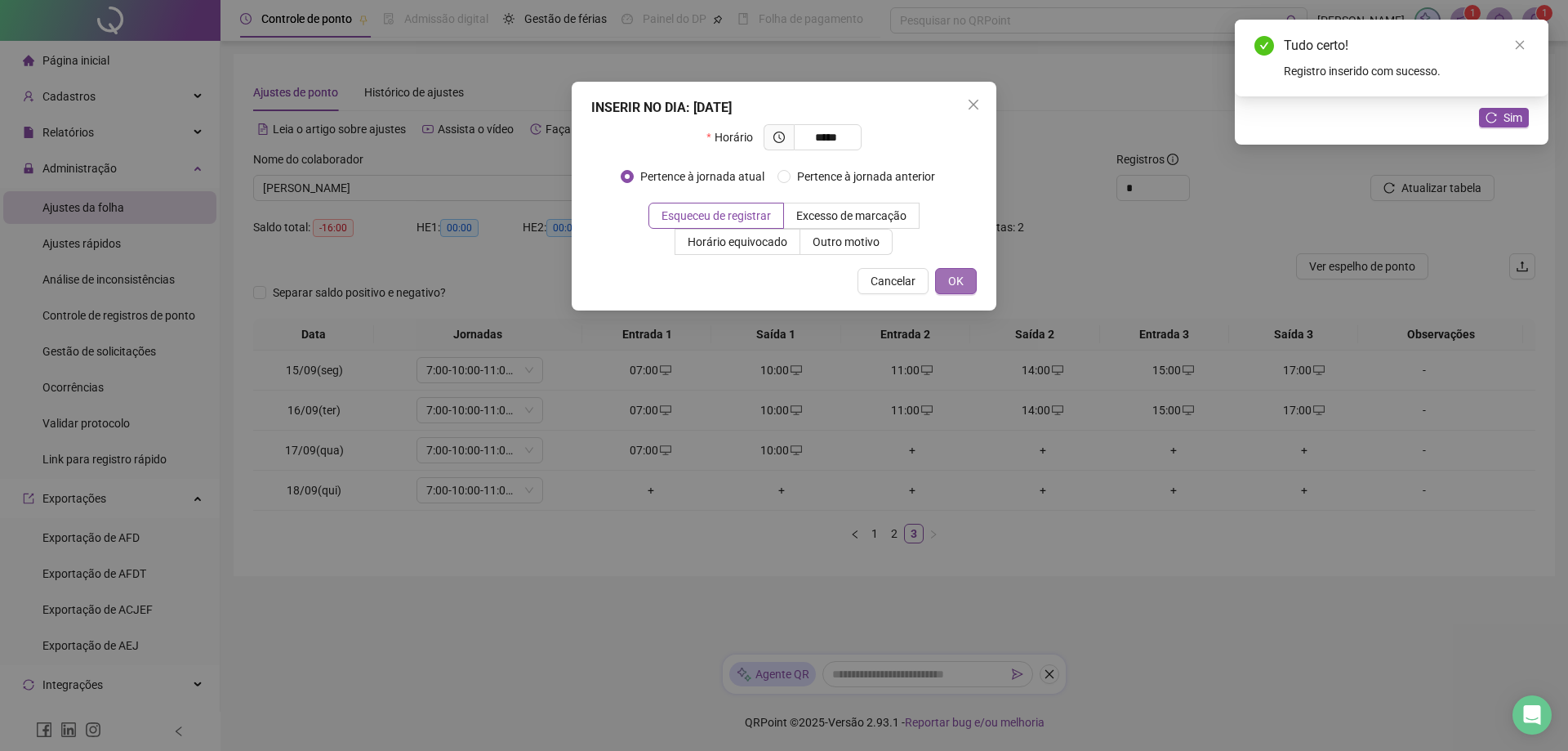
type input "*****"
click at [964, 285] on button "OK" at bounding box center [956, 281] width 42 height 26
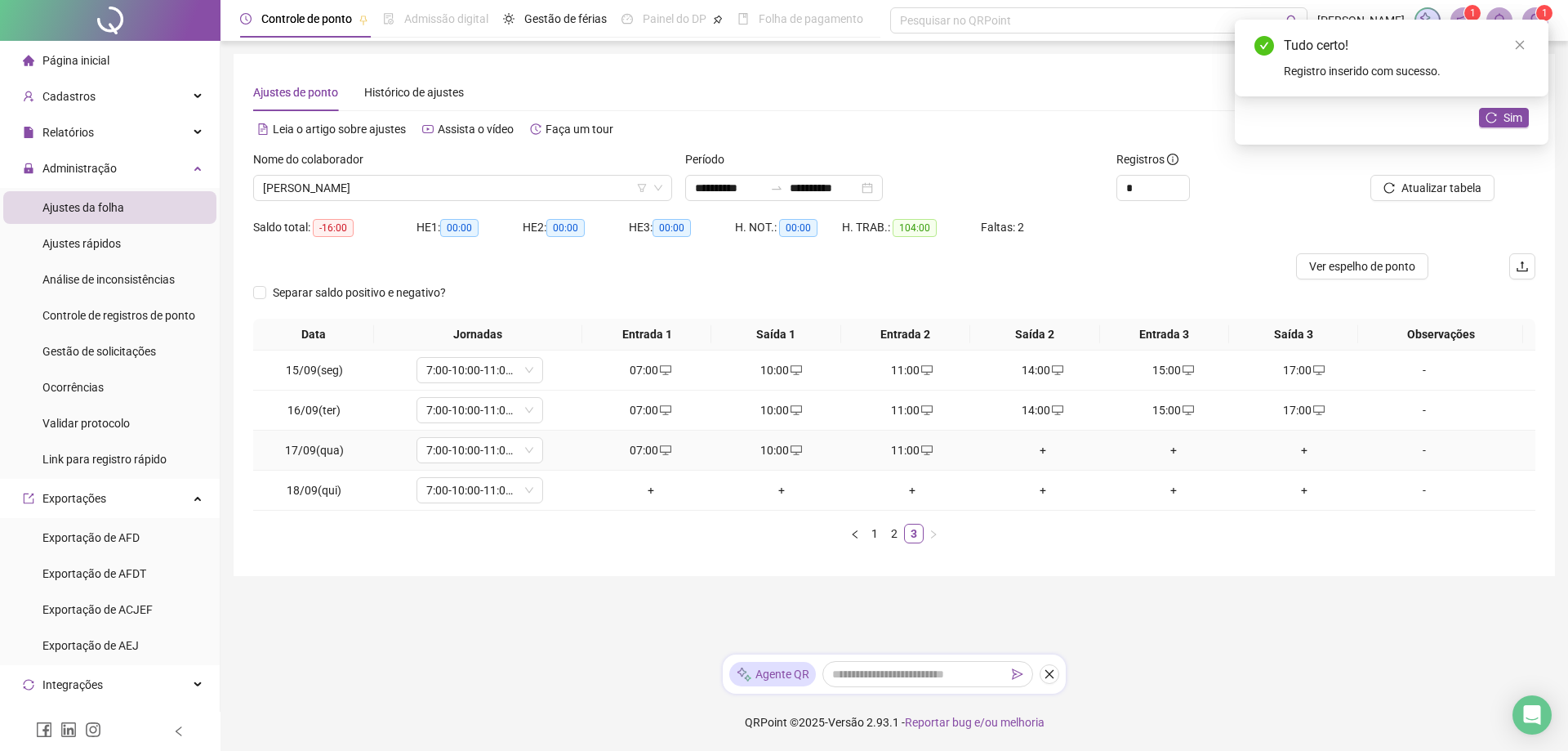
click at [1039, 446] on div "+" at bounding box center [1043, 450] width 118 height 18
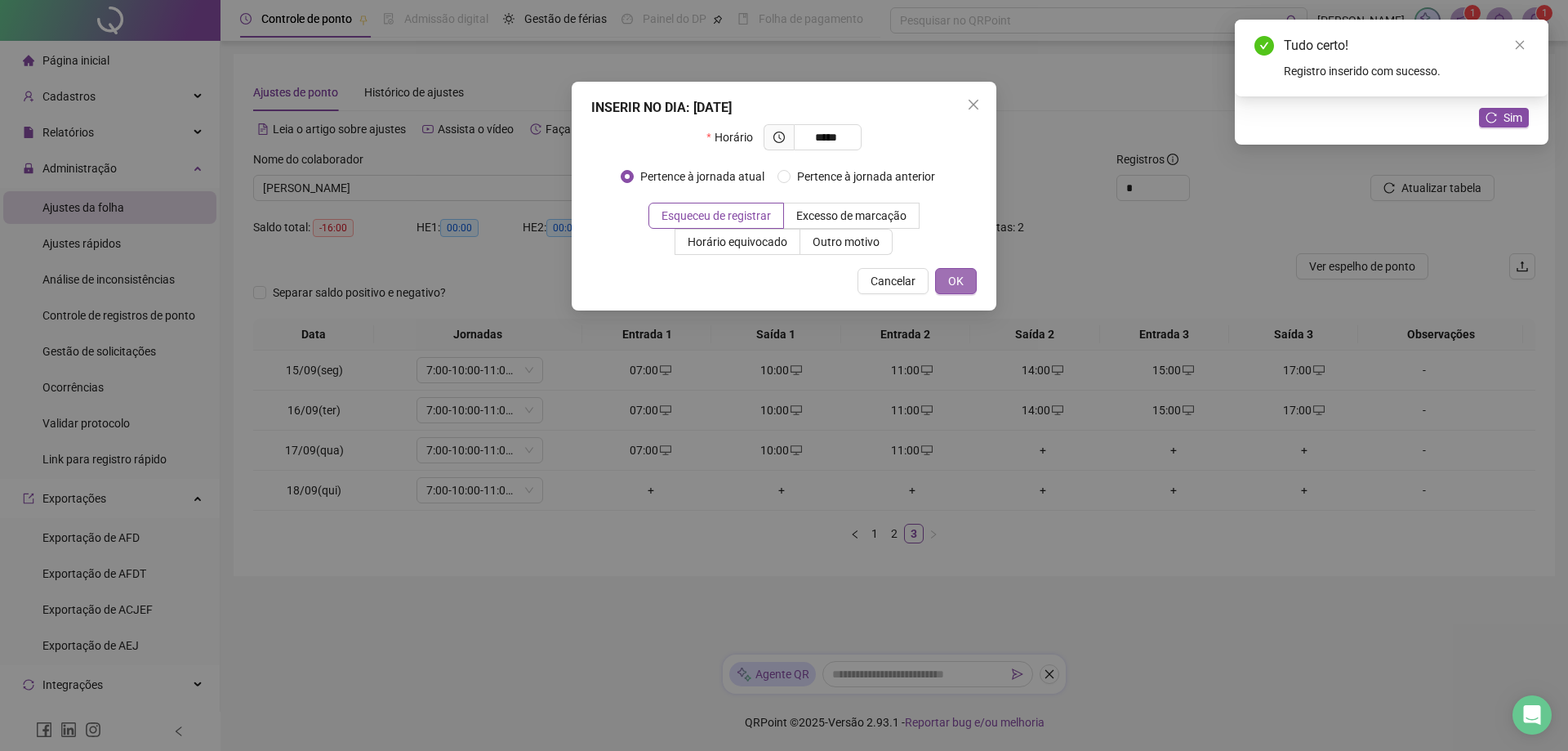
type input "*****"
click at [966, 283] on button "OK" at bounding box center [956, 281] width 42 height 26
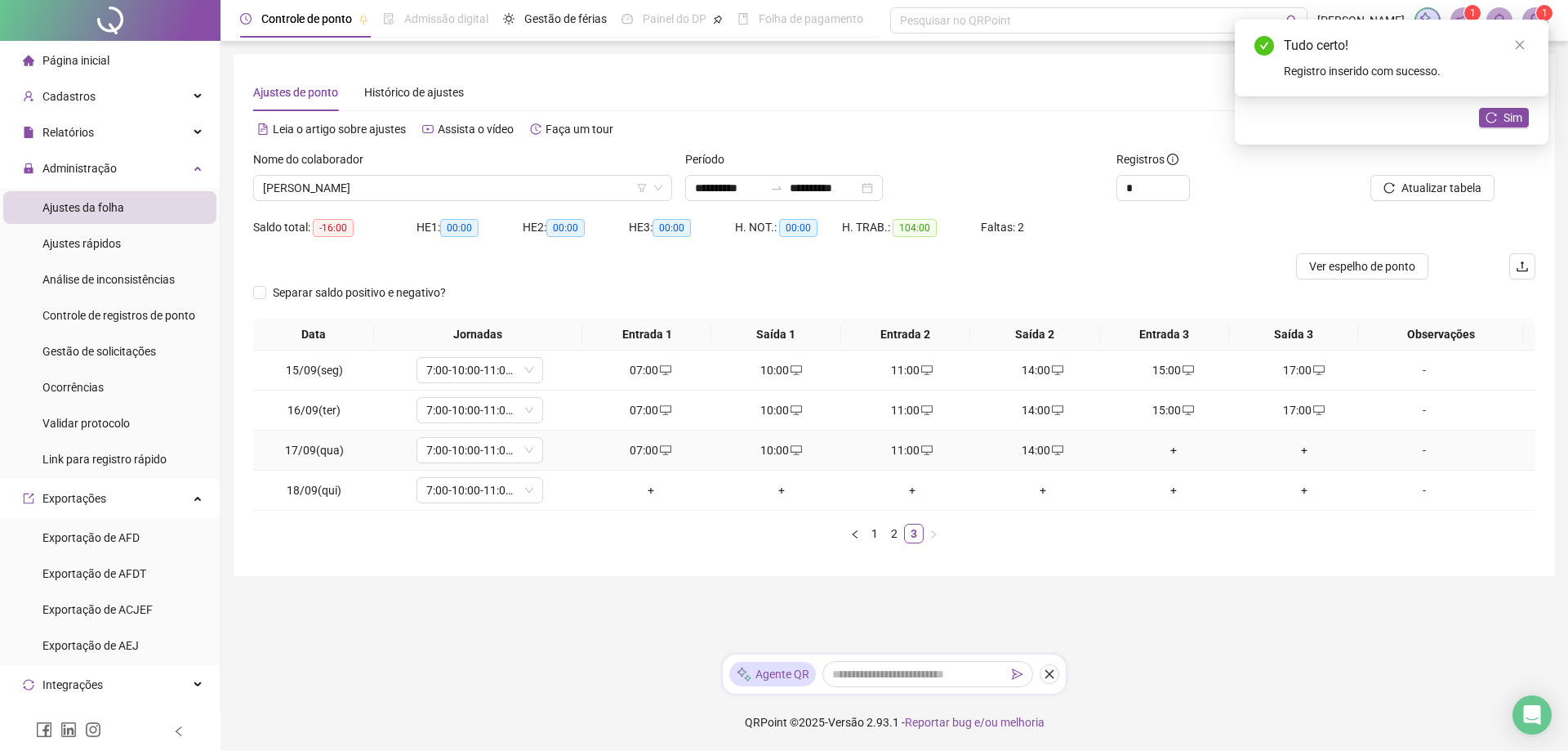
click at [1162, 449] on div "+" at bounding box center [1173, 450] width 118 height 18
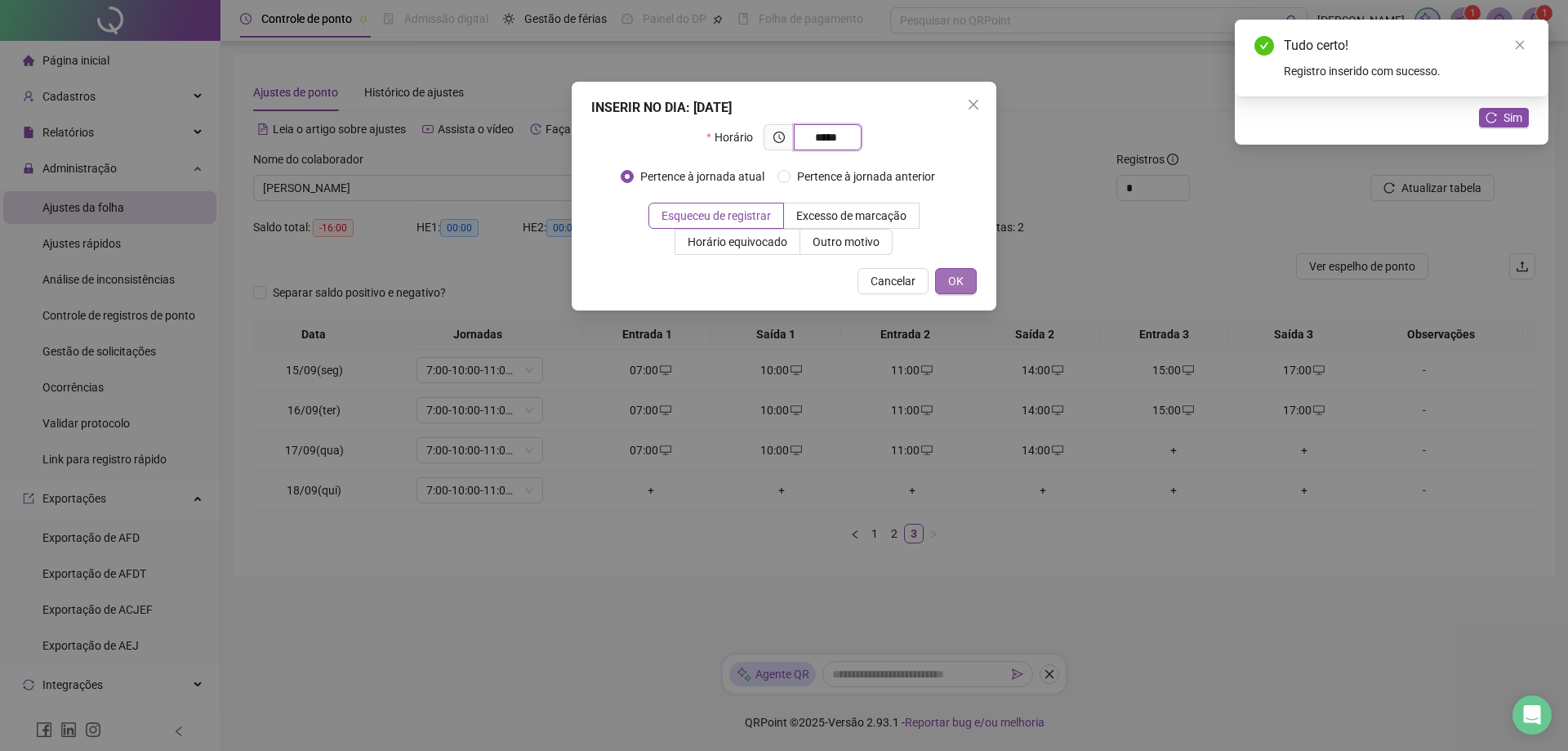
type input "*****"
click at [947, 278] on button "OK" at bounding box center [956, 281] width 42 height 26
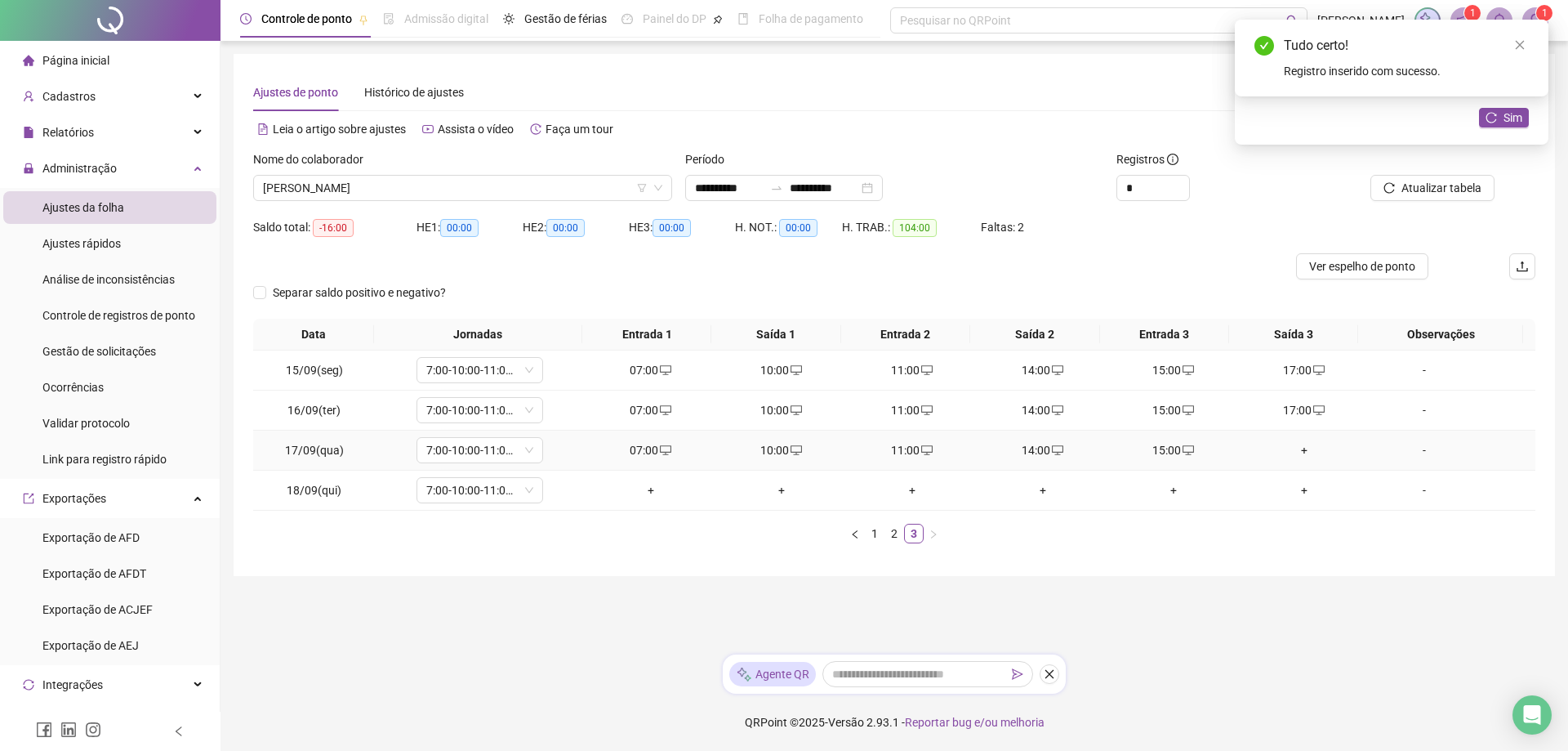
click at [1298, 451] on div "+" at bounding box center [1304, 450] width 118 height 18
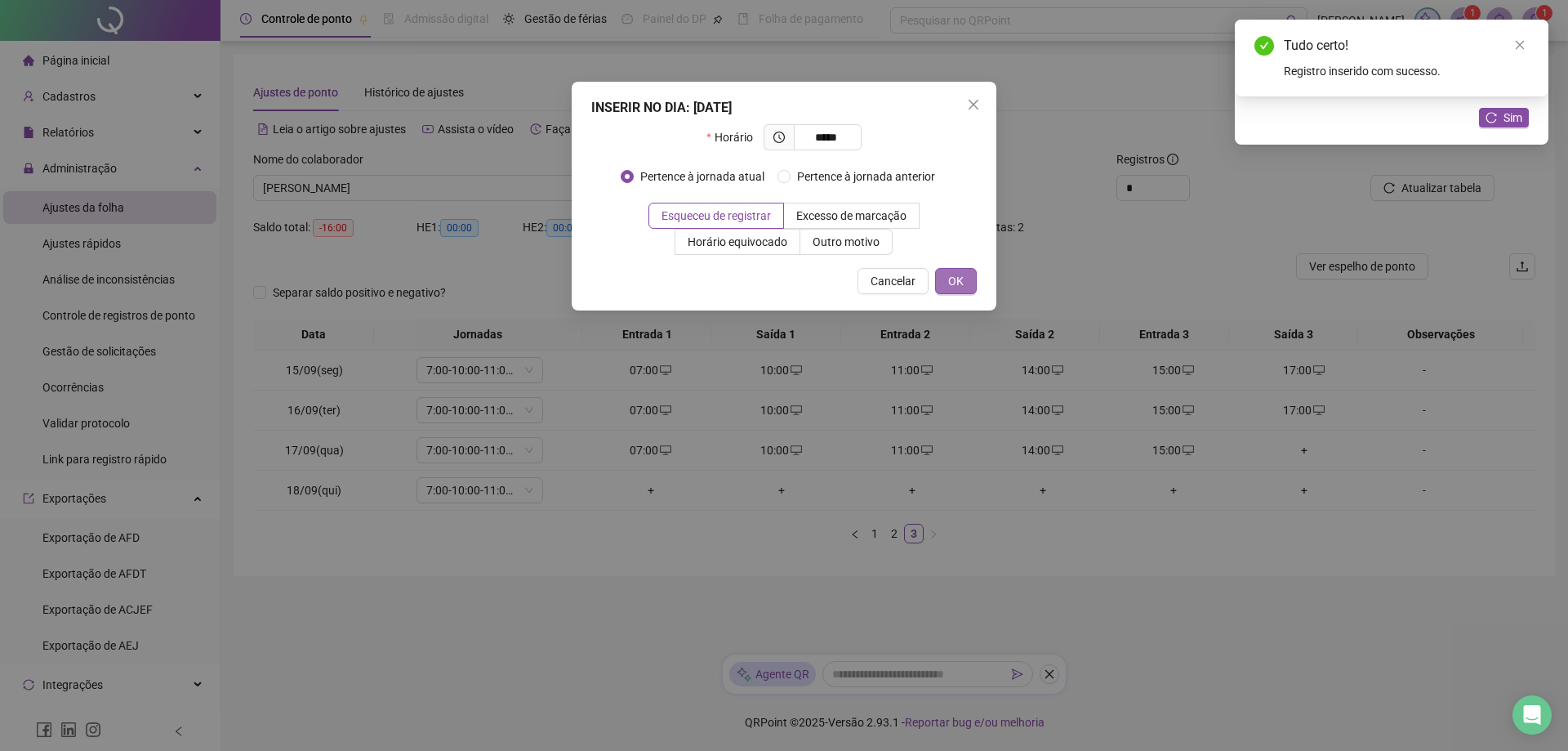
type input "*****"
click at [938, 284] on button "OK" at bounding box center [956, 281] width 42 height 26
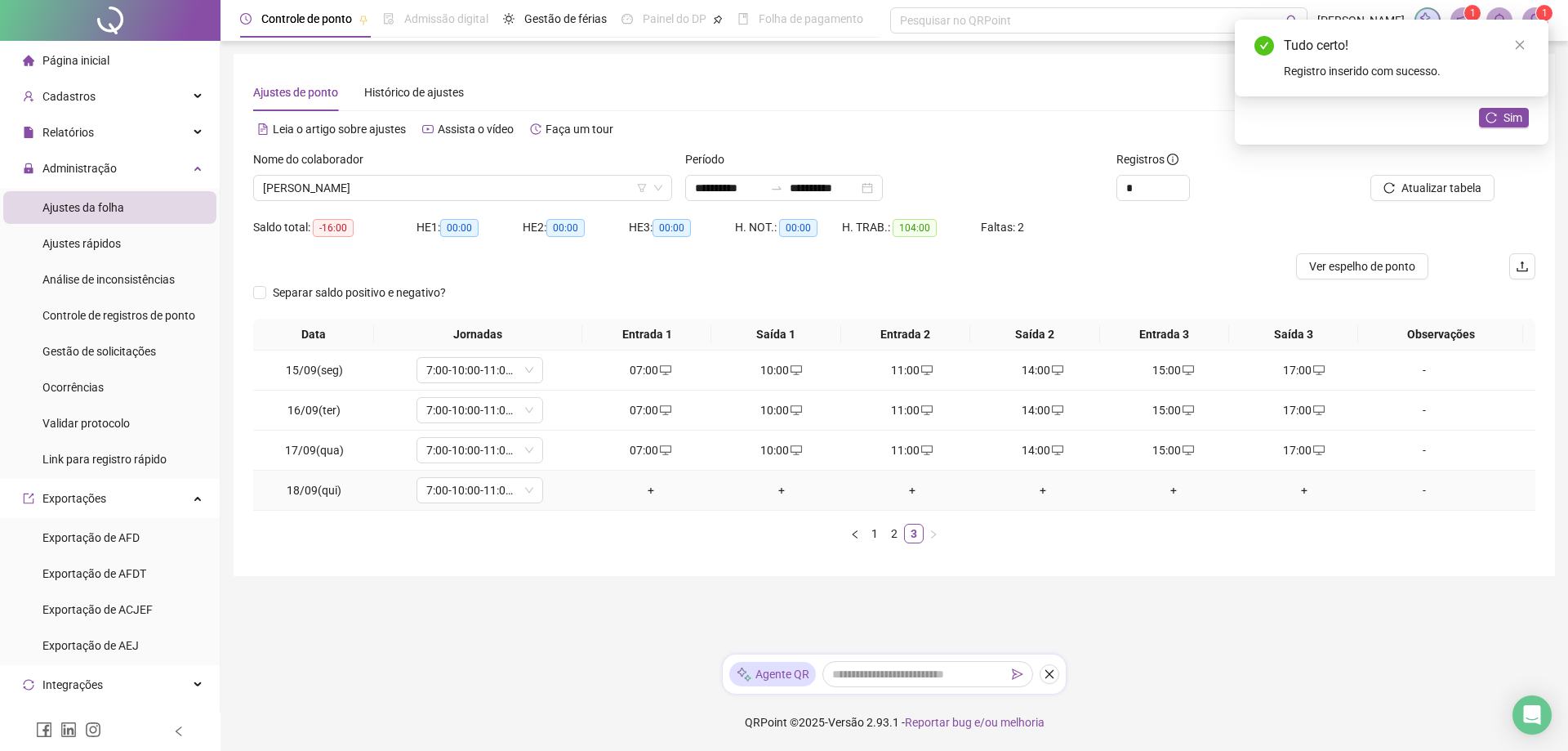
click at [646, 498] on div "+" at bounding box center [651, 490] width 118 height 18
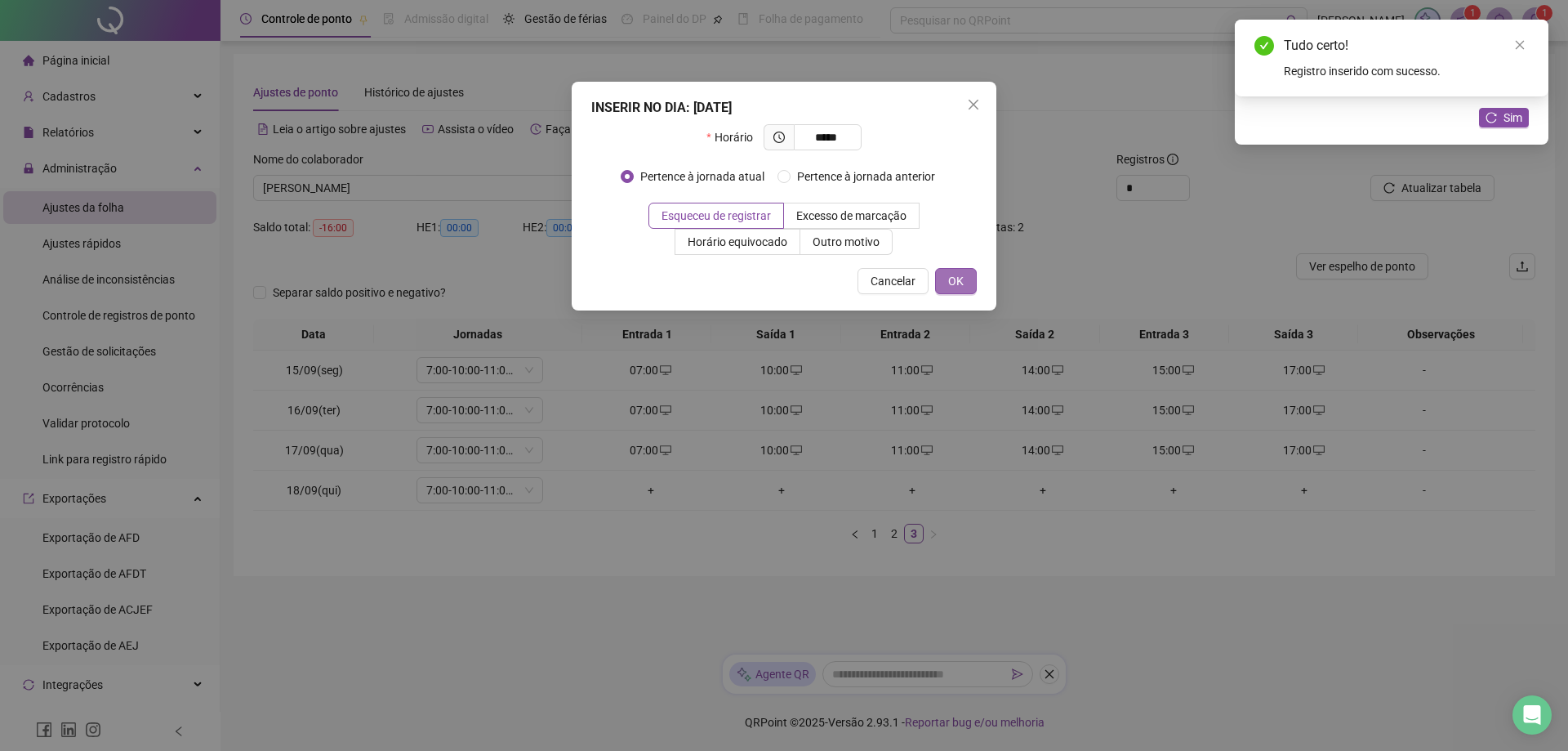
type input "*****"
click at [957, 279] on span "OK" at bounding box center [956, 281] width 15 height 18
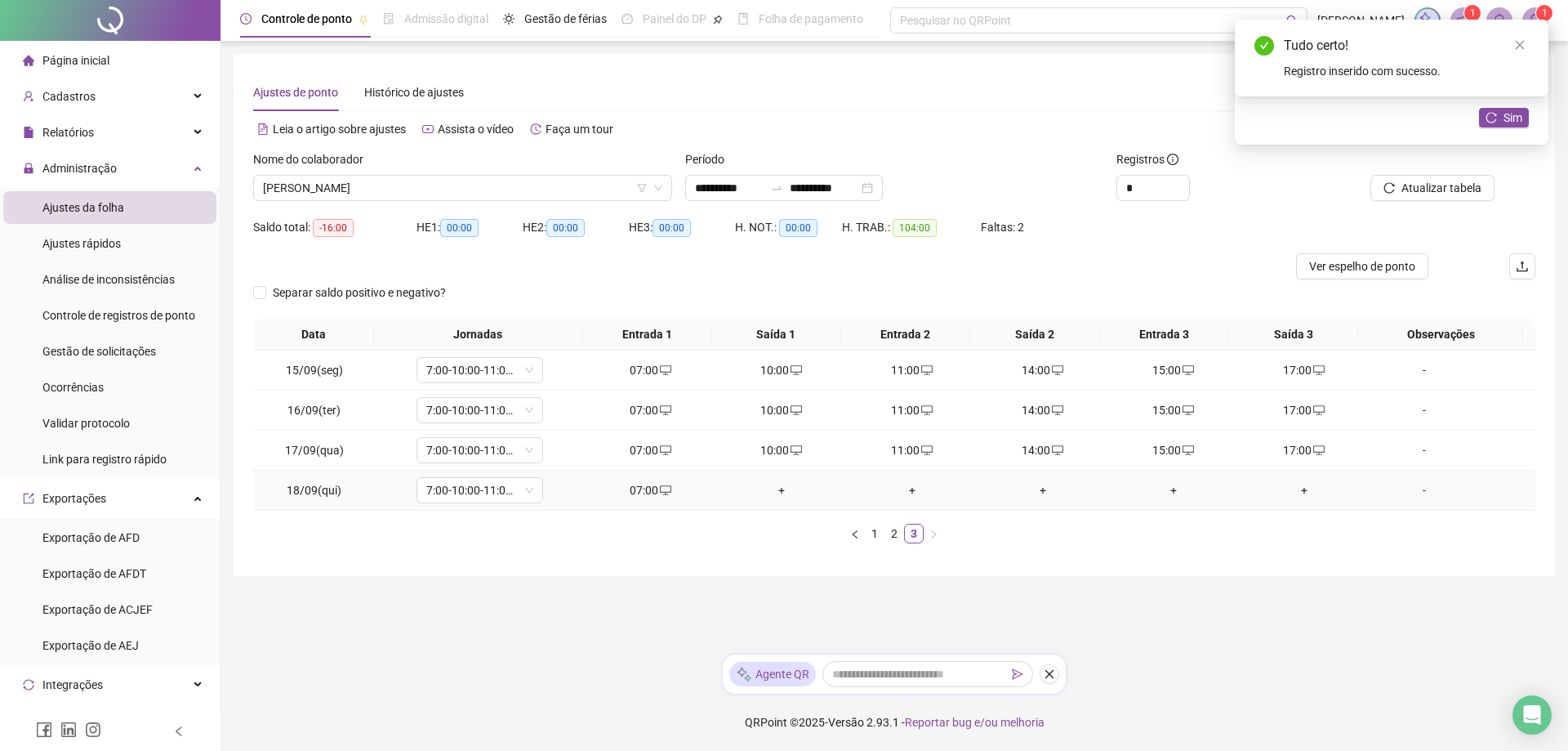
click at [773, 492] on div "+" at bounding box center [781, 490] width 118 height 18
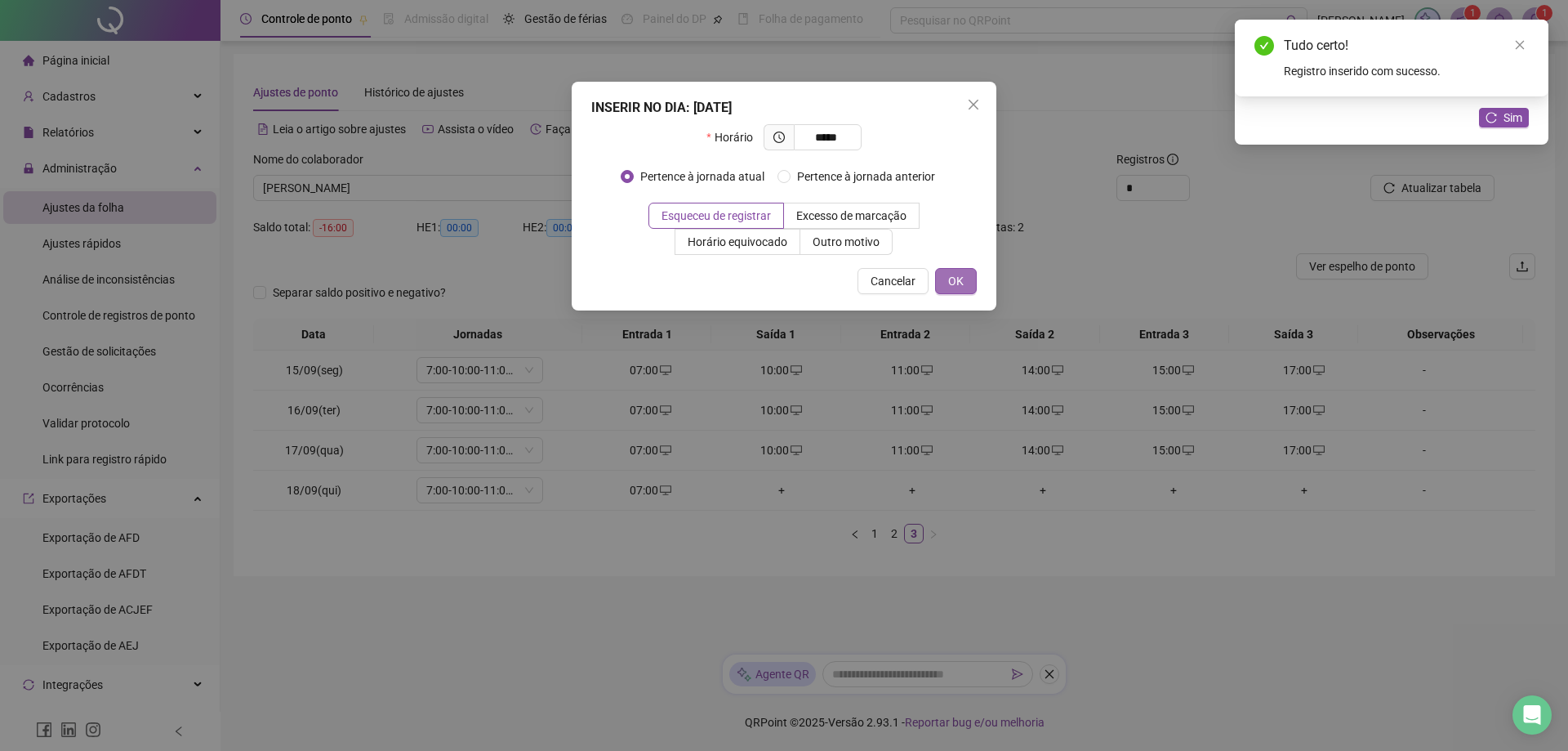
type input "*****"
click at [952, 286] on span "OK" at bounding box center [956, 281] width 15 height 18
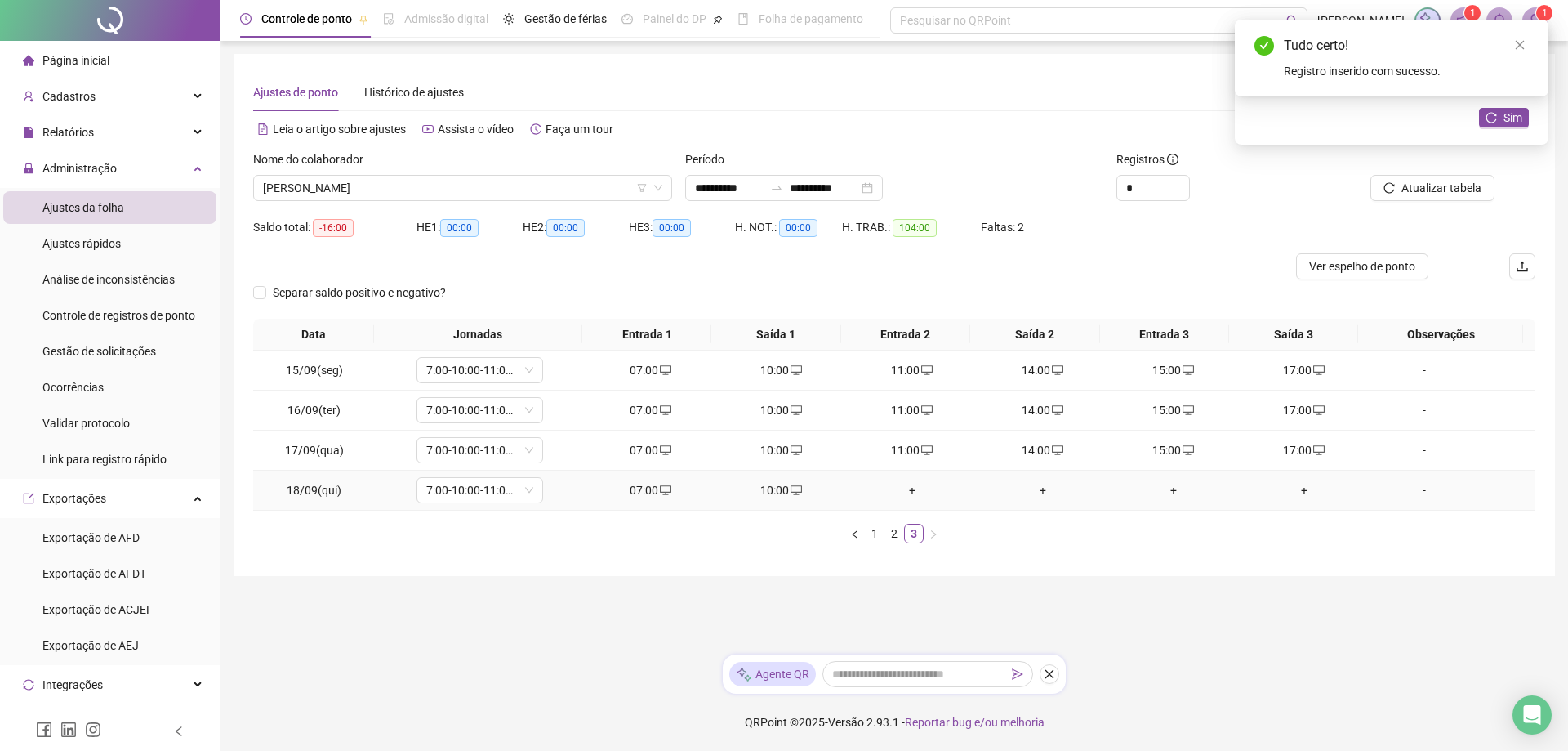
click at [906, 489] on div "+" at bounding box center [912, 490] width 118 height 18
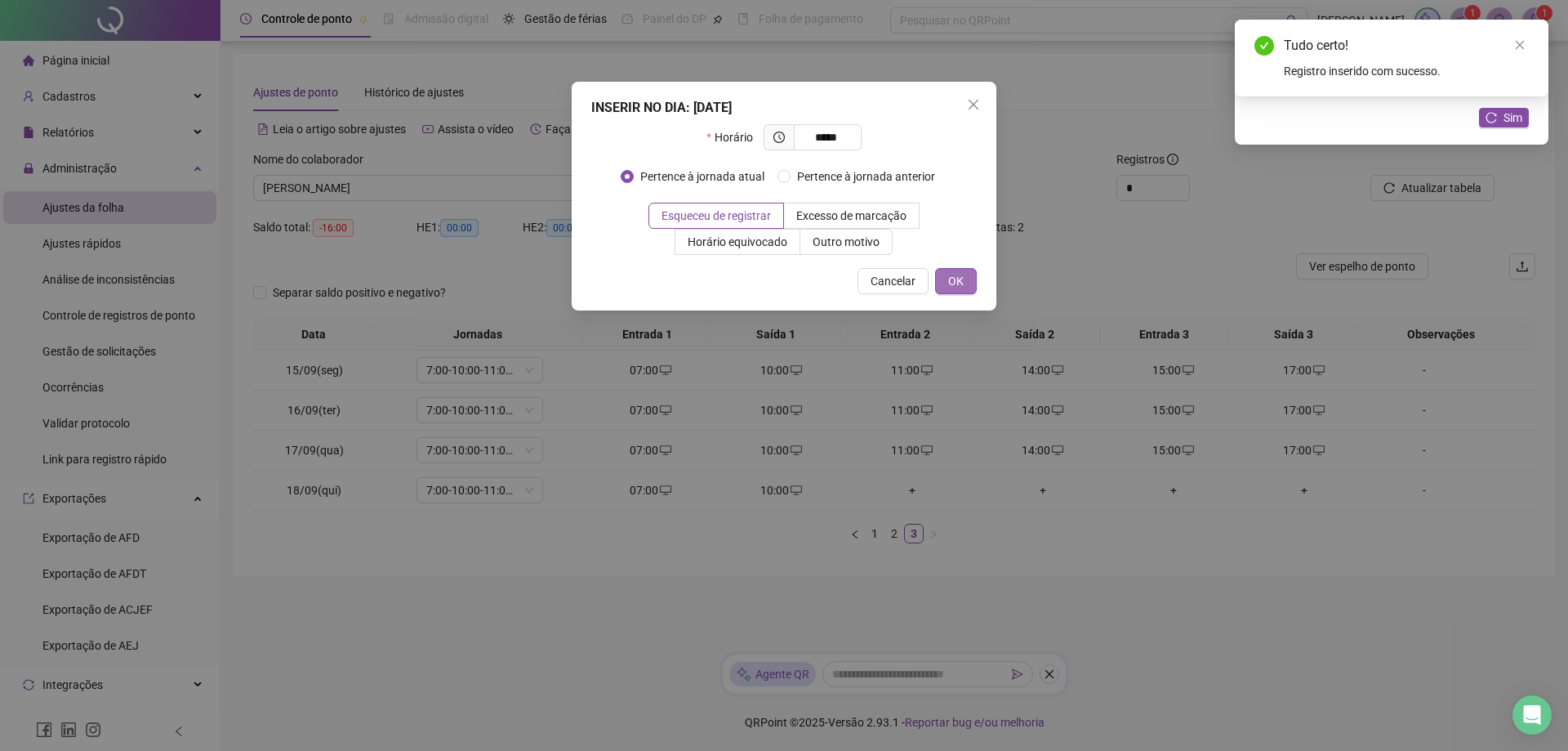
type input "*****"
click at [945, 274] on button "OK" at bounding box center [956, 281] width 42 height 26
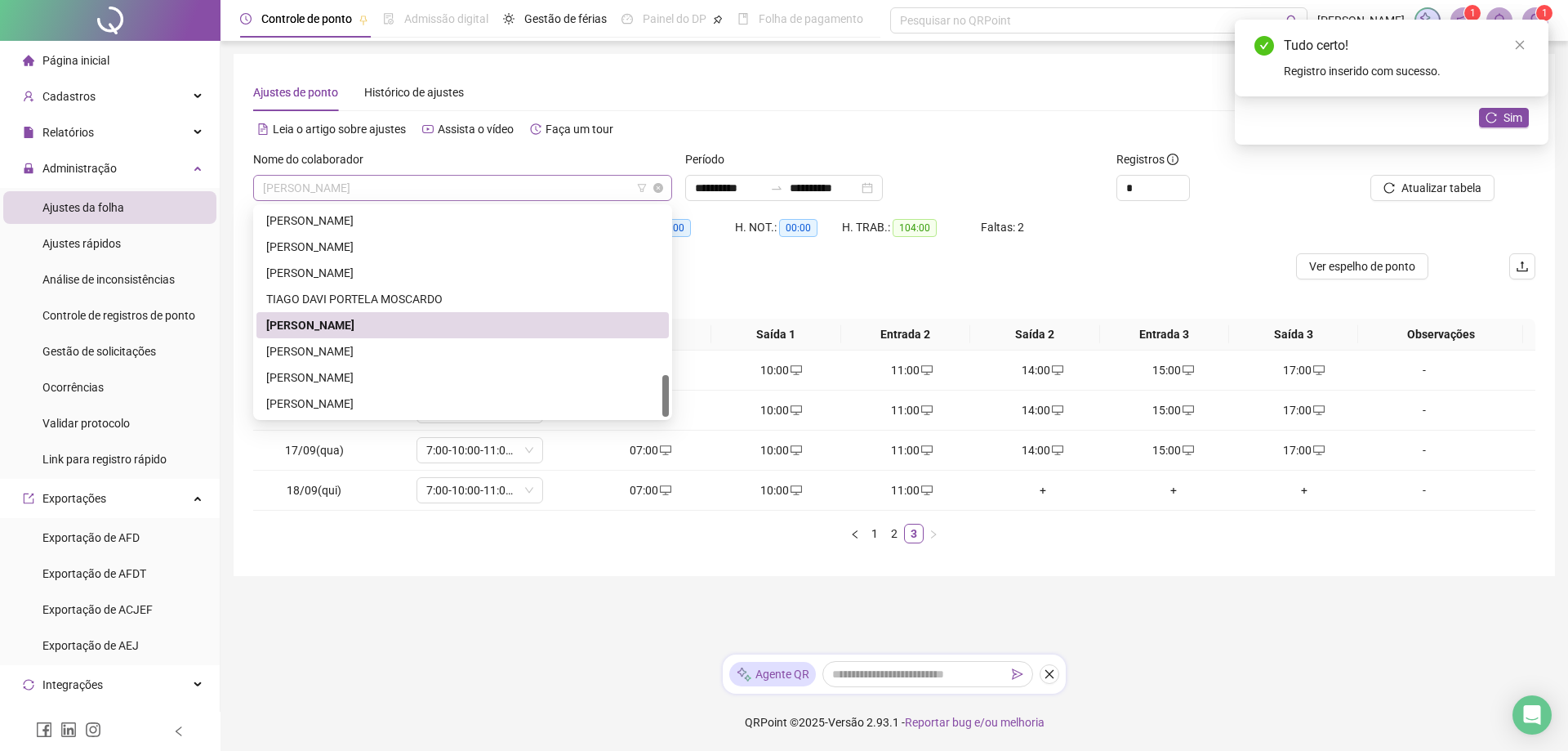
click at [471, 196] on span "[PERSON_NAME]" at bounding box center [463, 187] width 400 height 25
click at [396, 346] on div "[PERSON_NAME]" at bounding box center [463, 351] width 393 height 18
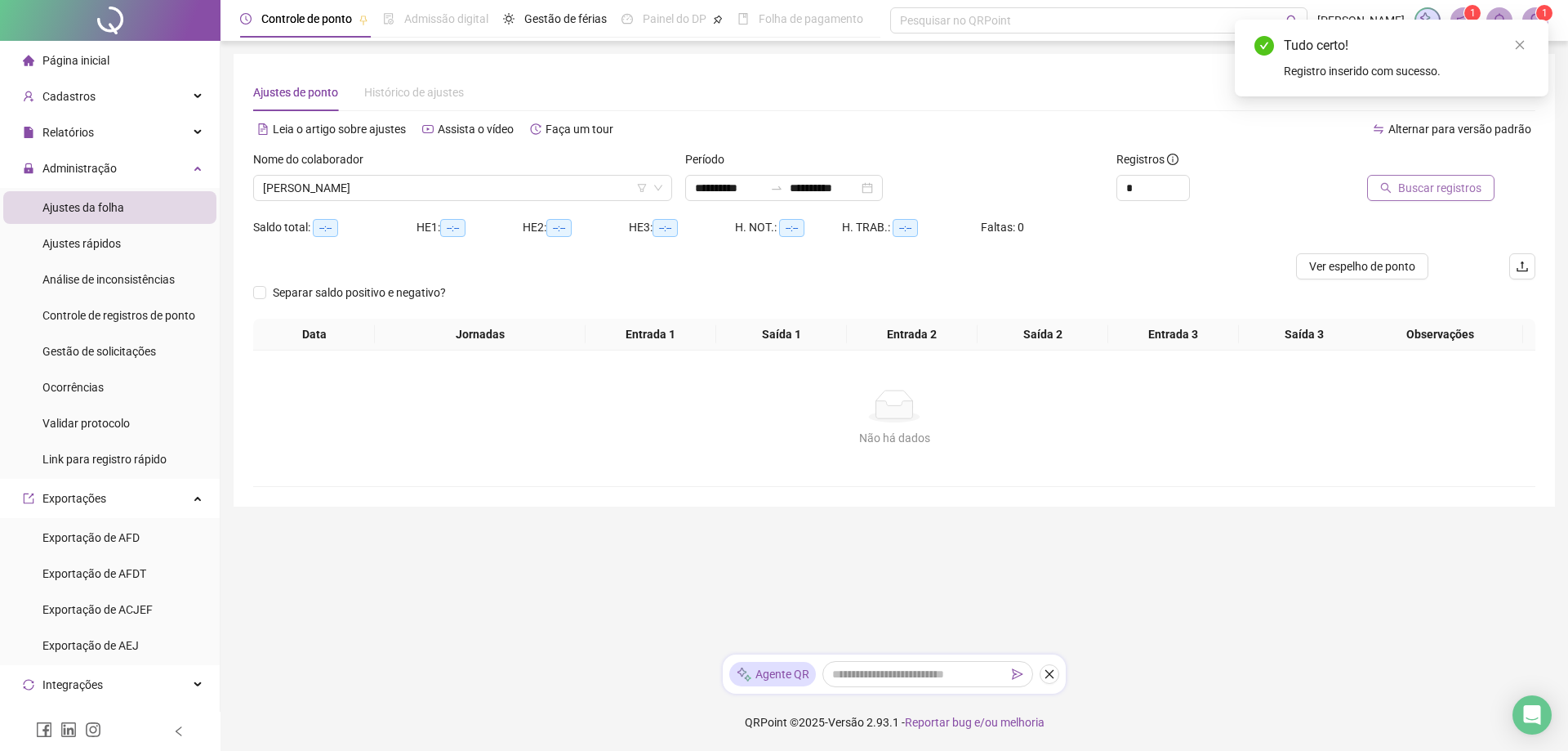
click at [1433, 186] on span "Buscar registros" at bounding box center [1440, 187] width 83 height 18
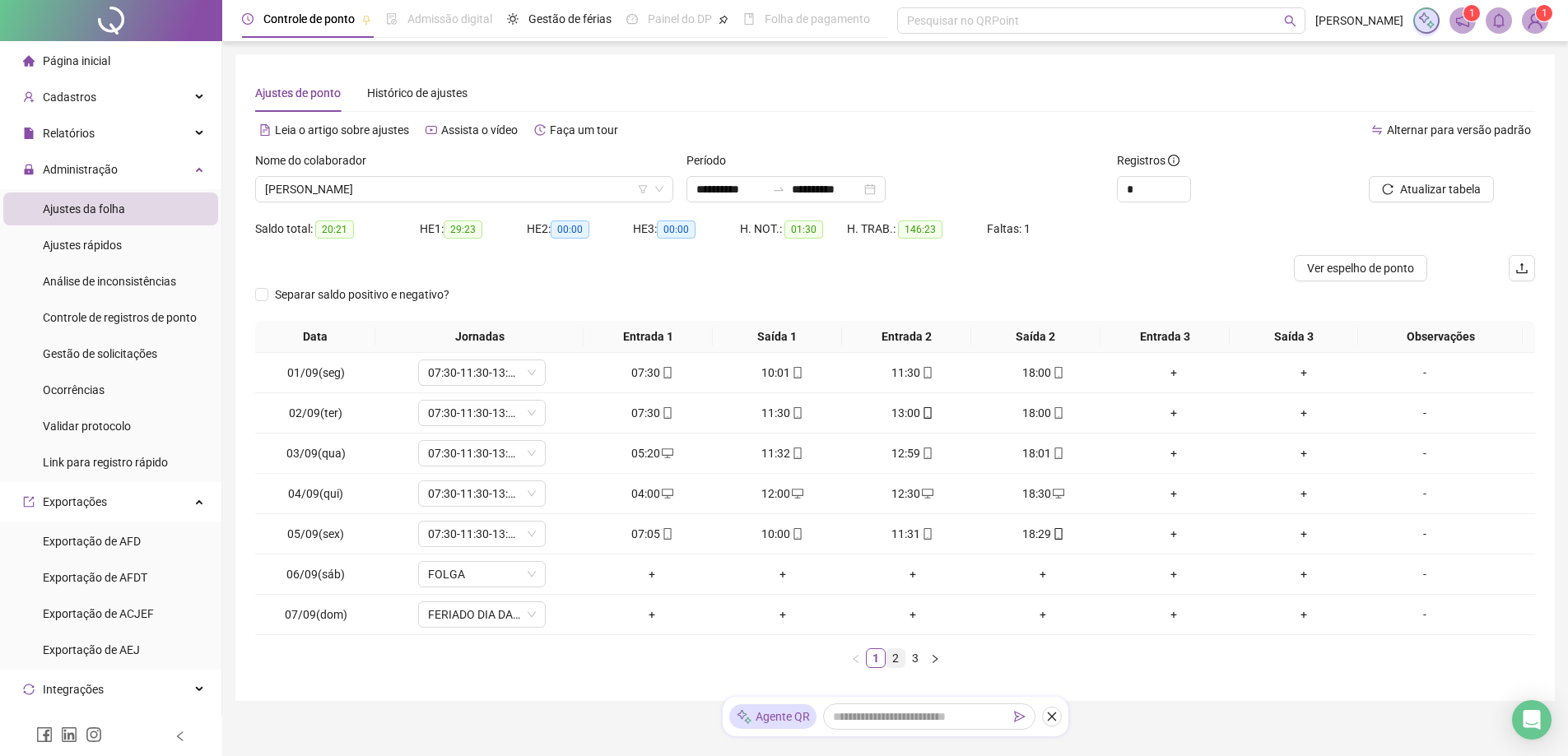
click at [896, 660] on link "2" at bounding box center [895, 658] width 18 height 18
click at [924, 660] on link "3" at bounding box center [915, 658] width 18 height 18
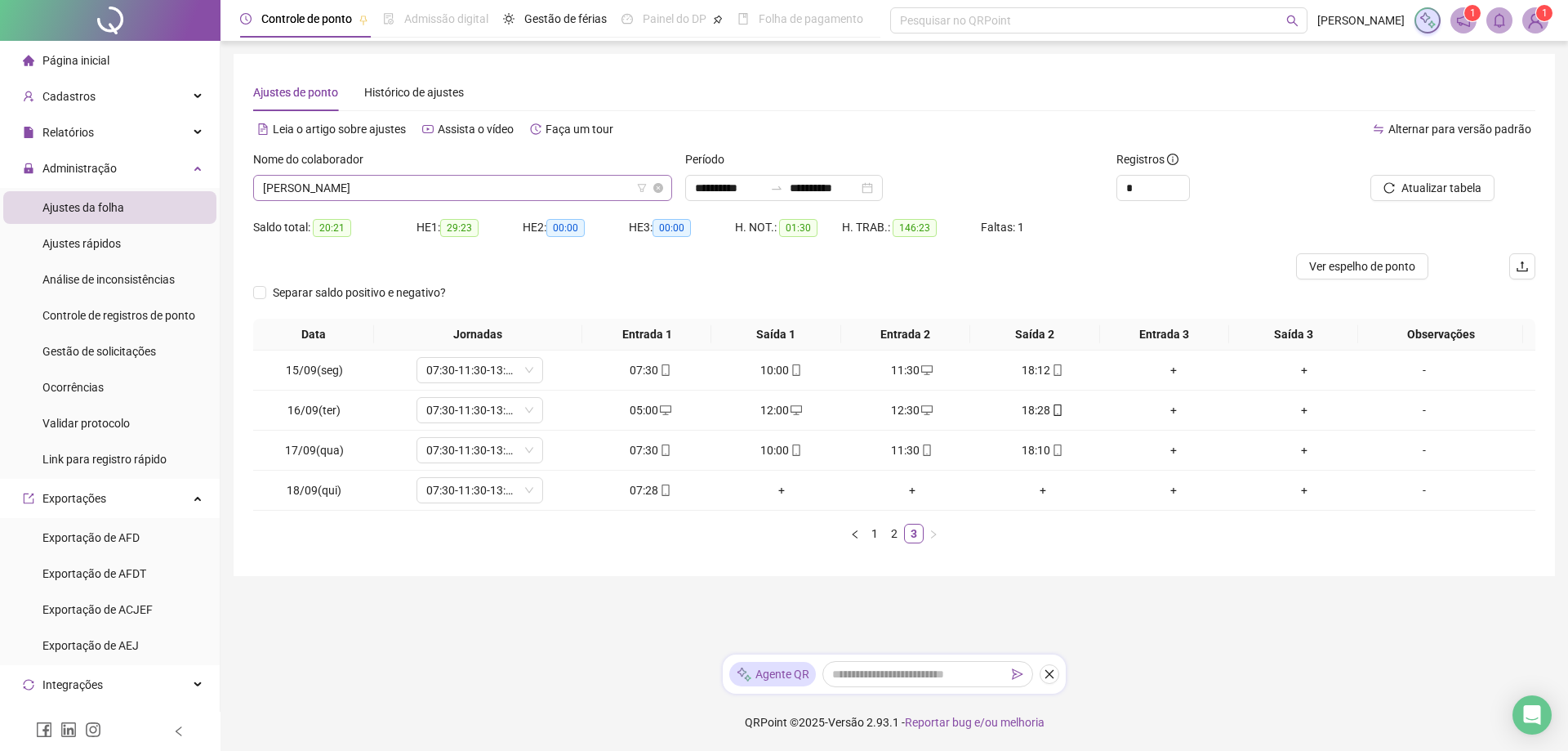
click at [425, 181] on span "[PERSON_NAME]" at bounding box center [463, 187] width 400 height 25
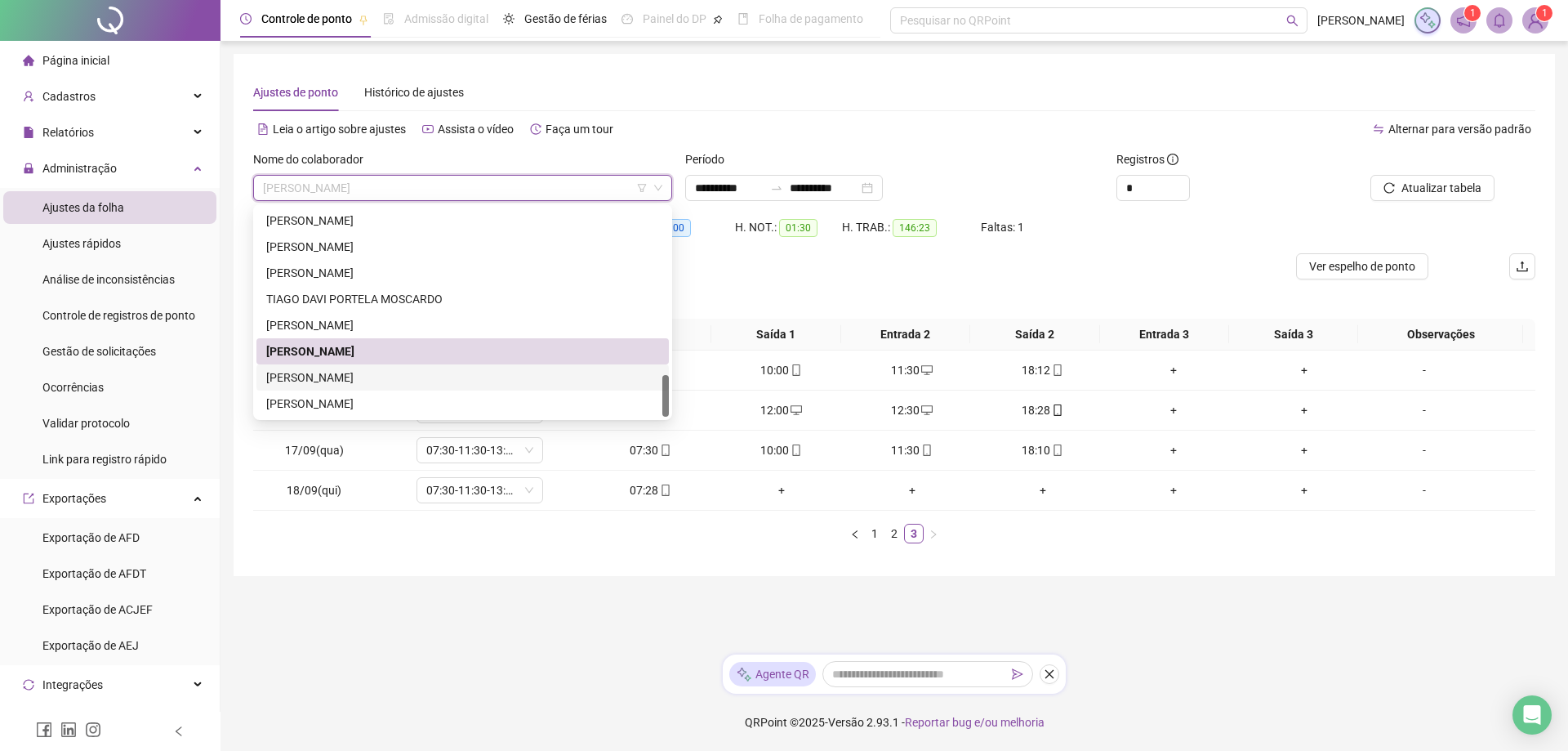
click at [380, 376] on div "[PERSON_NAME]" at bounding box center [463, 377] width 393 height 18
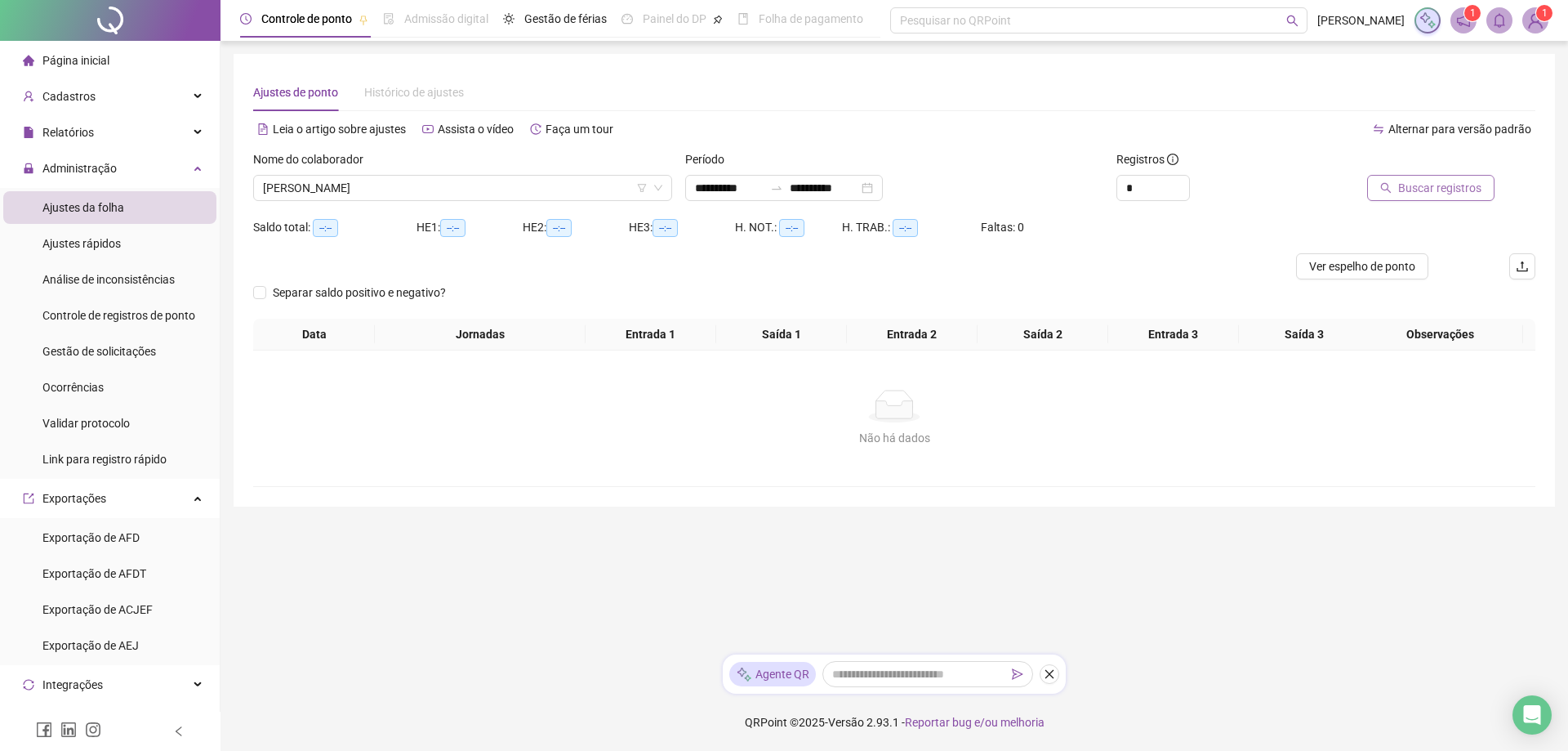
click at [1428, 186] on span "Buscar registros" at bounding box center [1440, 187] width 83 height 18
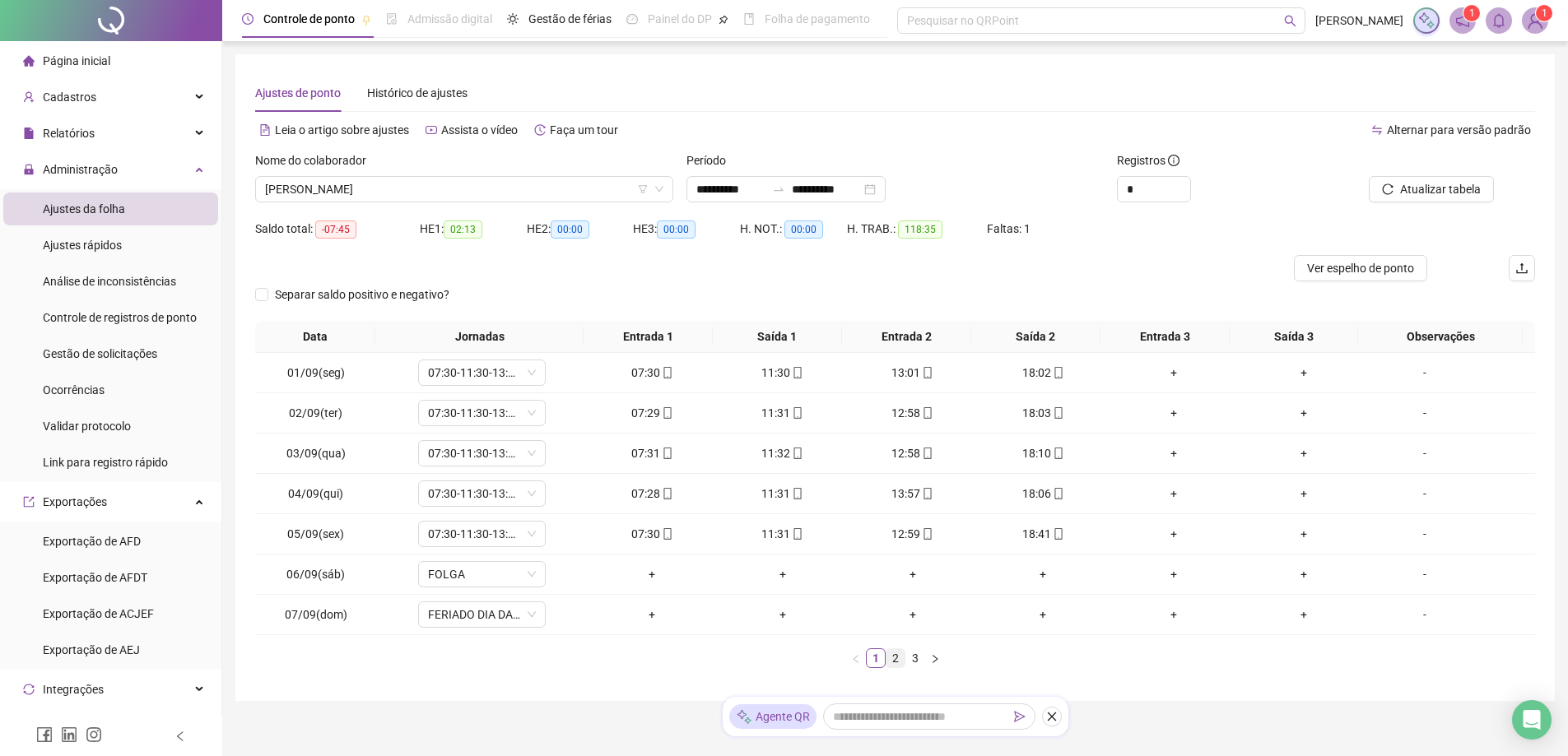
click at [895, 662] on link "2" at bounding box center [895, 658] width 18 height 18
click at [913, 660] on link "3" at bounding box center [915, 658] width 18 height 18
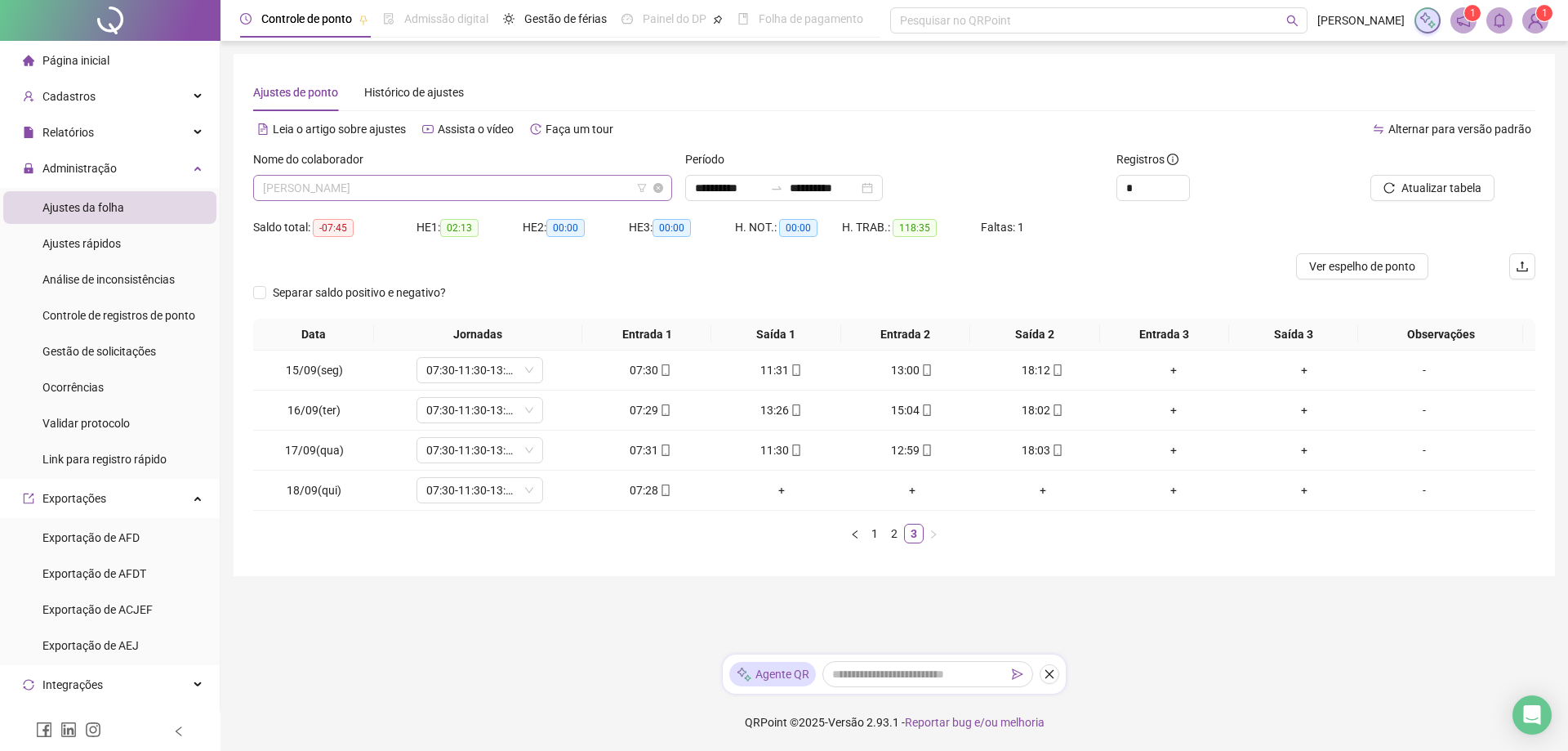
click at [527, 186] on span "[PERSON_NAME]" at bounding box center [463, 187] width 400 height 25
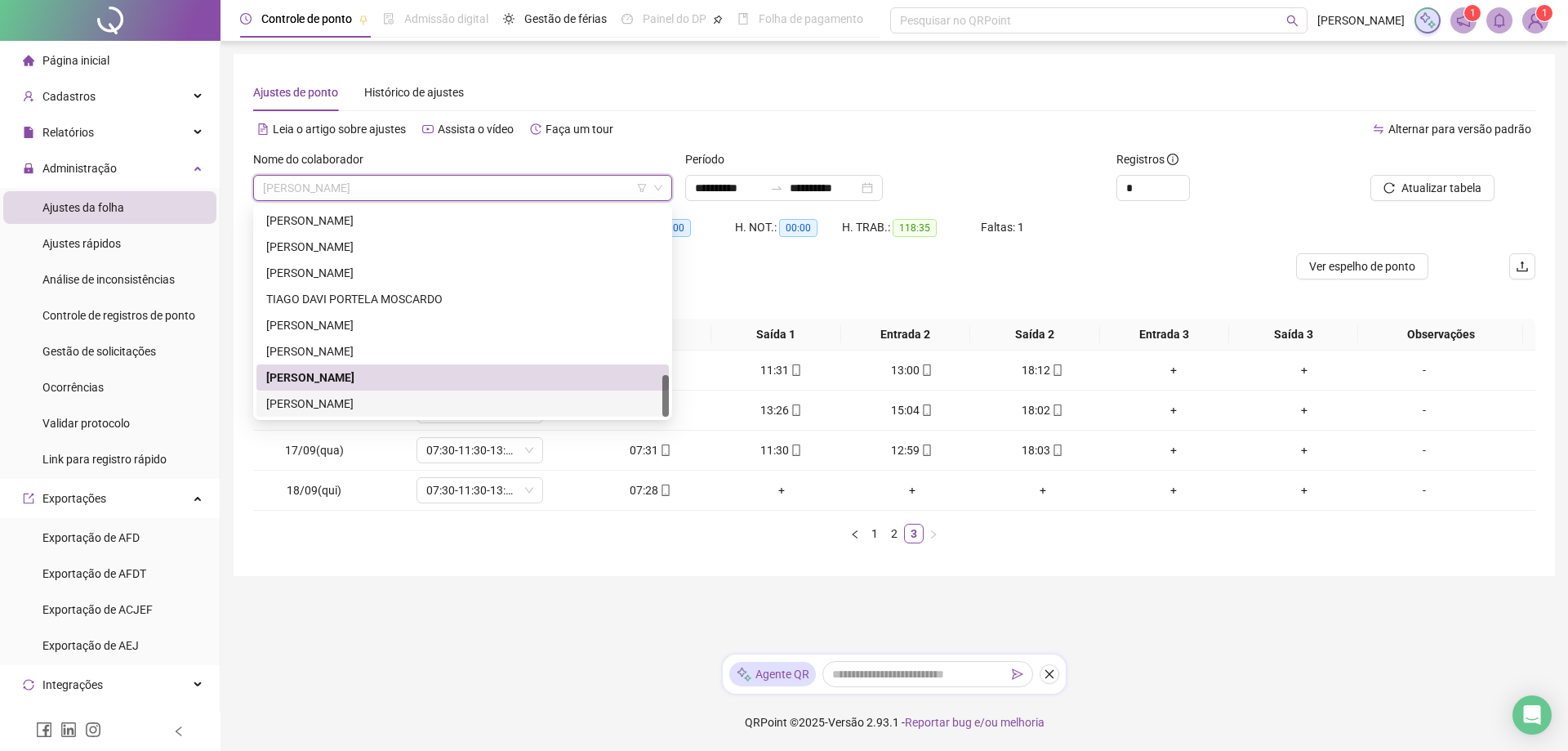
click at [404, 403] on div "[PERSON_NAME]" at bounding box center [463, 403] width 393 height 18
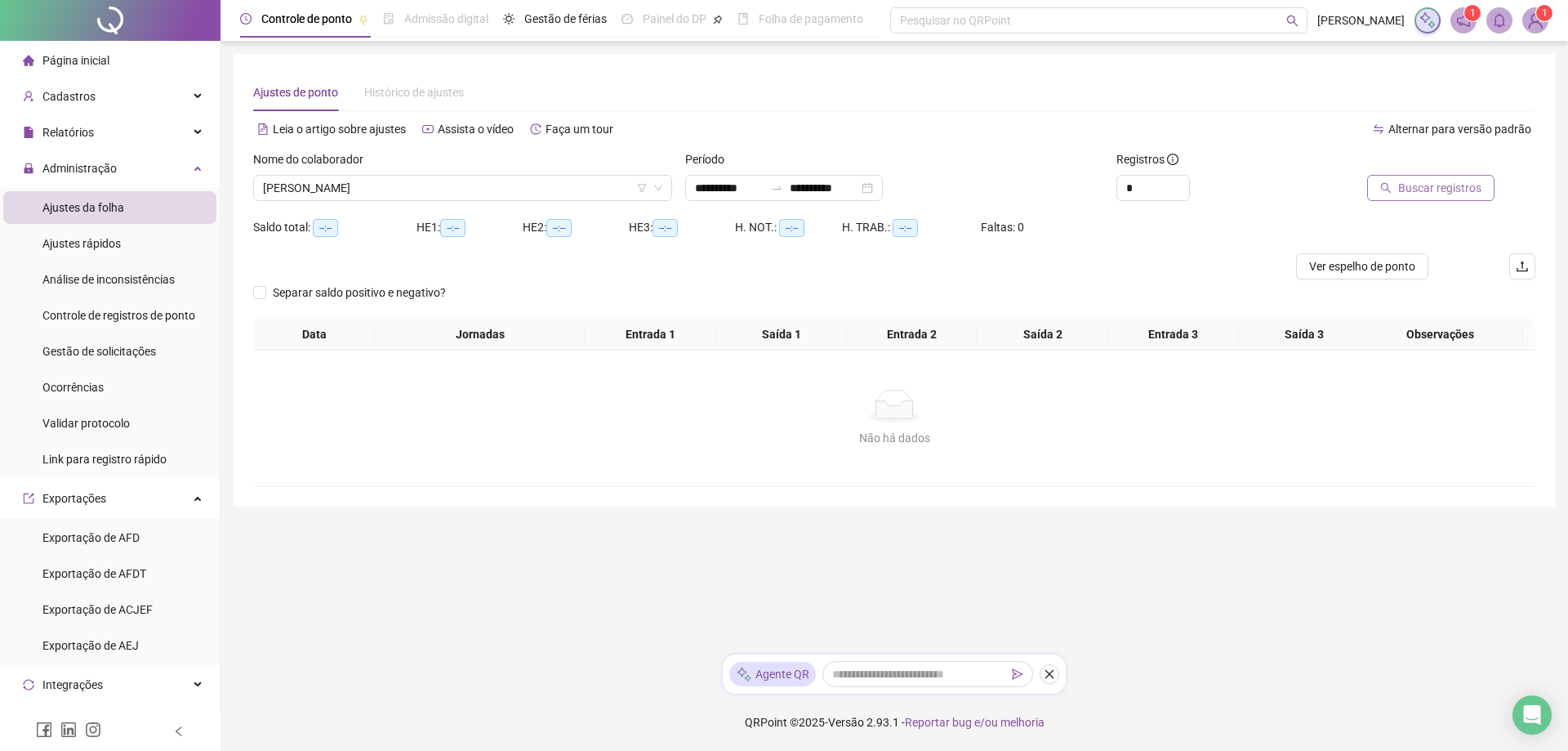
click at [1426, 186] on span "Buscar registros" at bounding box center [1440, 187] width 83 height 18
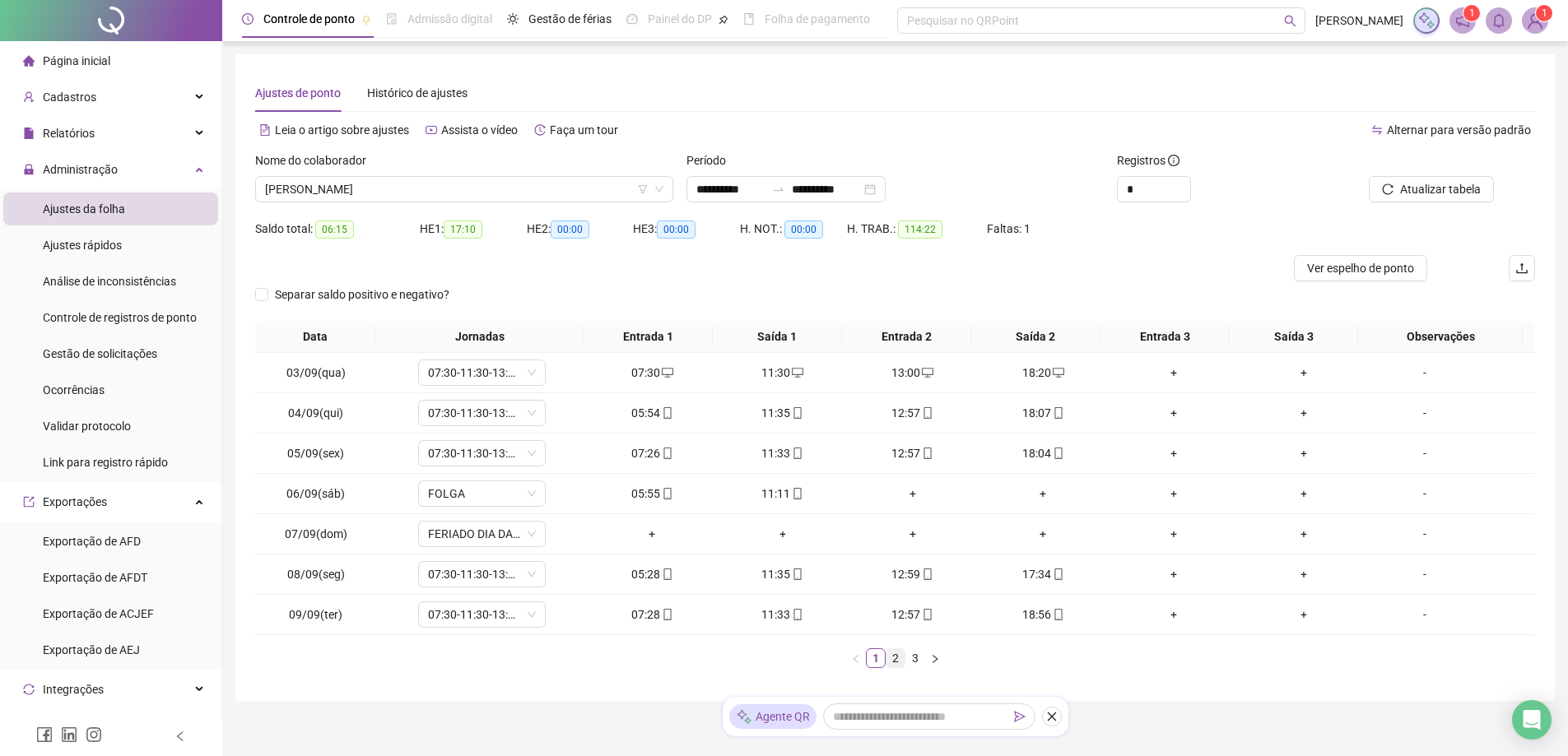
click at [901, 660] on link "2" at bounding box center [895, 658] width 18 height 18
click at [914, 659] on link "3" at bounding box center [915, 658] width 18 height 18
